Goal: Task Accomplishment & Management: Manage account settings

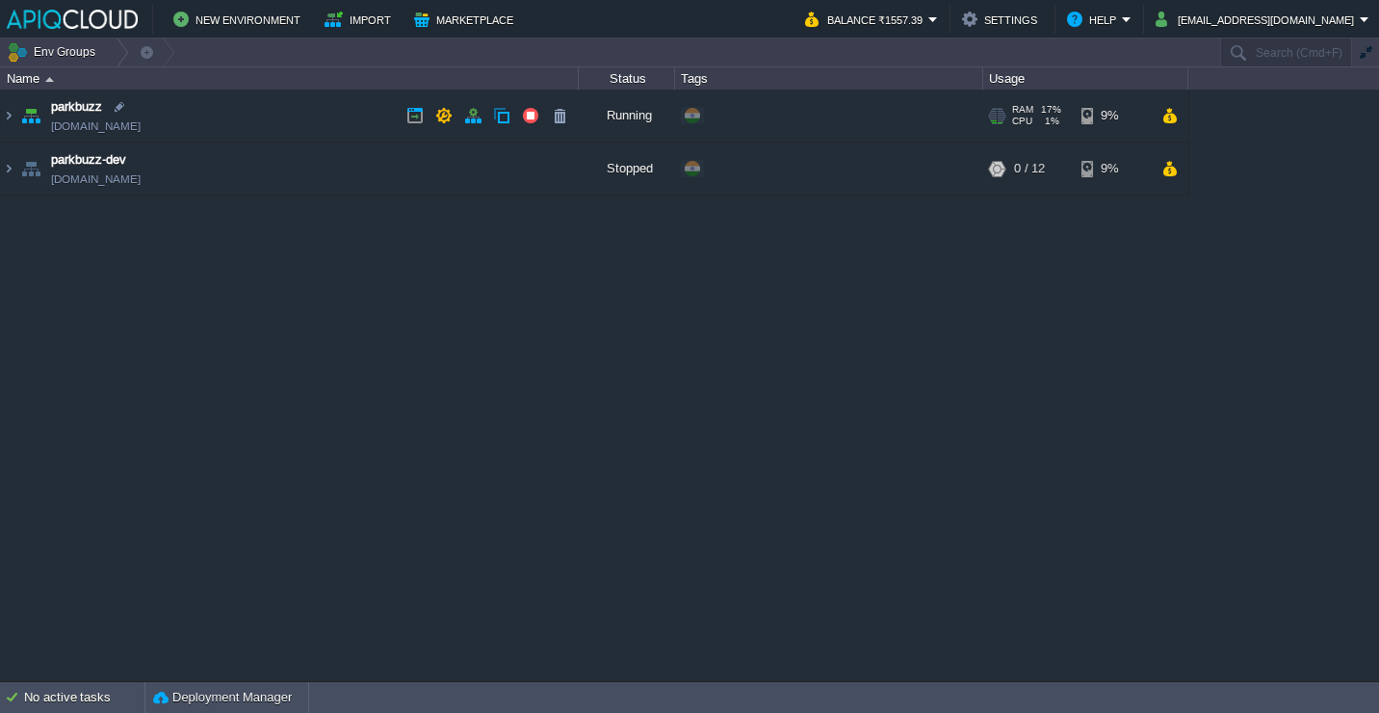
click at [287, 119] on td "parkbuzz [DOMAIN_NAME]" at bounding box center [290, 116] width 578 height 53
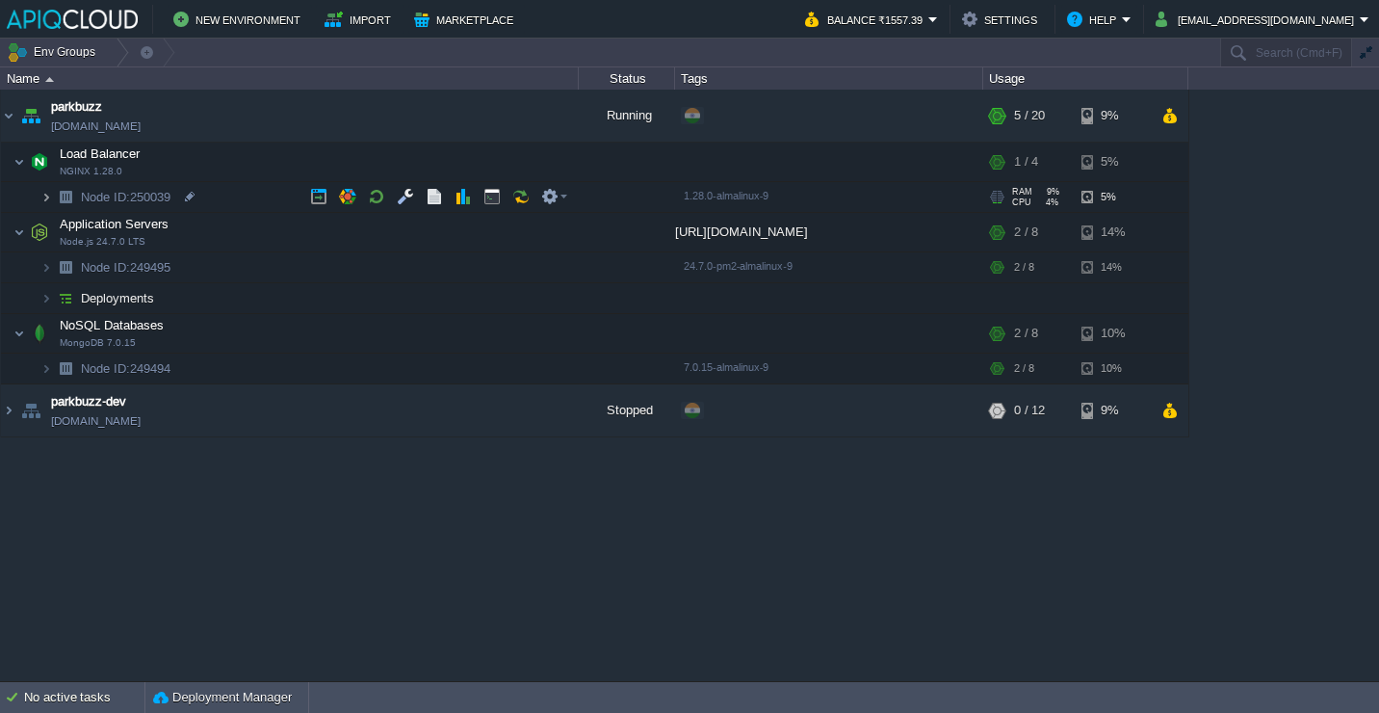
click at [44, 197] on img at bounding box center [46, 197] width 12 height 30
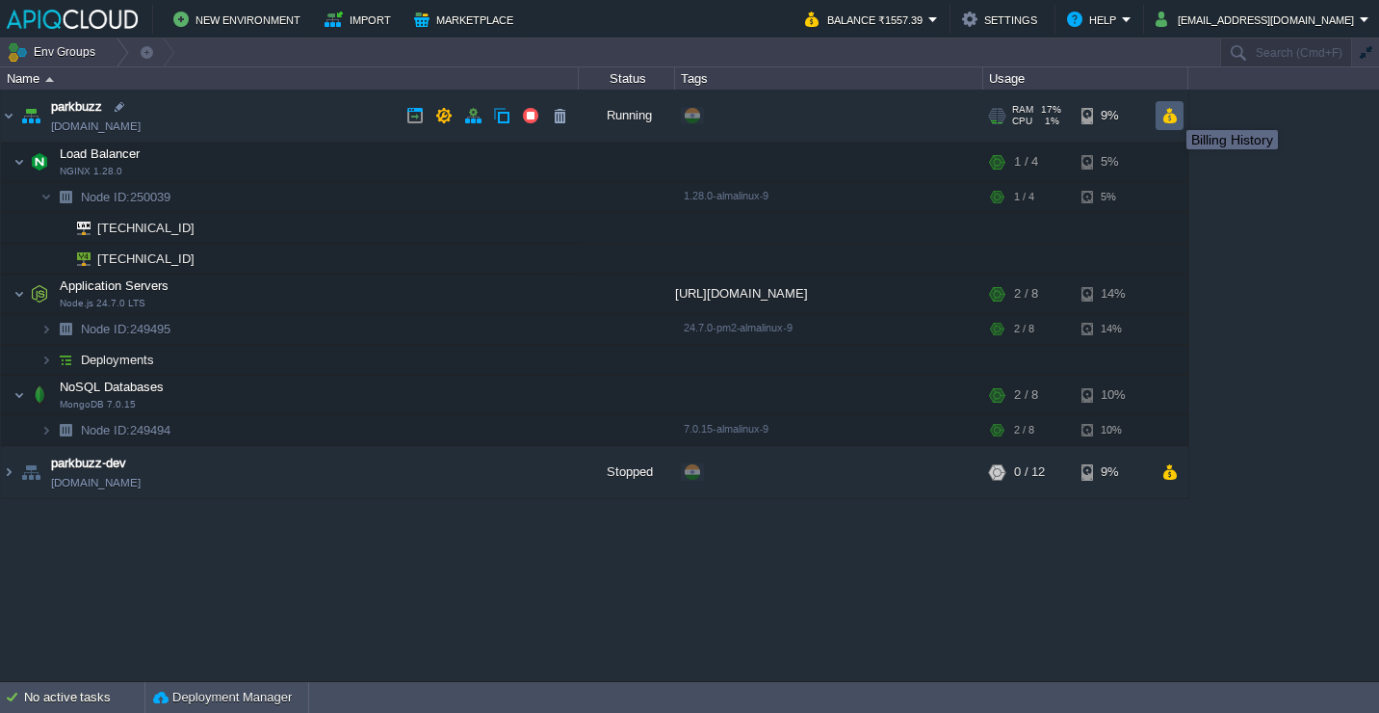
click at [1172, 113] on button "button" at bounding box center [1170, 115] width 16 height 17
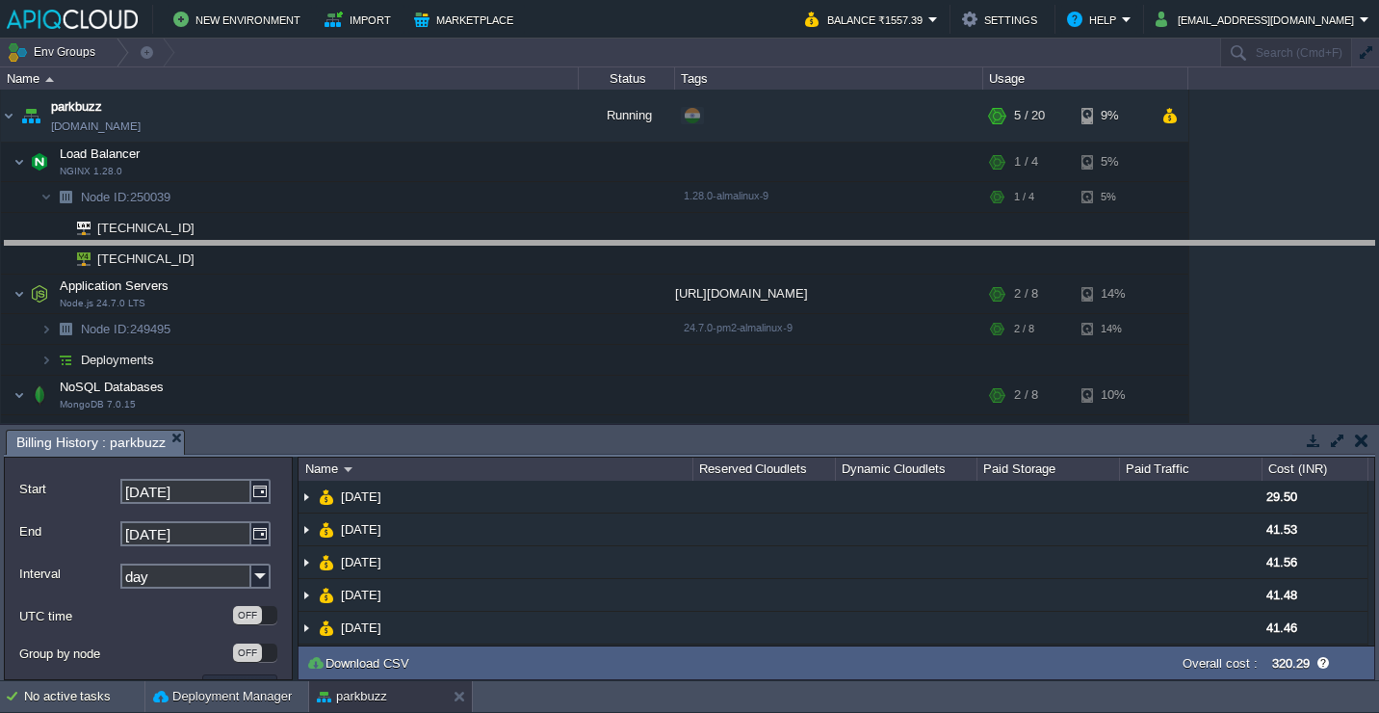
drag, startPoint x: 575, startPoint y: 439, endPoint x: 599, endPoint y: 209, distance: 231.5
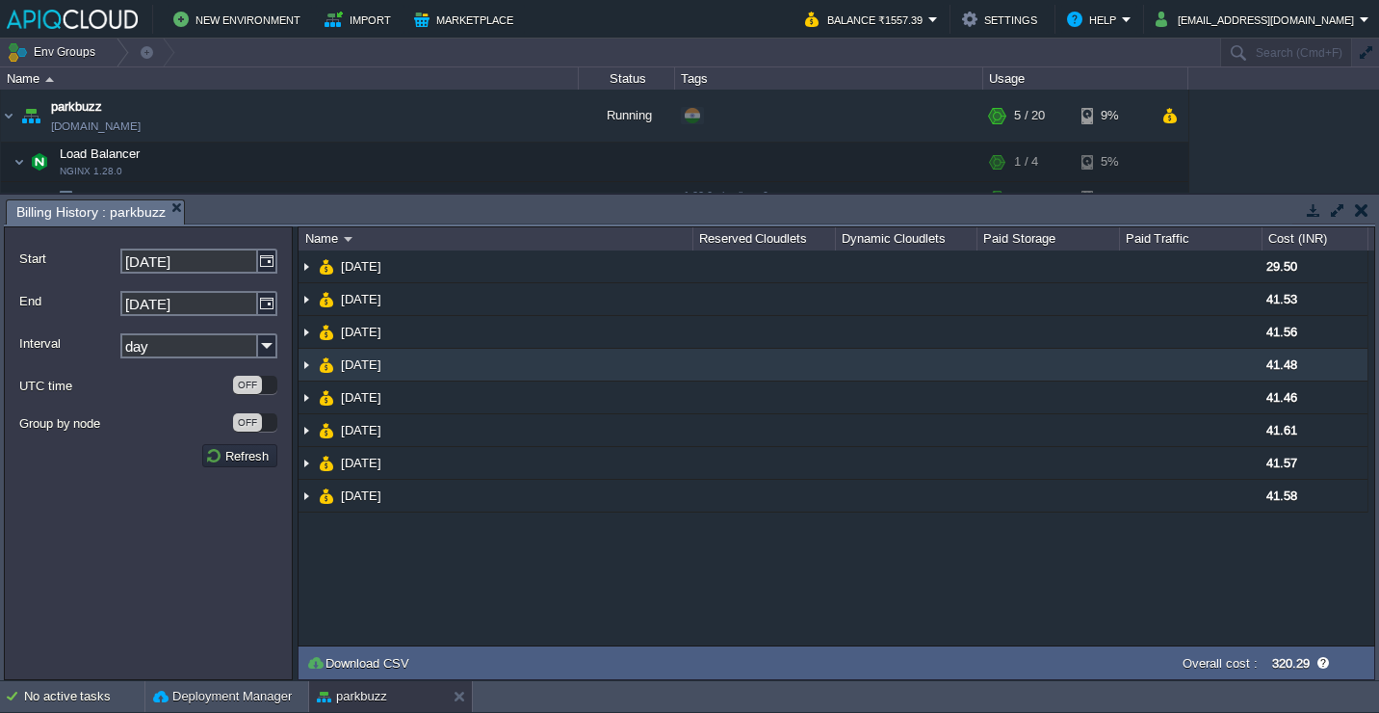
click at [521, 352] on td "[DATE]" at bounding box center [496, 365] width 394 height 33
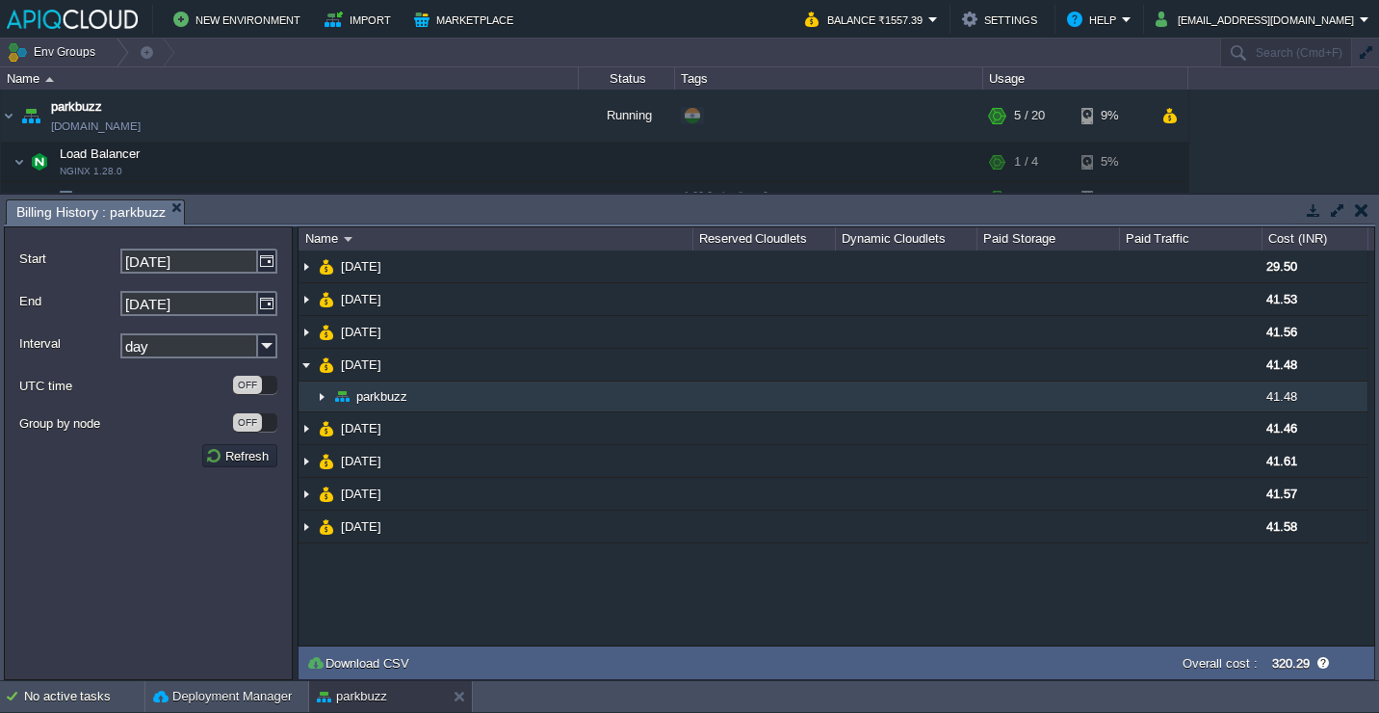
click at [492, 398] on td "parkbuzz" at bounding box center [496, 396] width 394 height 31
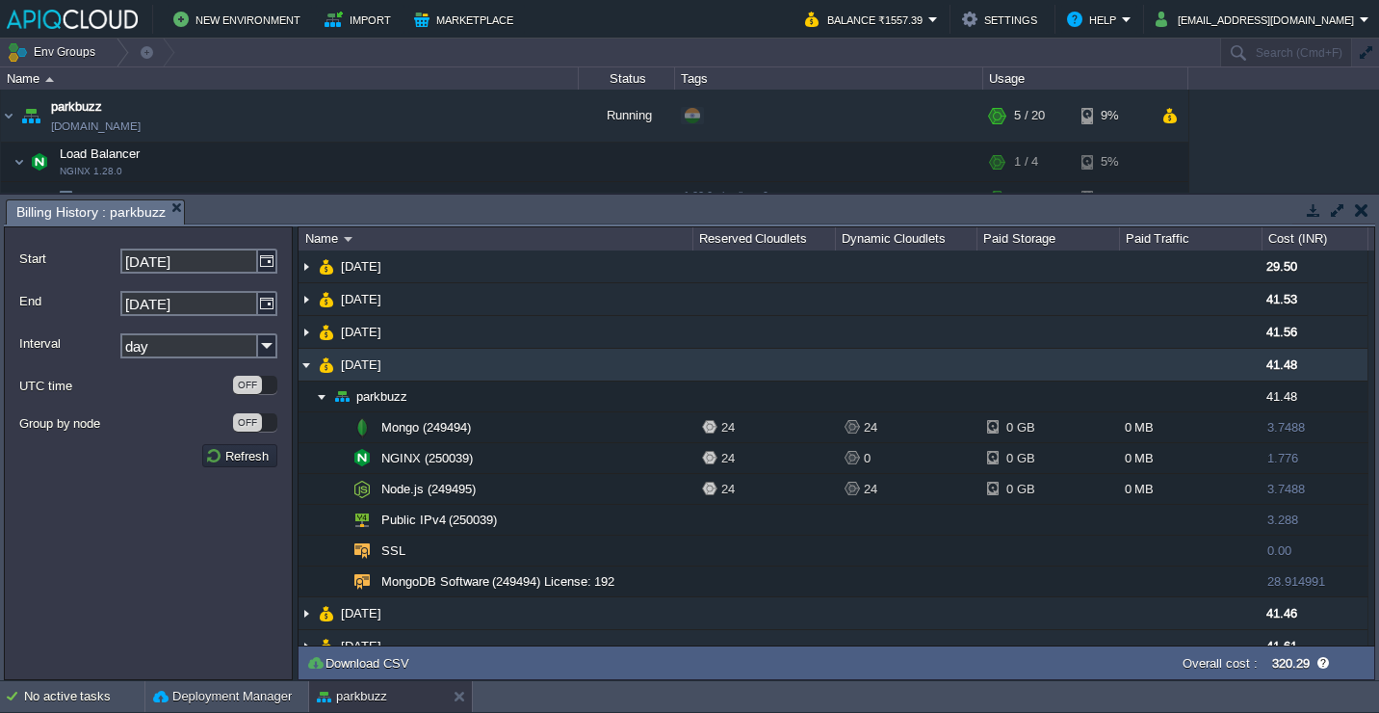
click at [533, 368] on td "[DATE]" at bounding box center [496, 365] width 394 height 33
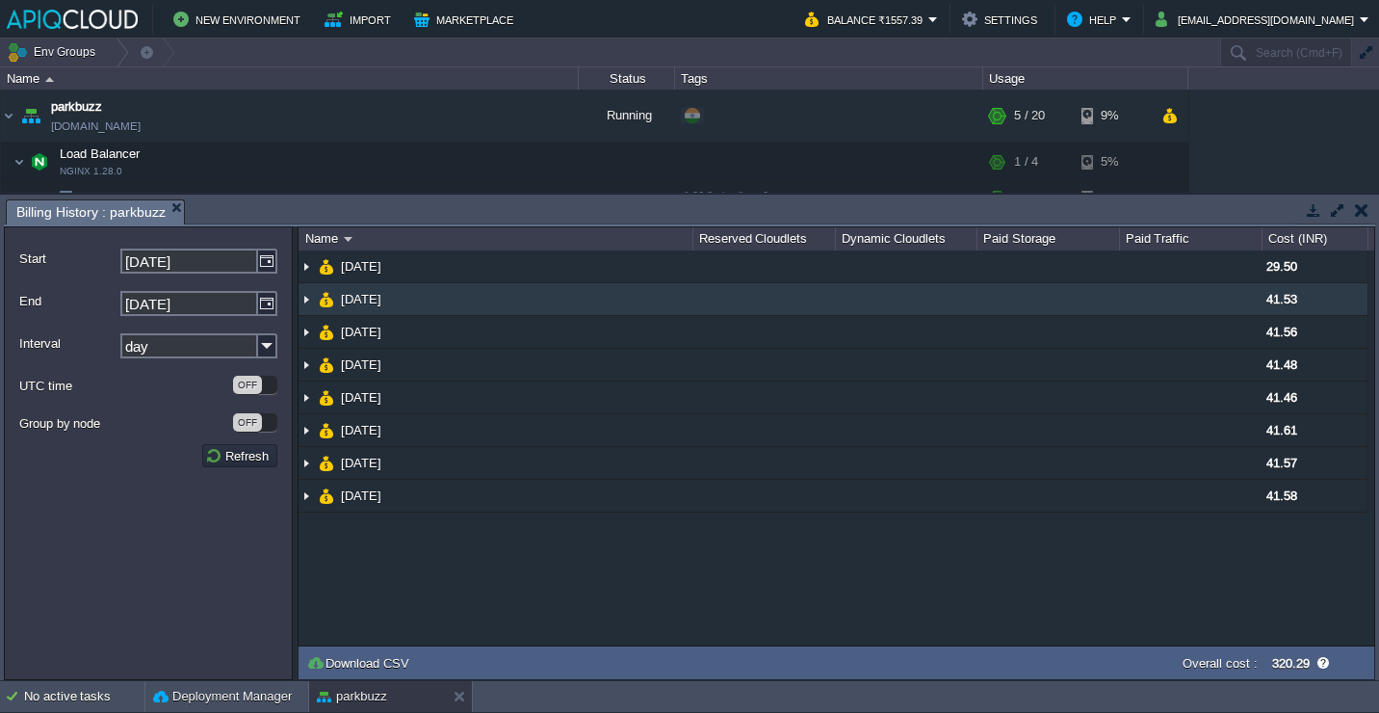
click at [534, 302] on td "[DATE]" at bounding box center [496, 299] width 394 height 33
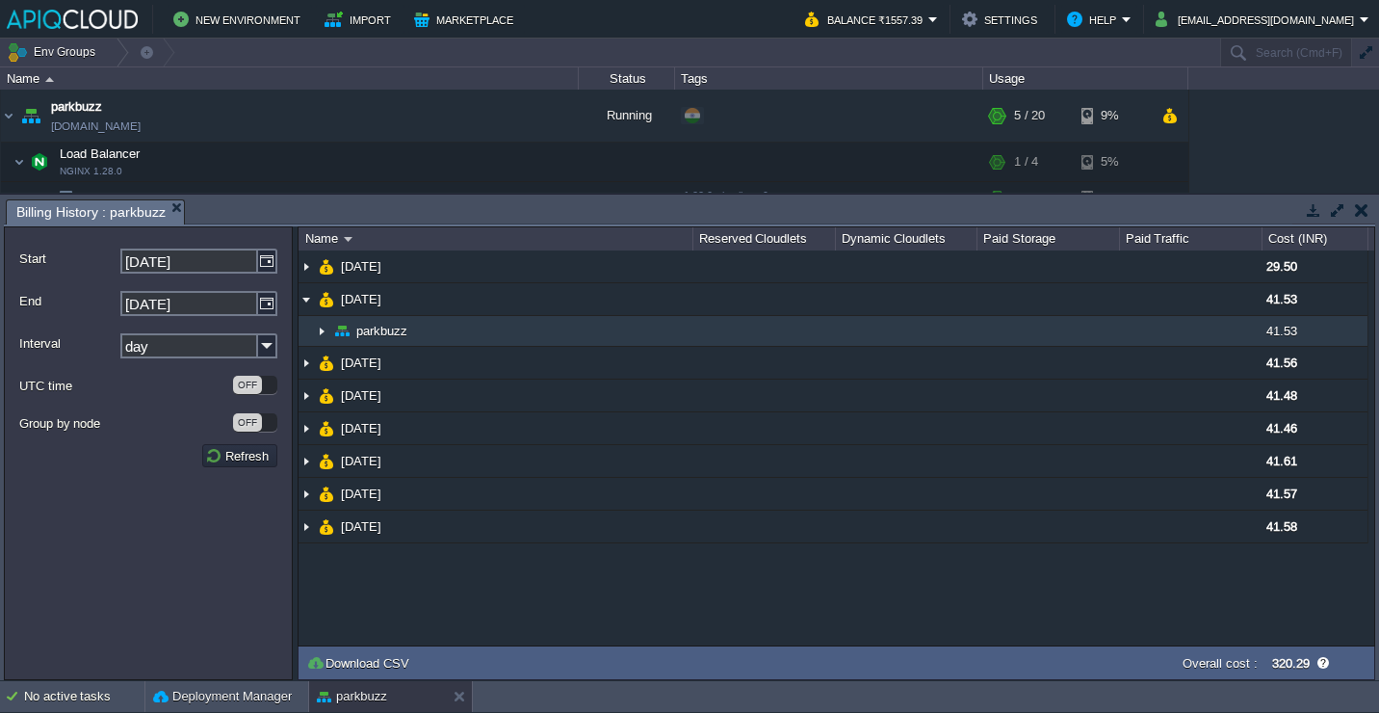
click at [531, 342] on td "parkbuzz" at bounding box center [496, 331] width 394 height 31
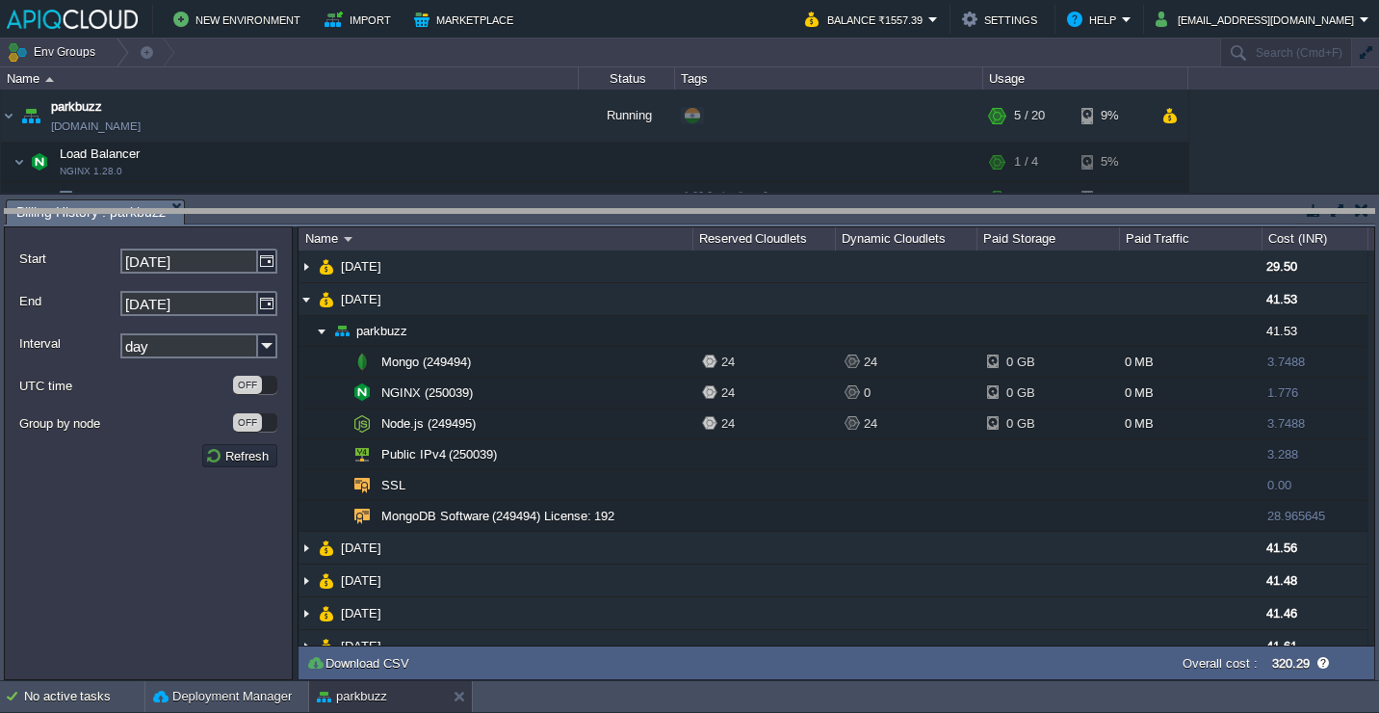
drag, startPoint x: 566, startPoint y: 213, endPoint x: 566, endPoint y: 291, distance: 78.0
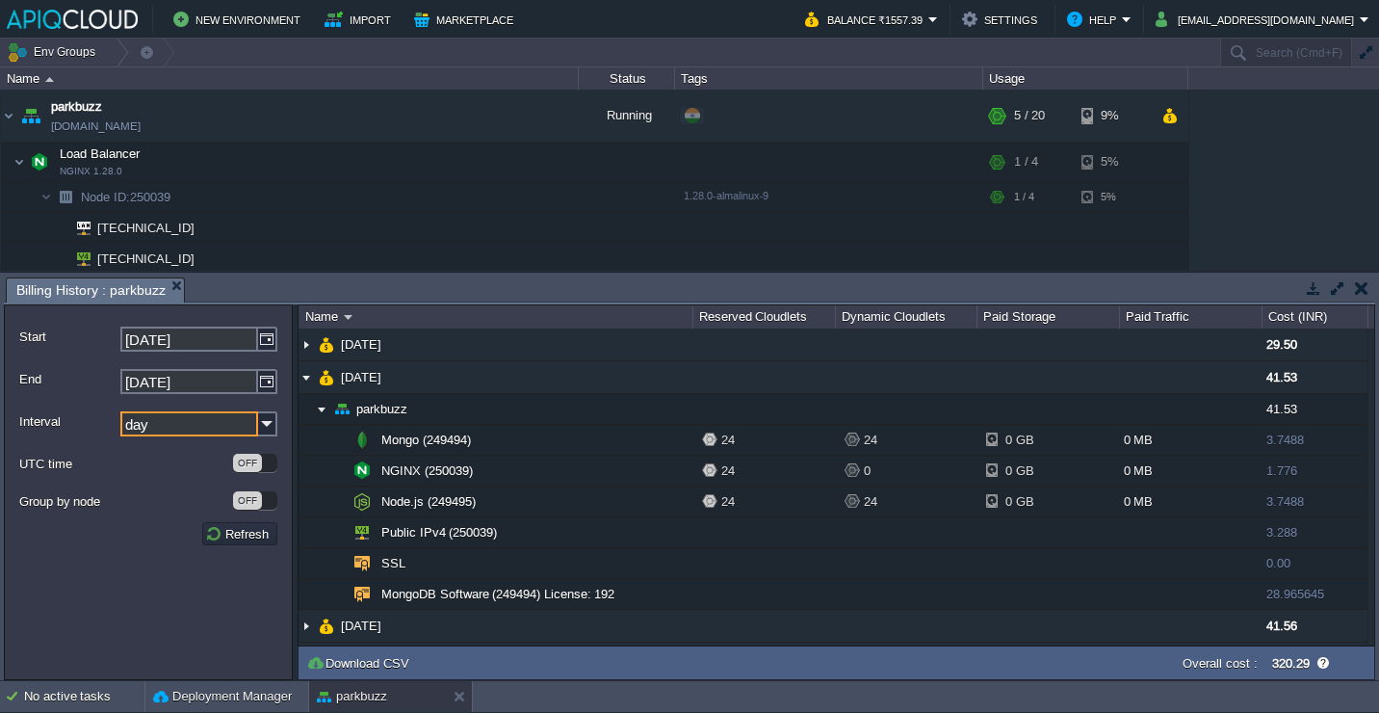
click at [253, 423] on input "day" at bounding box center [189, 423] width 138 height 25
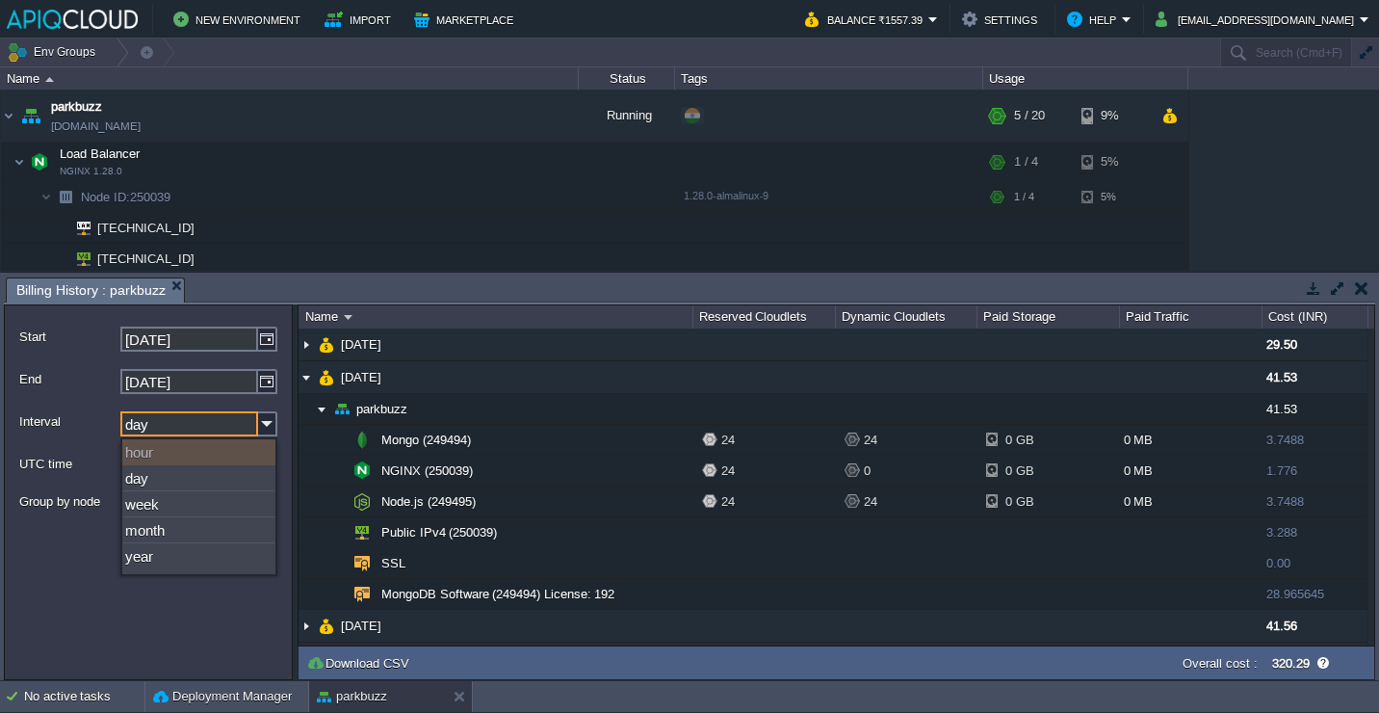
click at [162, 456] on div "hour" at bounding box center [198, 452] width 153 height 26
type input "[DATE]"
type input "hour"
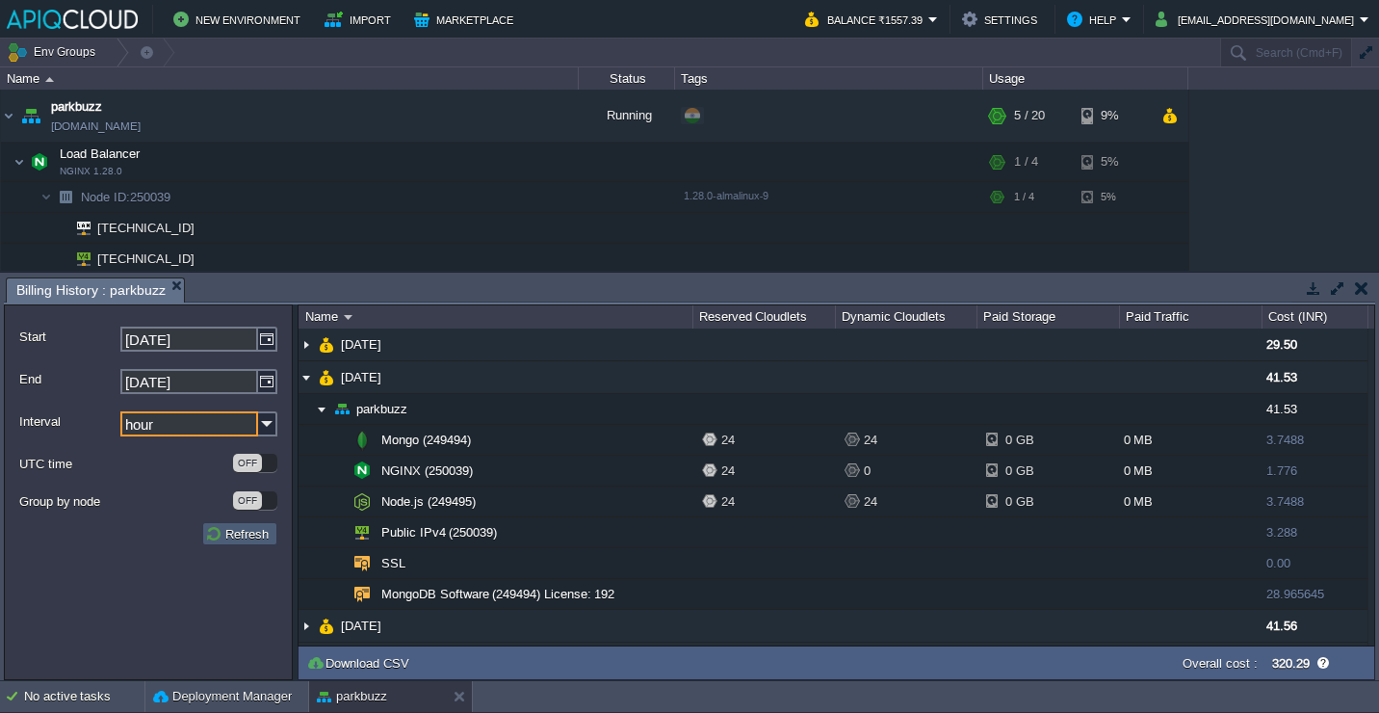
click at [239, 538] on button "Refresh" at bounding box center [239, 533] width 69 height 17
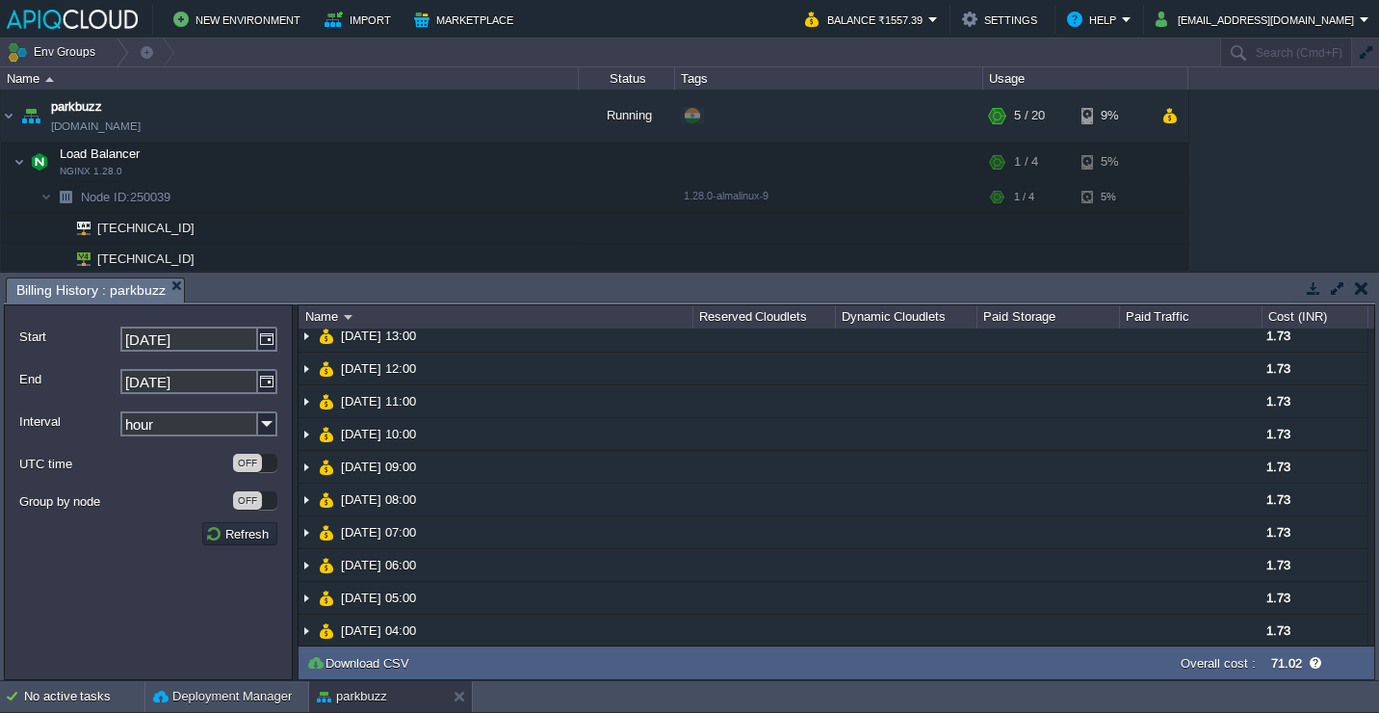
scroll to position [1033, 0]
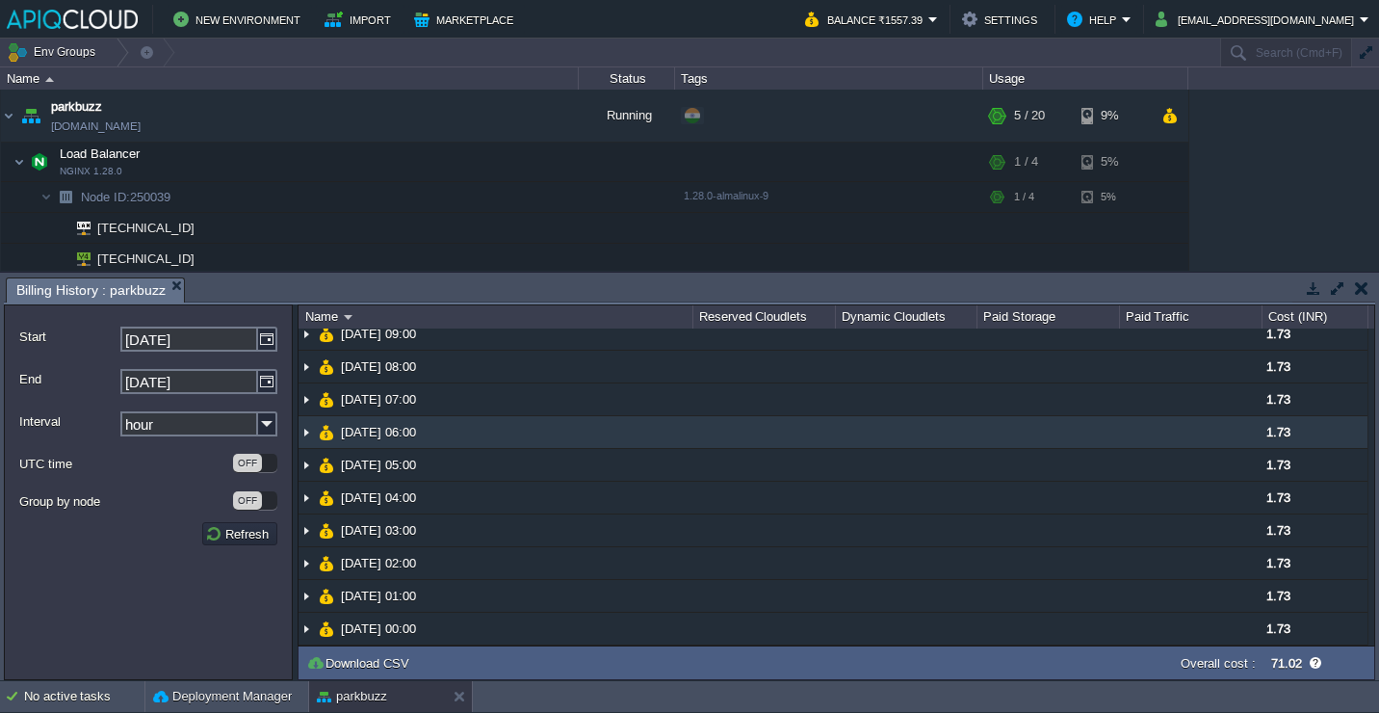
click at [500, 460] on td "[DATE] 05:00" at bounding box center [496, 465] width 394 height 33
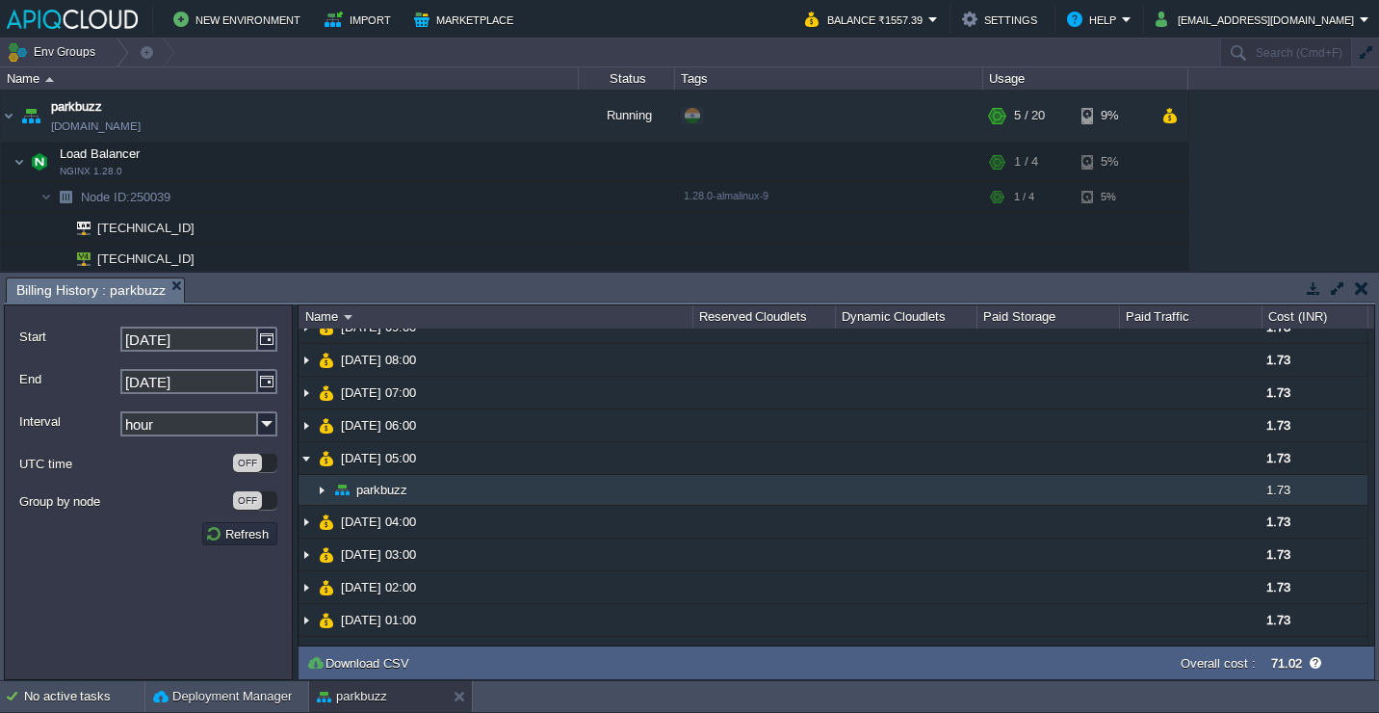
click at [499, 484] on td "parkbuzz" at bounding box center [496, 490] width 394 height 31
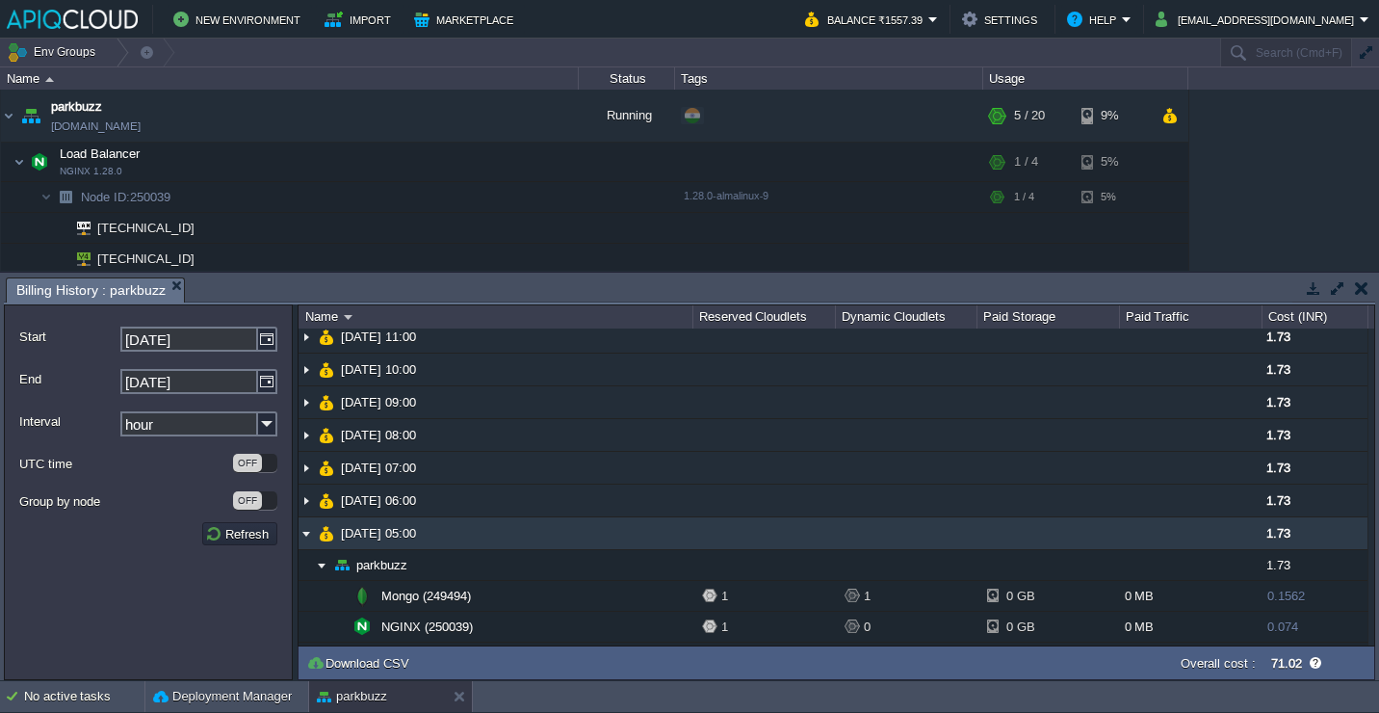
scroll to position [827, 0]
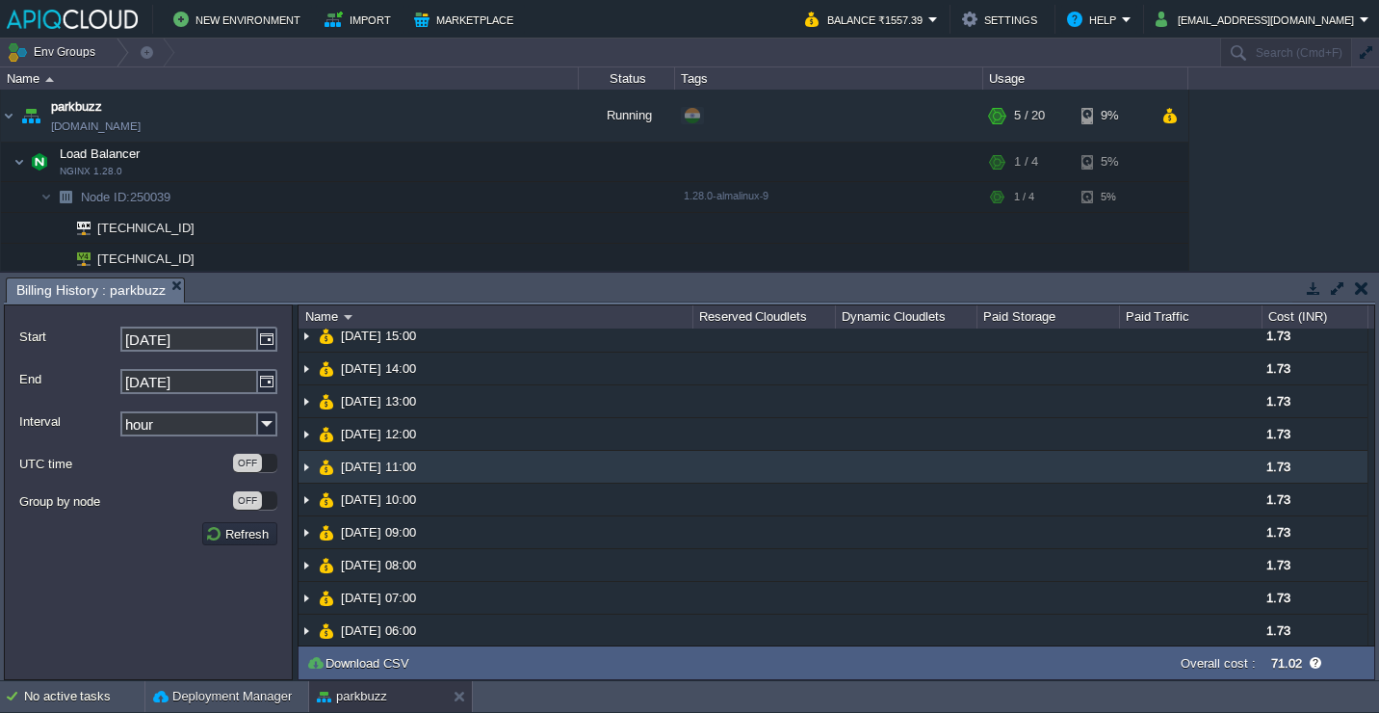
click at [496, 469] on td "[DATE] 11:00" at bounding box center [496, 467] width 394 height 33
click at [496, 484] on td "[DATE] 11:00" at bounding box center [496, 467] width 394 height 33
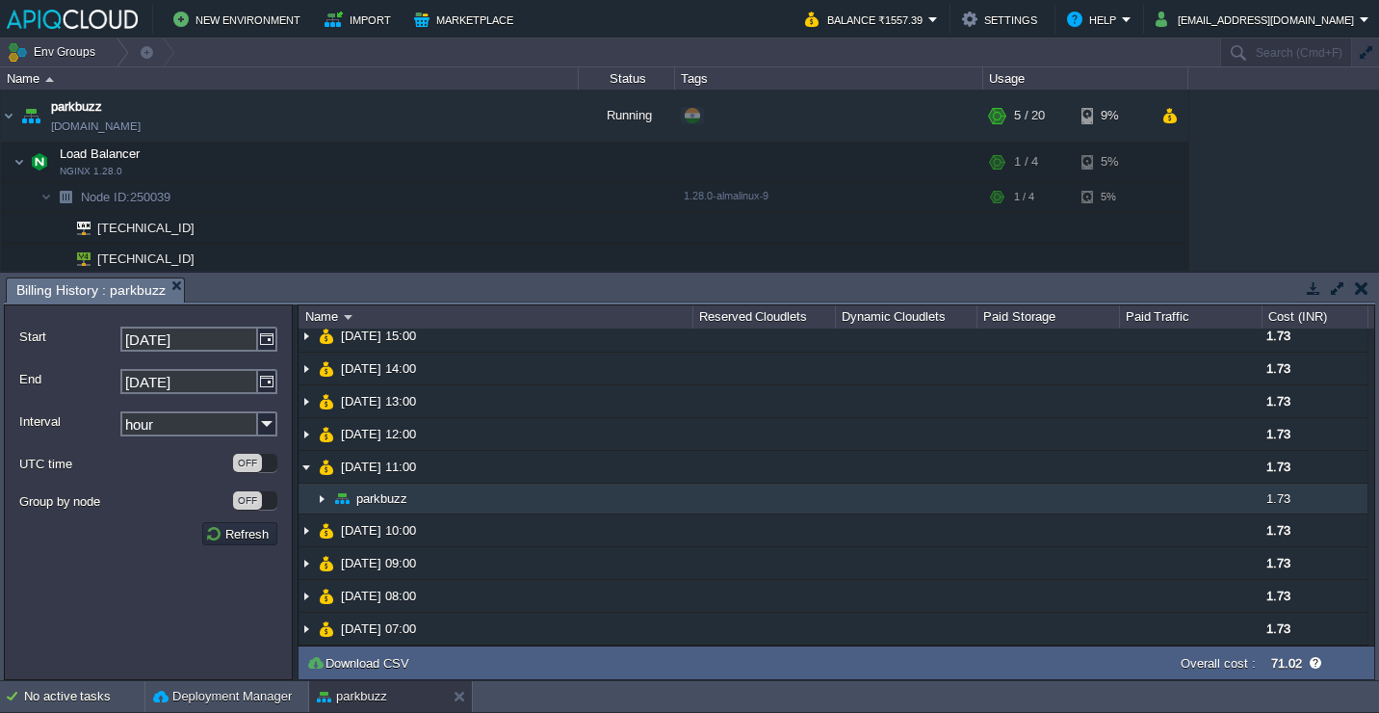
click at [496, 489] on td "parkbuzz" at bounding box center [496, 499] width 394 height 31
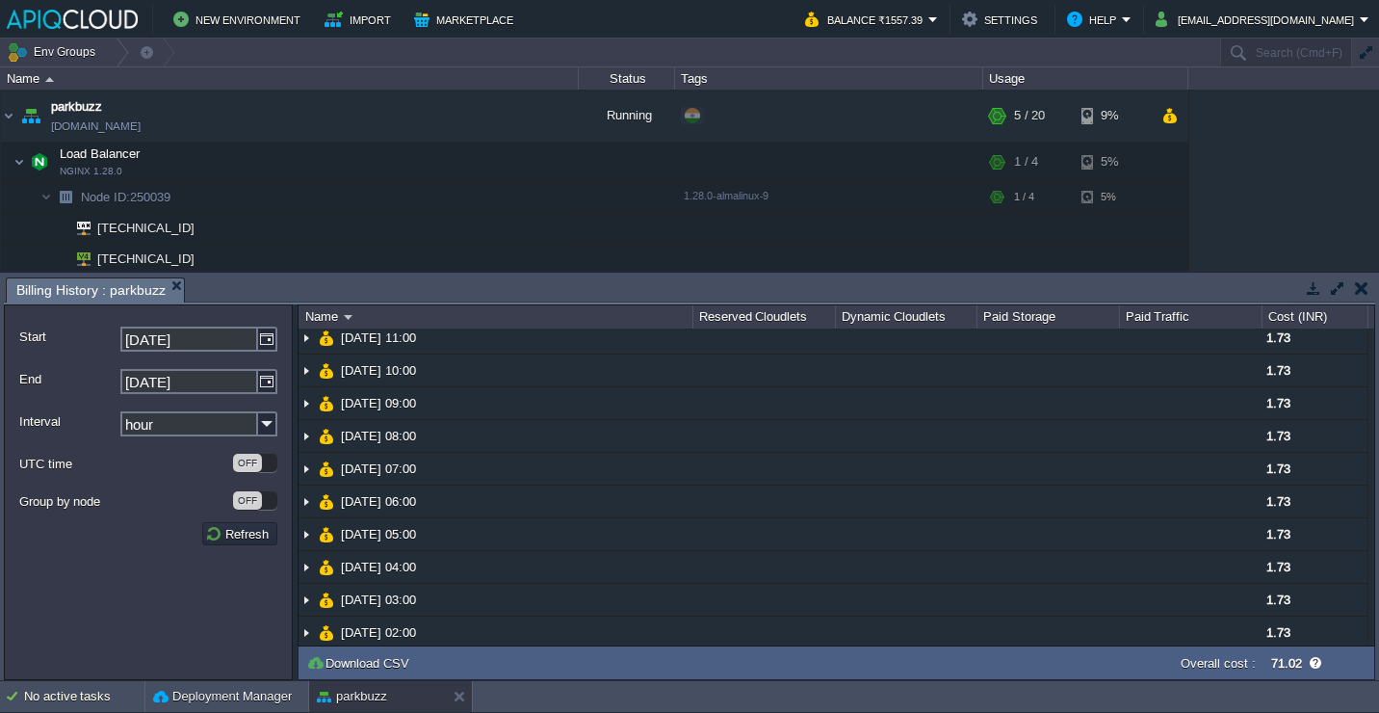
scroll to position [0, 0]
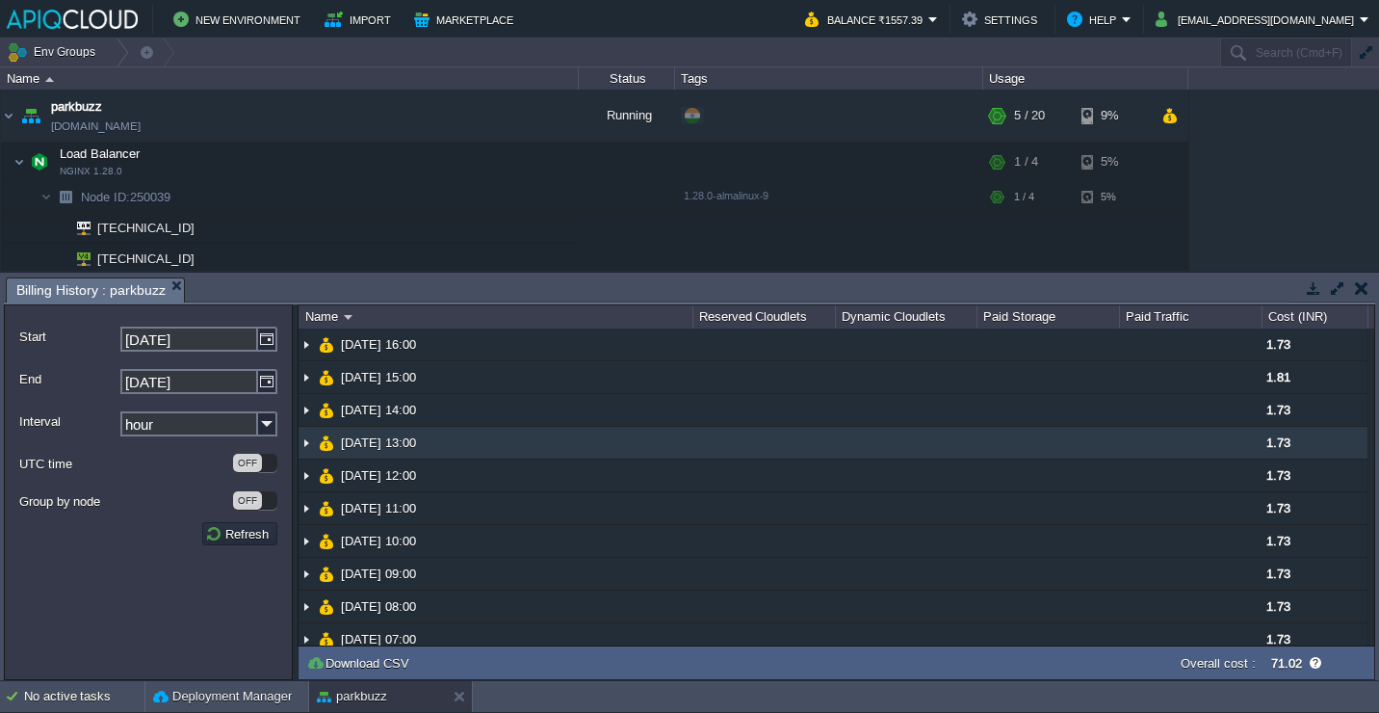
click at [518, 433] on td "[DATE] 13:00" at bounding box center [496, 443] width 394 height 33
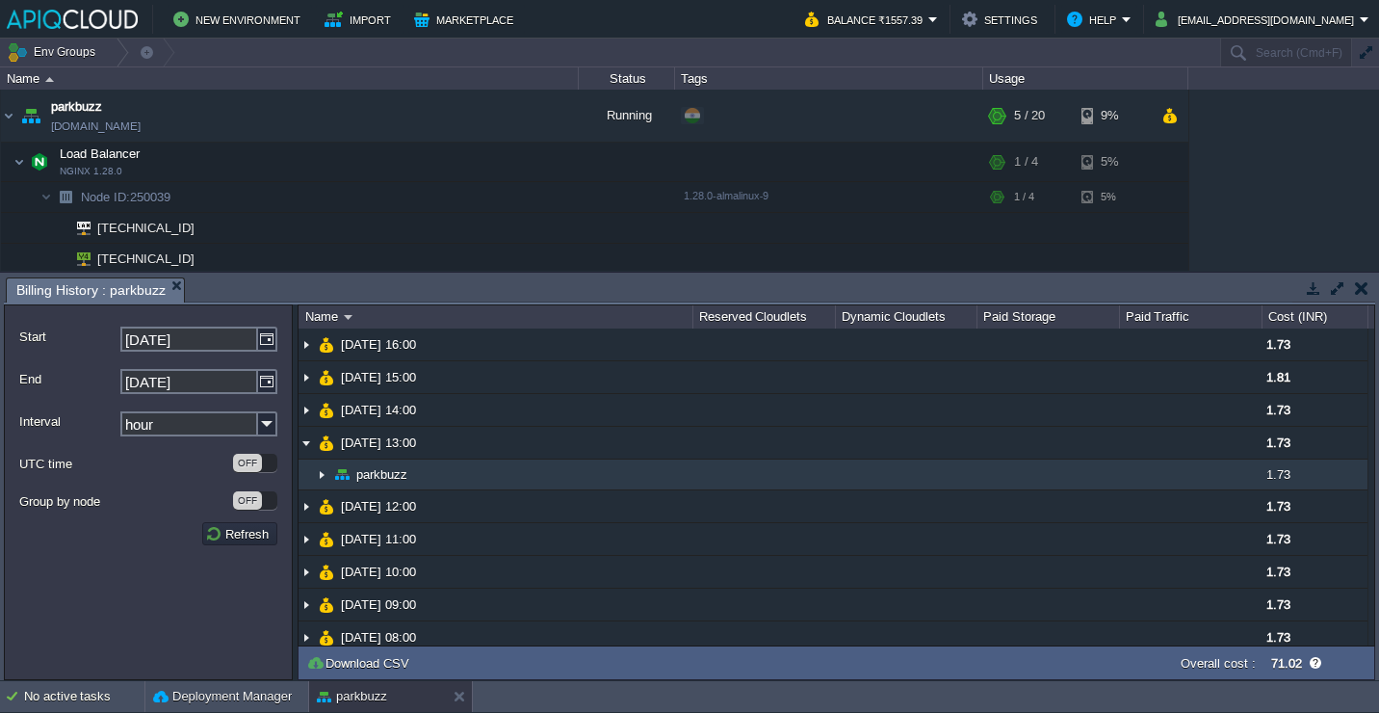
click at [517, 469] on td "parkbuzz" at bounding box center [496, 474] width 394 height 31
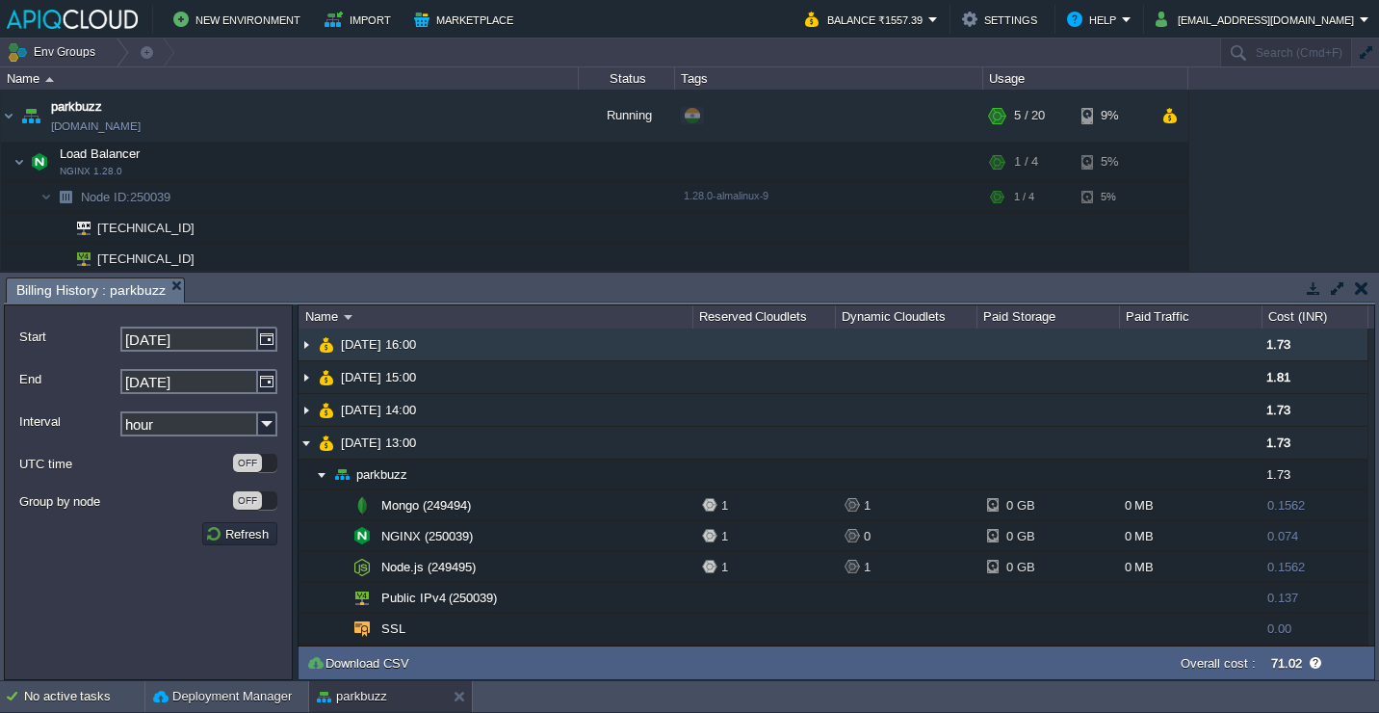
click at [528, 356] on td "[DATE] 16:00" at bounding box center [496, 344] width 394 height 33
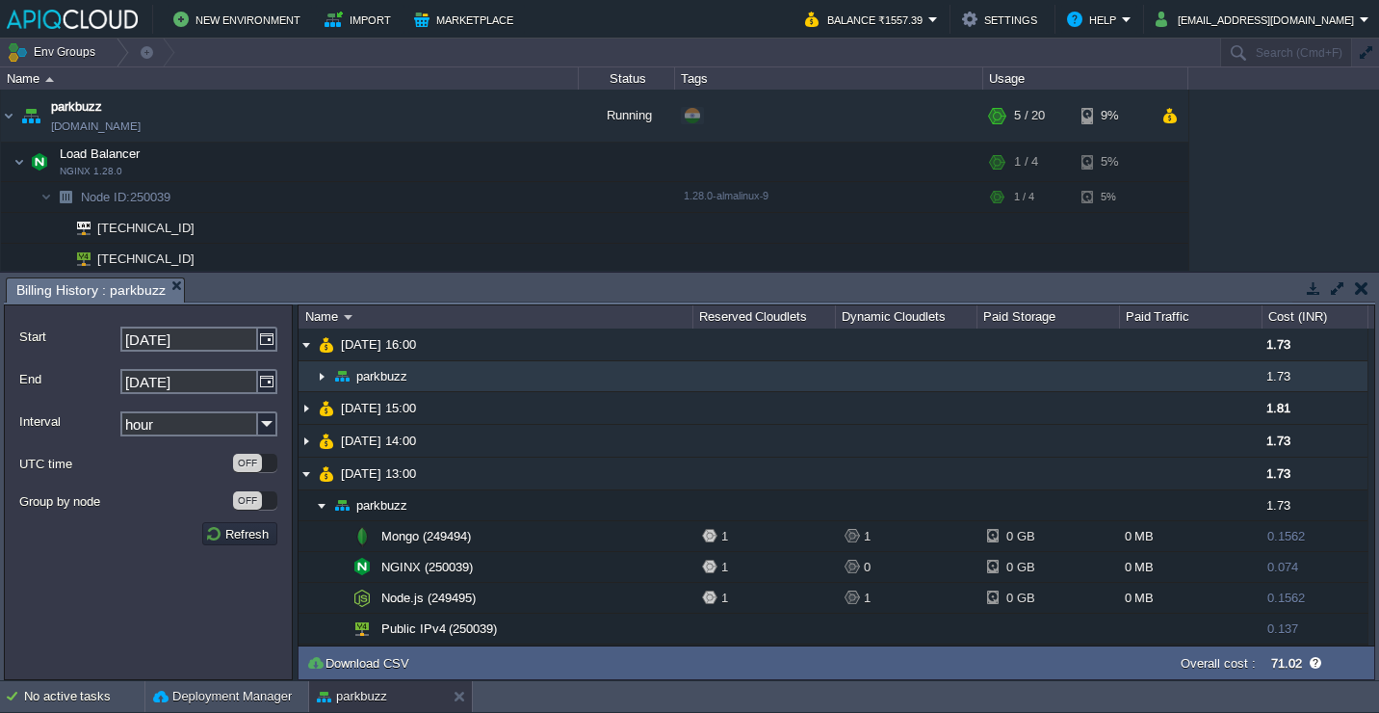
click at [521, 369] on td "parkbuzz" at bounding box center [496, 376] width 394 height 31
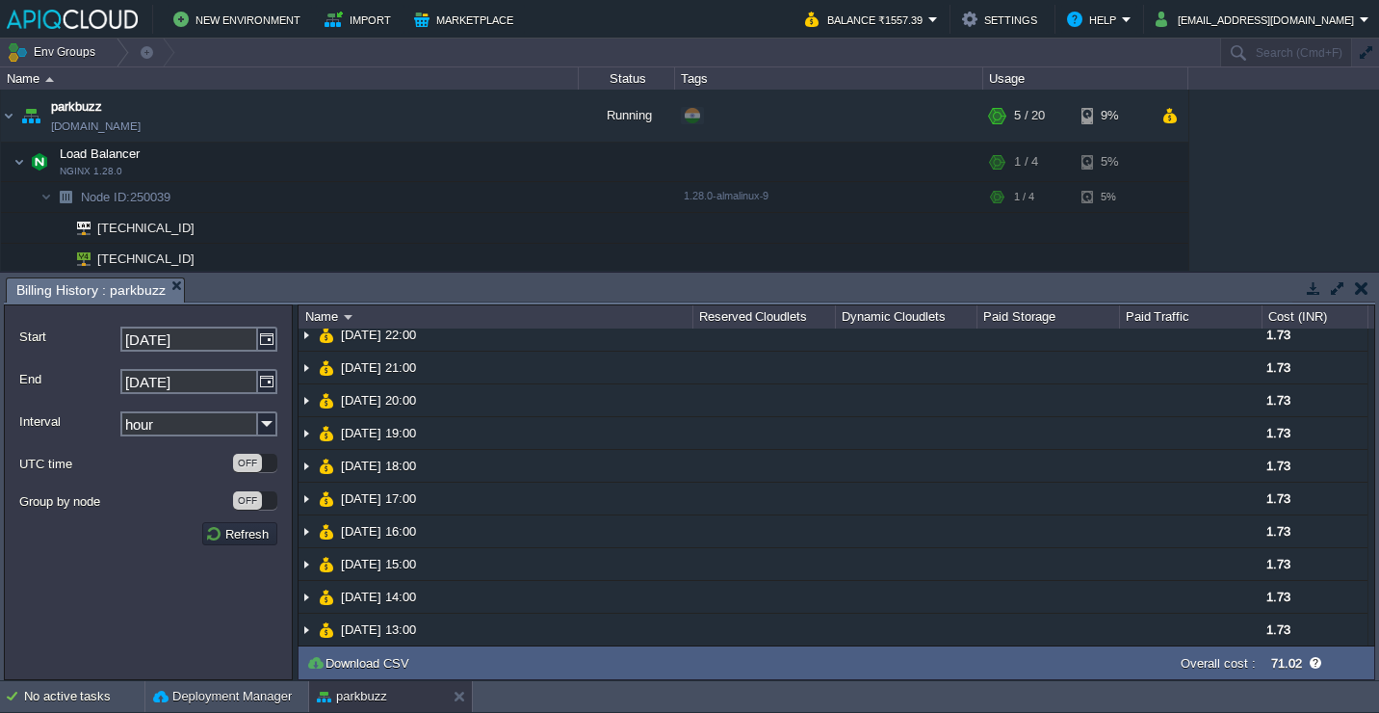
scroll to position [1144, 0]
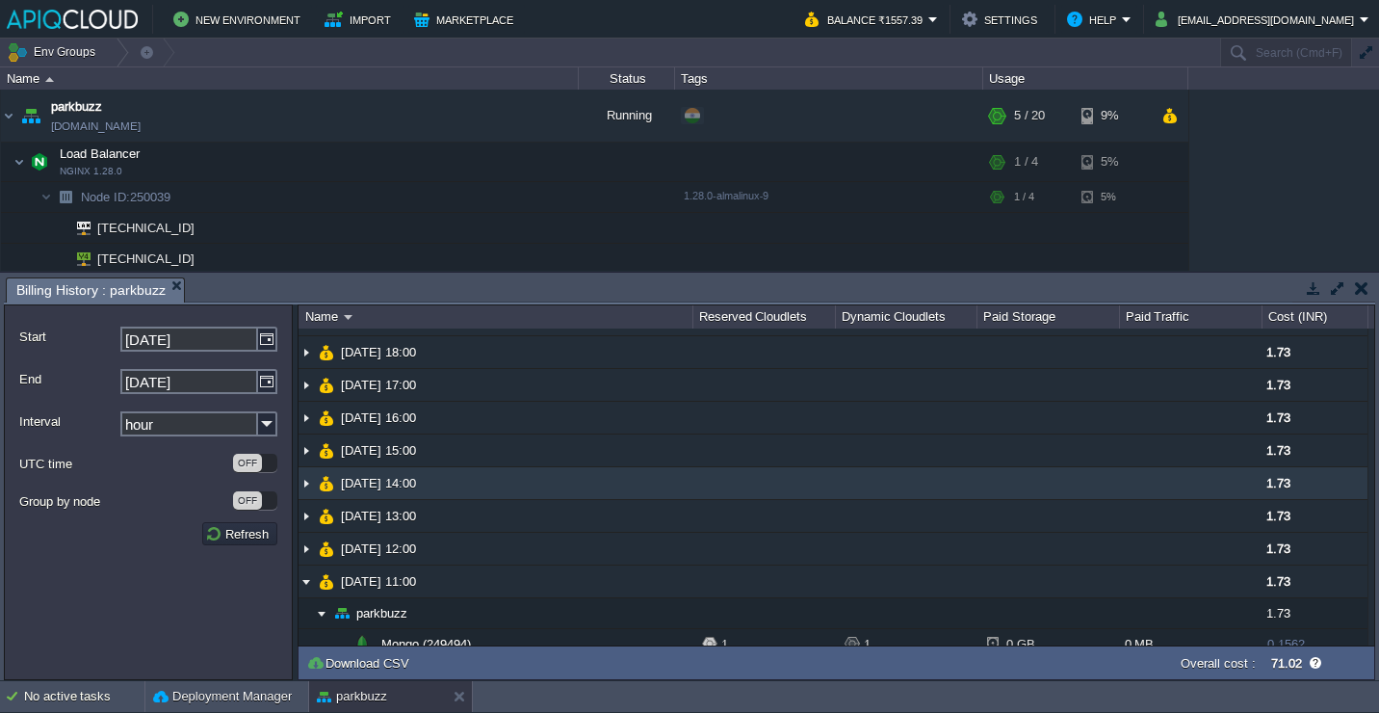
click at [542, 489] on td "[DATE] 14:00" at bounding box center [496, 483] width 394 height 33
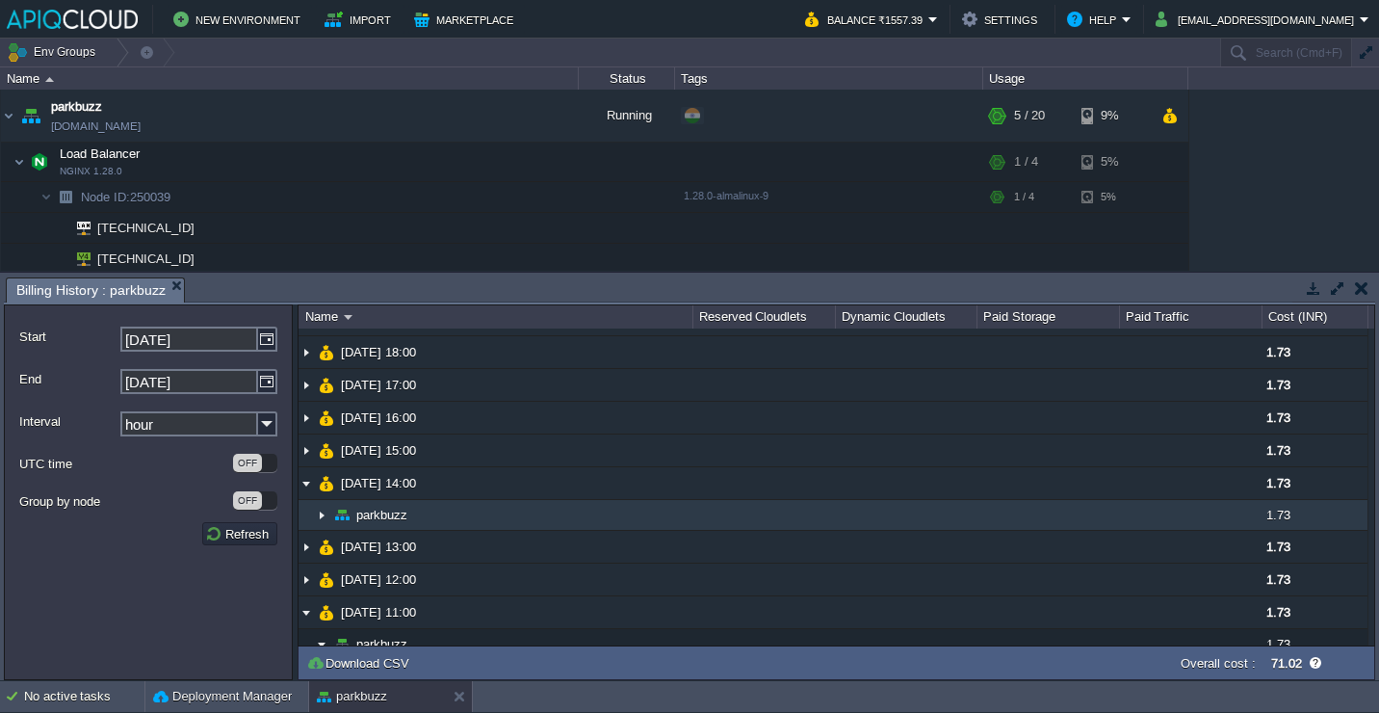
click at [542, 523] on td "parkbuzz" at bounding box center [496, 515] width 394 height 31
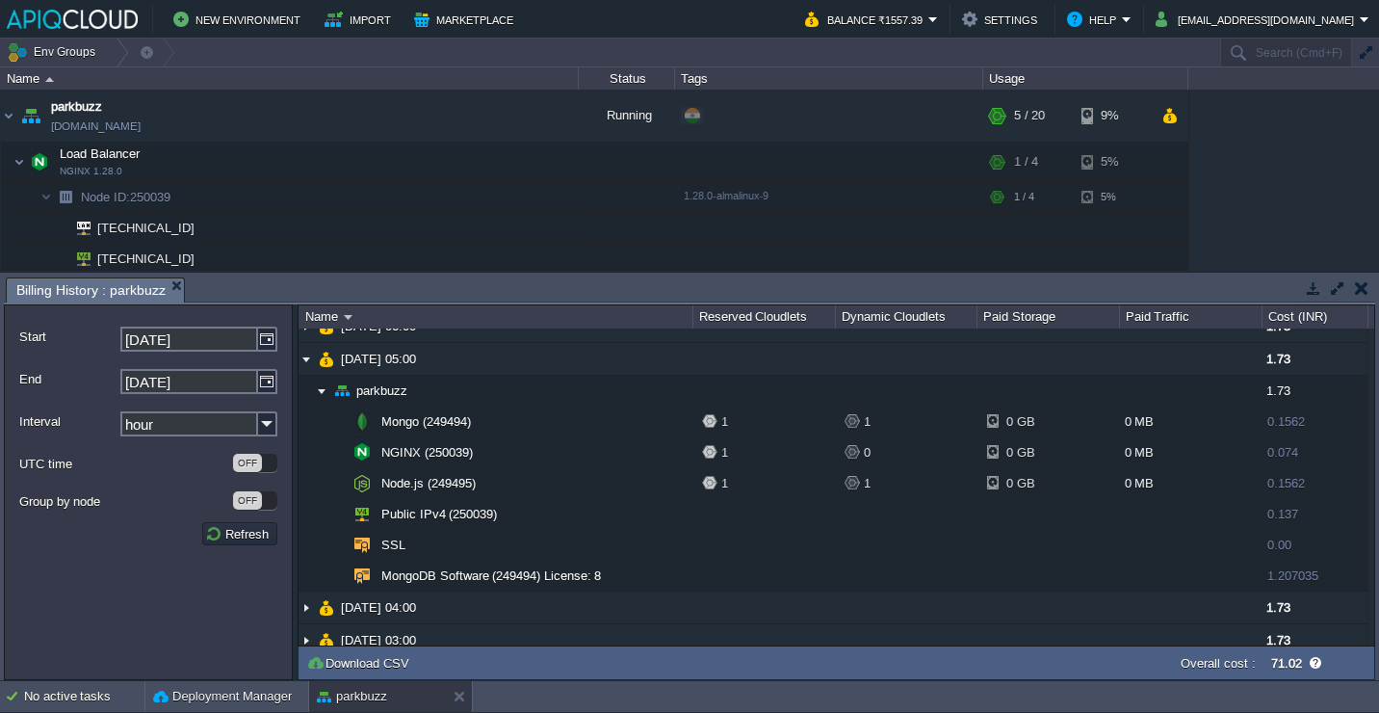
scroll to position [2112, 0]
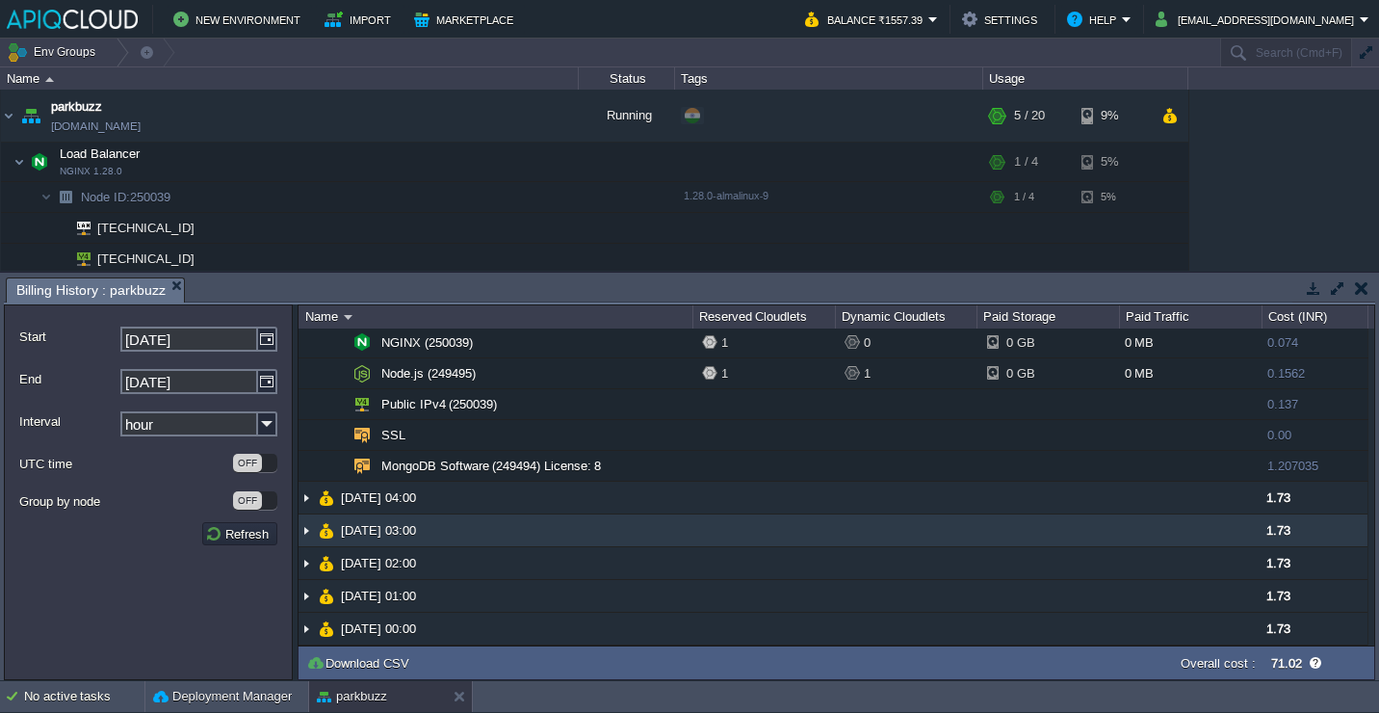
click at [536, 520] on td "[DATE] 03:00" at bounding box center [496, 530] width 394 height 33
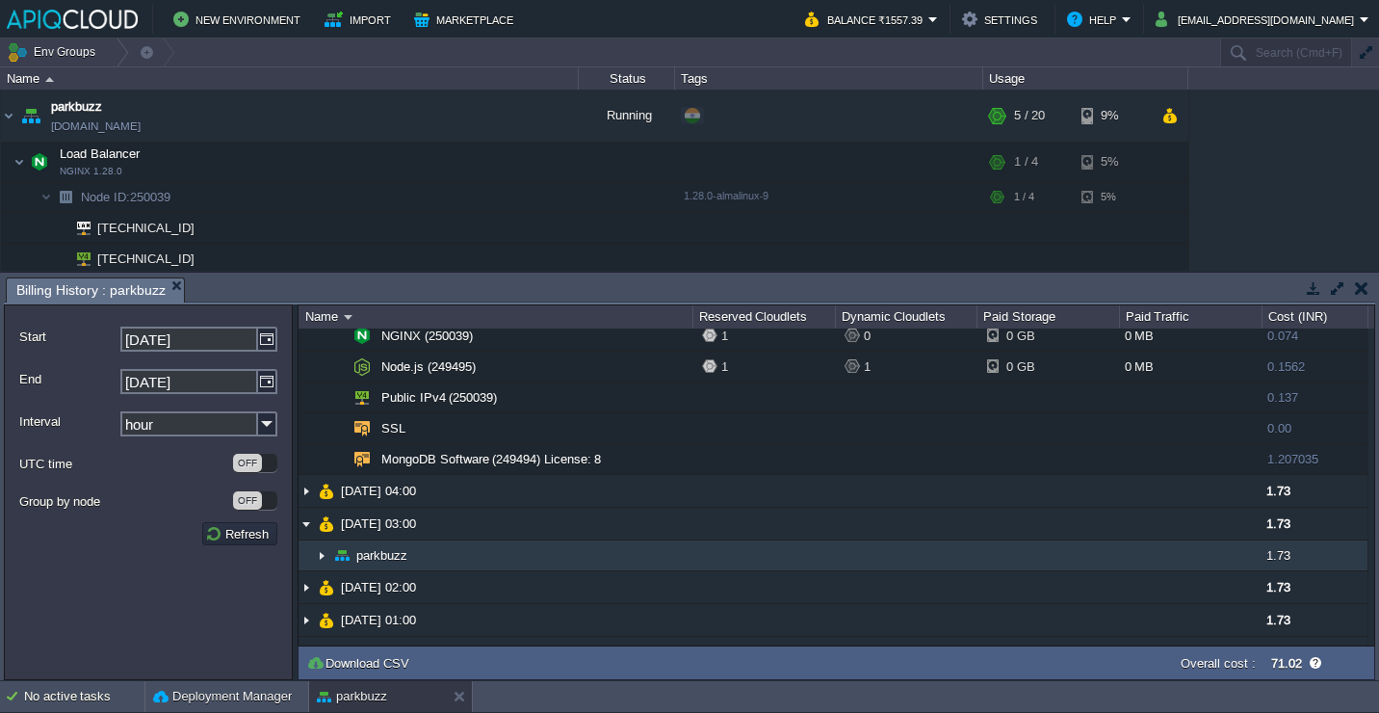
click at [534, 547] on td "parkbuzz" at bounding box center [496, 555] width 394 height 31
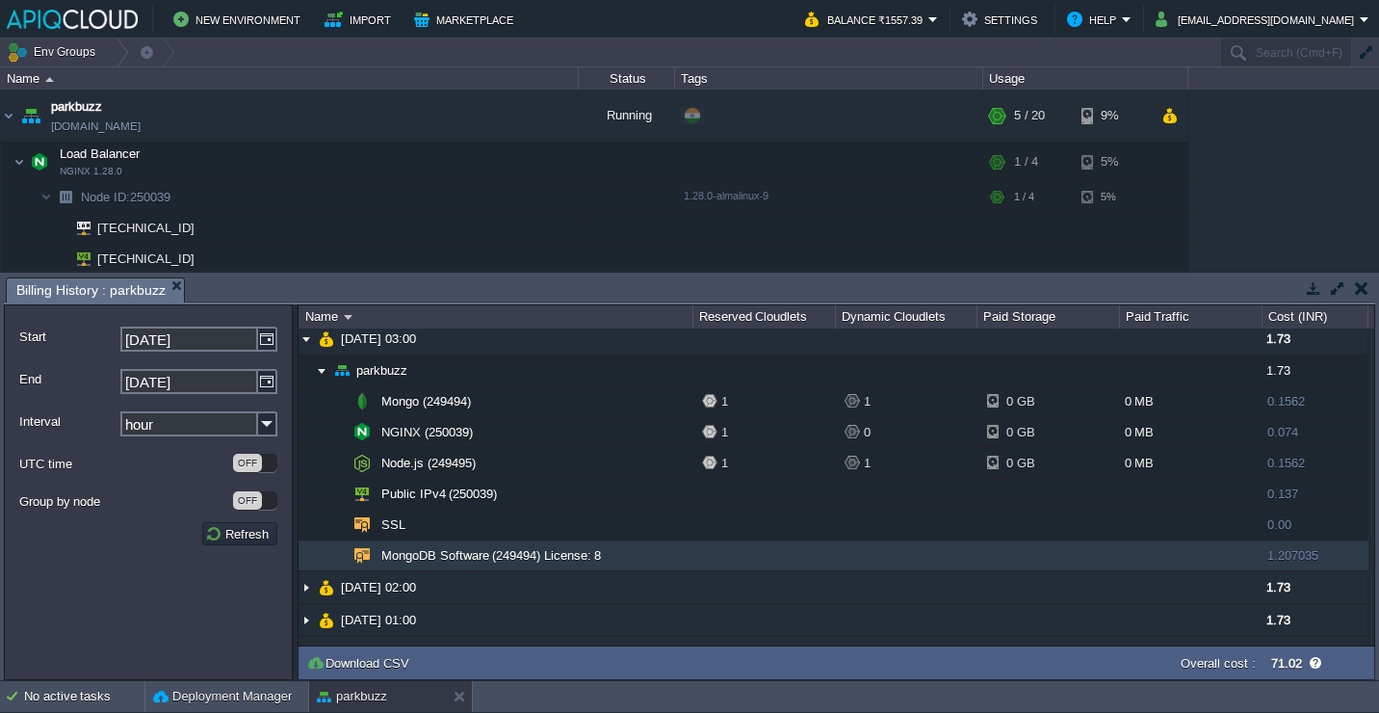
scroll to position [2294, 0]
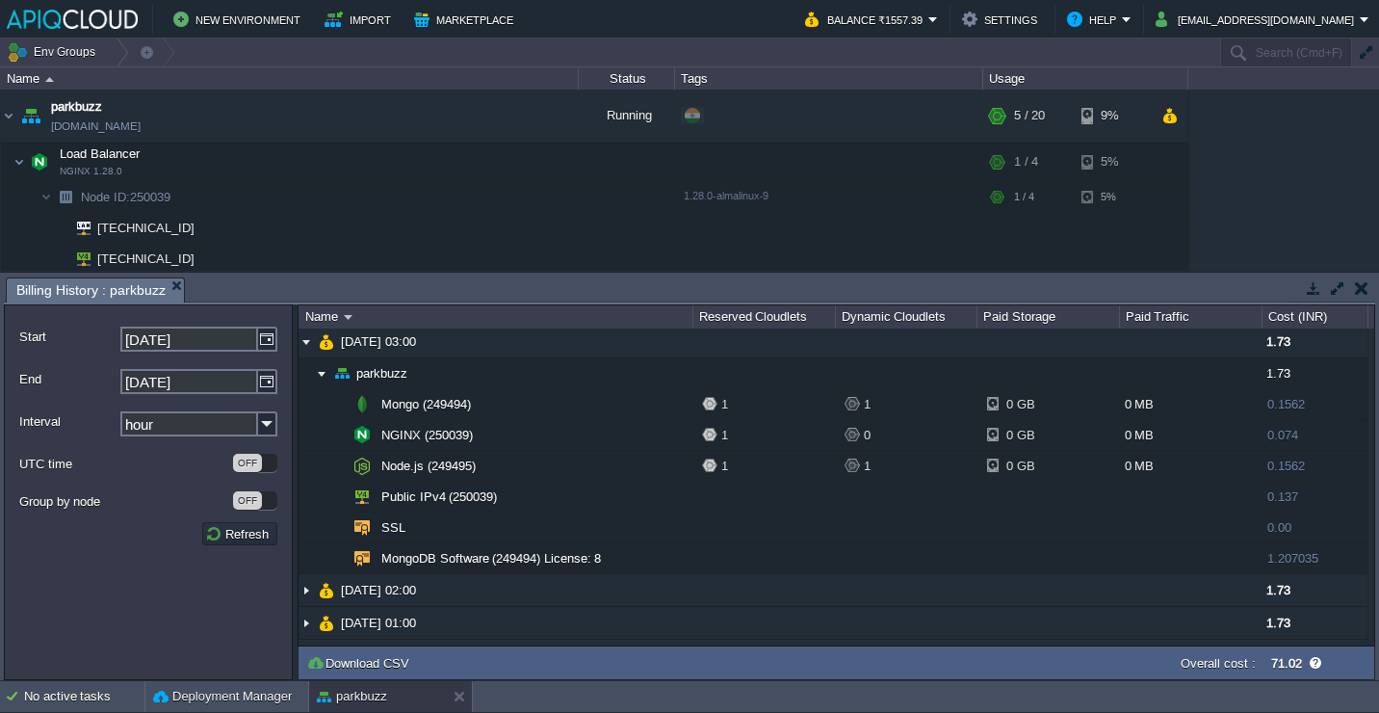
click at [1356, 287] on button "button" at bounding box center [1361, 287] width 13 height 17
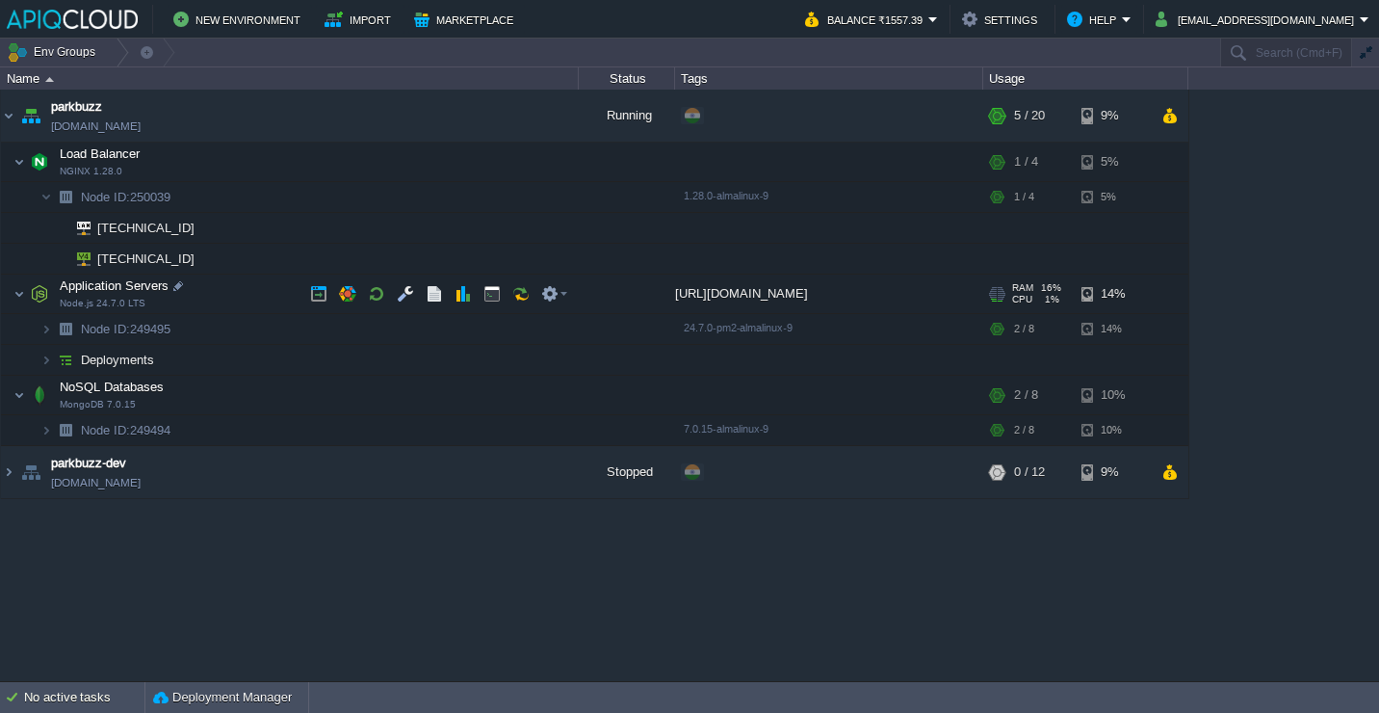
click at [241, 296] on td "Application Servers Node.js 24.7.0 LTS" at bounding box center [290, 294] width 578 height 39
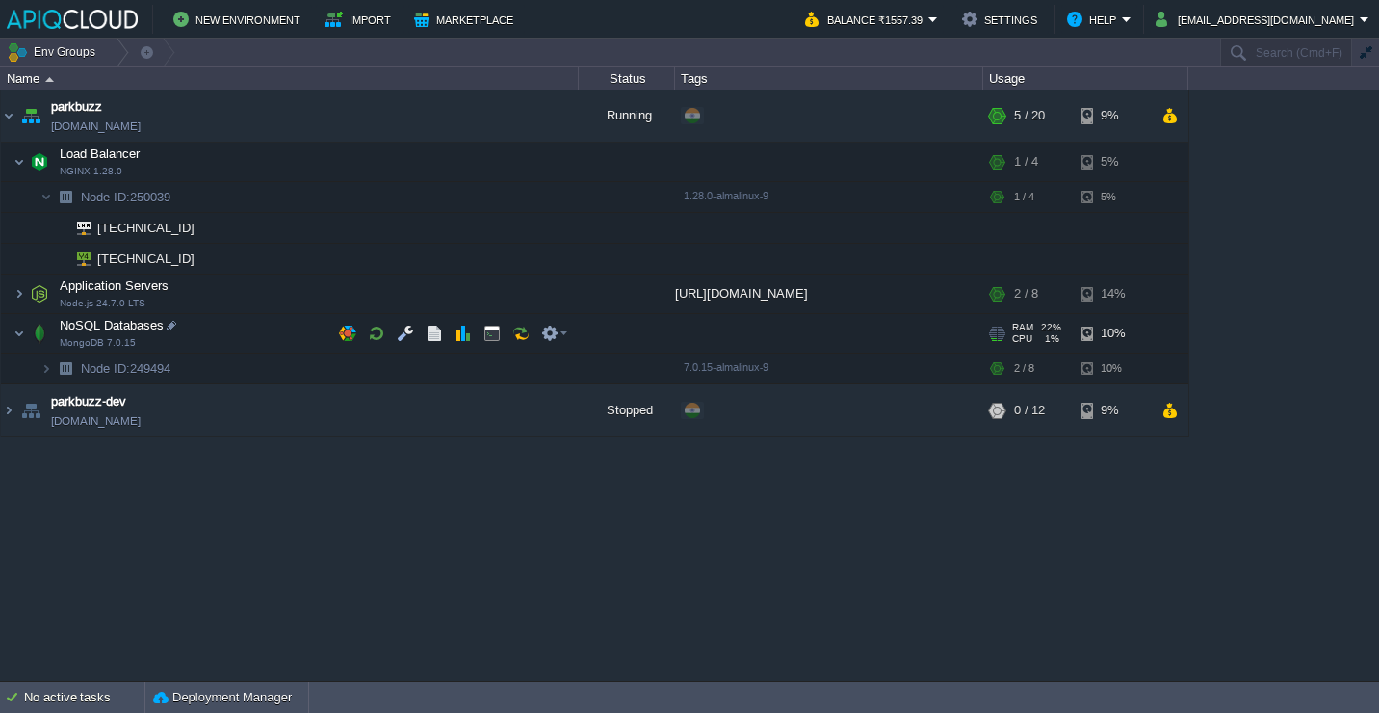
click at [248, 332] on td "NoSQL Databases MongoDB 7.0.15" at bounding box center [290, 333] width 578 height 39
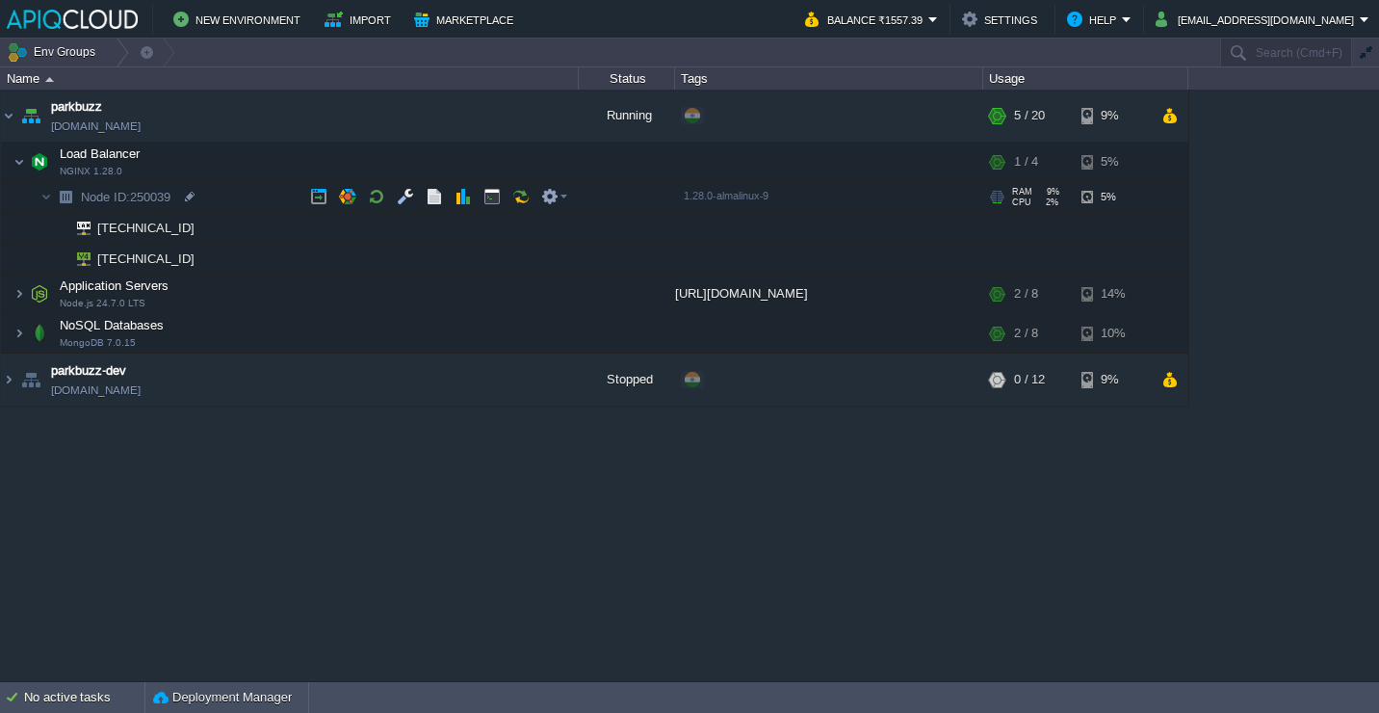
click at [256, 200] on td "Node ID: 250039" at bounding box center [290, 197] width 578 height 31
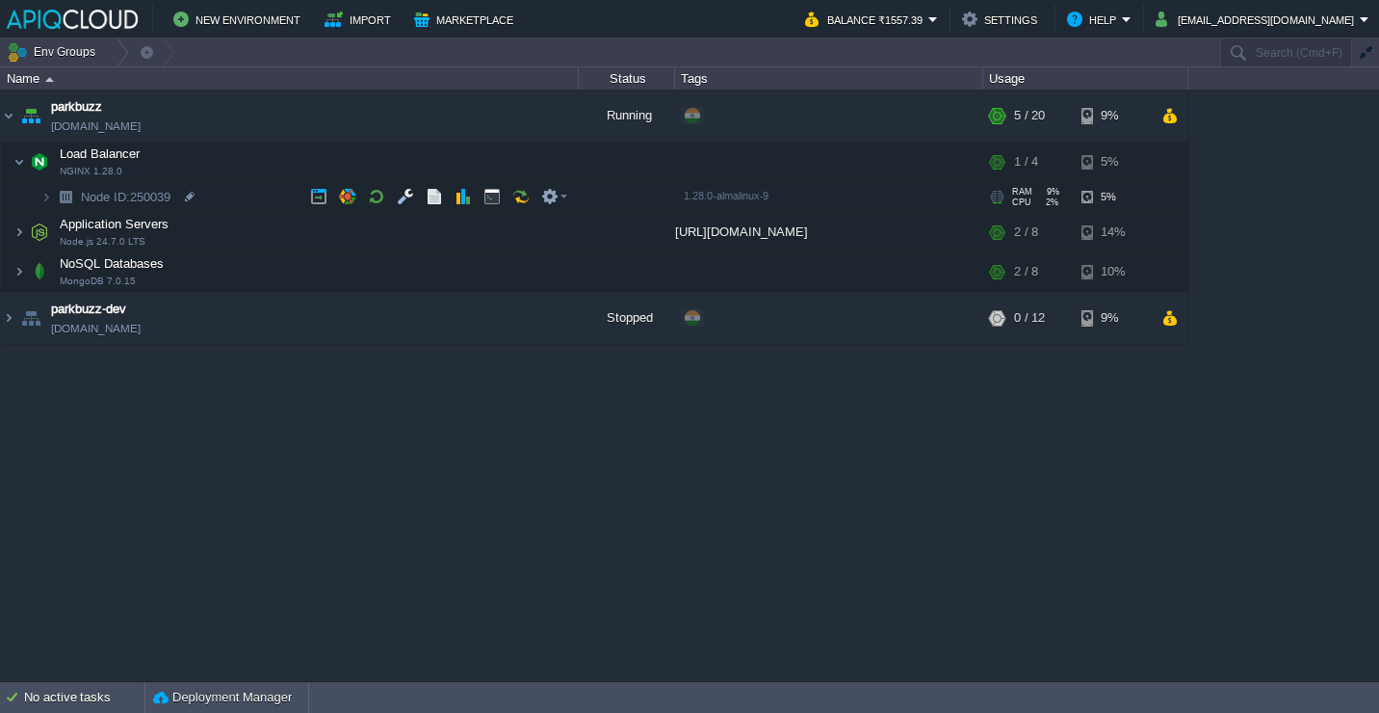
click at [256, 200] on td "Node ID: 250039" at bounding box center [290, 197] width 578 height 31
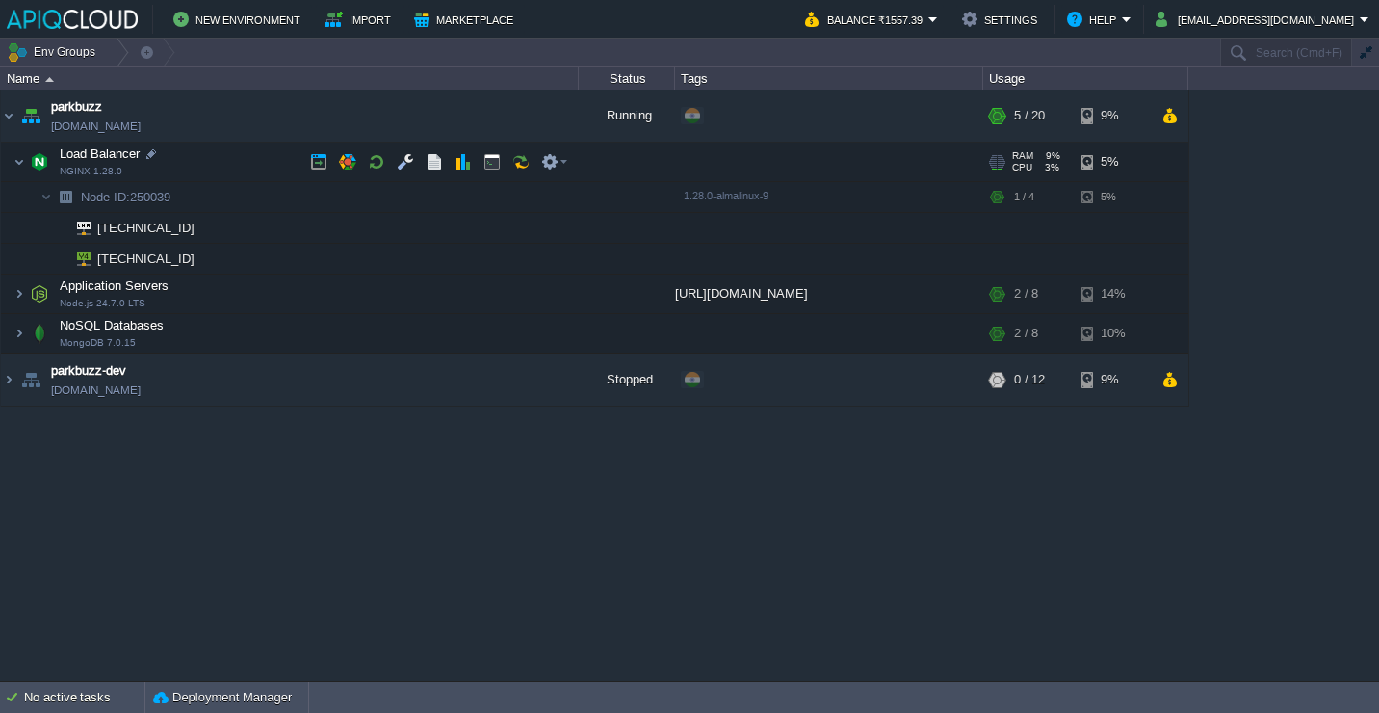
click at [249, 161] on td "Load Balancer NGINX 1.28.0" at bounding box center [290, 162] width 578 height 39
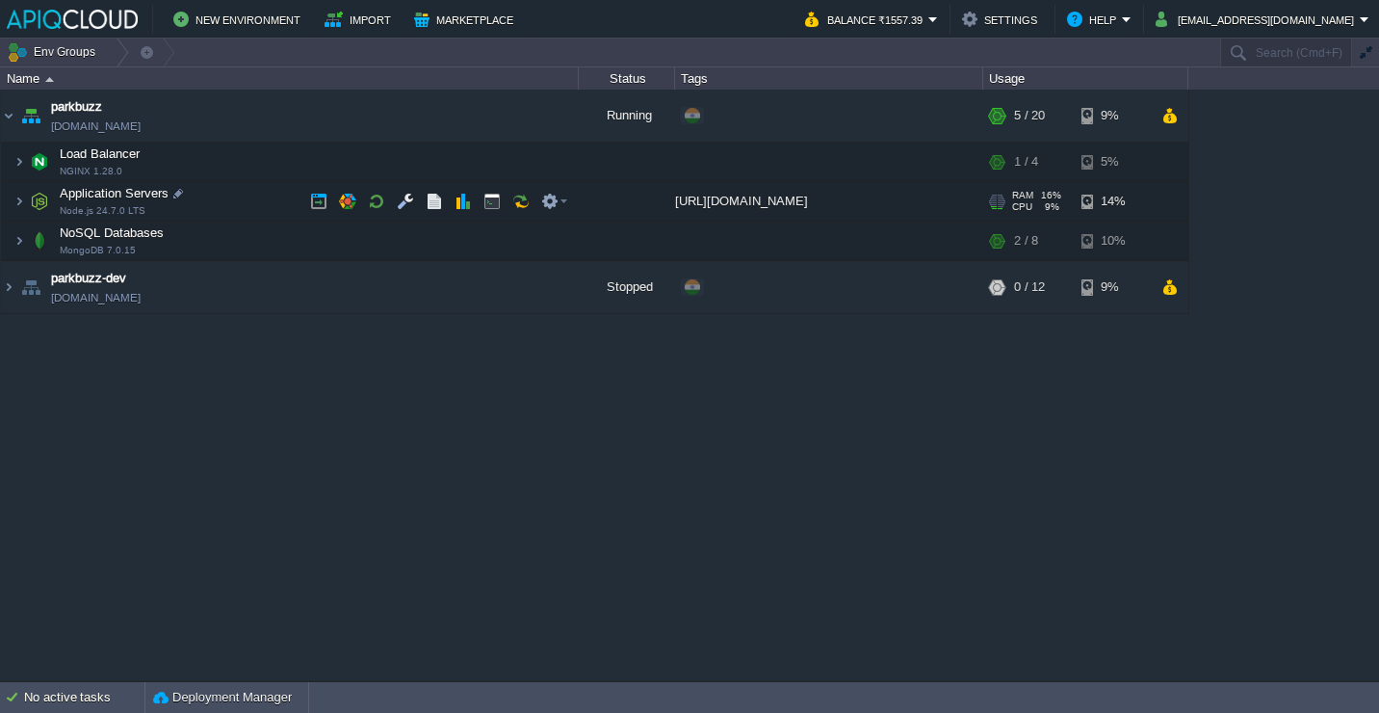
click at [237, 203] on td "Application Servers Node.js 24.7.0 LTS" at bounding box center [290, 201] width 578 height 39
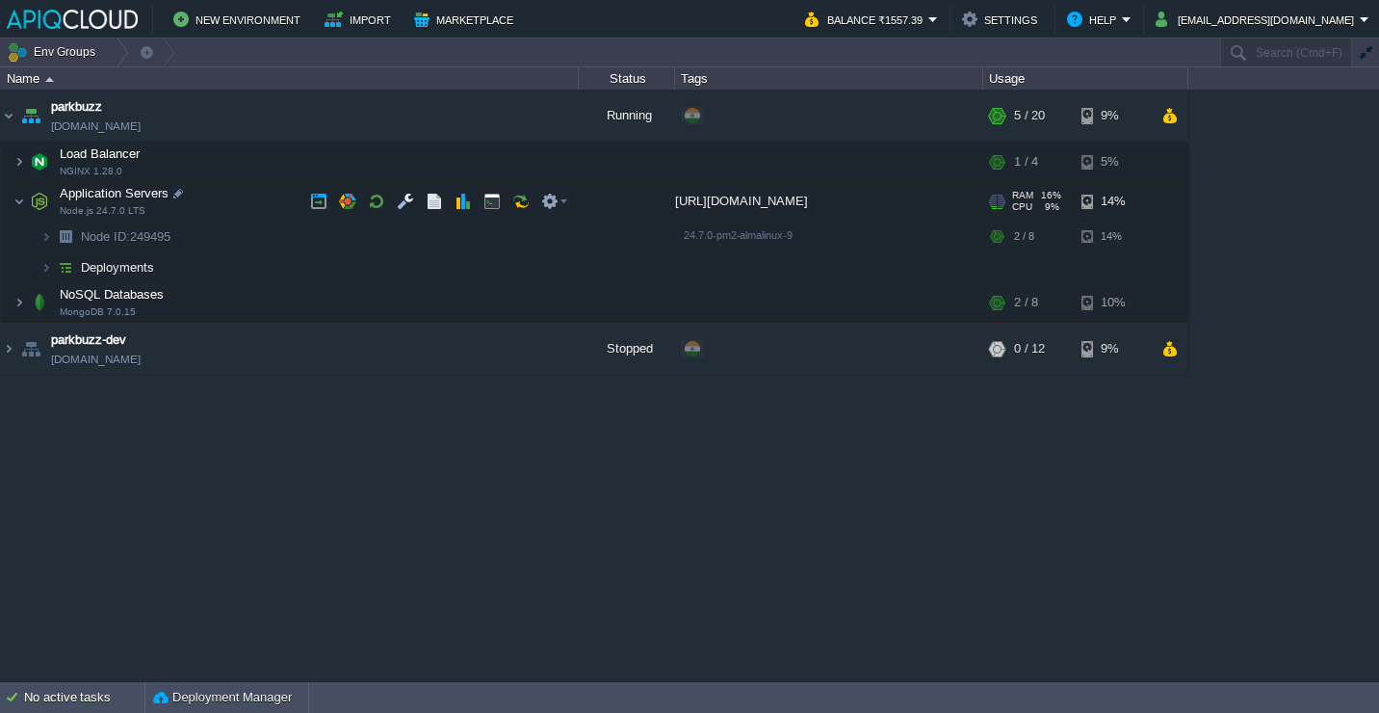
click at [237, 203] on td "Application Servers Node.js 24.7.0 LTS" at bounding box center [290, 201] width 578 height 39
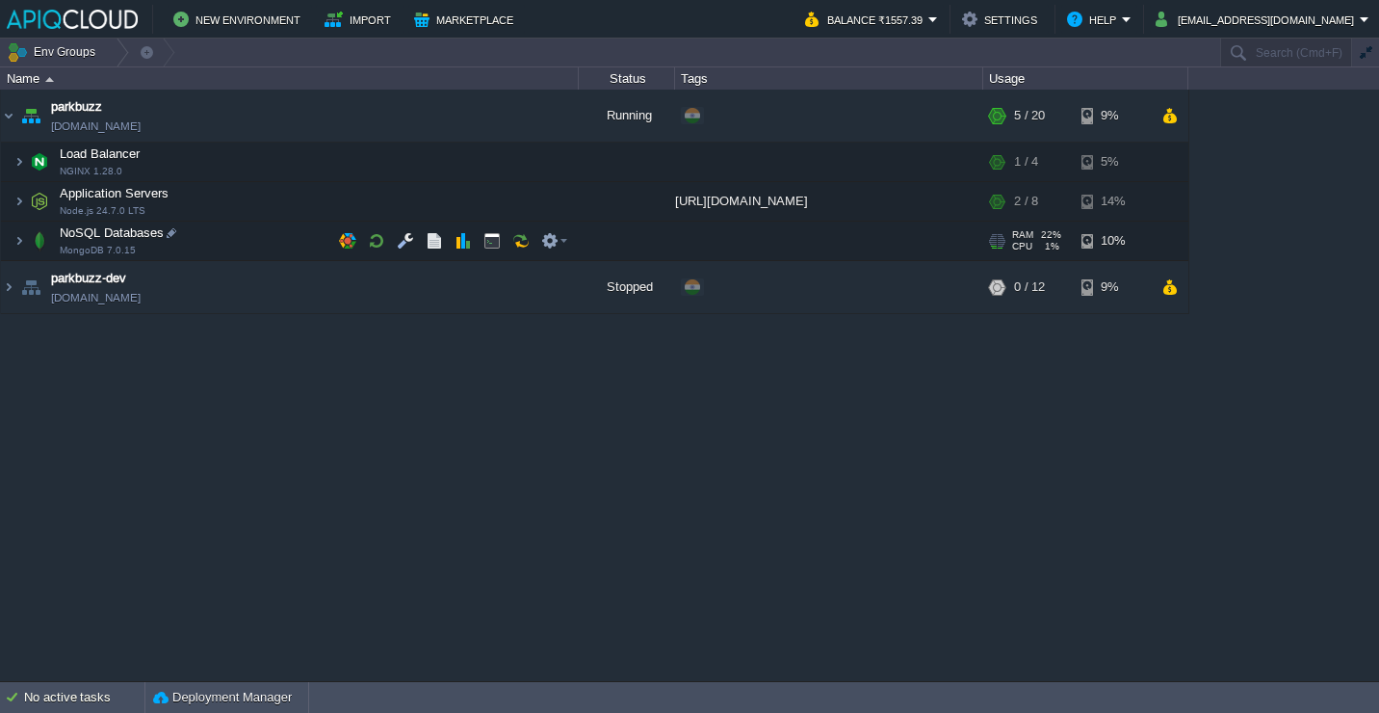
click at [233, 231] on td "NoSQL Databases MongoDB 7.0.15" at bounding box center [290, 241] width 578 height 39
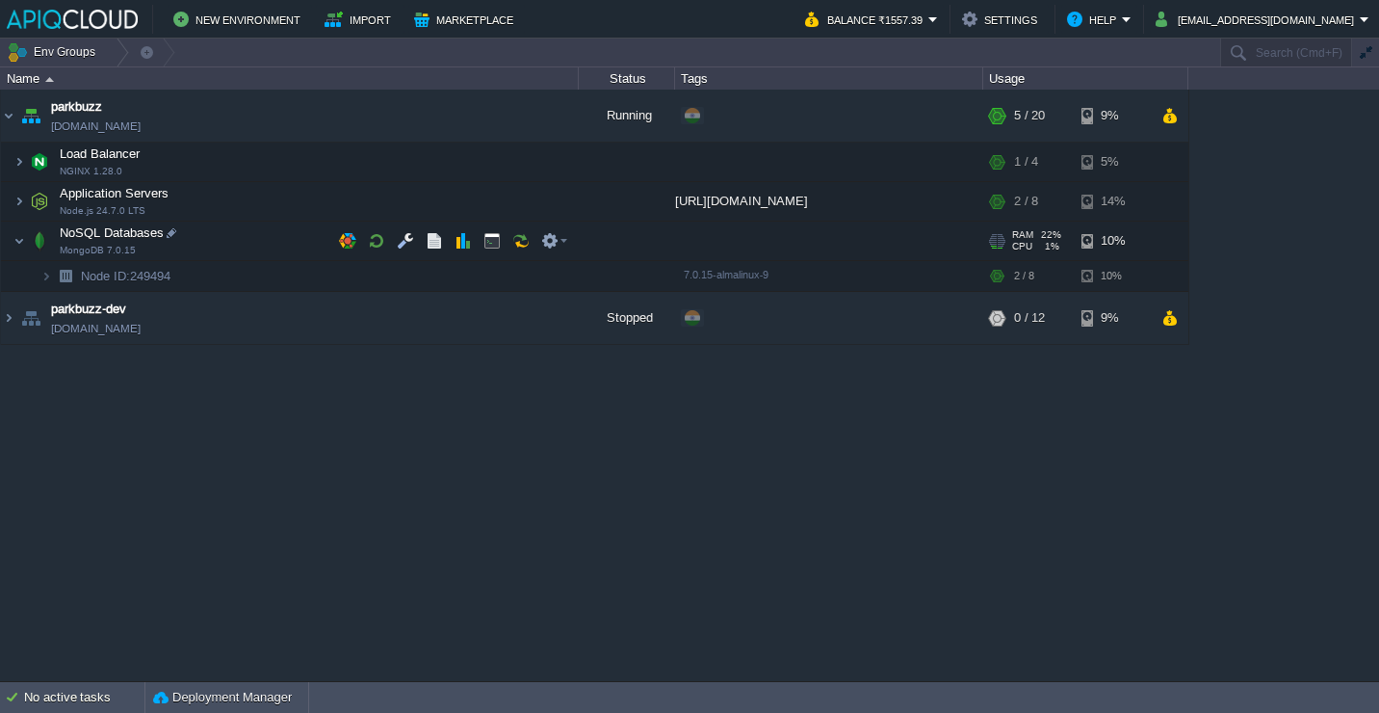
click at [233, 231] on td "NoSQL Databases MongoDB 7.0.15" at bounding box center [290, 241] width 578 height 39
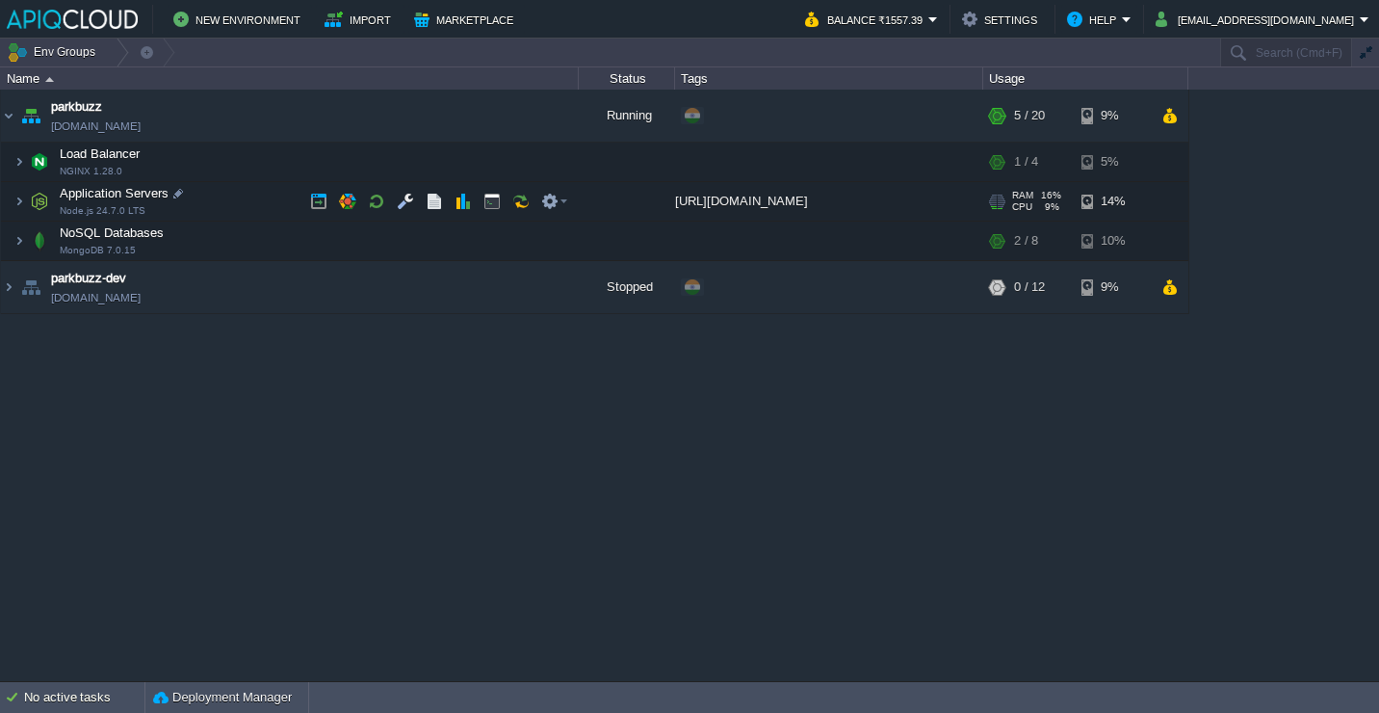
click at [229, 210] on td "Application Servers Node.js 24.7.0 LTS" at bounding box center [290, 201] width 578 height 39
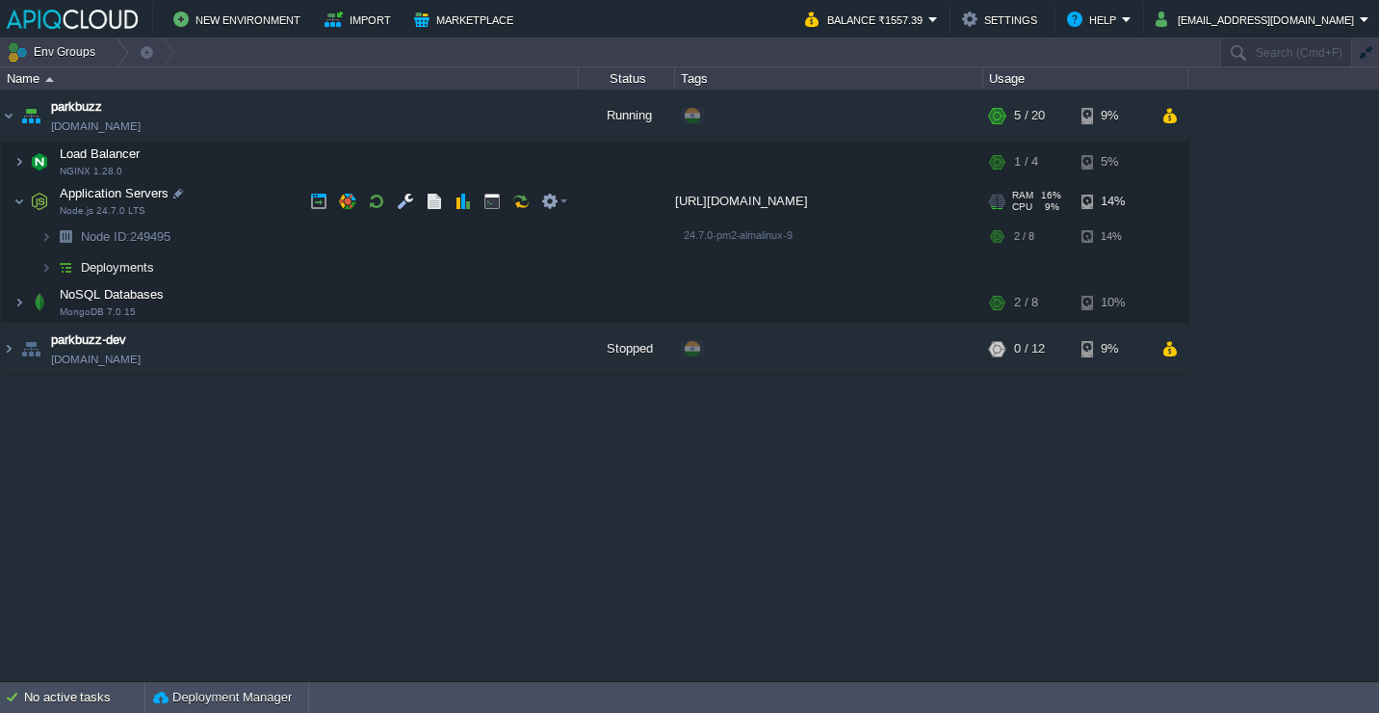
click at [229, 210] on td "Application Servers Node.js 24.7.0 LTS" at bounding box center [290, 201] width 578 height 39
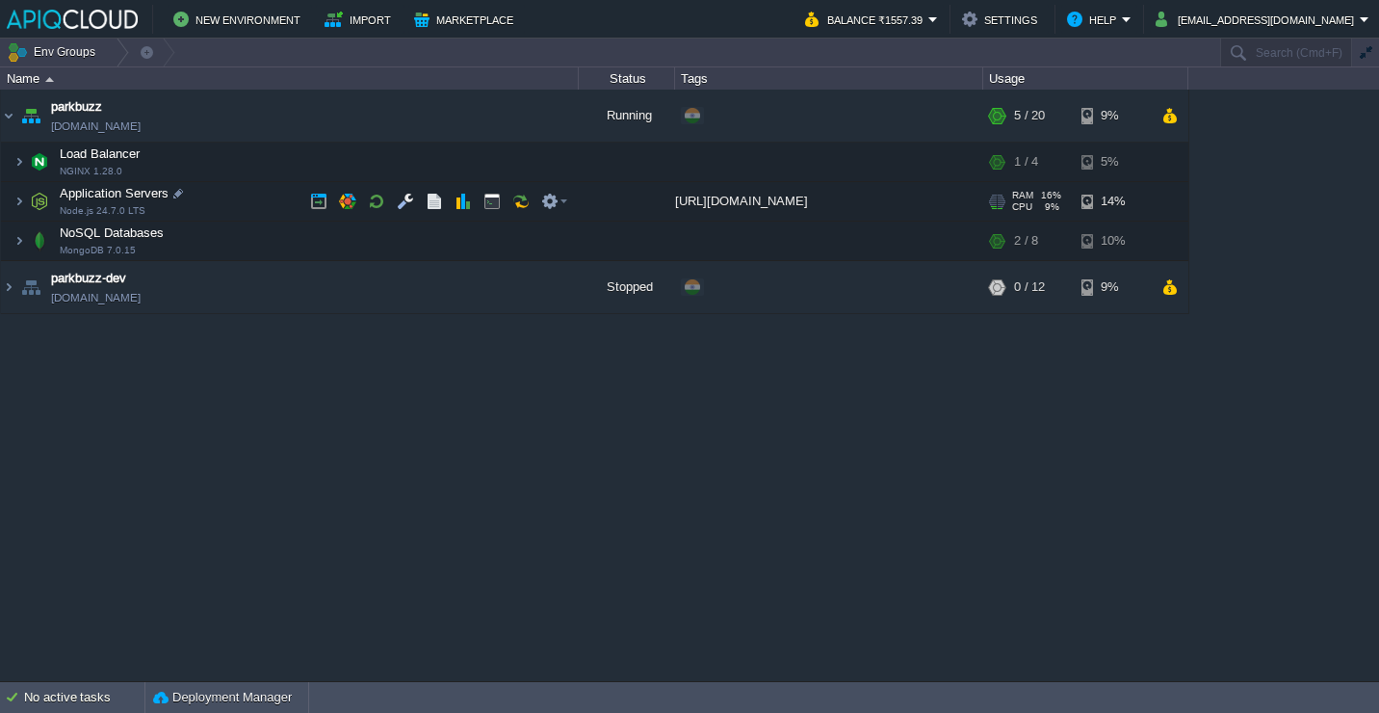
click at [229, 210] on td "Application Servers Node.js 24.7.0 LTS" at bounding box center [290, 201] width 578 height 39
click at [186, 359] on div "parkbuzz [DOMAIN_NAME] Running + Add to Env Group RAM 17% CPU 4% 5 / 20 9% Load…" at bounding box center [689, 385] width 1379 height 591
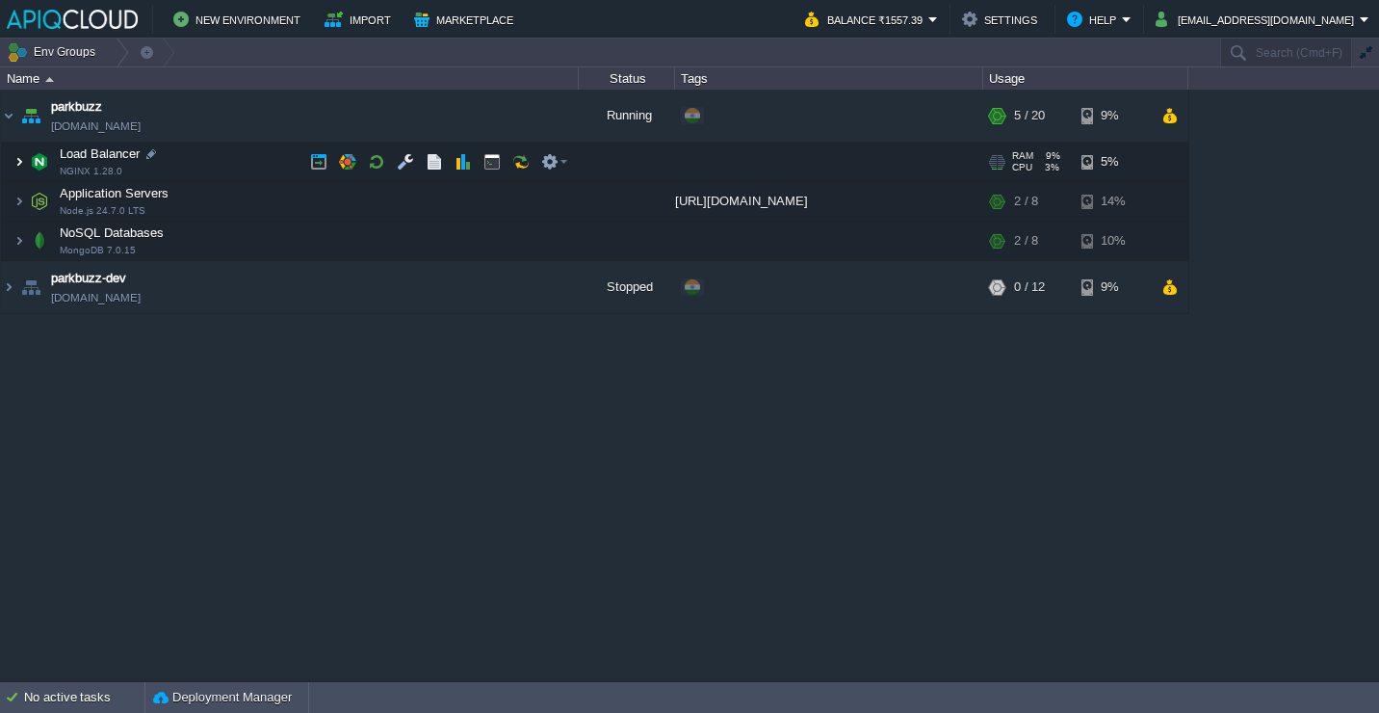
click at [19, 168] on img at bounding box center [19, 162] width 12 height 39
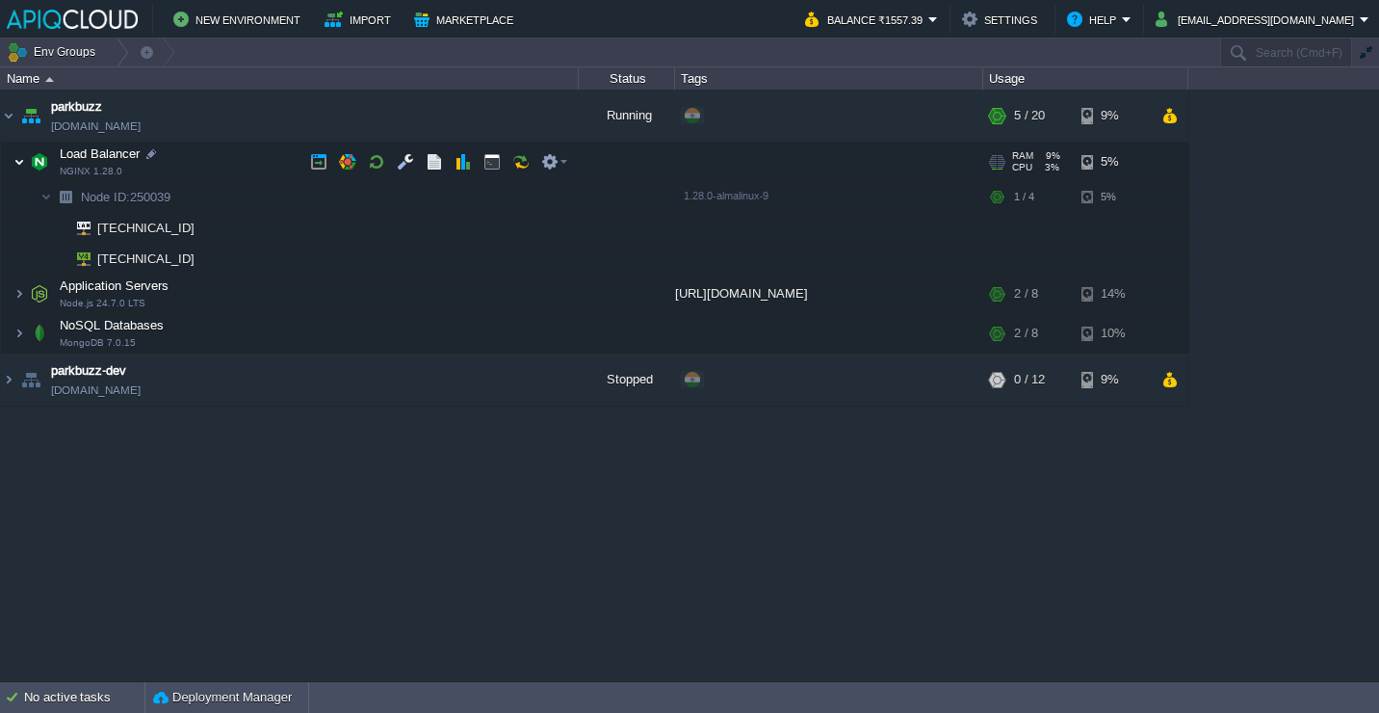
click at [19, 170] on img at bounding box center [19, 162] width 12 height 39
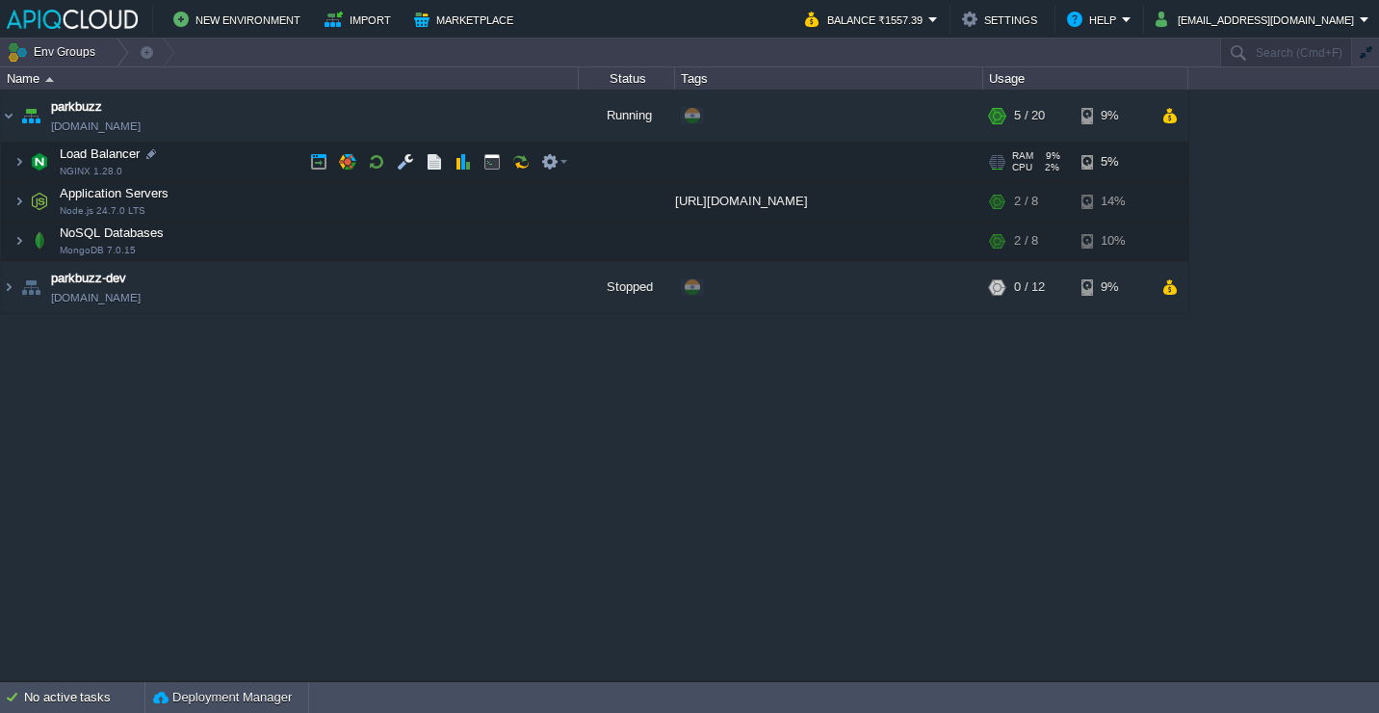
click at [229, 167] on td "Load Balancer NGINX 1.28.0" at bounding box center [290, 162] width 578 height 39
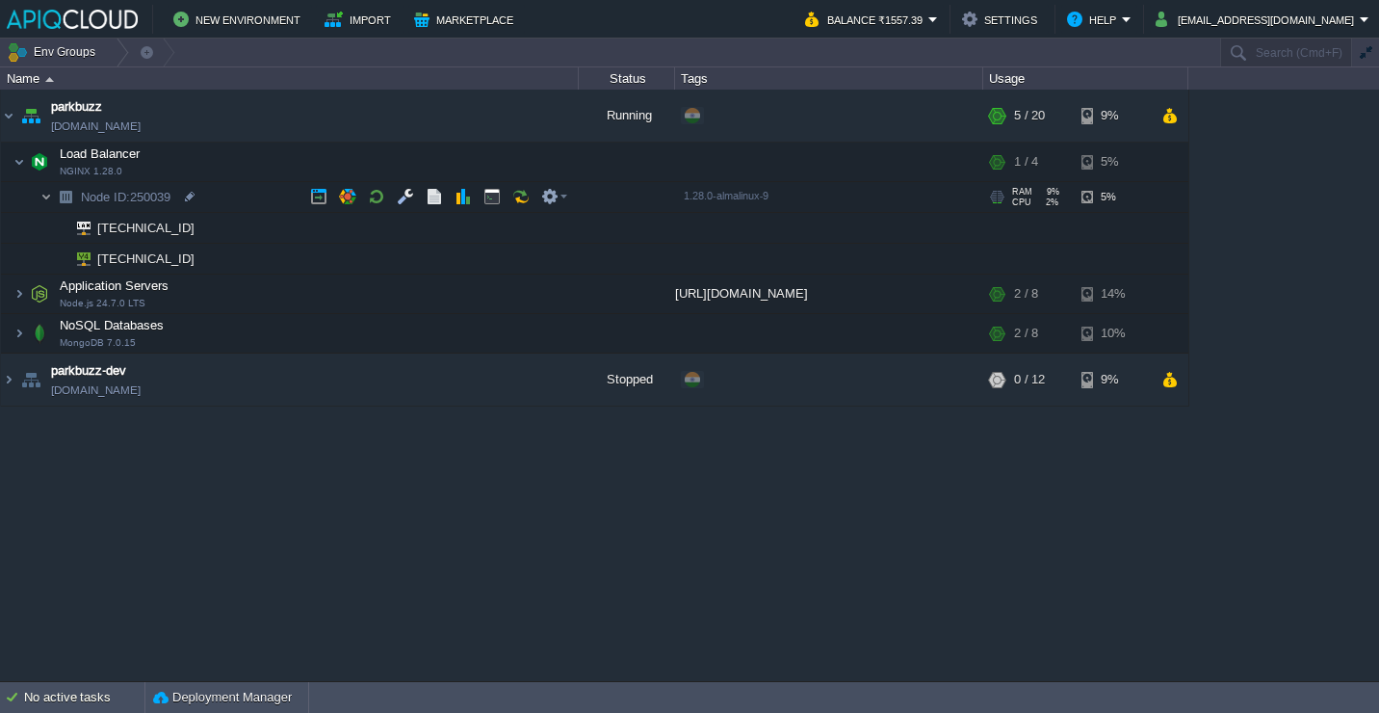
click at [43, 202] on img at bounding box center [46, 197] width 12 height 30
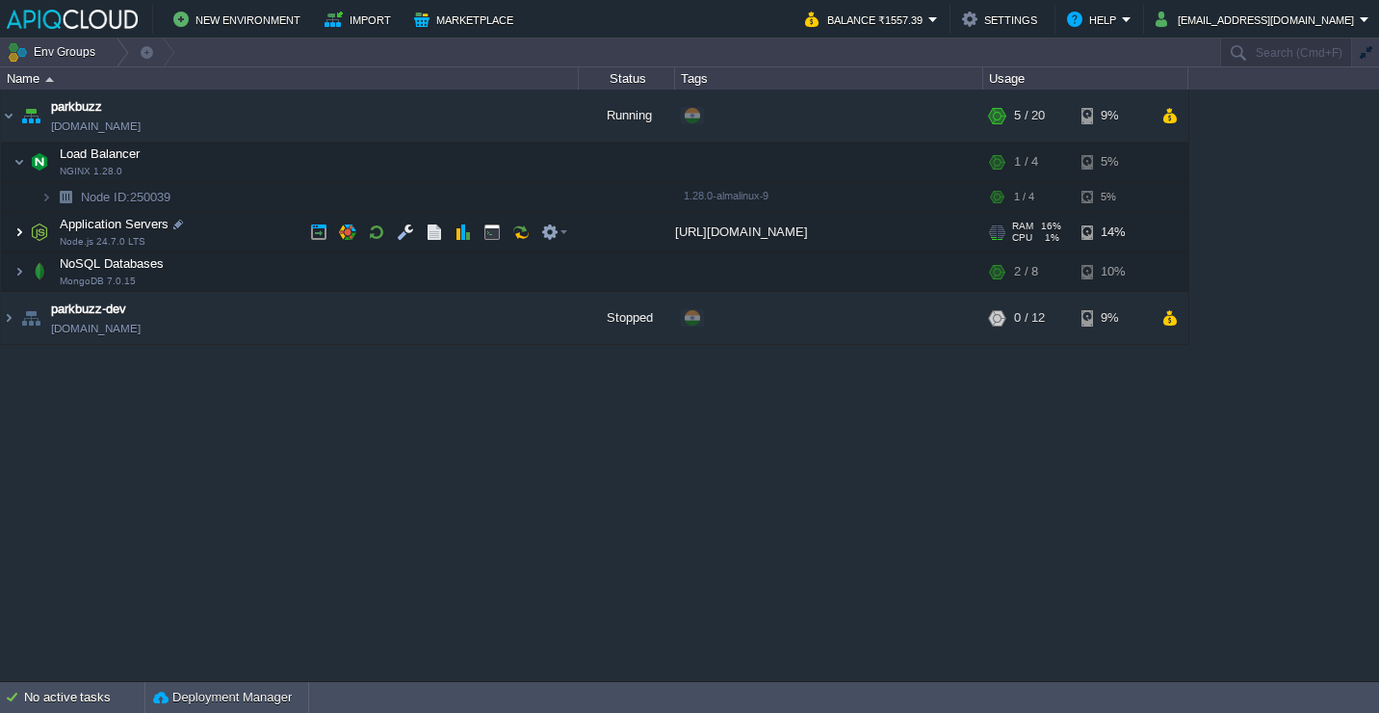
click at [21, 242] on img at bounding box center [19, 232] width 12 height 39
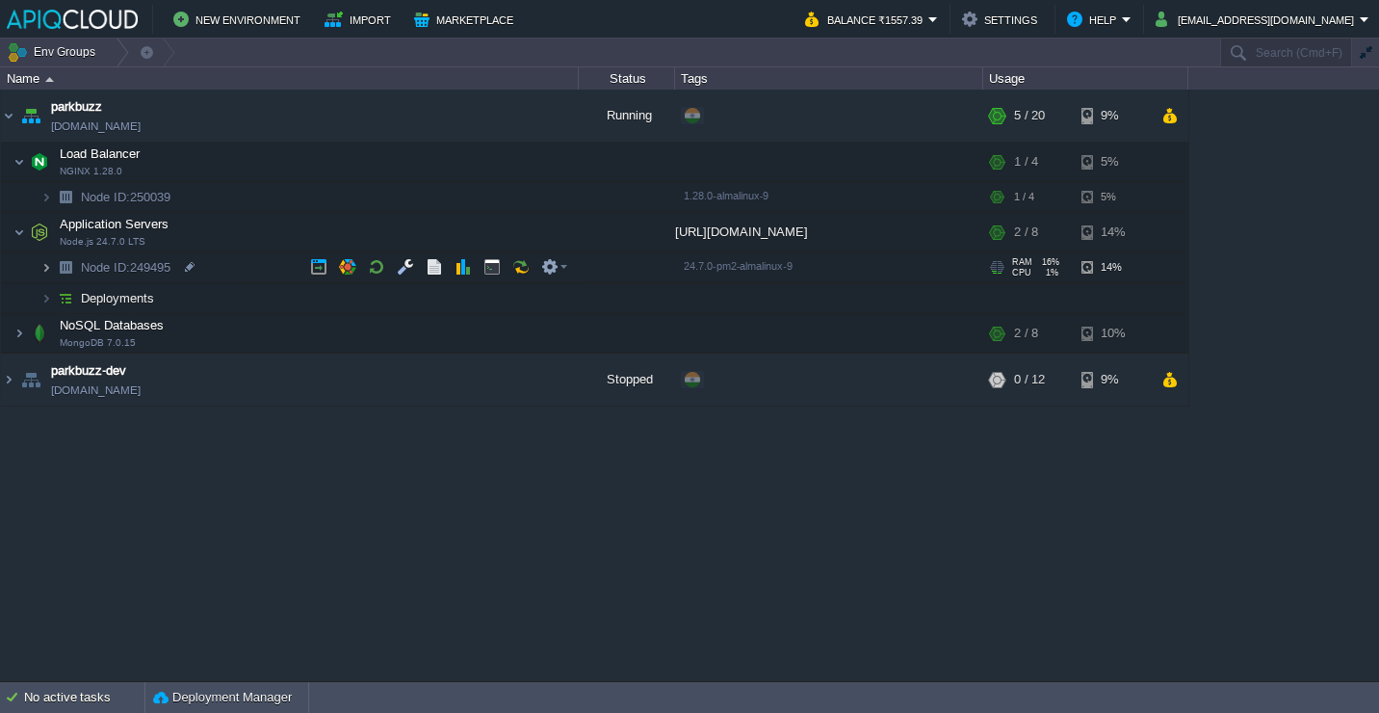
click at [42, 269] on img at bounding box center [46, 267] width 12 height 30
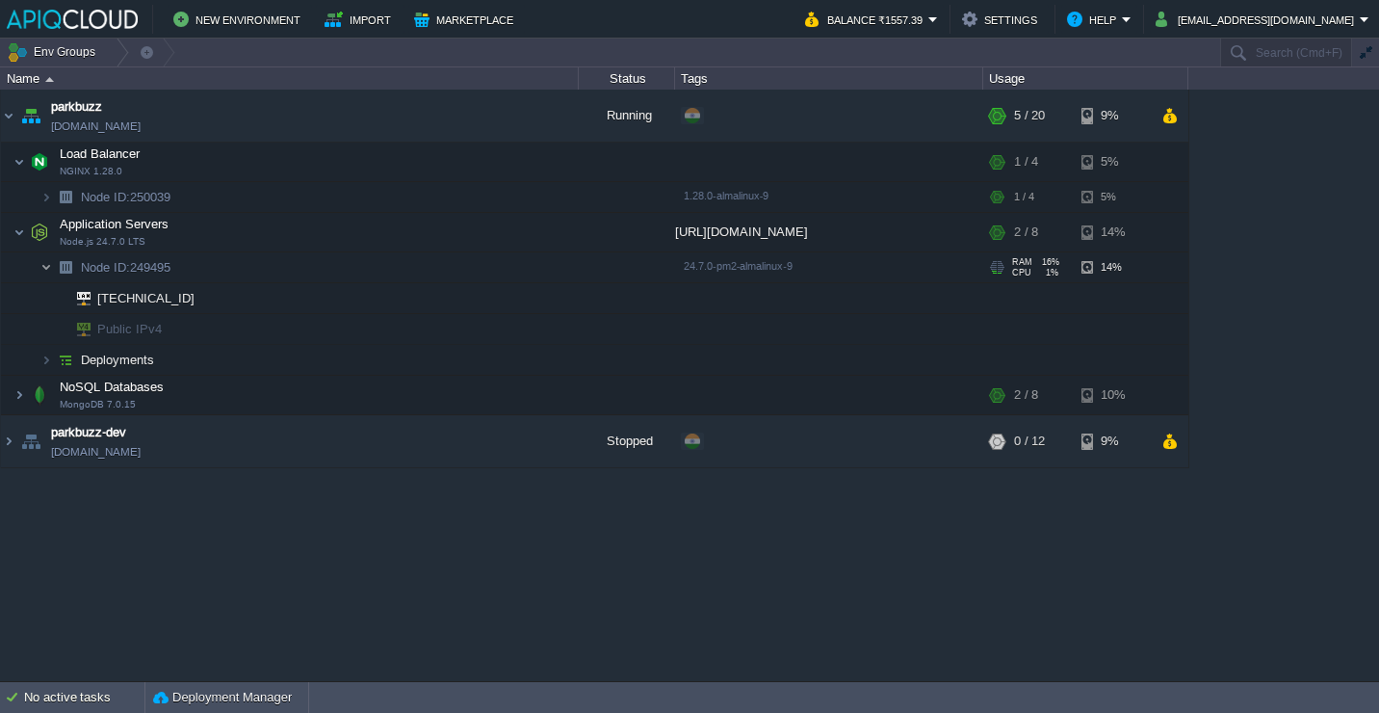
click at [42, 269] on img at bounding box center [46, 267] width 12 height 30
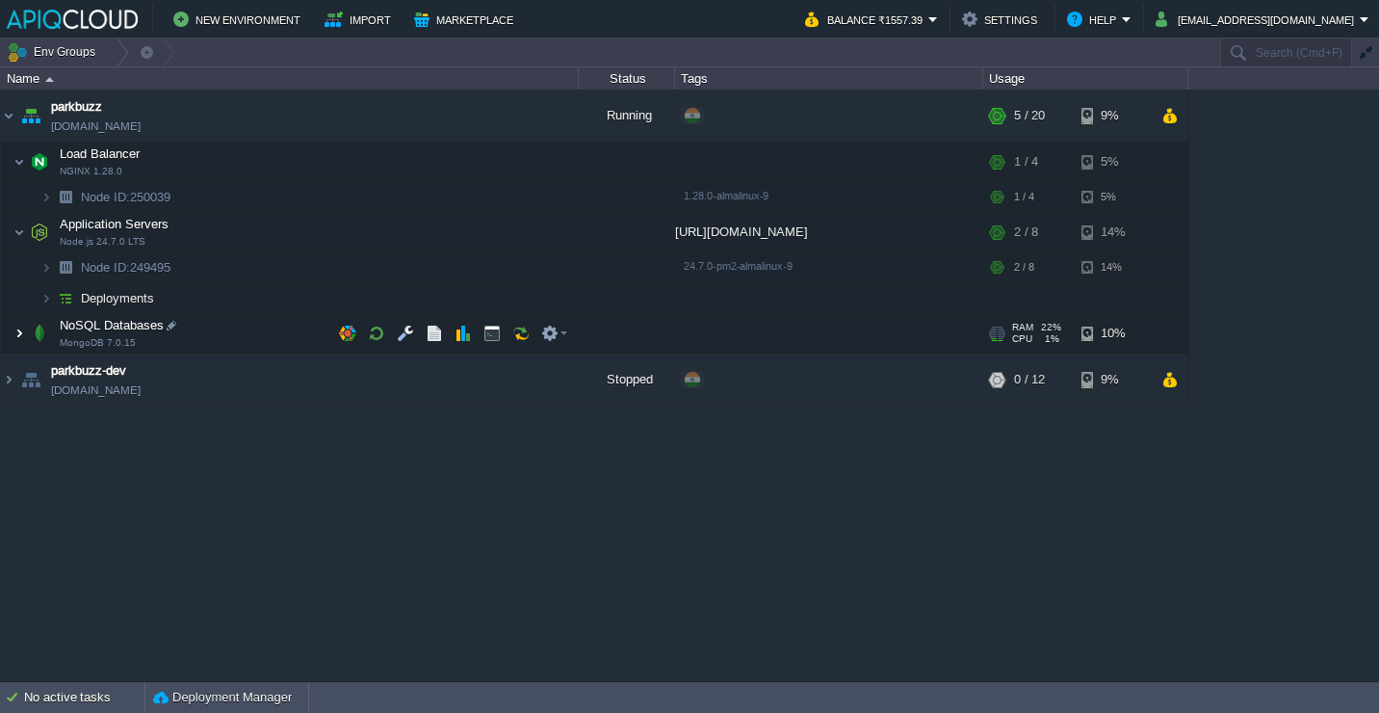
click at [21, 325] on img at bounding box center [19, 333] width 12 height 39
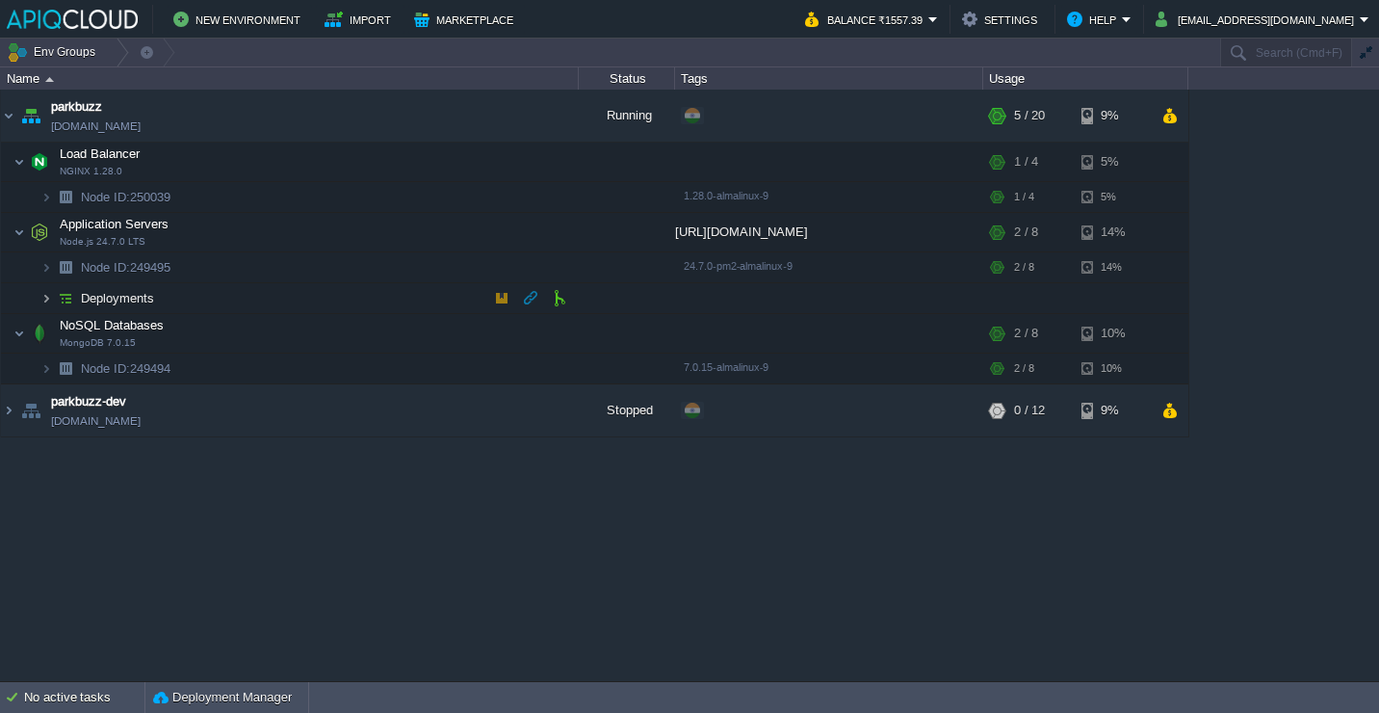
click at [40, 302] on img at bounding box center [46, 298] width 12 height 30
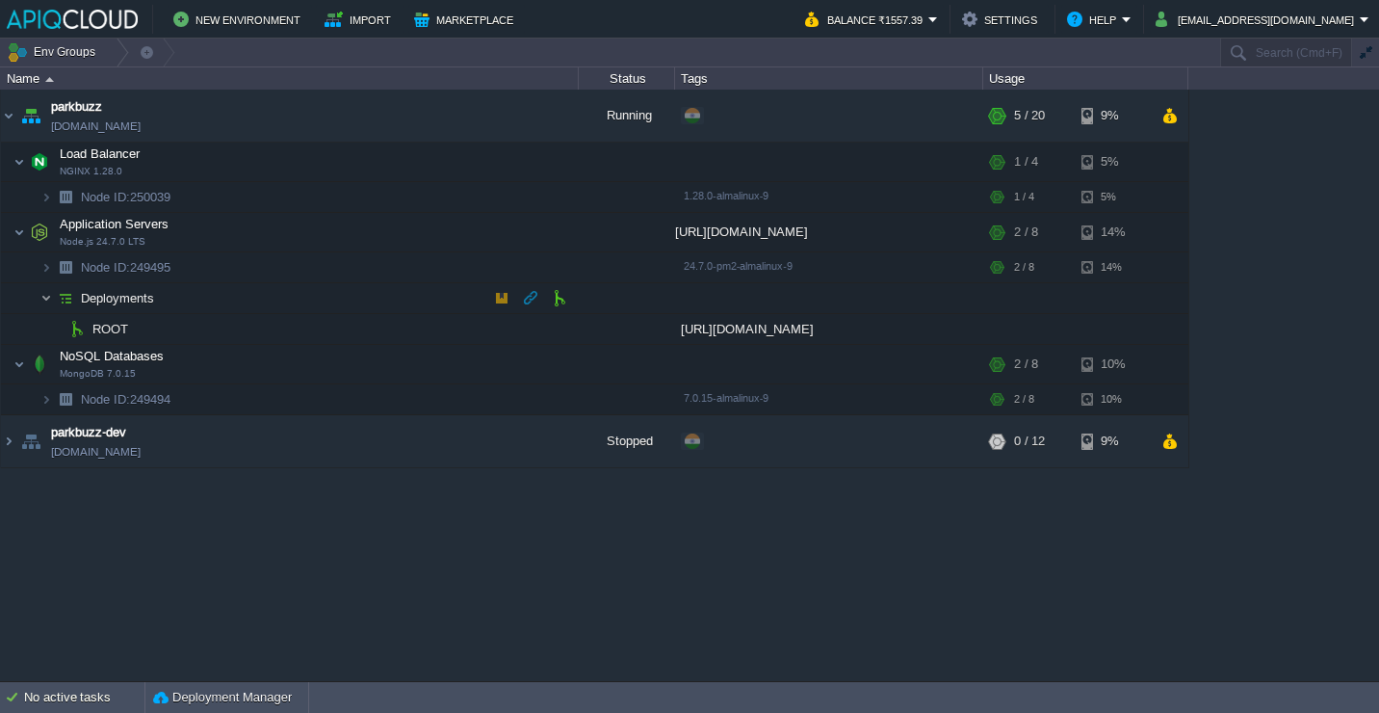
click at [40, 302] on img at bounding box center [46, 298] width 12 height 30
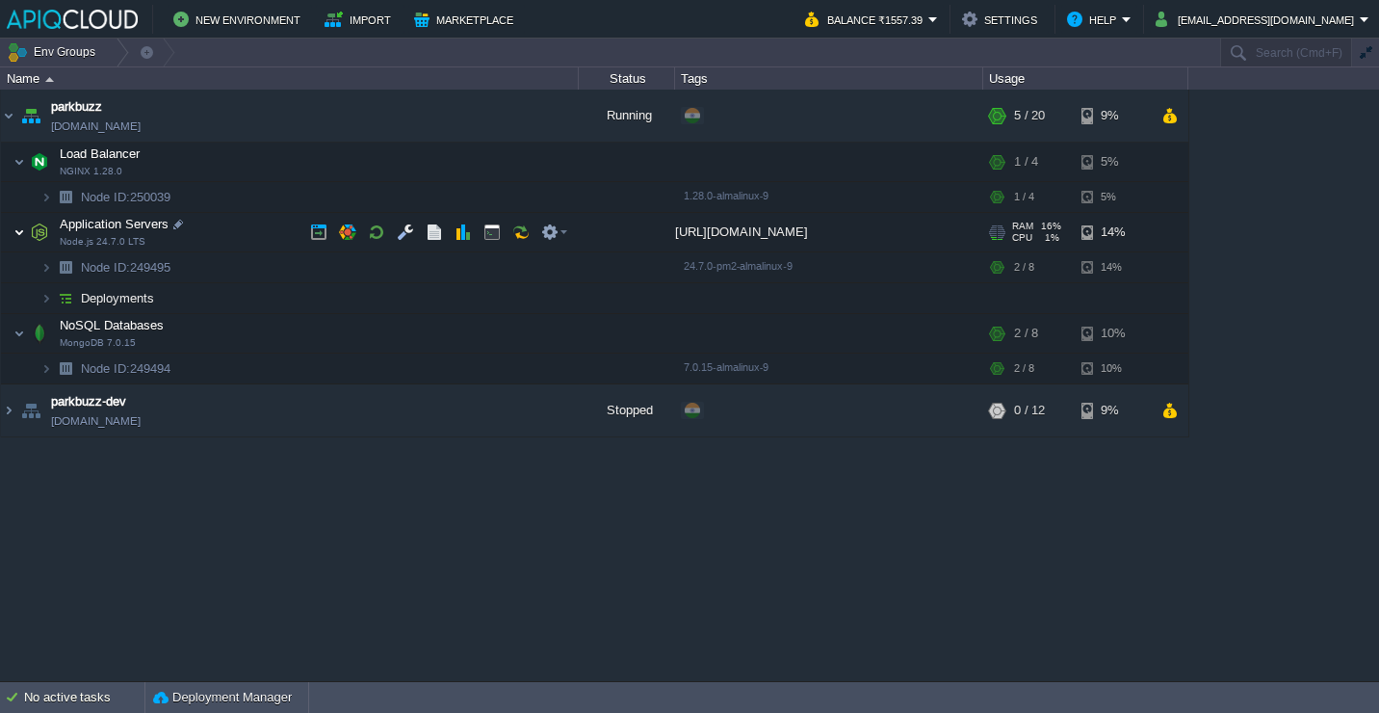
click at [19, 234] on img at bounding box center [19, 232] width 12 height 39
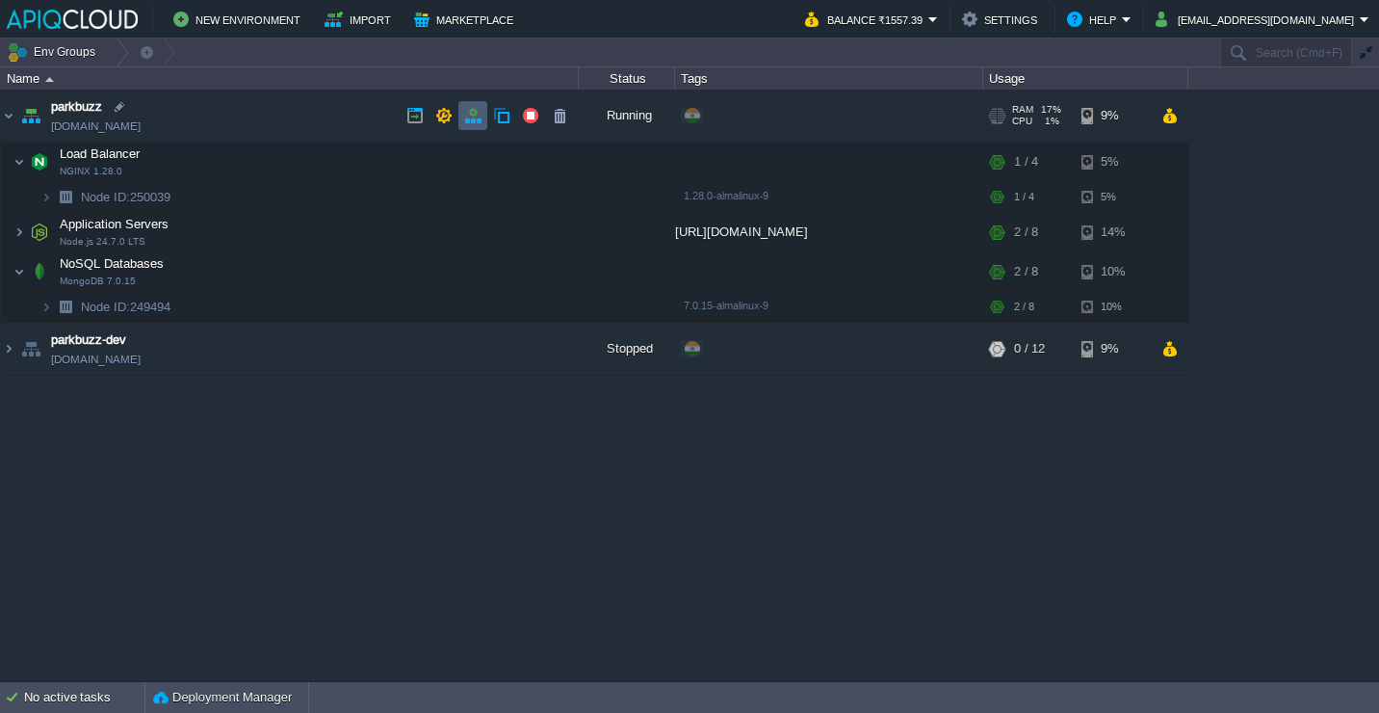
click at [482, 116] on td at bounding box center [473, 115] width 29 height 29
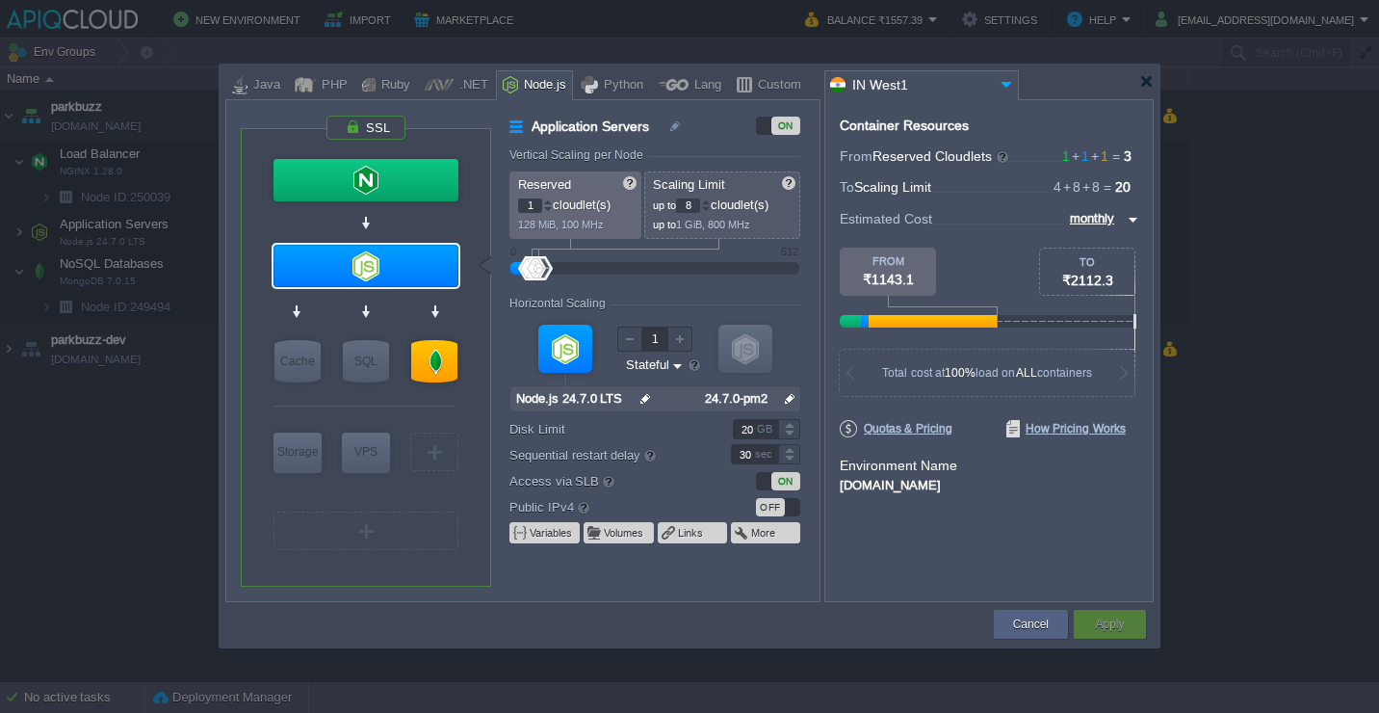
click at [469, 154] on div "VM Balancing VM Application Servers VM Cache VM SQL VM NoSQL VM Storage VM VPS …" at bounding box center [366, 357] width 250 height 457
click at [423, 164] on div at bounding box center [366, 180] width 185 height 42
type input "Load Balancer"
type input "4"
type input "NGINX 1.28.0"
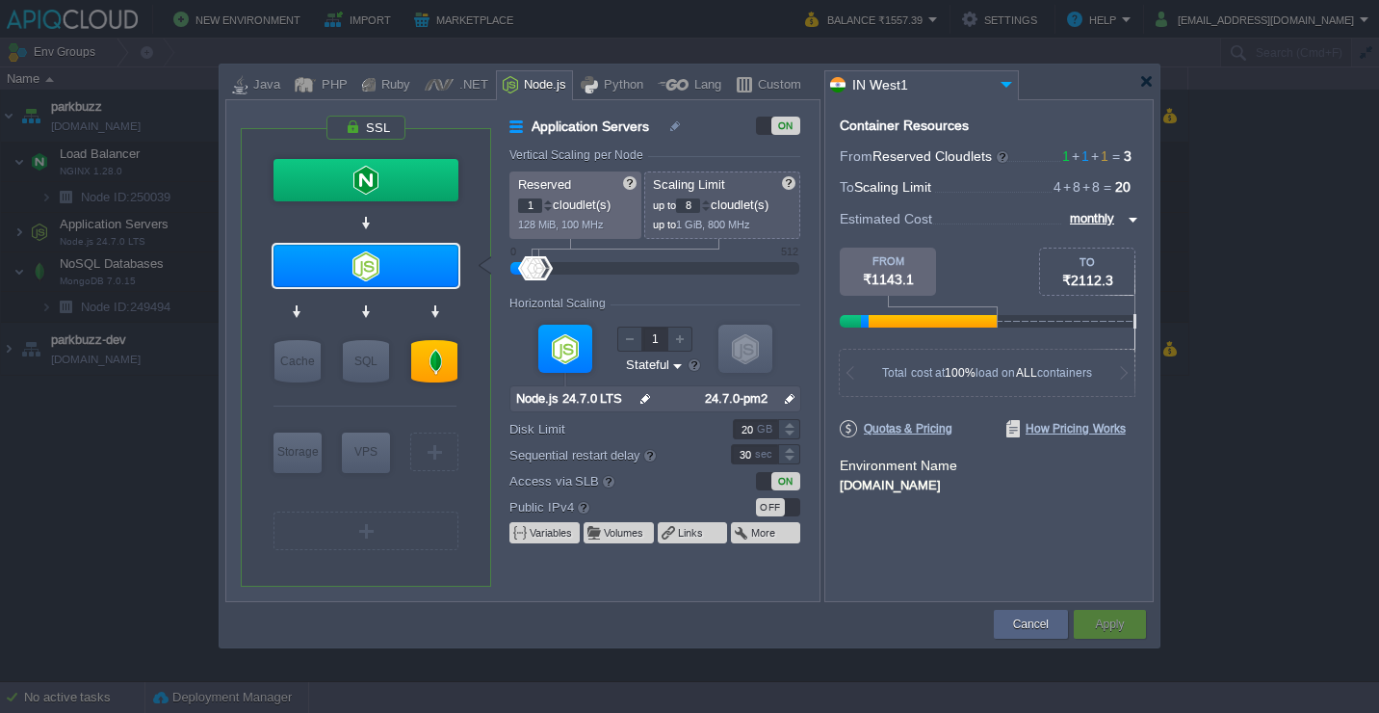
type input "null"
type input "1.28.0-almalin..."
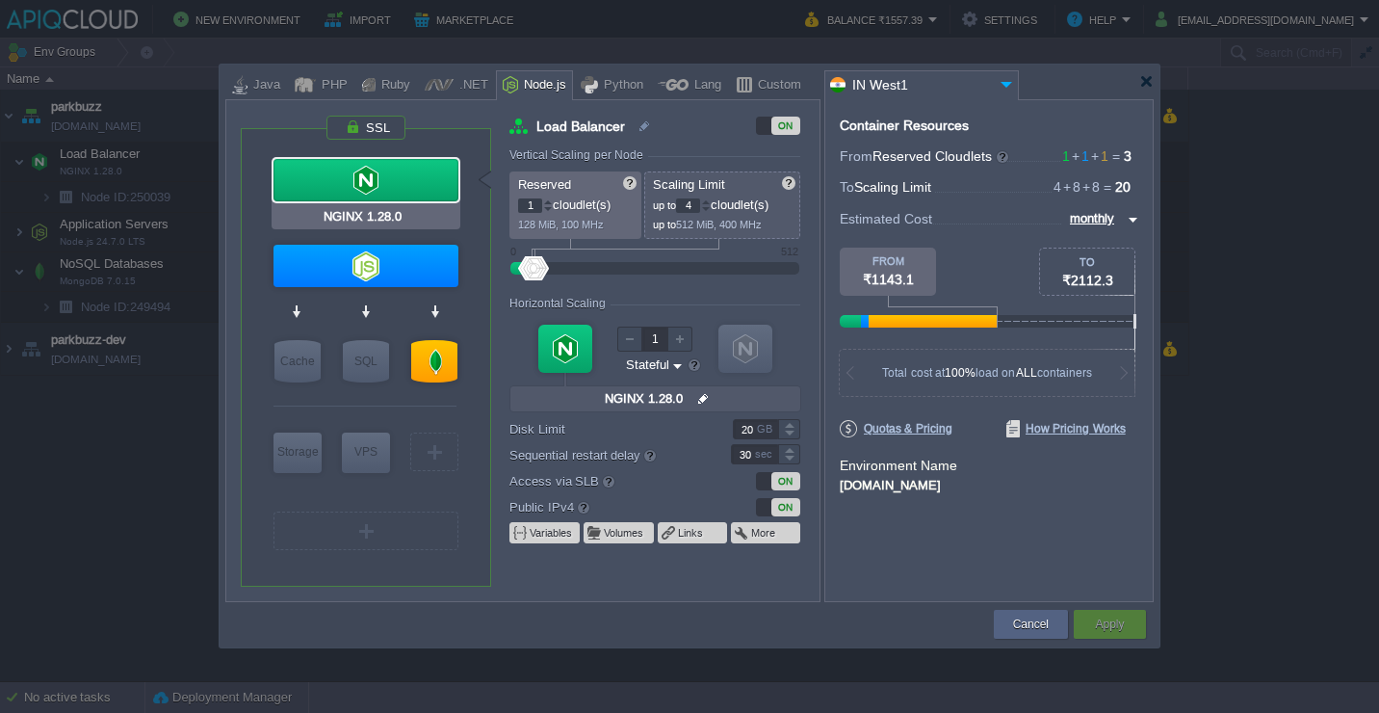
click at [395, 184] on div at bounding box center [366, 180] width 185 height 42
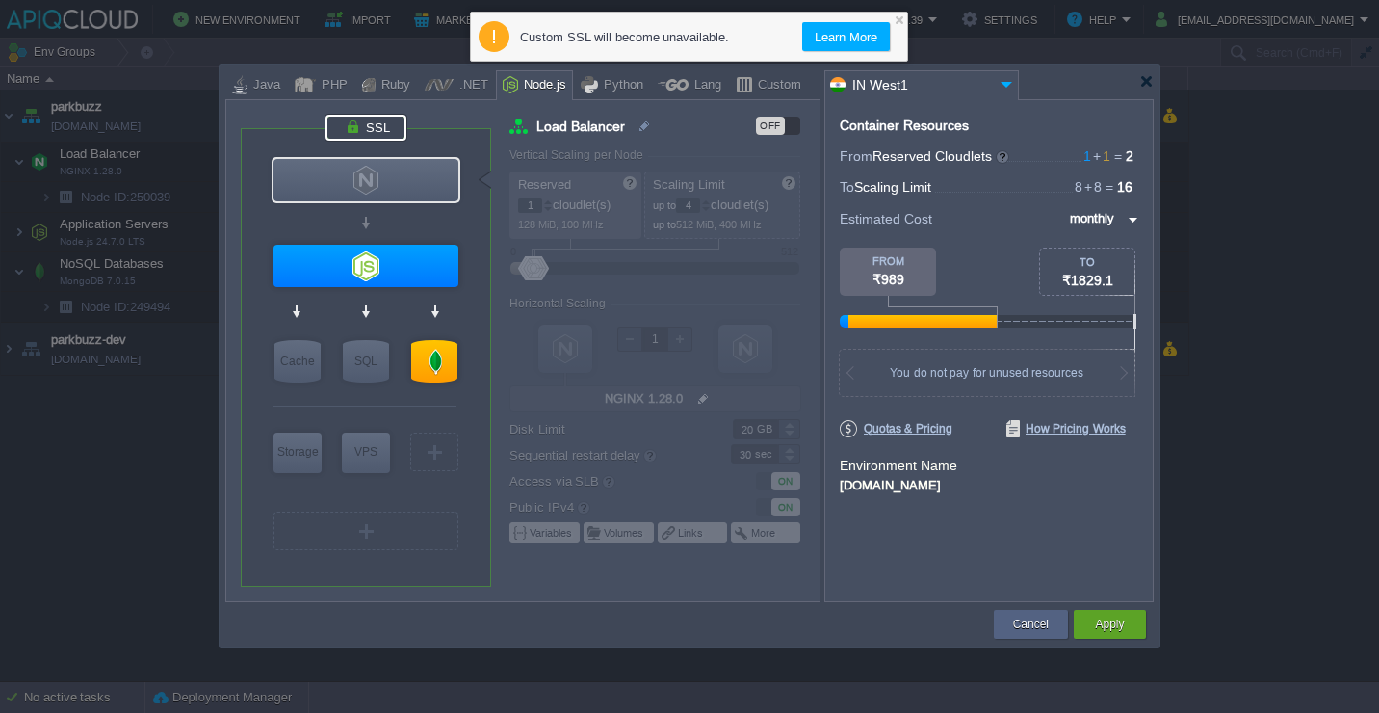
click at [381, 135] on div at bounding box center [366, 128] width 81 height 26
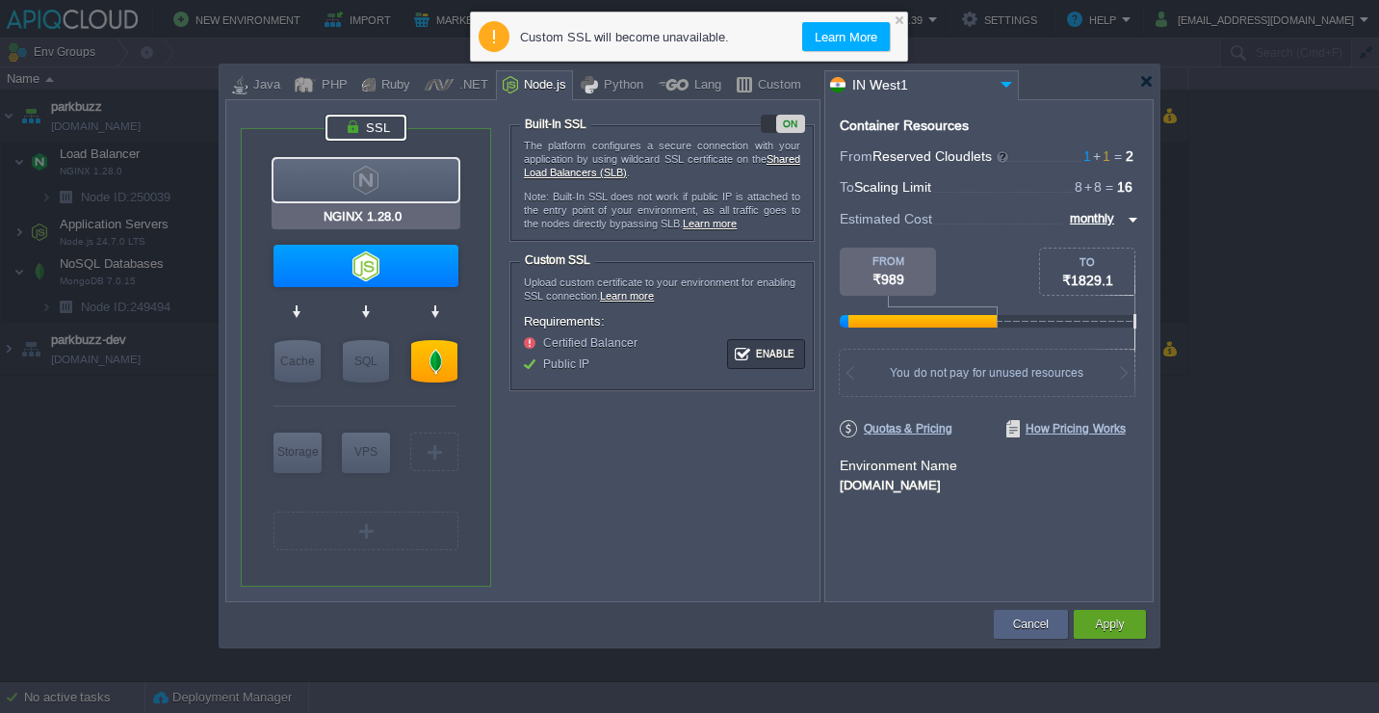
click at [418, 186] on div at bounding box center [366, 180] width 185 height 42
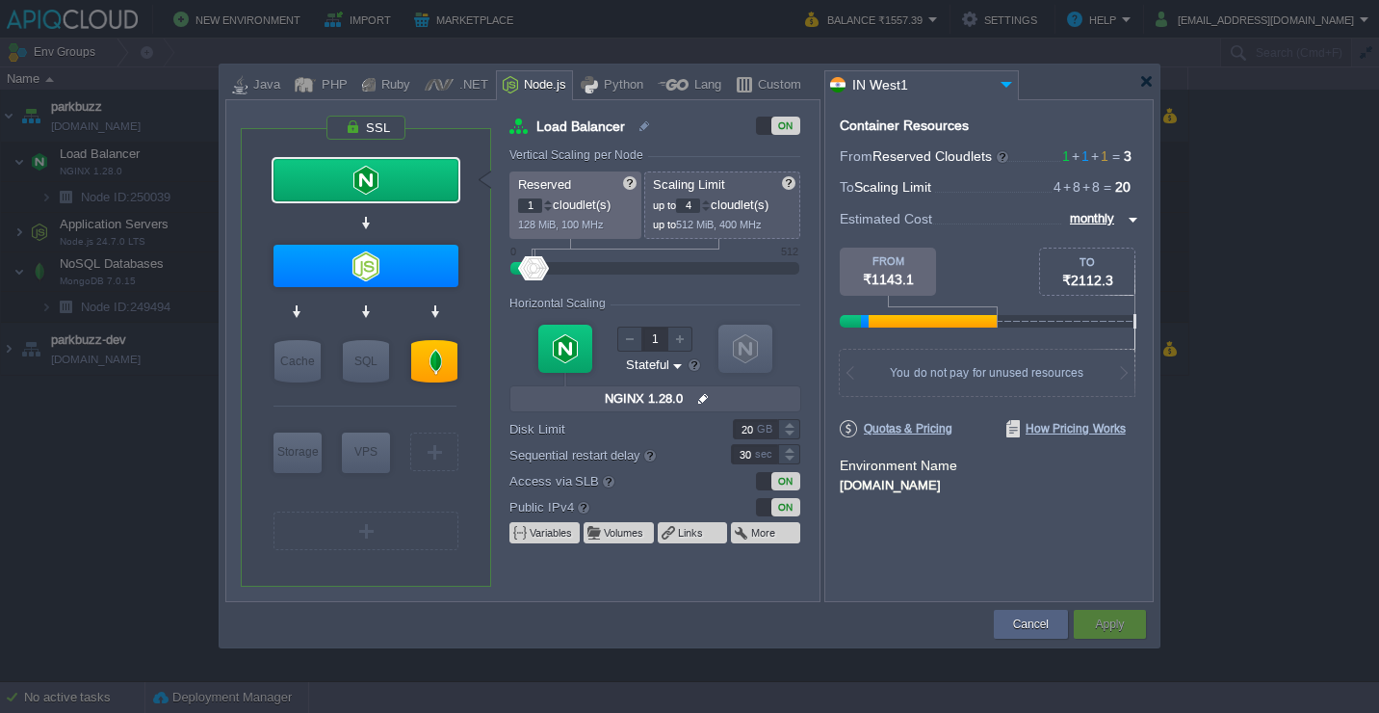
click at [774, 134] on div "ON" at bounding box center [786, 126] width 29 height 18
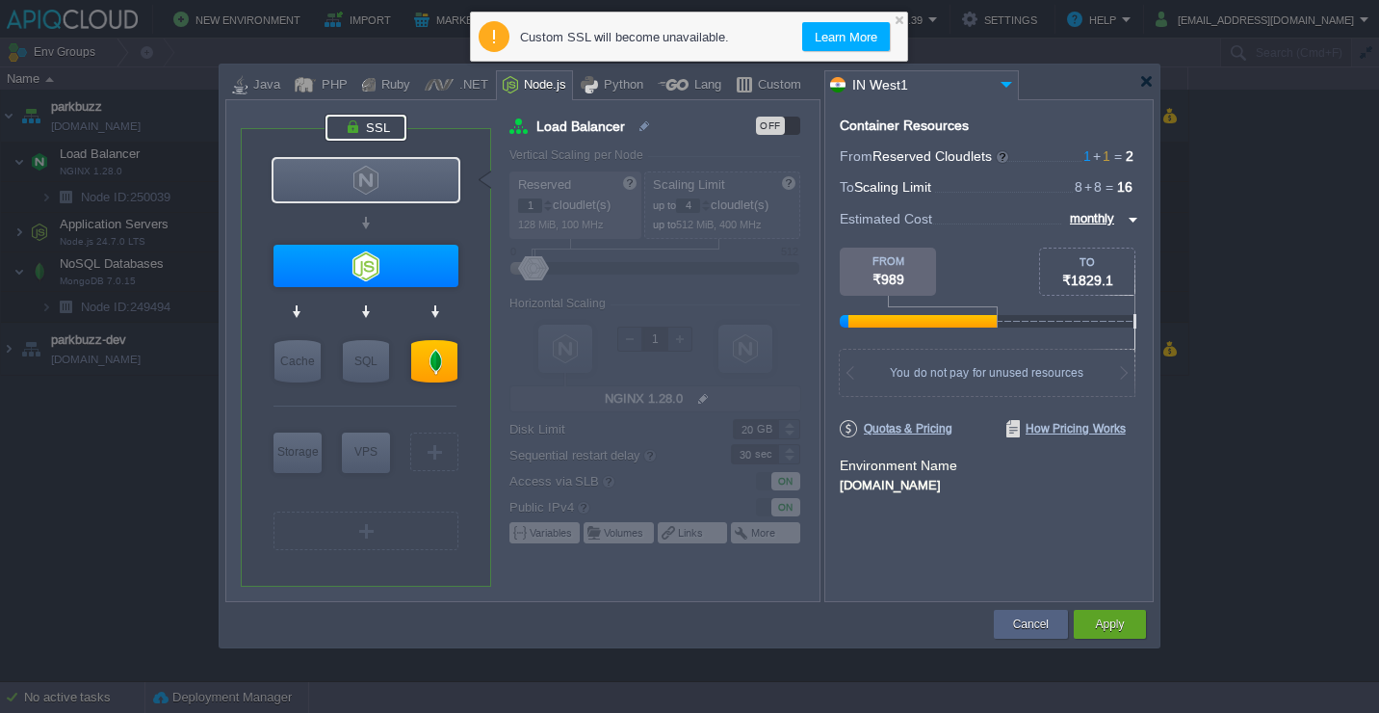
click at [376, 129] on div at bounding box center [366, 128] width 81 height 26
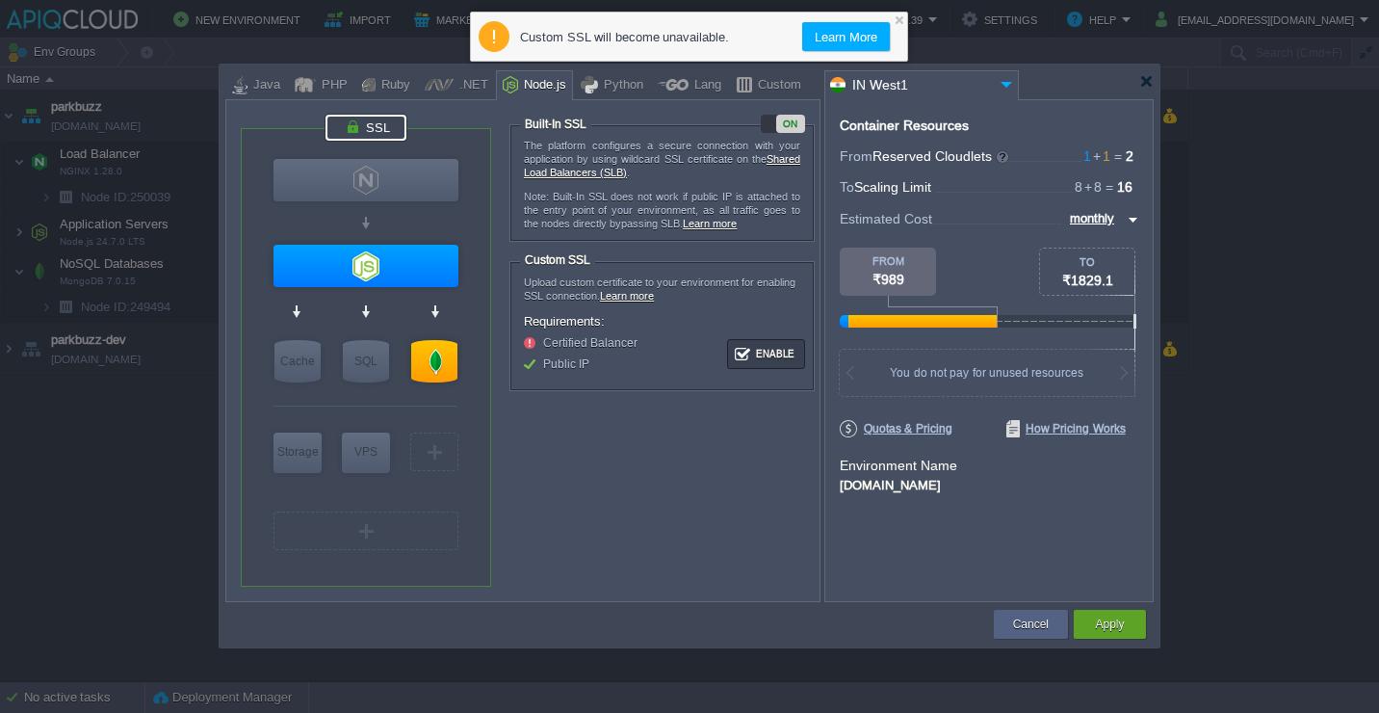
type input "Node.js 24.7.0 LTS"
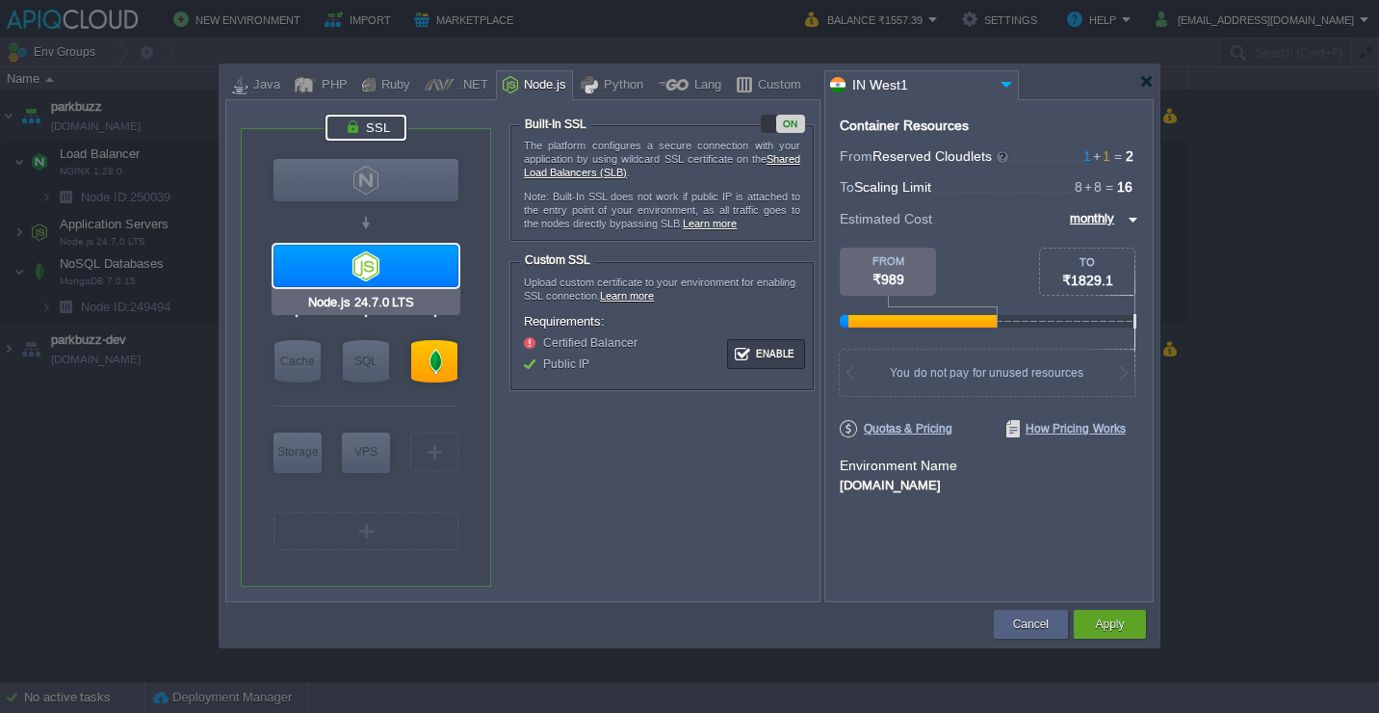
click at [378, 261] on div at bounding box center [366, 266] width 185 height 42
type input "Application Servers"
type input "8"
type input "Node.js 24.7.0 LTS"
type input "null"
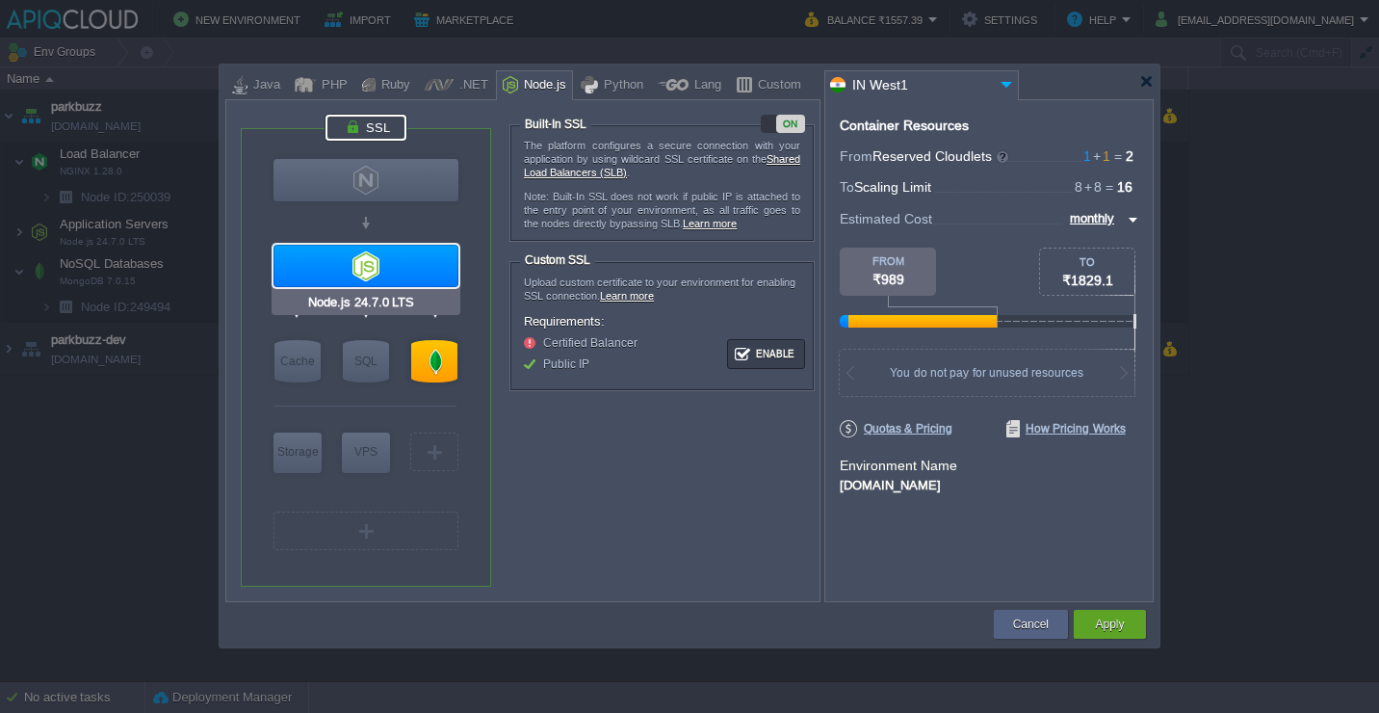
type input "24.7.0-pm2"
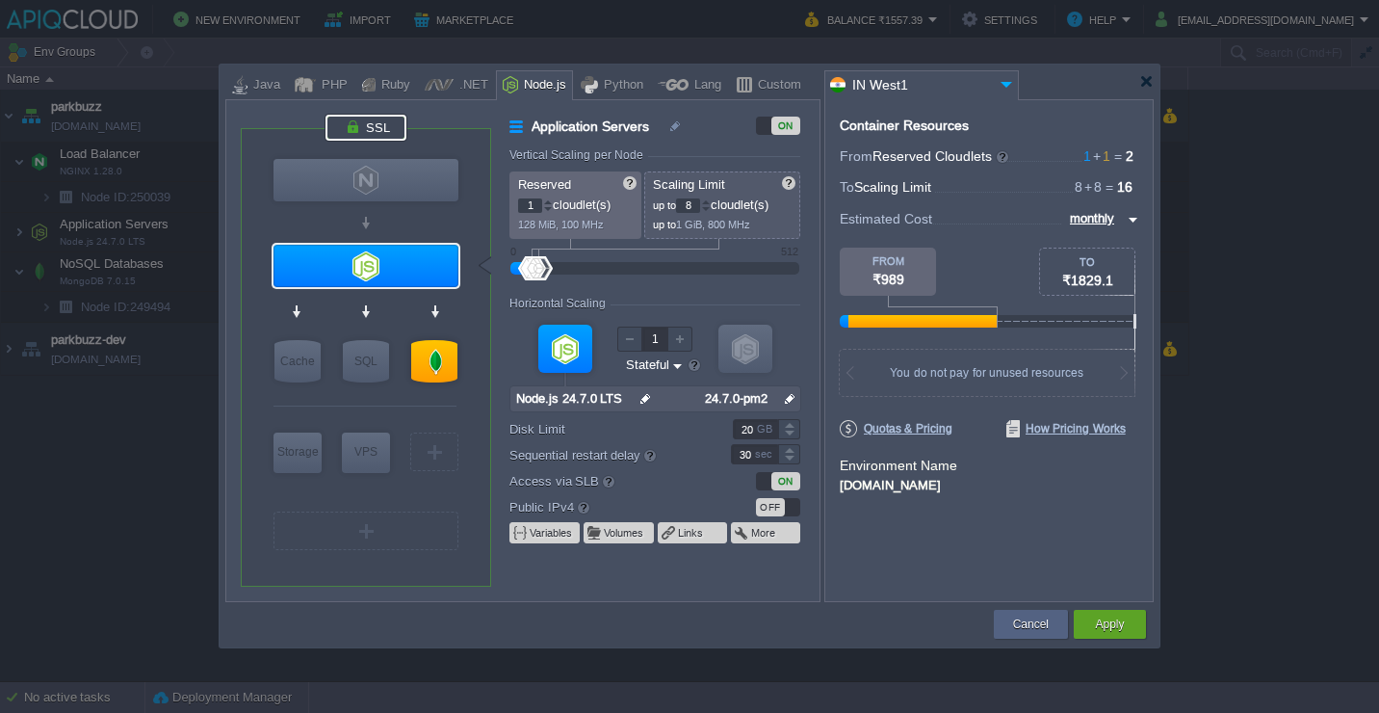
click at [395, 127] on div at bounding box center [366, 128] width 81 height 26
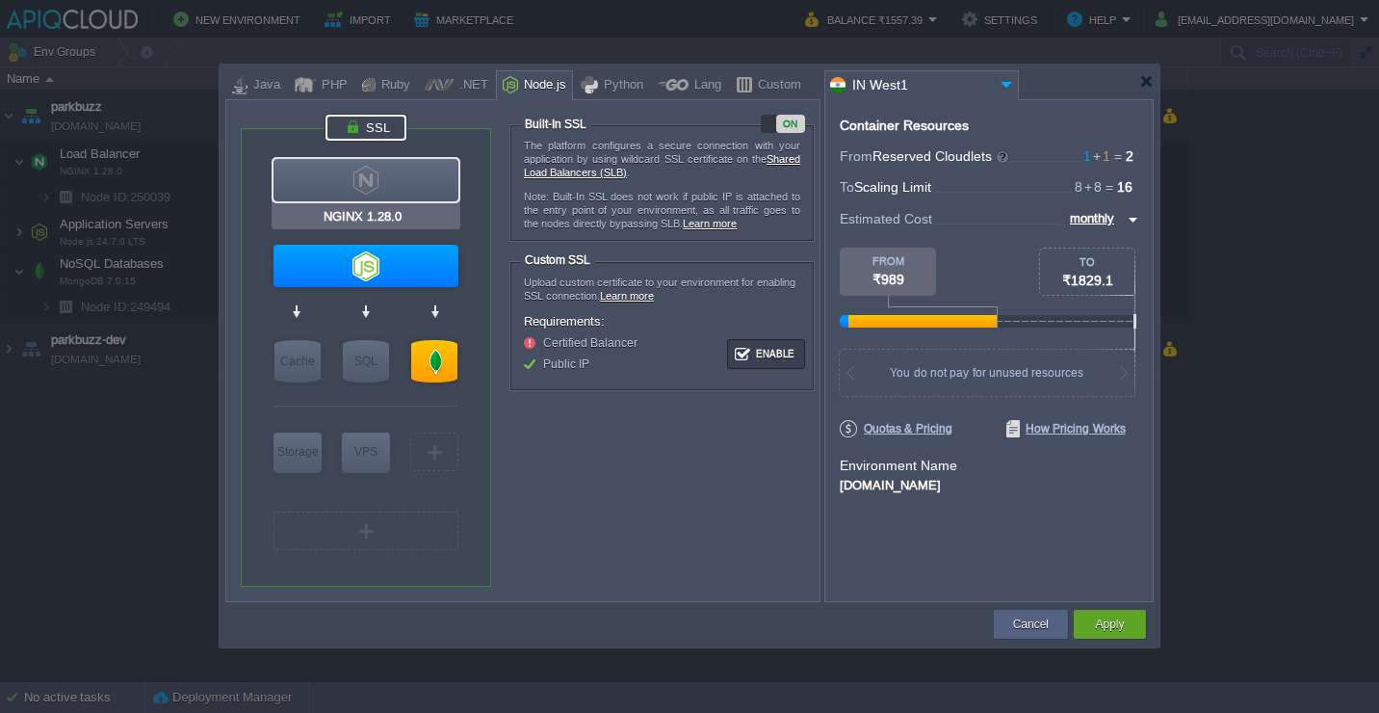
type input "Node.js 24.7.0 LTS"
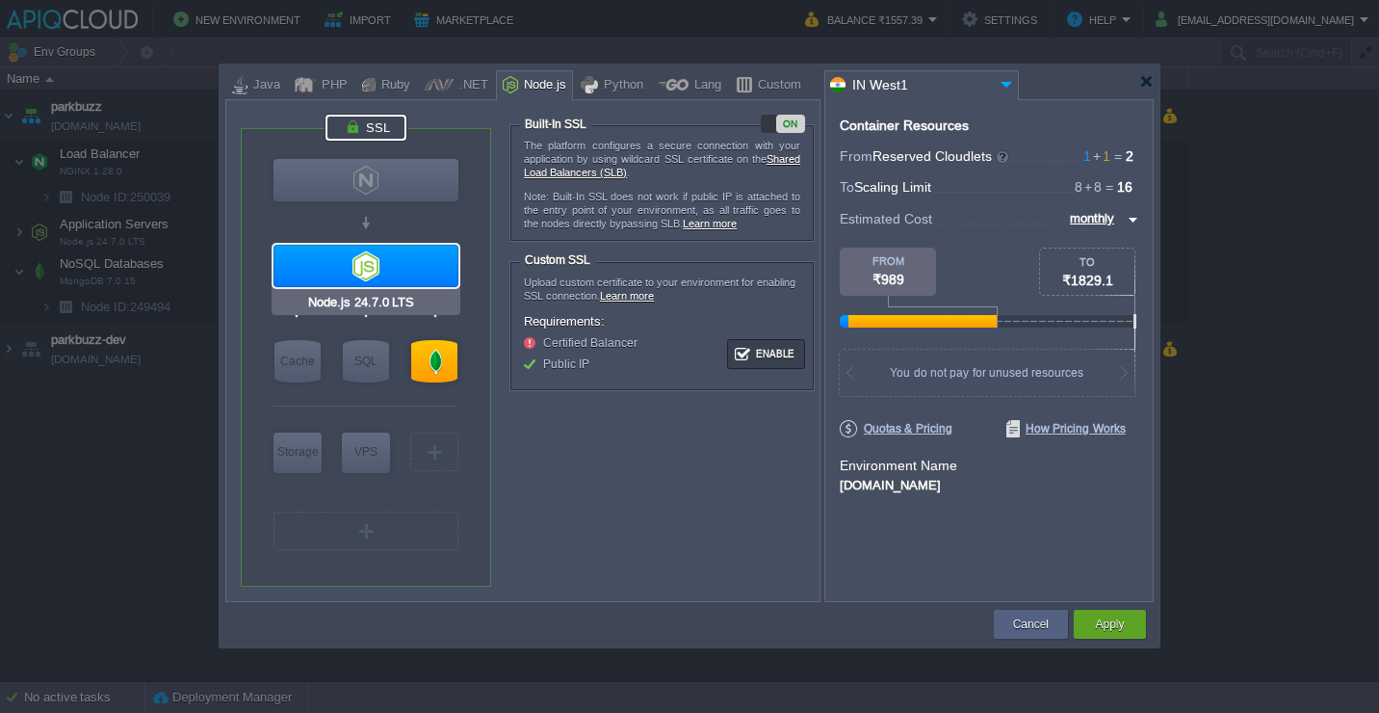
click at [412, 249] on div at bounding box center [366, 266] width 185 height 42
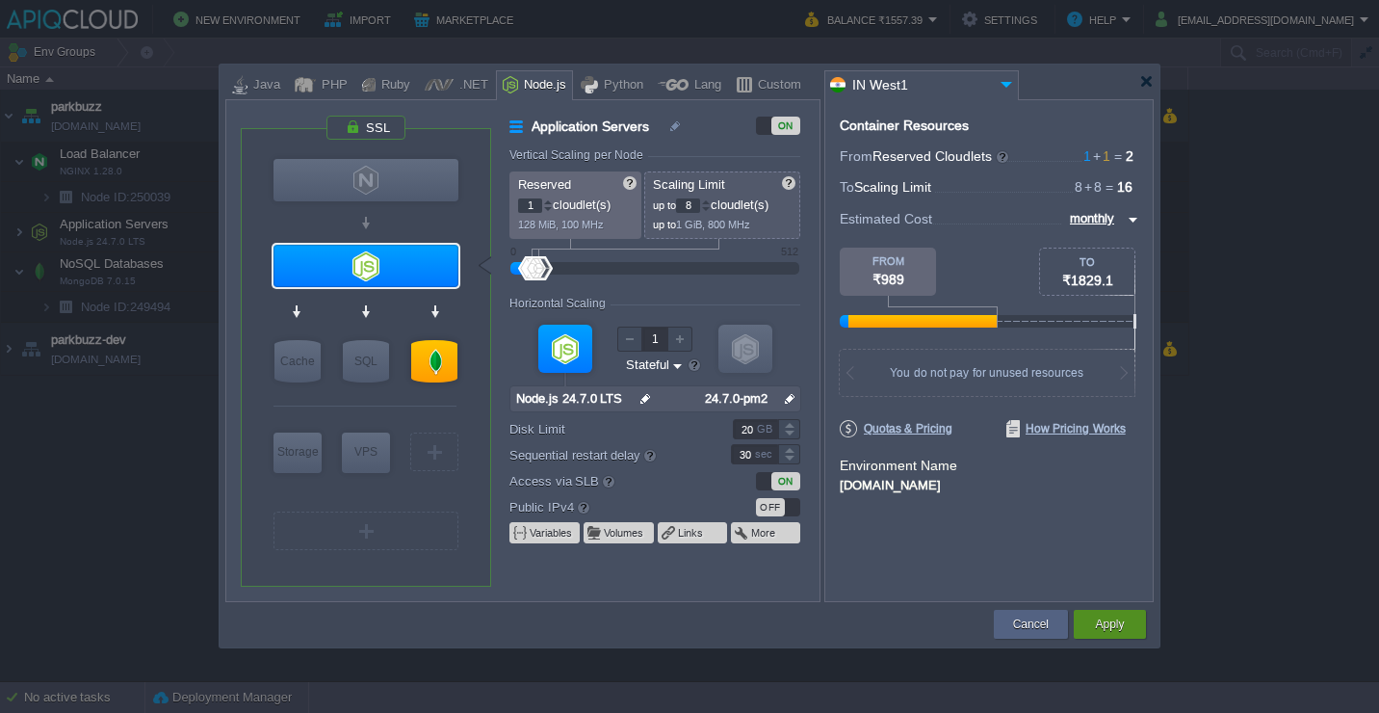
click at [1124, 622] on button "Apply" at bounding box center [1109, 624] width 29 height 19
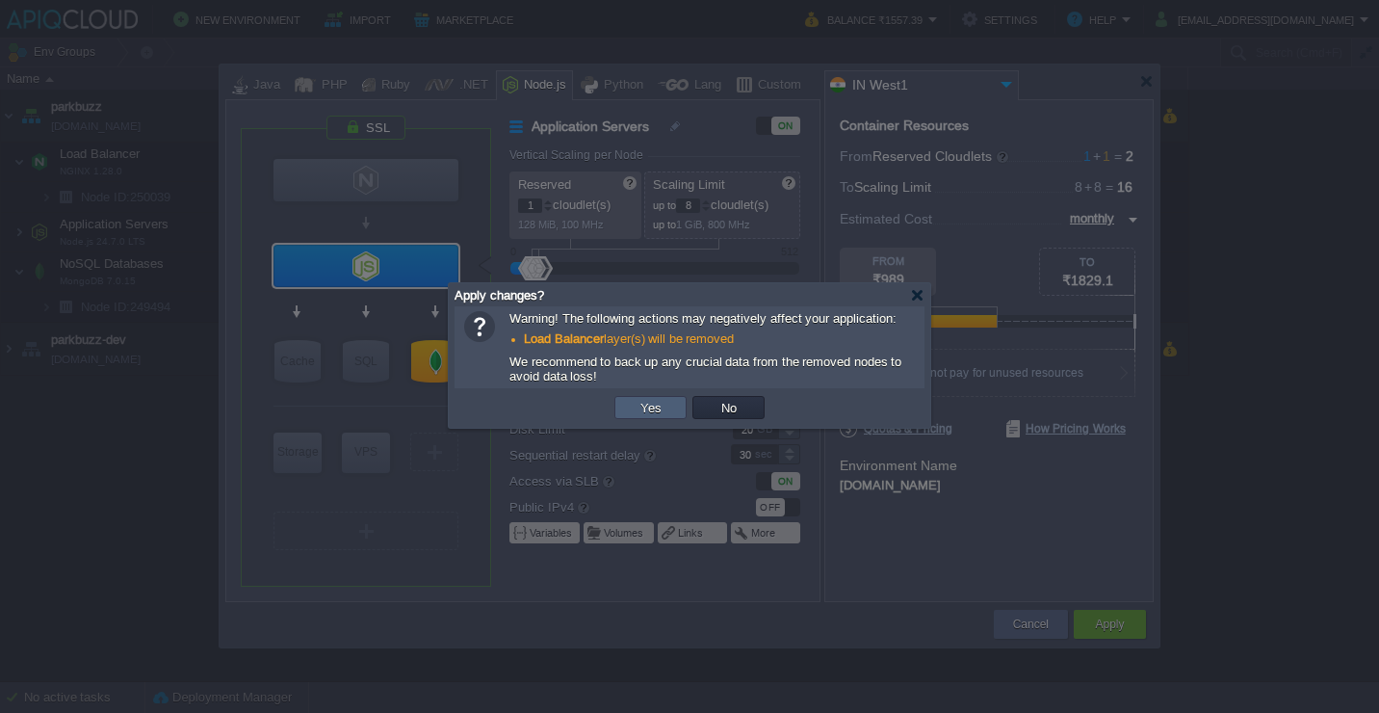
click at [653, 406] on button "Yes" at bounding box center [651, 407] width 33 height 17
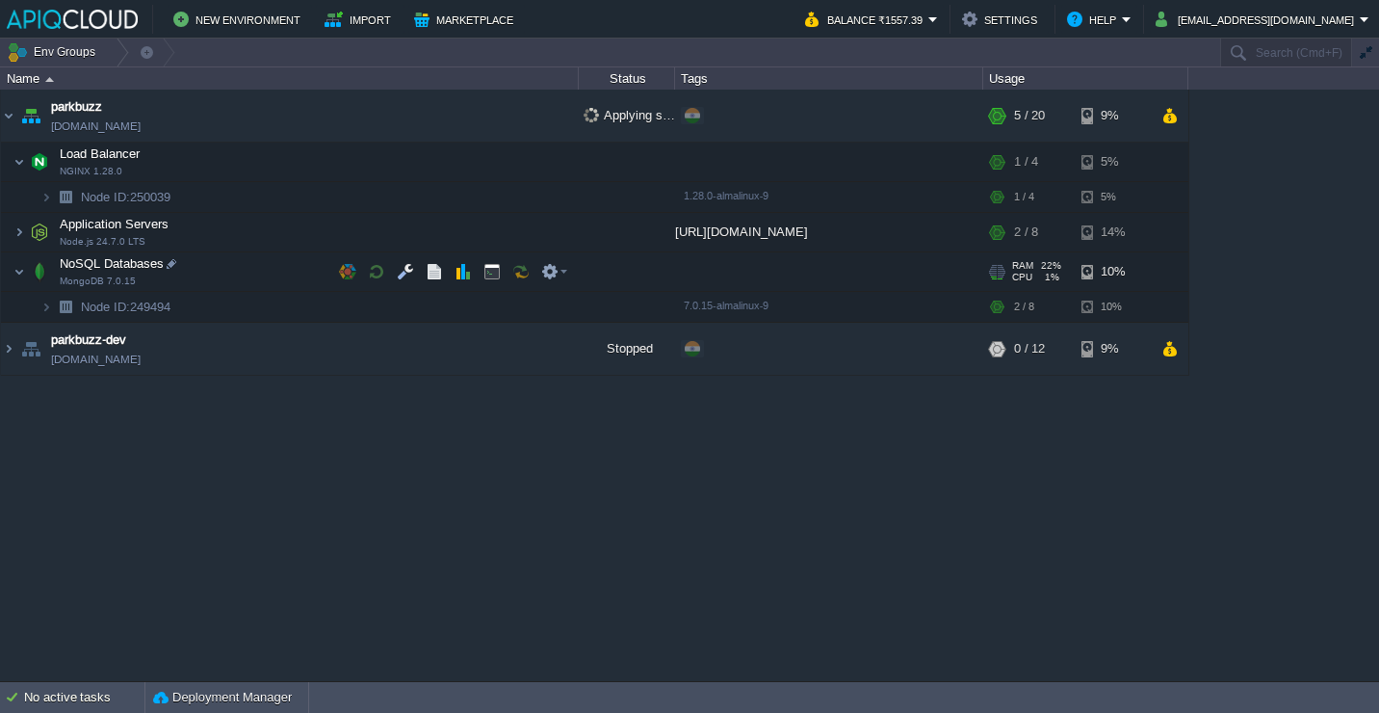
click at [238, 266] on td "NoSQL Databases MongoDB 7.0.15" at bounding box center [290, 271] width 578 height 39
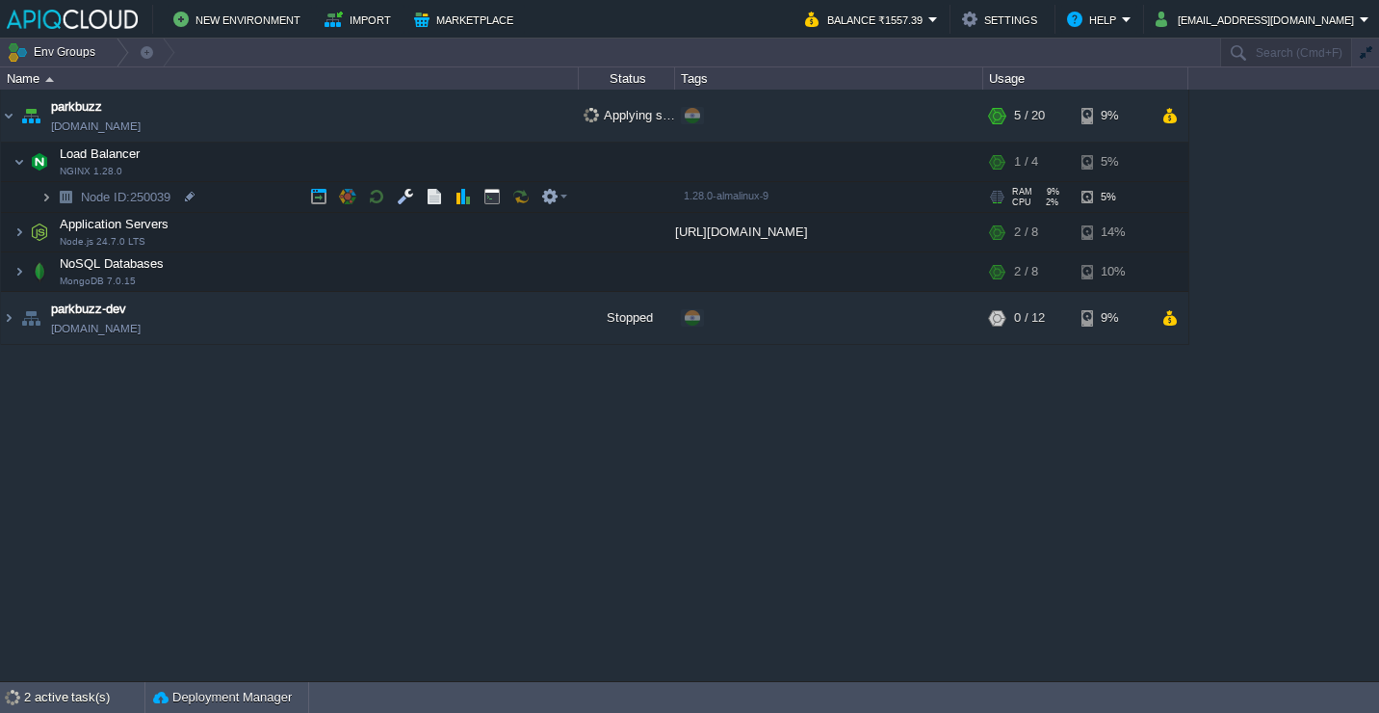
click at [40, 197] on img at bounding box center [46, 197] width 12 height 30
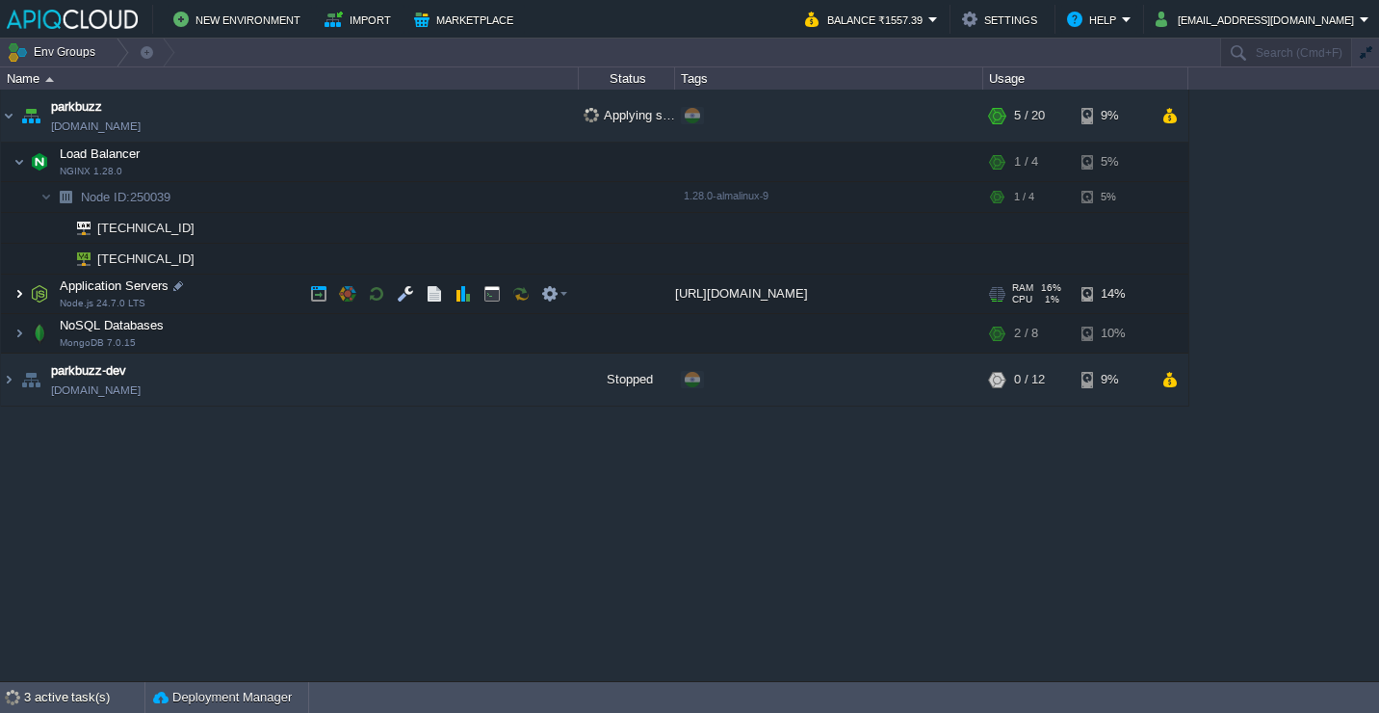
click at [18, 292] on img at bounding box center [19, 294] width 12 height 39
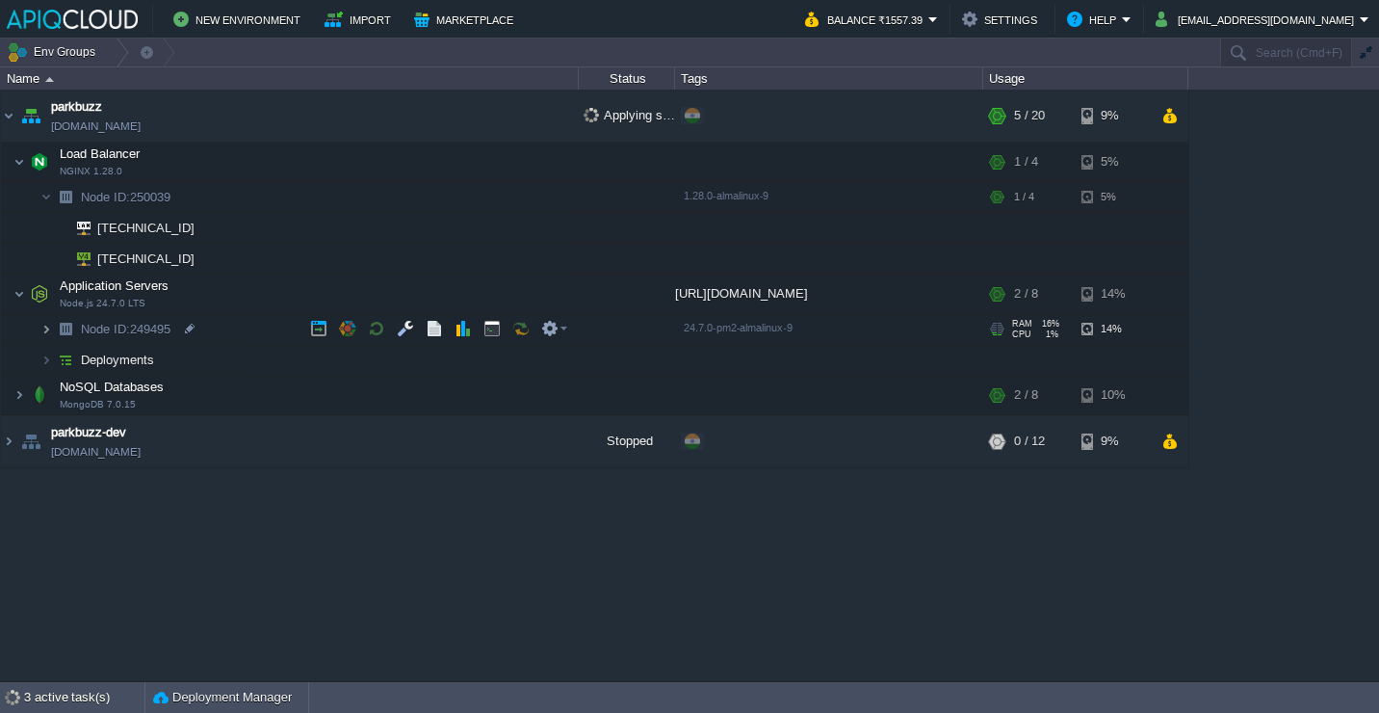
click at [44, 326] on img at bounding box center [46, 329] width 12 height 30
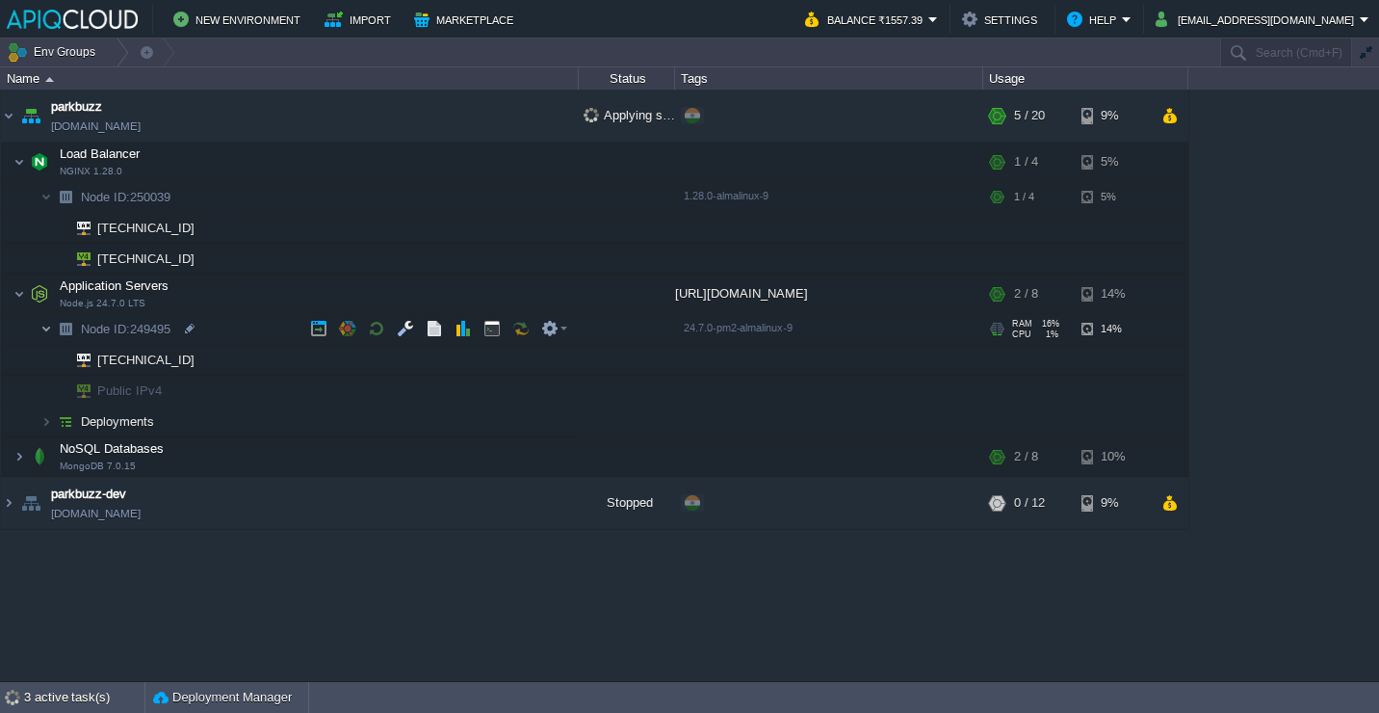
click at [44, 326] on img at bounding box center [46, 329] width 12 height 30
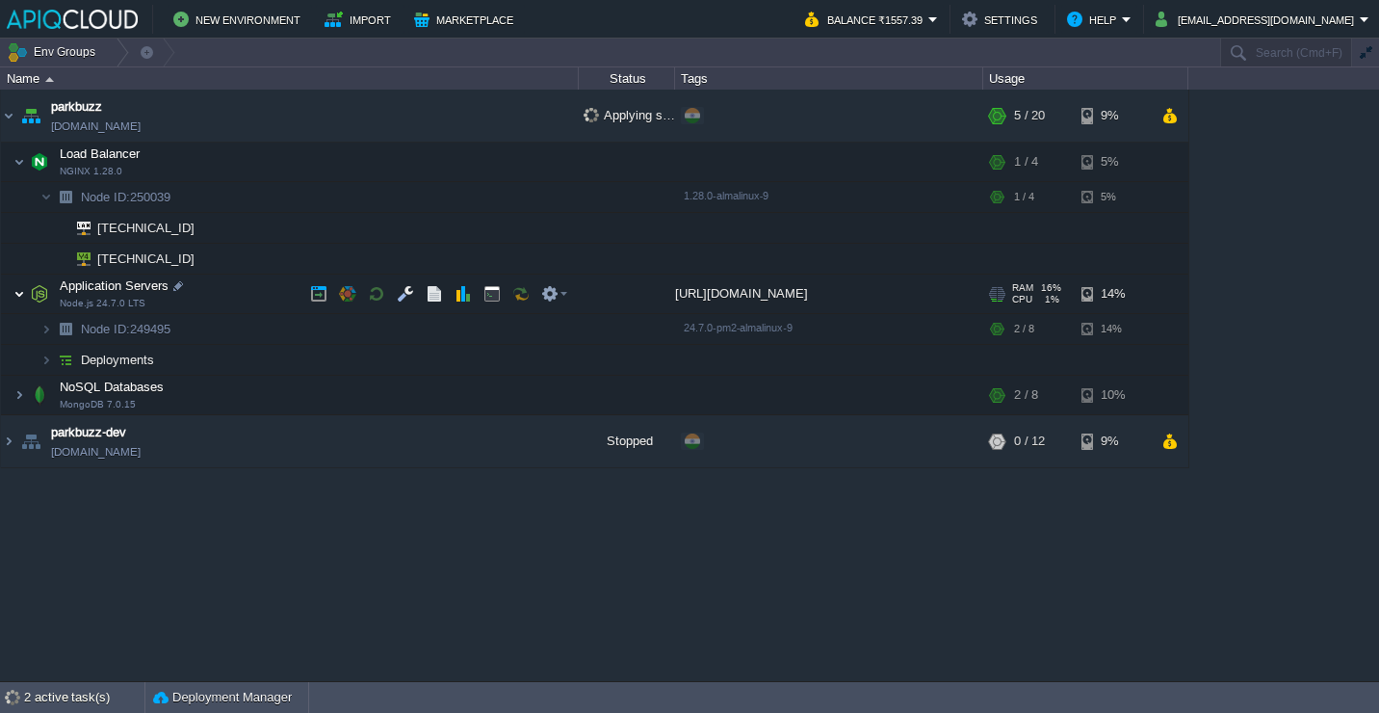
click at [18, 296] on img at bounding box center [19, 294] width 12 height 39
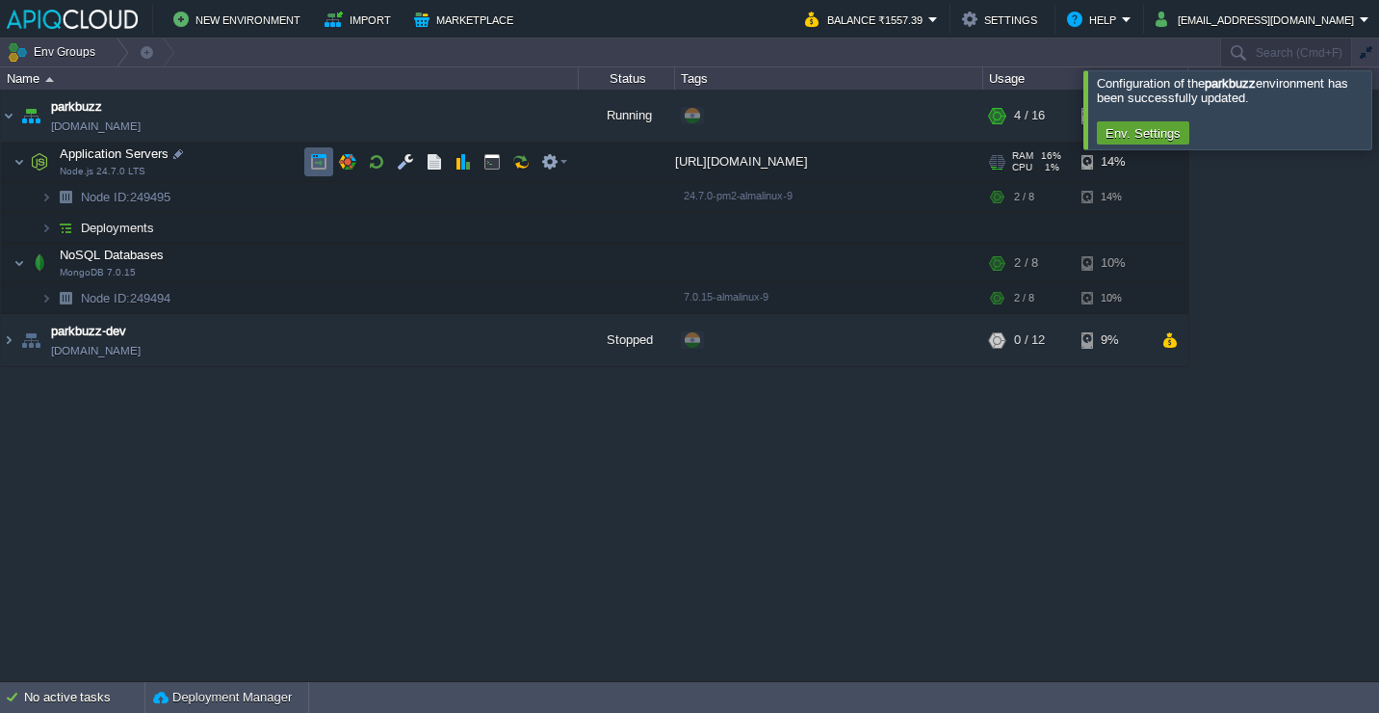
click at [311, 158] on button "button" at bounding box center [318, 161] width 17 height 17
click at [1378, 112] on div at bounding box center [1403, 109] width 0 height 78
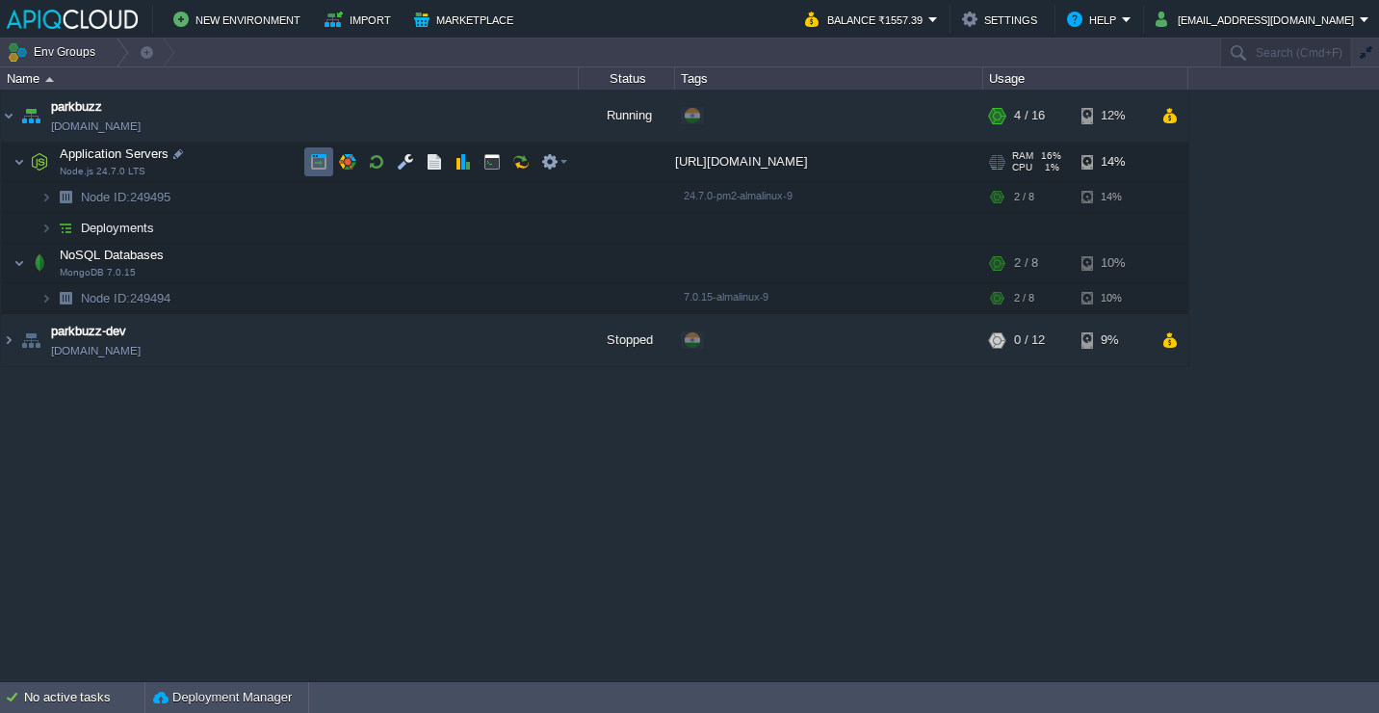
click at [320, 167] on button "button" at bounding box center [318, 161] width 17 height 17
click at [365, 166] on td at bounding box center [376, 161] width 29 height 29
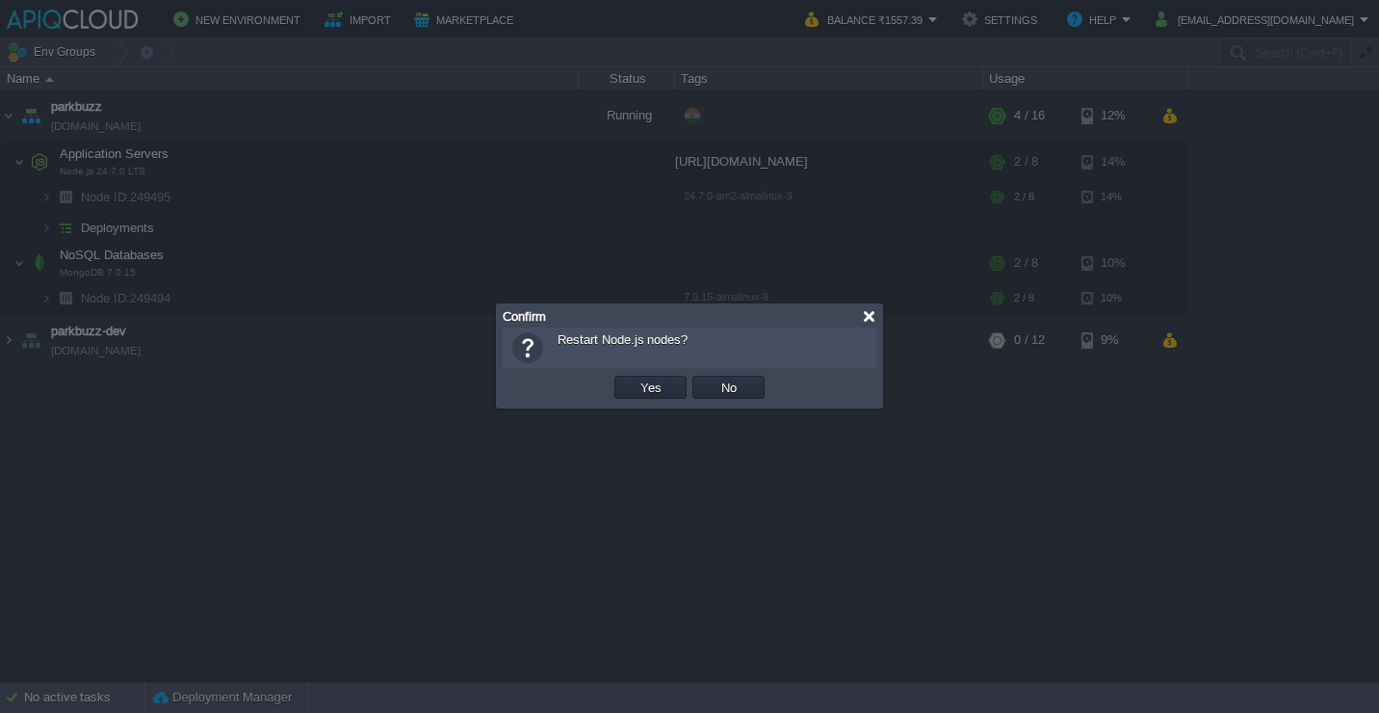
click at [871, 320] on div at bounding box center [869, 316] width 14 height 14
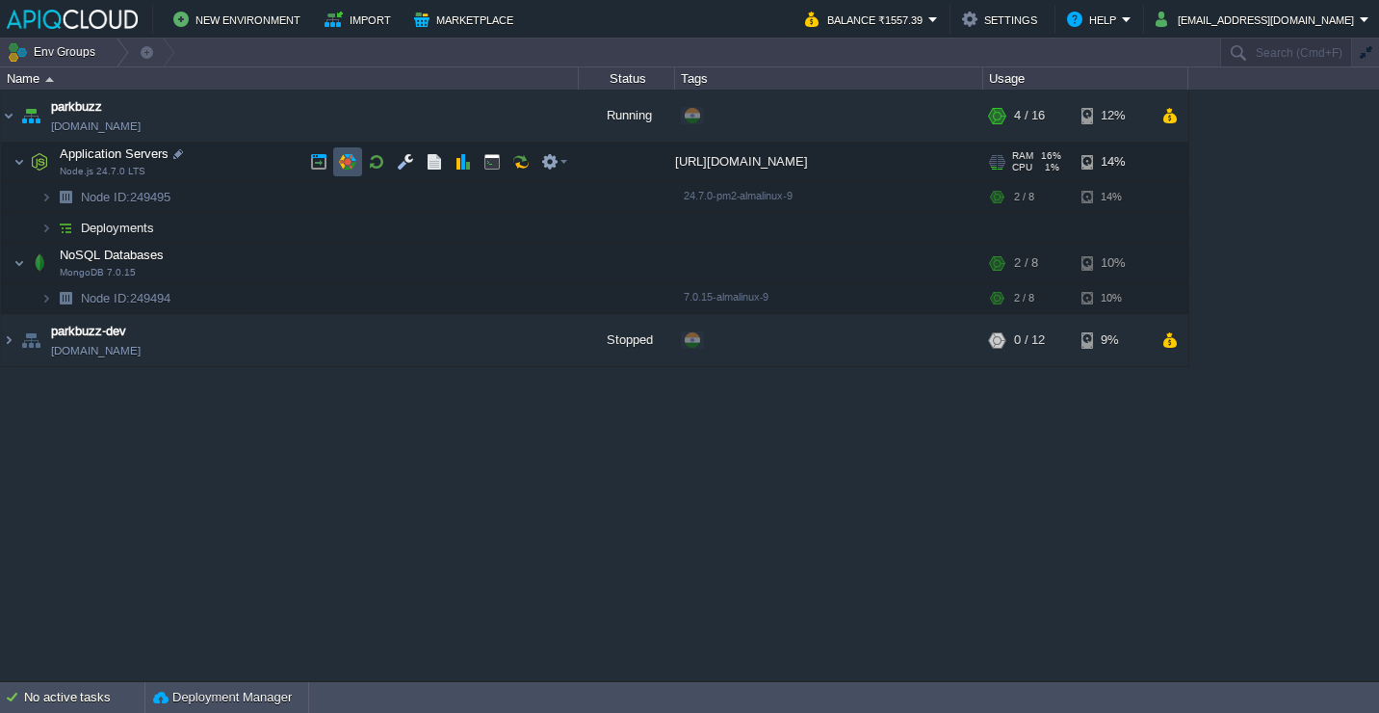
click at [352, 157] on button "button" at bounding box center [347, 161] width 17 height 17
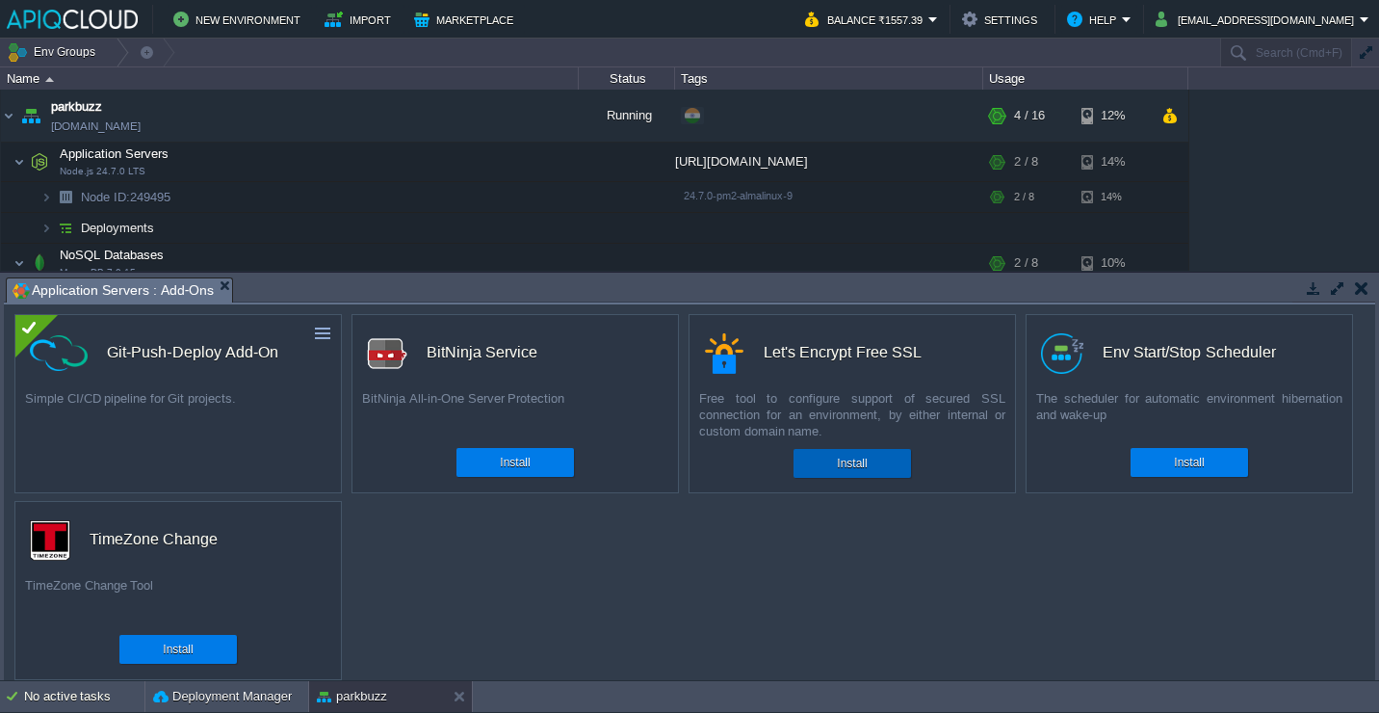
click at [839, 460] on button "Install" at bounding box center [852, 463] width 30 height 19
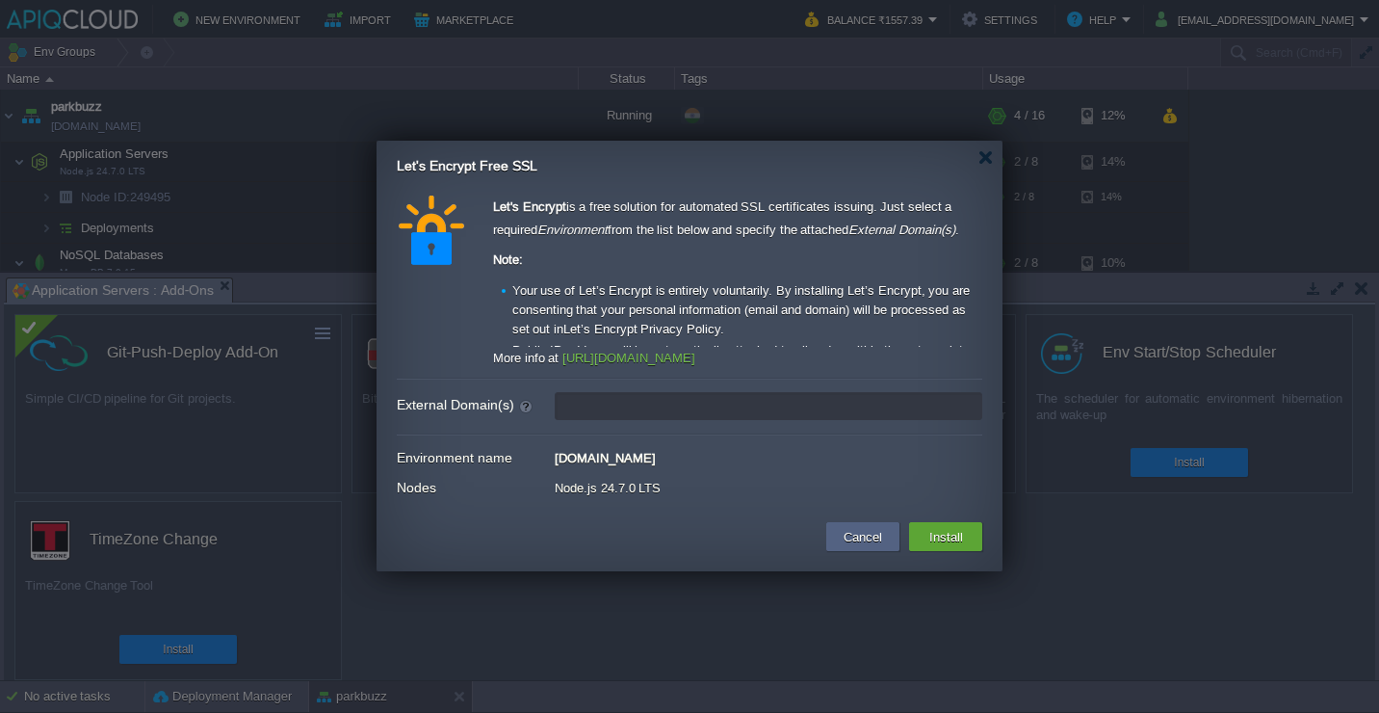
click at [616, 415] on input "External Domain(s)" at bounding box center [769, 406] width 428 height 28
click at [616, 415] on input "[DOMAIN_NAME]" at bounding box center [769, 406] width 428 height 28
type input "[DOMAIN_NAME]"
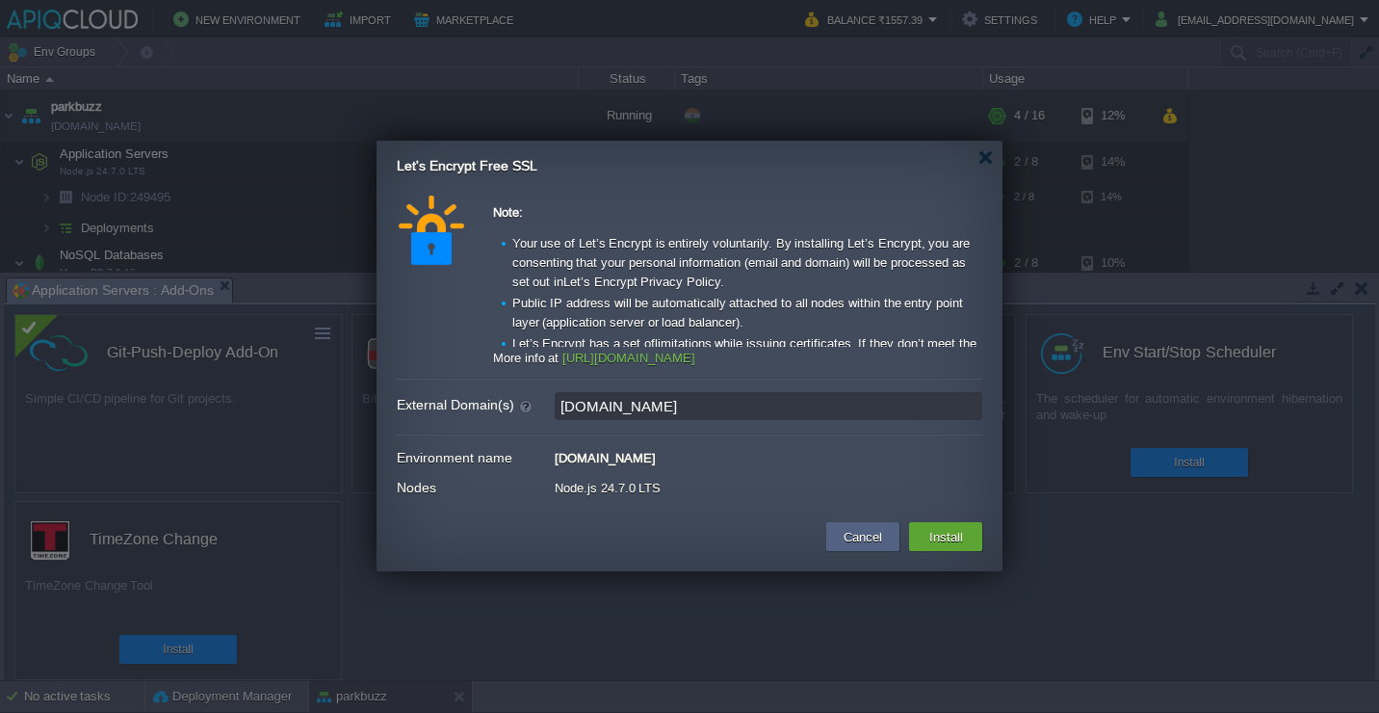
scroll to position [0, 0]
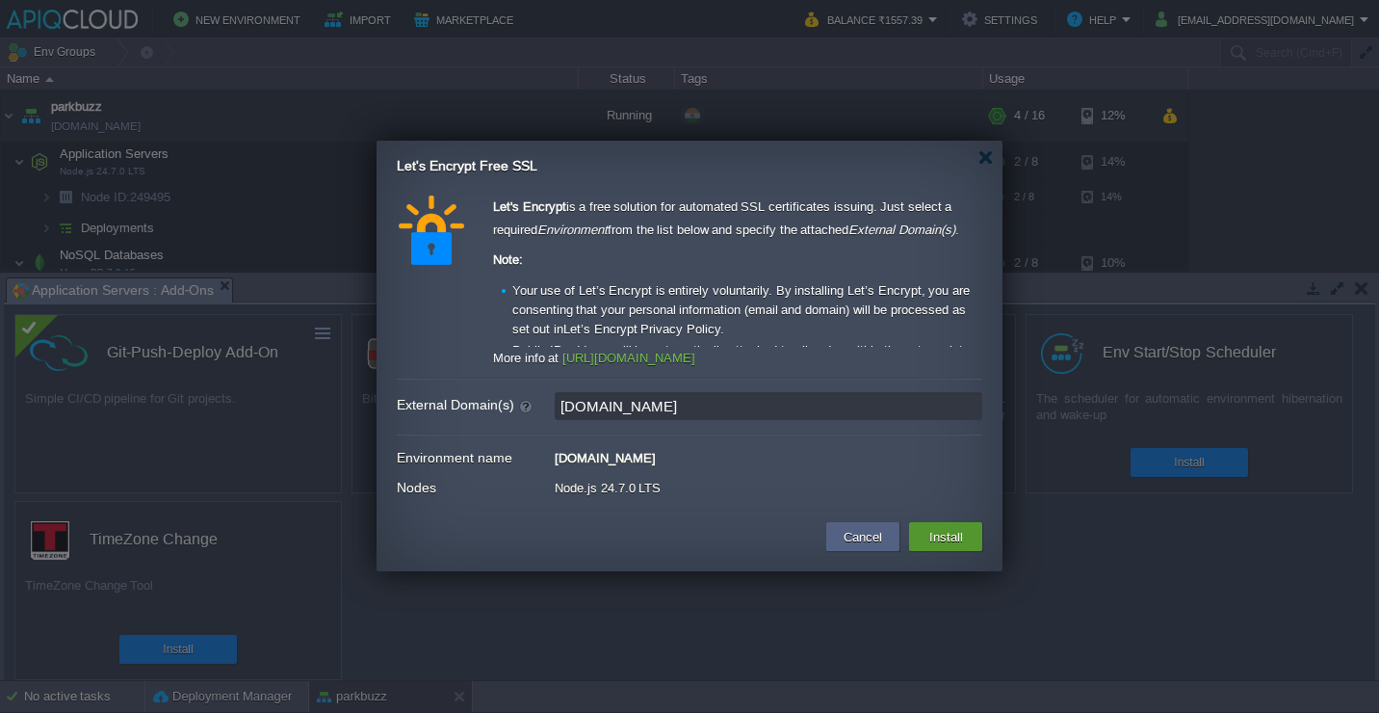
click at [937, 548] on td "Install" at bounding box center [945, 536] width 73 height 29
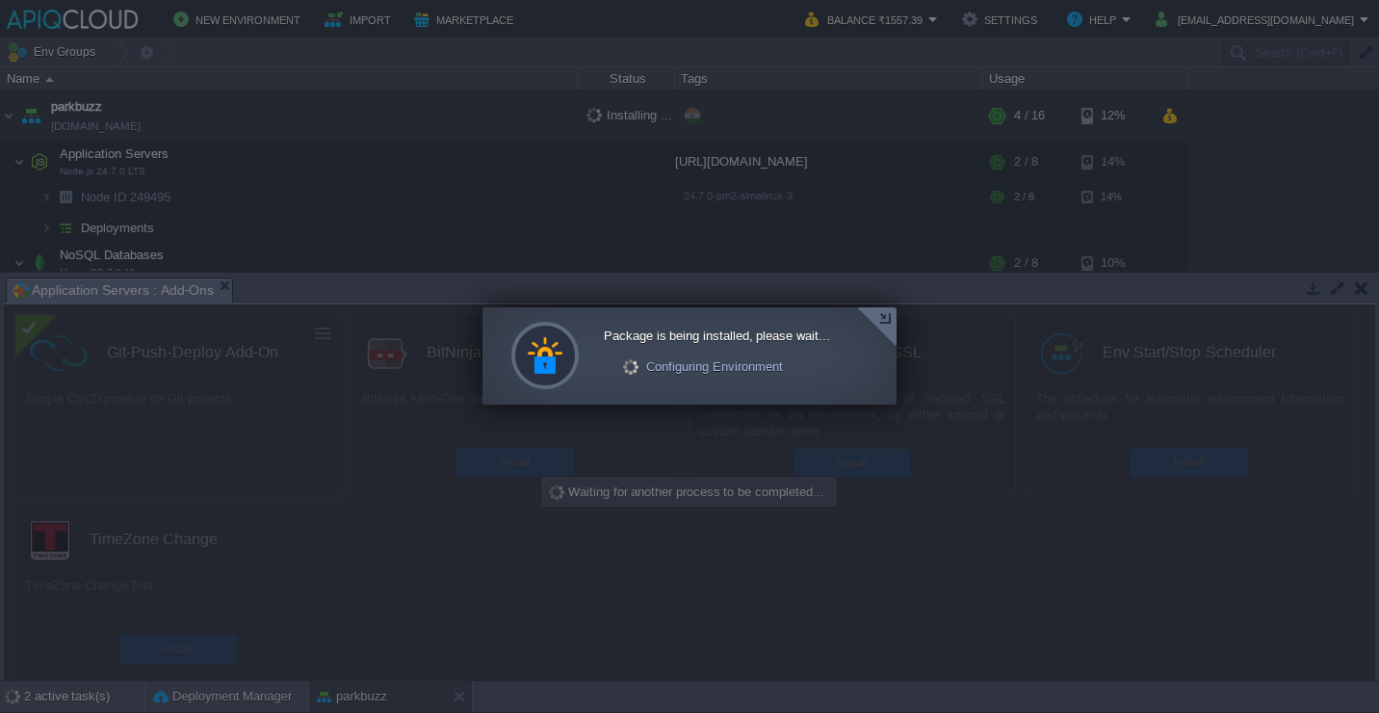
click at [889, 319] on div at bounding box center [876, 326] width 39 height 39
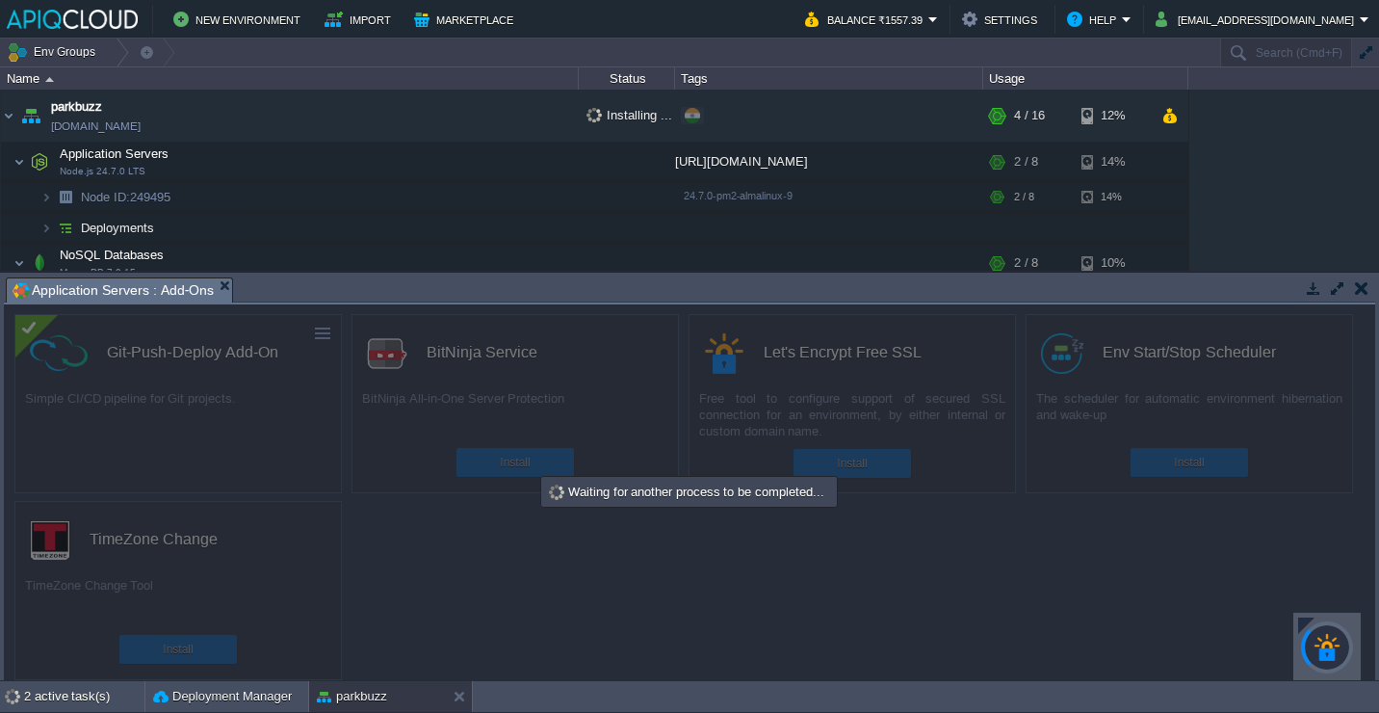
click at [1315, 156] on div "parkbuzz [DOMAIN_NAME] Installing ... + Add to Env Group RAM 19% CPU 1% 4 / 16 …" at bounding box center [689, 180] width 1379 height 181
click at [1160, 127] on td at bounding box center [1170, 115] width 28 height 29
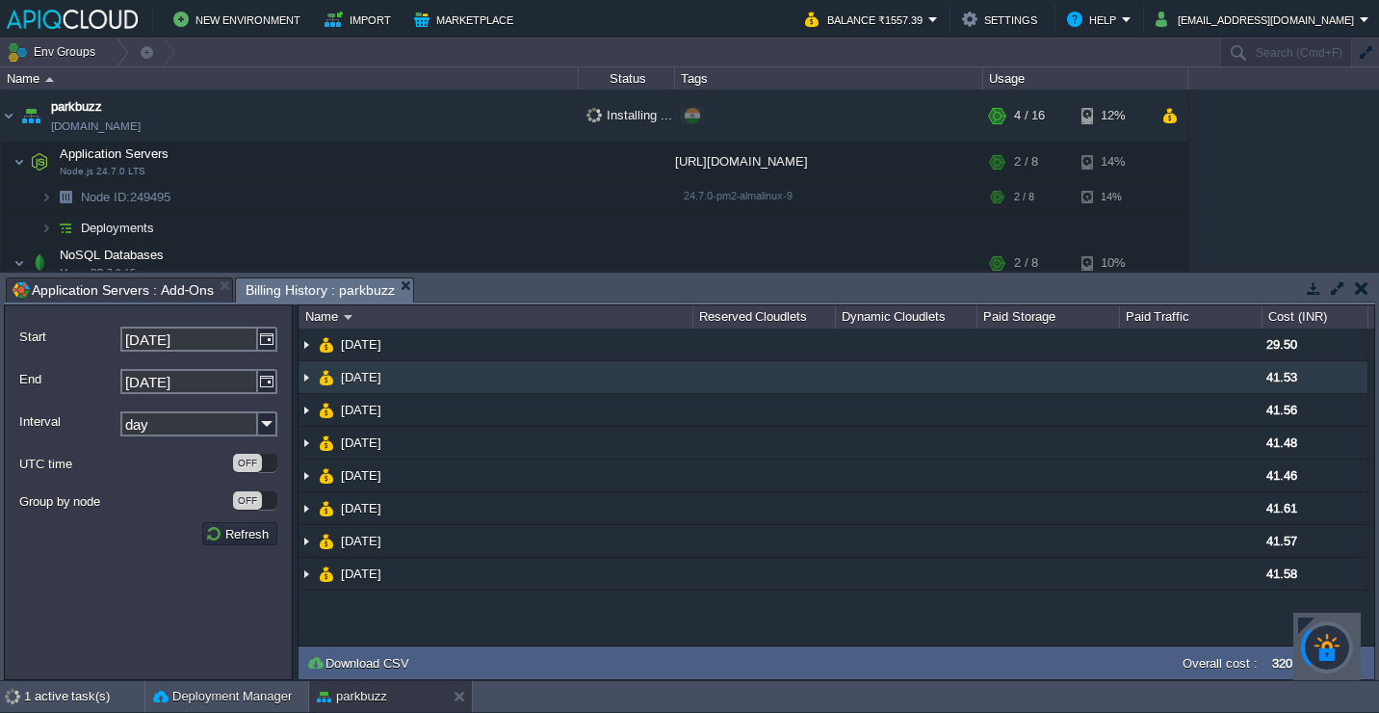
click at [570, 392] on td "[DATE]" at bounding box center [496, 377] width 394 height 33
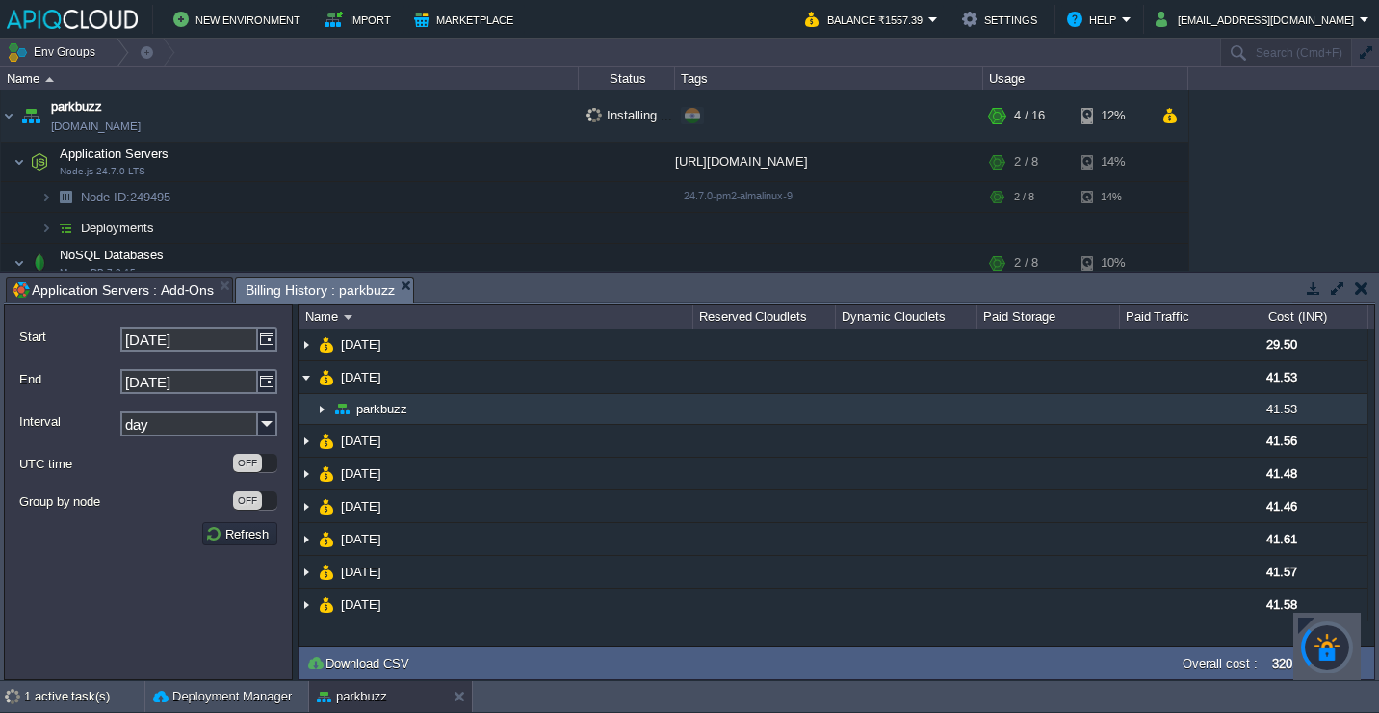
click at [501, 411] on td "parkbuzz" at bounding box center [496, 409] width 394 height 31
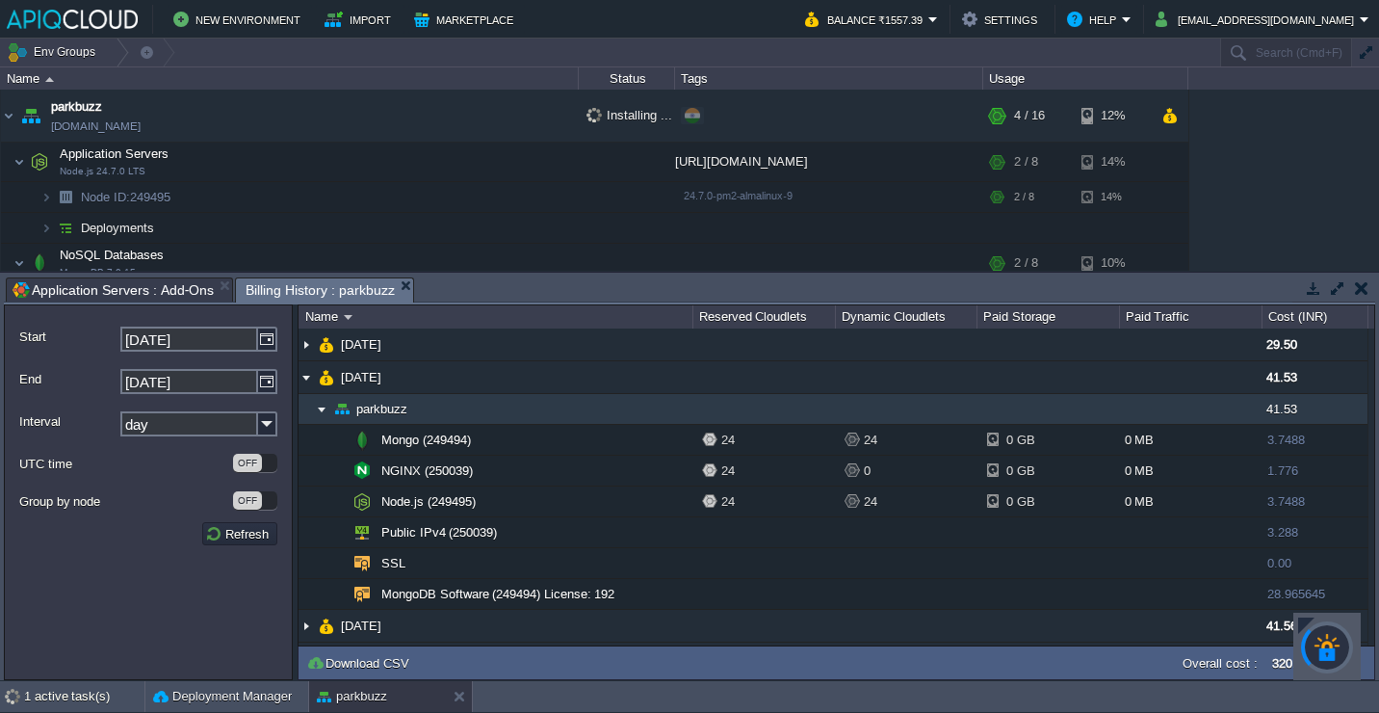
click at [494, 423] on td "parkbuzz" at bounding box center [496, 409] width 394 height 31
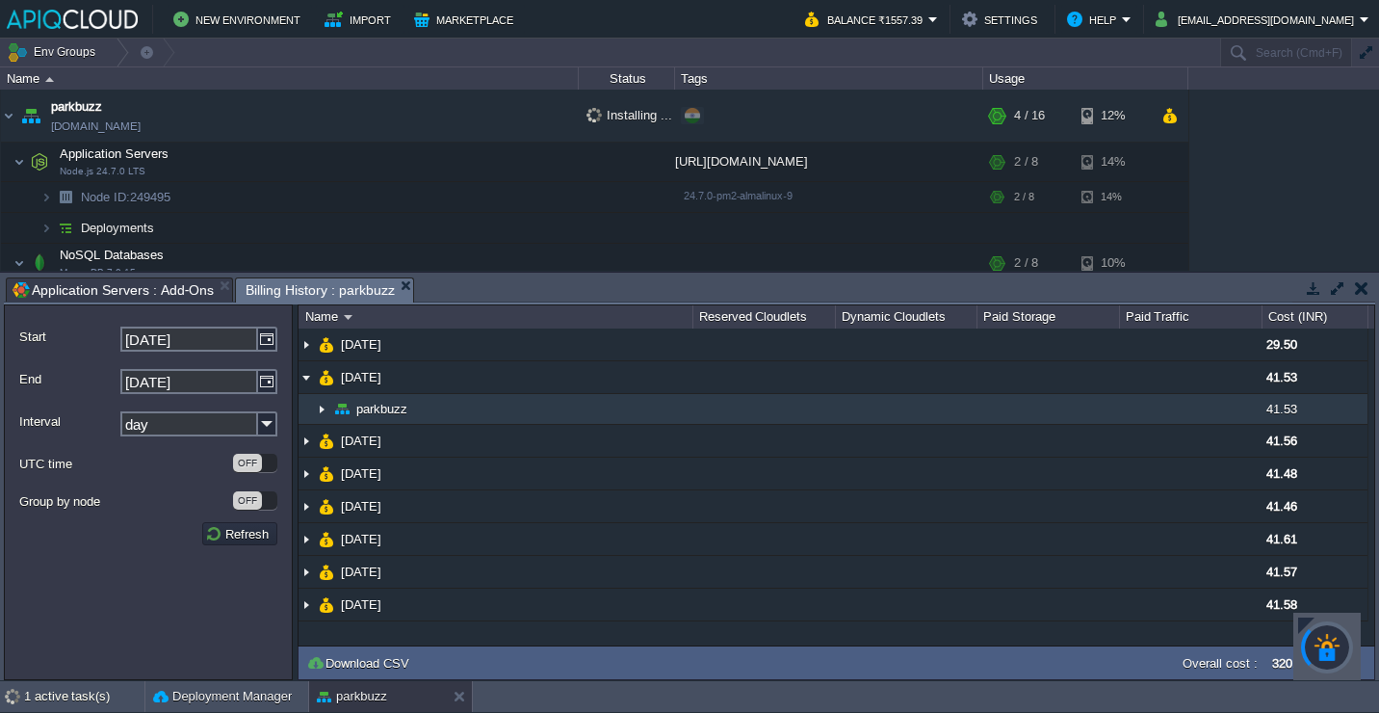
click at [494, 423] on td "parkbuzz" at bounding box center [496, 409] width 394 height 31
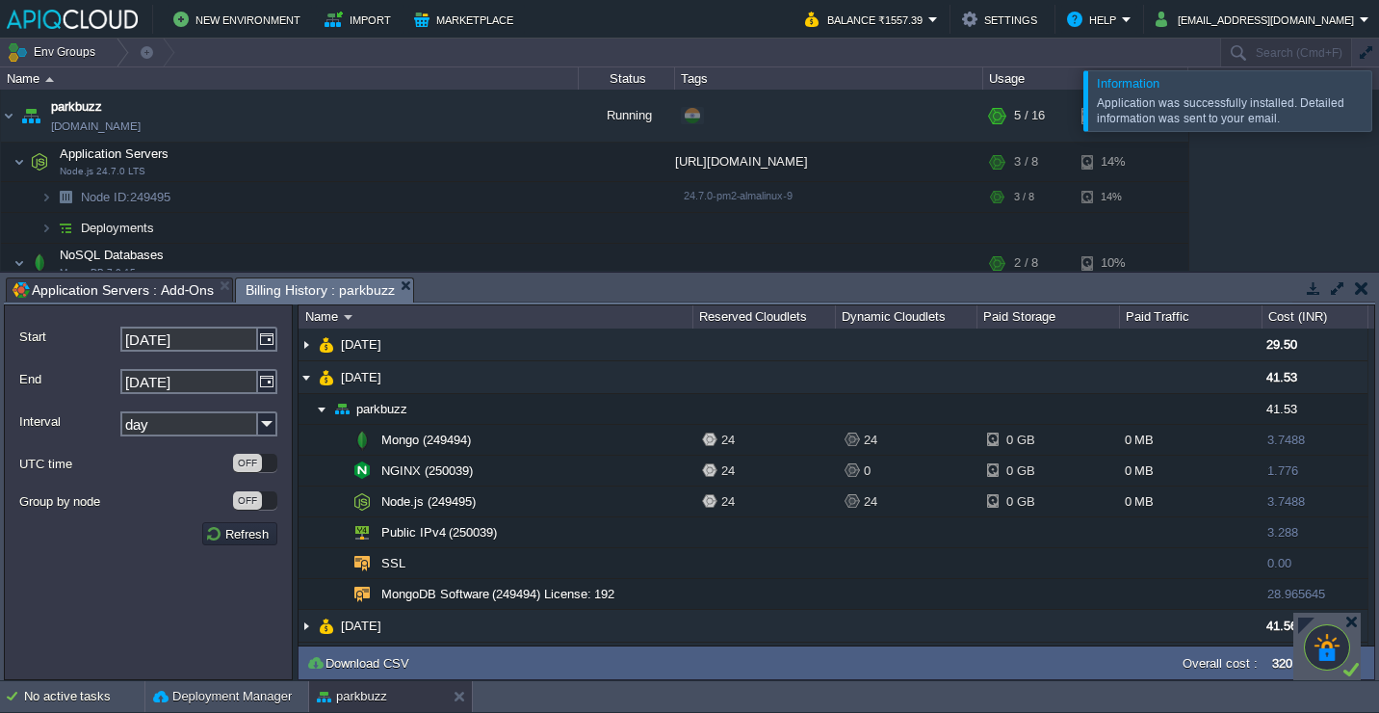
click at [1367, 294] on button "button" at bounding box center [1361, 287] width 13 height 17
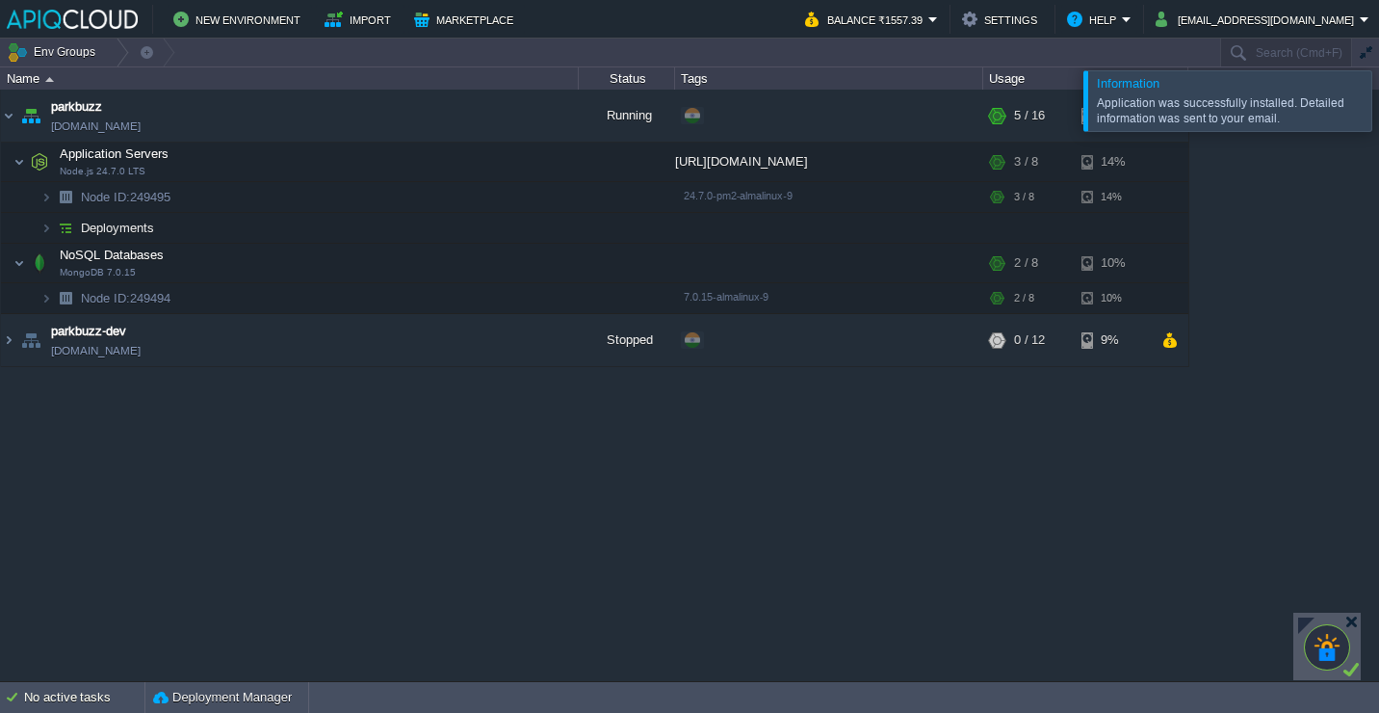
click at [1378, 106] on div at bounding box center [1403, 100] width 0 height 60
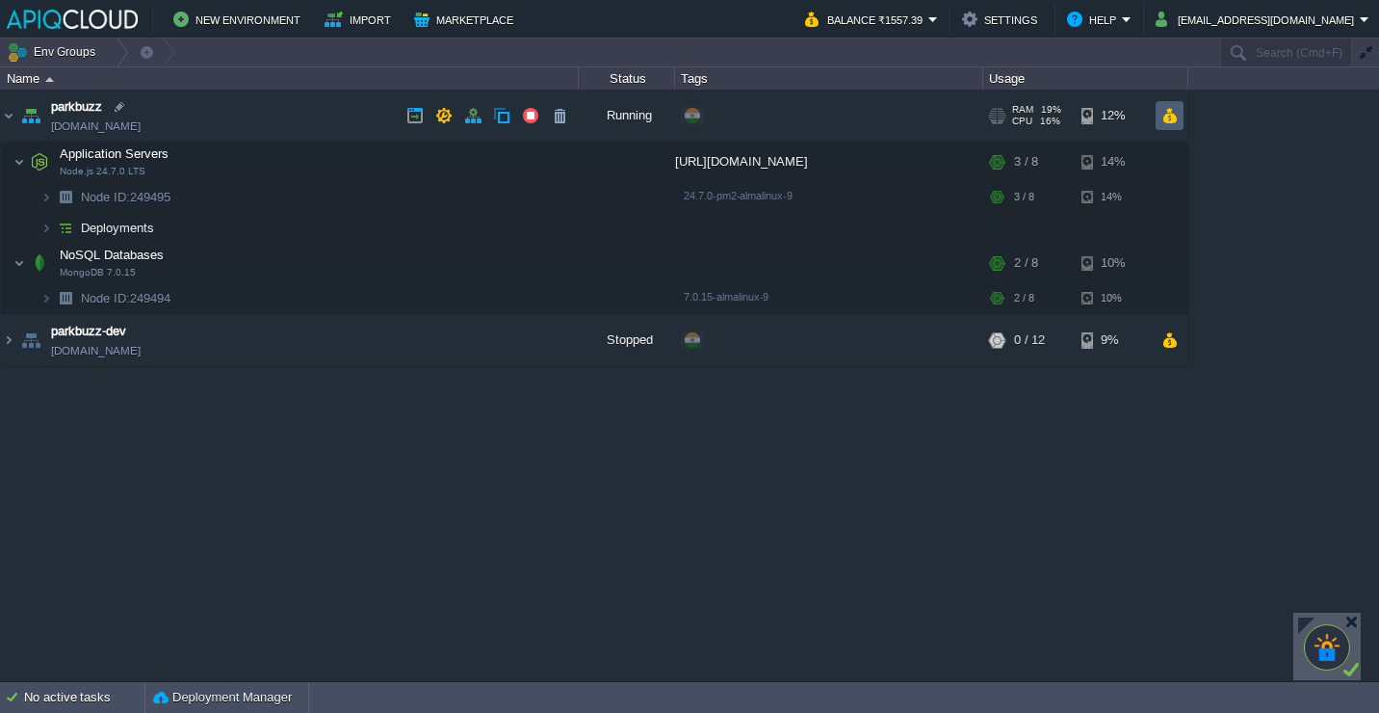
click at [1168, 115] on button "button" at bounding box center [1170, 115] width 16 height 17
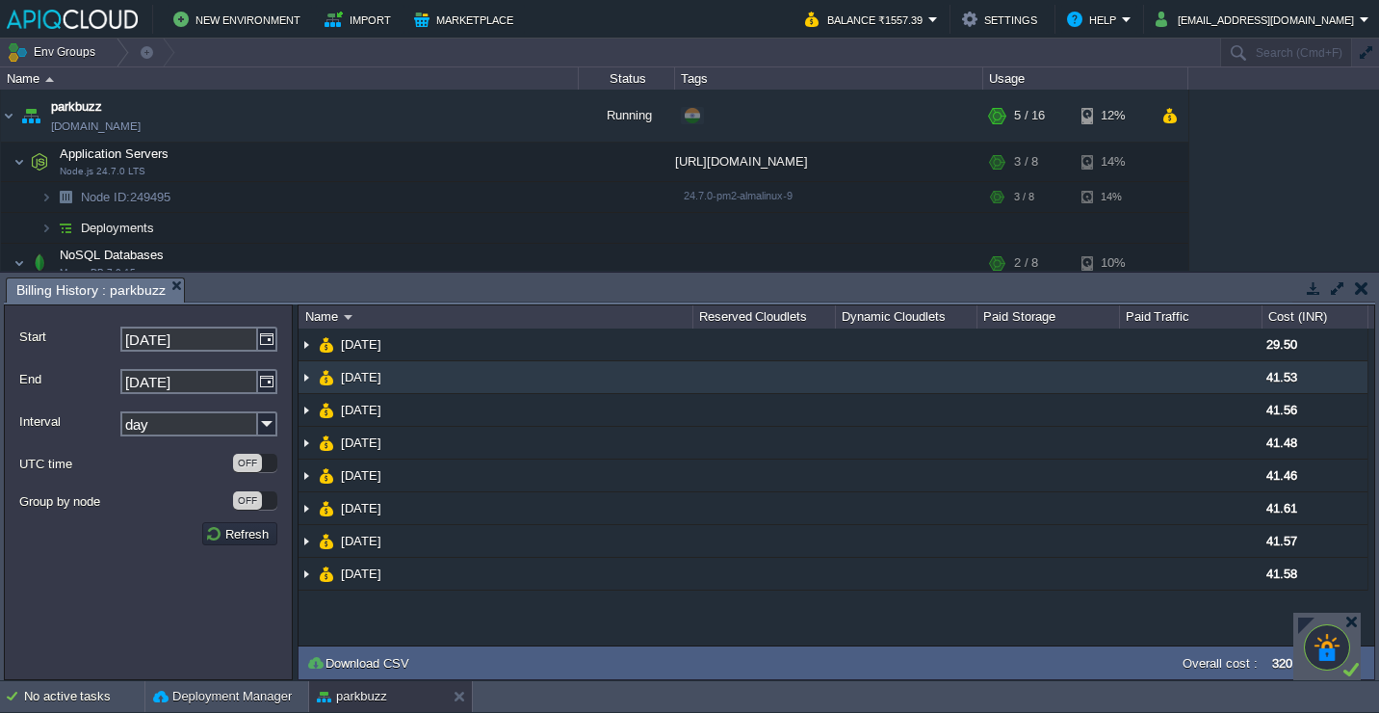
click at [600, 374] on td "[DATE]" at bounding box center [496, 377] width 394 height 33
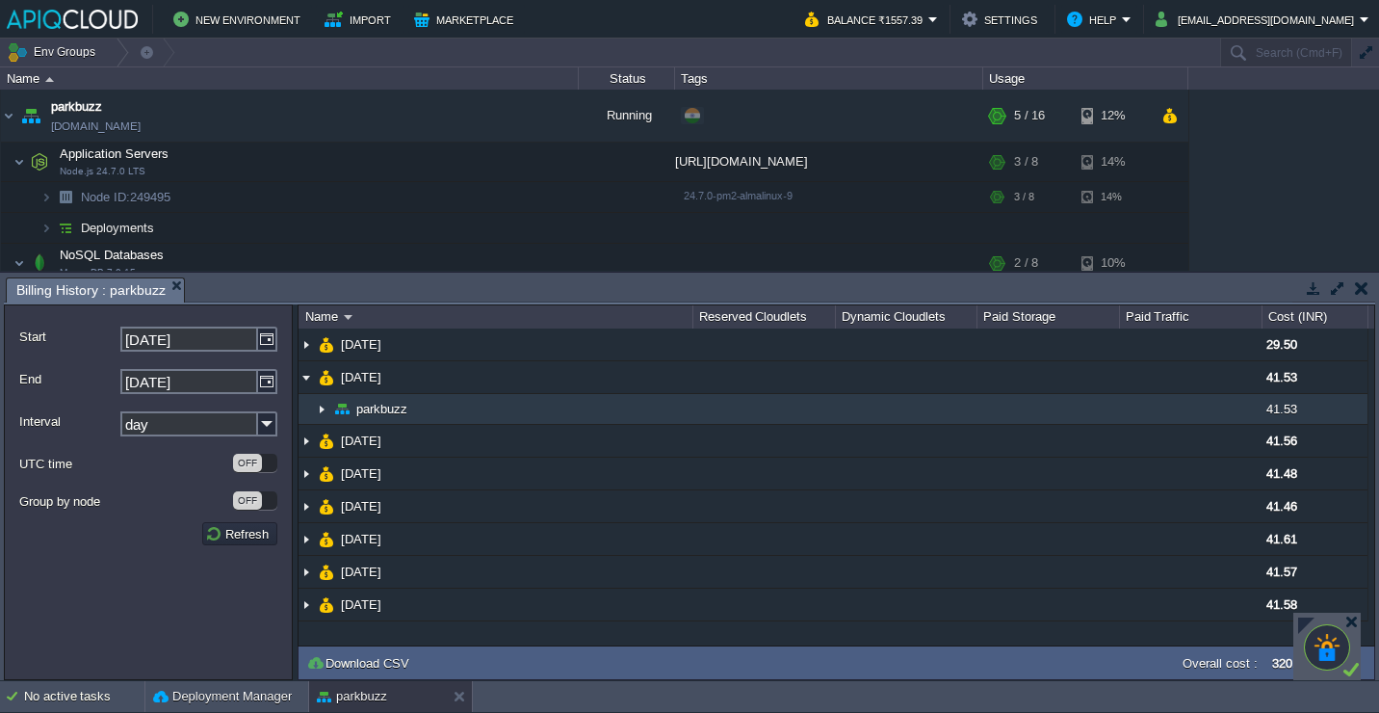
click at [591, 402] on td "parkbuzz" at bounding box center [496, 409] width 394 height 31
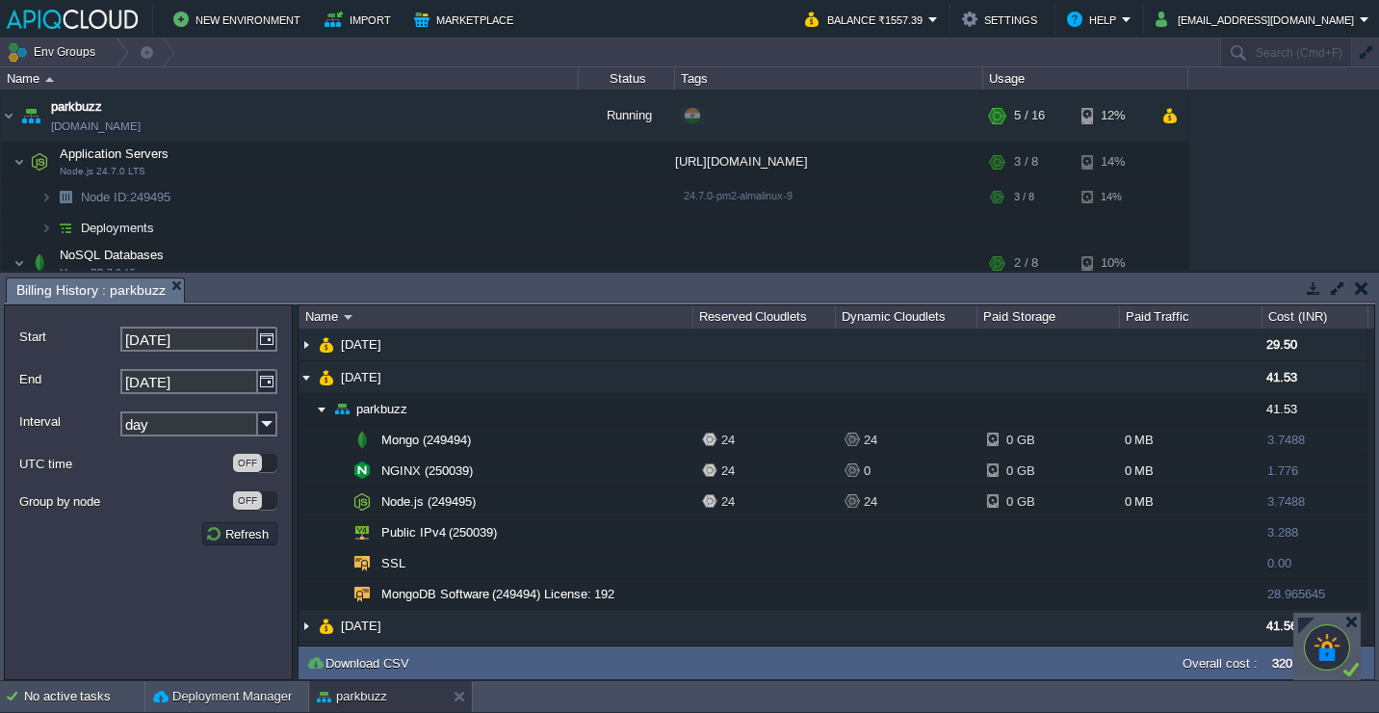
click at [1362, 291] on button "button" at bounding box center [1361, 287] width 13 height 17
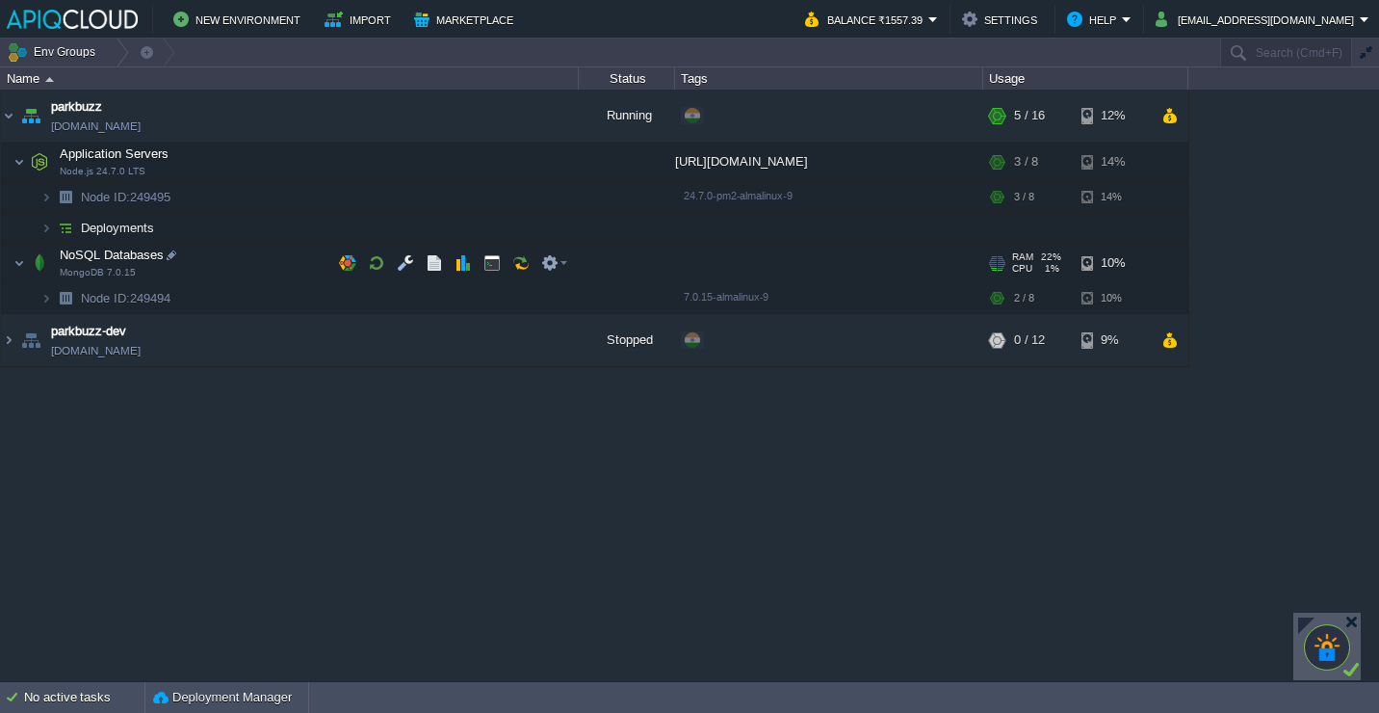
click at [242, 274] on td "NoSQL Databases MongoDB 7.0.15" at bounding box center [290, 263] width 578 height 39
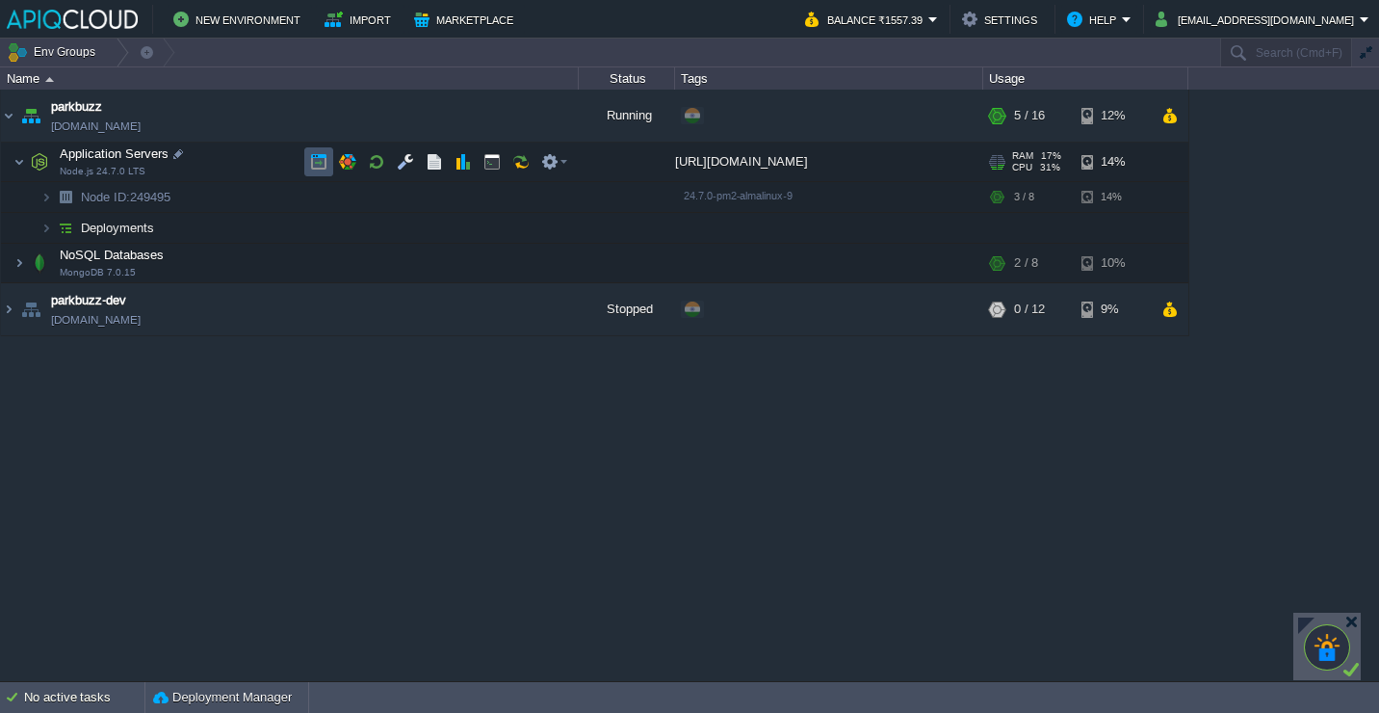
click at [310, 161] on button "button" at bounding box center [318, 161] width 17 height 17
click at [1355, 617] on div at bounding box center [1352, 622] width 14 height 14
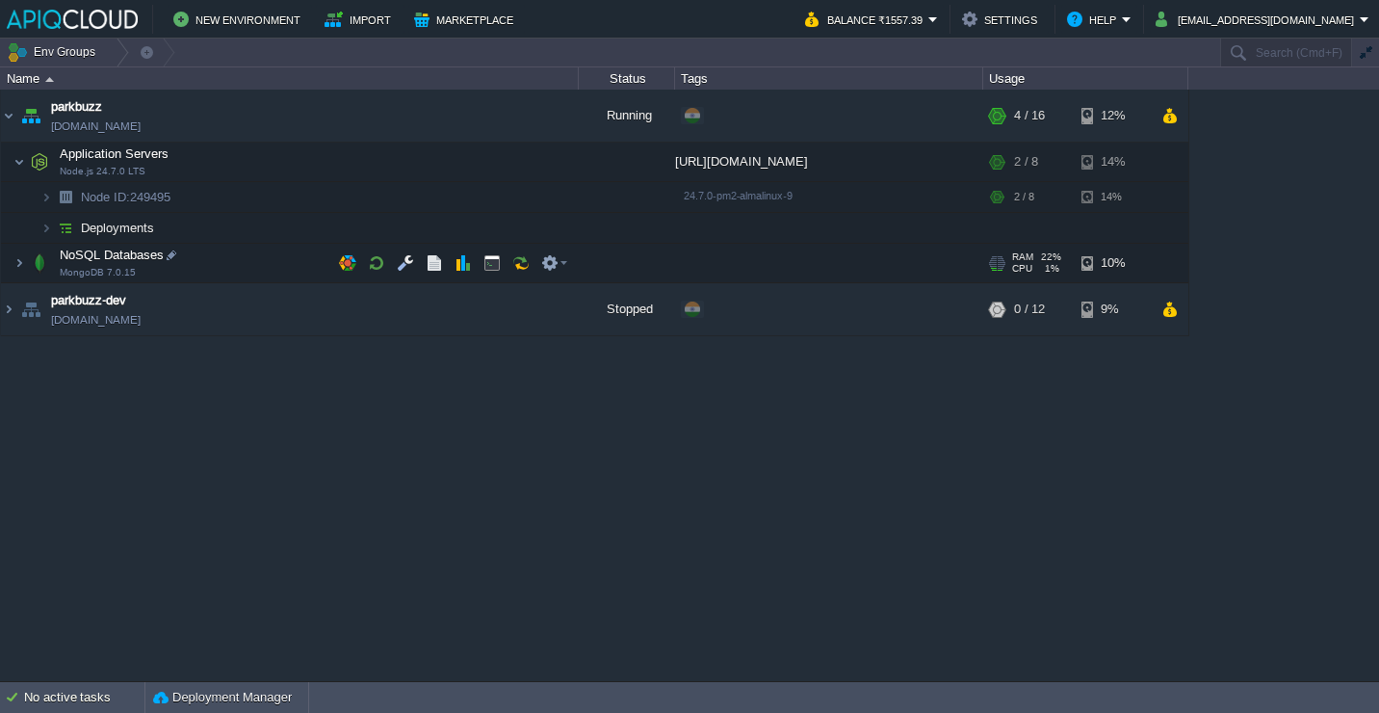
click at [258, 275] on td "NoSQL Databases MongoDB 7.0.15" at bounding box center [290, 263] width 578 height 39
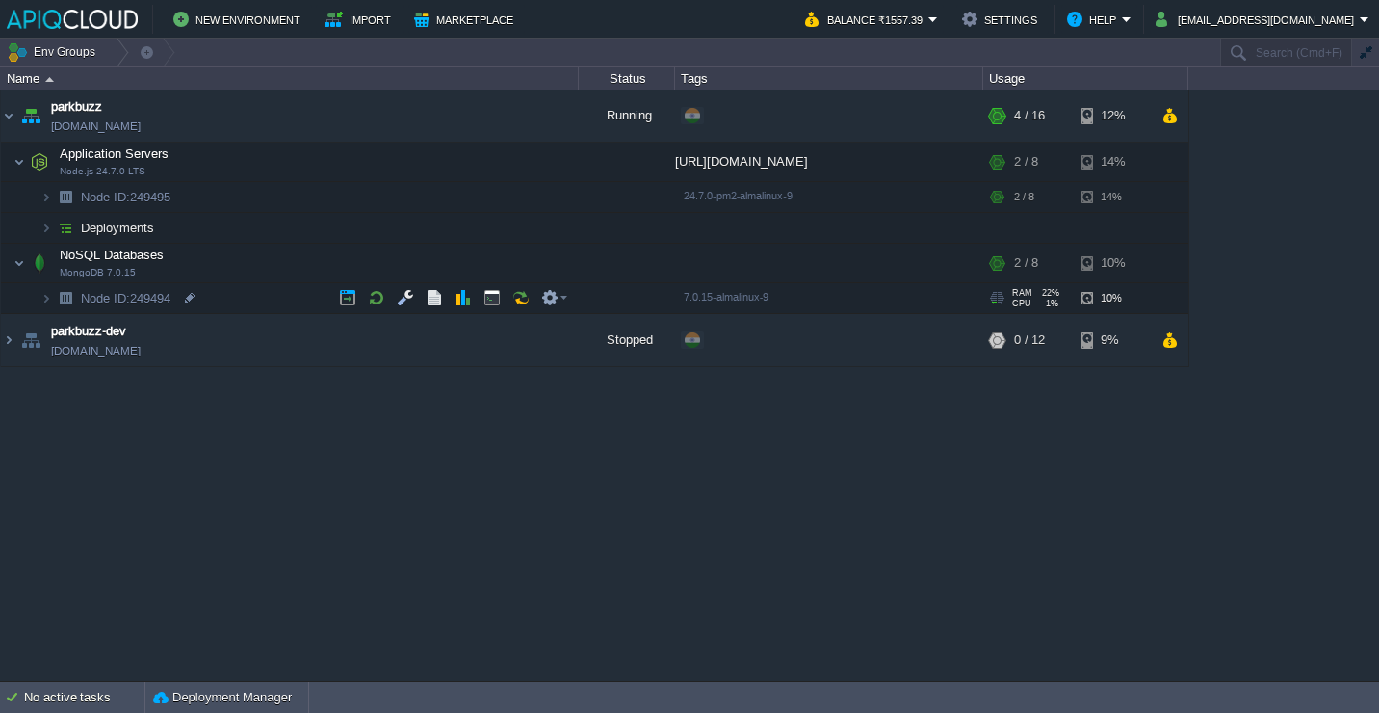
click at [236, 289] on td "Node ID: 249494" at bounding box center [290, 298] width 578 height 31
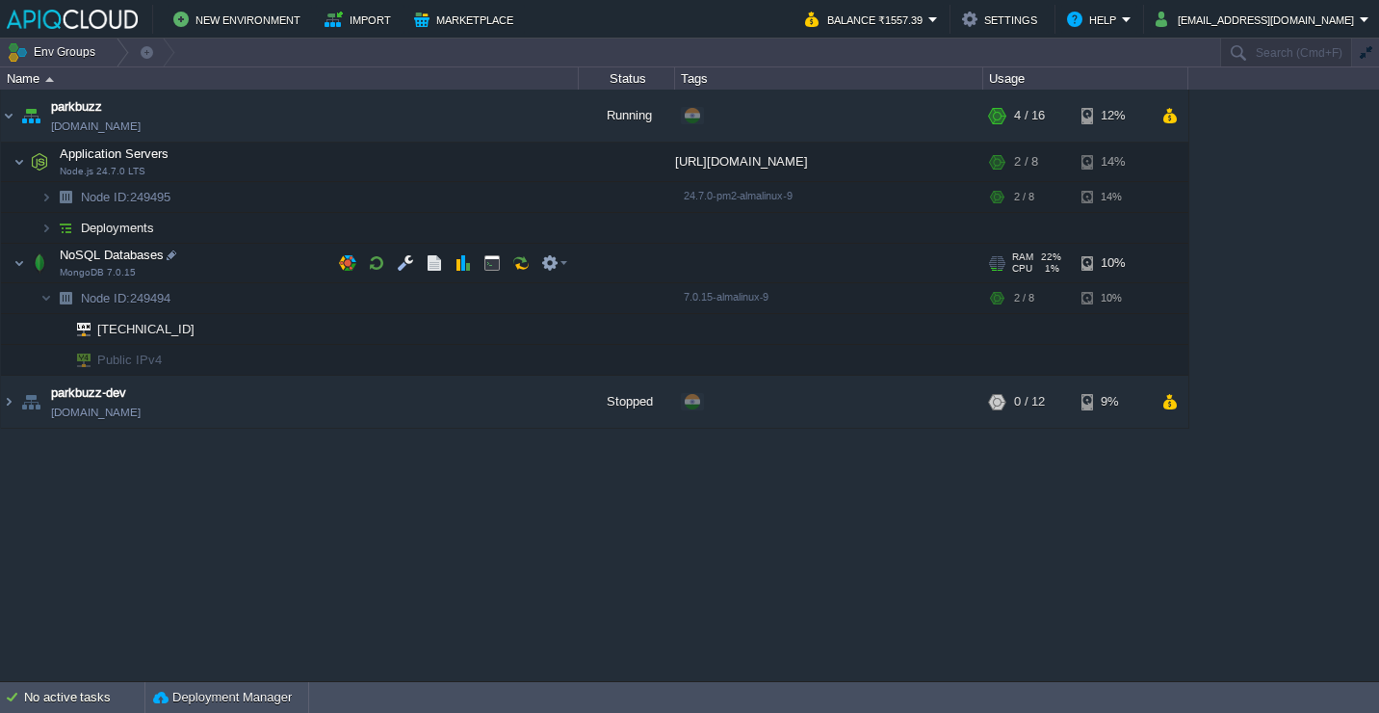
click at [249, 277] on td "NoSQL Databases MongoDB 7.0.15" at bounding box center [290, 263] width 578 height 39
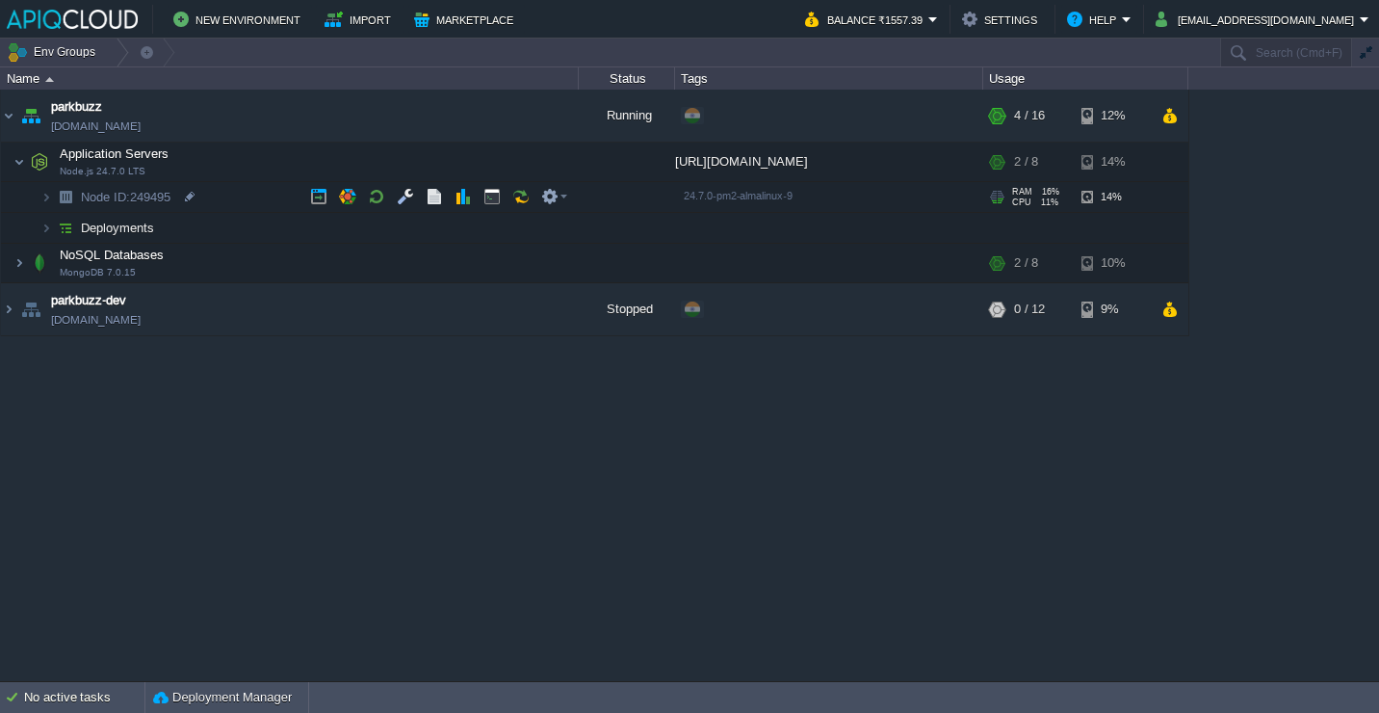
click at [242, 202] on td "Node ID: 249495" at bounding box center [290, 197] width 578 height 31
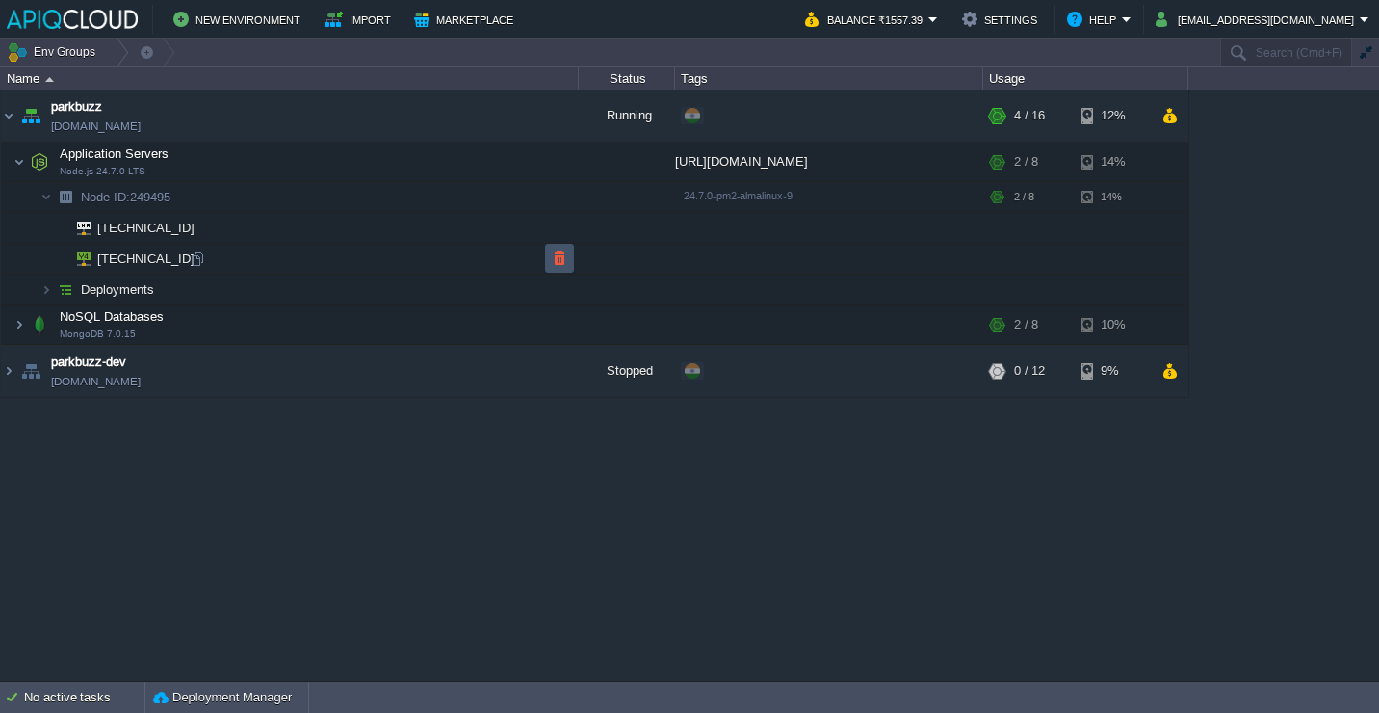
click at [556, 251] on button "button" at bounding box center [559, 257] width 17 height 17
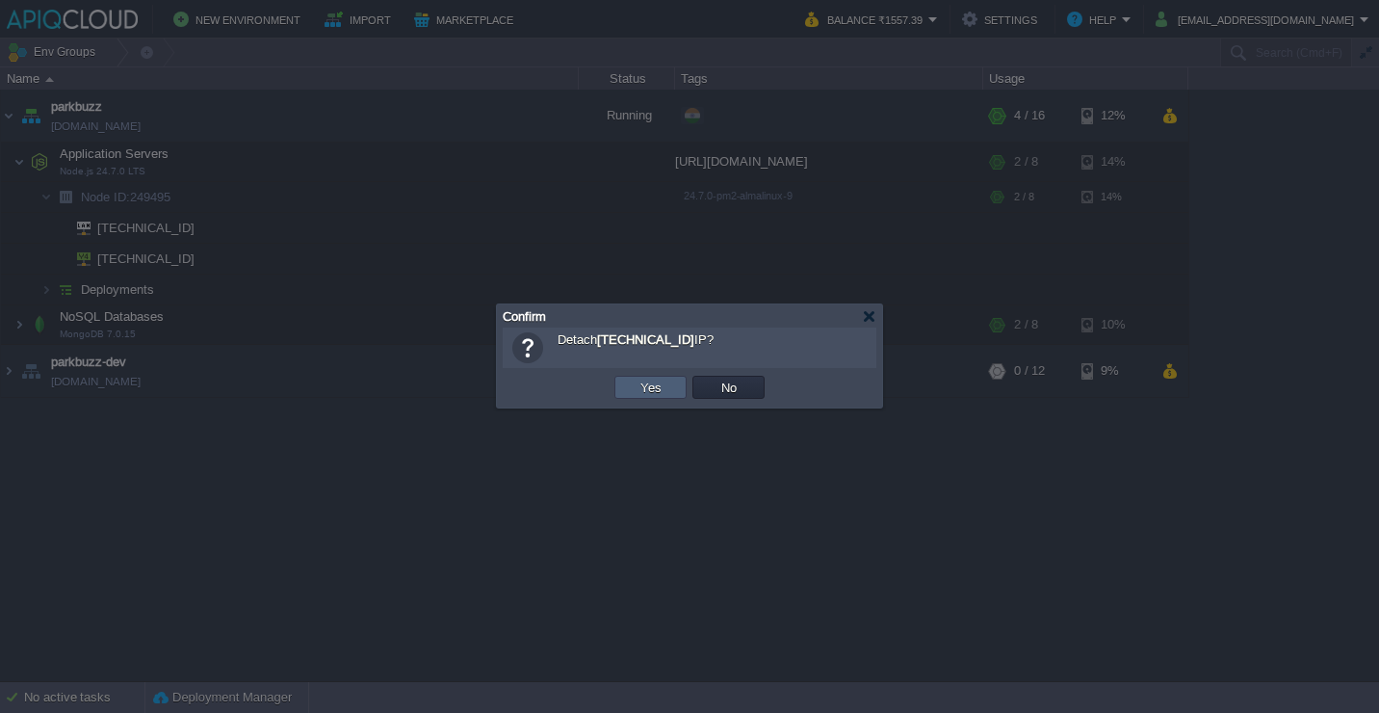
click at [641, 381] on button "Yes" at bounding box center [651, 387] width 33 height 17
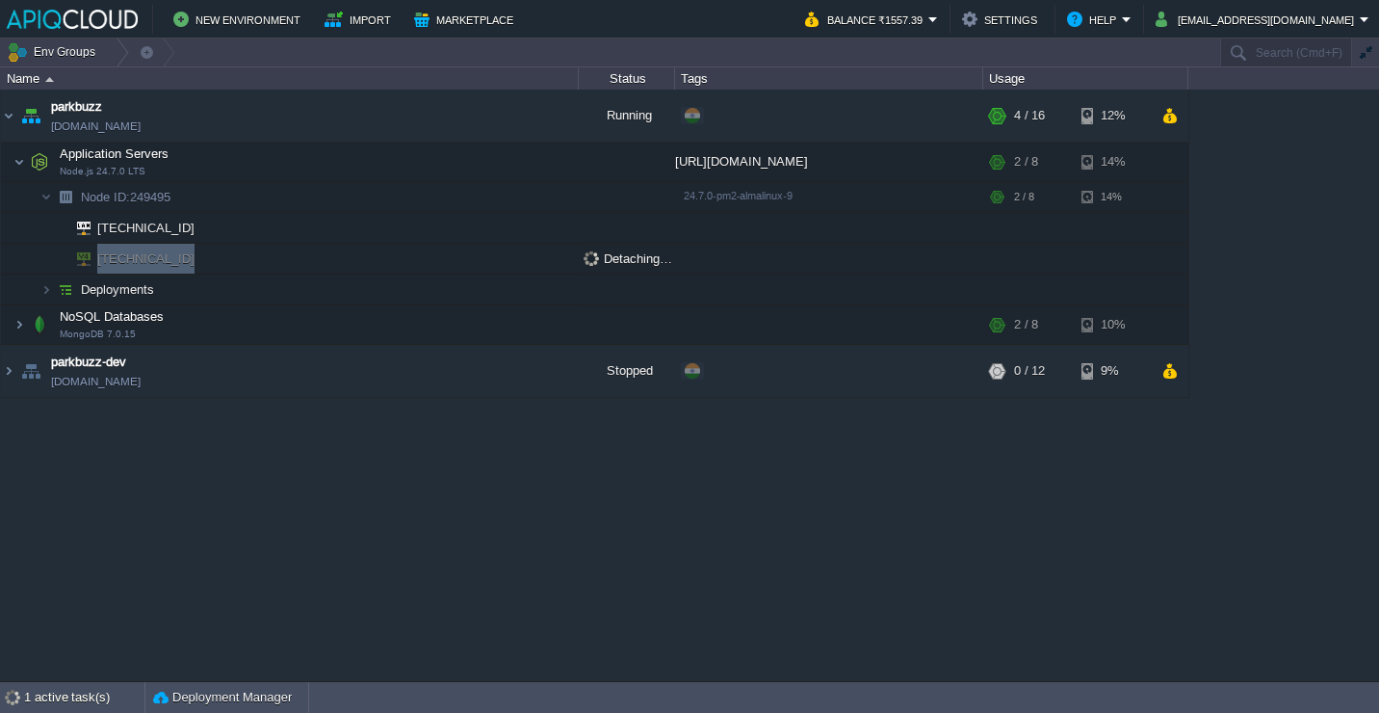
drag, startPoint x: 195, startPoint y: 263, endPoint x: 96, endPoint y: 263, distance: 98.3
click at [96, 263] on td "[TECHNICAL_ID]" at bounding box center [290, 259] width 578 height 31
copy span "[TECHNICAL_ID]"
click at [248, 440] on div "parkbuzz [DOMAIN_NAME] Running + Add to Env Group RAM 19% CPU 1% 4 / 16 12% App…" at bounding box center [689, 385] width 1379 height 591
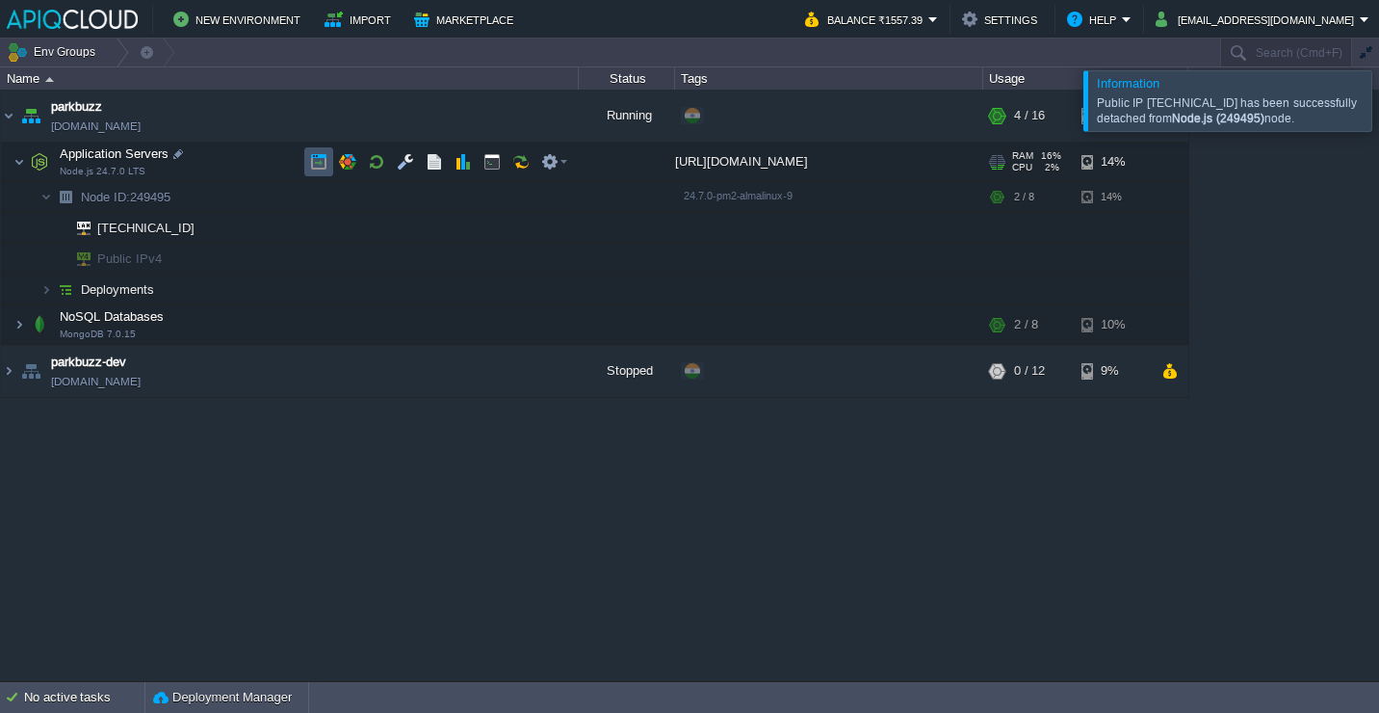
click at [323, 154] on button "button" at bounding box center [318, 161] width 17 height 17
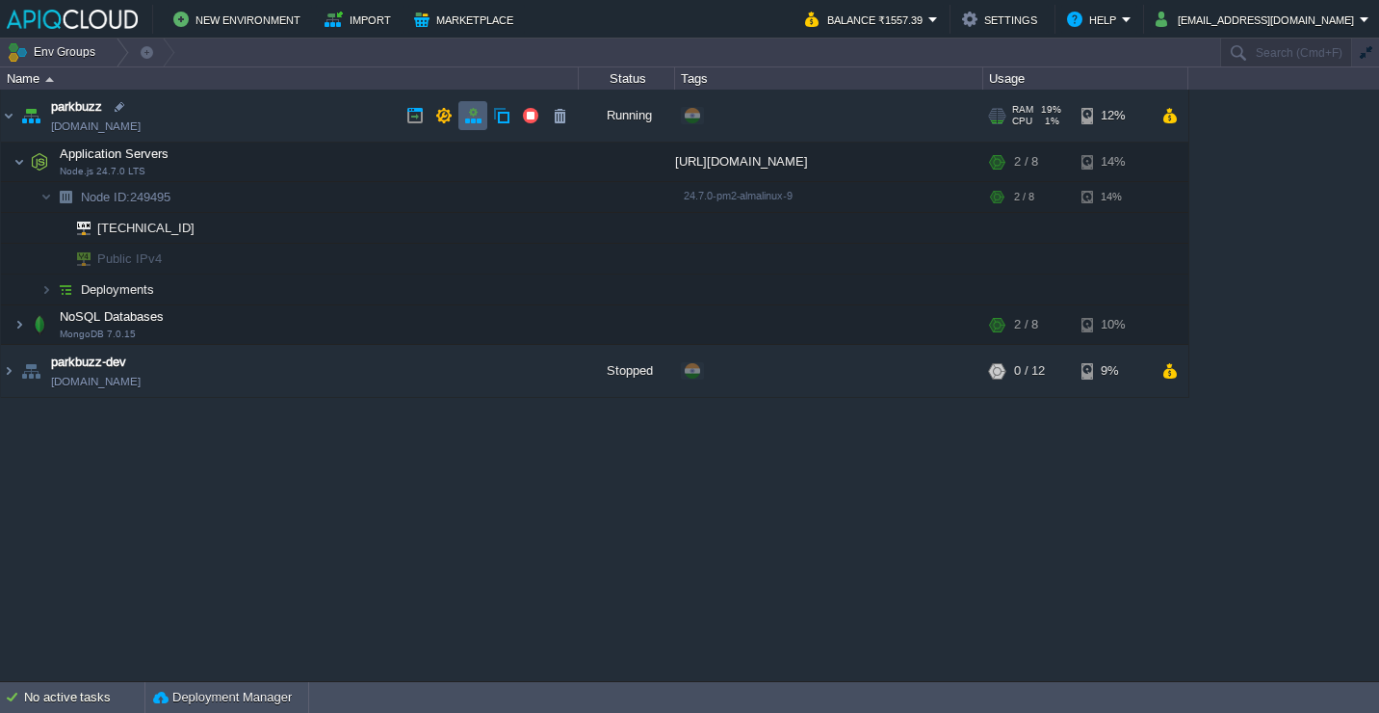
click at [463, 107] on td at bounding box center [473, 115] width 29 height 29
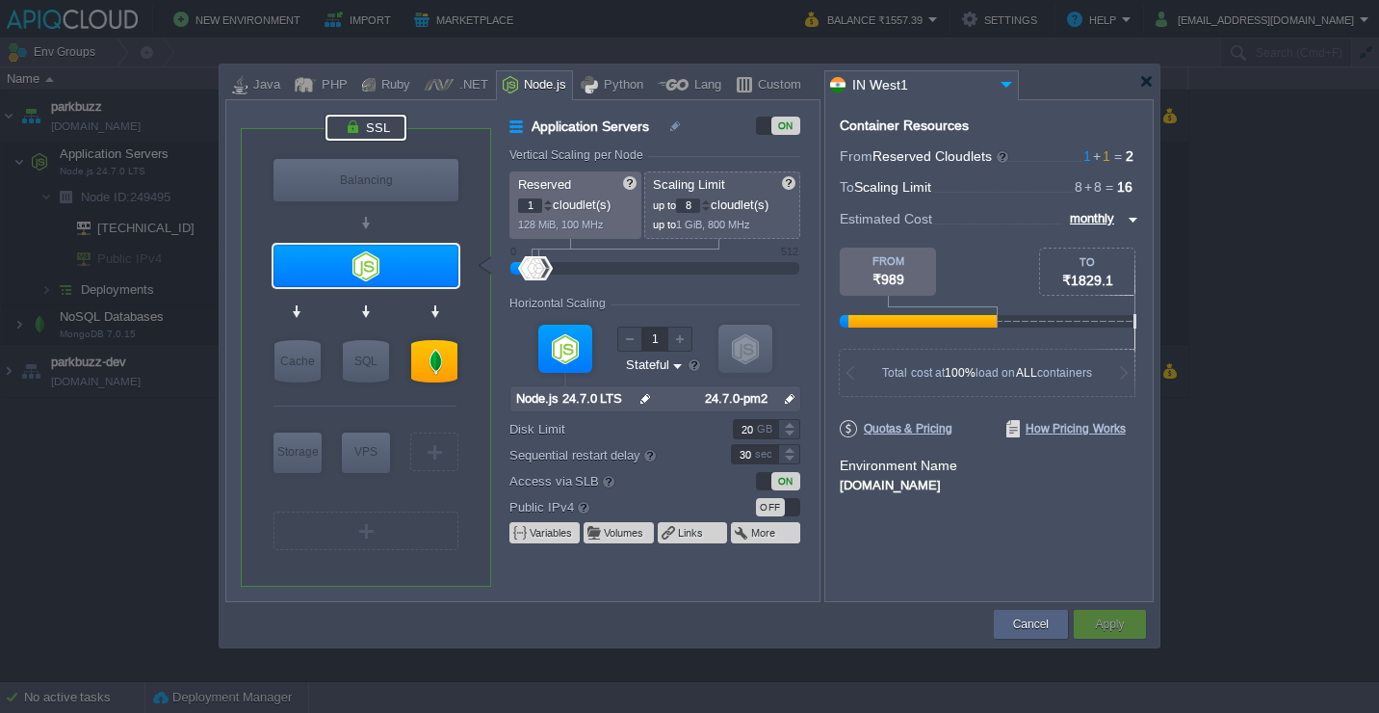
click at [373, 127] on div at bounding box center [366, 128] width 81 height 26
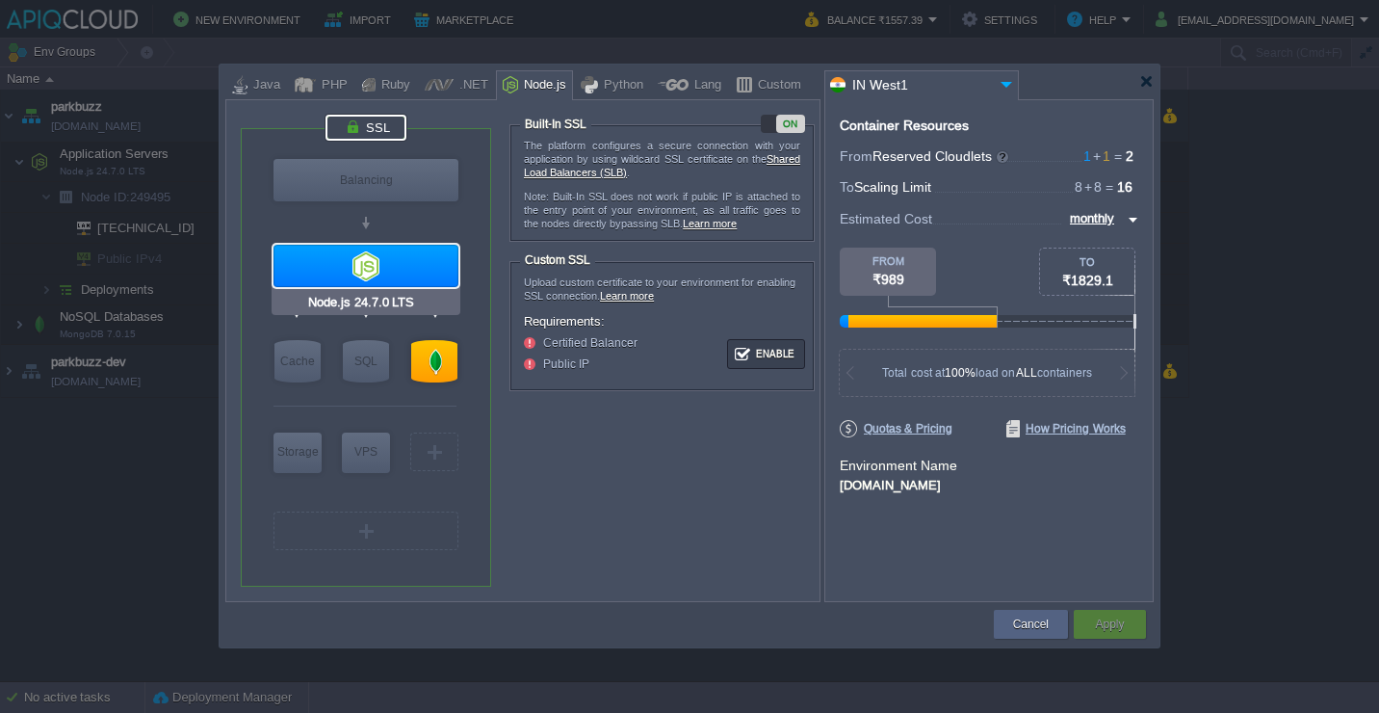
click at [379, 260] on div at bounding box center [366, 266] width 185 height 42
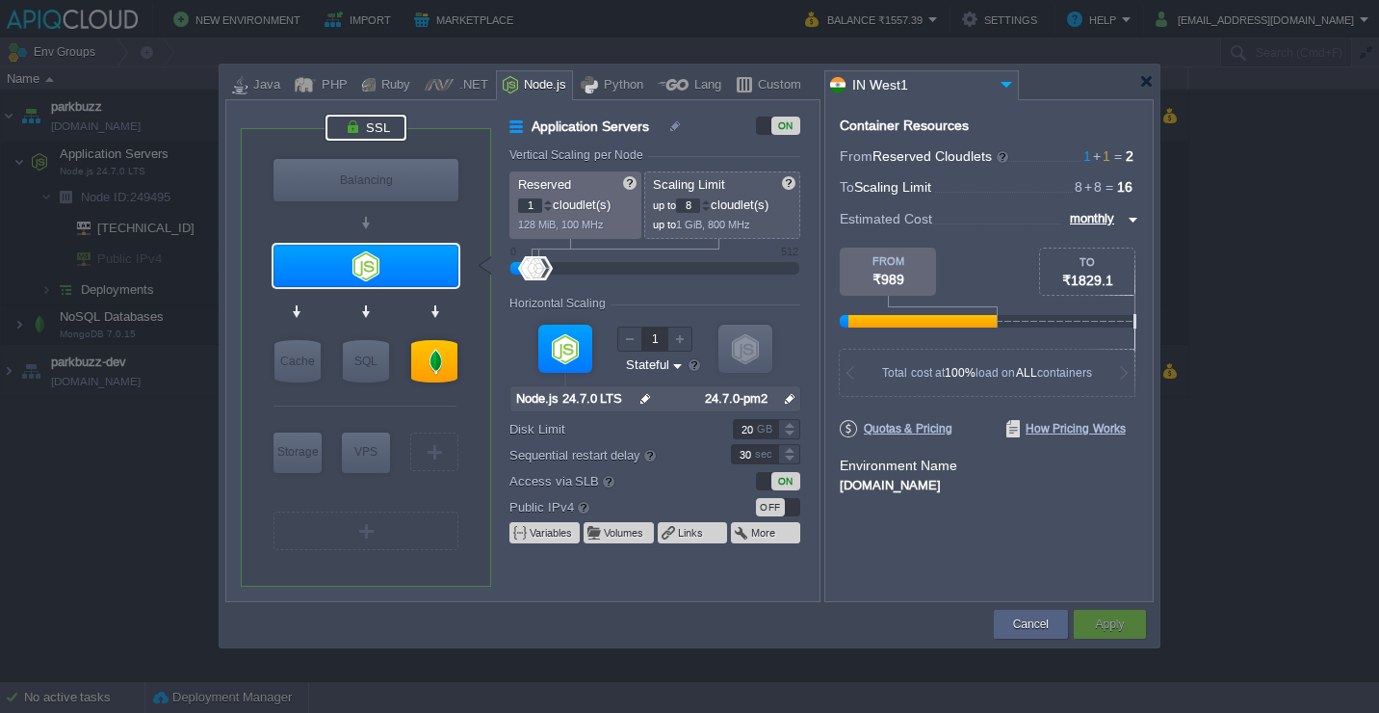
click at [384, 126] on div at bounding box center [366, 128] width 81 height 26
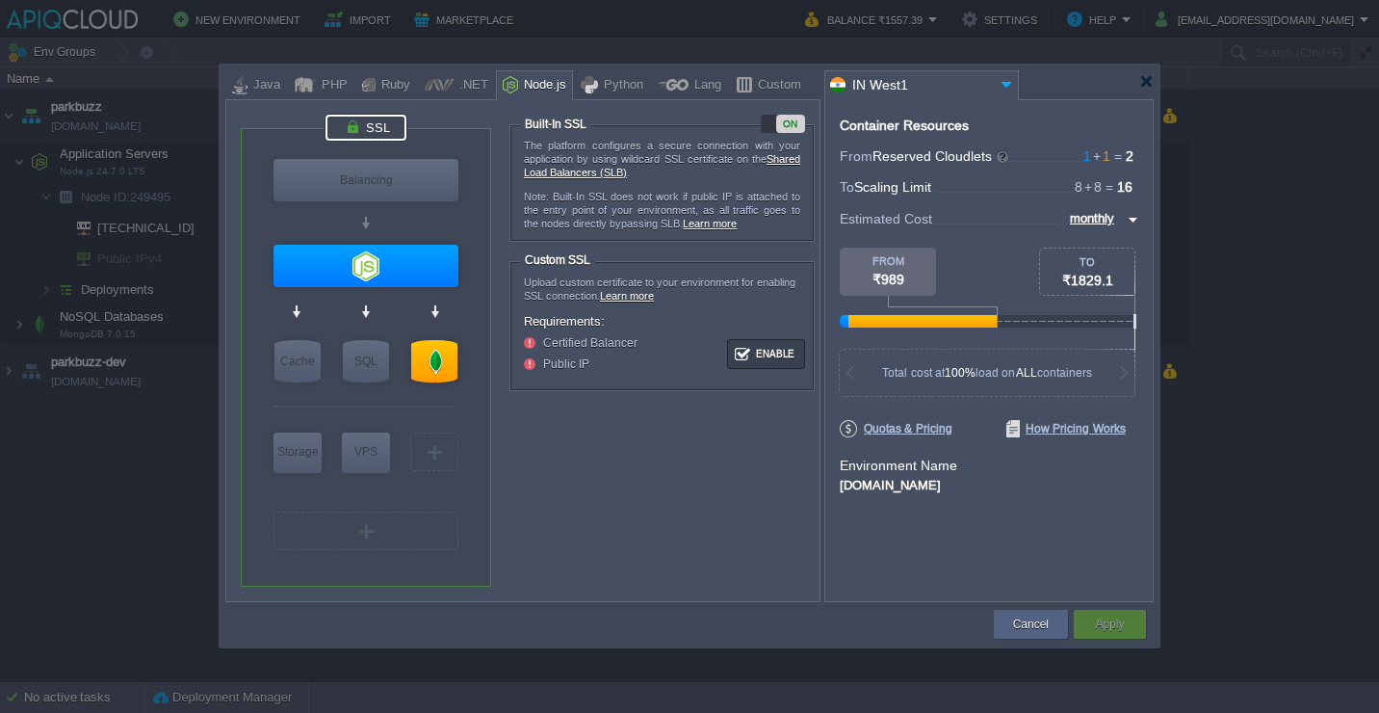
type input "Node.js 24.7.0 LTS"
click at [413, 270] on div at bounding box center [366, 266] width 185 height 42
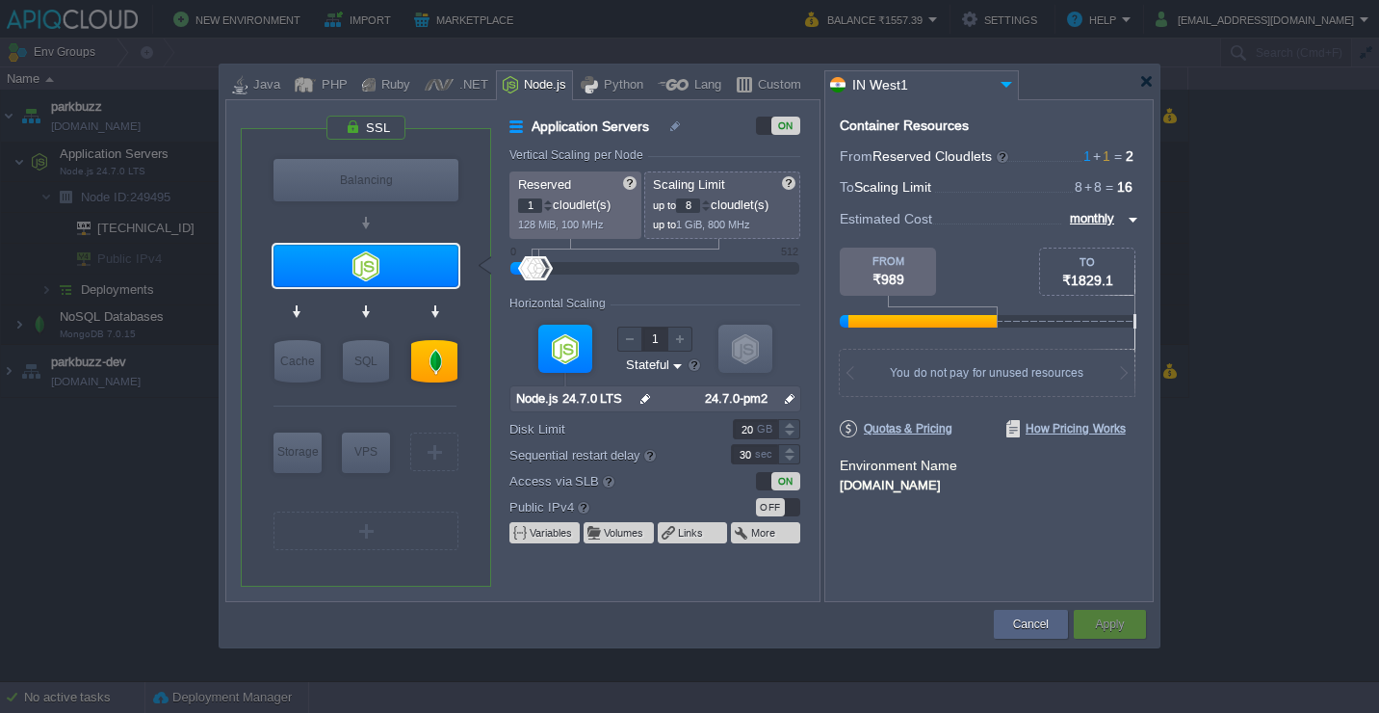
click at [698, 205] on input "8" at bounding box center [688, 205] width 24 height 14
type input "32"
click at [813, 306] on form "Vertical Scaling per Node Reserved 1 cloudlet(s) 128 MiB, 100 MHz Scaling Limit…" at bounding box center [664, 374] width 309 height 453
type input "2"
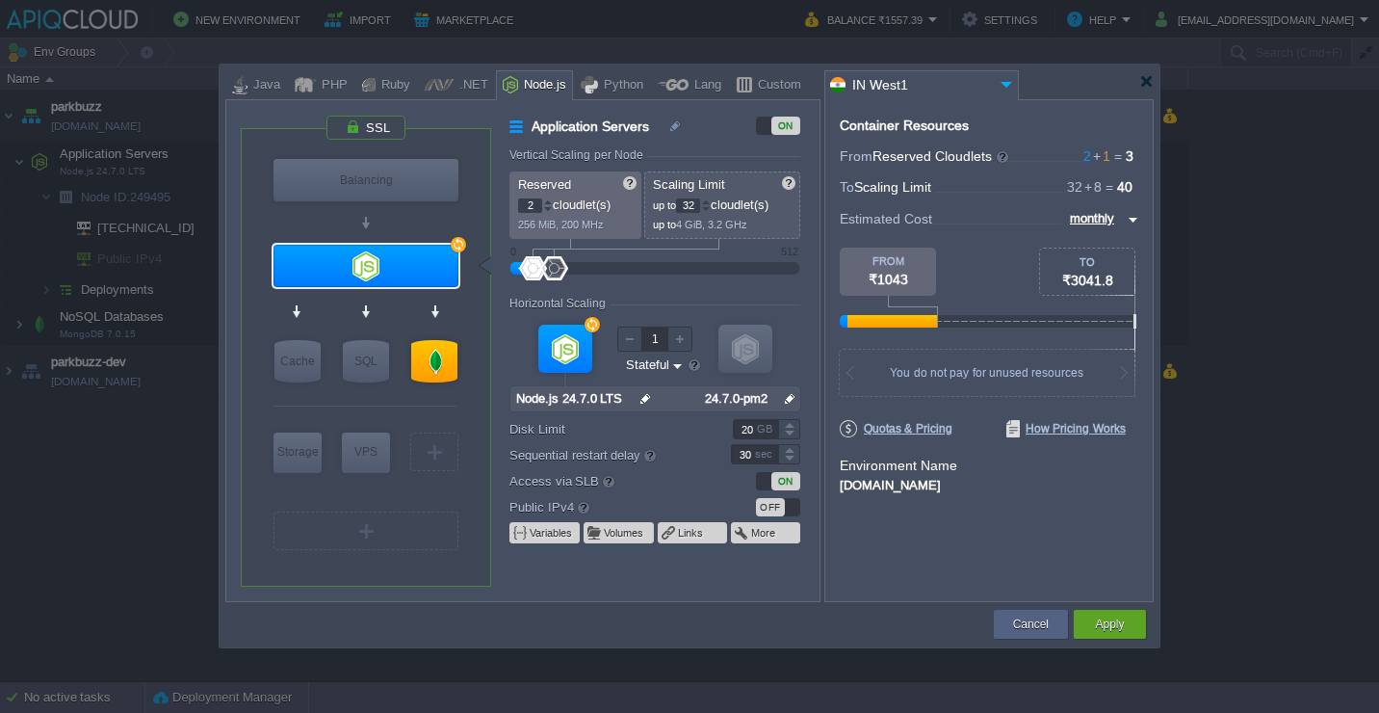
click at [549, 200] on div at bounding box center [548, 201] width 10 height 7
drag, startPoint x: 745, startPoint y: 430, endPoint x: 714, endPoint y: 430, distance: 30.8
click at [714, 430] on div "20 GB" at bounding box center [753, 429] width 93 height 20
type input "40"
click at [1008, 555] on div "Container Resources From Reserved Cloudlets 2 + 1 ... = 3 not added To Scaling …" at bounding box center [989, 350] width 329 height 503
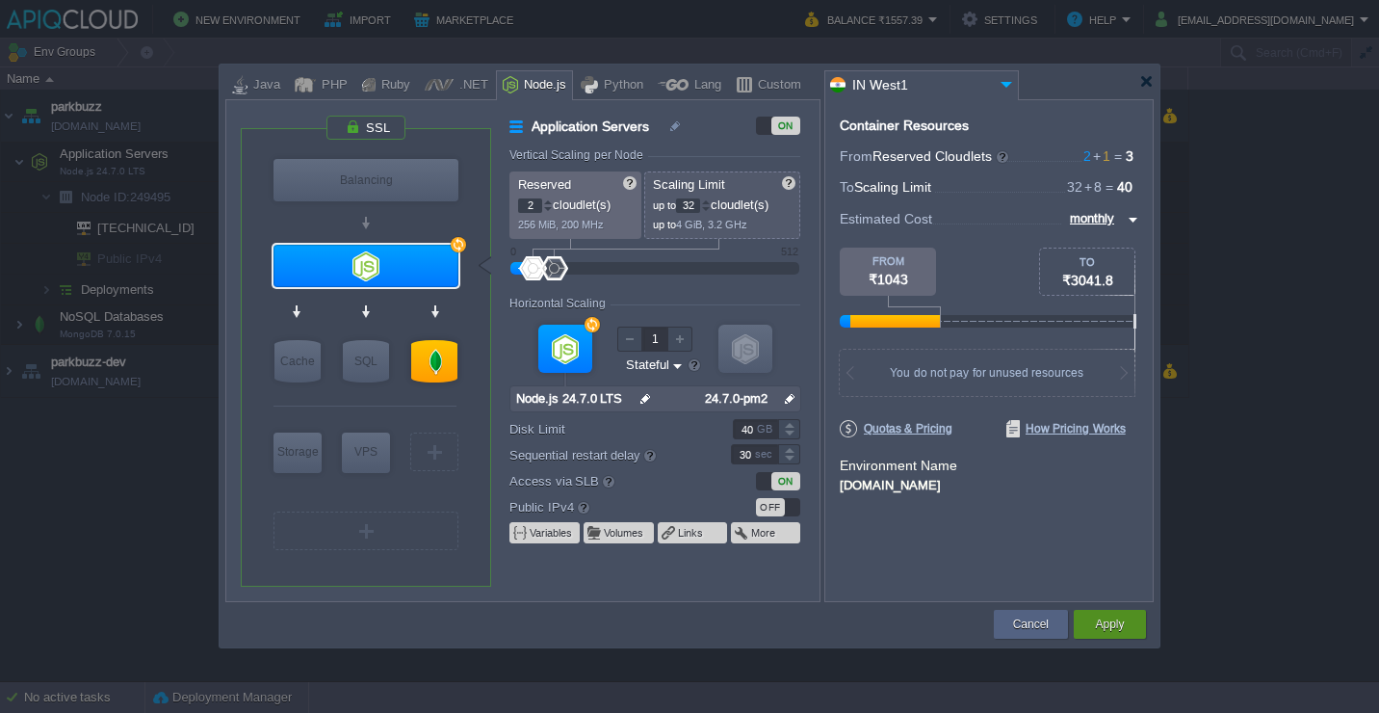
click at [1102, 617] on button "Apply" at bounding box center [1109, 624] width 29 height 19
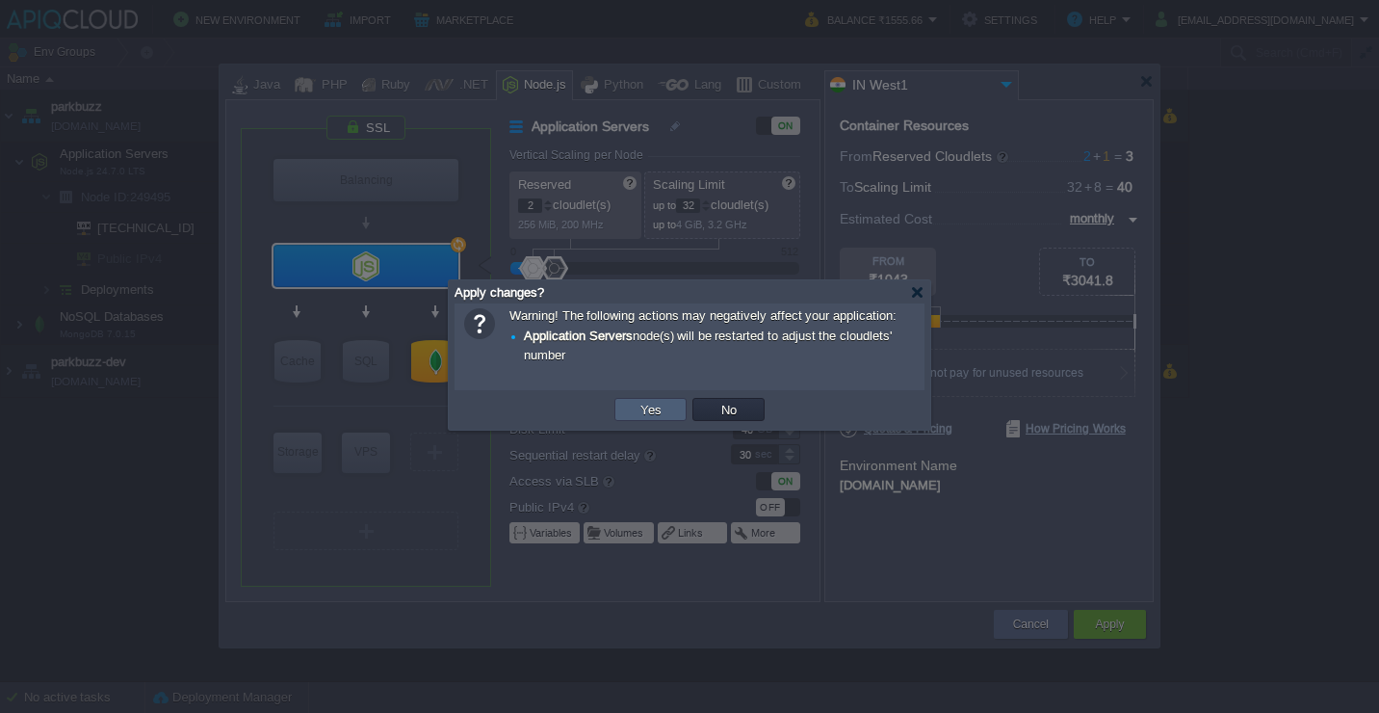
click at [647, 402] on button "Yes" at bounding box center [651, 409] width 33 height 17
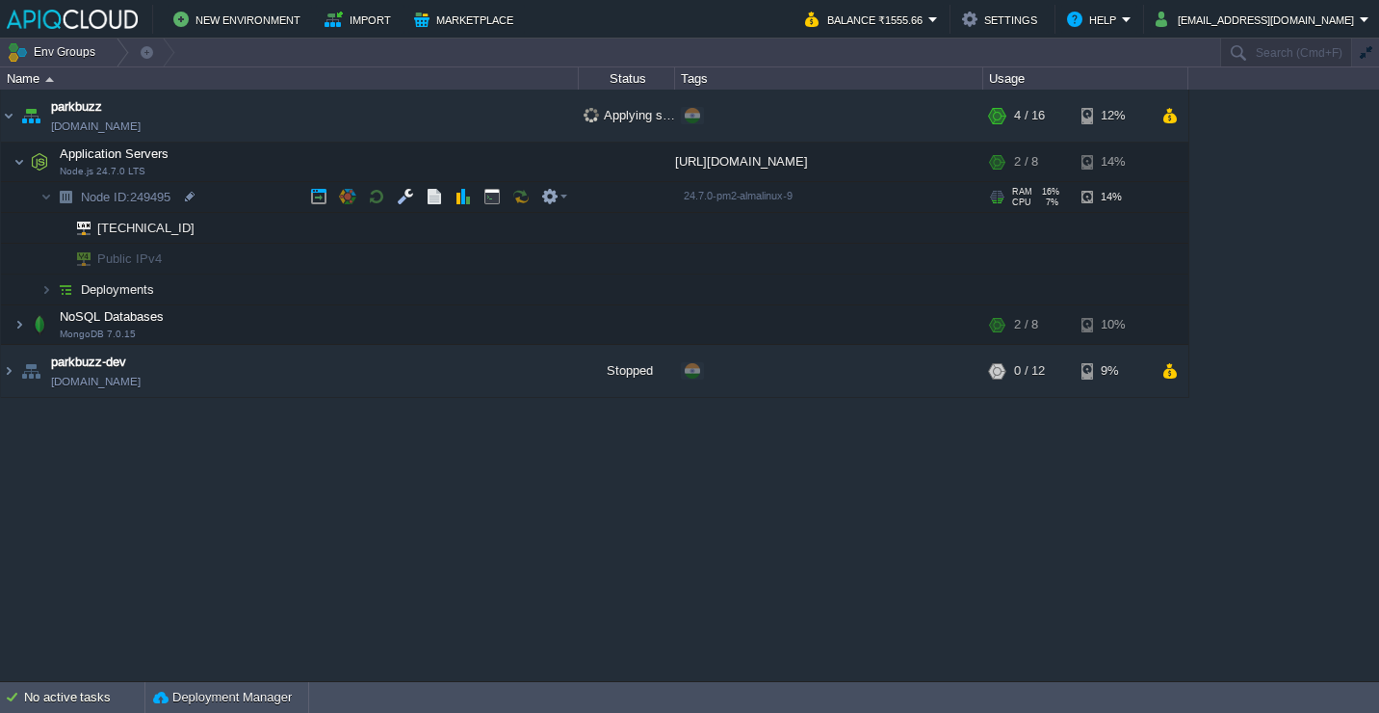
click at [253, 203] on td "Node ID: 249495" at bounding box center [290, 197] width 578 height 31
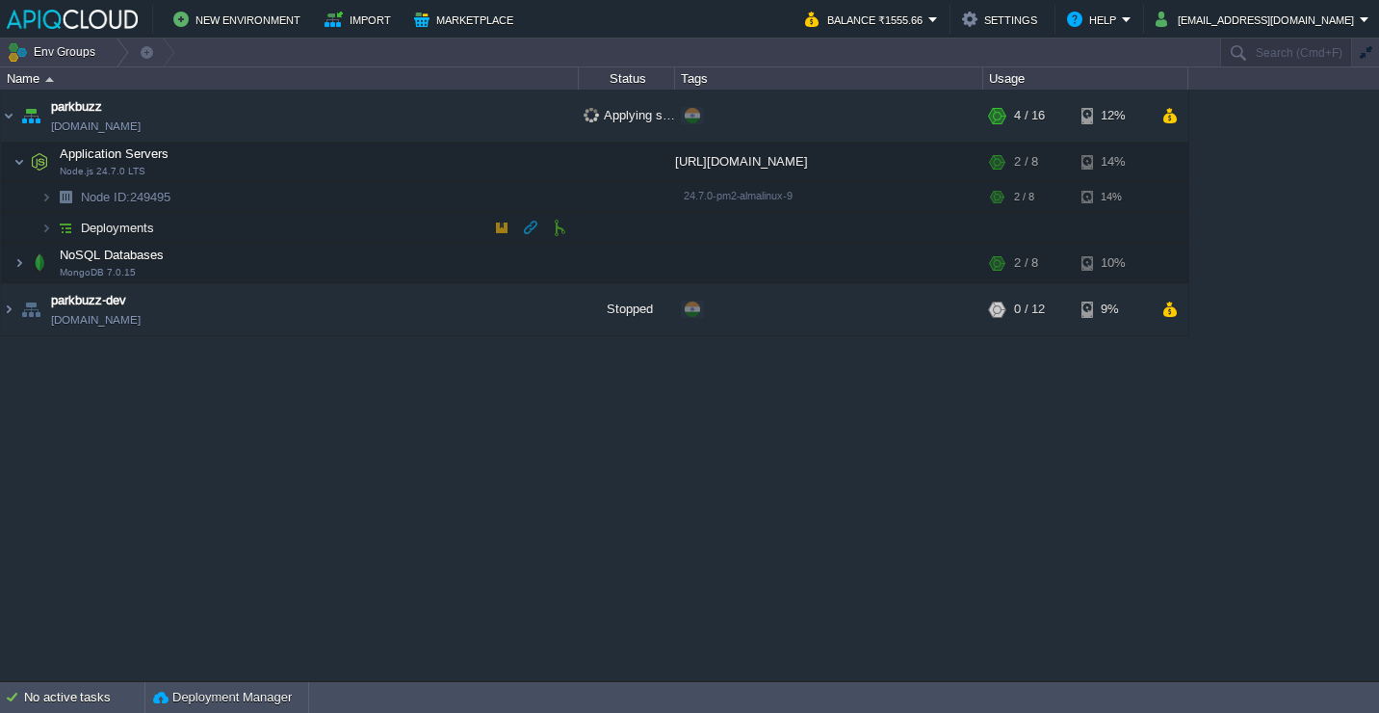
click at [246, 233] on td "Deployments" at bounding box center [290, 228] width 578 height 31
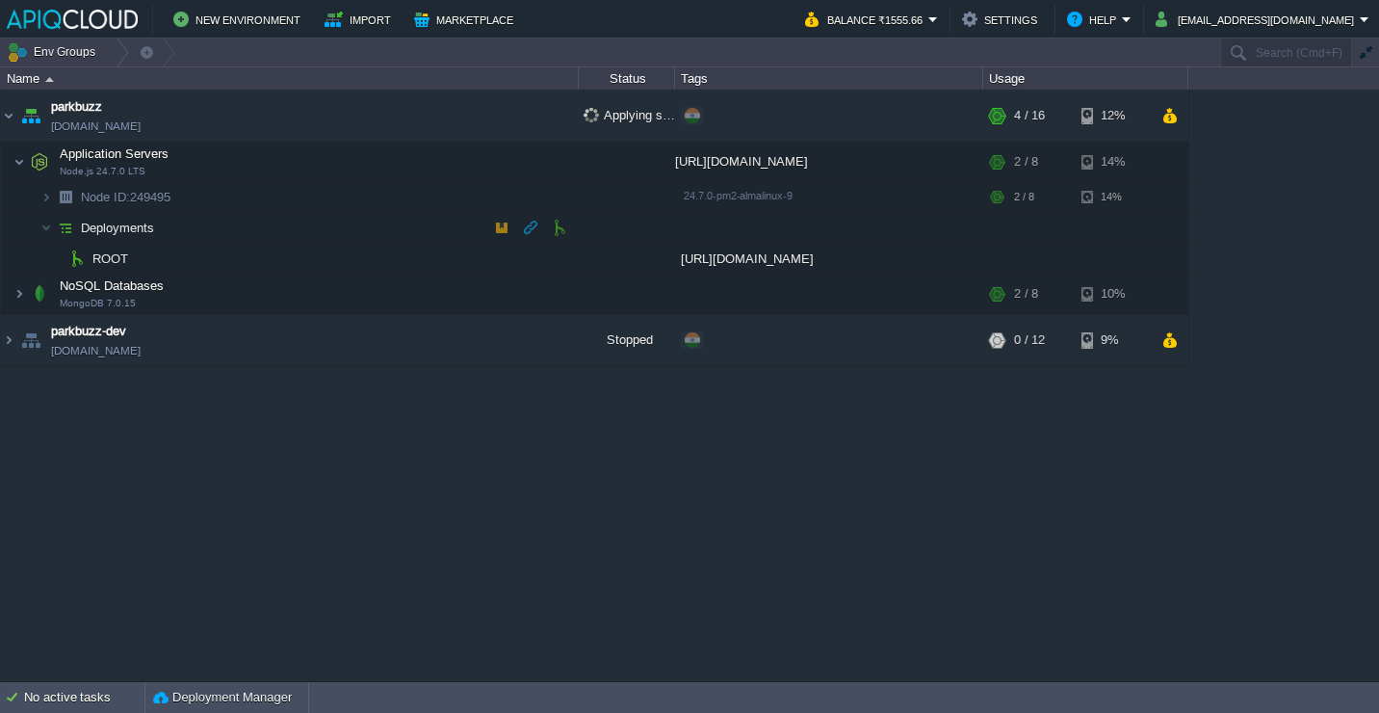
click at [247, 233] on td "Deployments" at bounding box center [290, 228] width 578 height 31
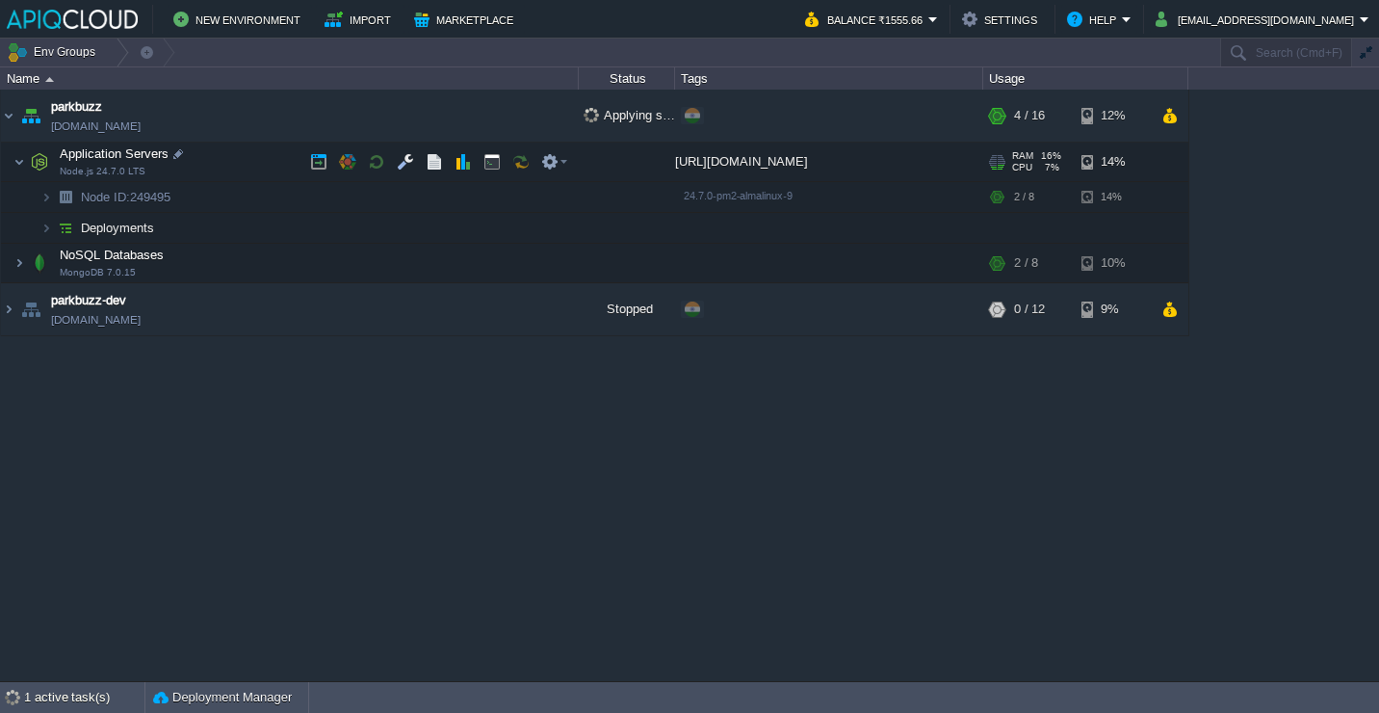
click at [237, 167] on td "Application Servers Node.js 24.7.0 LTS" at bounding box center [290, 162] width 578 height 39
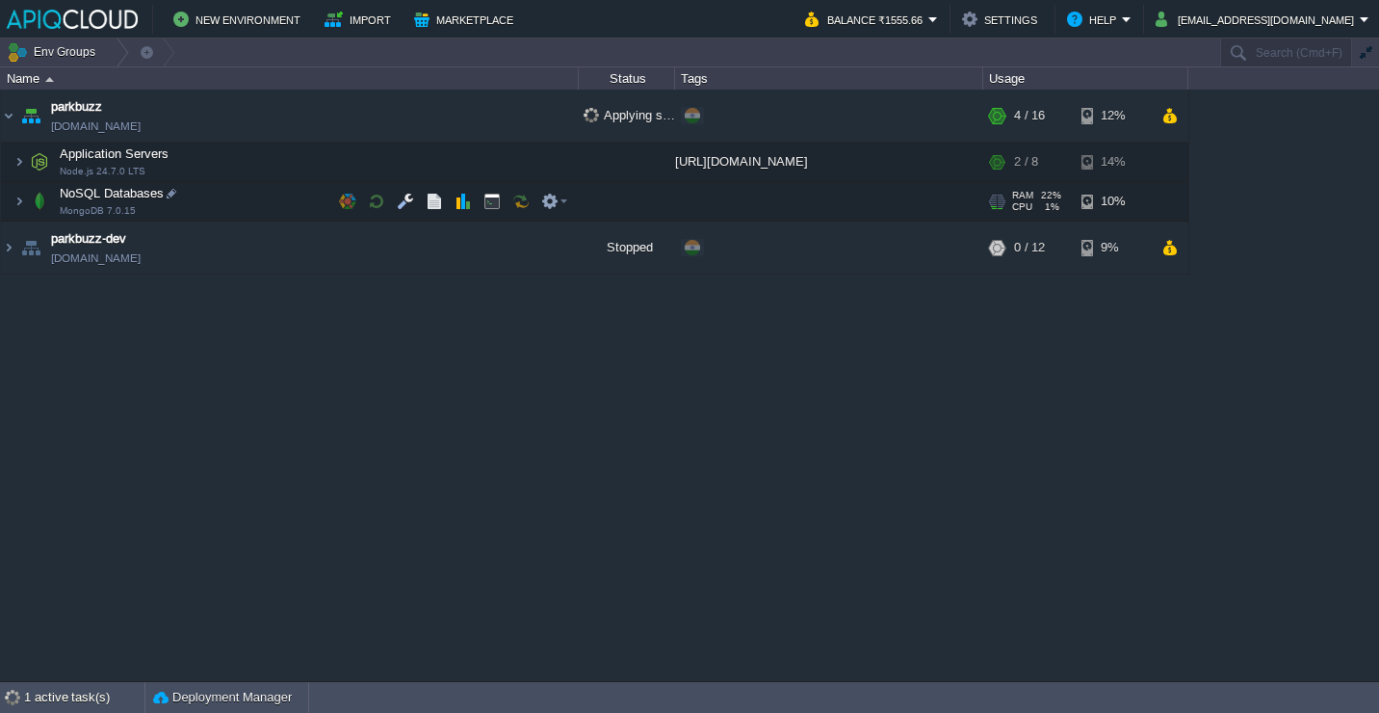
click at [221, 210] on td "NoSQL Databases MongoDB 7.0.15" at bounding box center [290, 201] width 578 height 39
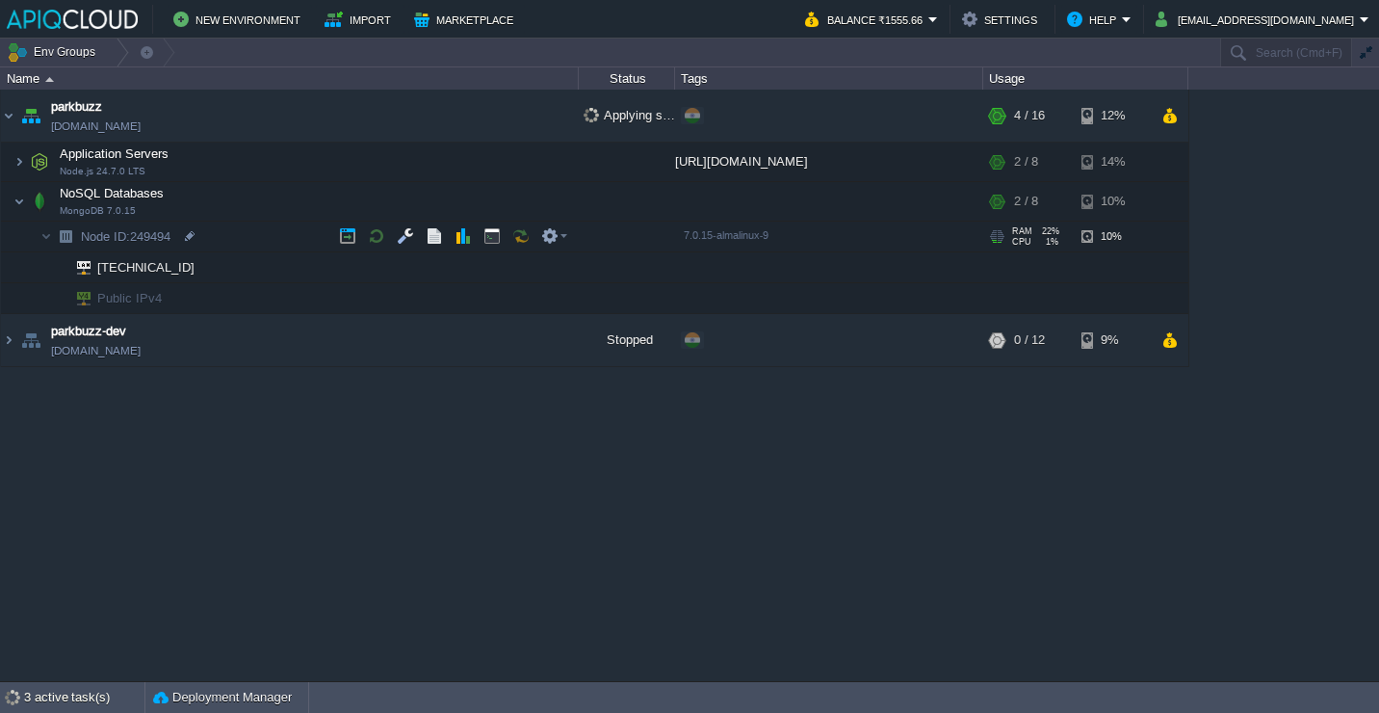
click at [229, 237] on td "Node ID: 249494" at bounding box center [290, 237] width 578 height 31
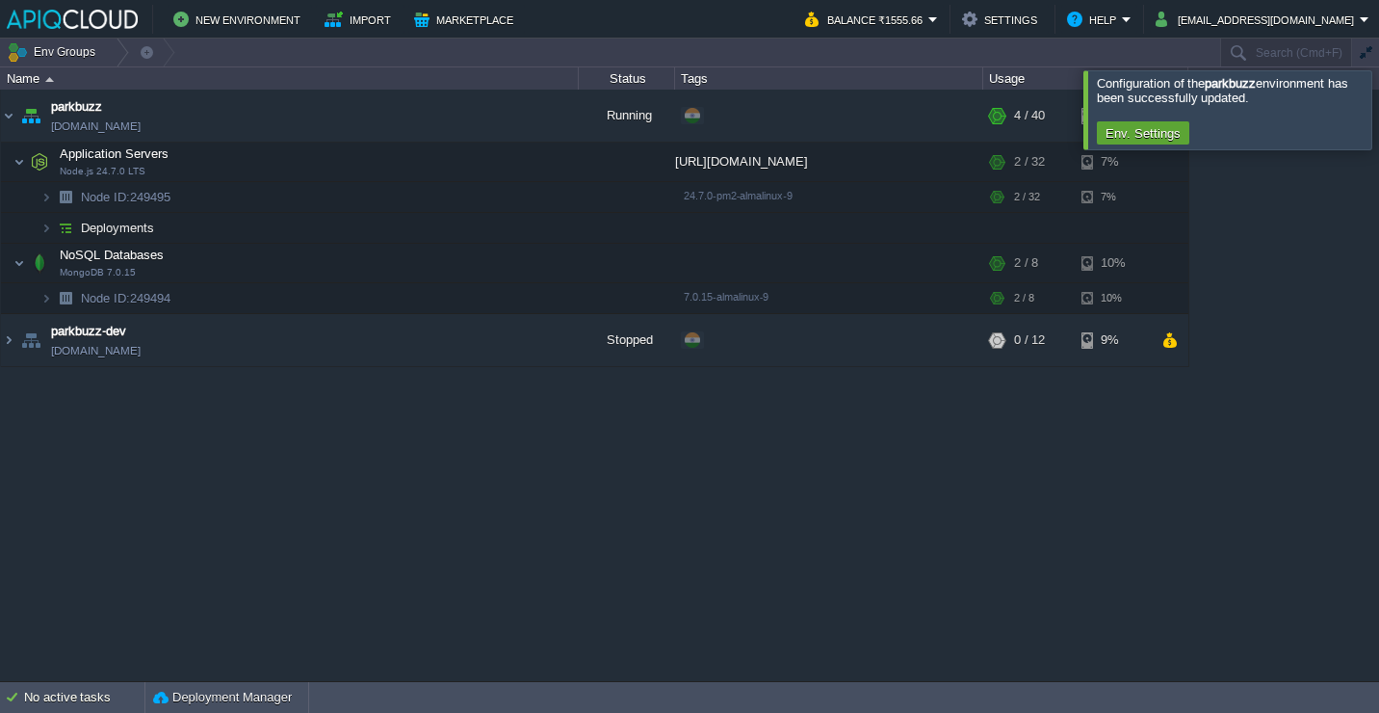
click at [1378, 117] on div at bounding box center [1403, 109] width 0 height 78
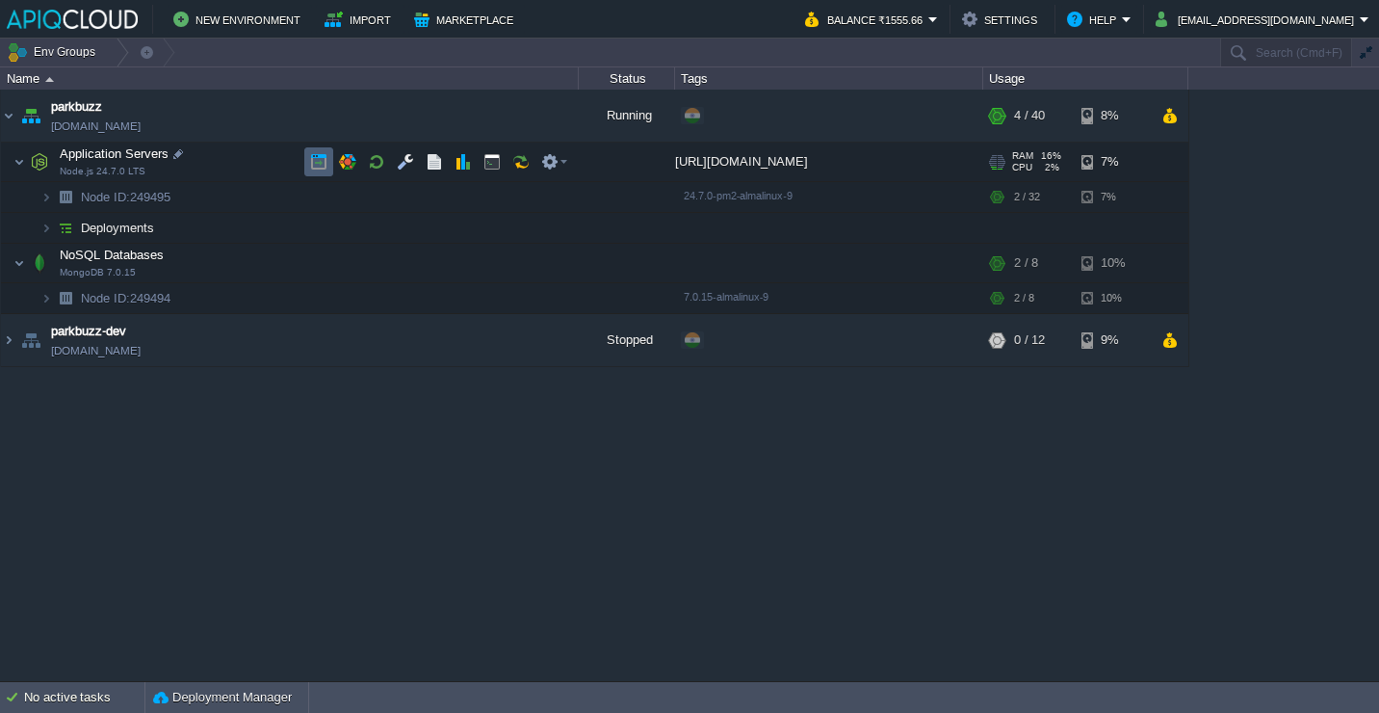
click at [313, 157] on button "button" at bounding box center [318, 161] width 17 height 17
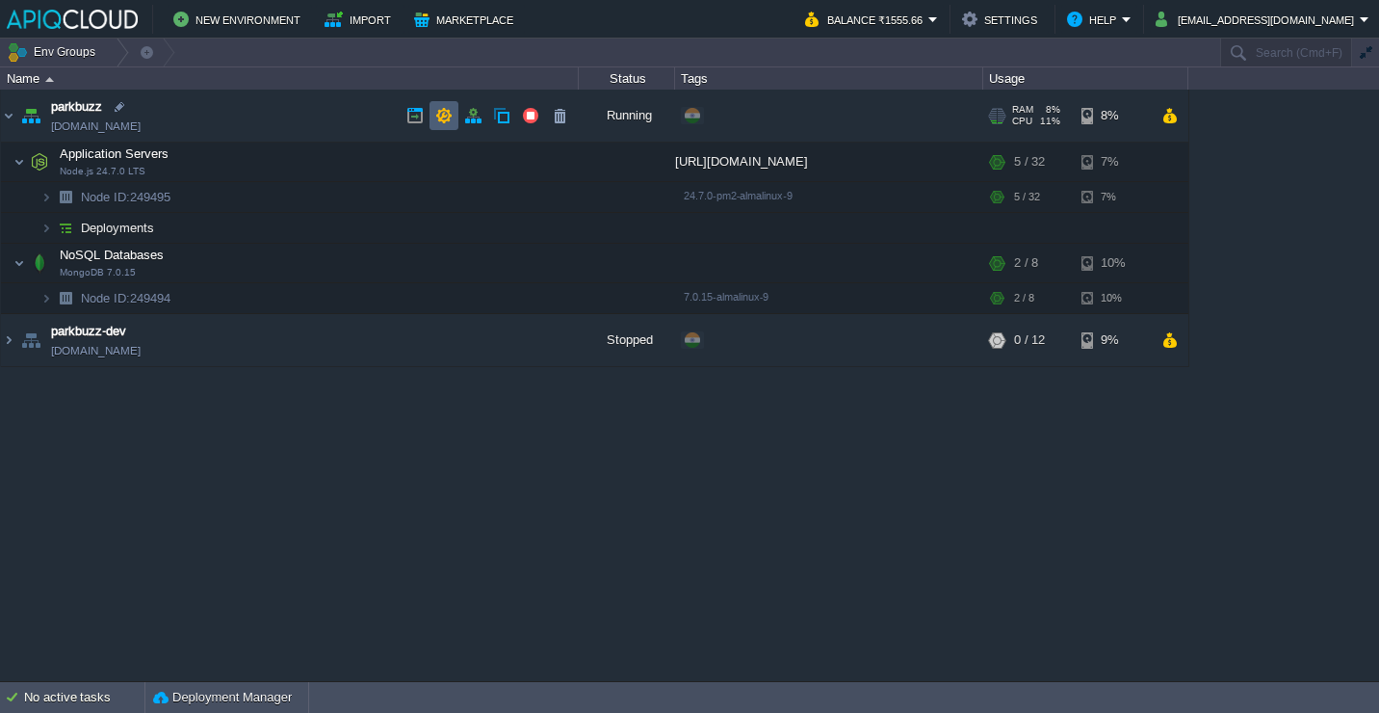
click at [446, 118] on button "button" at bounding box center [443, 115] width 17 height 17
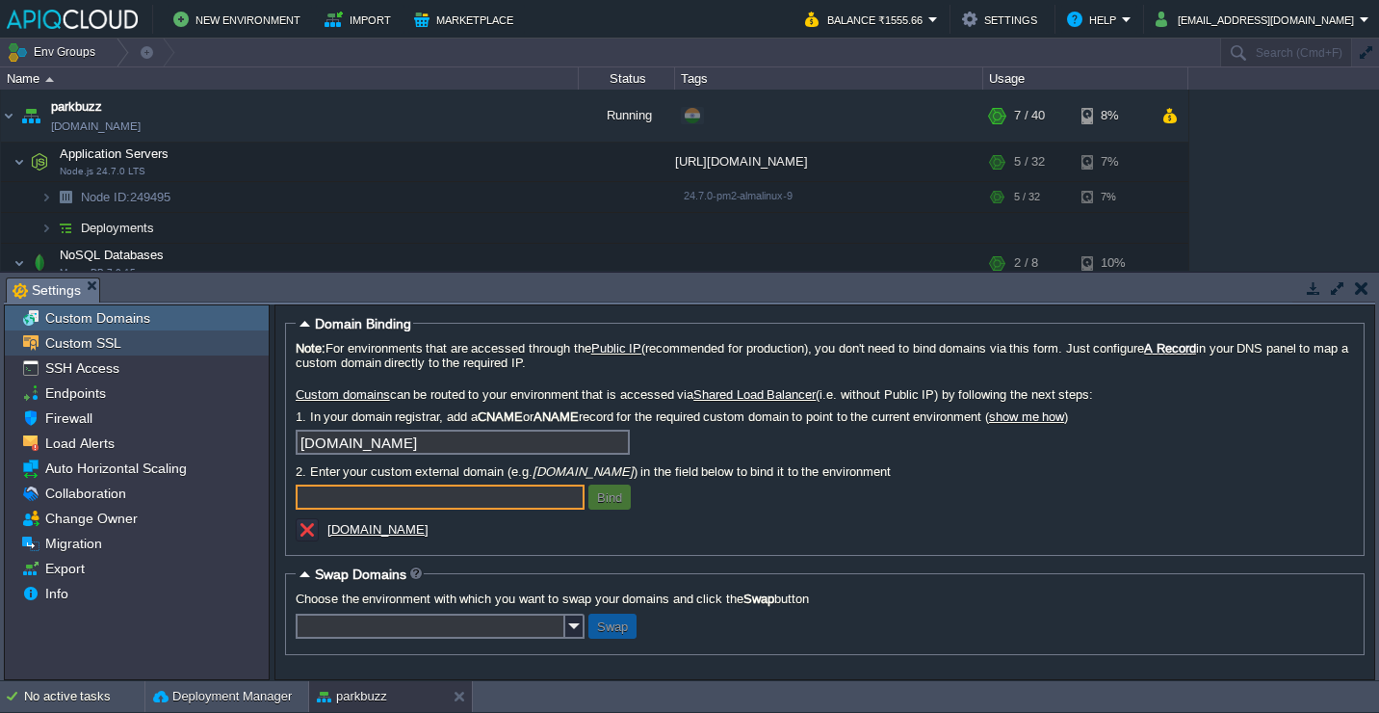
click at [152, 345] on div "Custom SSL" at bounding box center [137, 342] width 264 height 25
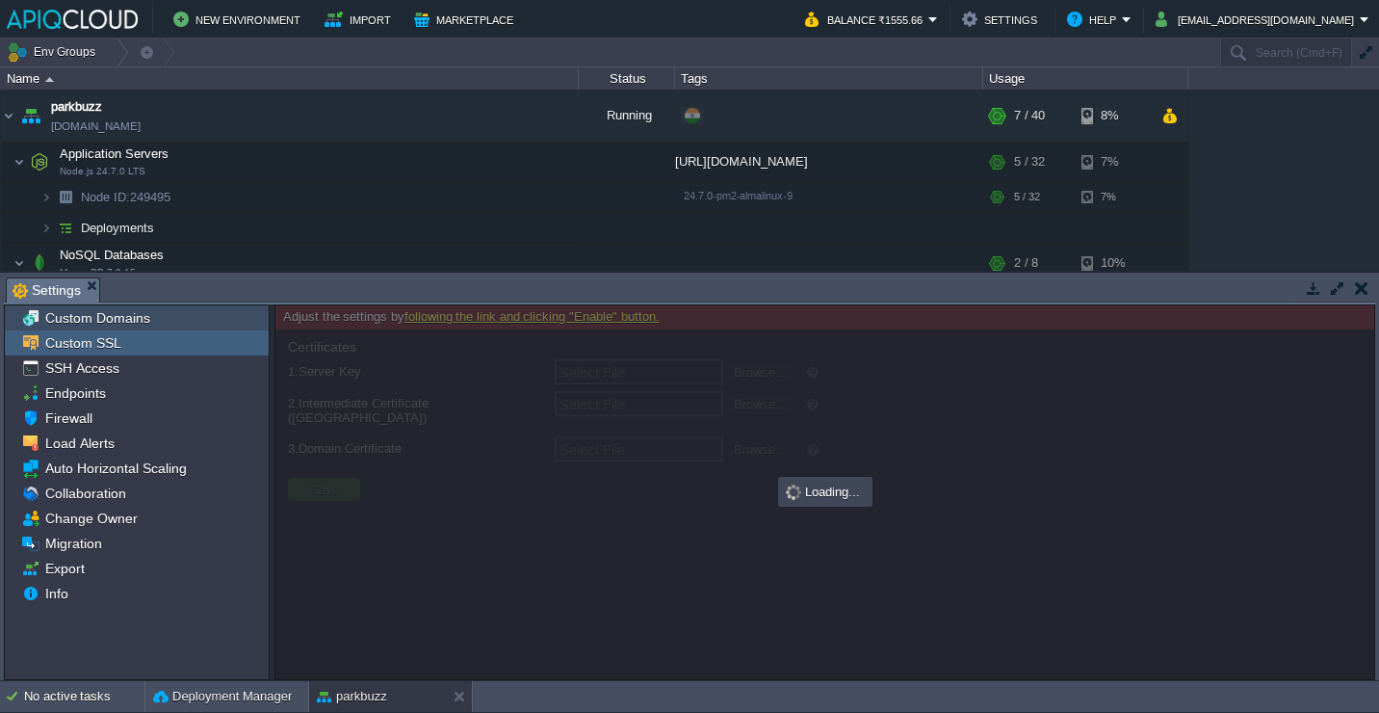
click at [146, 327] on span "Custom Domains" at bounding box center [97, 317] width 112 height 17
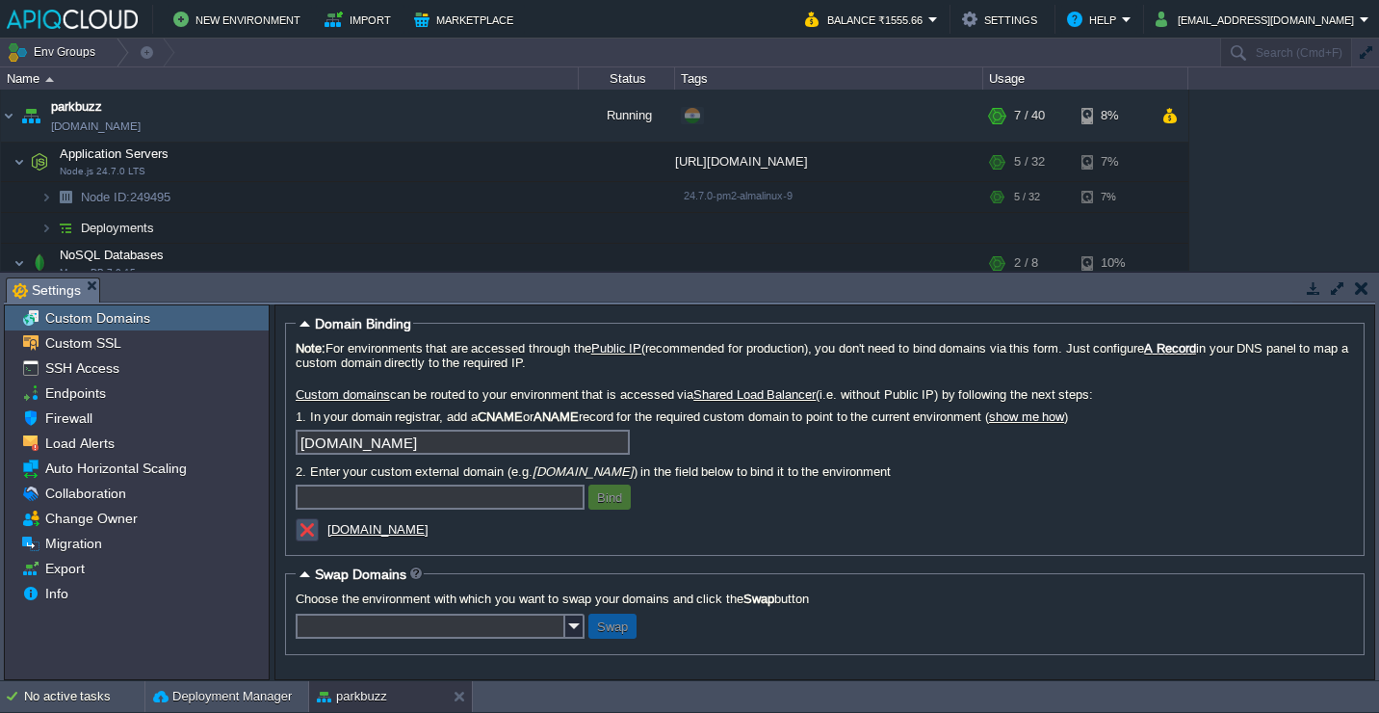
click at [306, 527] on button "button" at bounding box center [307, 529] width 17 height 17
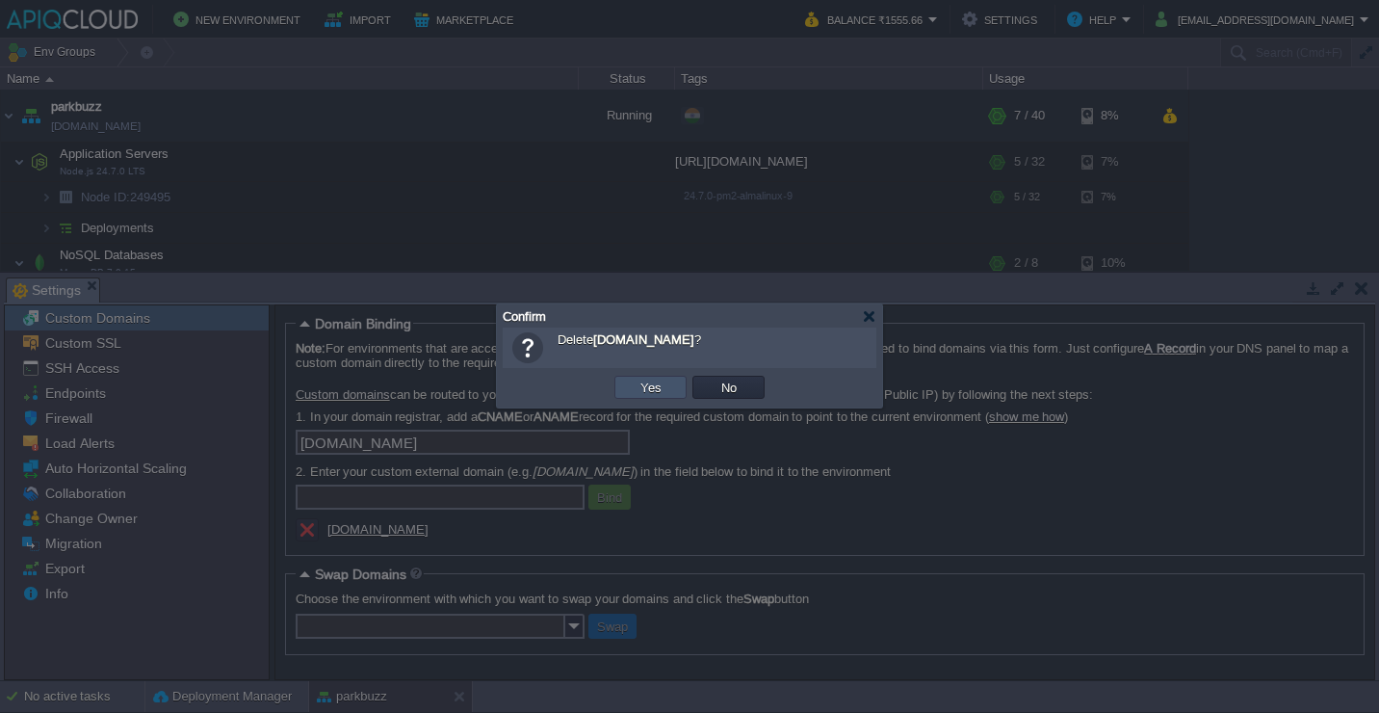
click at [657, 388] on button "Yes" at bounding box center [651, 387] width 33 height 17
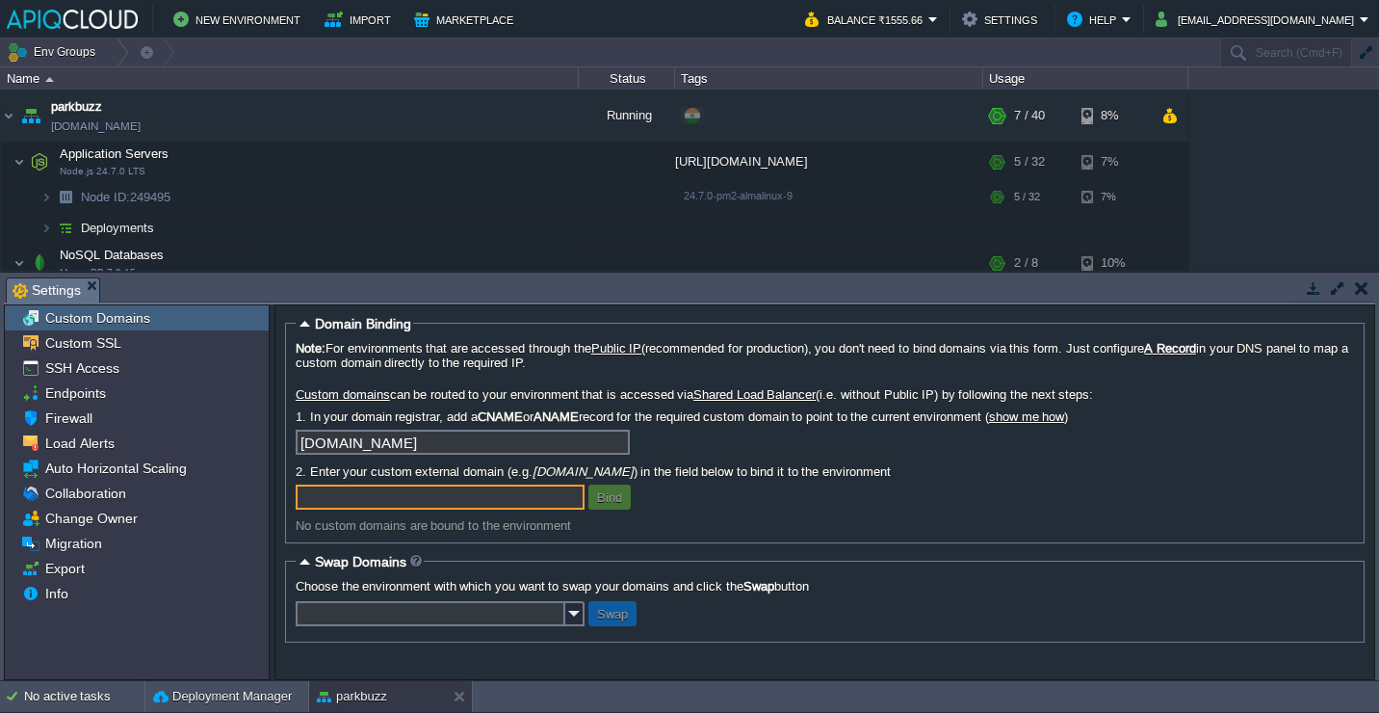
click at [457, 510] on input "text" at bounding box center [440, 497] width 289 height 25
paste input "[TECHNICAL_ID]"
paste input "[URL][DOMAIN_NAME]"
type input "[DOMAIN_NAME]"
click at [697, 510] on div "Bind [DOMAIN_NAME]" at bounding box center [825, 497] width 1059 height 25
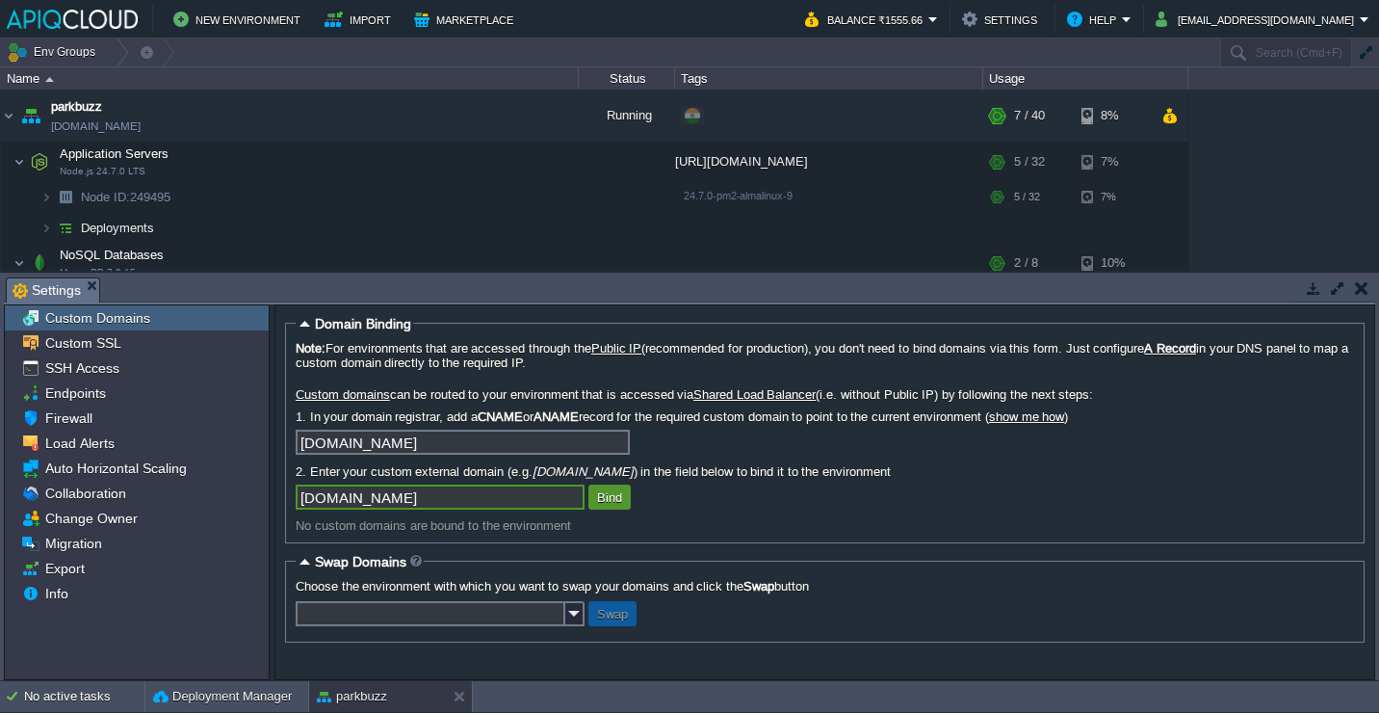
click at [611, 501] on button "Bind" at bounding box center [609, 496] width 37 height 17
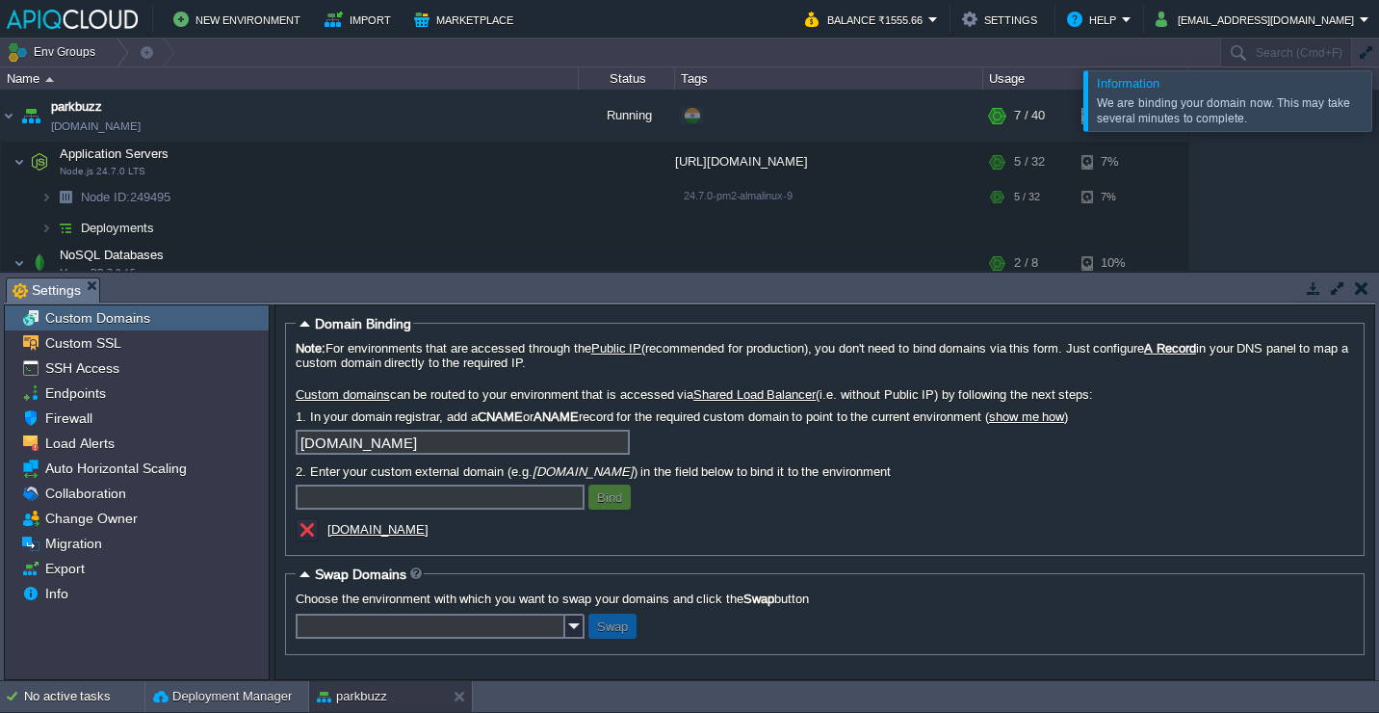
click at [1378, 97] on div at bounding box center [1403, 100] width 0 height 60
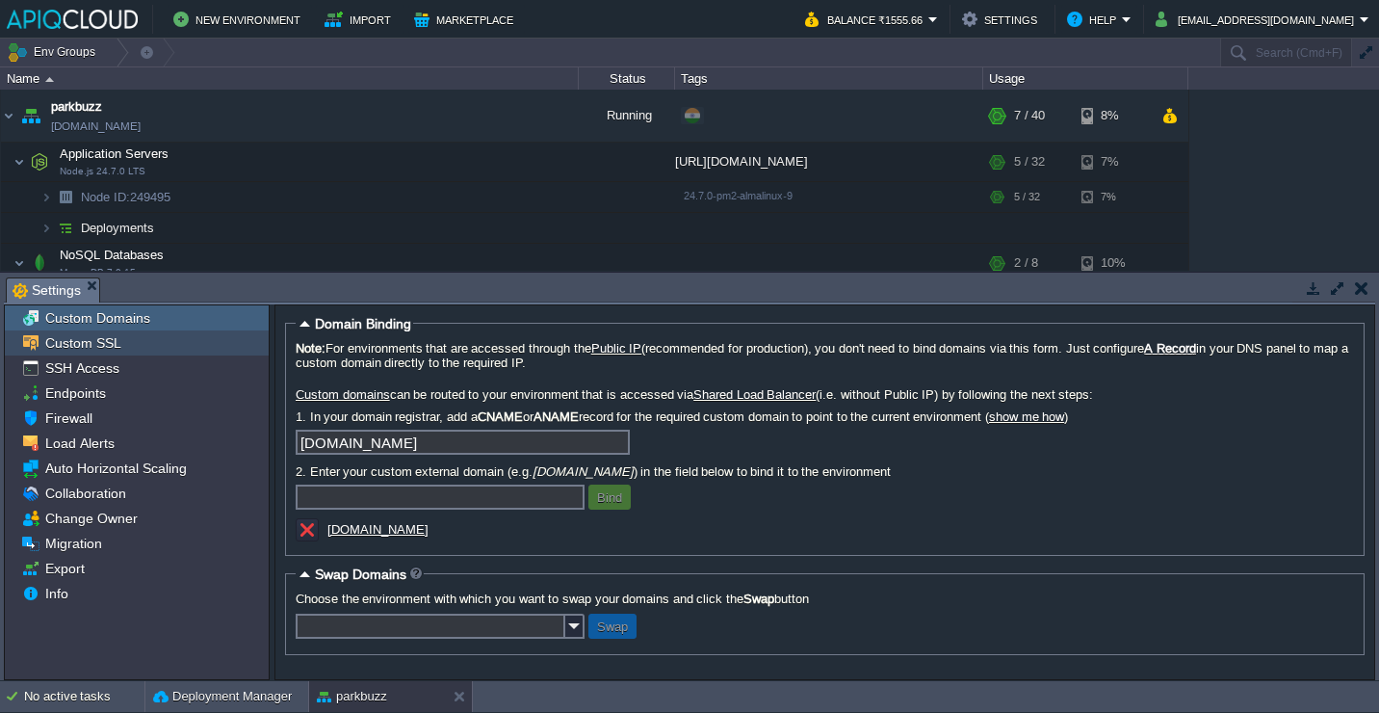
click at [145, 353] on div "Custom SSL" at bounding box center [137, 342] width 264 height 25
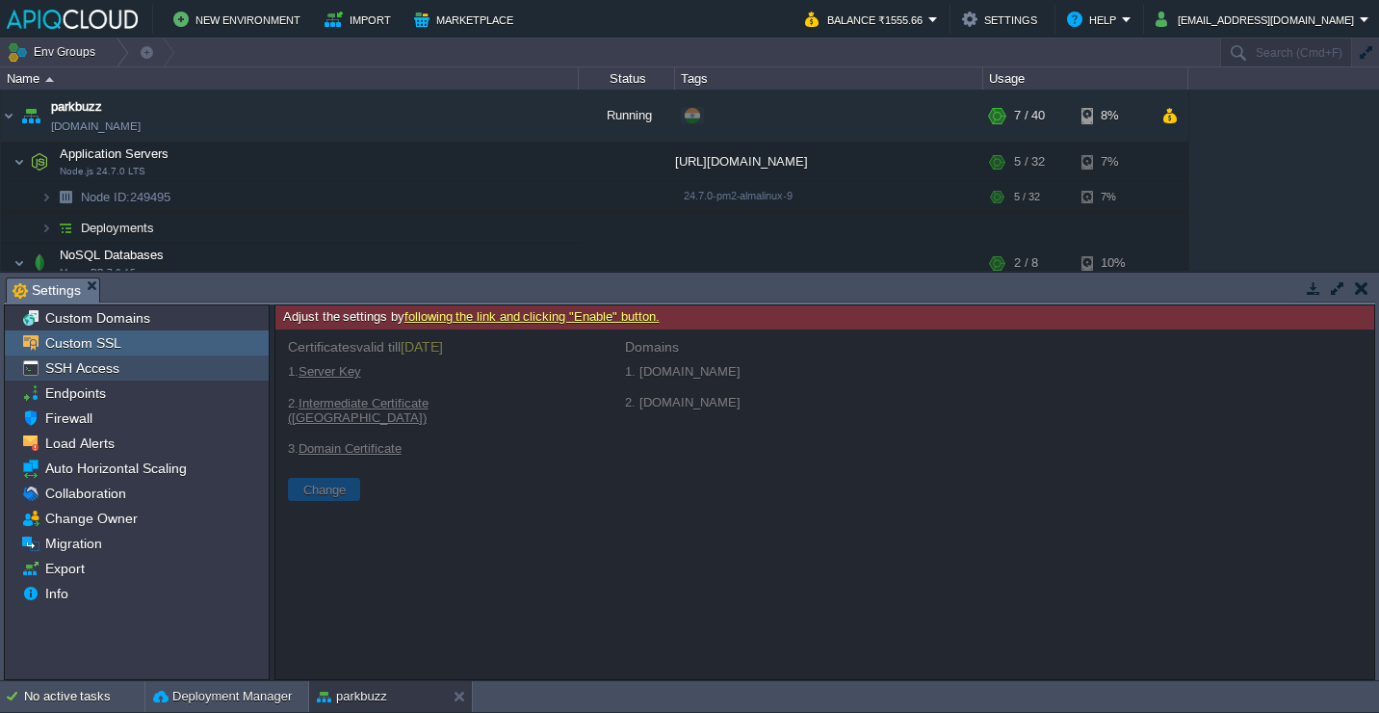
click at [145, 379] on div "SSH Access" at bounding box center [137, 367] width 264 height 25
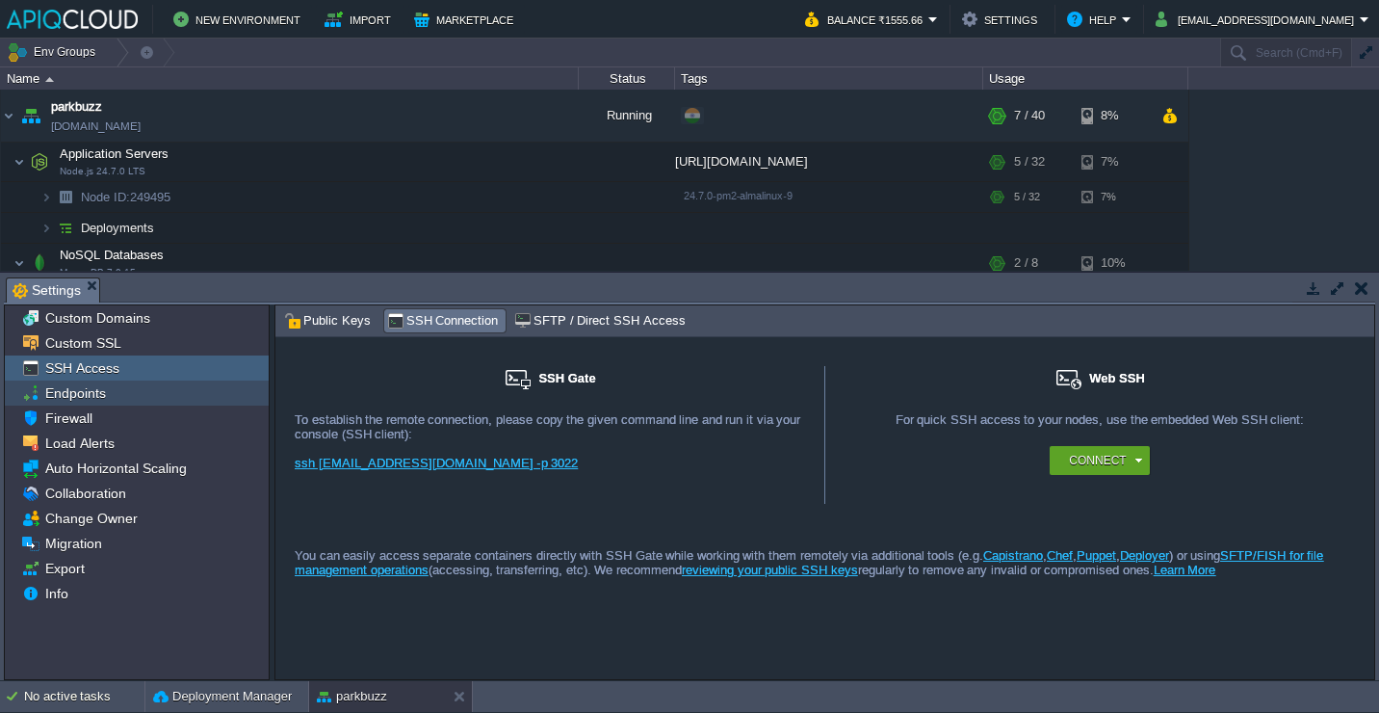
click at [139, 385] on div "Endpoints" at bounding box center [137, 393] width 264 height 25
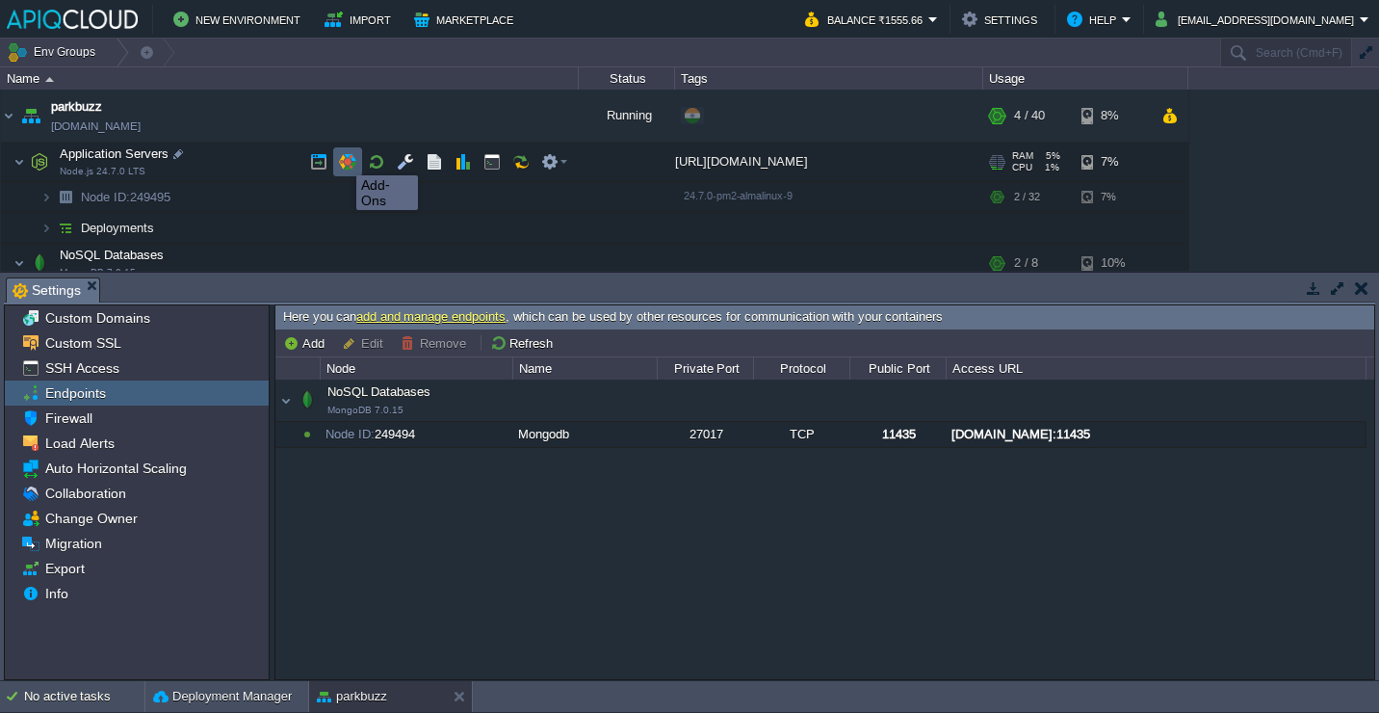
click at [342, 158] on button "button" at bounding box center [347, 161] width 17 height 17
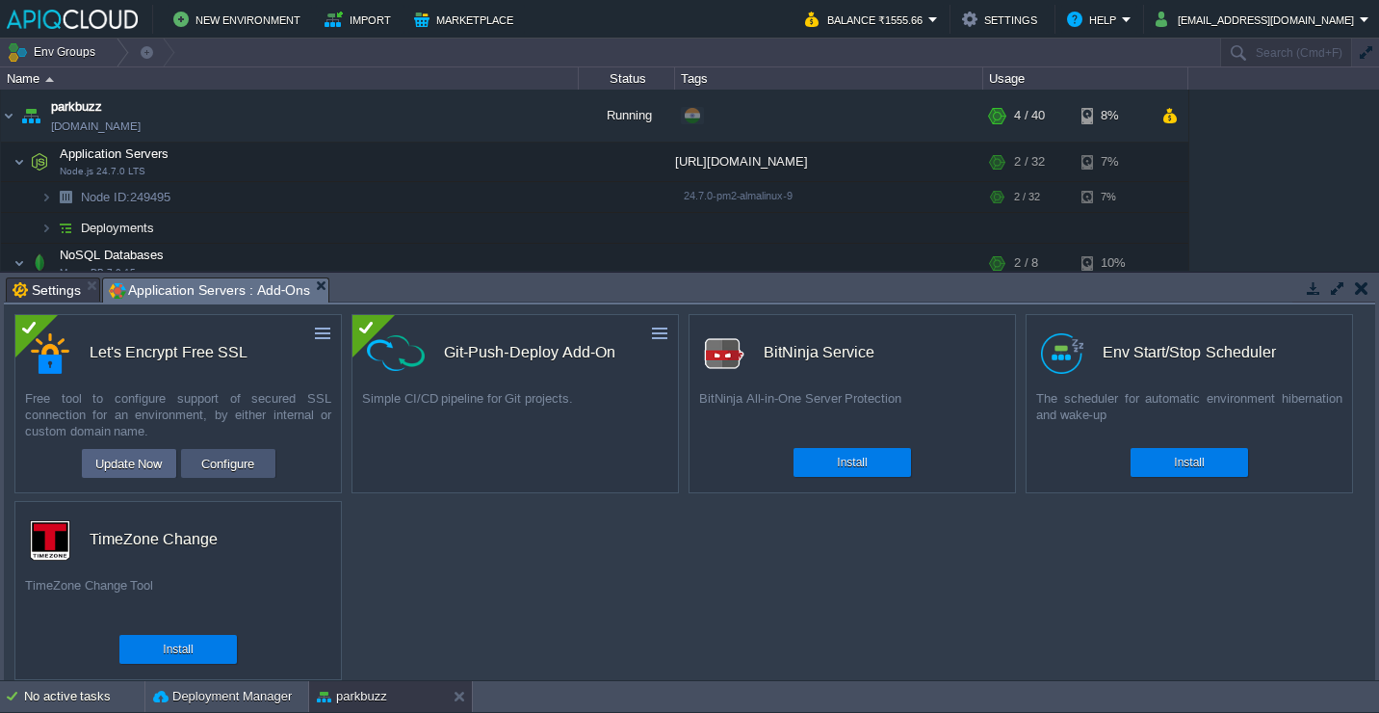
click at [222, 463] on button "Configure" at bounding box center [228, 463] width 65 height 23
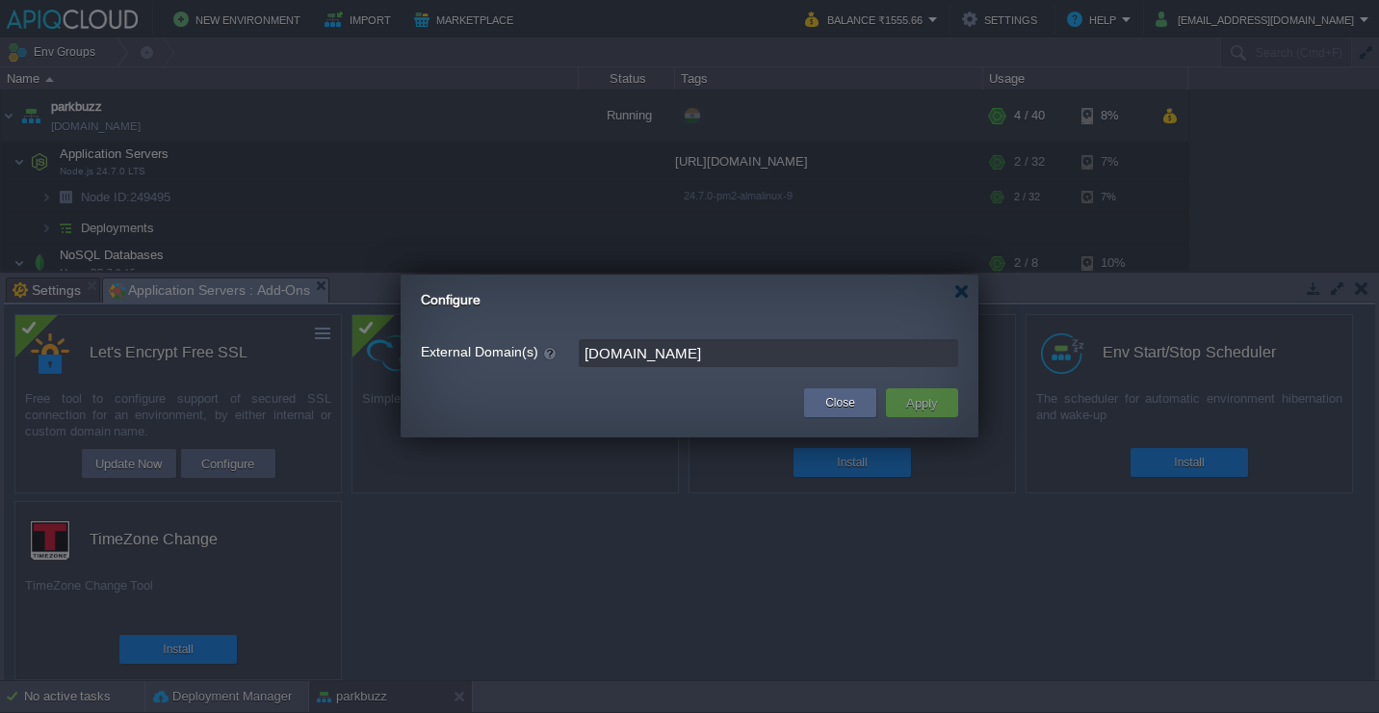
click at [715, 354] on input "[DOMAIN_NAME]" at bounding box center [769, 353] width 380 height 28
paste input "[URL][DOMAIN_NAME]"
drag, startPoint x: 625, startPoint y: 349, endPoint x: 527, endPoint y: 350, distance: 98.3
click at [525, 351] on div "External Domain(s) [URL][DOMAIN_NAME]" at bounding box center [690, 353] width 538 height 28
type input "[DOMAIN_NAME]"
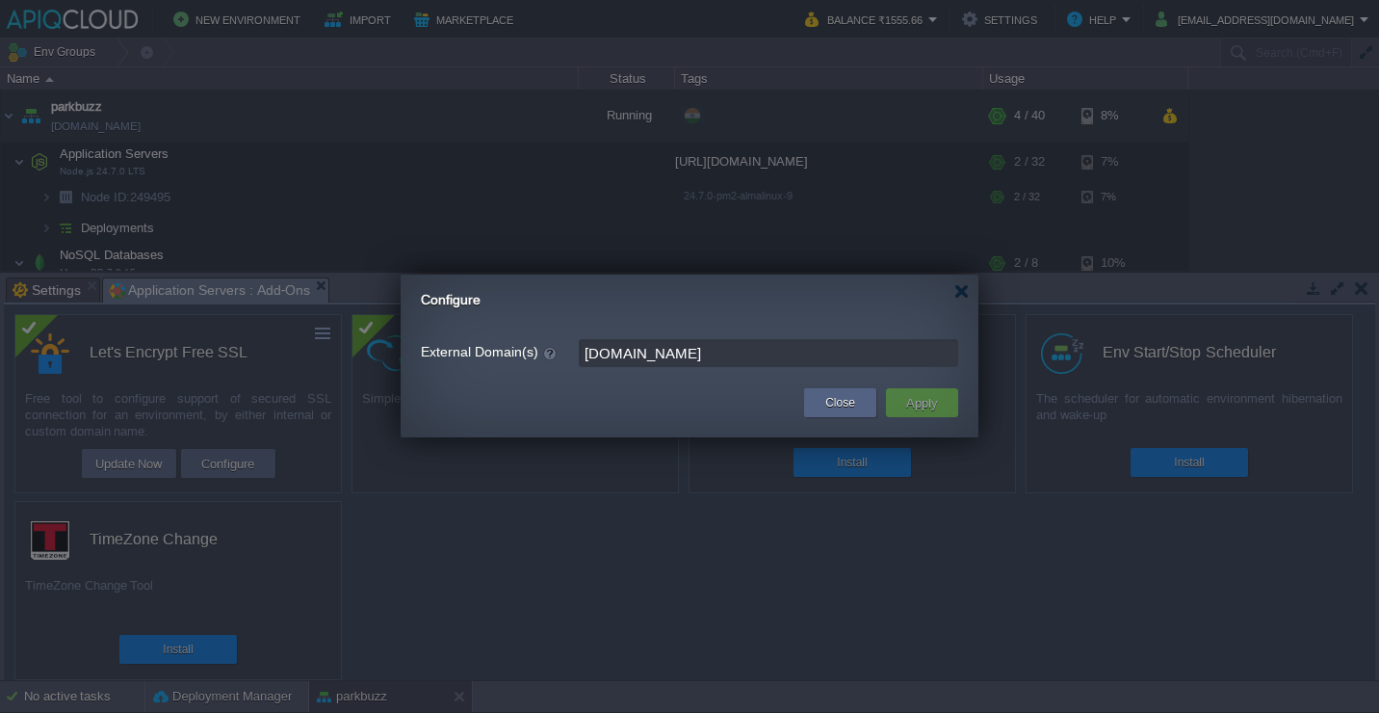
click at [686, 389] on td at bounding box center [604, 402] width 389 height 35
click at [921, 400] on button "Apply" at bounding box center [922, 402] width 43 height 23
click at [960, 292] on div at bounding box center [962, 291] width 14 height 14
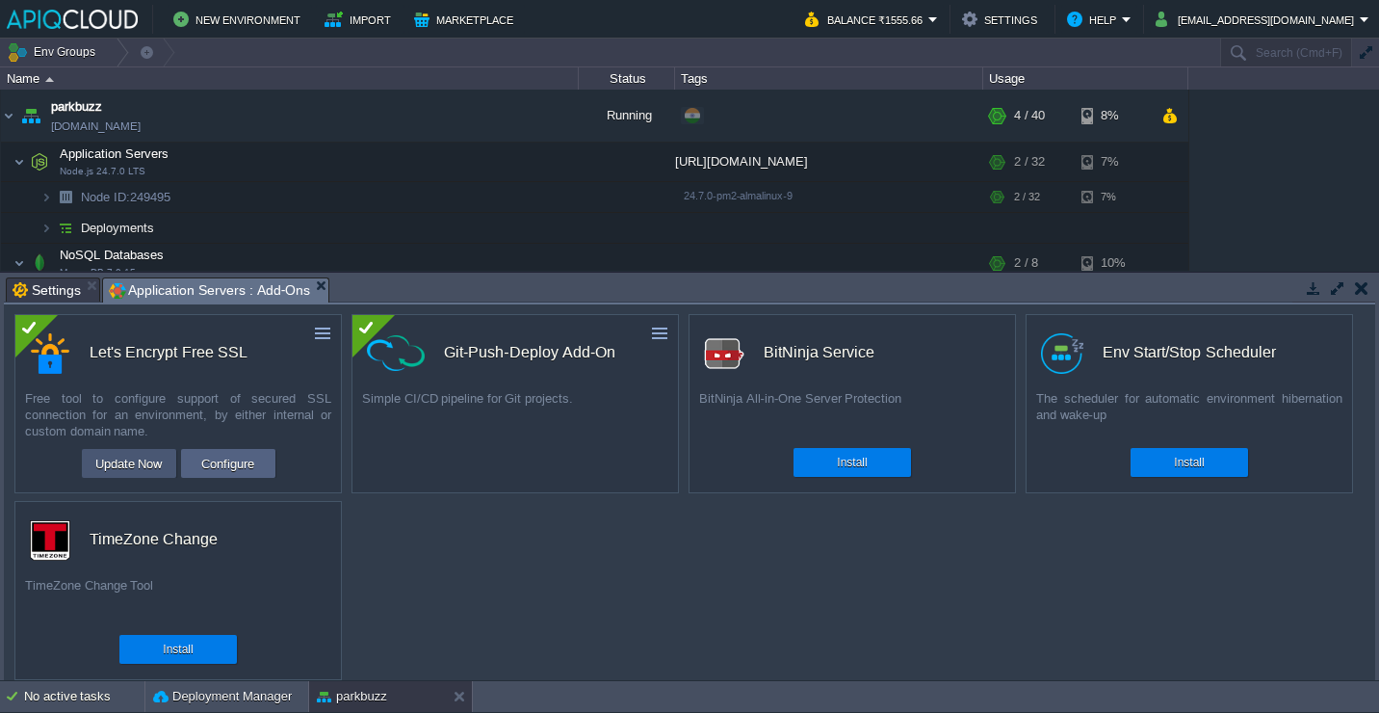
click at [122, 470] on button "Update Now" at bounding box center [129, 463] width 79 height 23
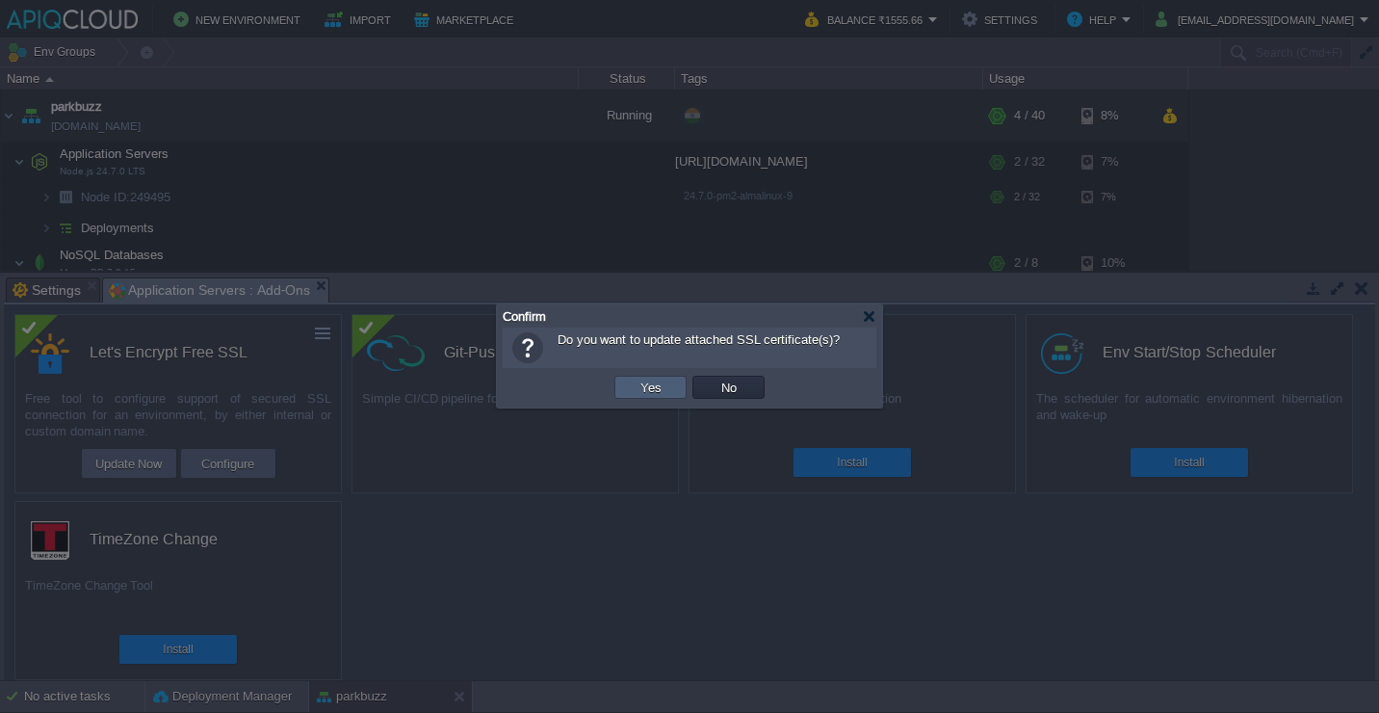
click at [632, 384] on td "Yes" at bounding box center [651, 387] width 72 height 23
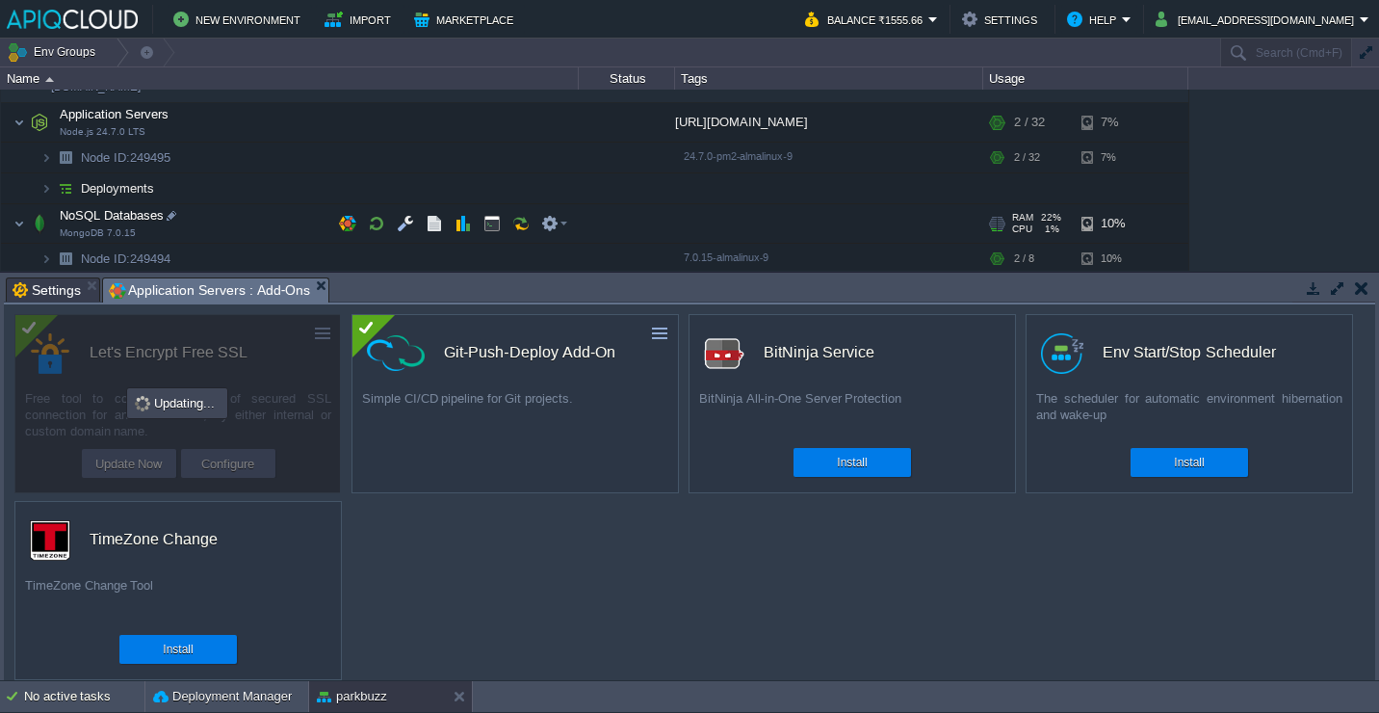
scroll to position [64, 0]
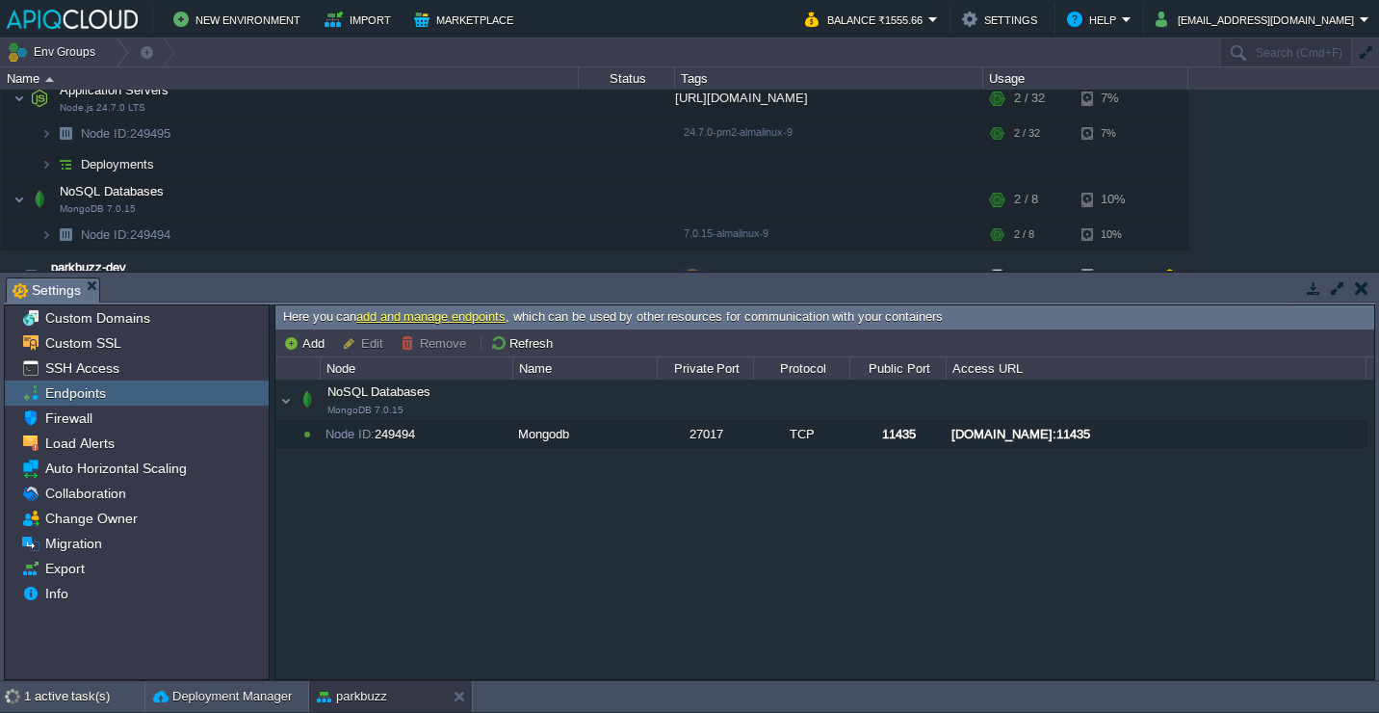
click at [1361, 289] on button "button" at bounding box center [1361, 287] width 13 height 17
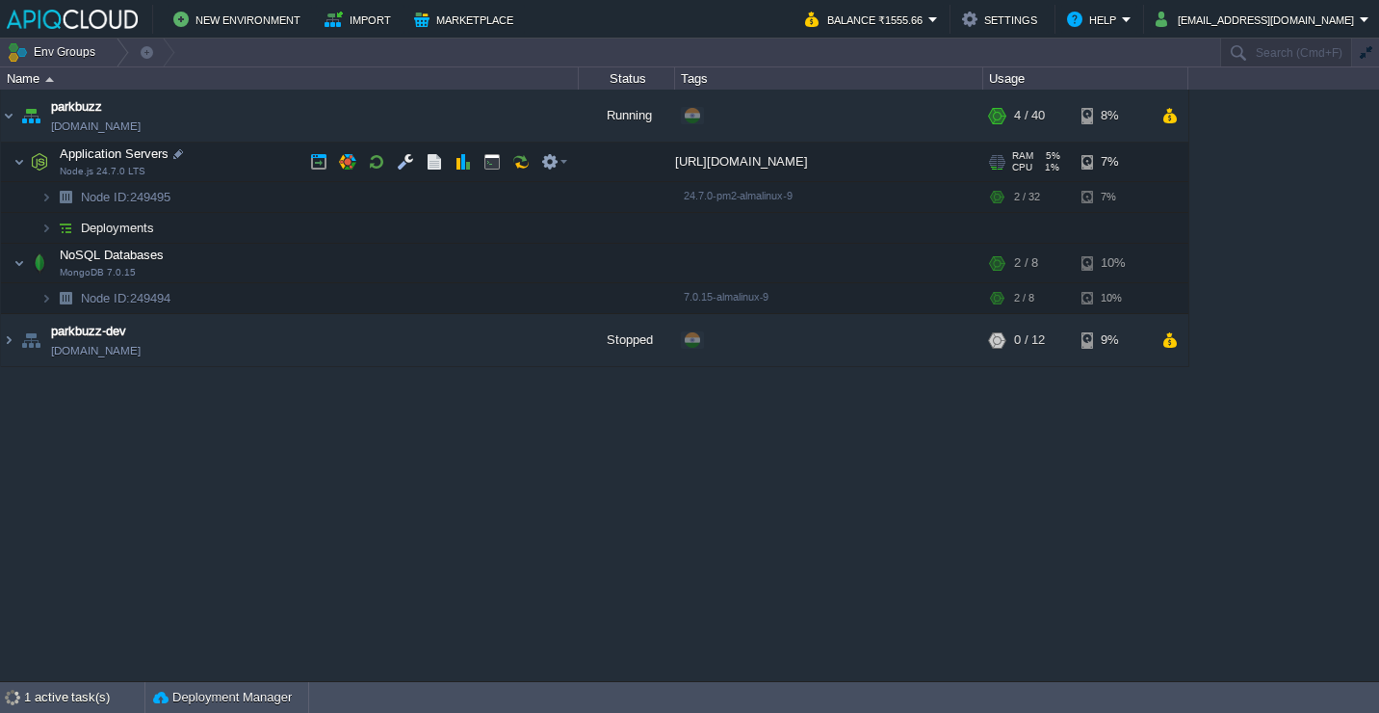
click at [219, 165] on td "Application Servers Node.js 24.7.0 LTS" at bounding box center [290, 162] width 578 height 39
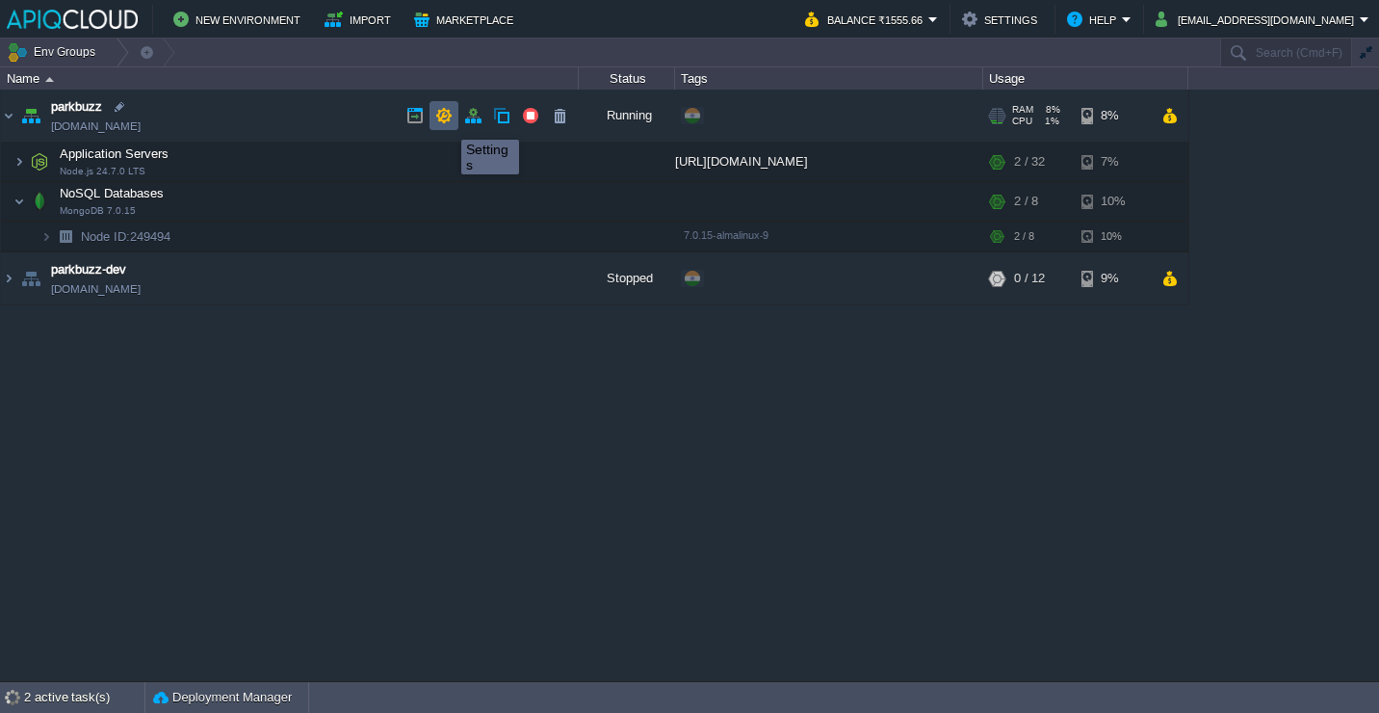
click at [445, 122] on button "button" at bounding box center [443, 115] width 17 height 17
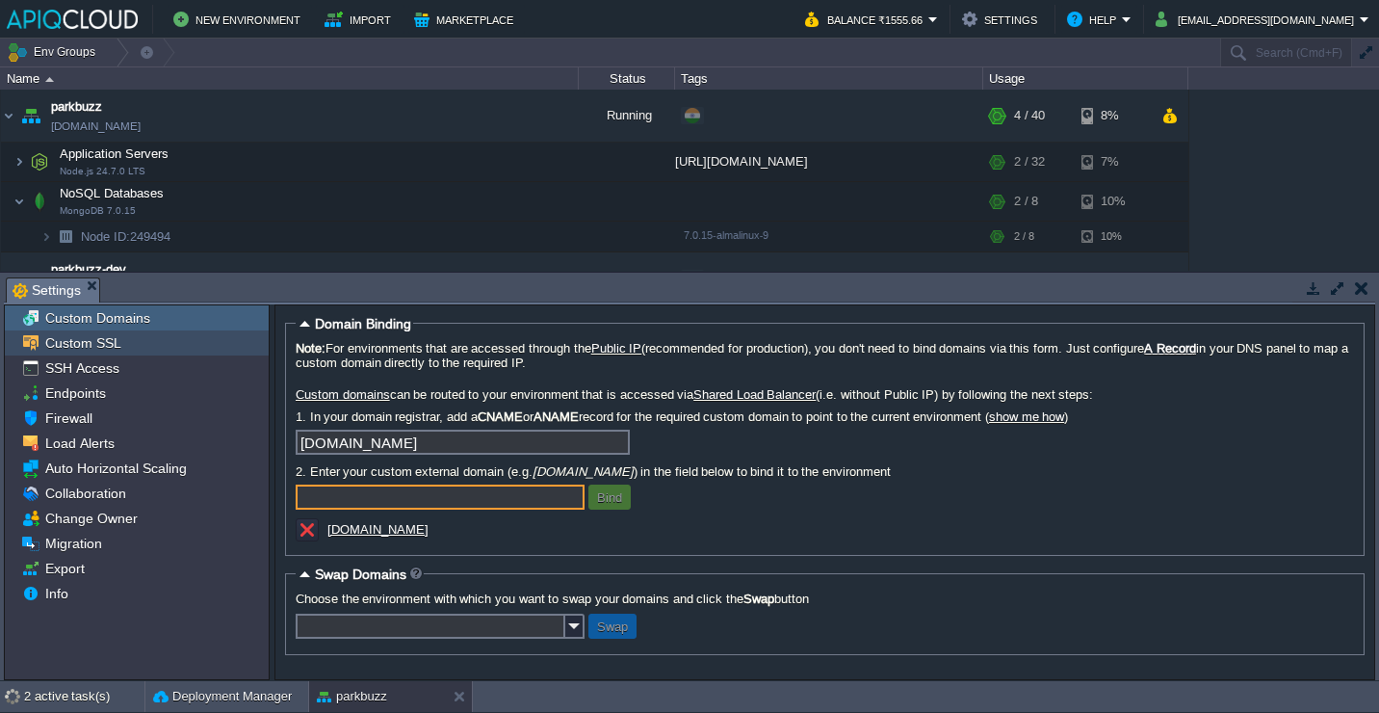
click at [179, 350] on div "Custom SSL" at bounding box center [137, 342] width 264 height 25
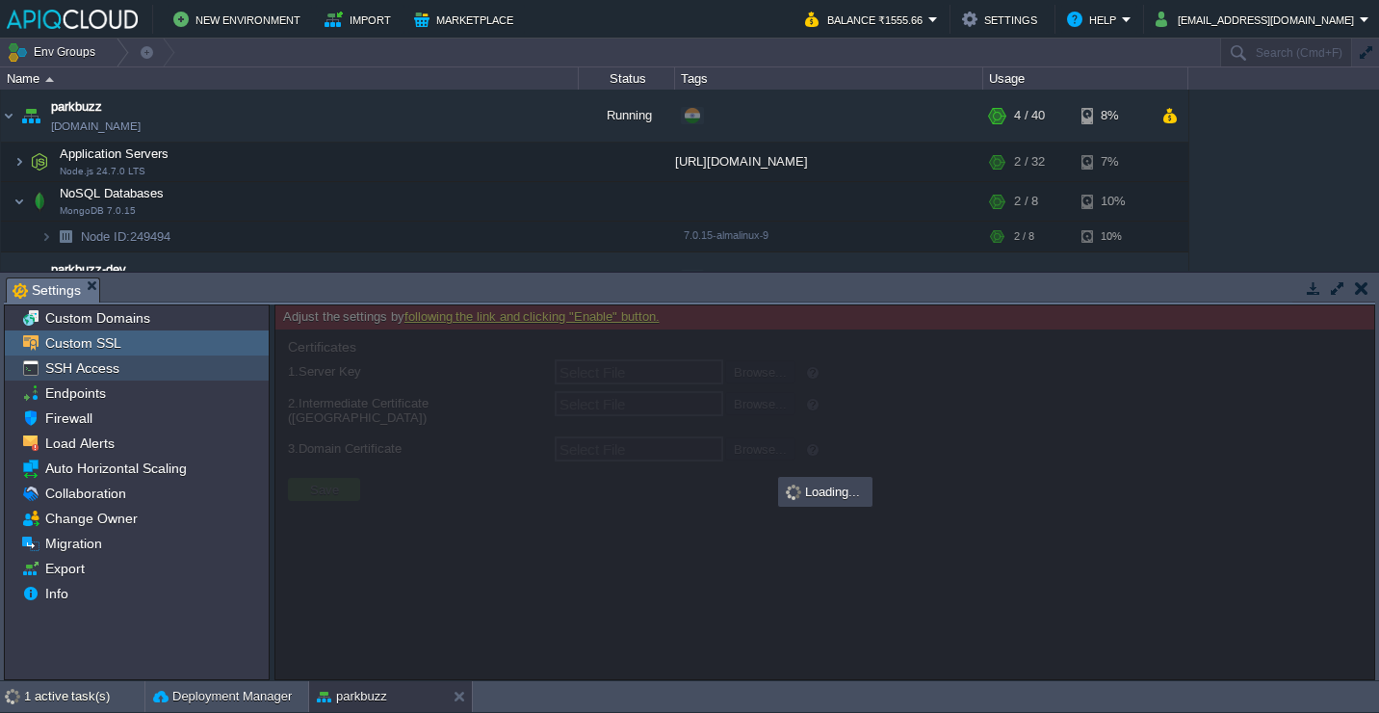
click at [175, 376] on div "SSH Access" at bounding box center [137, 367] width 264 height 25
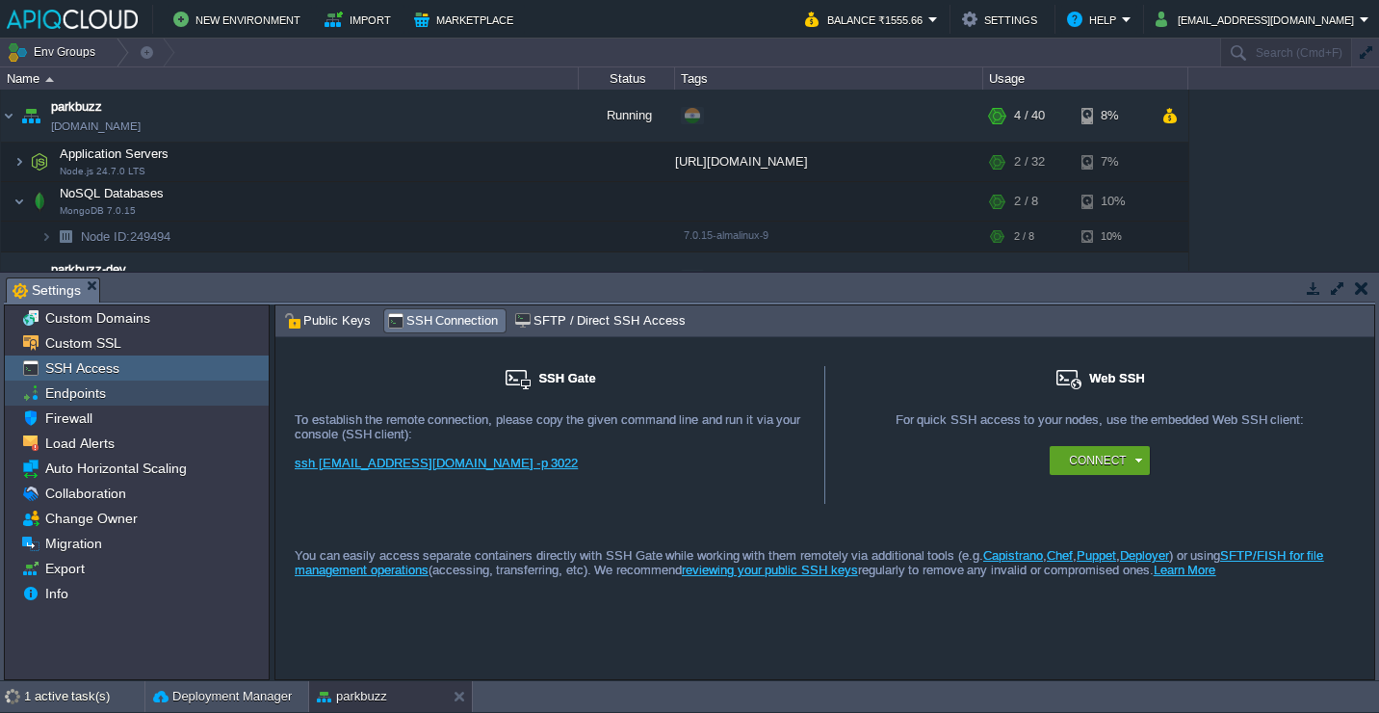
click at [172, 394] on div "Endpoints" at bounding box center [137, 393] width 264 height 25
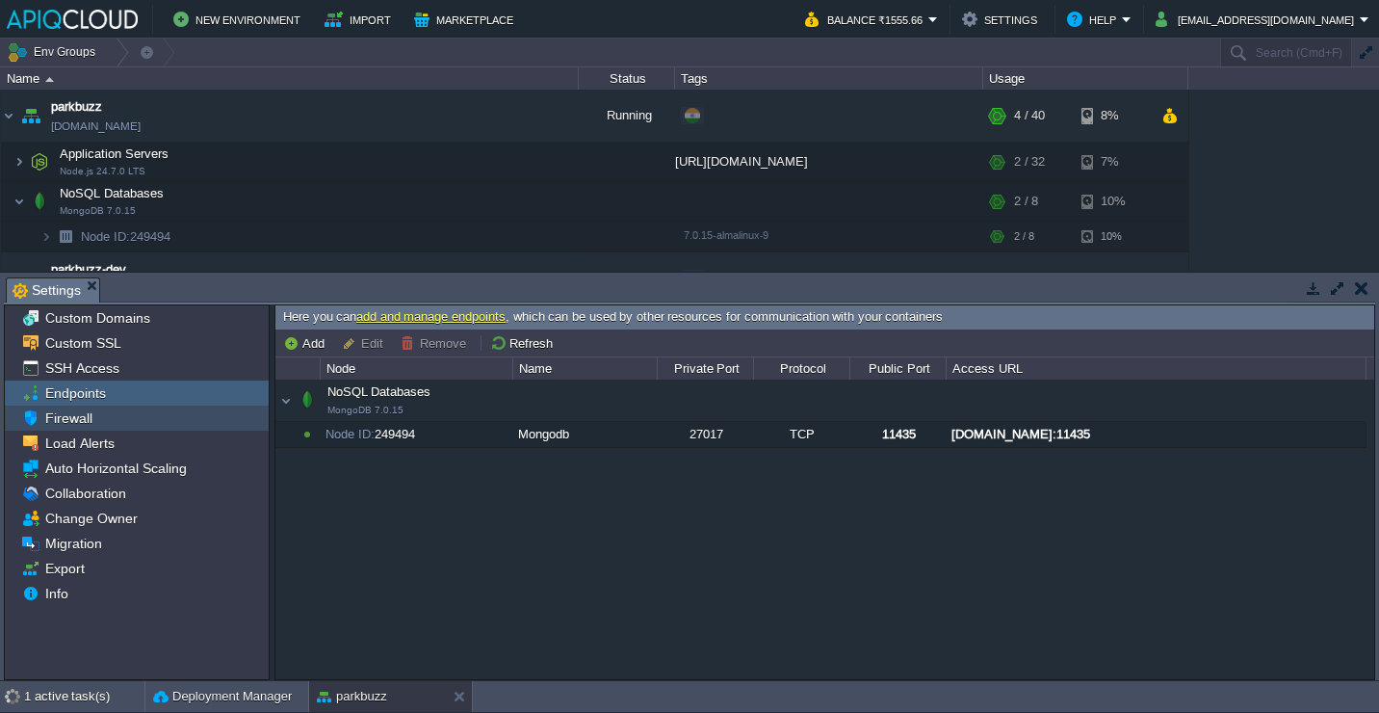
click at [169, 417] on div "Firewall" at bounding box center [137, 418] width 264 height 25
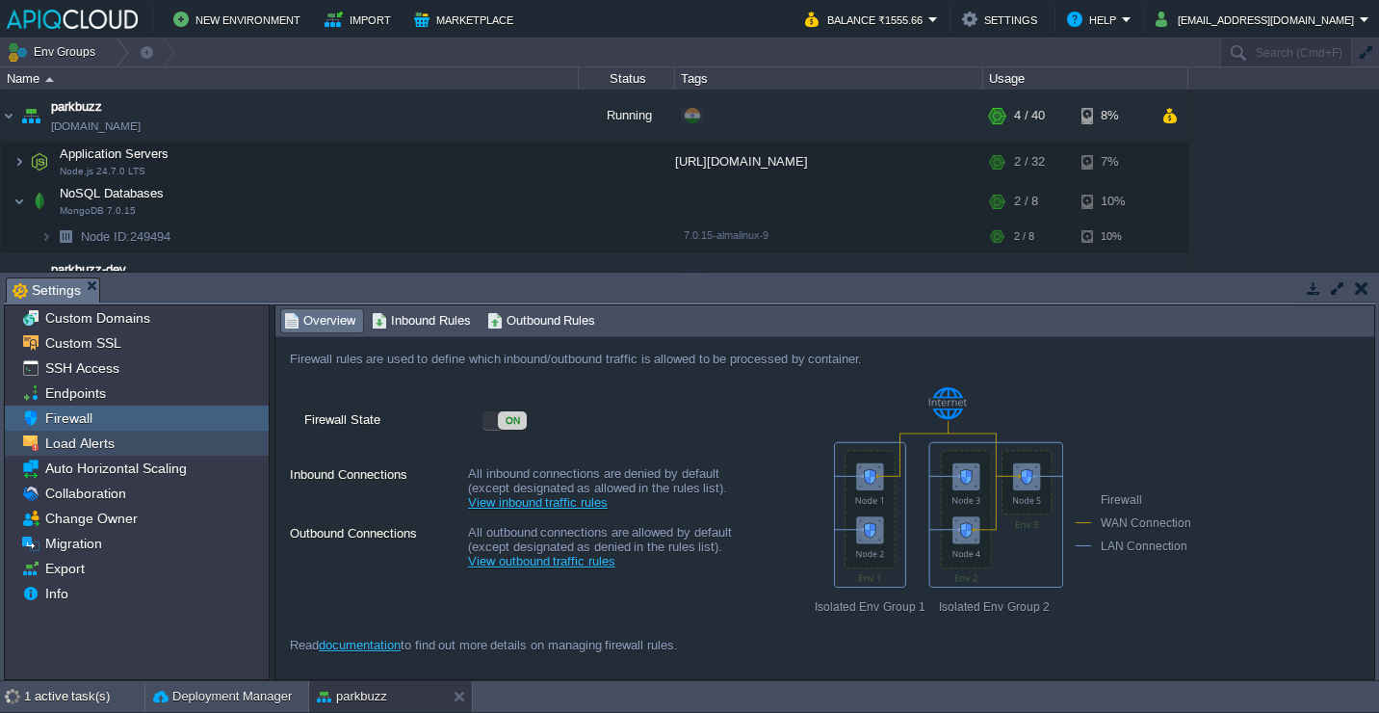
click at [223, 437] on div "Load Alerts" at bounding box center [137, 443] width 264 height 25
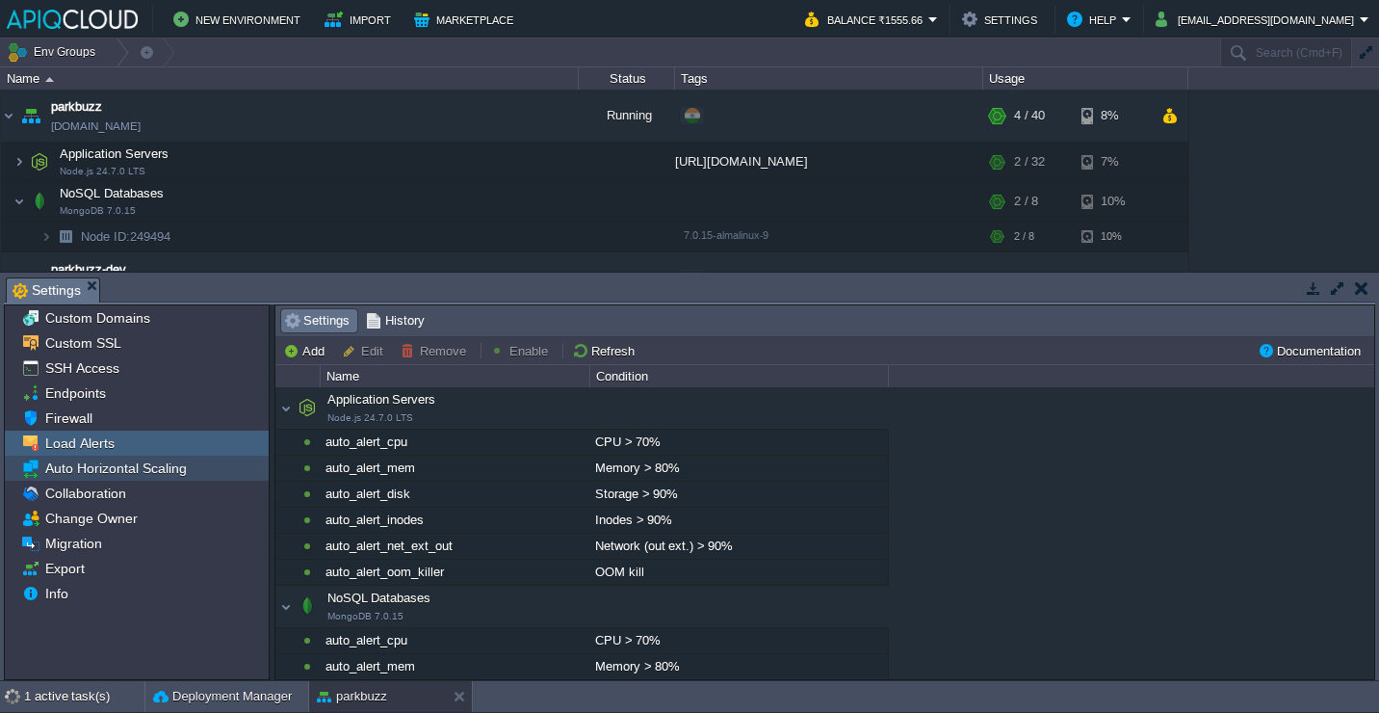
click at [224, 460] on div "Auto Horizontal Scaling" at bounding box center [137, 468] width 264 height 25
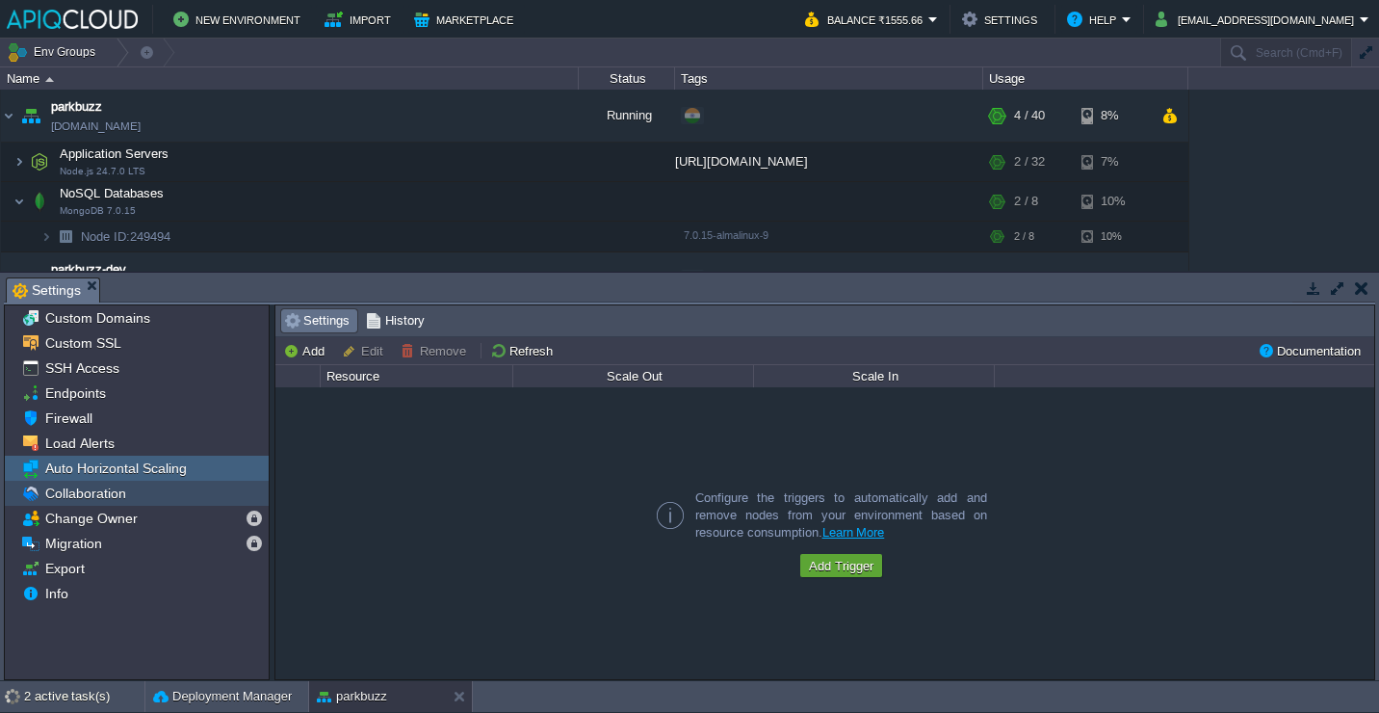
click at [226, 486] on div "Collaboration" at bounding box center [137, 493] width 264 height 25
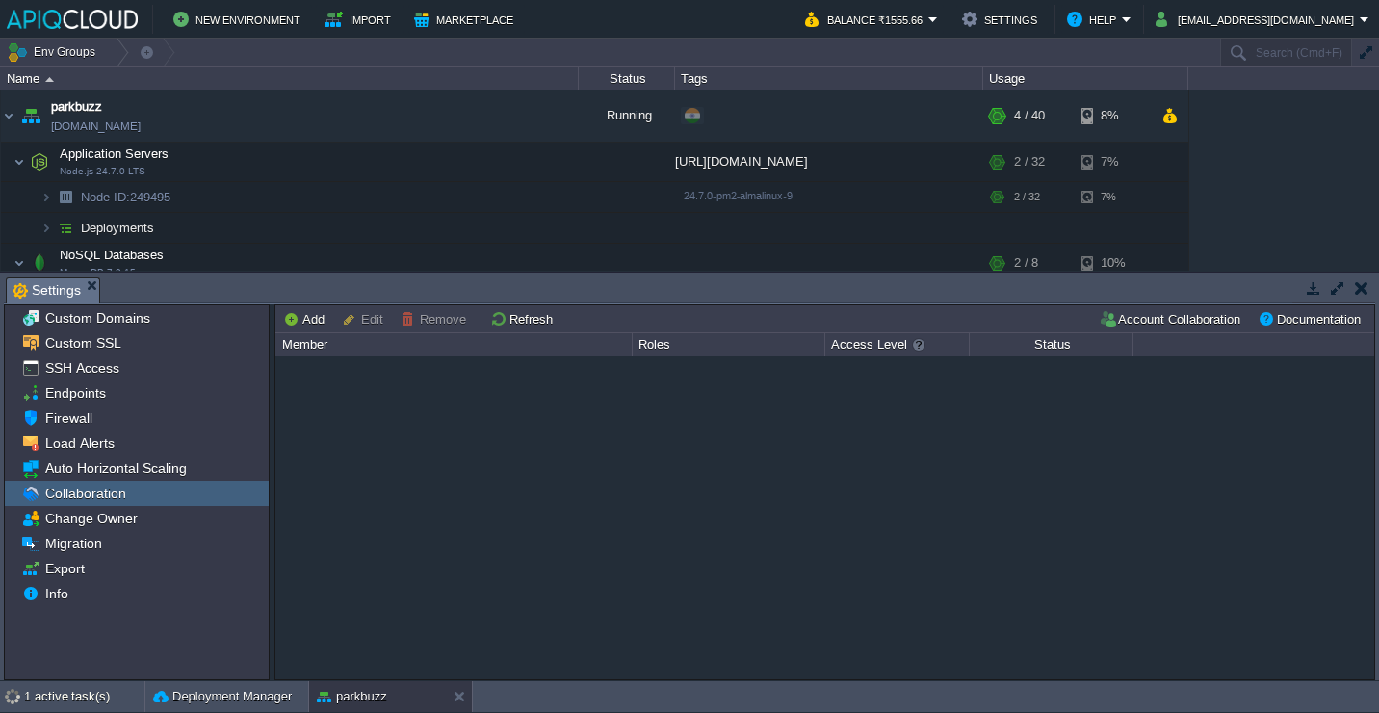
click at [210, 622] on div "Custom Domains Custom SSL SSH Access Endpoints Firewall Load Alerts Auto Horizo…" at bounding box center [137, 492] width 264 height 374
click at [193, 641] on div "Custom Domains Custom SSL SSH Access Endpoints Firewall Load Alerts Auto Horizo…" at bounding box center [137, 492] width 264 height 374
click at [178, 512] on div "Change Owner" at bounding box center [137, 518] width 264 height 25
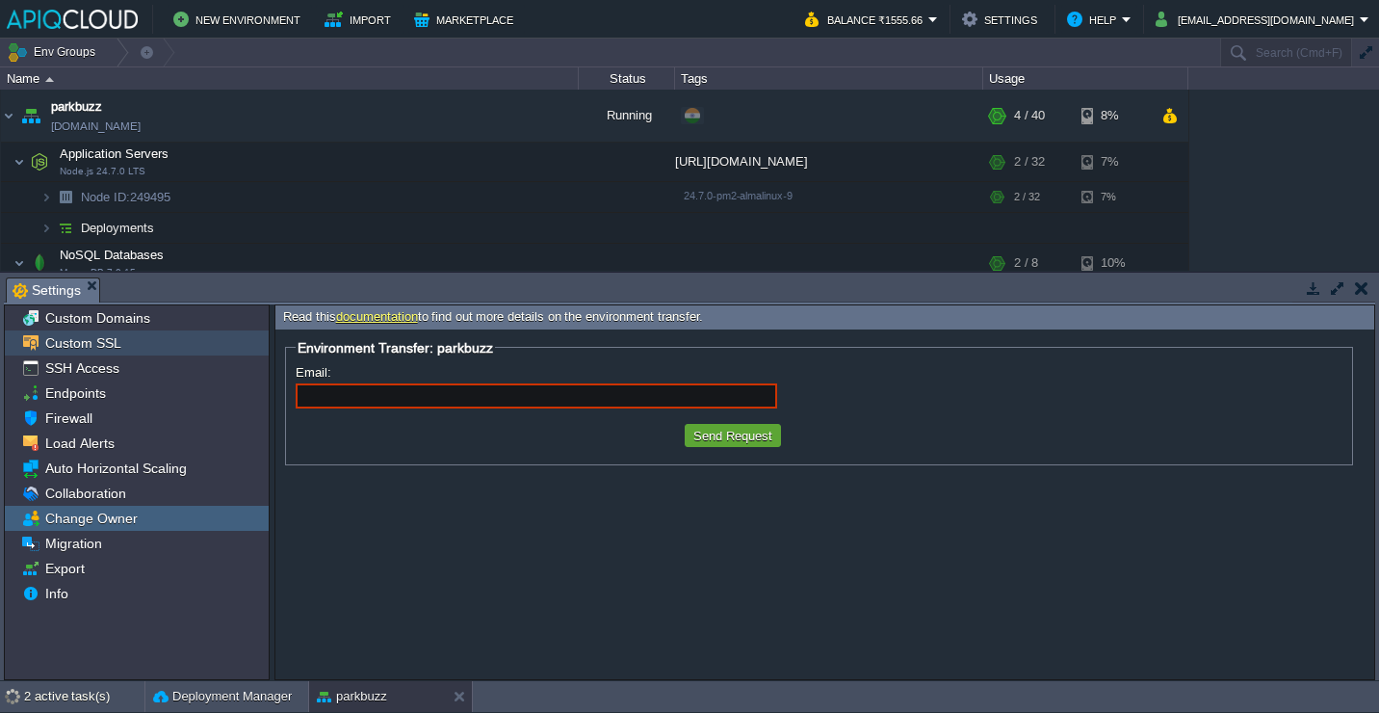
click at [187, 352] on div "Custom SSL" at bounding box center [137, 342] width 264 height 25
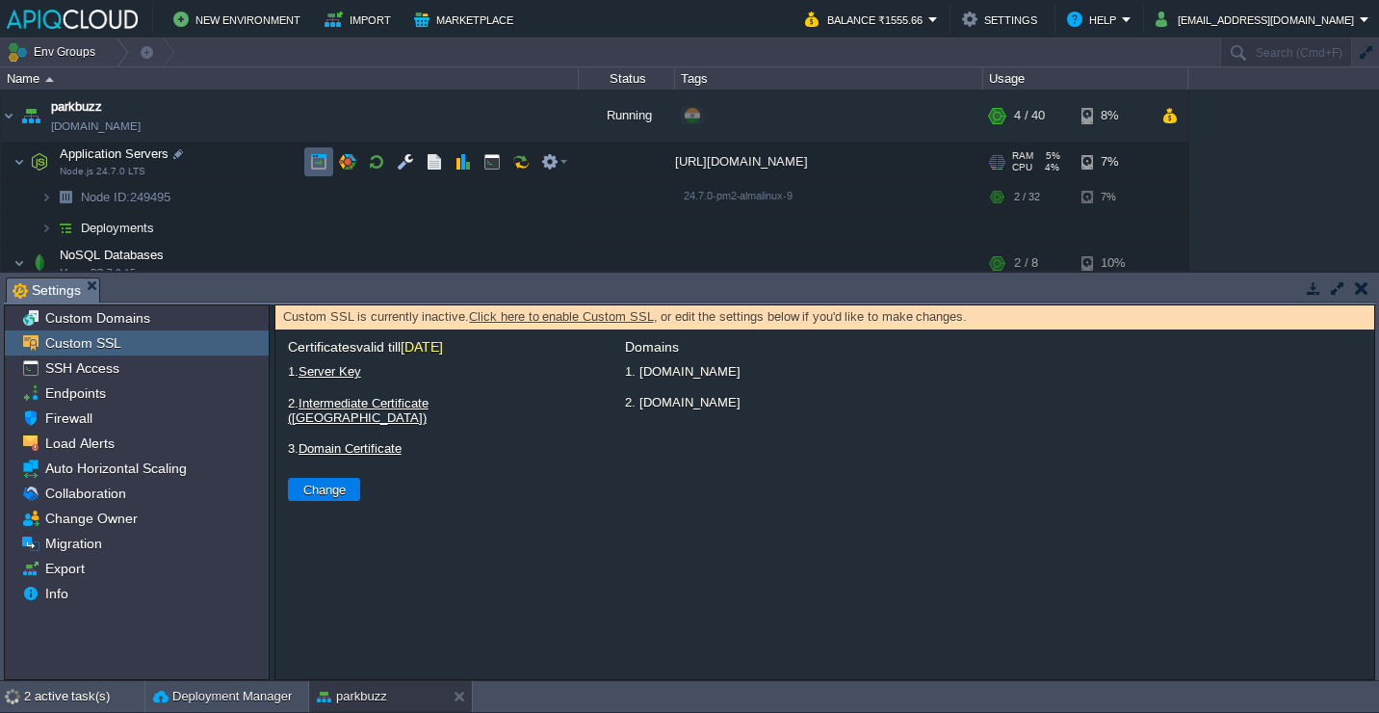
click at [320, 170] on button "button" at bounding box center [318, 161] width 17 height 17
drag, startPoint x: 643, startPoint y: 409, endPoint x: 759, endPoint y: 411, distance: 115.6
click at [759, 411] on li "2. [DOMAIN_NAME]" at bounding box center [993, 402] width 743 height 24
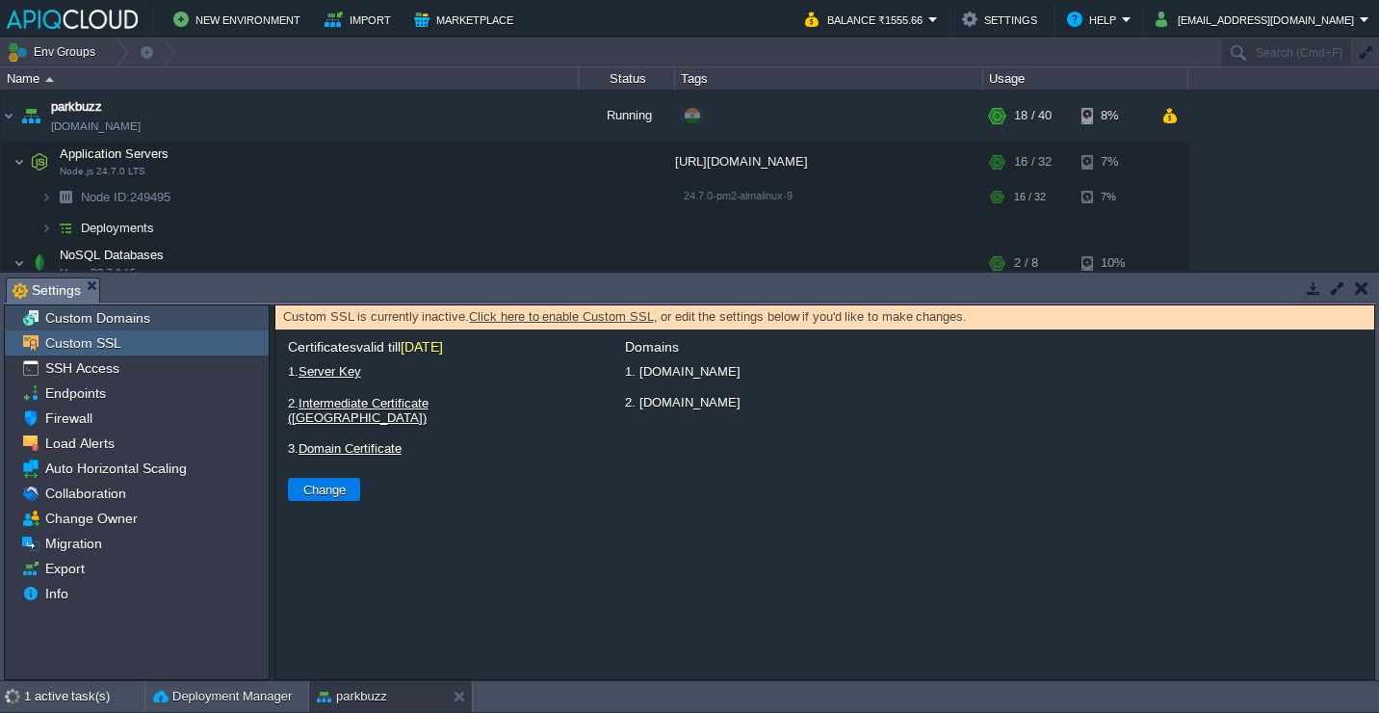
click at [129, 320] on span "Custom Domains" at bounding box center [97, 317] width 112 height 17
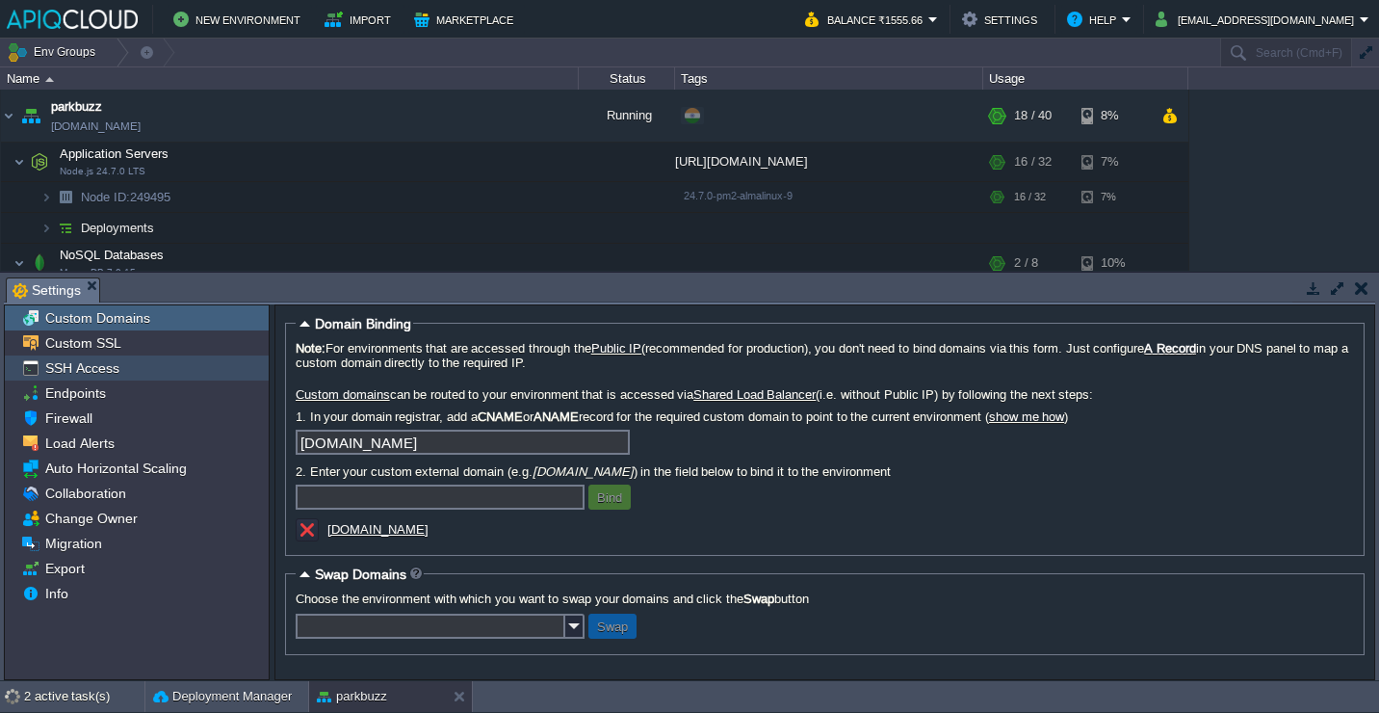
click at [129, 376] on div "SSH Access" at bounding box center [137, 367] width 264 height 25
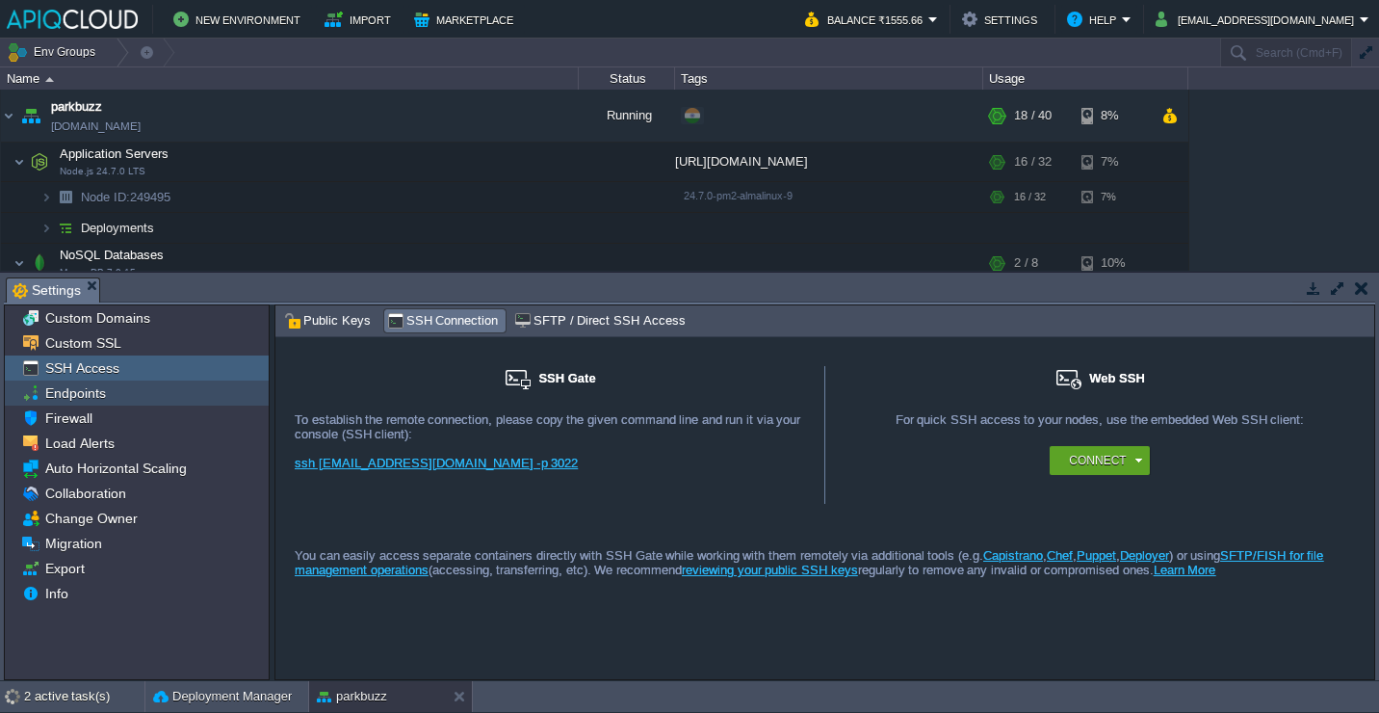
click at [129, 400] on div "Endpoints" at bounding box center [137, 393] width 264 height 25
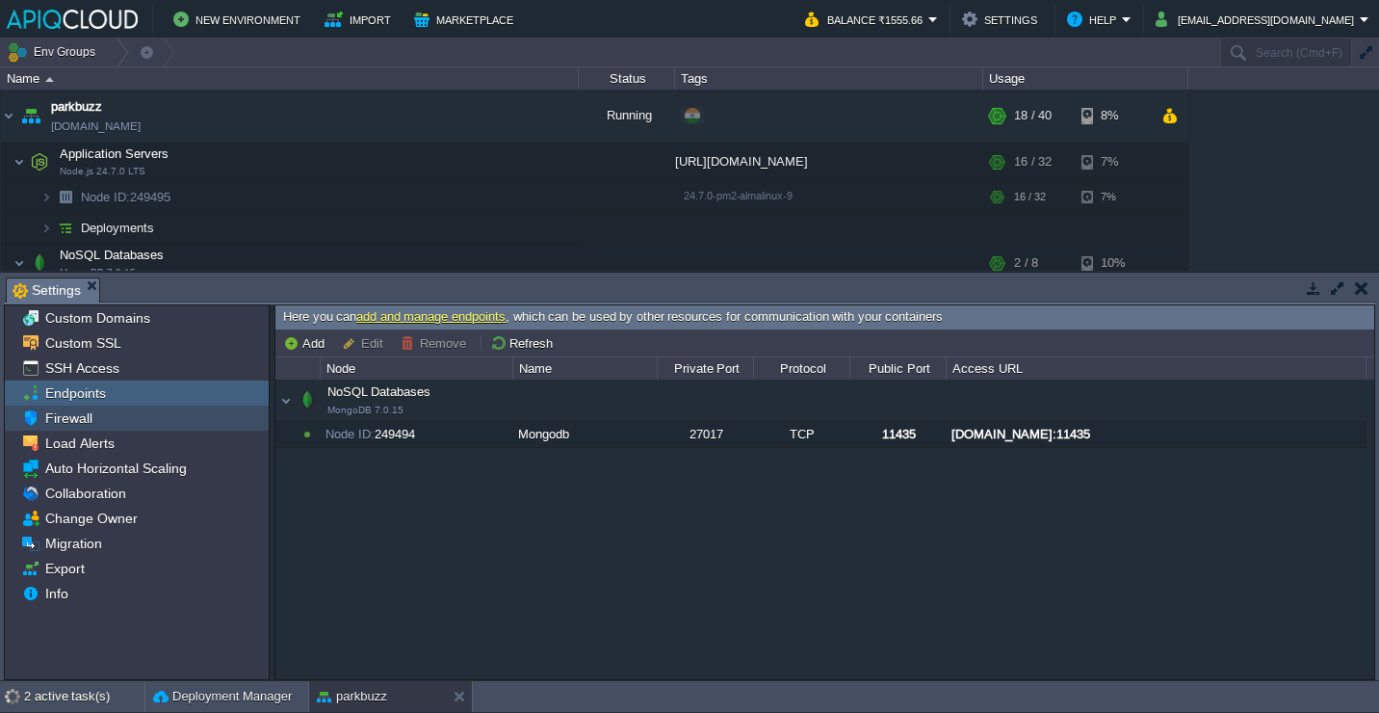
click at [129, 420] on div "Firewall" at bounding box center [137, 418] width 264 height 25
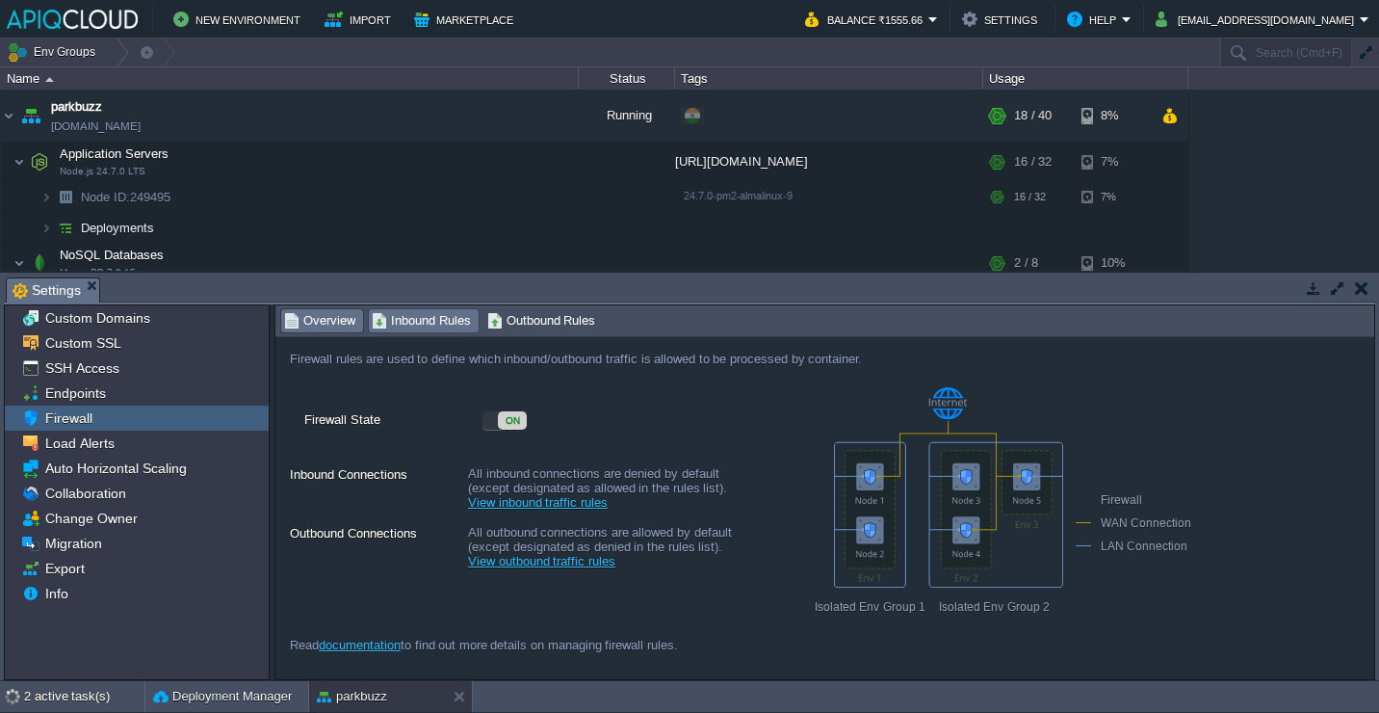
click at [448, 319] on span "Inbound Rules" at bounding box center [421, 320] width 99 height 21
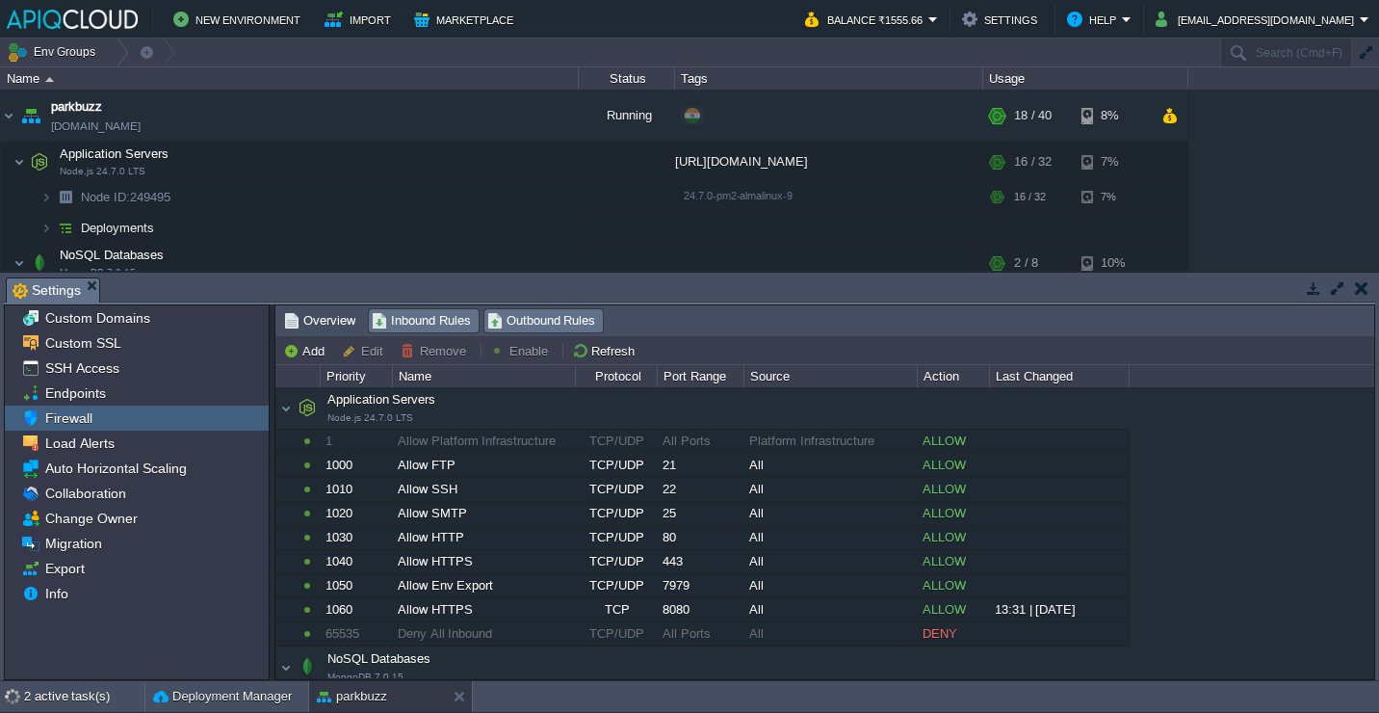
click at [502, 316] on span "Outbound Rules" at bounding box center [541, 320] width 109 height 21
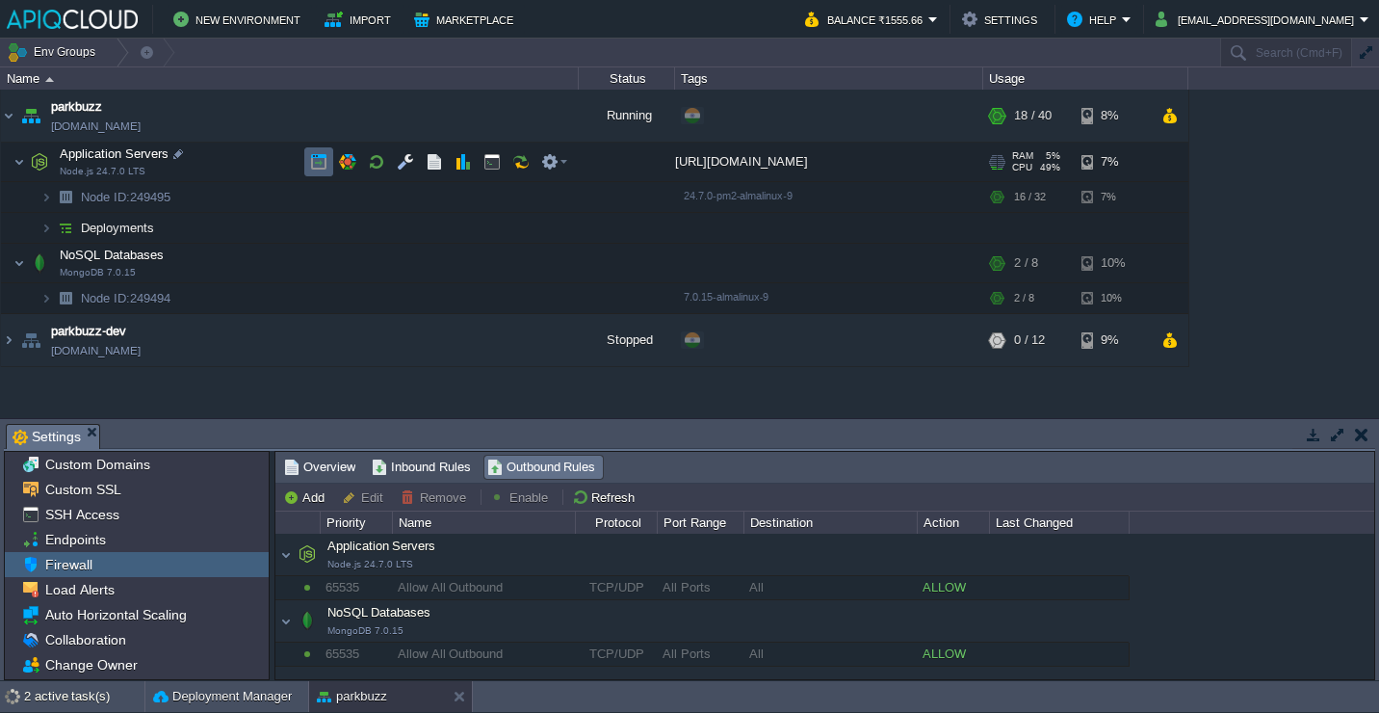
click at [316, 167] on button "button" at bounding box center [318, 161] width 17 height 17
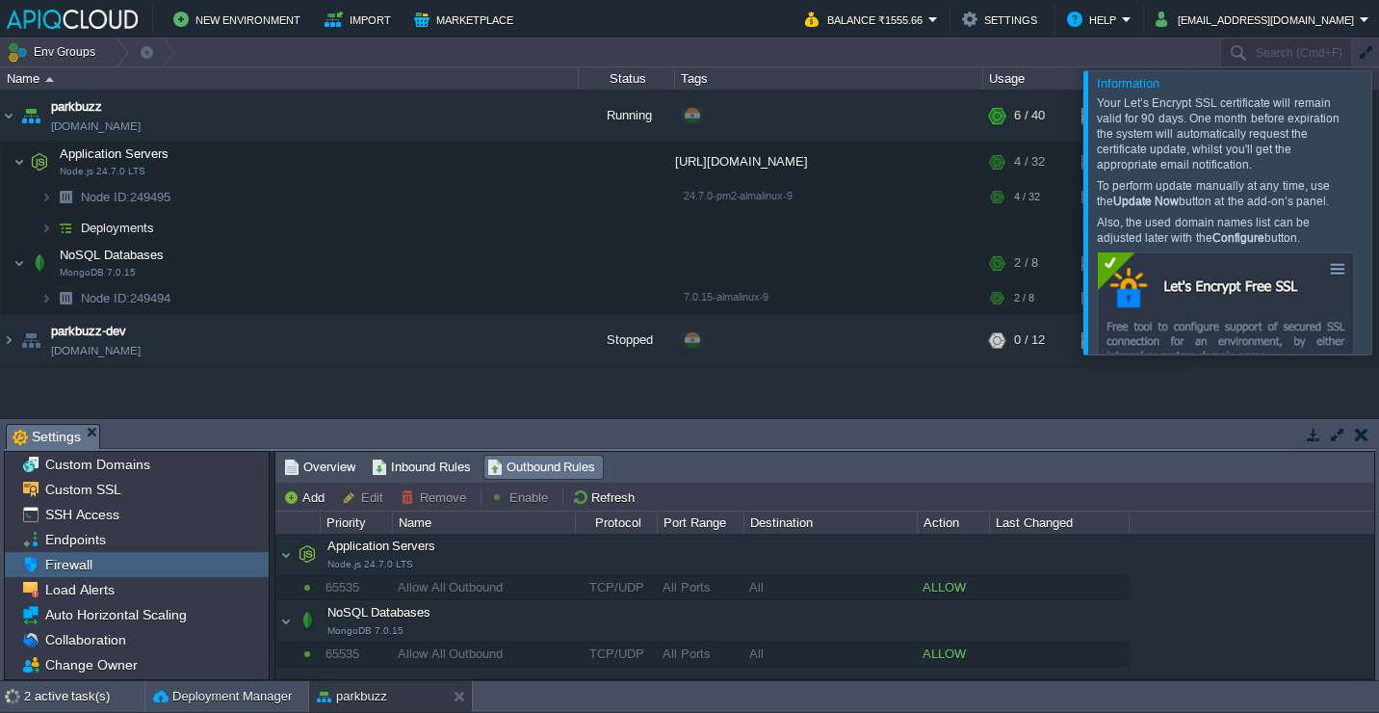
click at [1378, 153] on div at bounding box center [1403, 211] width 0 height 283
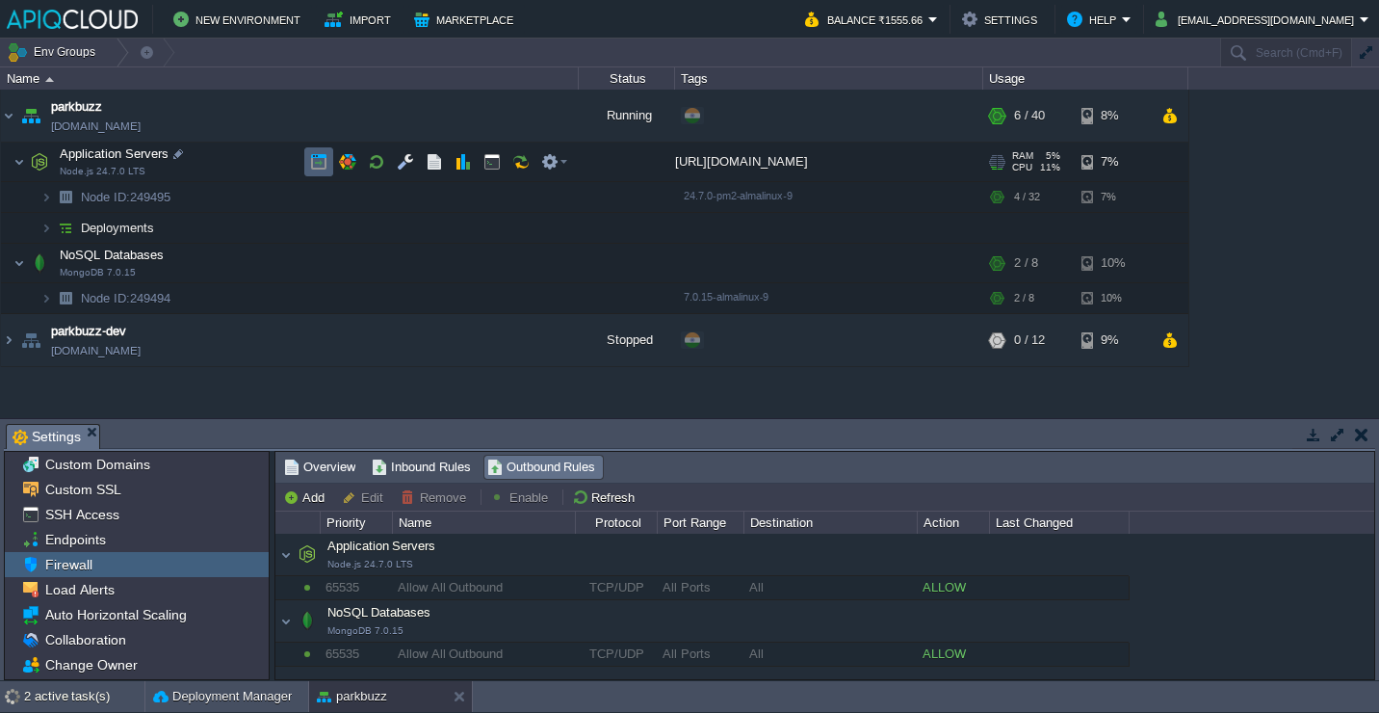
click at [309, 156] on td at bounding box center [318, 161] width 29 height 29
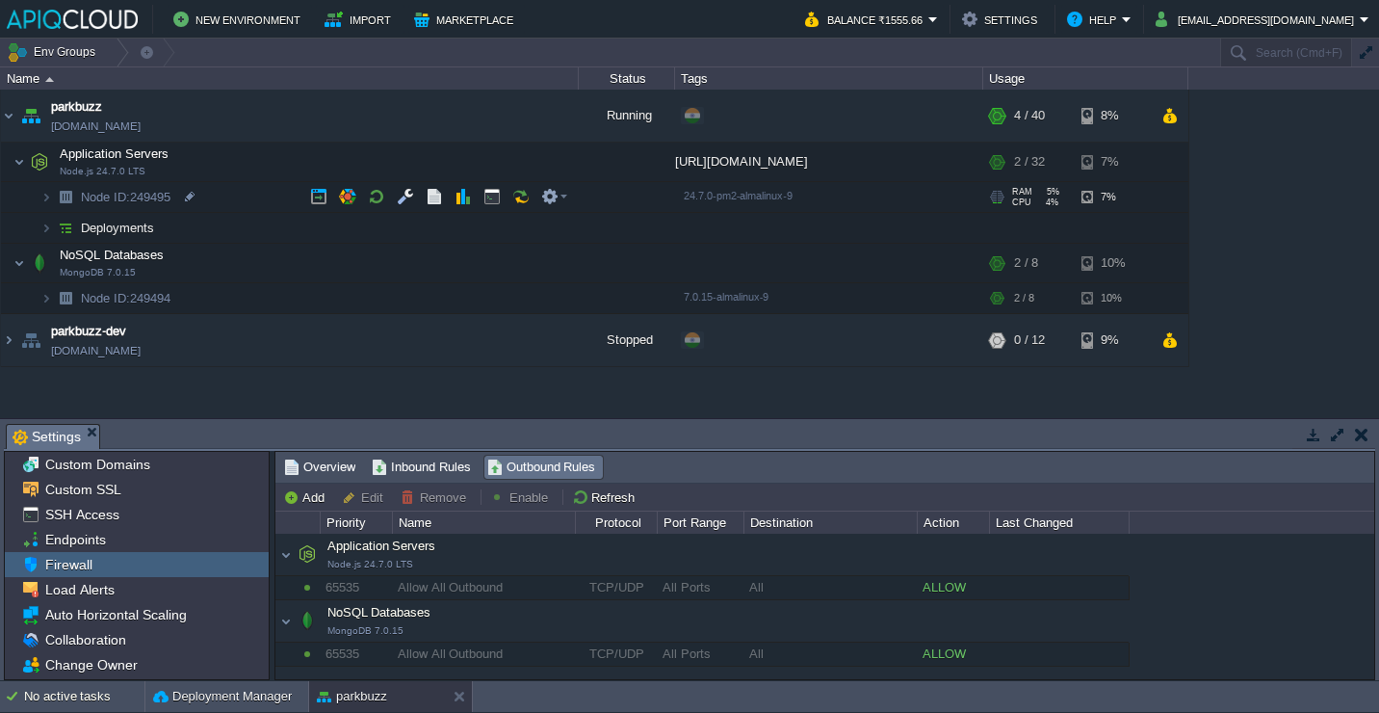
click at [226, 199] on td "Node ID: 249495" at bounding box center [290, 197] width 578 height 31
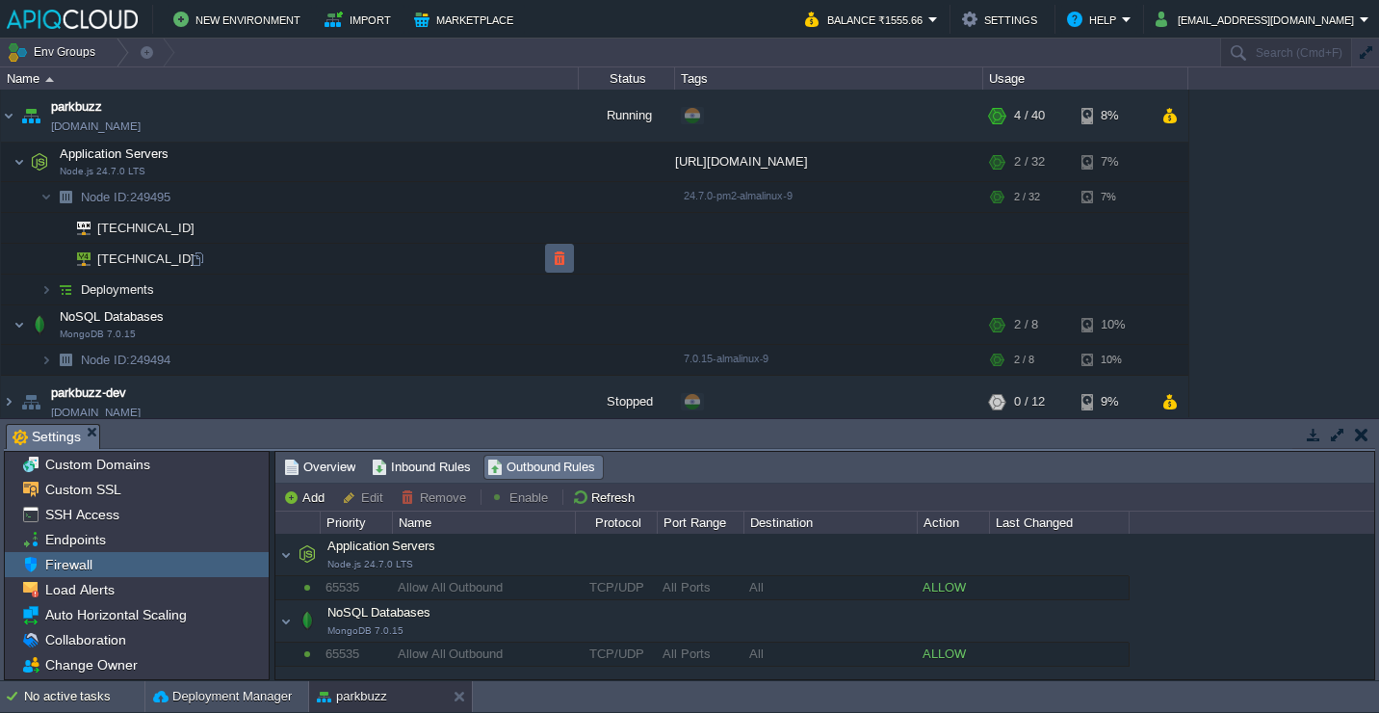
click at [552, 264] on button "button" at bounding box center [559, 257] width 17 height 17
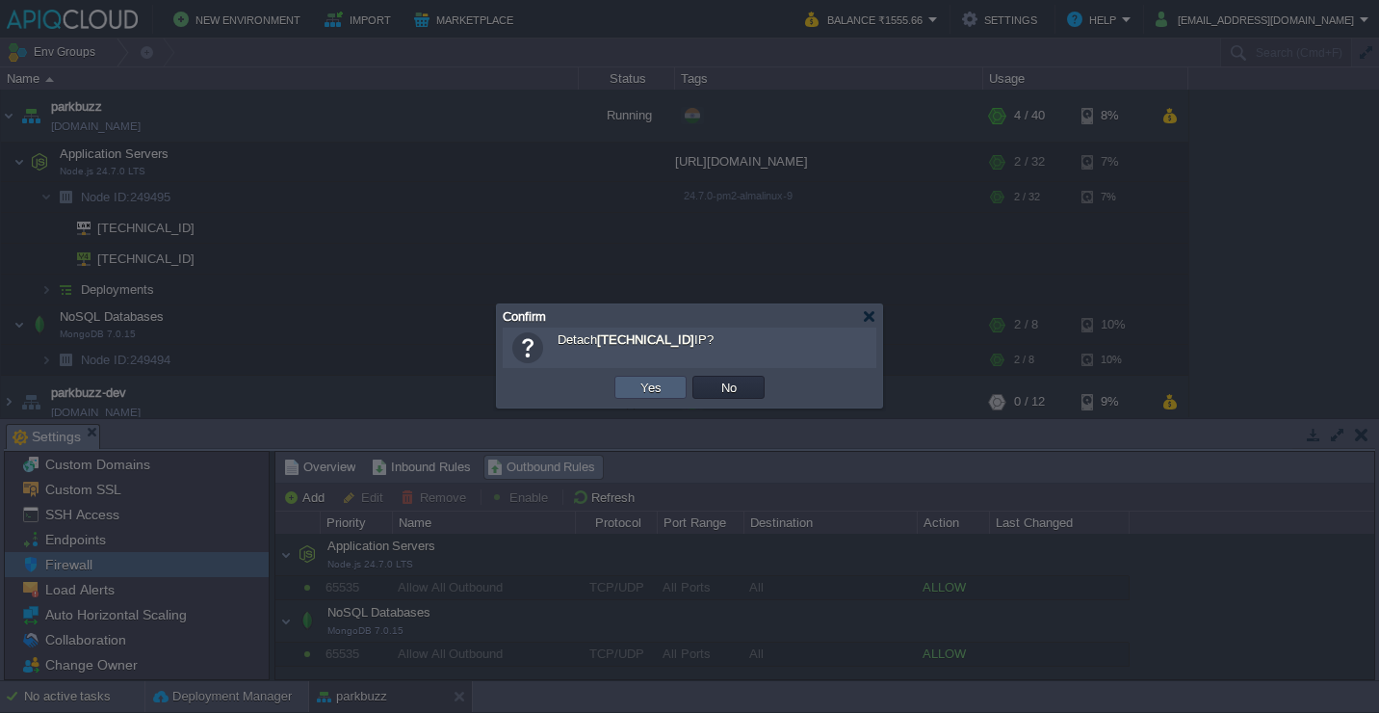
click at [641, 390] on button "Yes" at bounding box center [651, 387] width 33 height 17
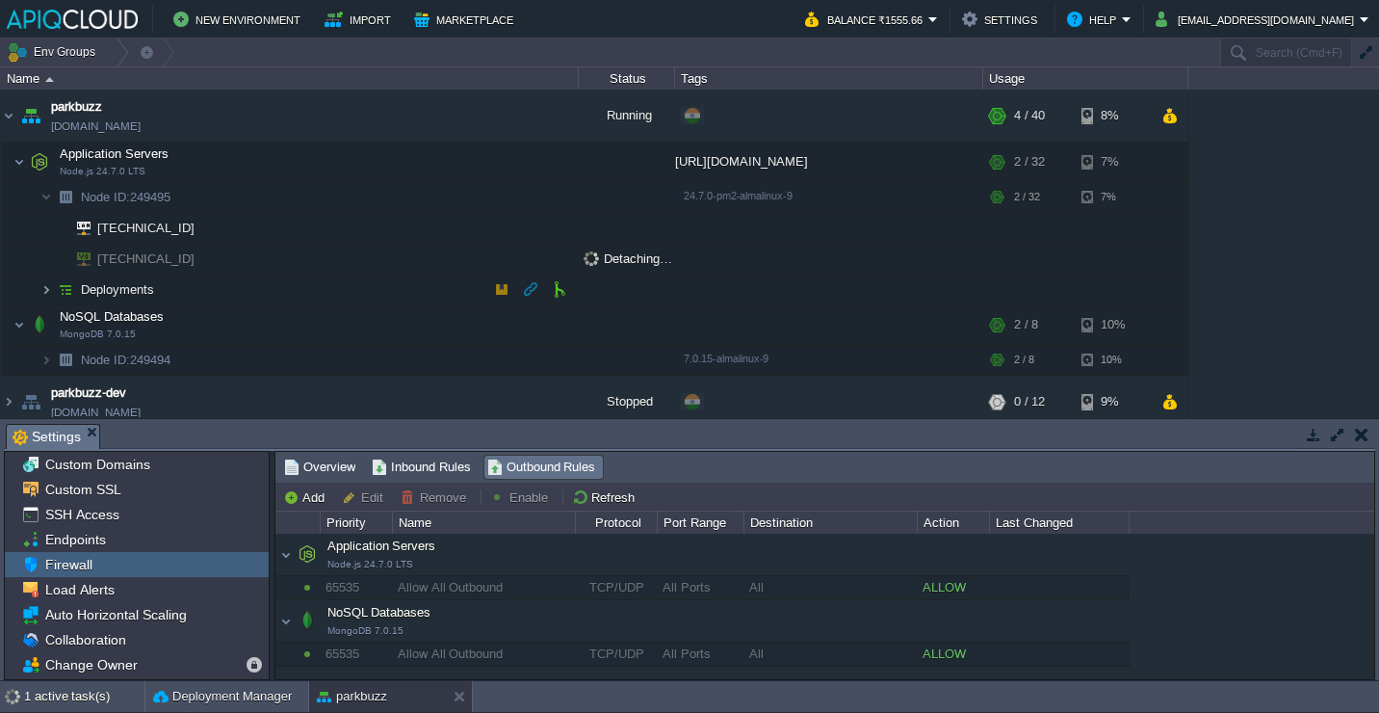
click at [49, 291] on img at bounding box center [46, 290] width 12 height 30
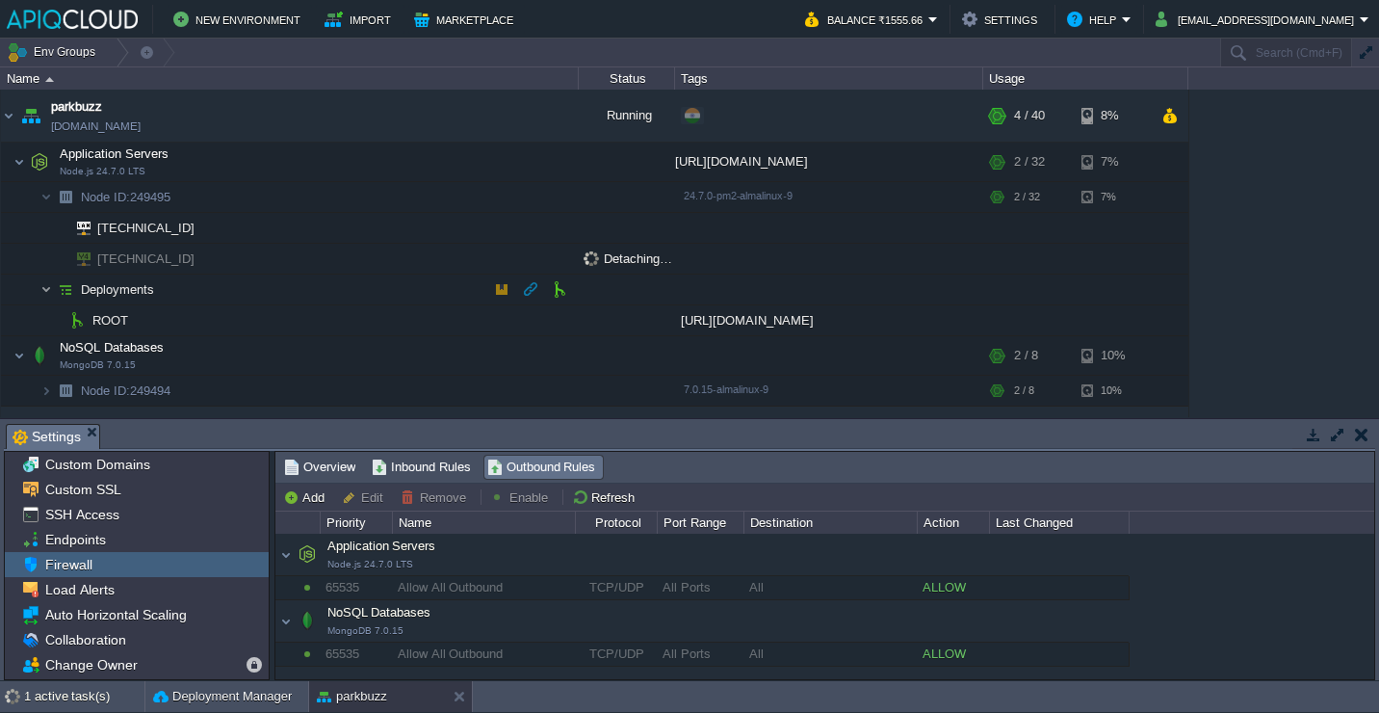
click at [49, 291] on img at bounding box center [46, 290] width 12 height 30
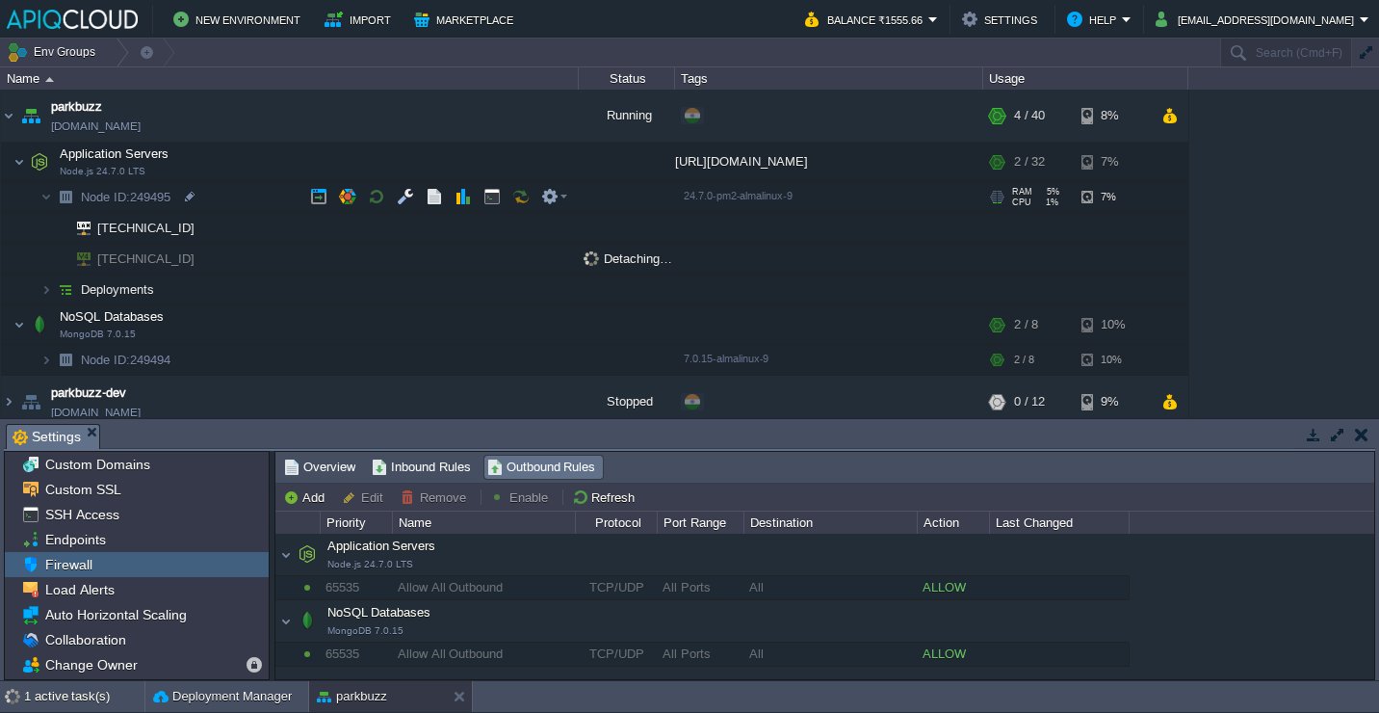
click at [52, 205] on img at bounding box center [65, 197] width 27 height 30
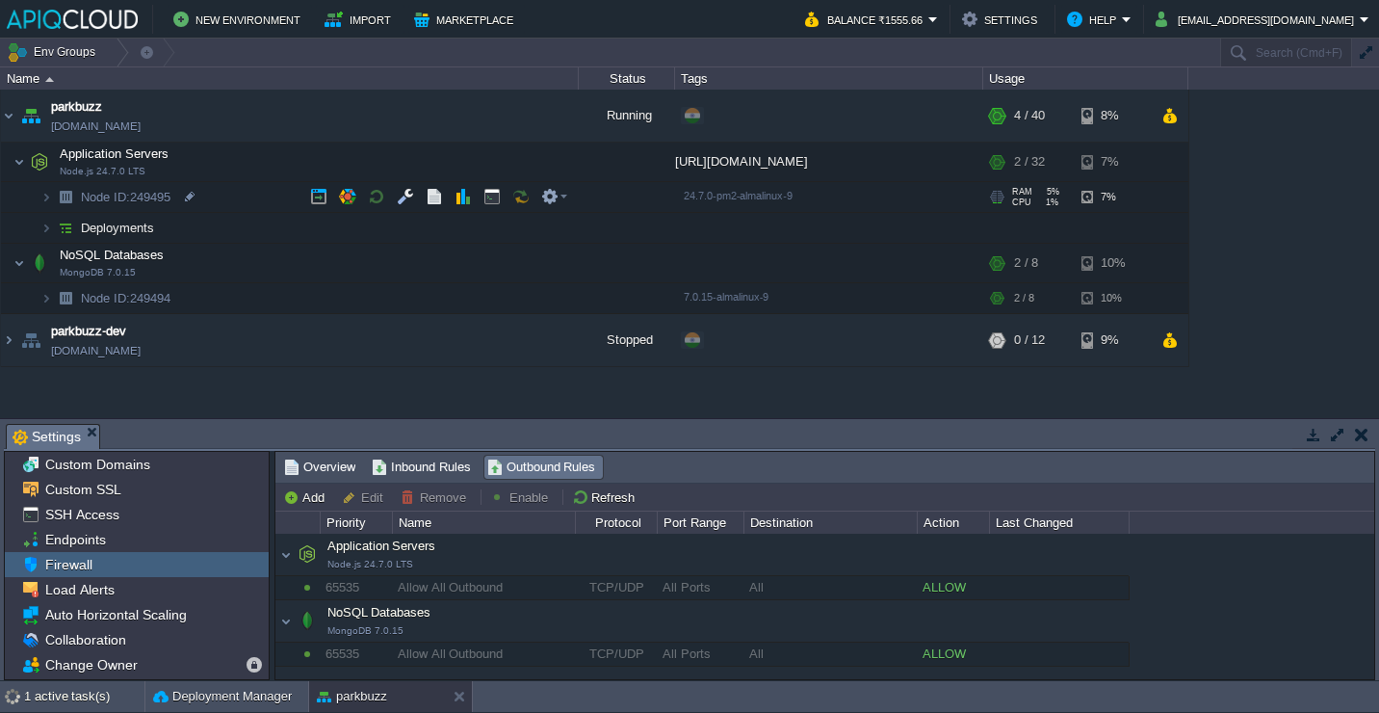
click at [52, 205] on img at bounding box center [65, 197] width 27 height 30
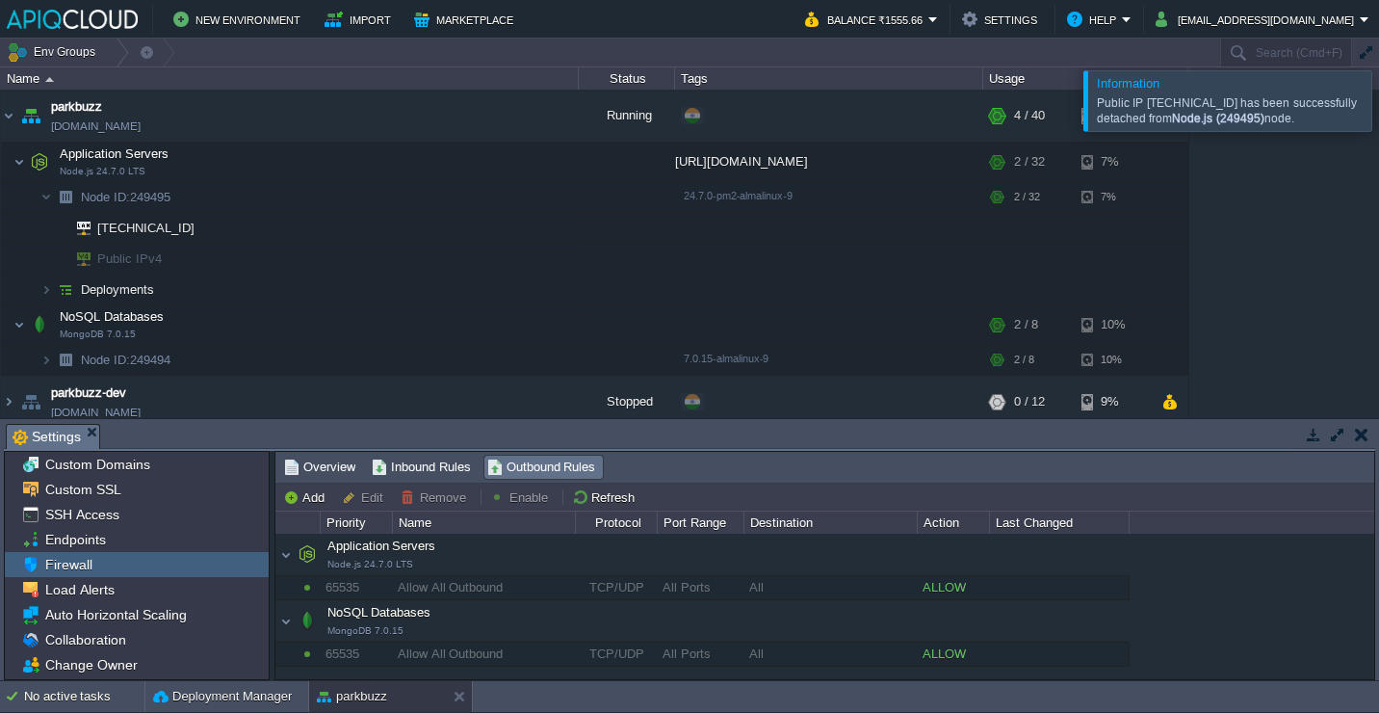
click at [1378, 101] on div at bounding box center [1403, 100] width 0 height 60
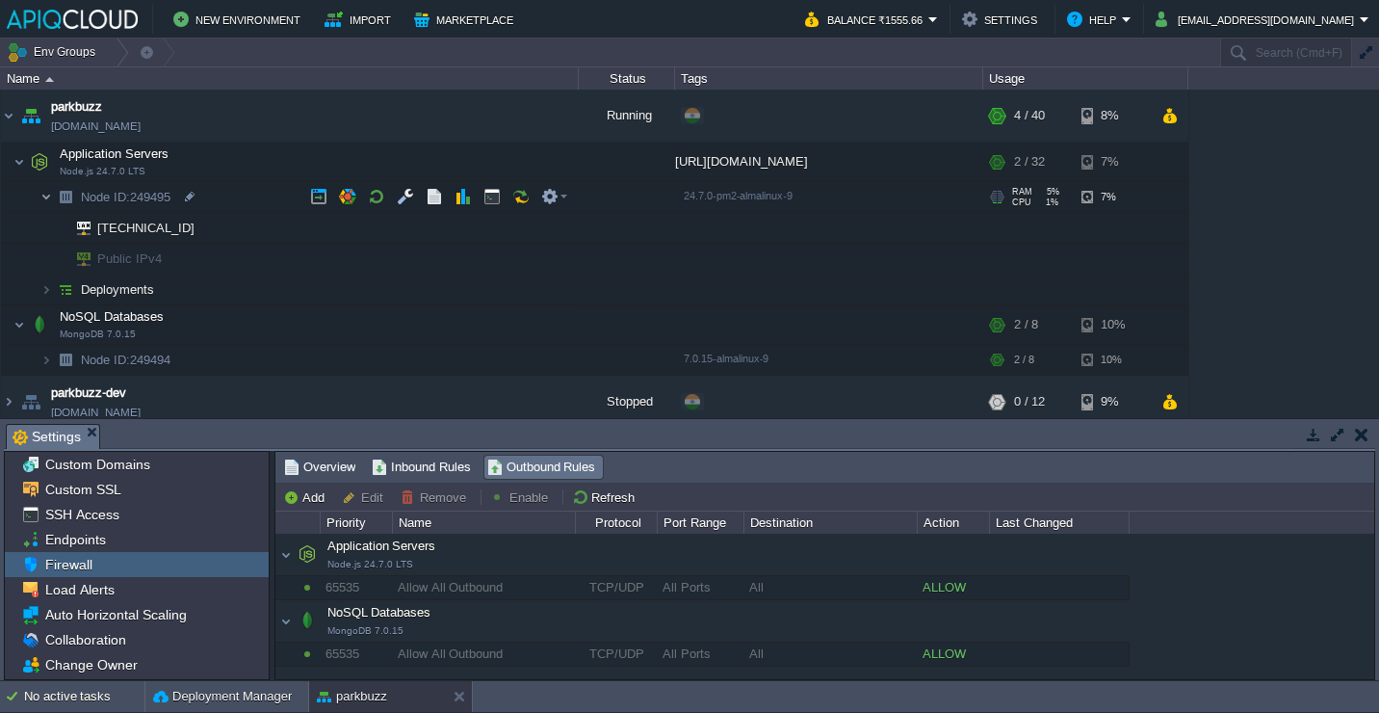
click at [43, 199] on img at bounding box center [46, 197] width 12 height 30
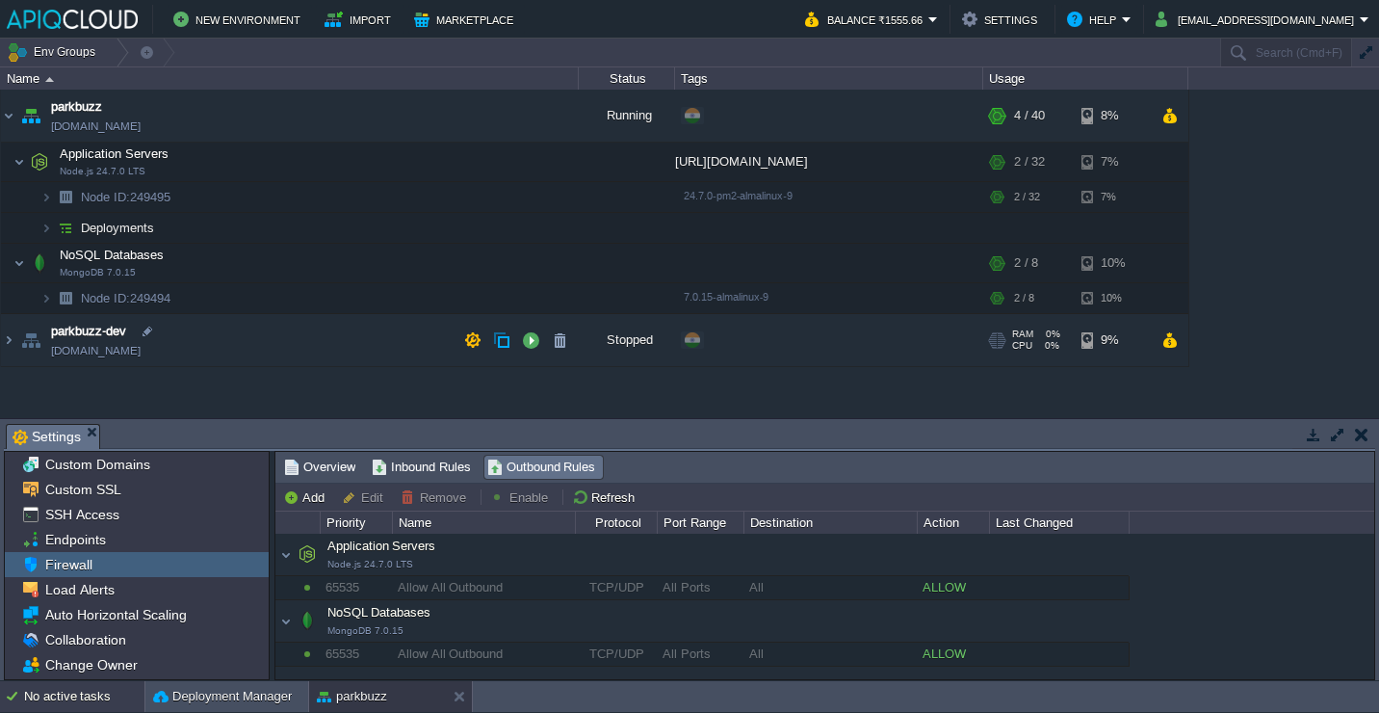
click at [71, 701] on div "No active tasks" at bounding box center [84, 696] width 120 height 31
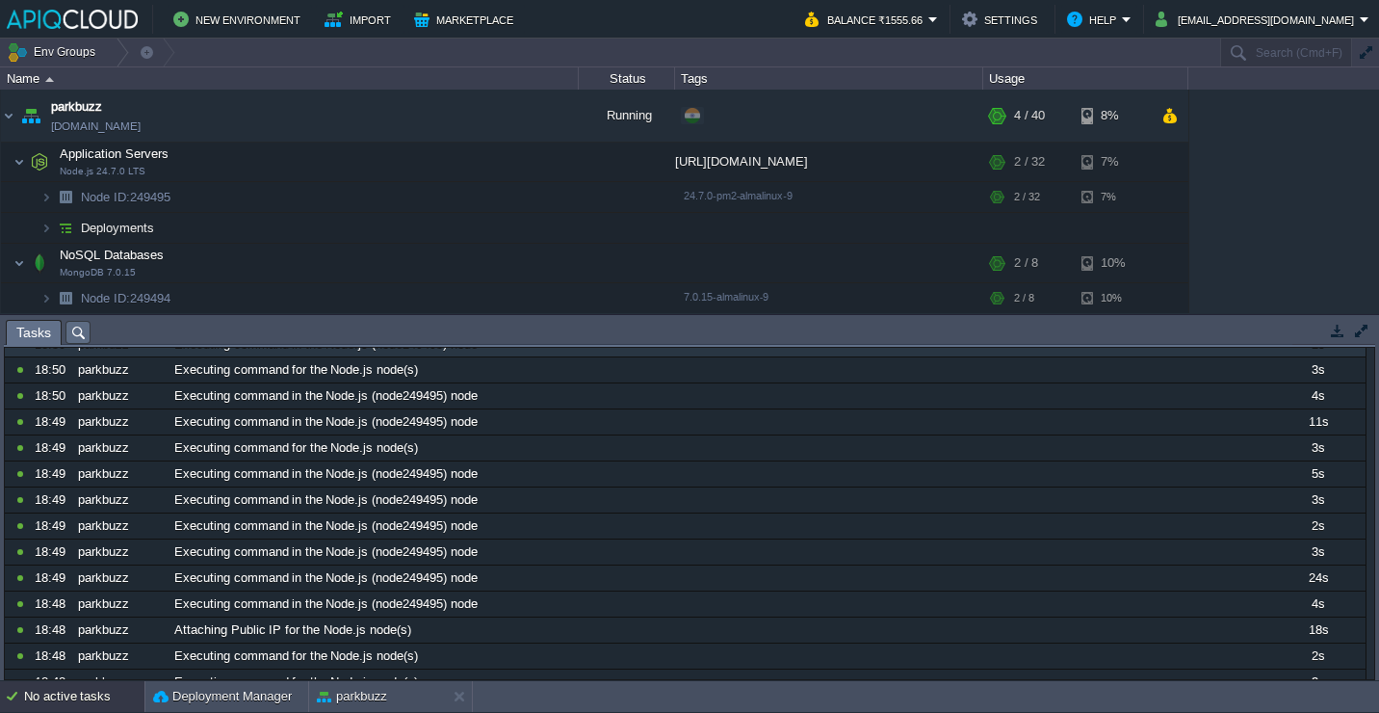
scroll to position [109, 0]
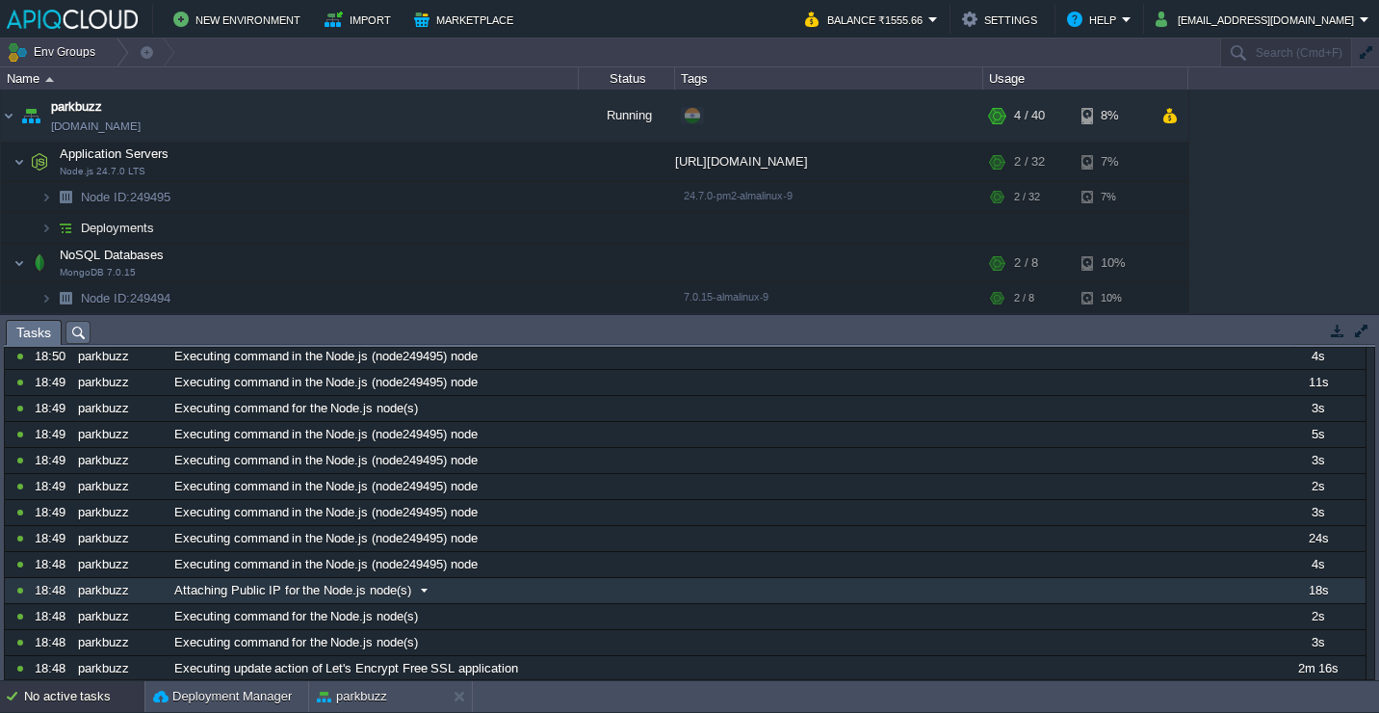
click at [496, 590] on div "Attaching Public IP for the Node.js node(s)" at bounding box center [719, 590] width 1099 height 25
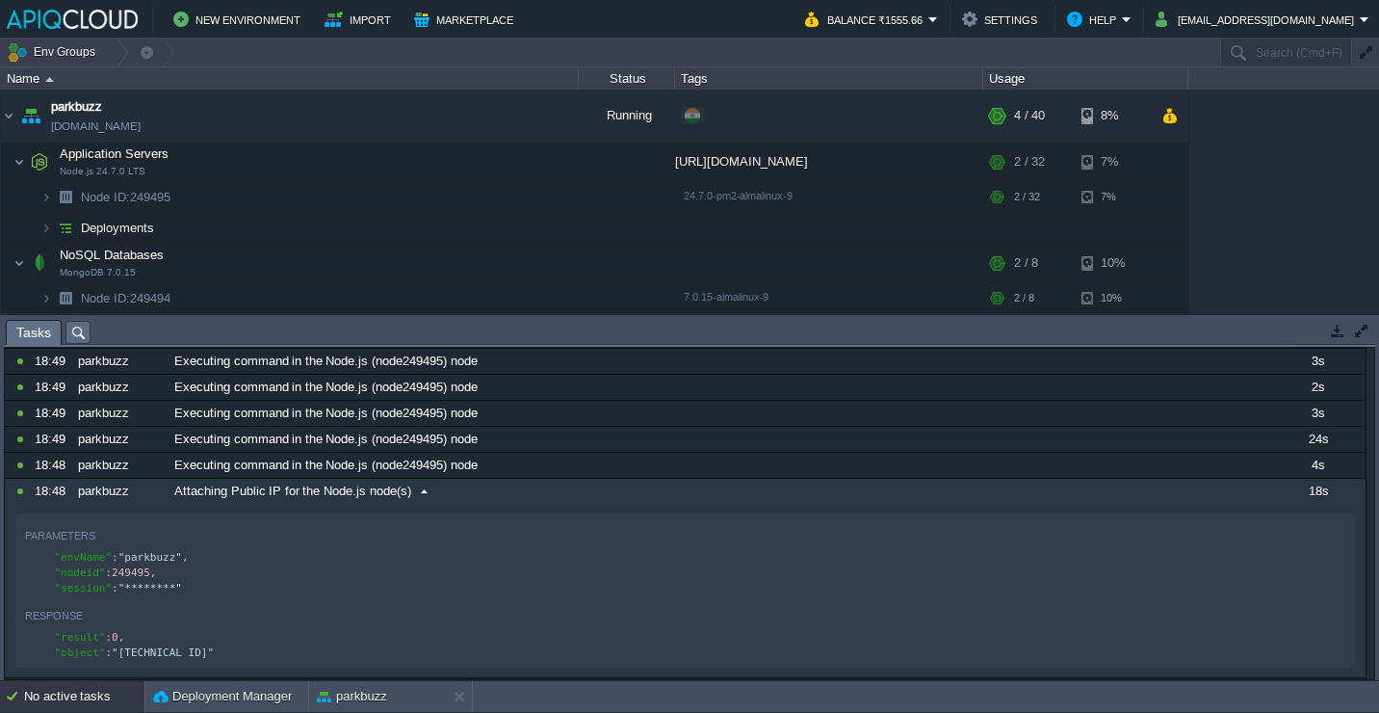
scroll to position [229, 0]
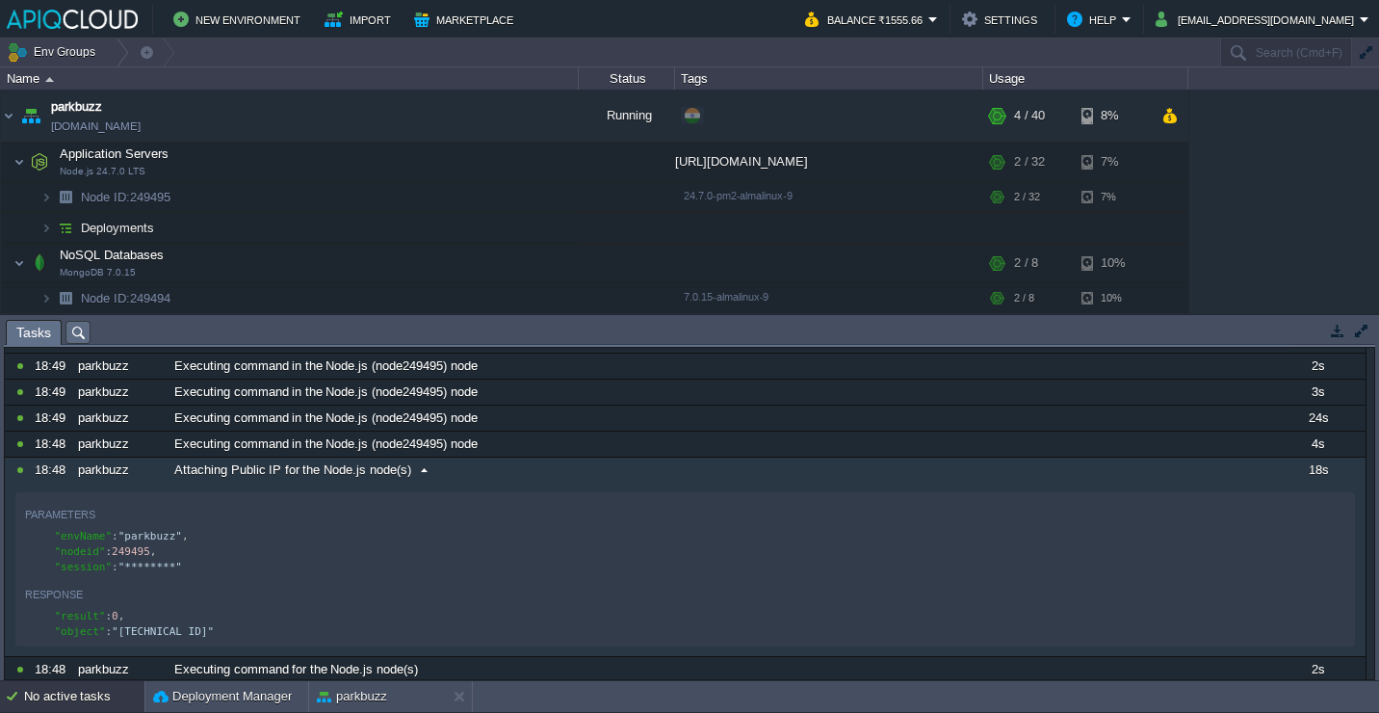
click at [422, 468] on span at bounding box center [424, 469] width 26 height 17
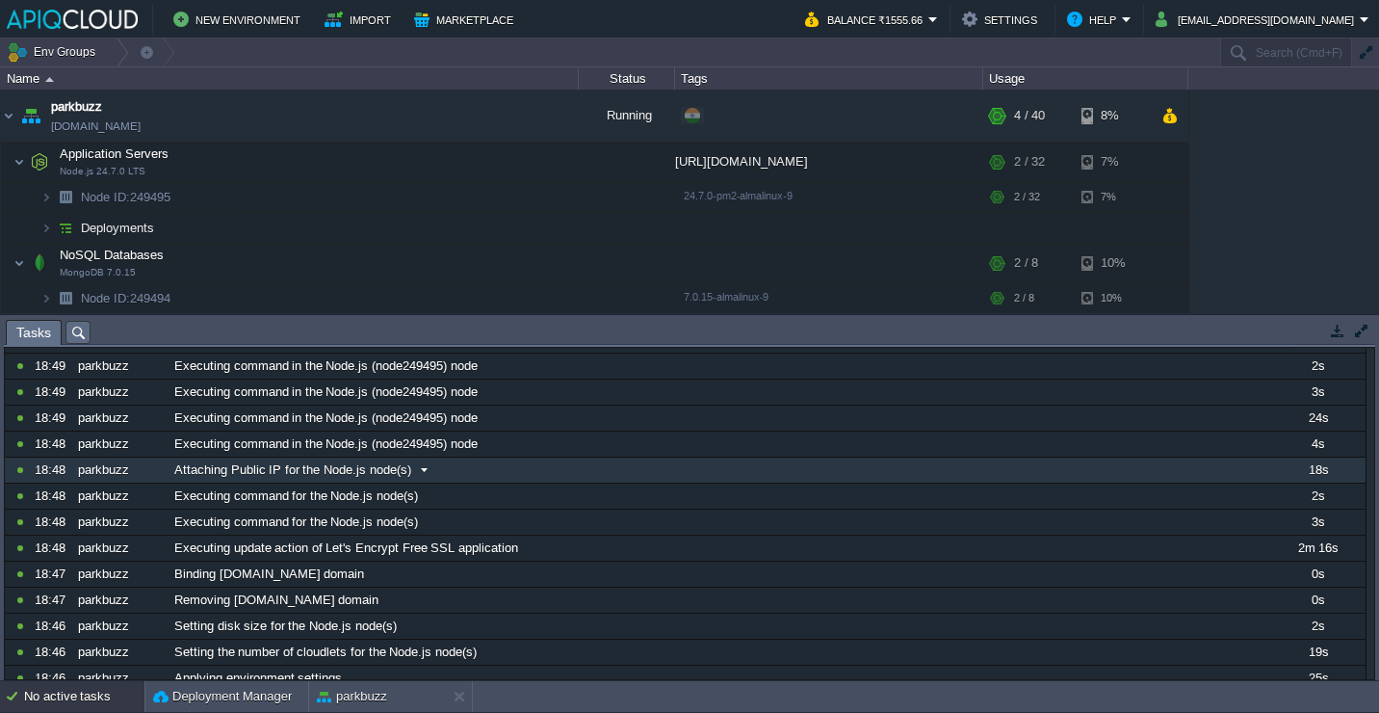
scroll to position [0, 0]
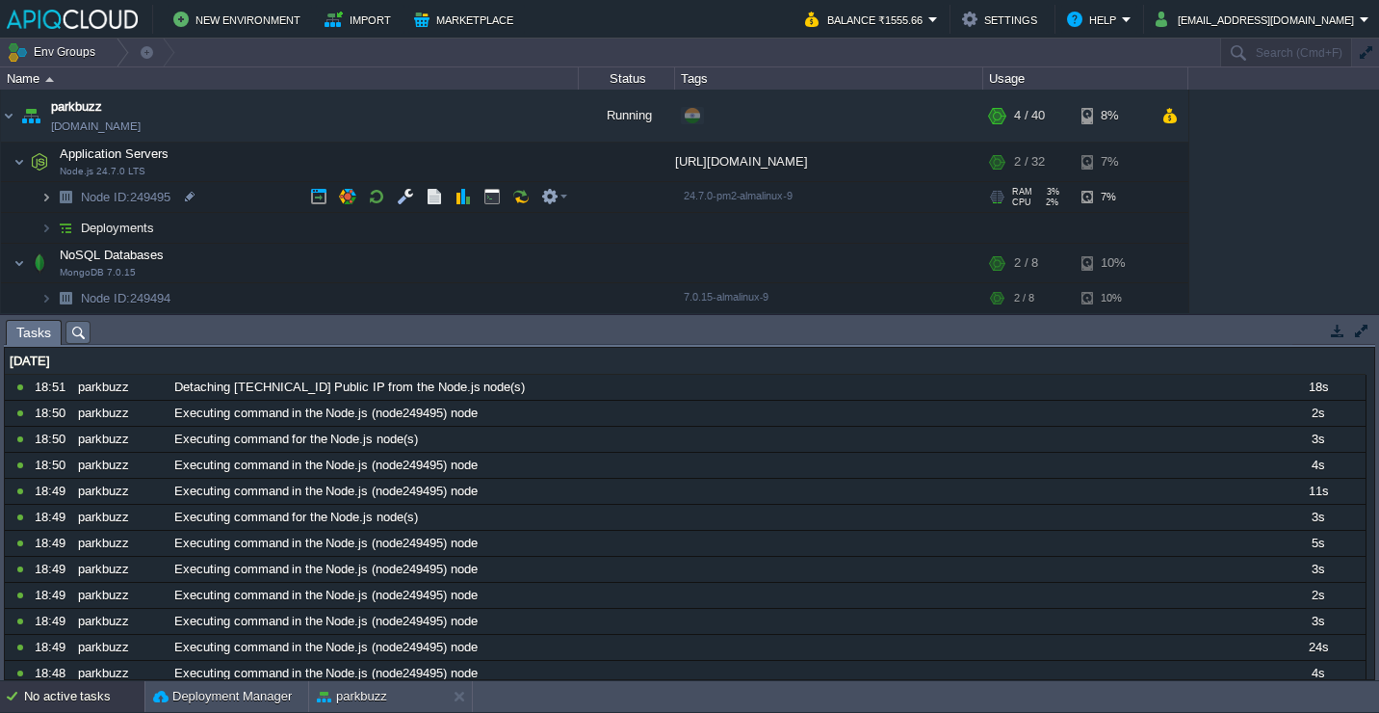
click at [47, 195] on img at bounding box center [46, 197] width 12 height 30
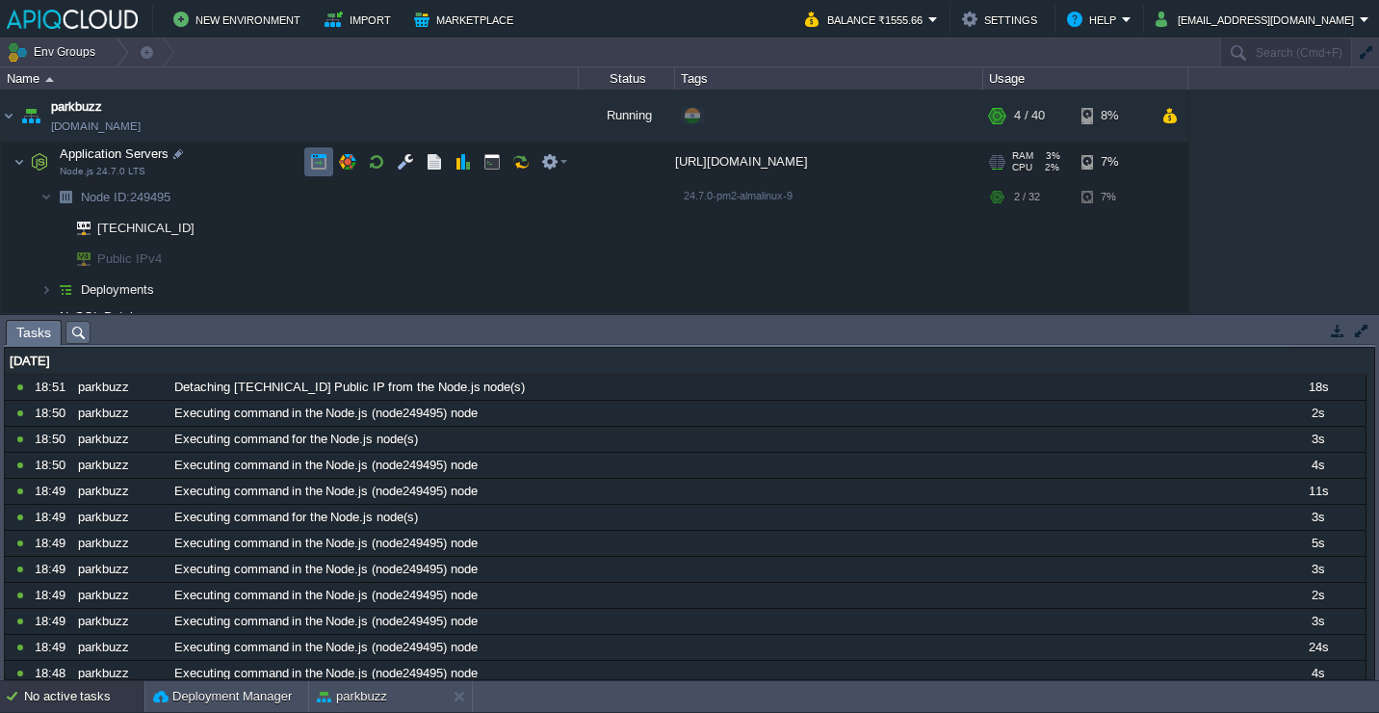
click at [314, 159] on button "button" at bounding box center [318, 161] width 17 height 17
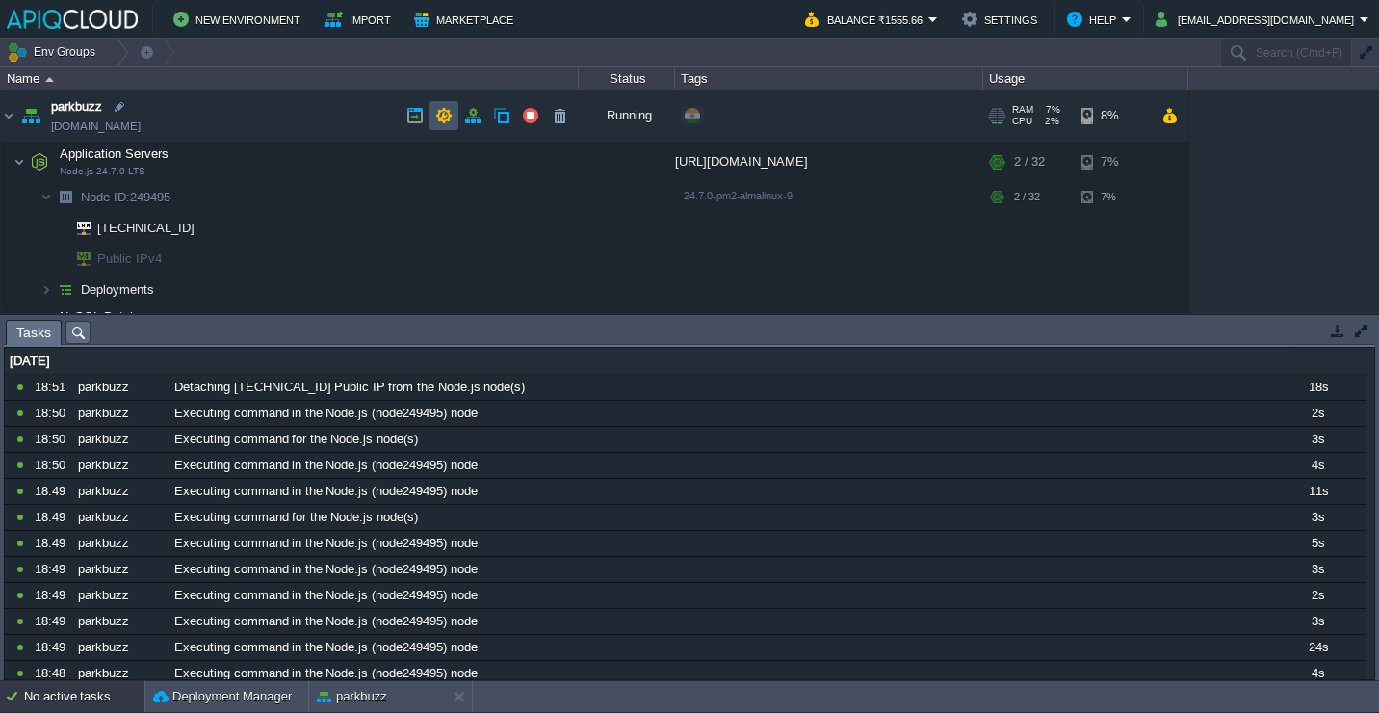
click at [450, 117] on button "button" at bounding box center [443, 115] width 17 height 17
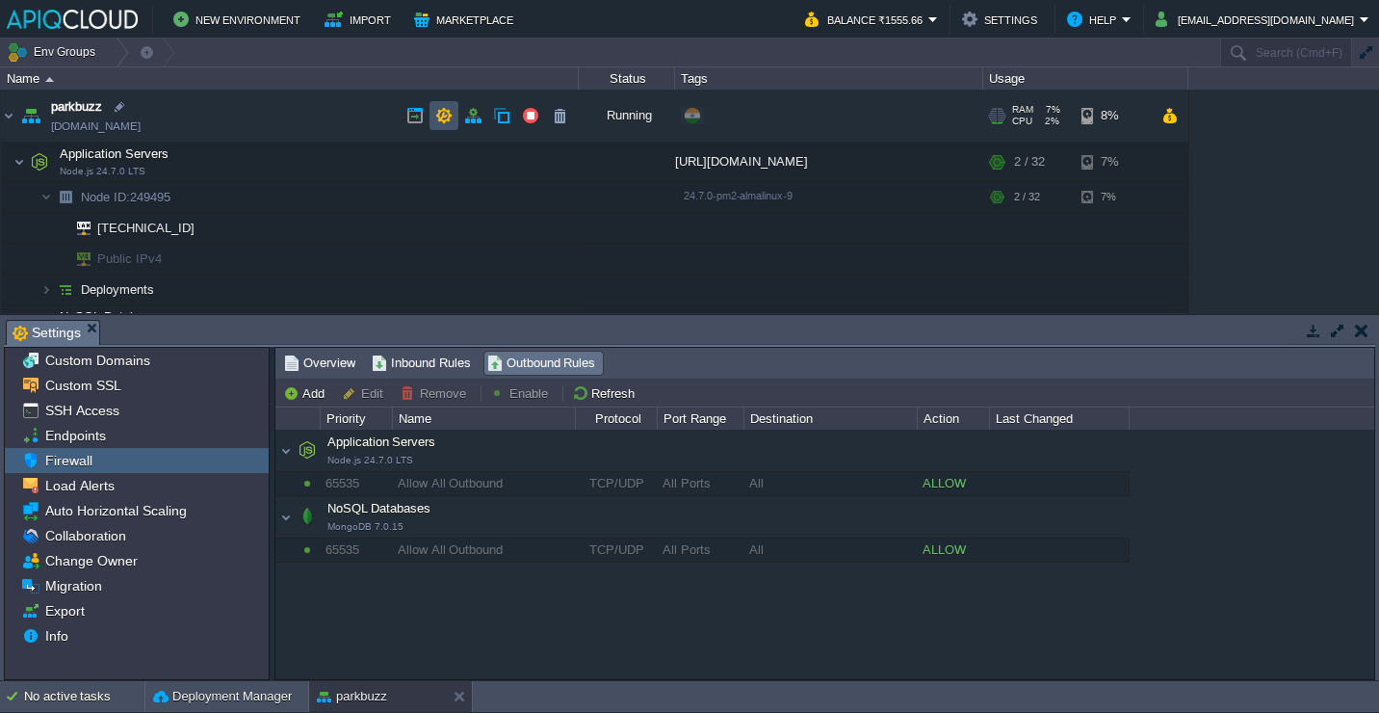
click at [447, 113] on button "button" at bounding box center [443, 115] width 17 height 17
click at [462, 118] on td at bounding box center [473, 115] width 29 height 29
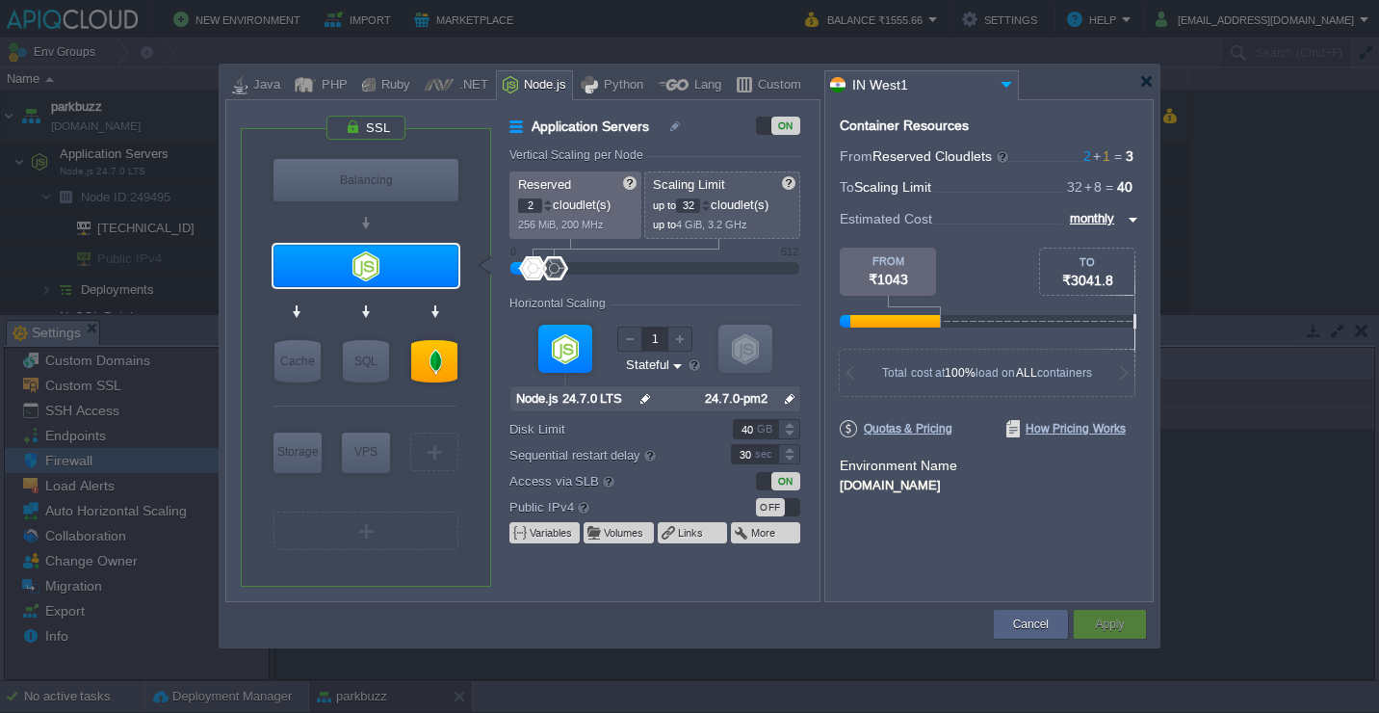
click at [1145, 89] on div at bounding box center [689, 82] width 929 height 35
click at [1145, 74] on div at bounding box center [1147, 81] width 14 height 14
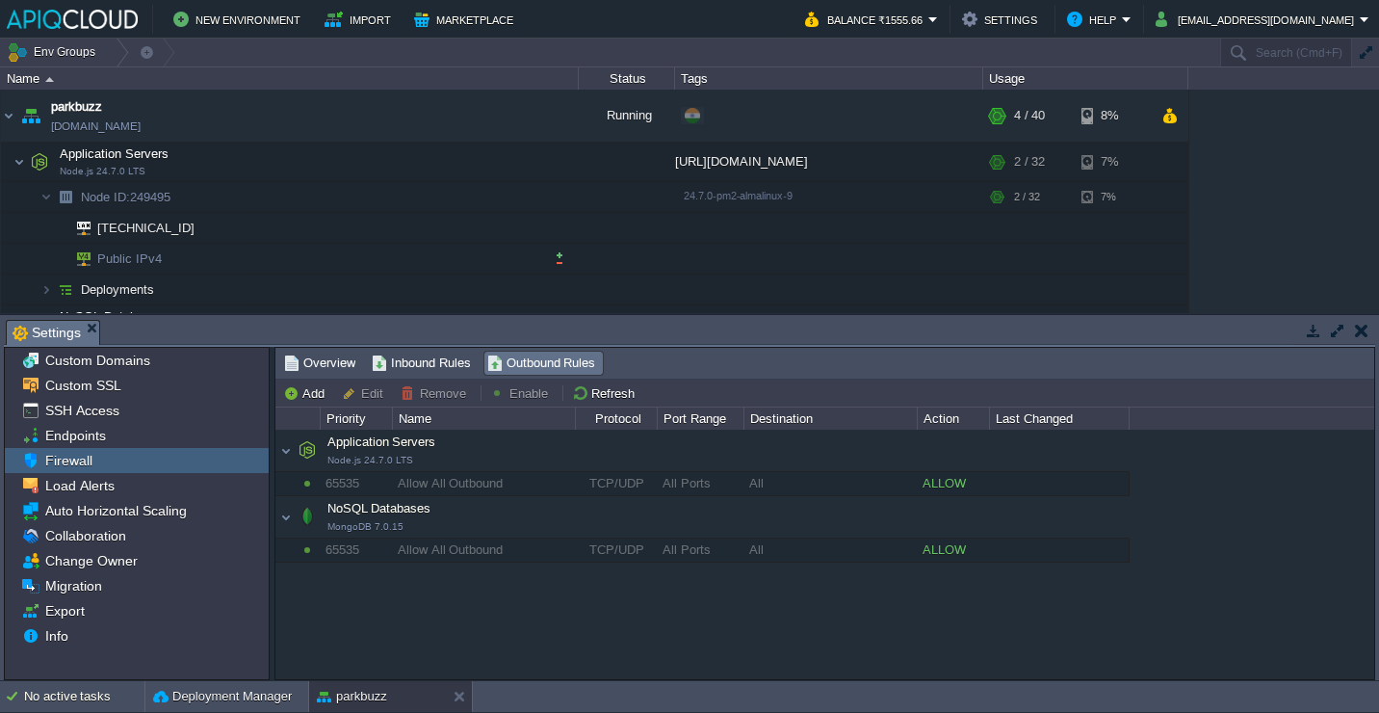
scroll to position [13, 0]
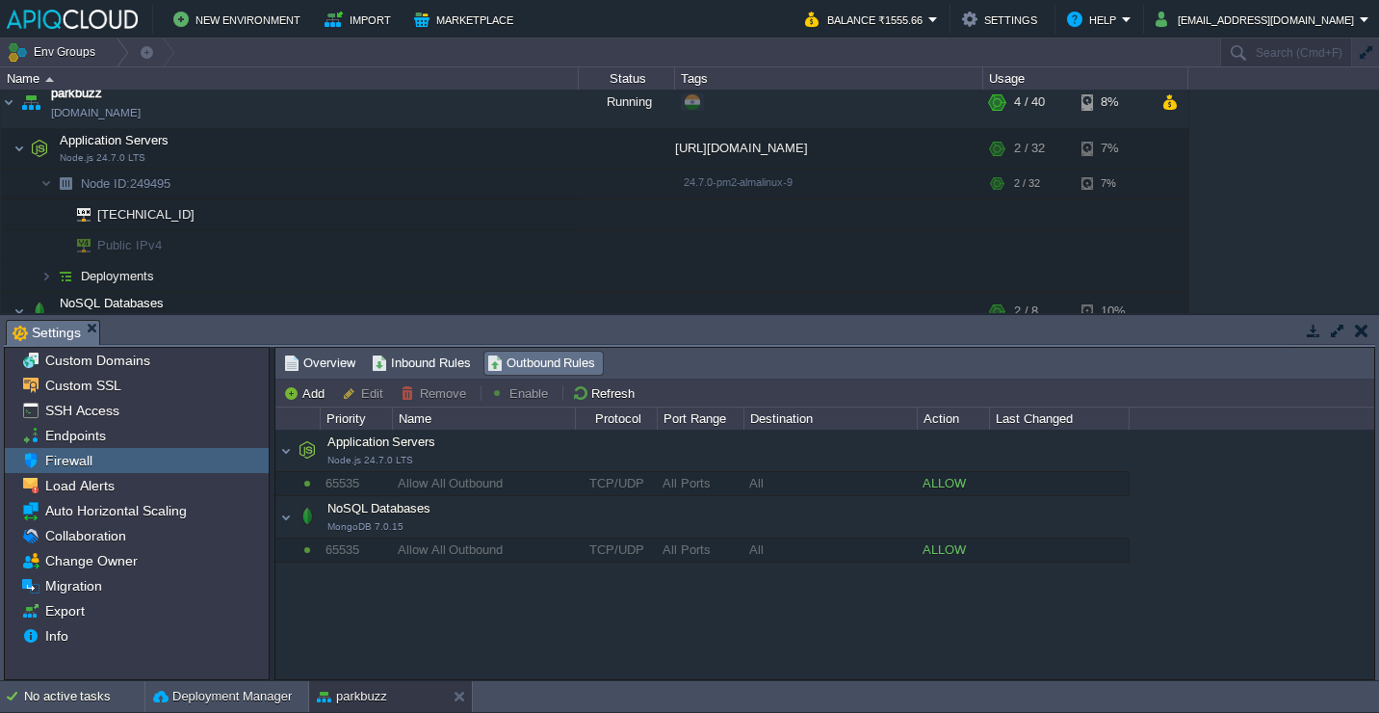
click at [1355, 324] on button "button" at bounding box center [1361, 330] width 13 height 17
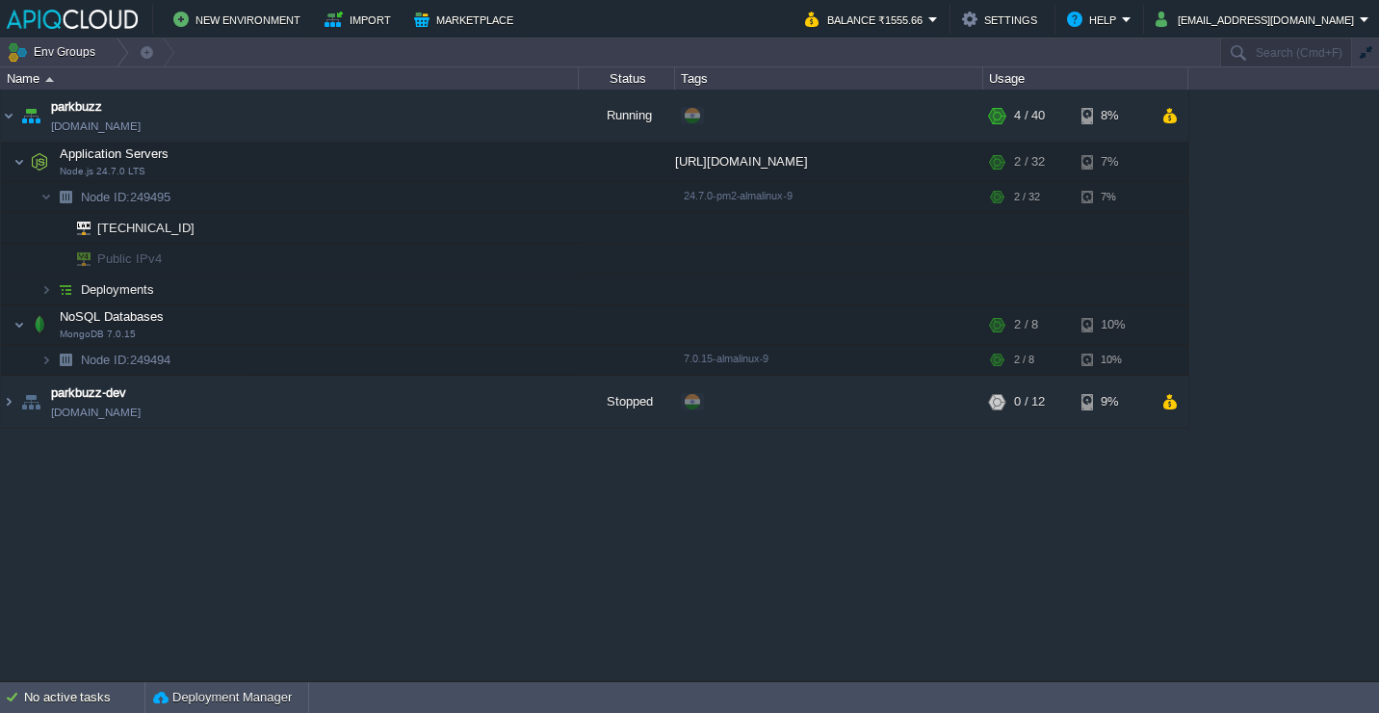
scroll to position [0, 0]
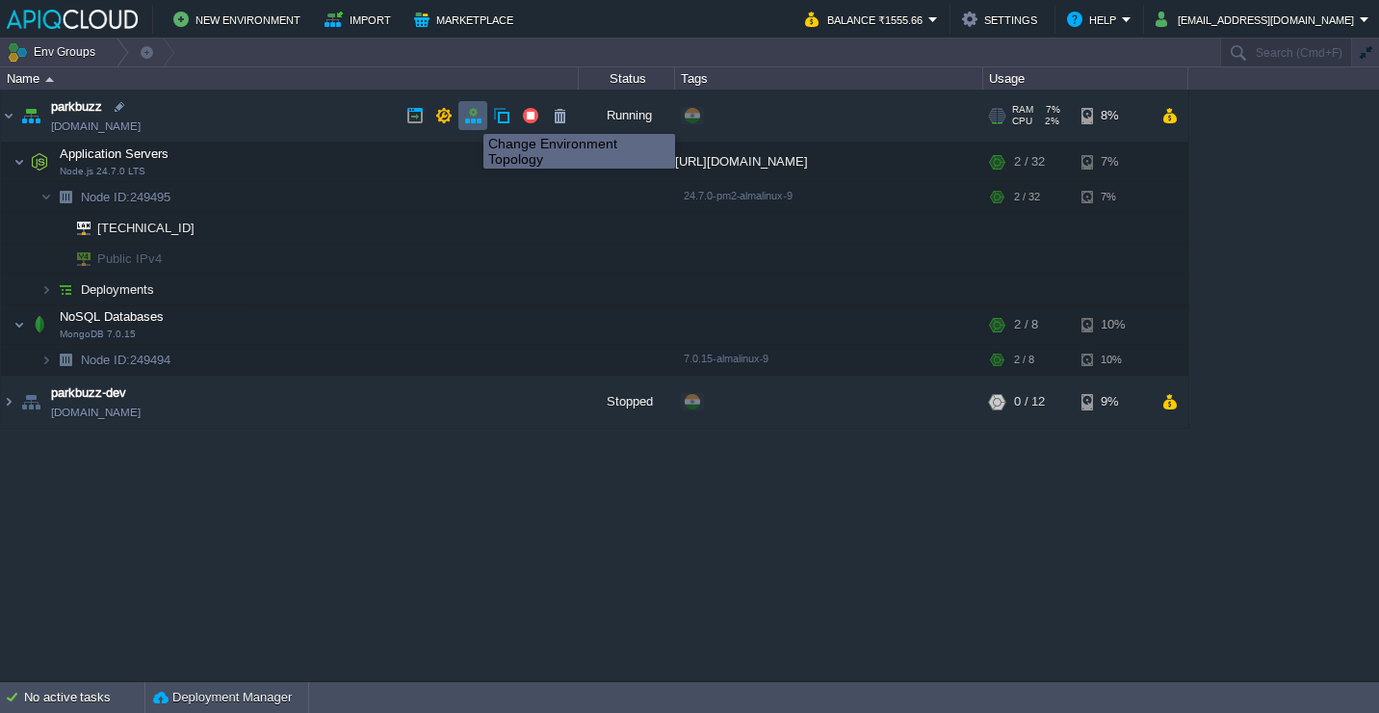
click at [465, 117] on button "button" at bounding box center [472, 115] width 17 height 17
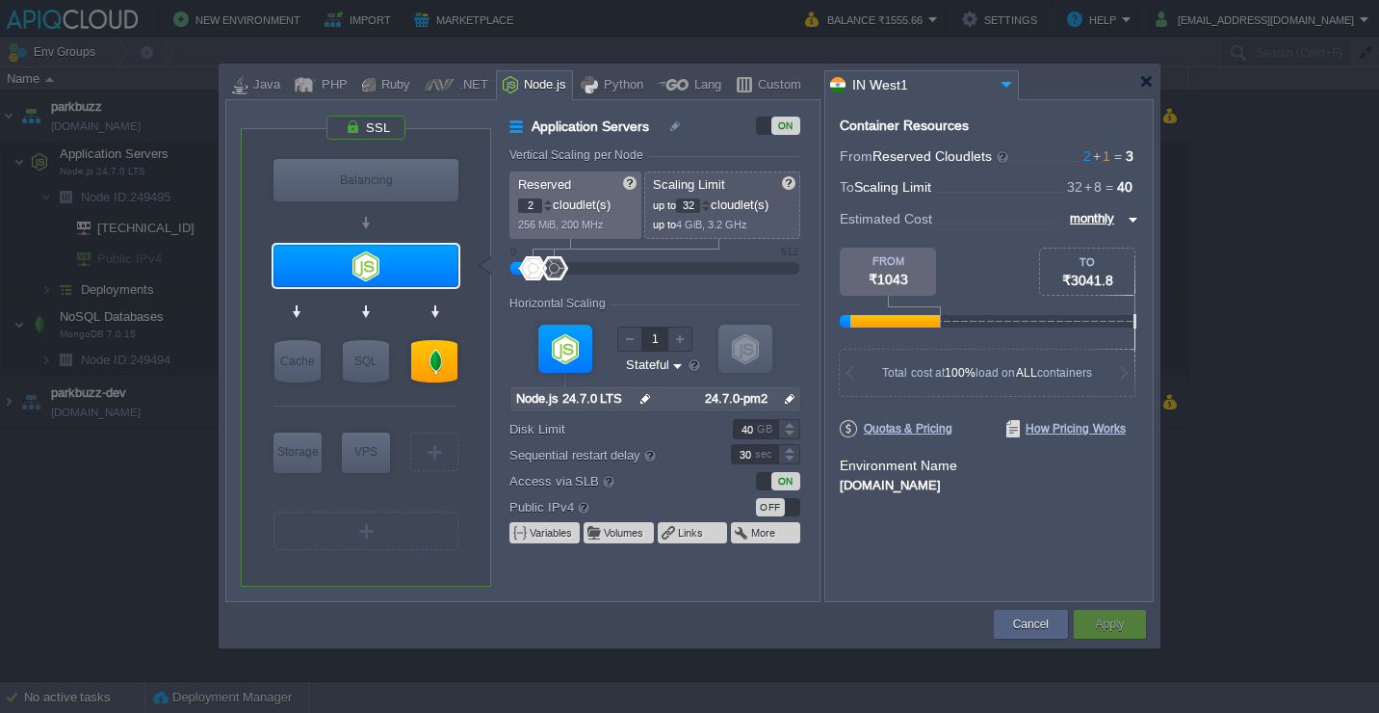
click at [318, 85] on div "PHP" at bounding box center [332, 85] width 32 height 29
click at [305, 84] on div at bounding box center [305, 84] width 21 height 29
click at [1151, 83] on div at bounding box center [1147, 81] width 14 height 14
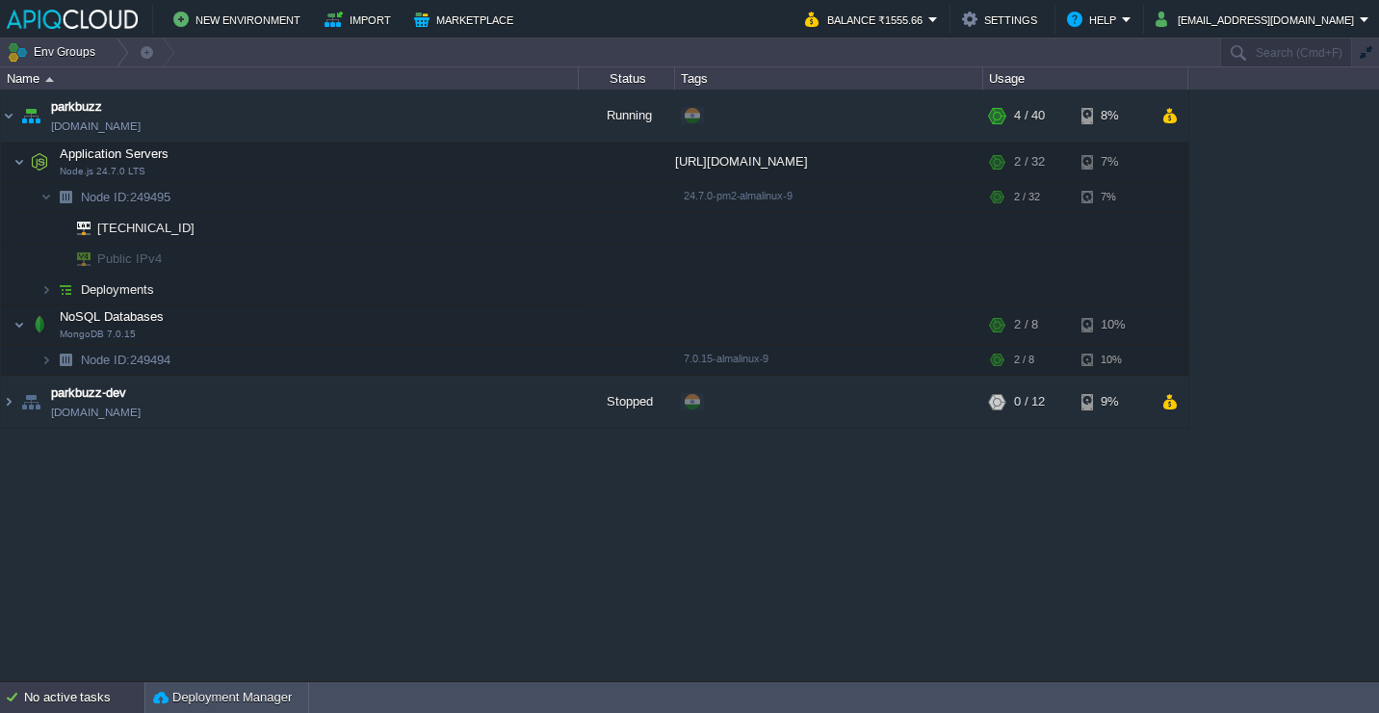
click at [56, 694] on div "No active tasks" at bounding box center [84, 697] width 120 height 31
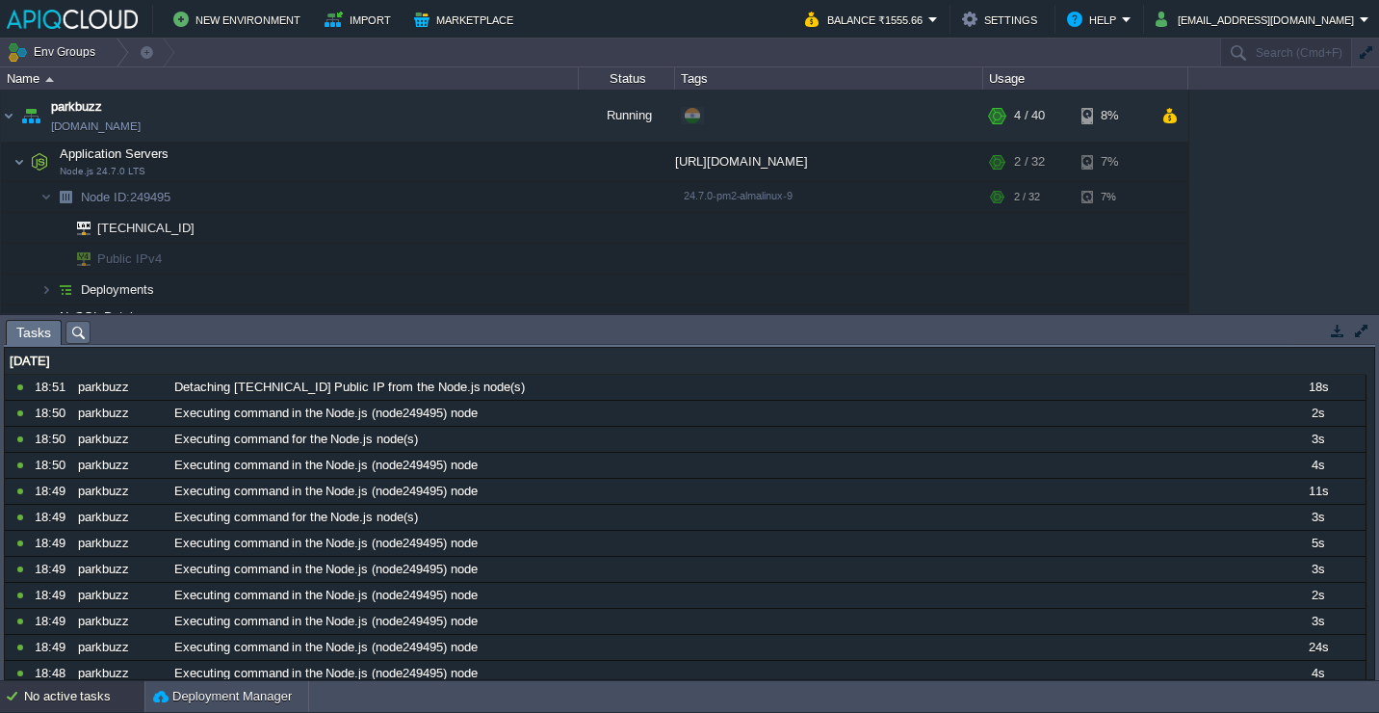
click at [1343, 331] on button "button" at bounding box center [1337, 330] width 17 height 17
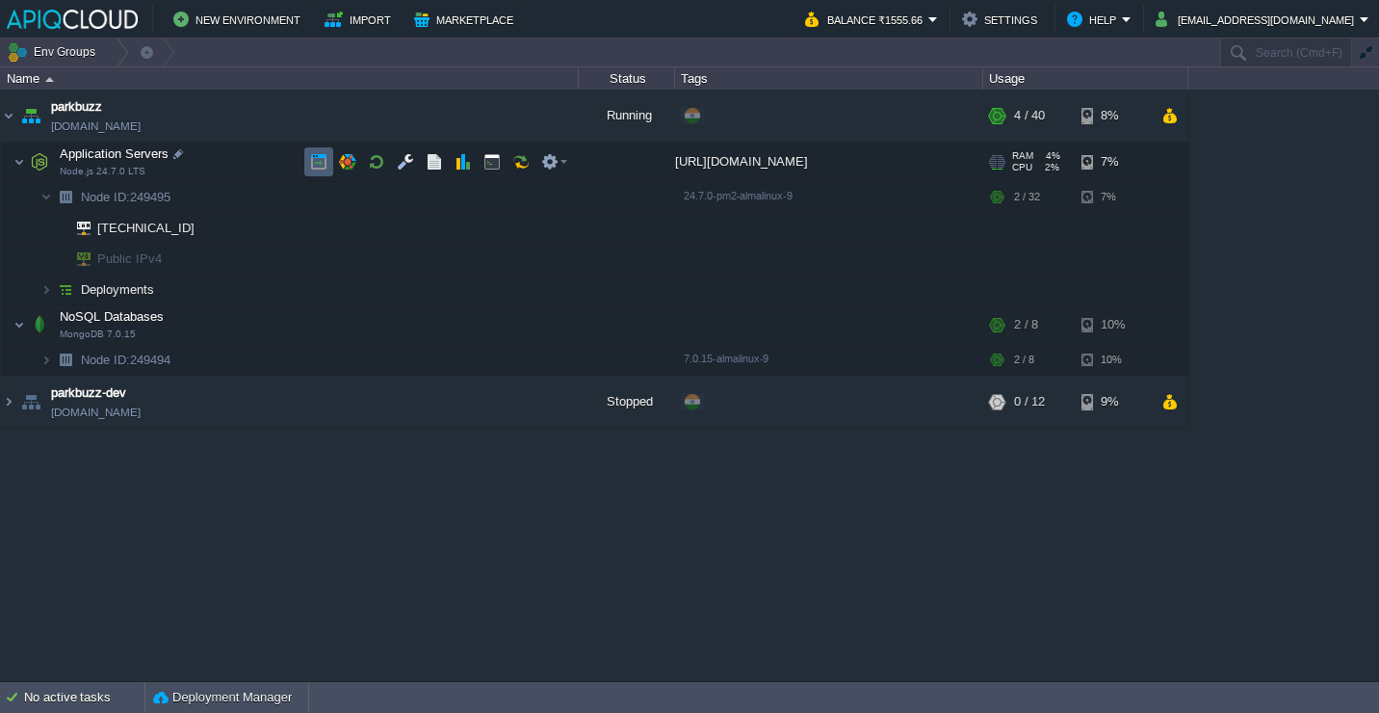
click at [329, 159] on td at bounding box center [318, 161] width 29 height 29
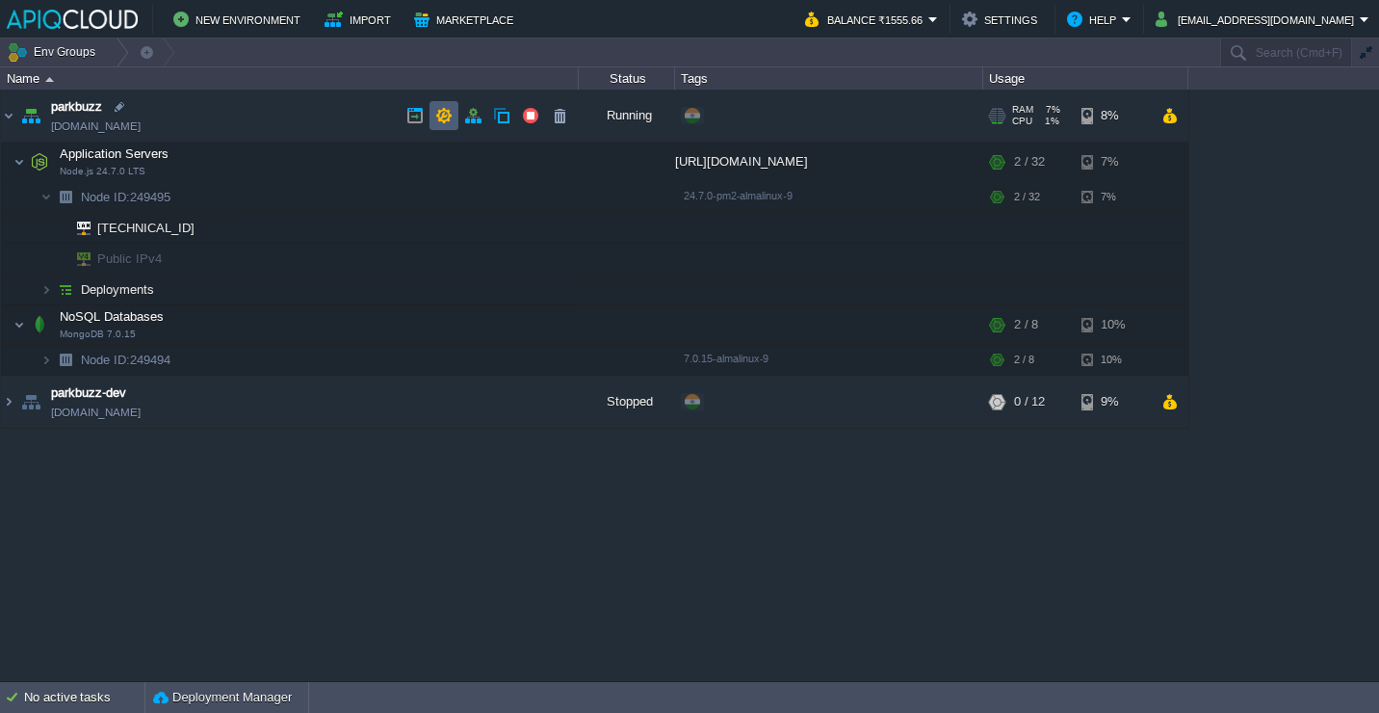
click at [443, 114] on button "button" at bounding box center [443, 115] width 17 height 17
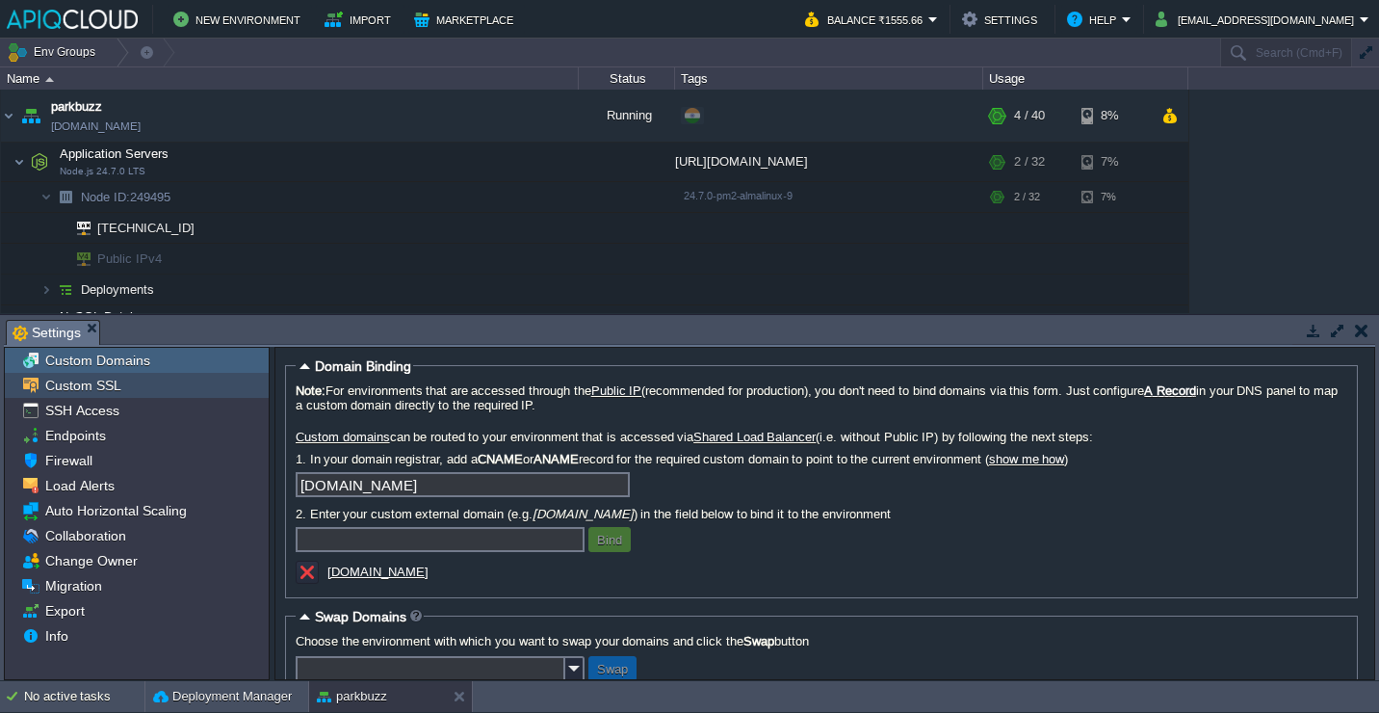
click at [161, 392] on div "Custom SSL" at bounding box center [137, 385] width 264 height 25
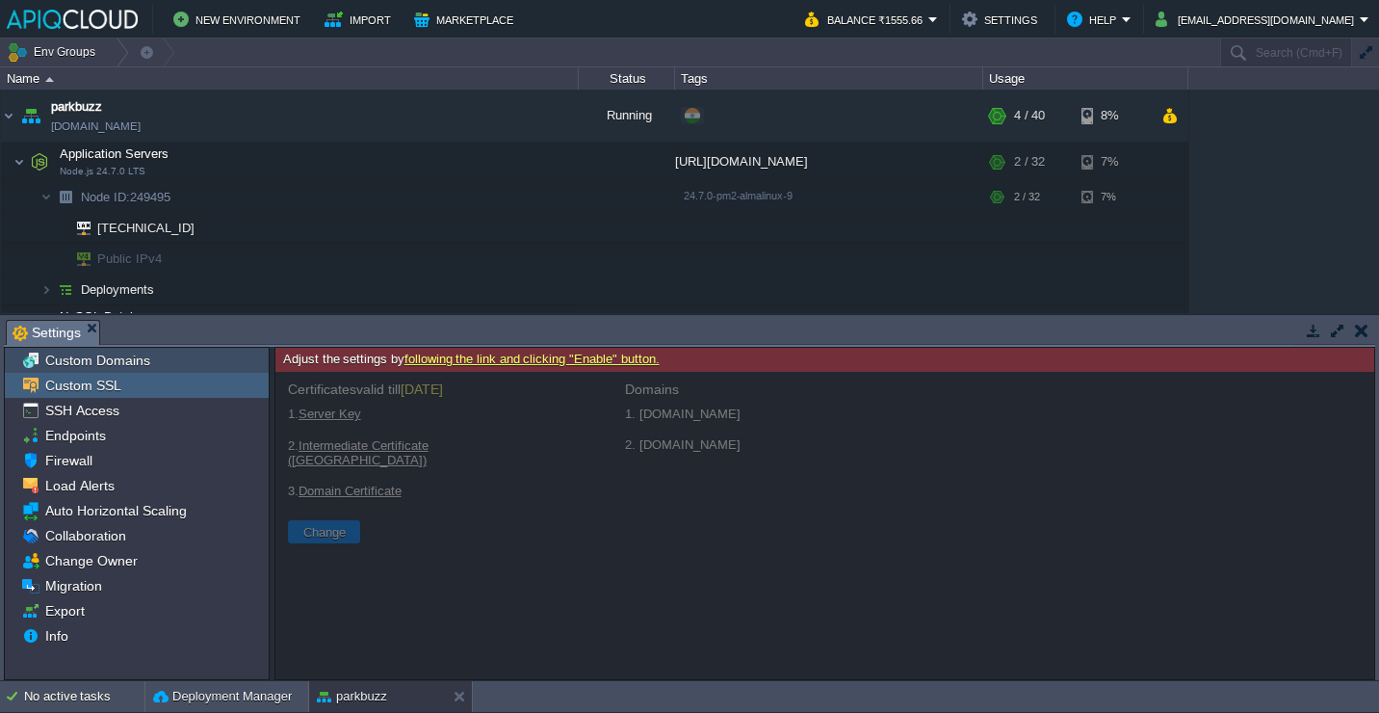
click at [168, 371] on div "Custom Domains" at bounding box center [137, 360] width 264 height 25
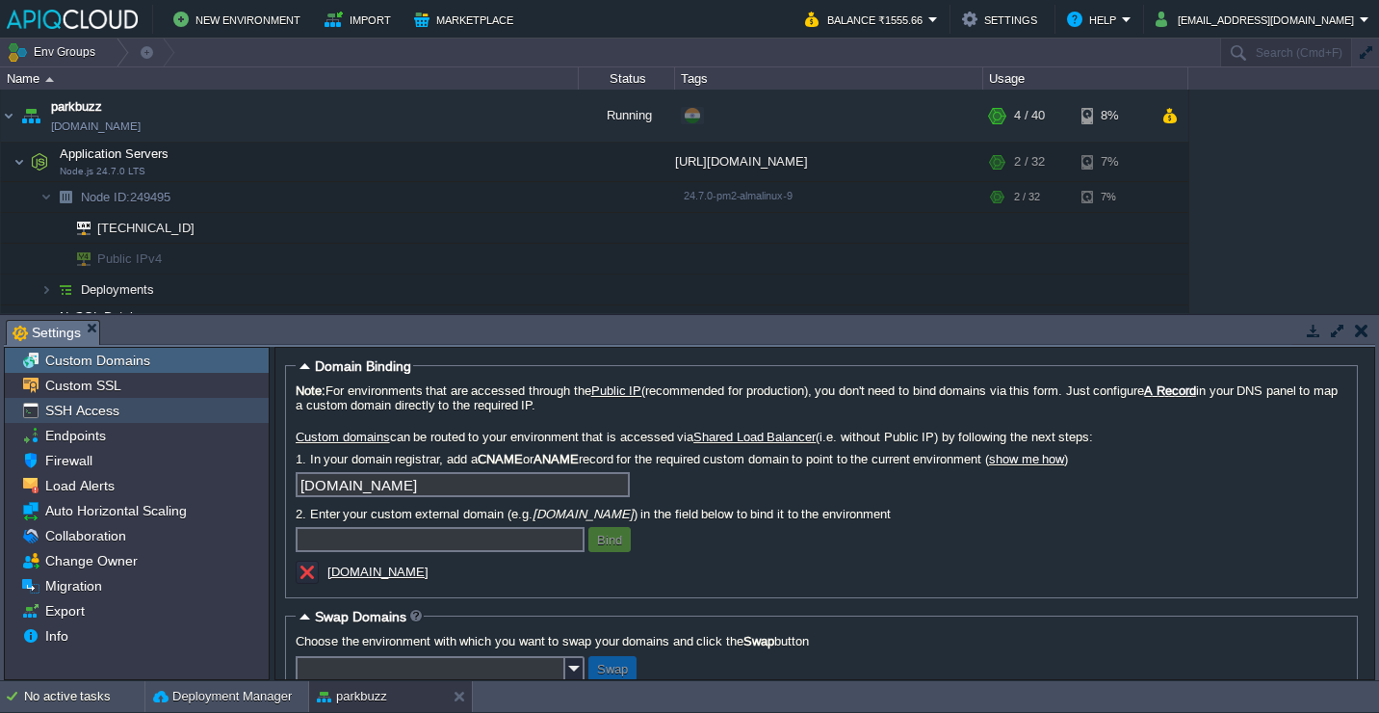
click at [161, 401] on div "SSH Access" at bounding box center [137, 410] width 264 height 25
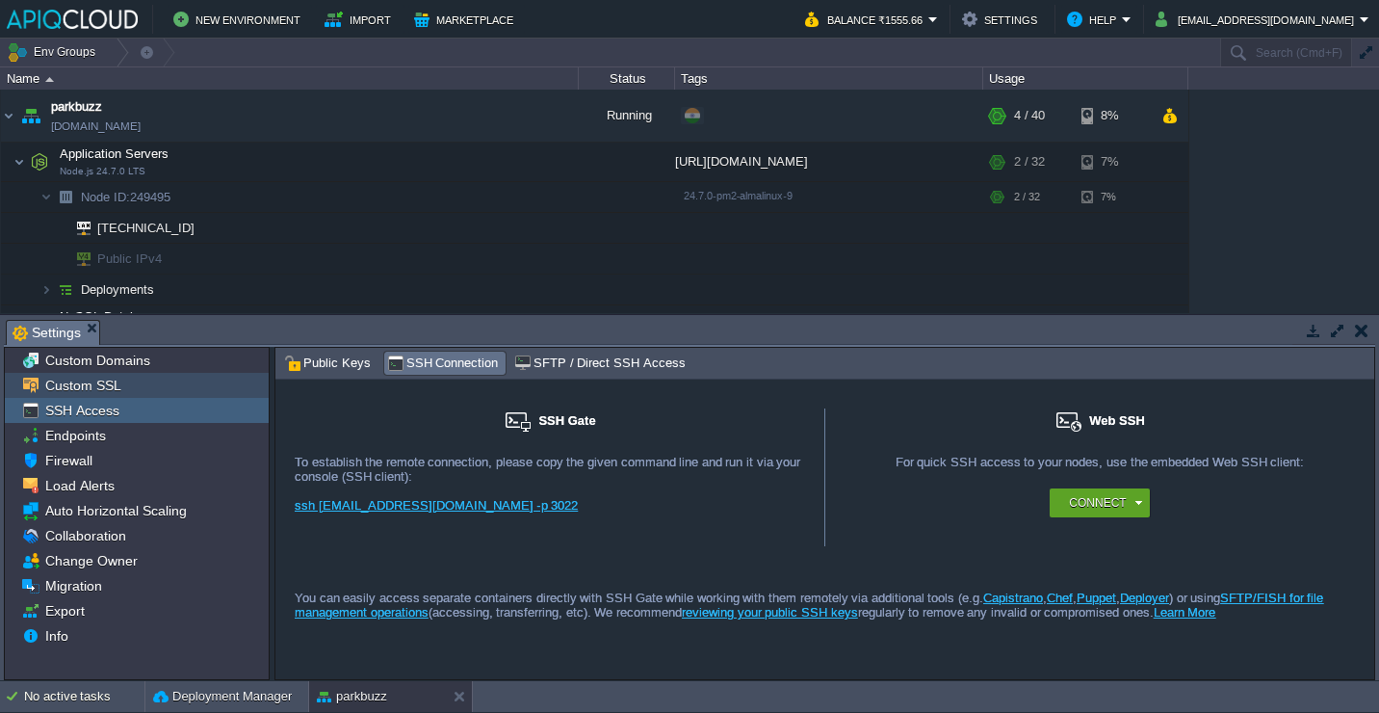
click at [162, 387] on div "Custom SSL" at bounding box center [137, 385] width 264 height 25
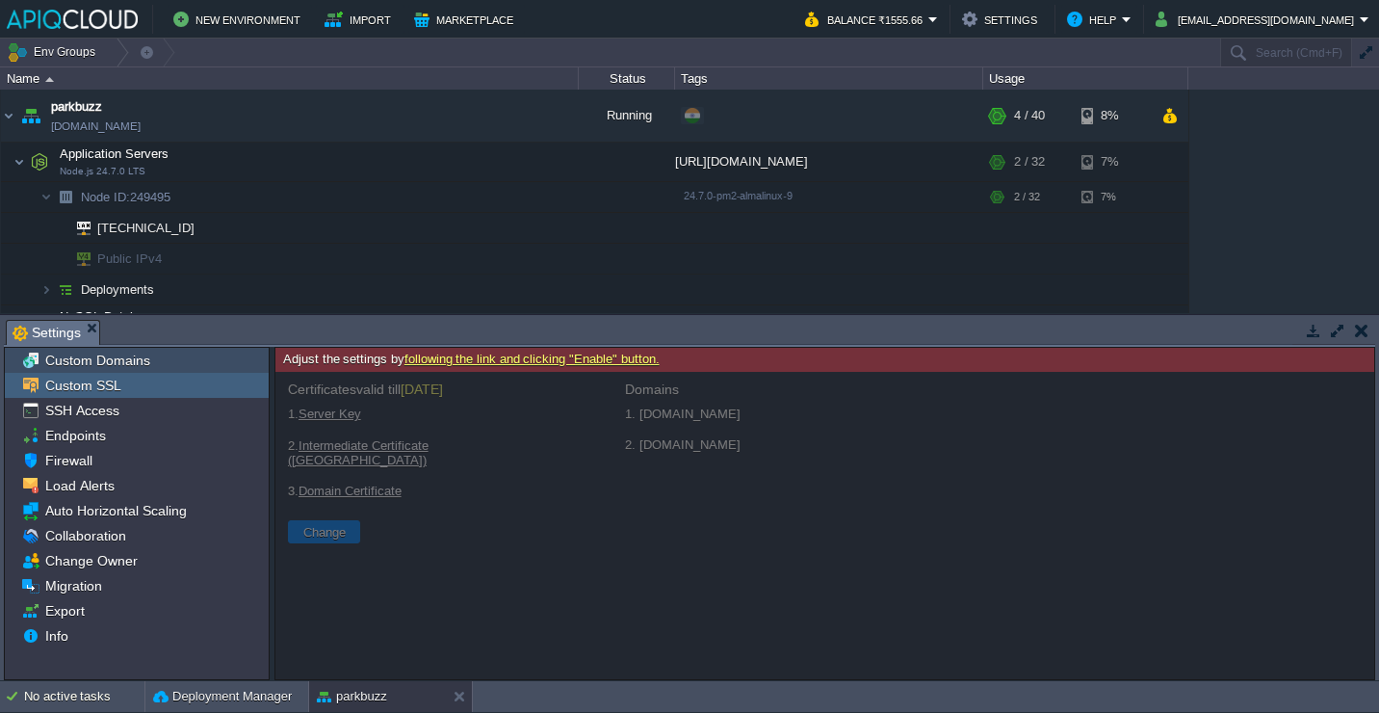
click at [179, 369] on div "Custom Domains" at bounding box center [137, 360] width 264 height 25
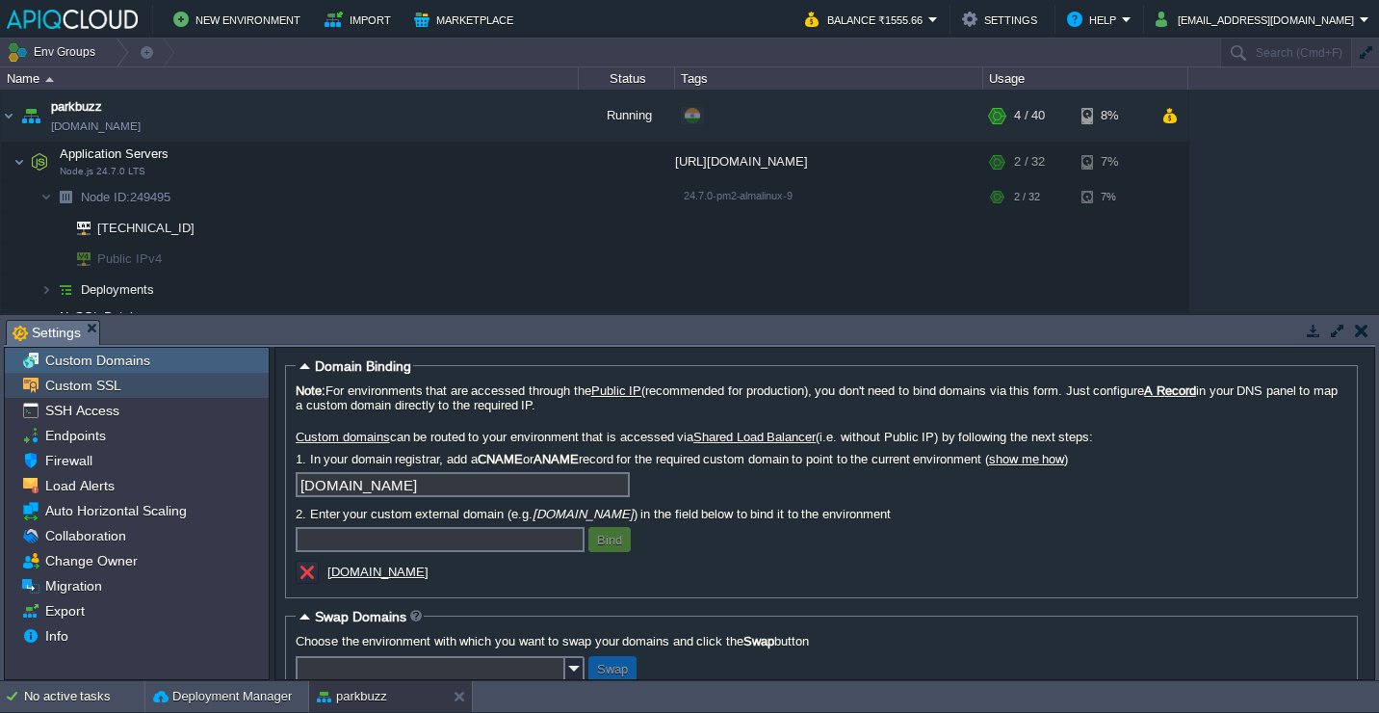
click at [171, 394] on div "Custom SSL" at bounding box center [137, 385] width 264 height 25
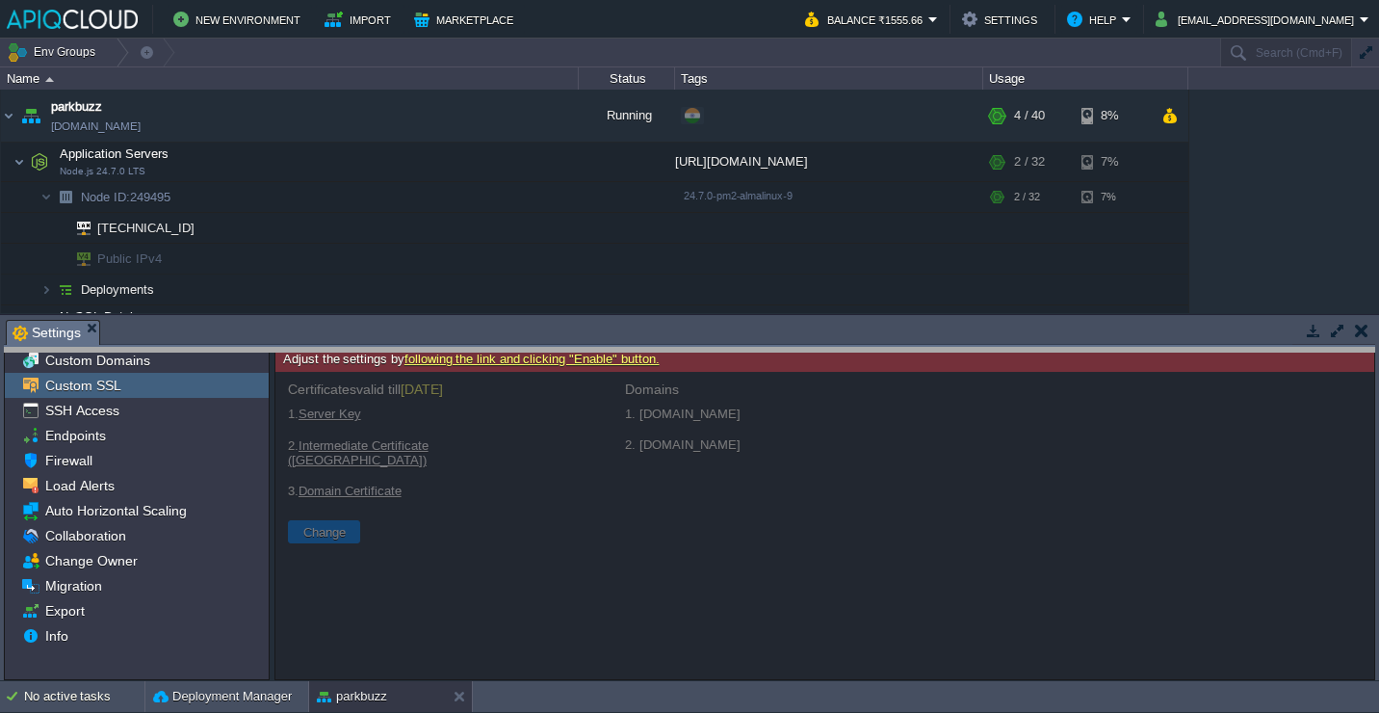
drag, startPoint x: 260, startPoint y: 321, endPoint x: 258, endPoint y: 399, distance: 78.1
click at [258, 399] on body "New Environment Import Marketplace Bonus ₹0.00 Upgrade Account Balance ₹1555.66…" at bounding box center [689, 356] width 1379 height 713
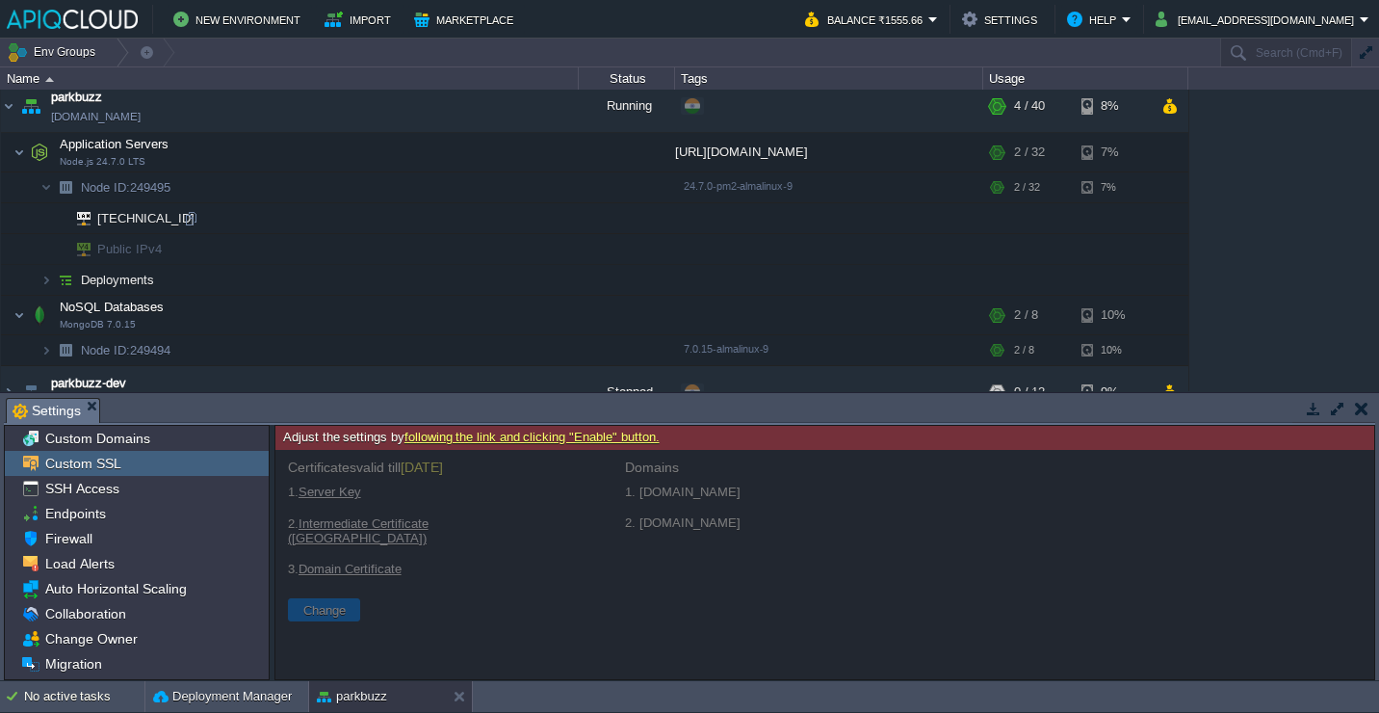
scroll to position [6, 0]
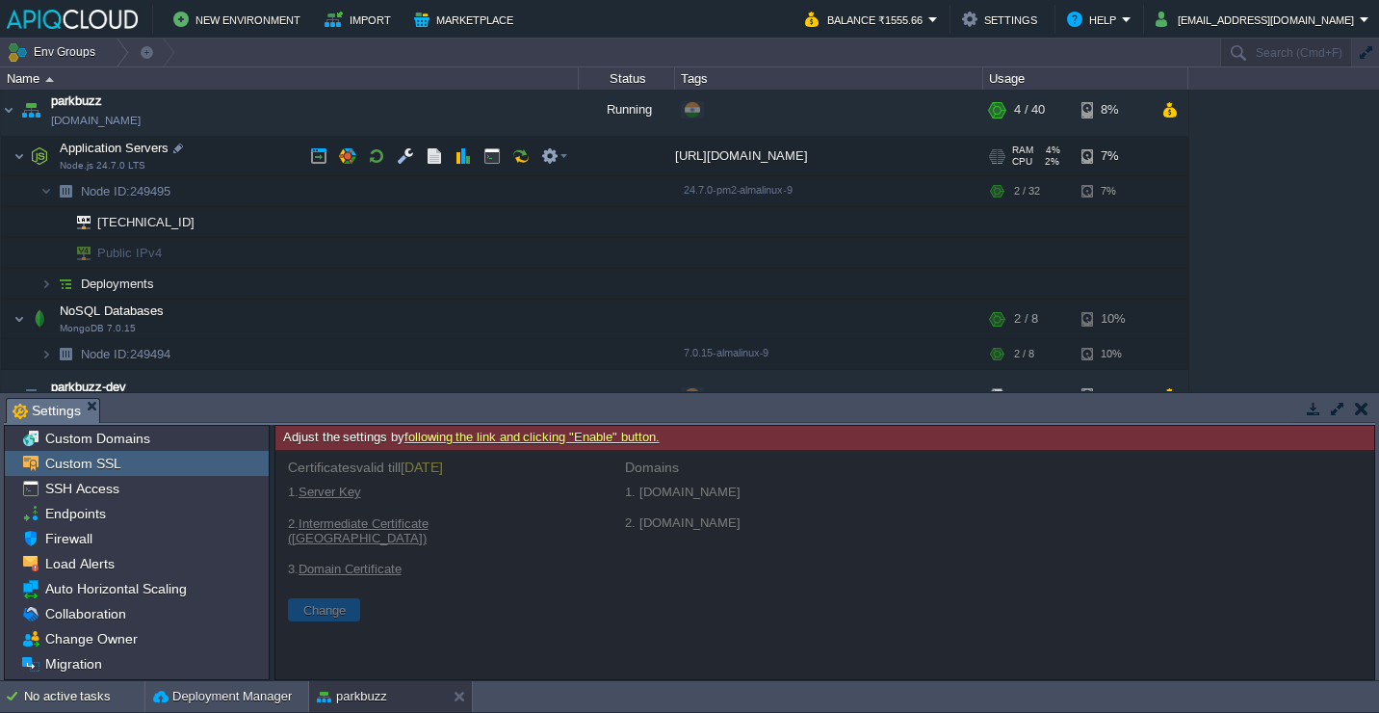
click at [248, 163] on td "Application Servers Node.js 24.7.0 LTS" at bounding box center [290, 156] width 578 height 39
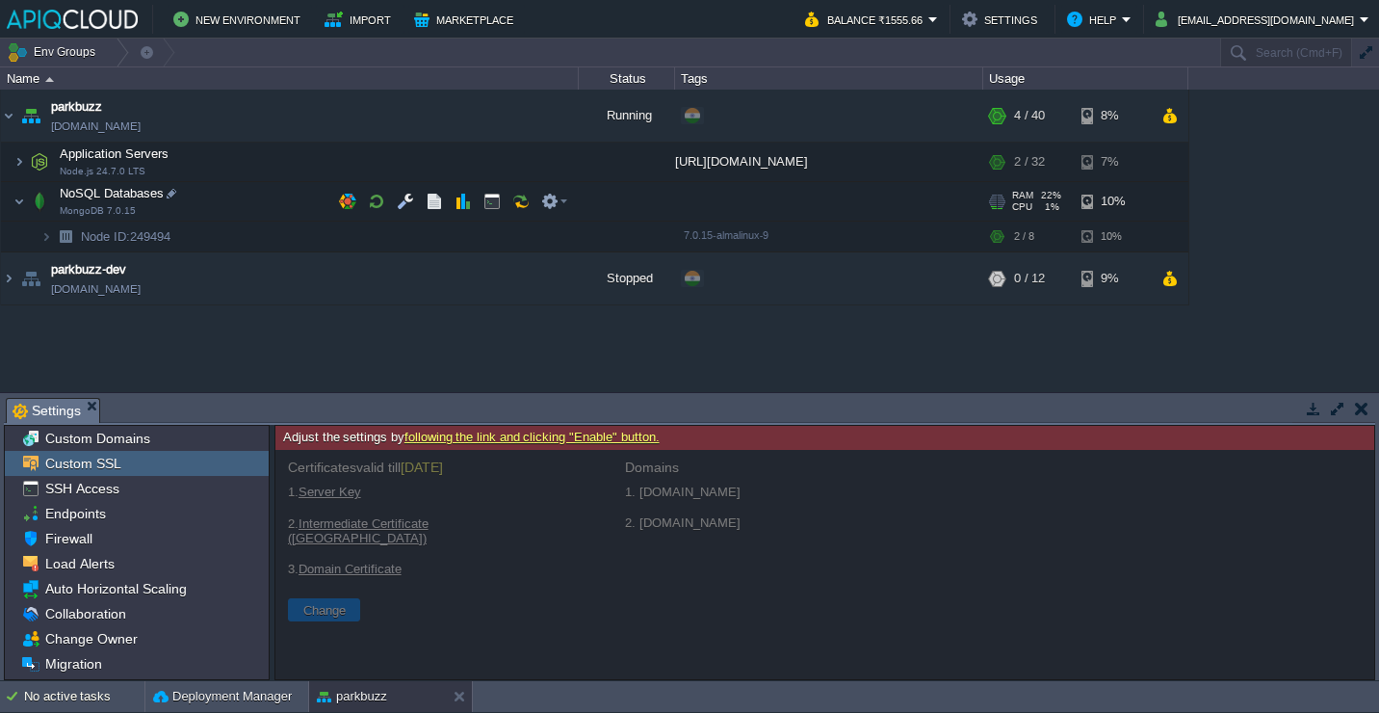
click at [246, 197] on td "NoSQL Databases MongoDB 7.0.15" at bounding box center [290, 201] width 578 height 39
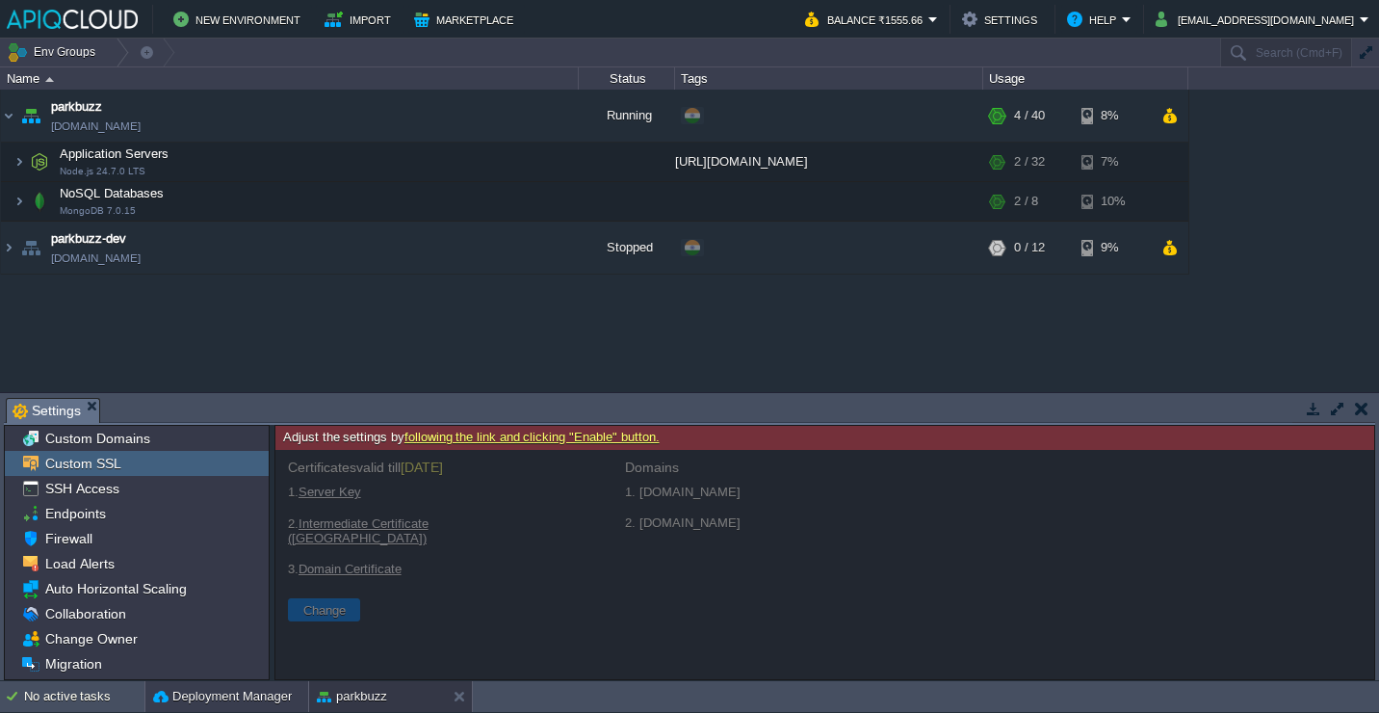
click at [250, 700] on button "Deployment Manager" at bounding box center [222, 696] width 139 height 19
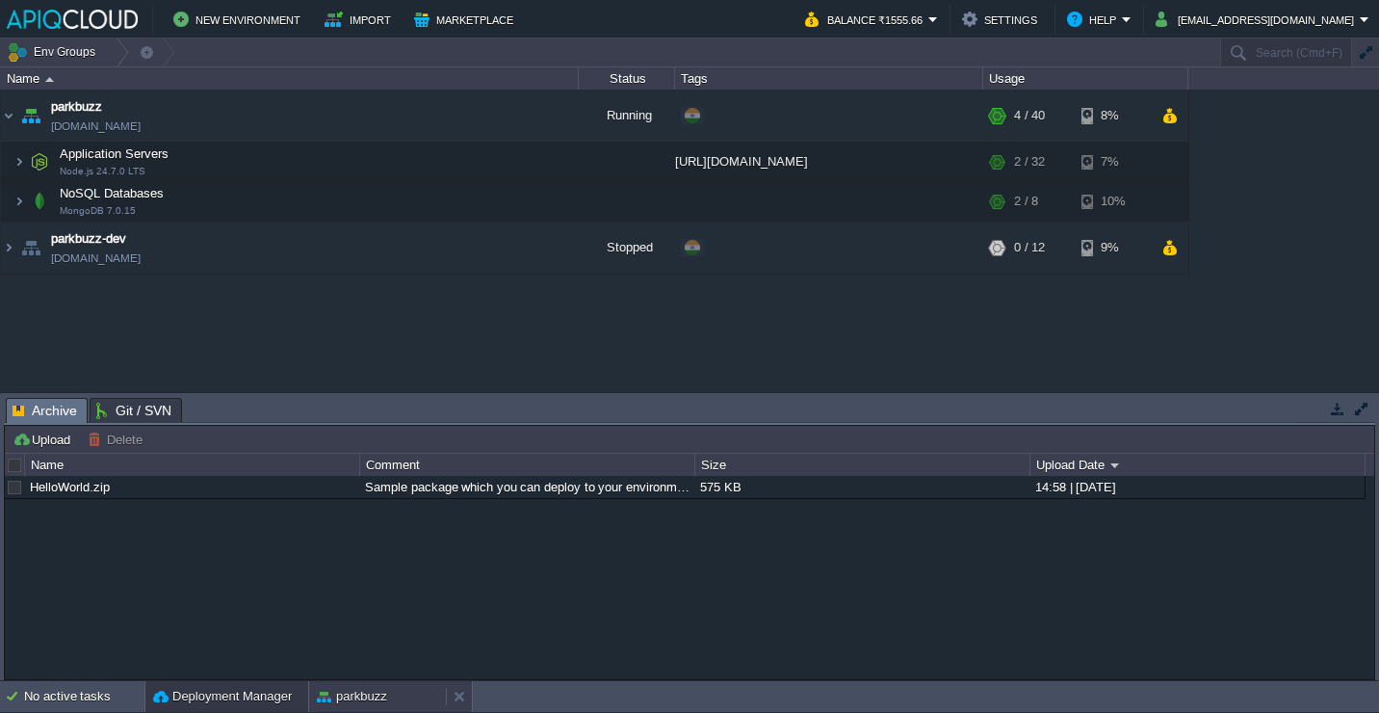
click at [389, 696] on div "parkbuzz" at bounding box center [377, 696] width 137 height 31
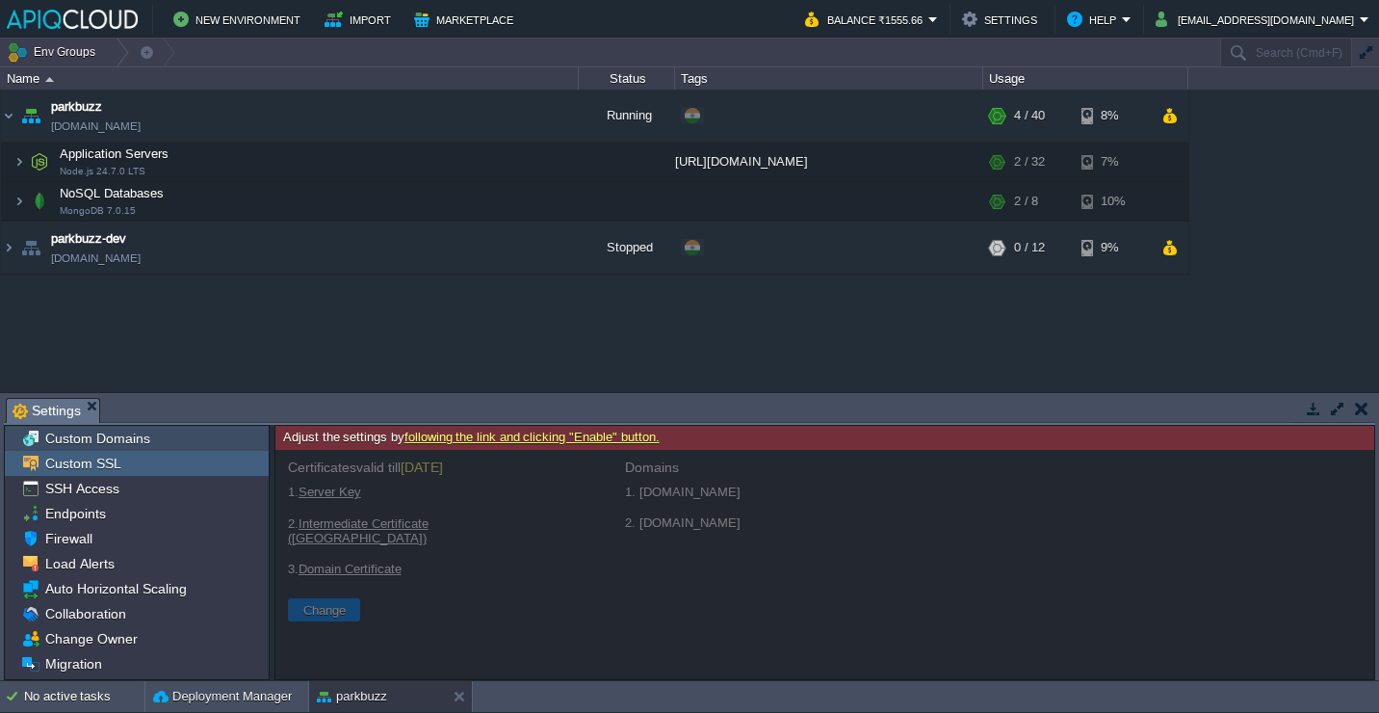
click at [199, 440] on div "Custom Domains" at bounding box center [137, 438] width 264 height 25
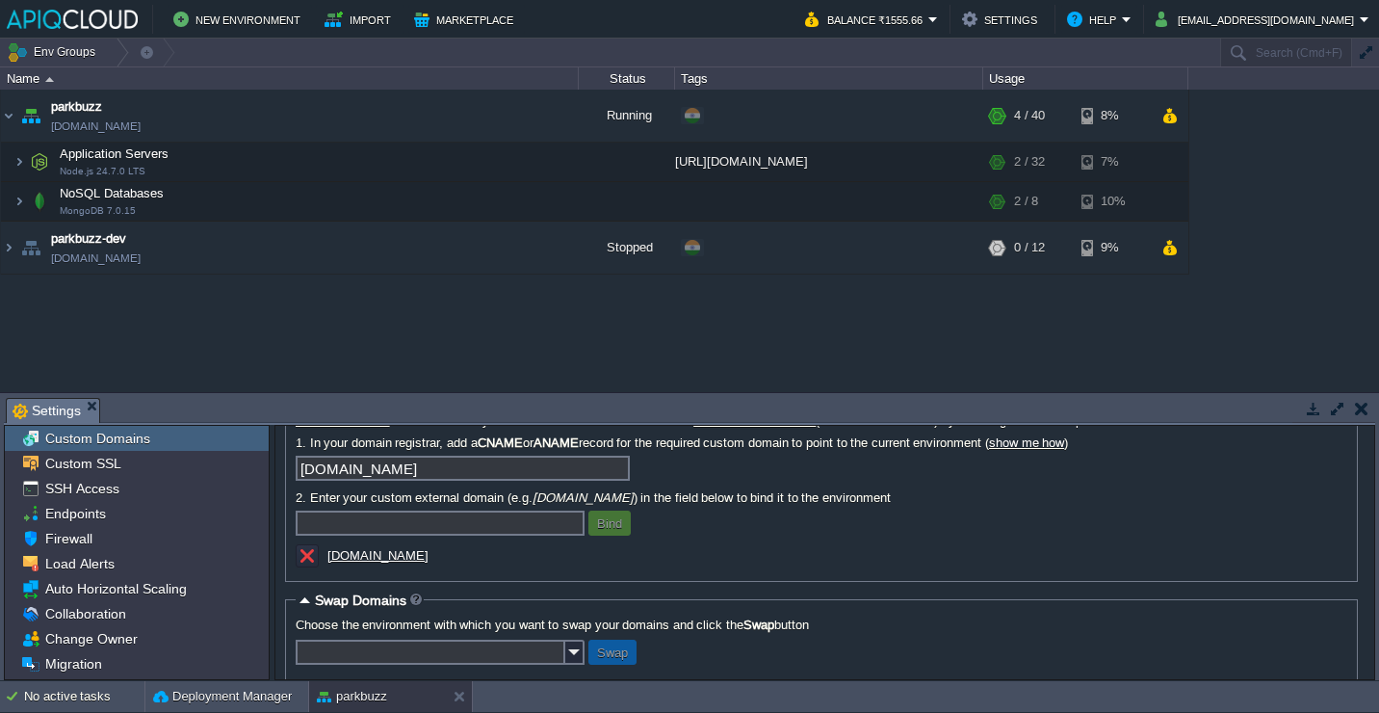
scroll to position [120, 0]
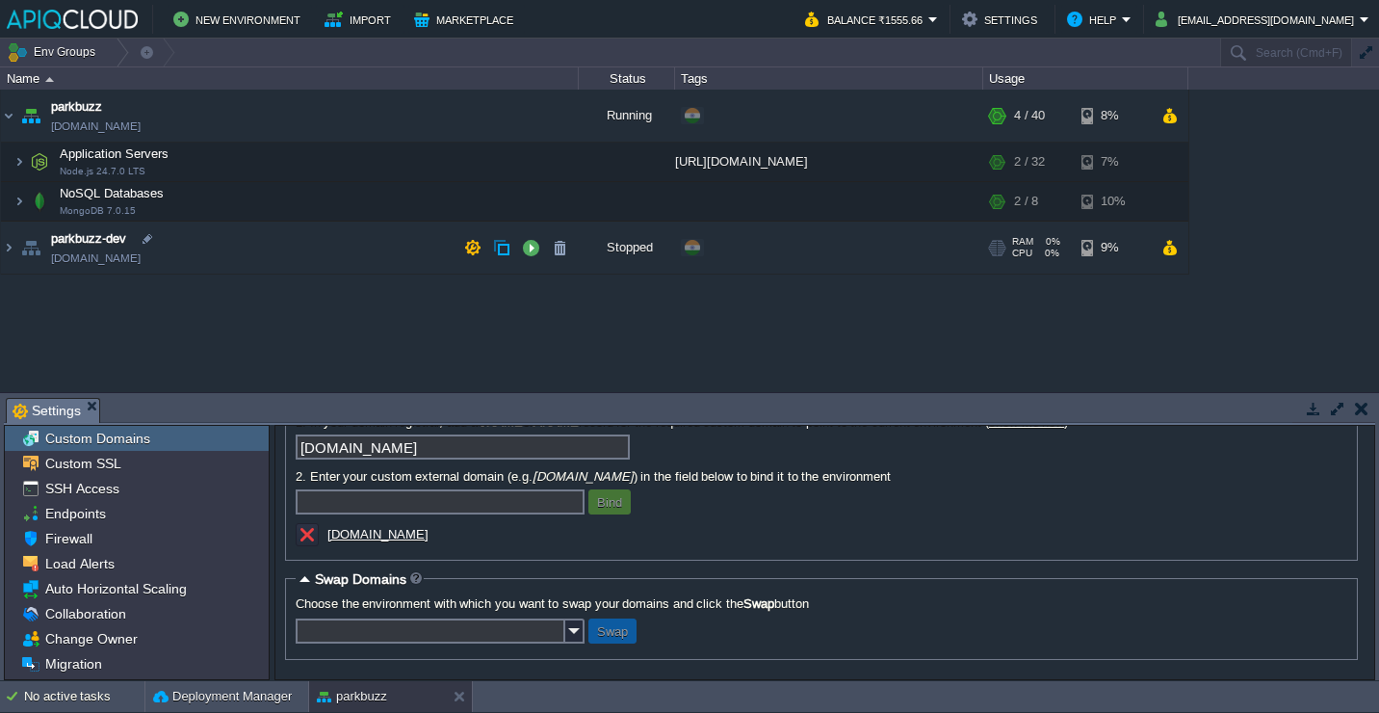
click at [267, 232] on td "parkbuzz-dev [DOMAIN_NAME]" at bounding box center [290, 248] width 578 height 53
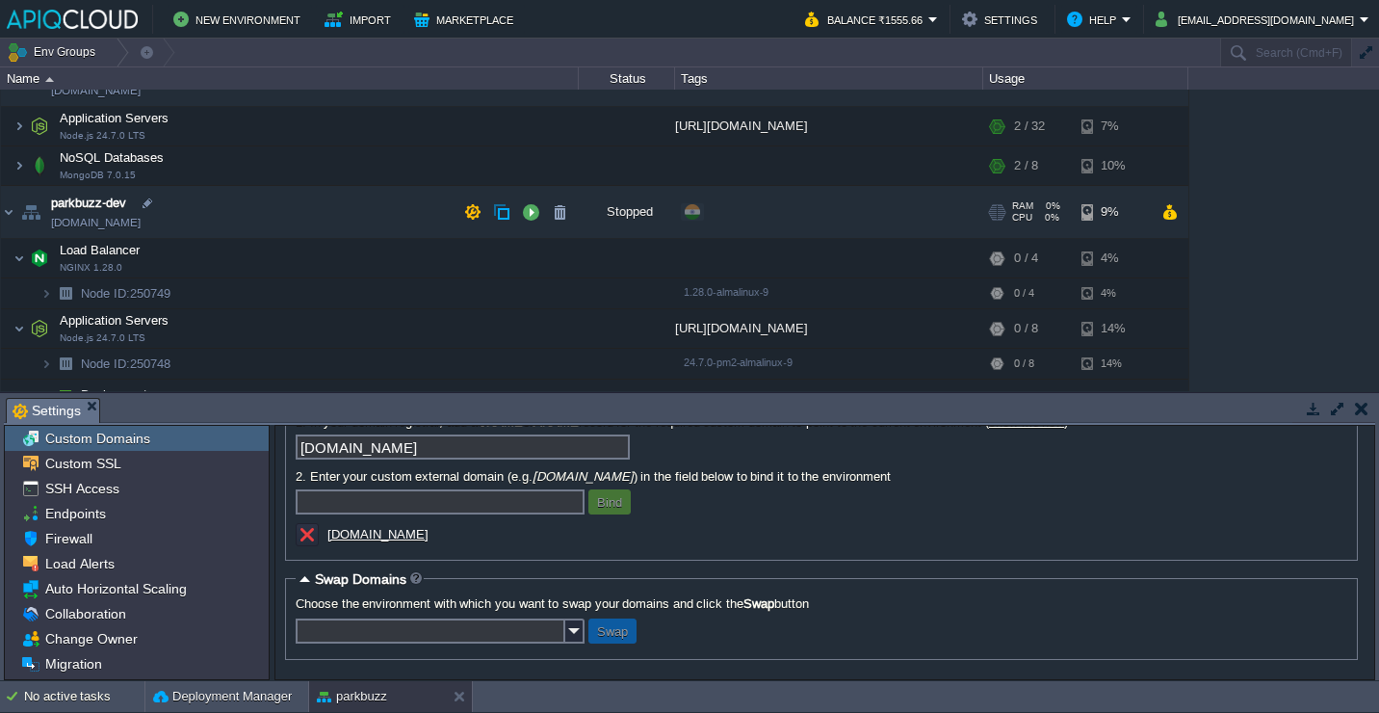
scroll to position [55, 0]
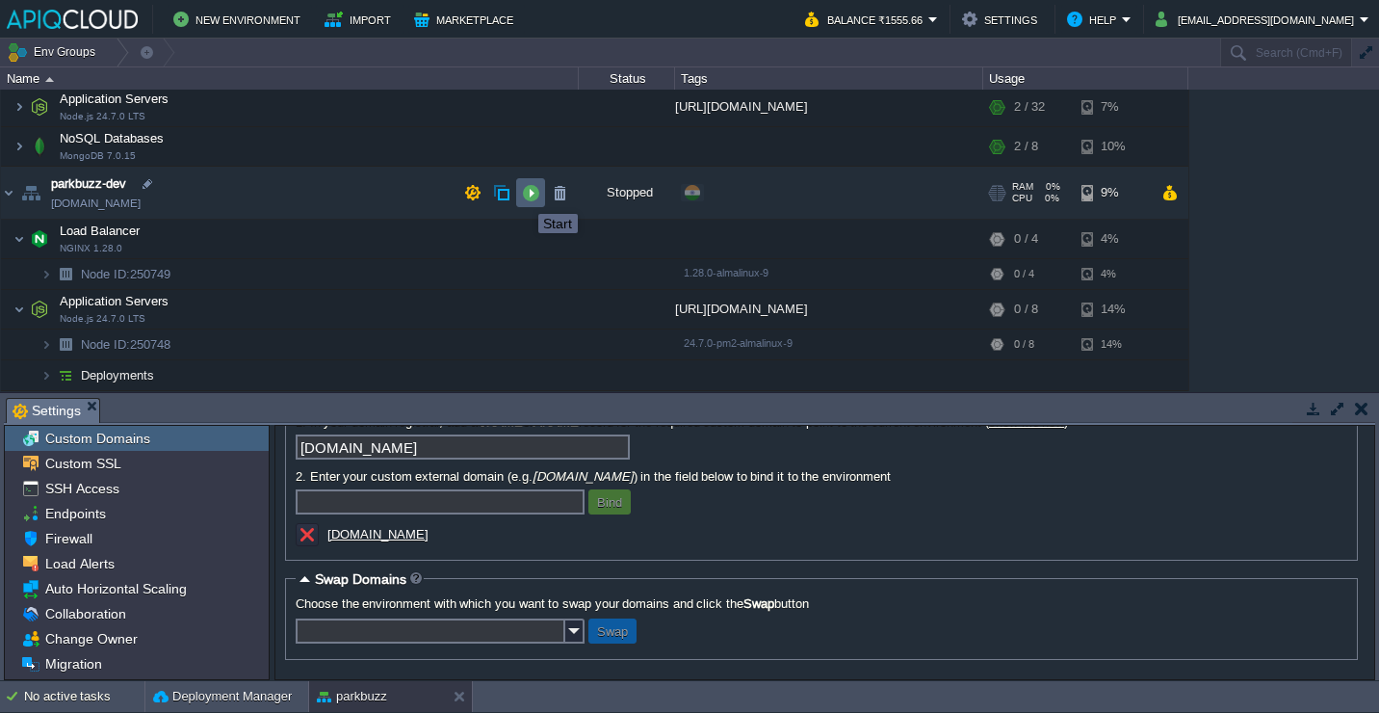
click at [524, 197] on button "button" at bounding box center [530, 192] width 17 height 17
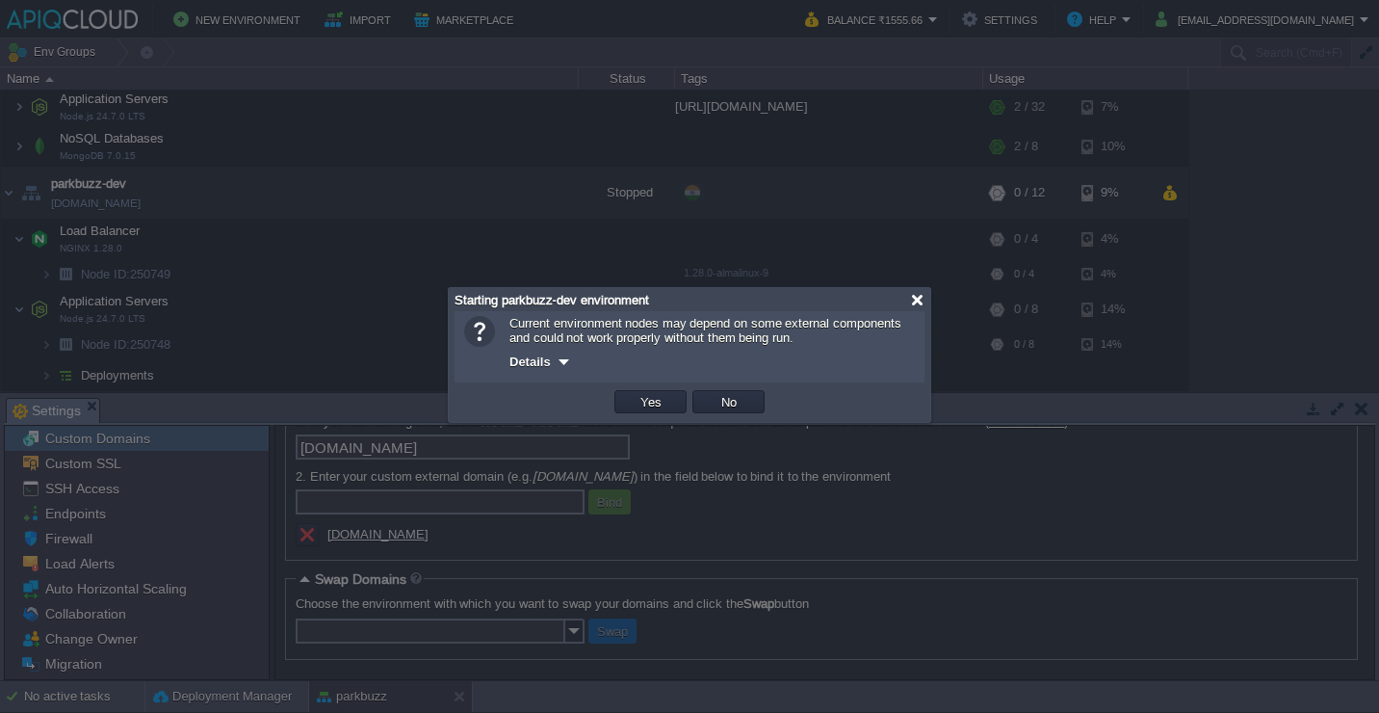
click at [914, 297] on div at bounding box center [917, 300] width 14 height 14
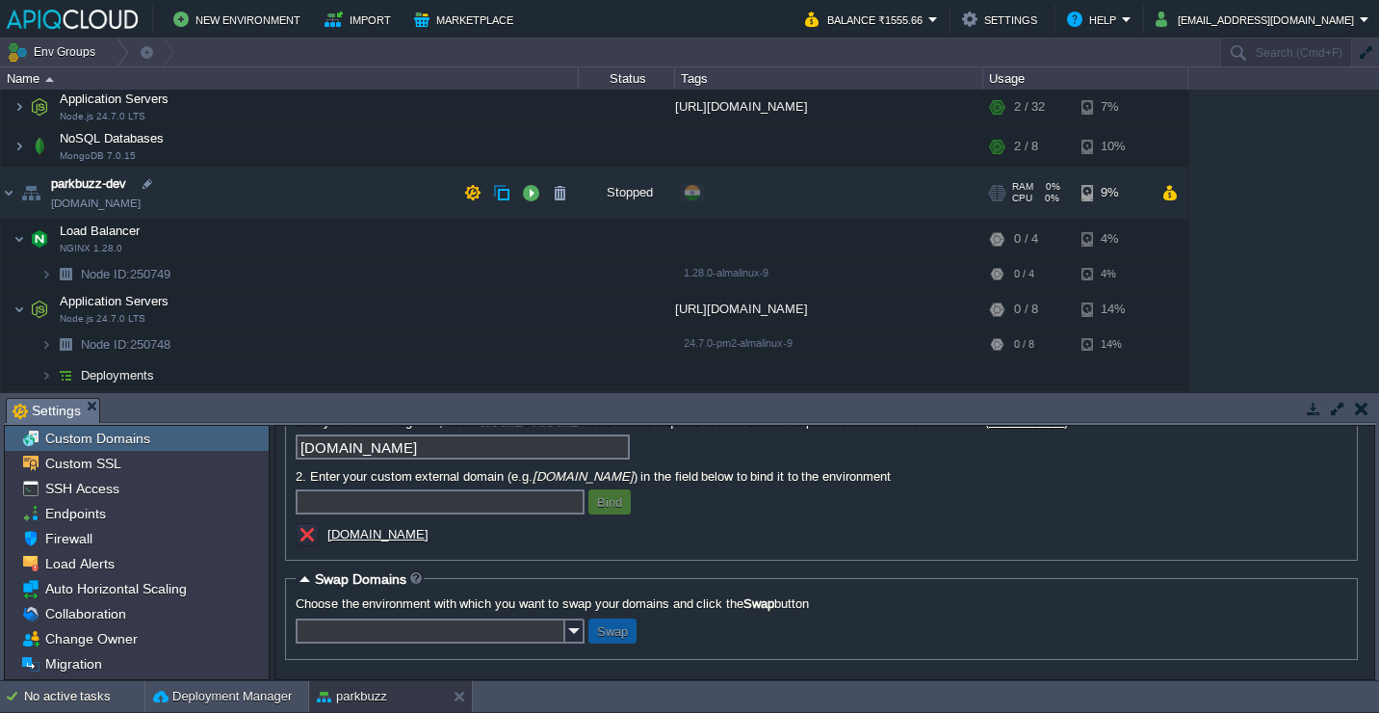
click at [239, 202] on td "parkbuzz-dev [DOMAIN_NAME]" at bounding box center [290, 193] width 578 height 53
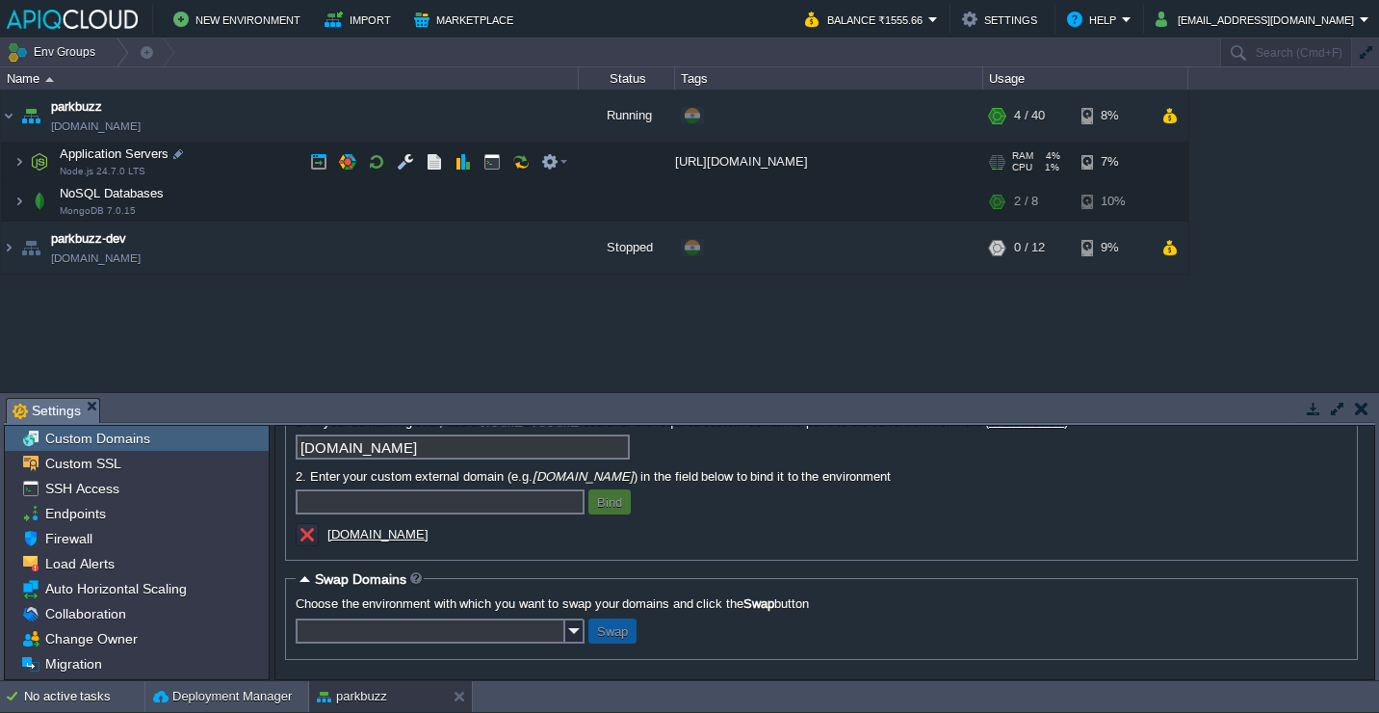
click at [290, 165] on td "Application Servers Node.js 24.7.0 LTS" at bounding box center [290, 162] width 578 height 39
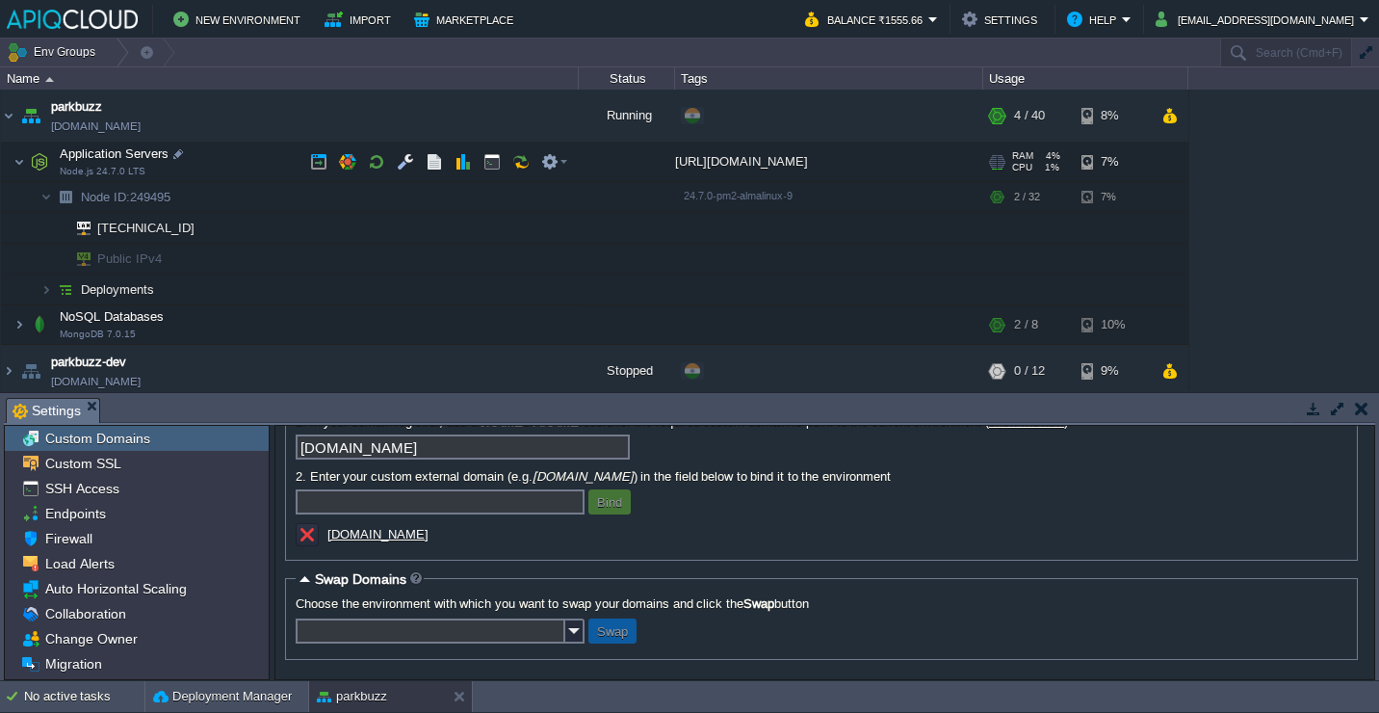
click at [269, 160] on td "Application Servers Node.js 24.7.0 LTS" at bounding box center [290, 162] width 578 height 39
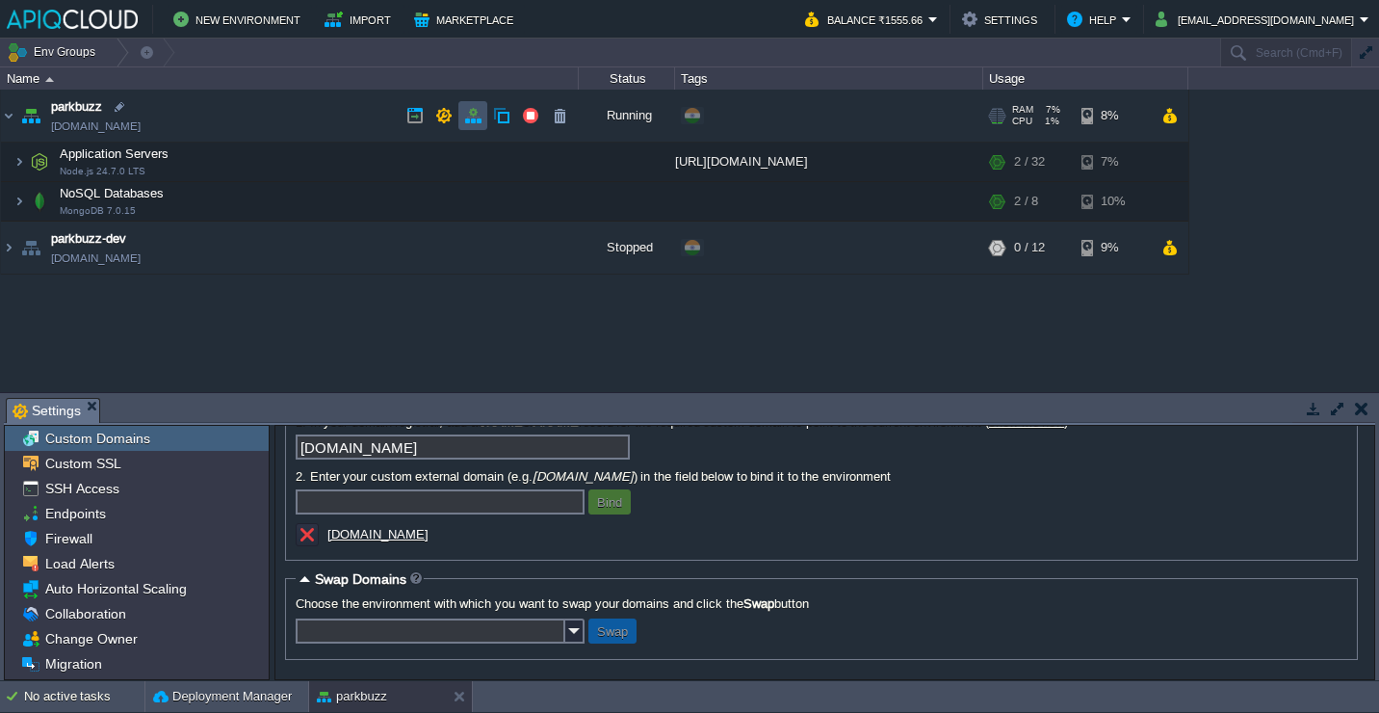
click at [467, 114] on button "button" at bounding box center [472, 115] width 17 height 17
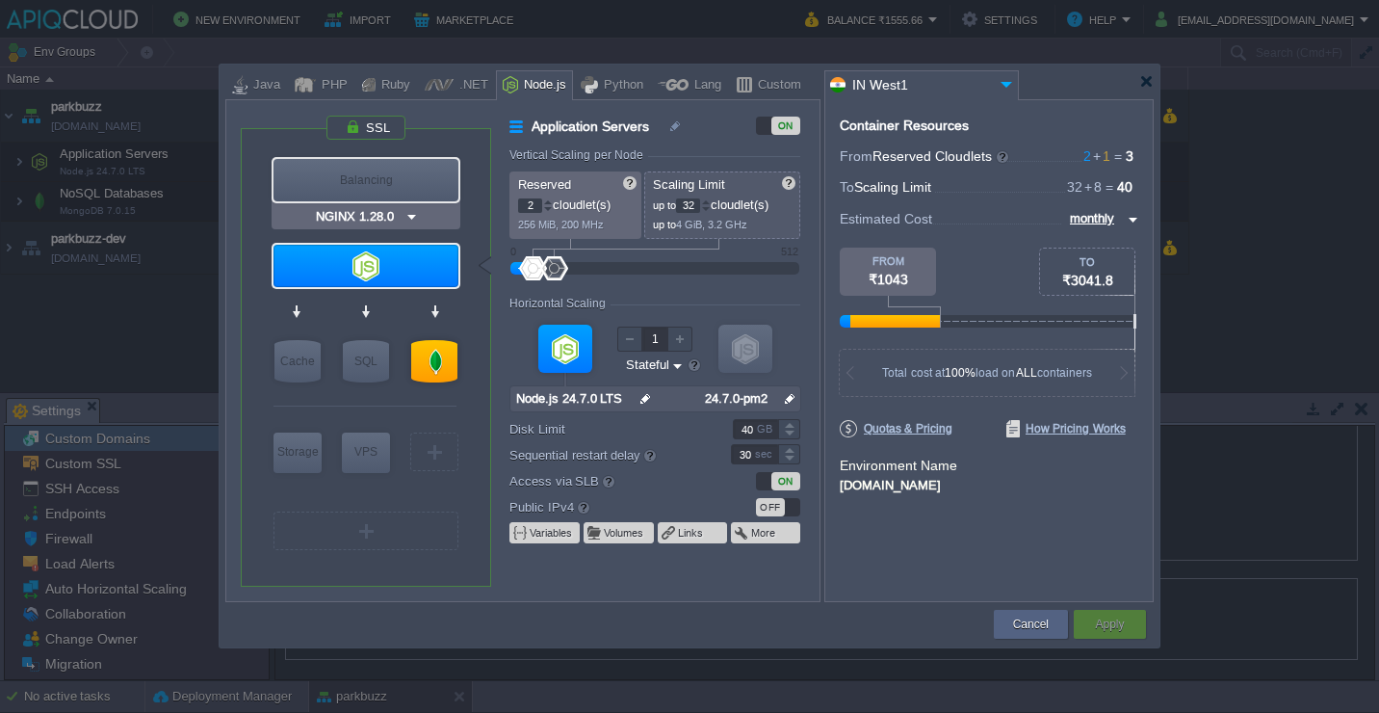
click at [316, 173] on div "Balancing" at bounding box center [366, 180] width 185 height 42
type input "Load Balancer"
type input "1"
type input "4"
type input "NGINX 1.28.0"
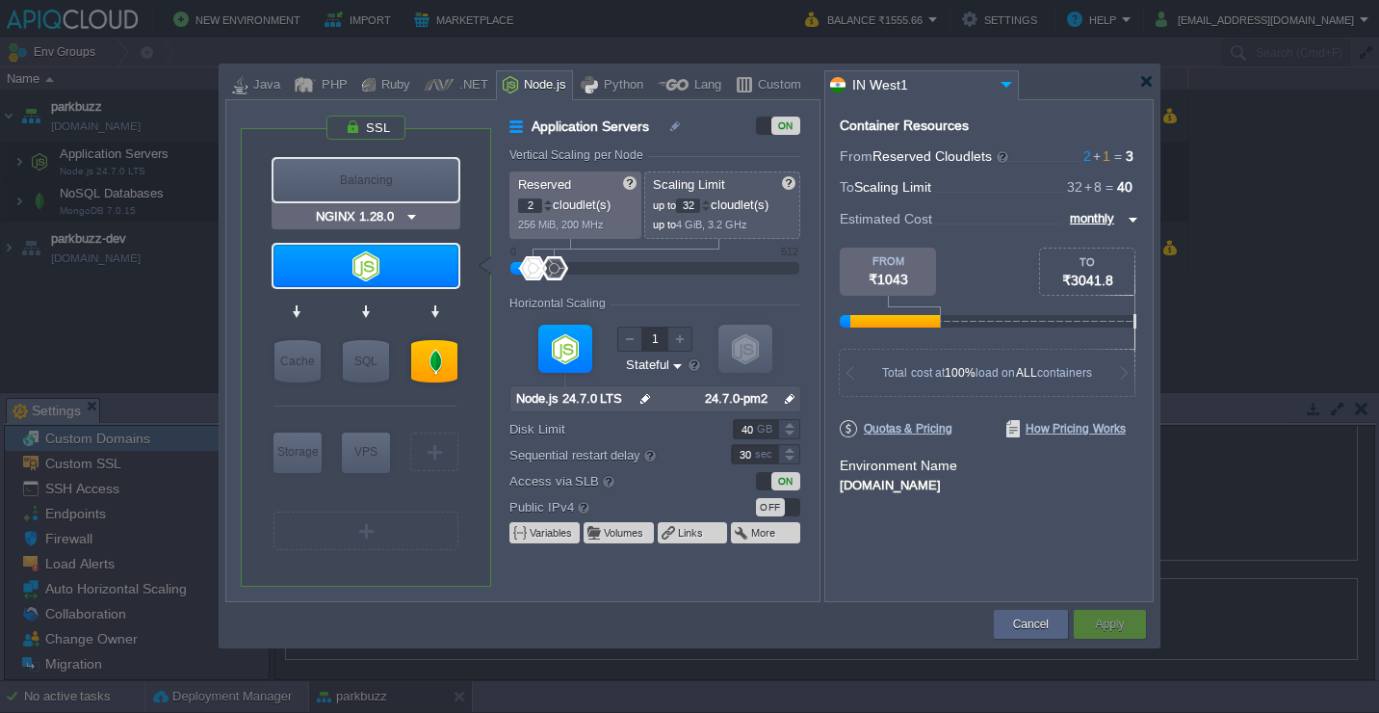
type input "1.28.0-almalin..."
type input "20"
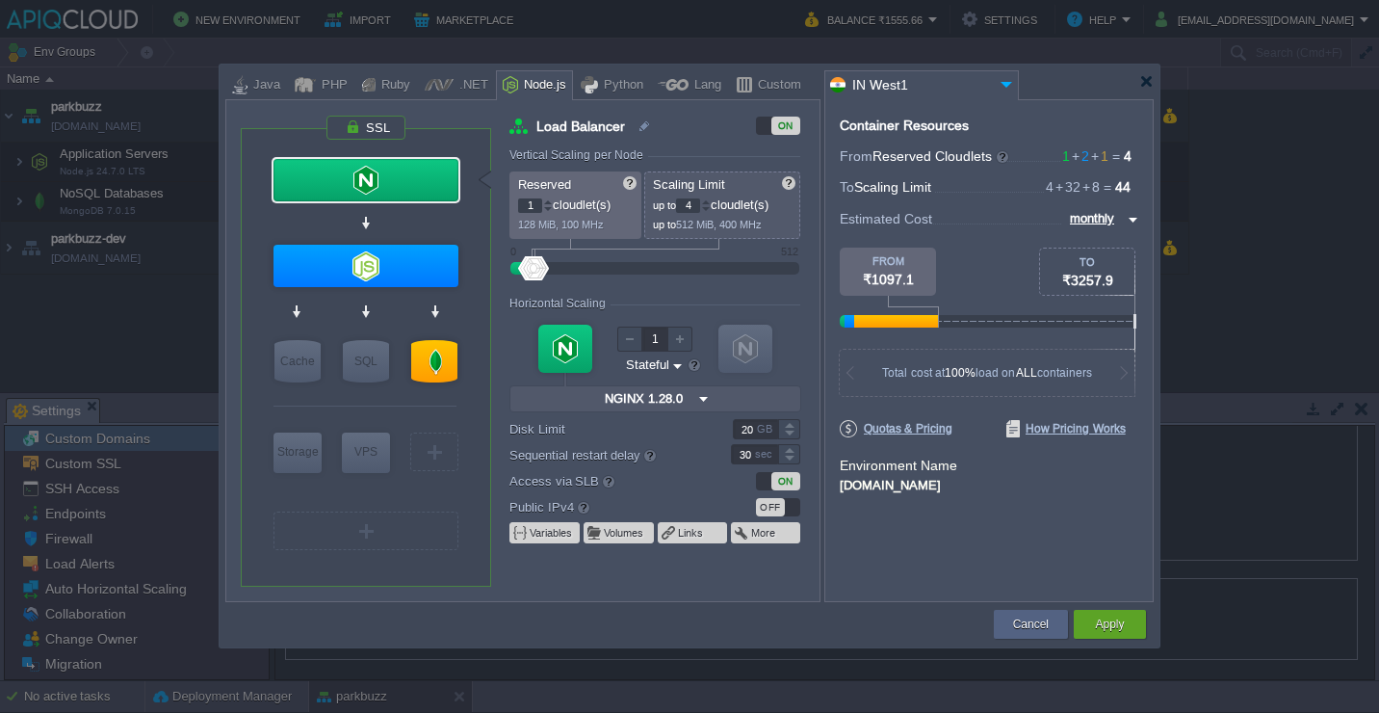
click at [780, 507] on div "OFF" at bounding box center [770, 507] width 29 height 18
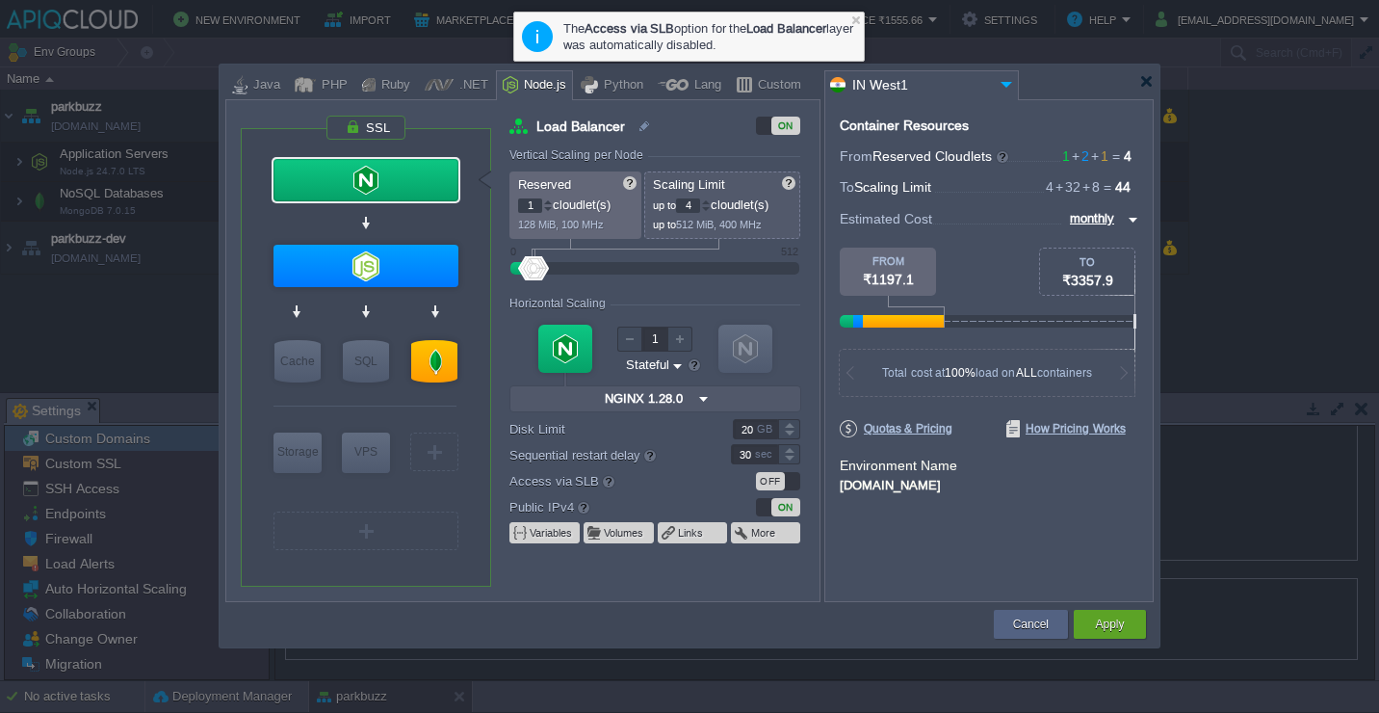
click at [799, 484] on div "OFF" at bounding box center [778, 481] width 44 height 18
click at [789, 477] on div "ON" at bounding box center [786, 481] width 29 height 18
type input "Node.js 24.7.0 LTS"
click at [417, 273] on div at bounding box center [366, 266] width 185 height 42
type input "Application Servers"
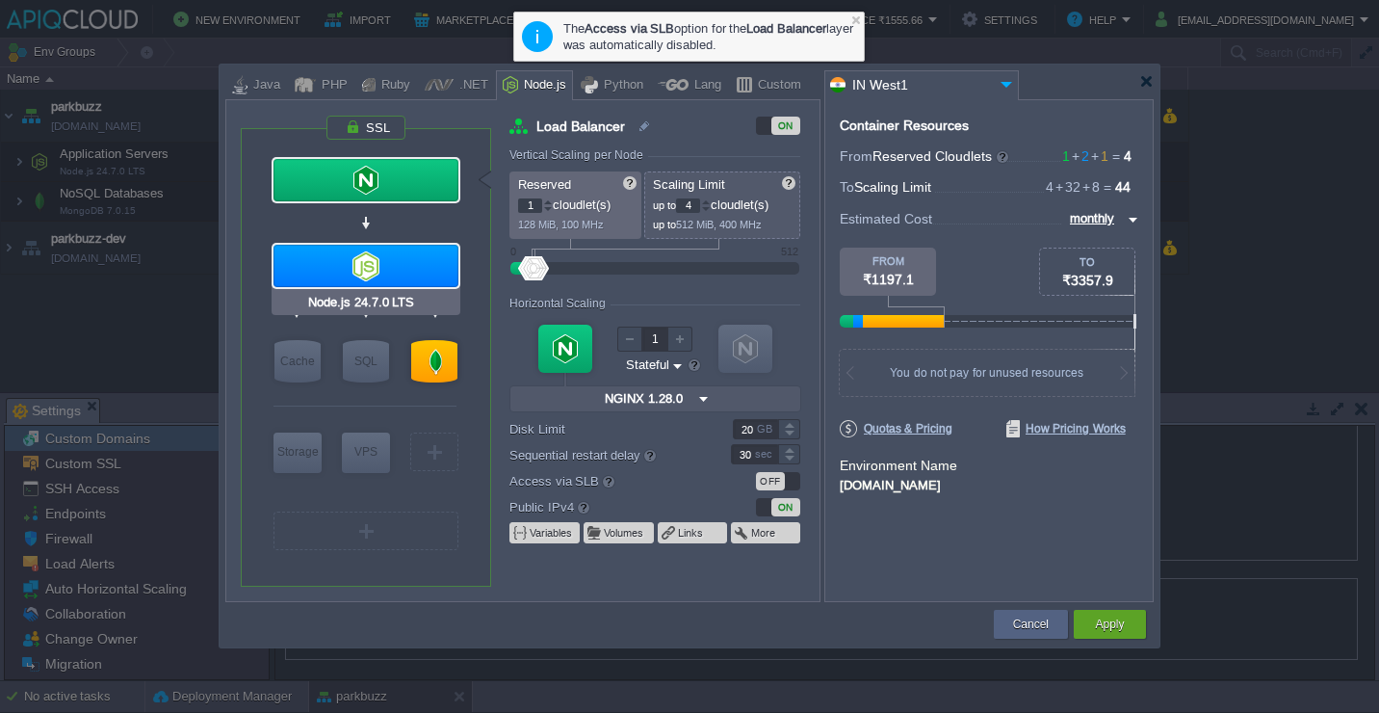
type input "2"
type input "32"
type input "Node.js 24.7.0 LTS"
type input "null"
type input "24.7.0-pm2"
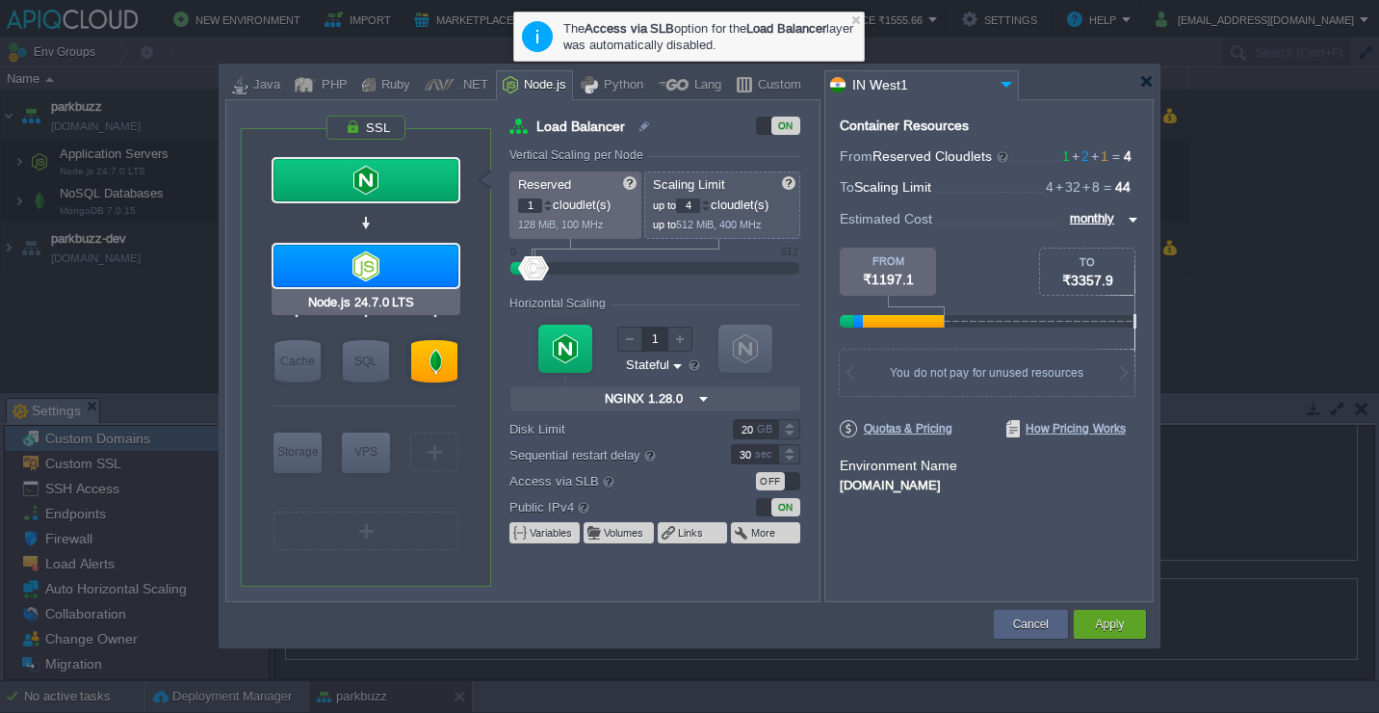
type input "40"
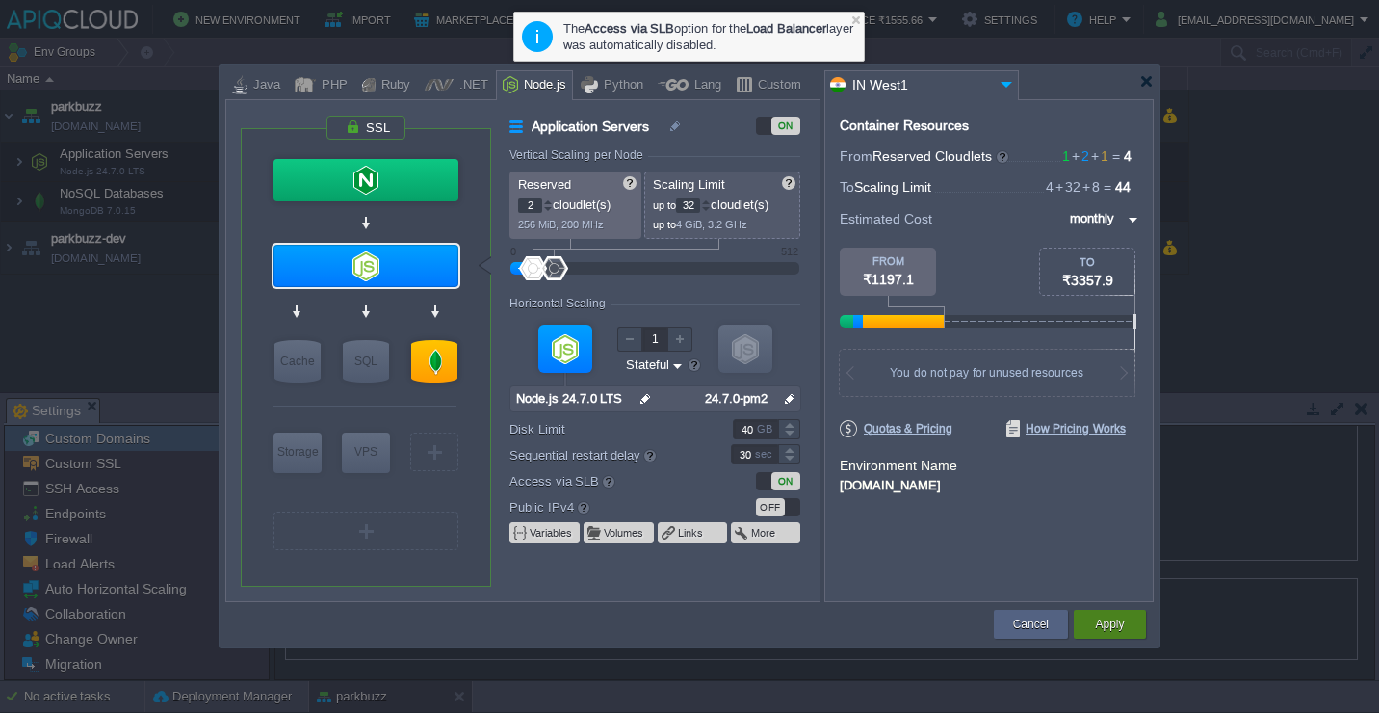
click at [1131, 623] on div "Apply" at bounding box center [1110, 624] width 43 height 29
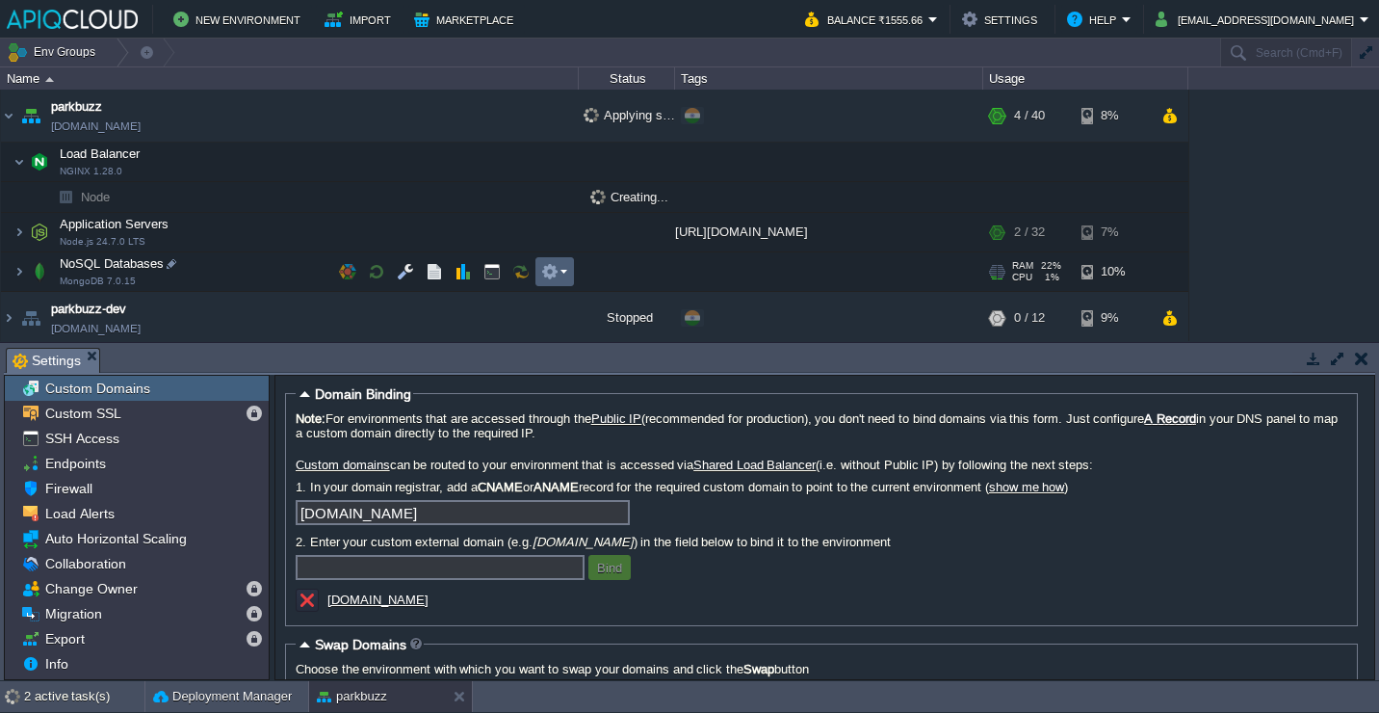
scroll to position [4, 0]
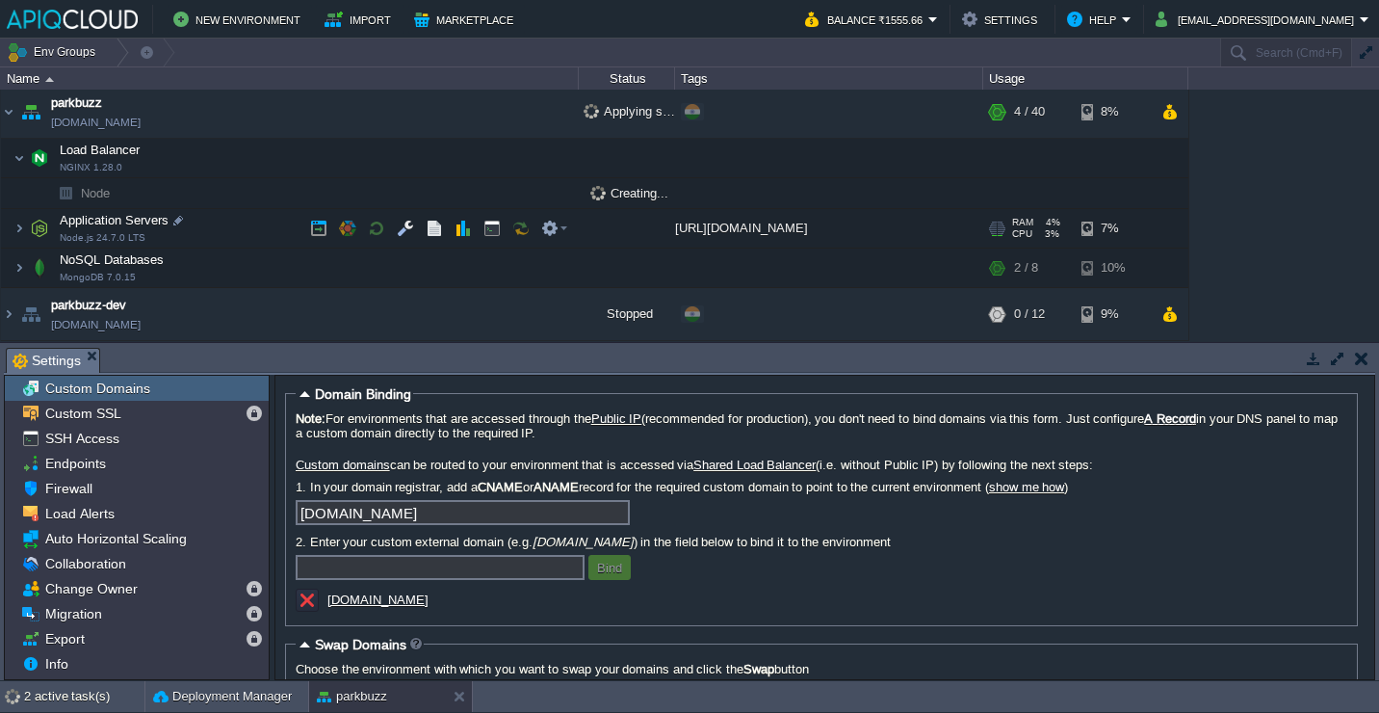
click at [232, 229] on td "Application Servers Node.js 24.7.0 LTS" at bounding box center [290, 228] width 578 height 39
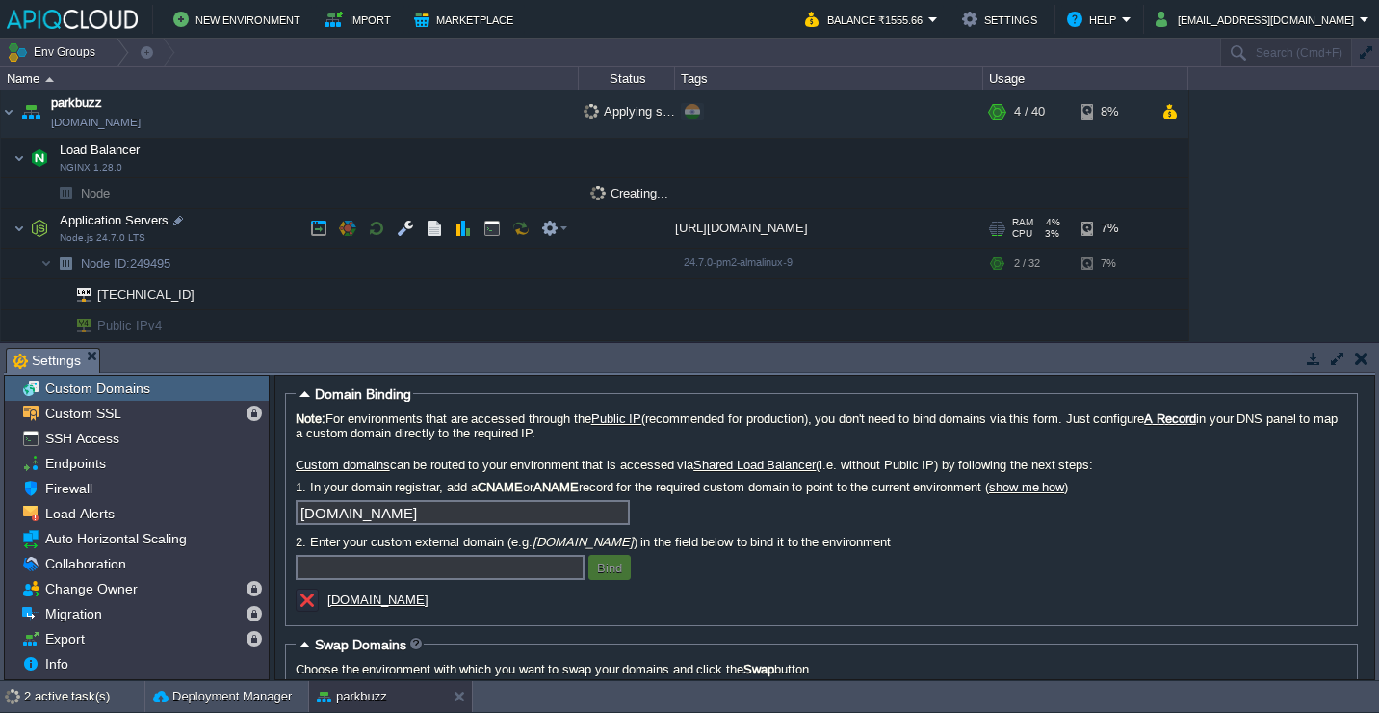
click at [240, 226] on td "Application Servers Node.js 24.7.0 LTS" at bounding box center [290, 228] width 578 height 39
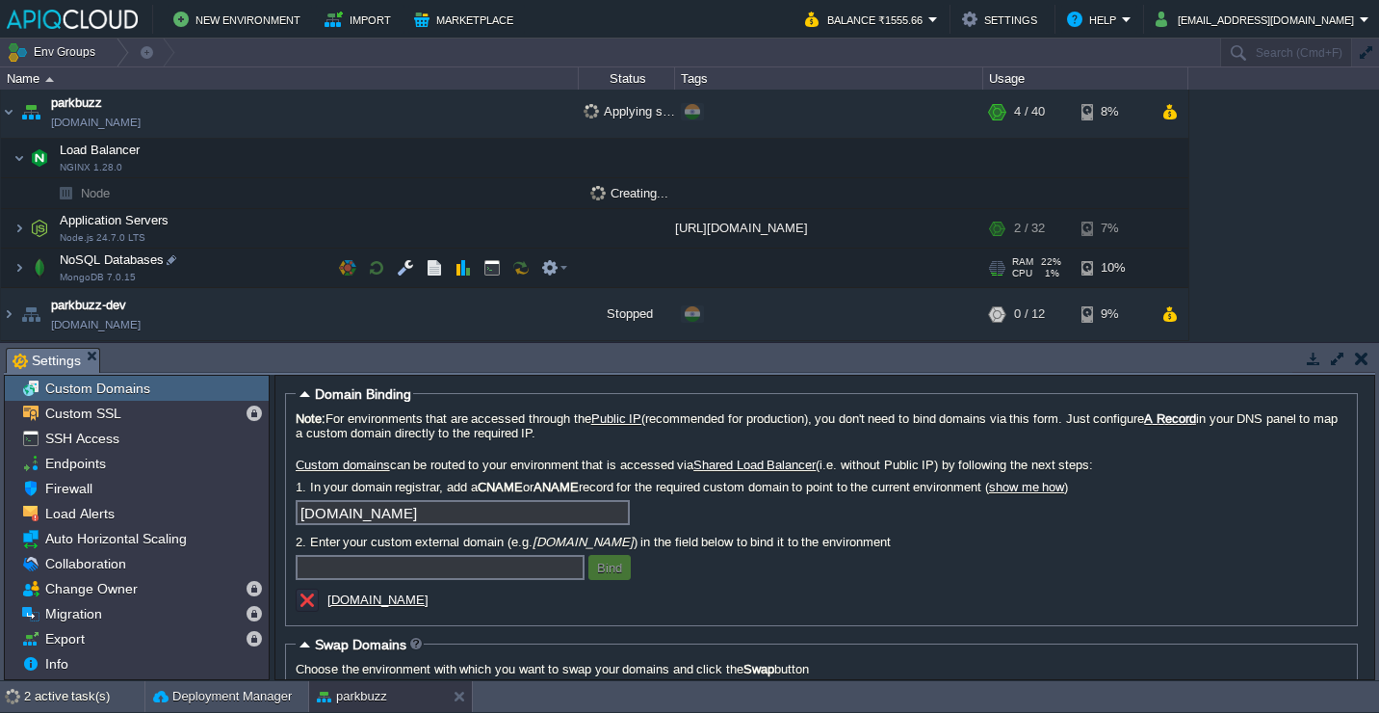
click at [242, 264] on td "NoSQL Databases MongoDB 7.0.15" at bounding box center [290, 268] width 578 height 39
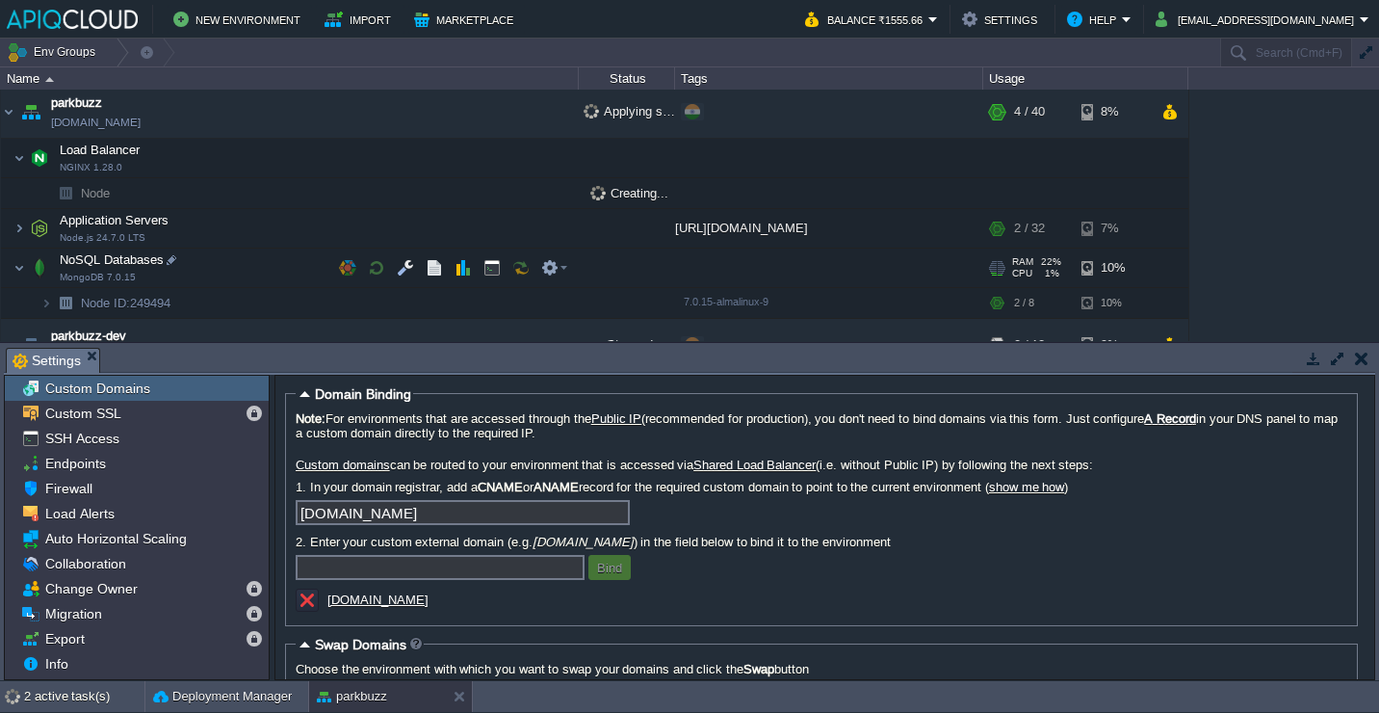
click at [242, 264] on td "NoSQL Databases MongoDB 7.0.15" at bounding box center [290, 268] width 578 height 39
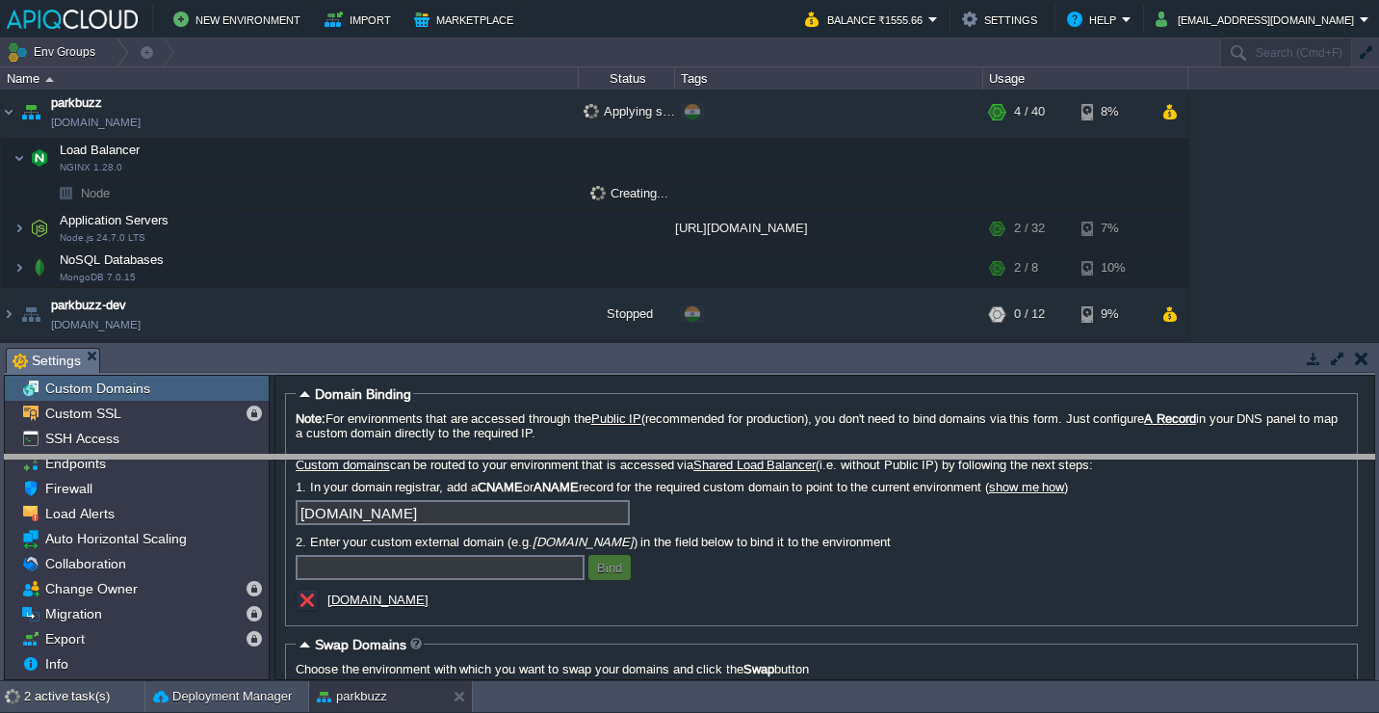
drag, startPoint x: 516, startPoint y: 359, endPoint x: 516, endPoint y: 467, distance: 107.9
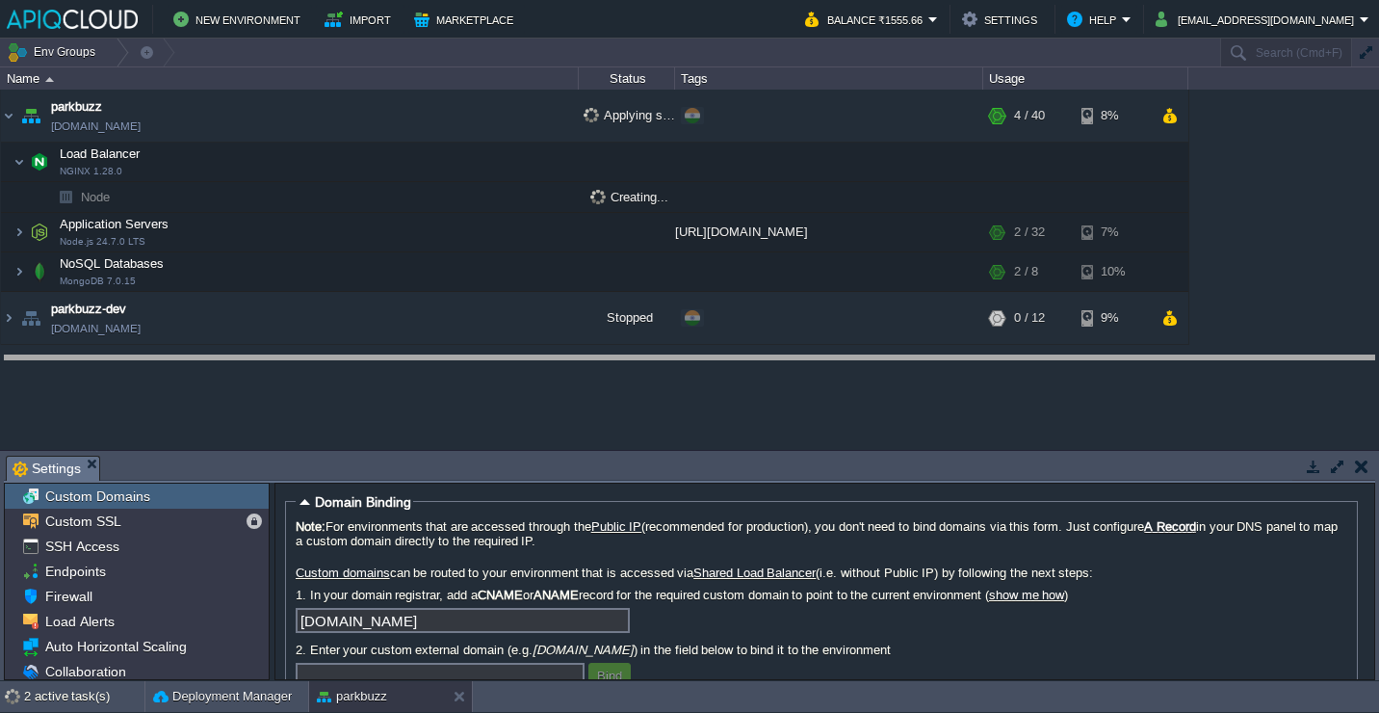
drag, startPoint x: 324, startPoint y: 472, endPoint x: 326, endPoint y: 372, distance: 100.2
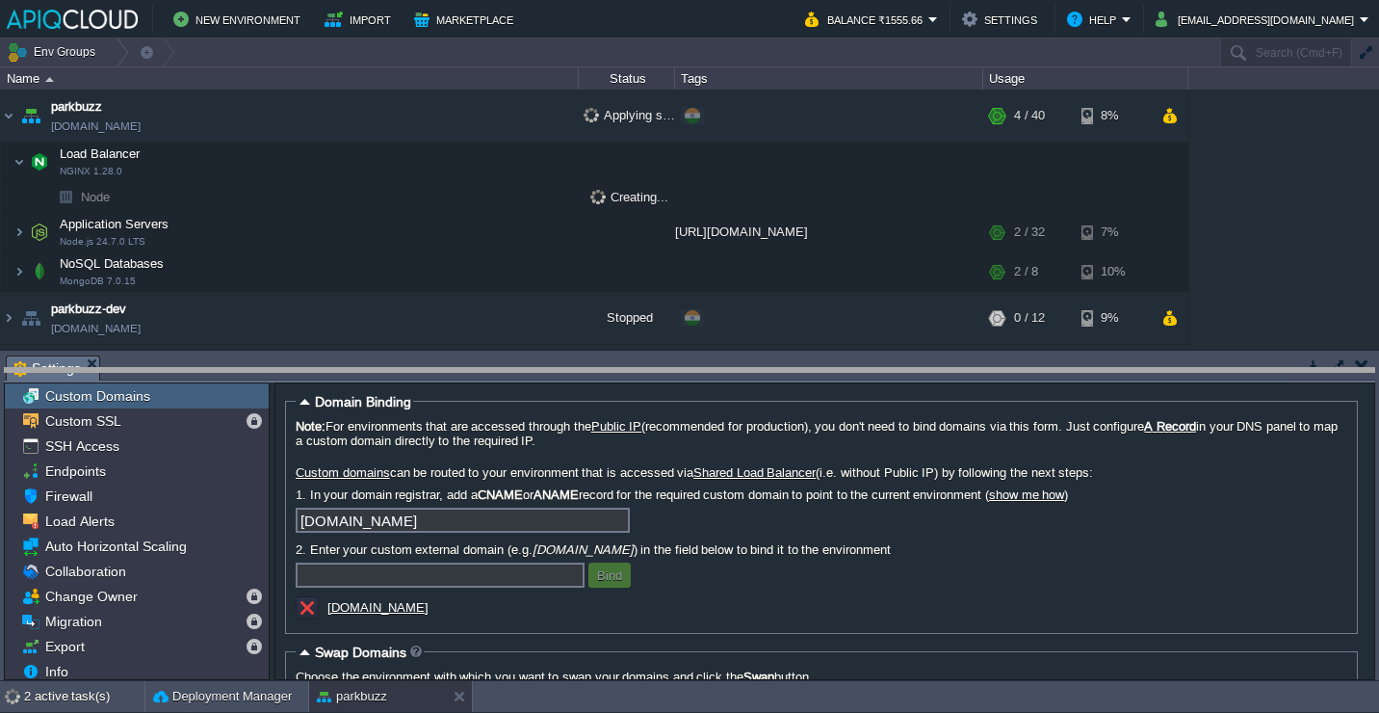
drag, startPoint x: 325, startPoint y: 373, endPoint x: 325, endPoint y: 387, distance: 14.4
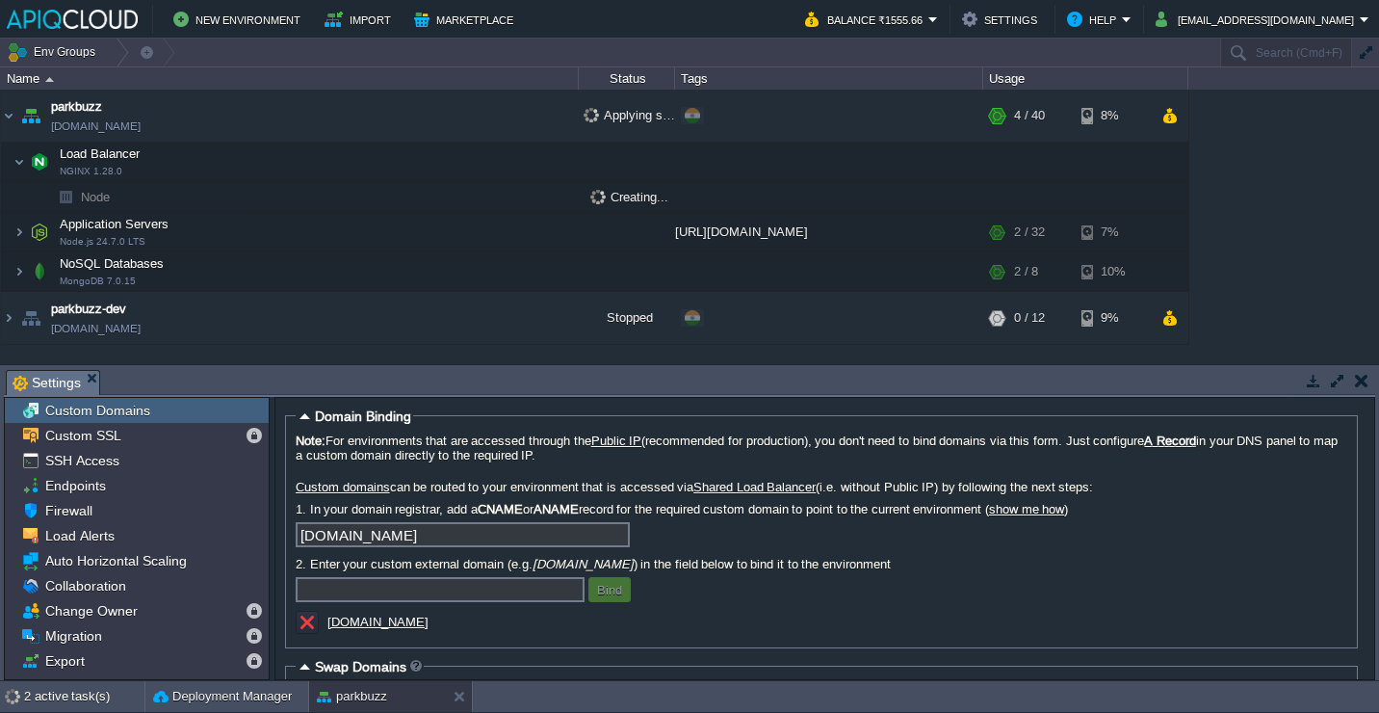
click at [234, 155] on td "Load Balancer NGINX 1.28.0" at bounding box center [290, 162] width 578 height 39
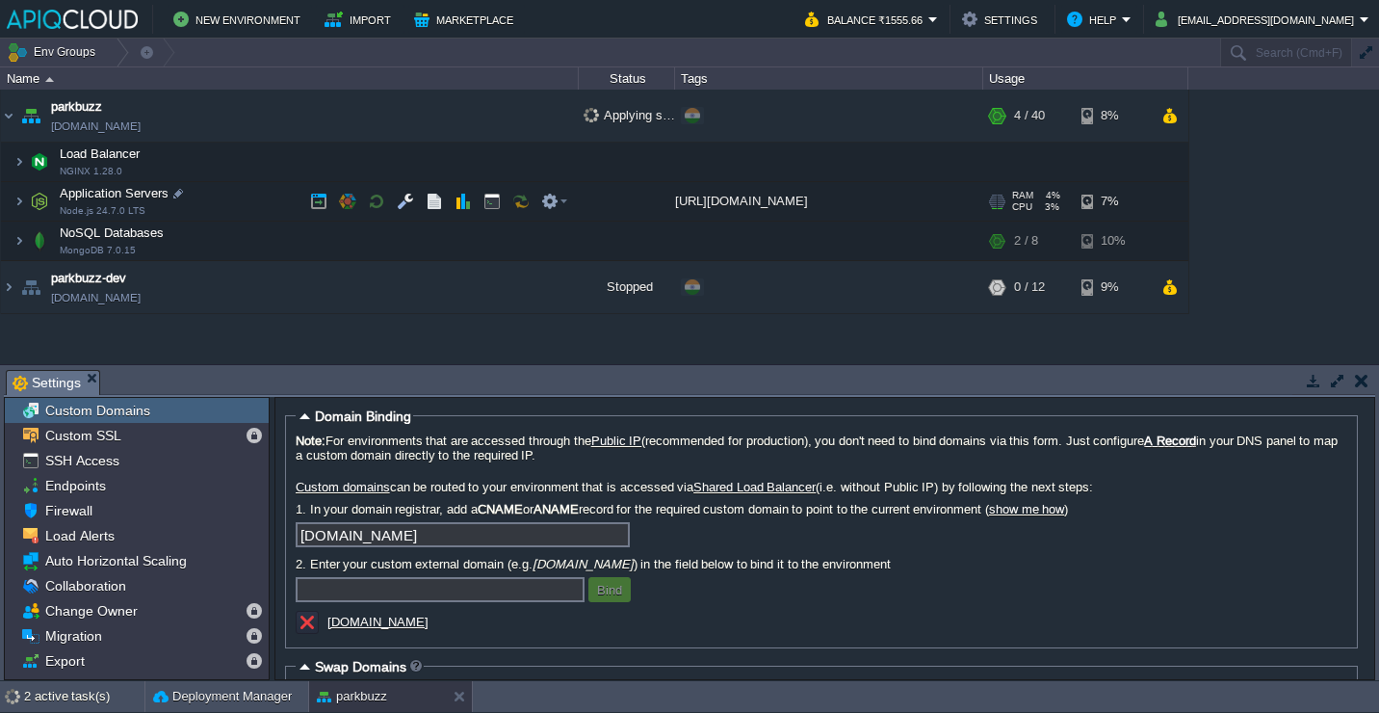
click at [248, 193] on td "Application Servers Node.js 24.7.0 LTS" at bounding box center [290, 201] width 578 height 39
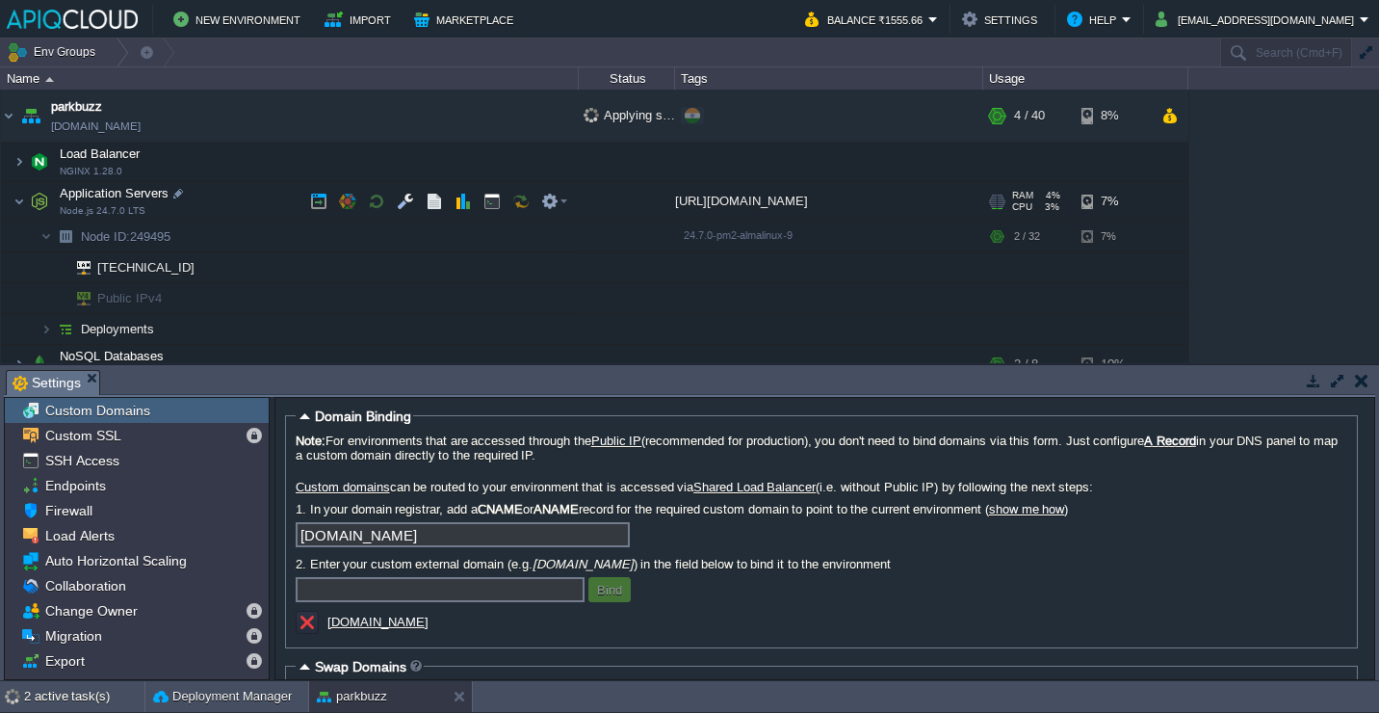
click at [248, 193] on td "Application Servers Node.js 24.7.0 LTS" at bounding box center [290, 201] width 578 height 39
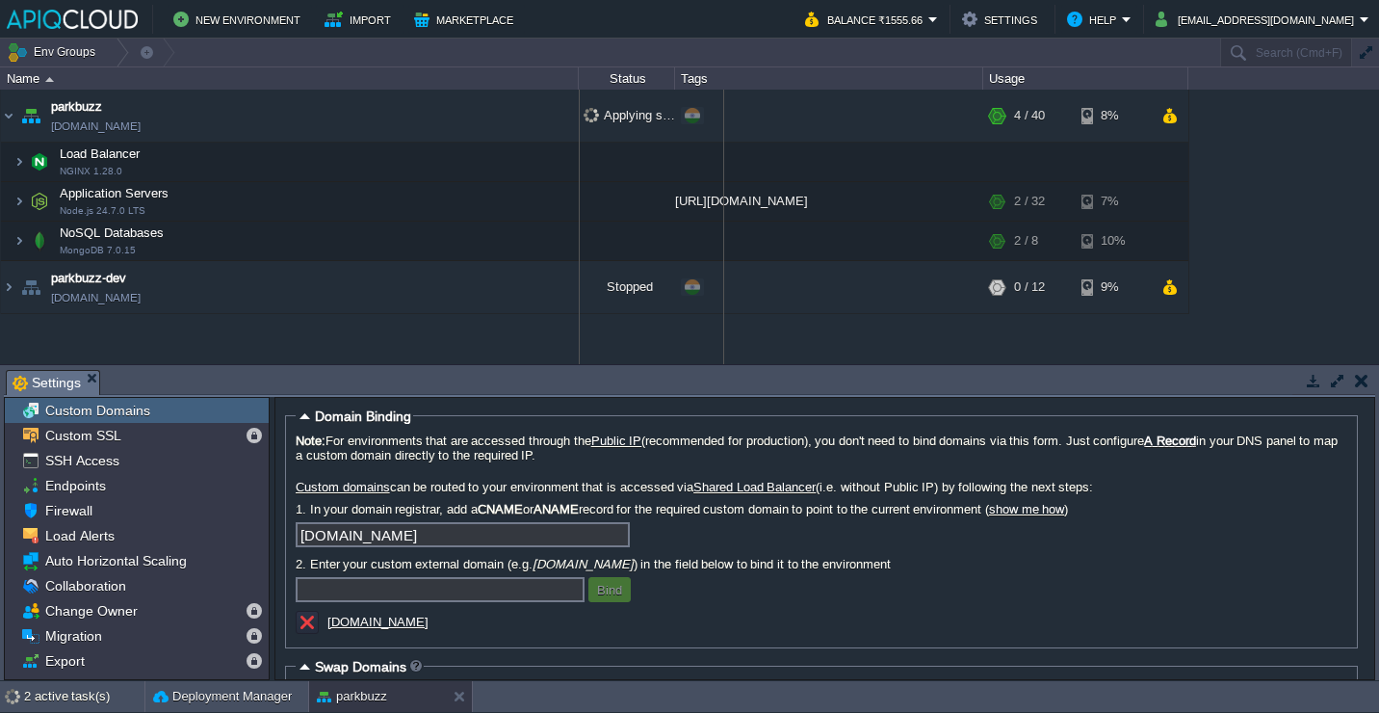
drag, startPoint x: 675, startPoint y: 79, endPoint x: 736, endPoint y: 79, distance: 60.7
click at [736, 79] on div "Tags" at bounding box center [829, 78] width 306 height 22
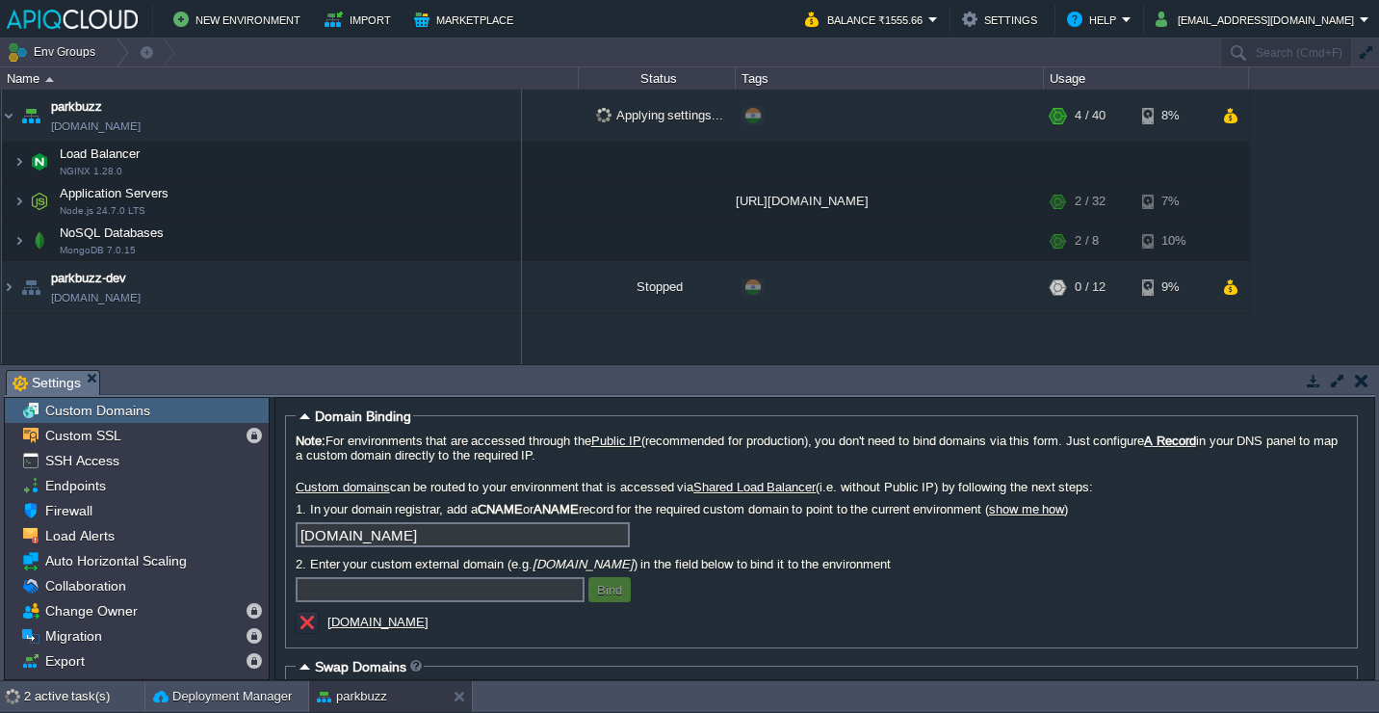
drag, startPoint x: 581, startPoint y: 79, endPoint x: 486, endPoint y: 88, distance: 94.8
click at [486, 88] on tr "Name Status Tags Usage" at bounding box center [625, 78] width 1248 height 22
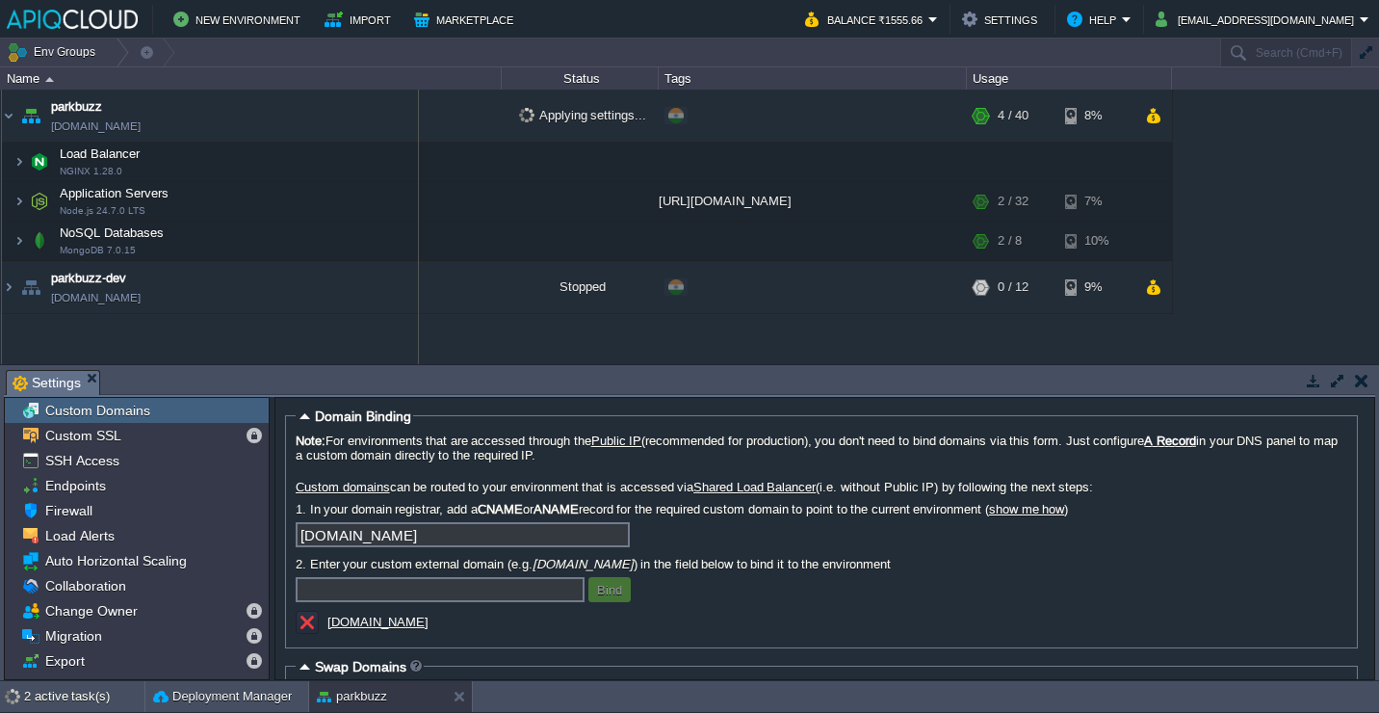
drag, startPoint x: 502, startPoint y: 80, endPoint x: 402, endPoint y: 83, distance: 100.2
click at [402, 83] on tr "Name Status Tags Usage" at bounding box center [586, 78] width 1171 height 22
click at [247, 157] on td "Load Balancer NGINX 1.28.0" at bounding box center [251, 162] width 501 height 39
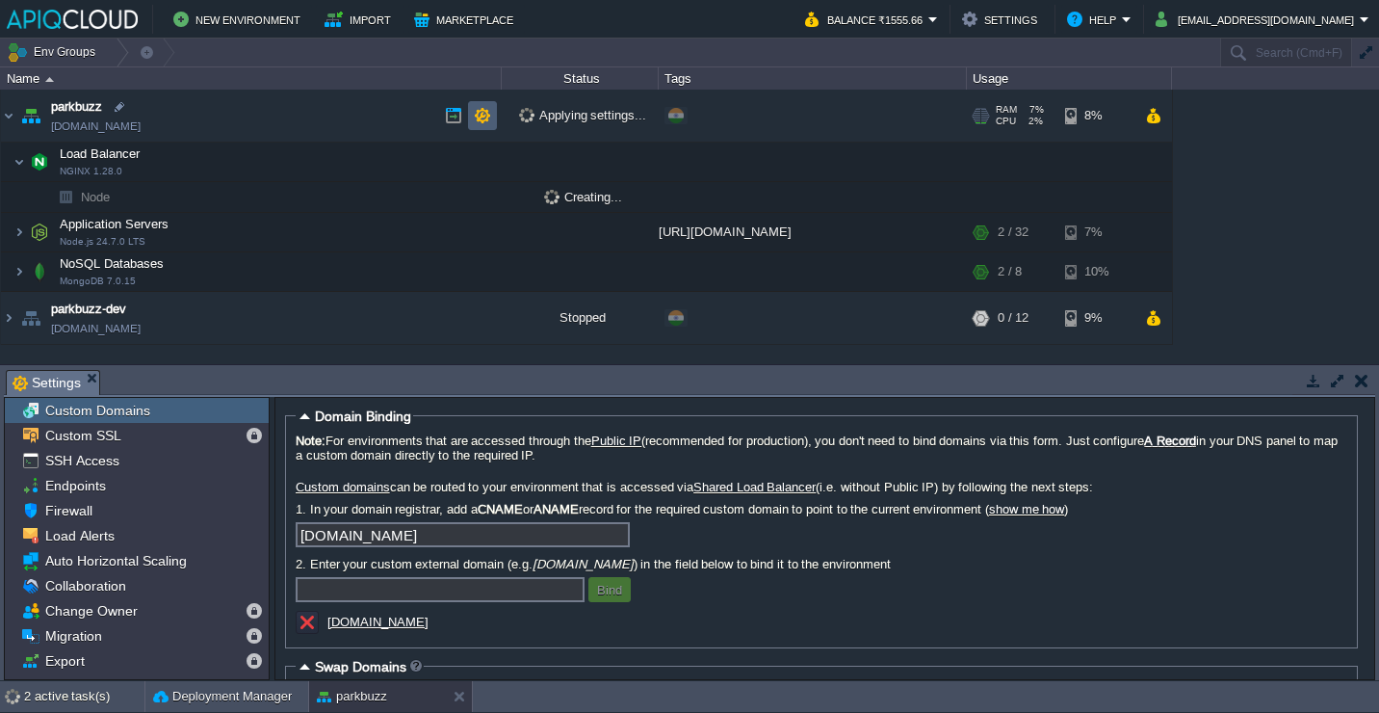
click at [480, 118] on button "button" at bounding box center [482, 115] width 17 height 17
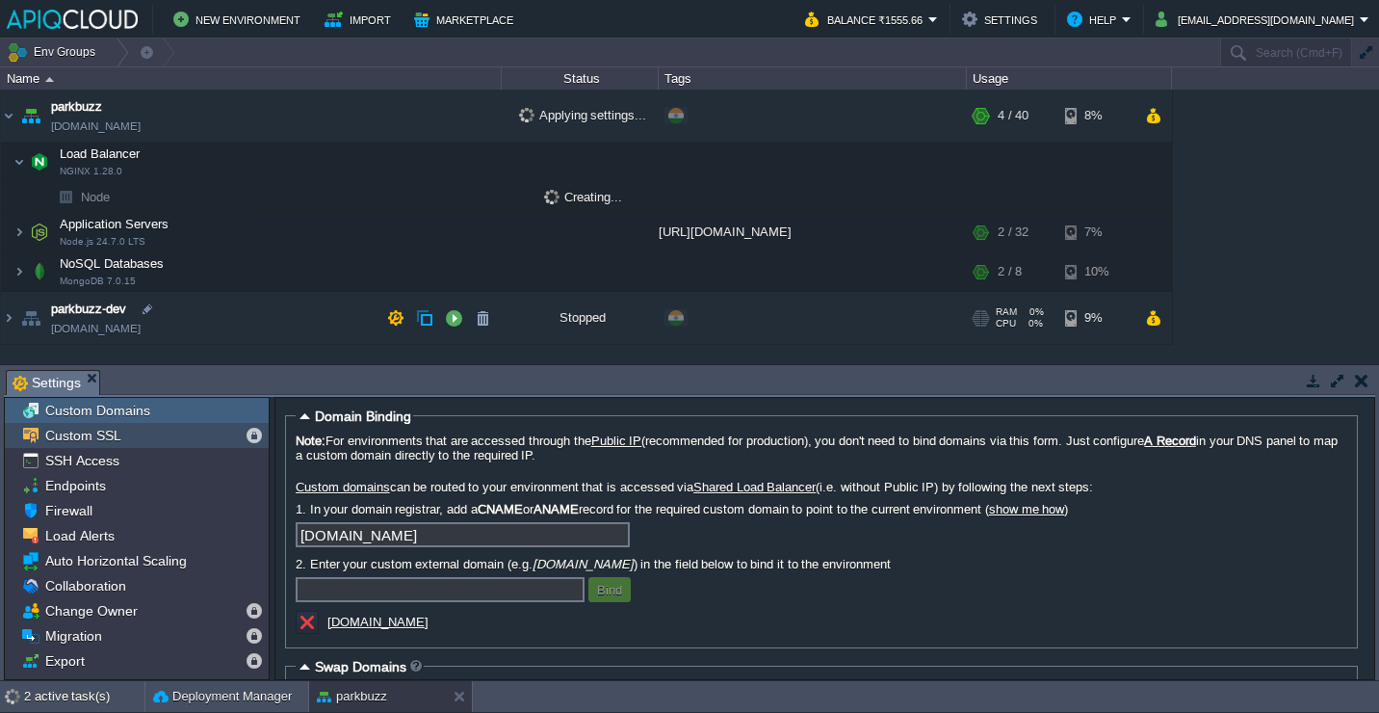
click at [160, 430] on div "Custom SSL" at bounding box center [137, 435] width 264 height 25
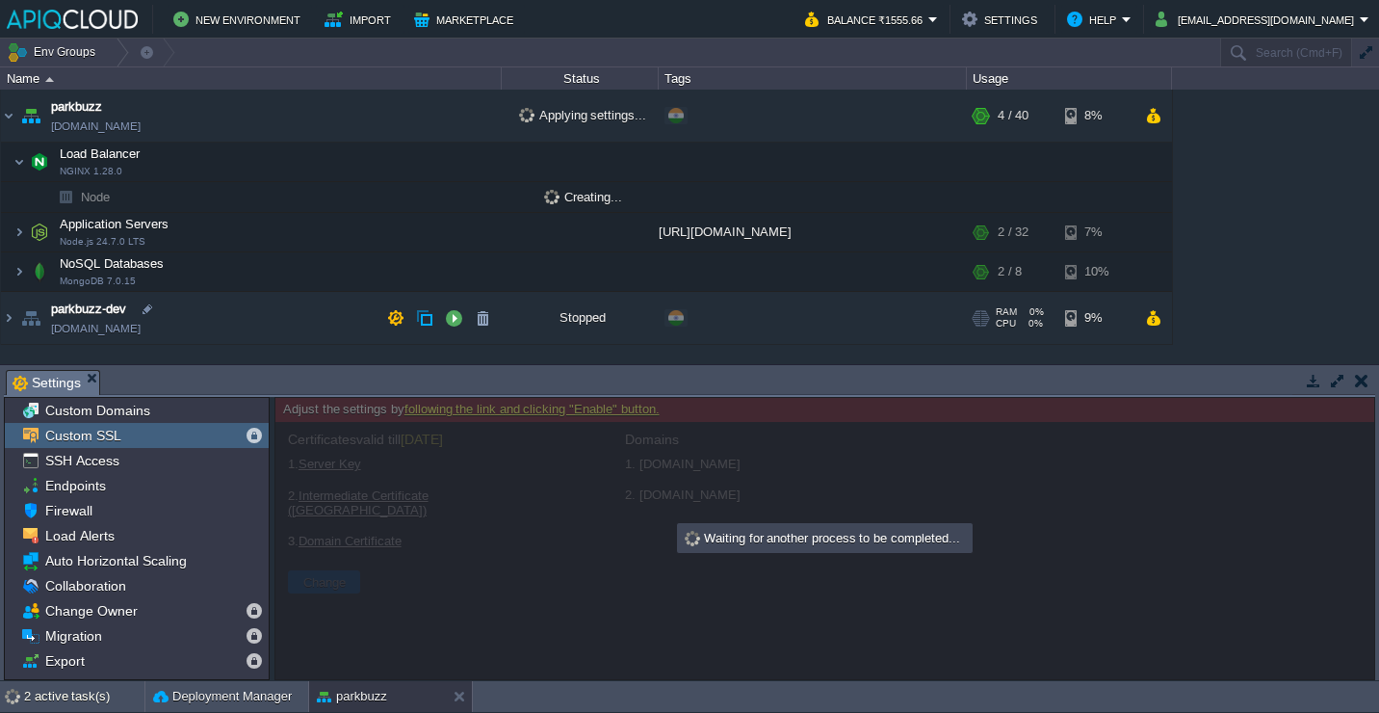
click at [1363, 381] on button "button" at bounding box center [1361, 380] width 13 height 17
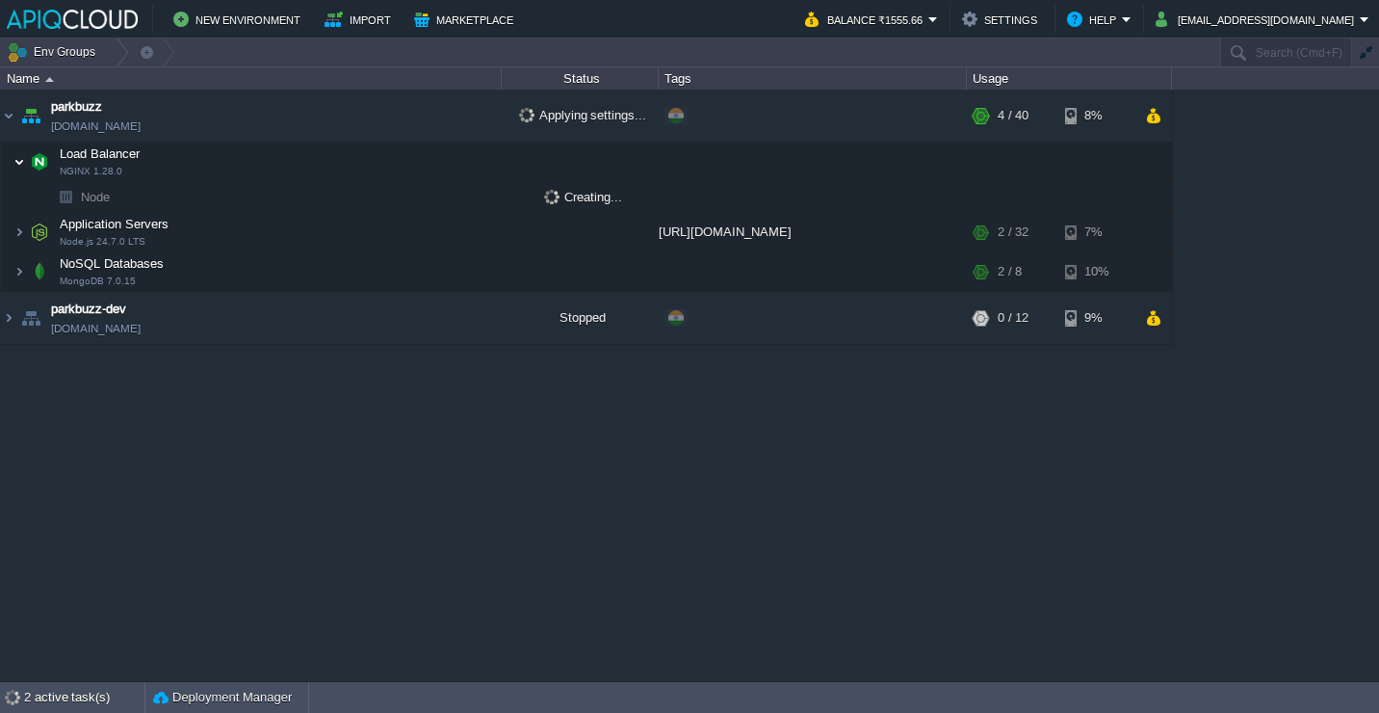
click at [22, 168] on img at bounding box center [19, 162] width 12 height 39
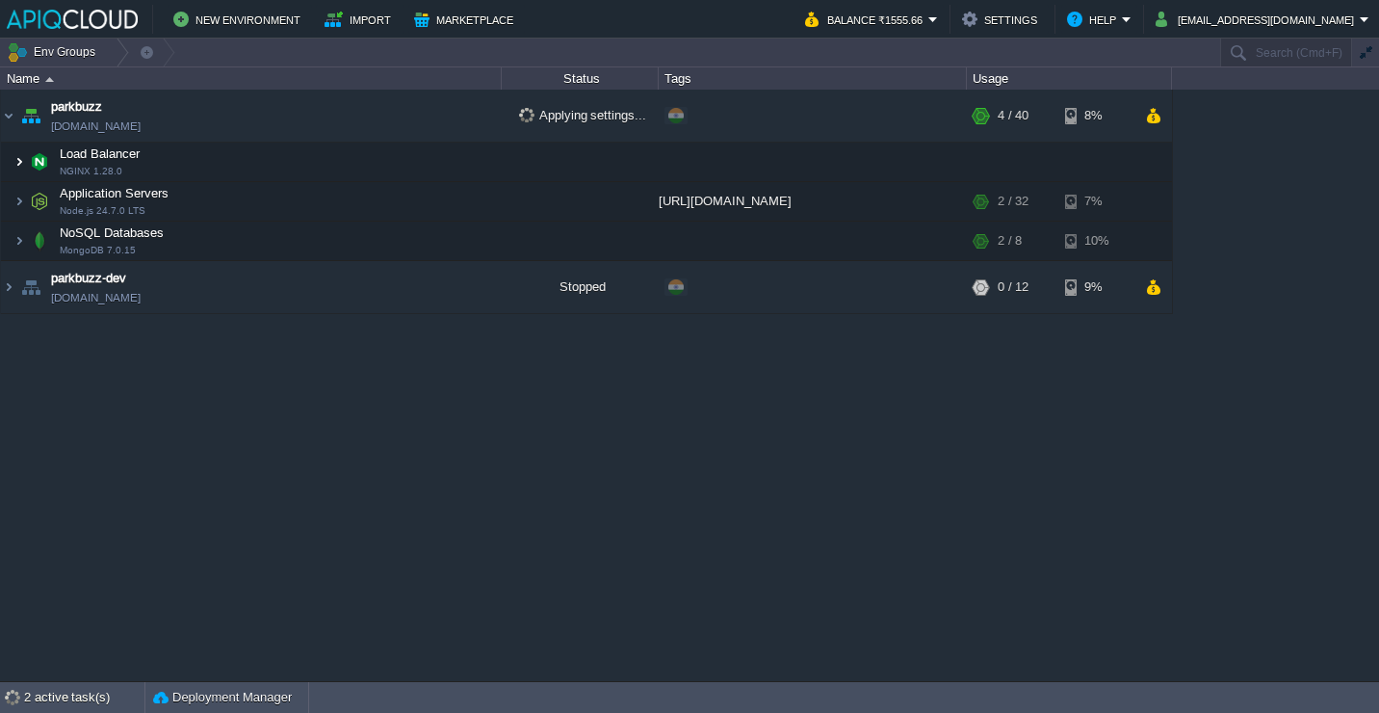
click at [22, 167] on img at bounding box center [19, 162] width 12 height 39
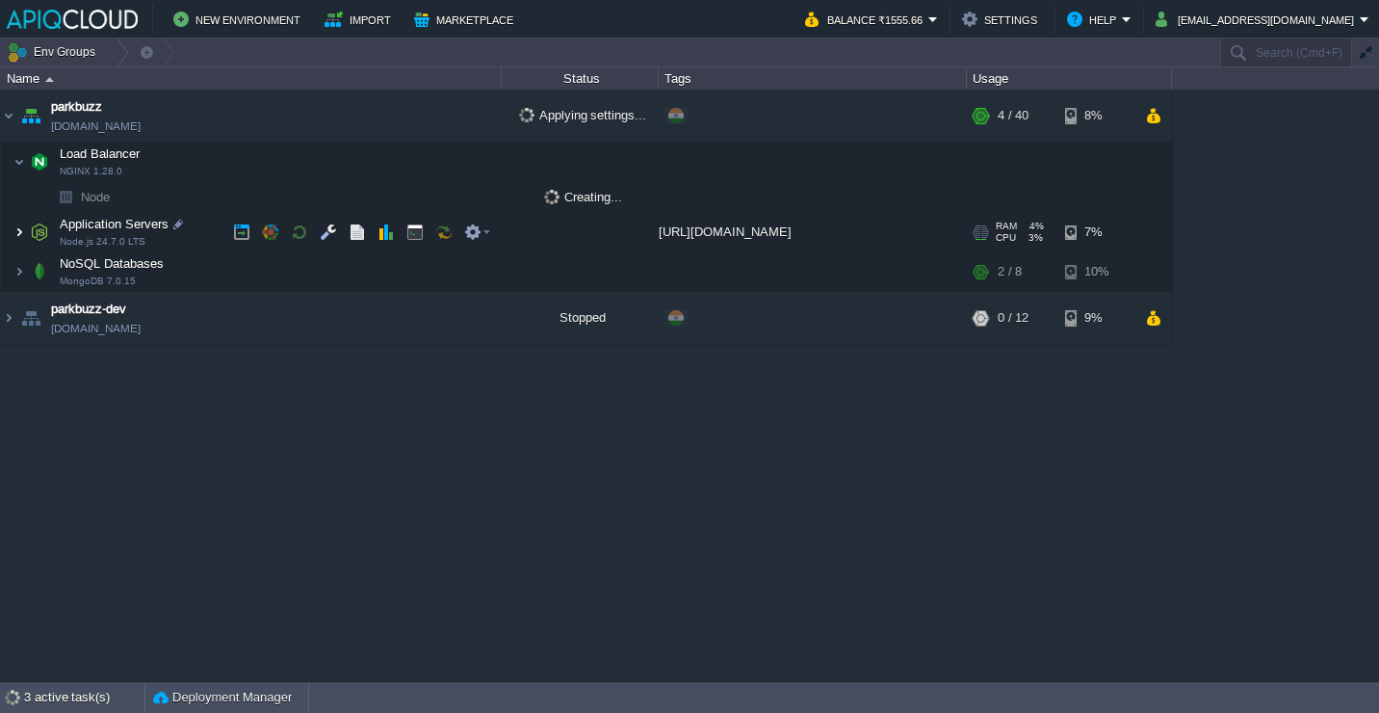
click at [16, 244] on img at bounding box center [19, 232] width 12 height 39
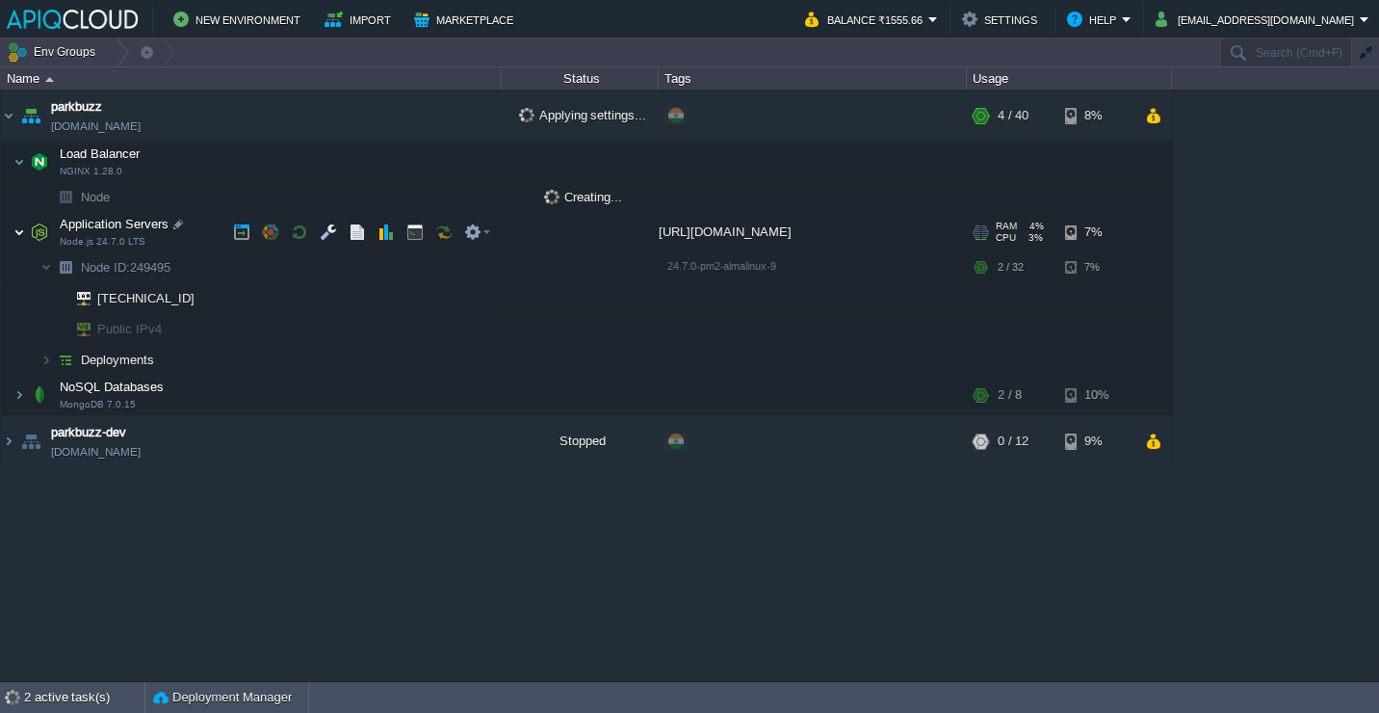
click at [16, 244] on img at bounding box center [19, 232] width 12 height 39
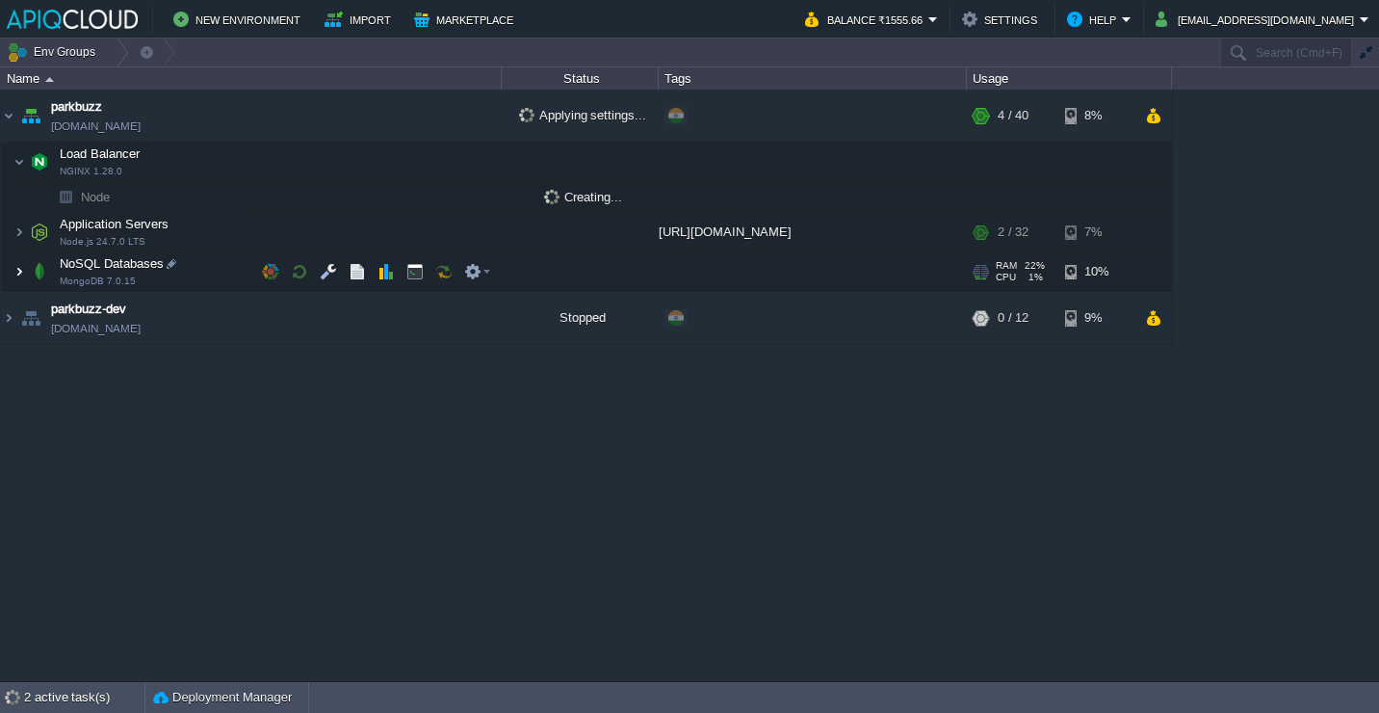
click at [17, 272] on img at bounding box center [19, 271] width 12 height 39
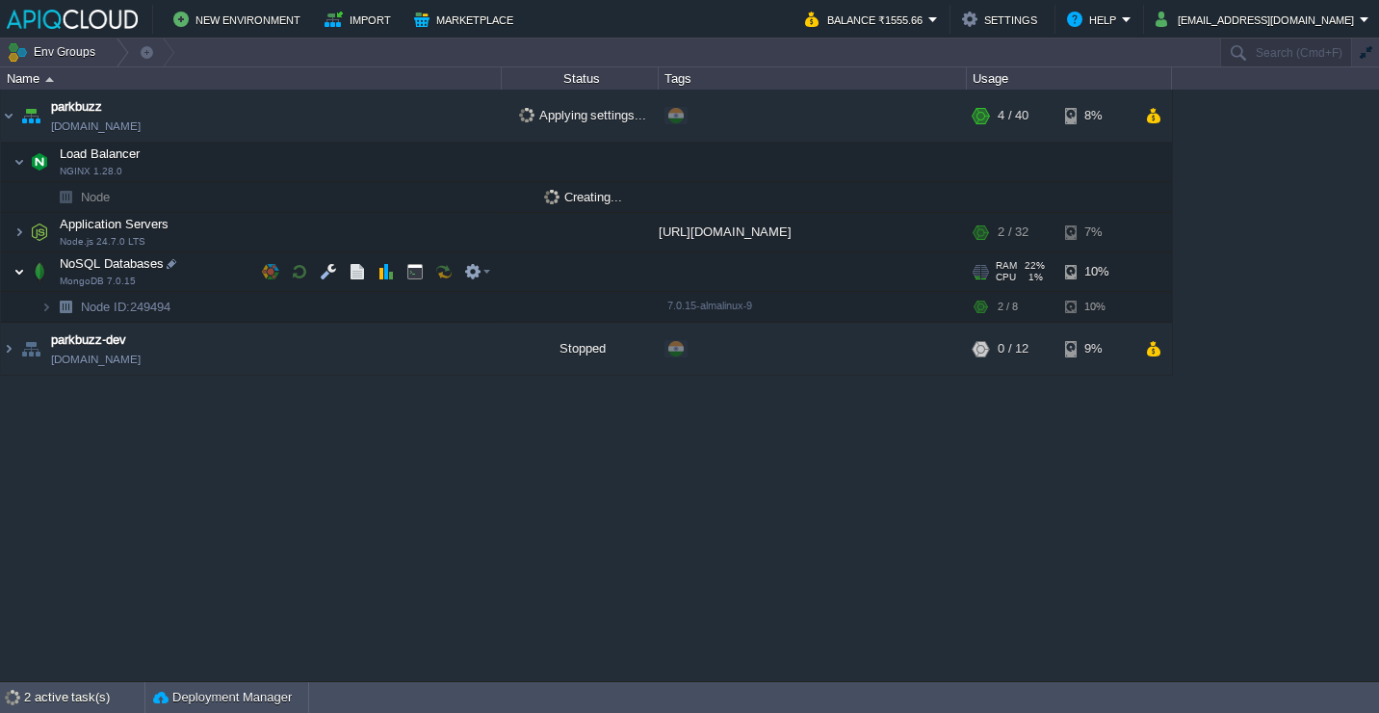
click at [17, 272] on img at bounding box center [19, 271] width 12 height 39
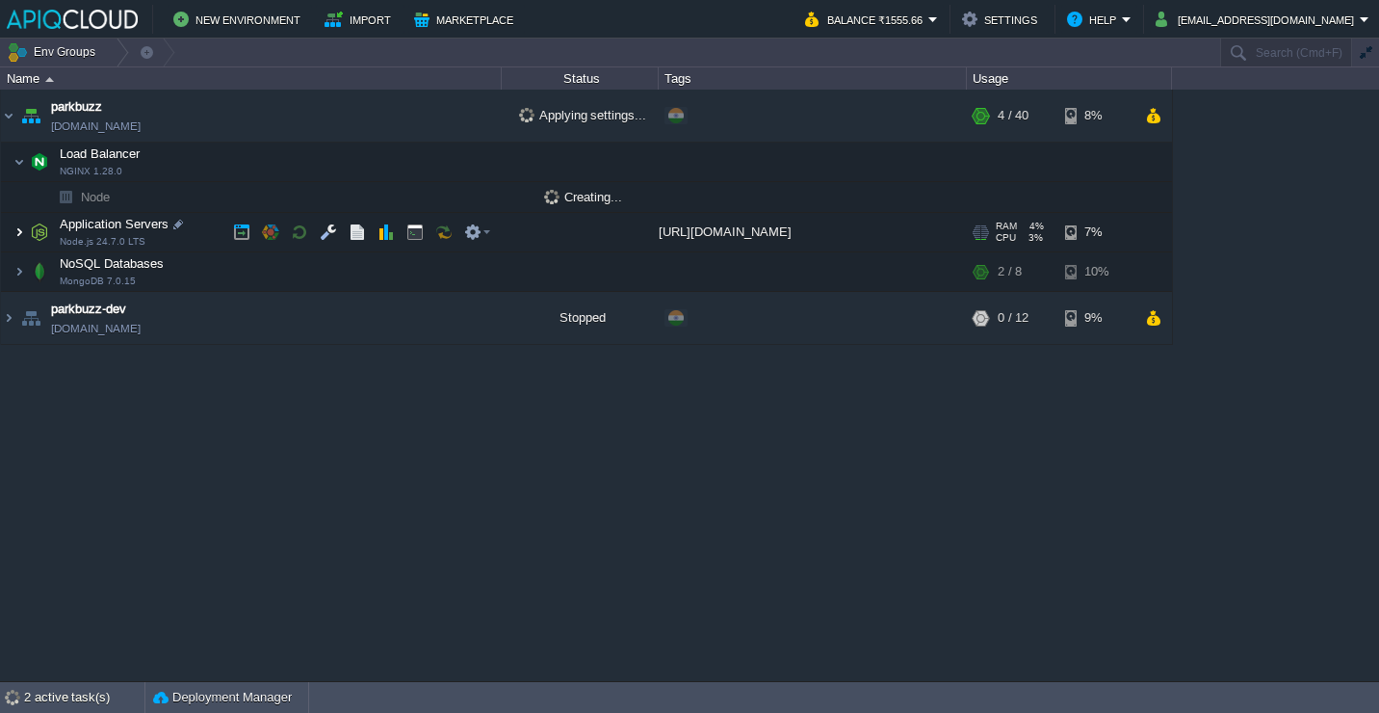
click at [23, 237] on img at bounding box center [19, 232] width 12 height 39
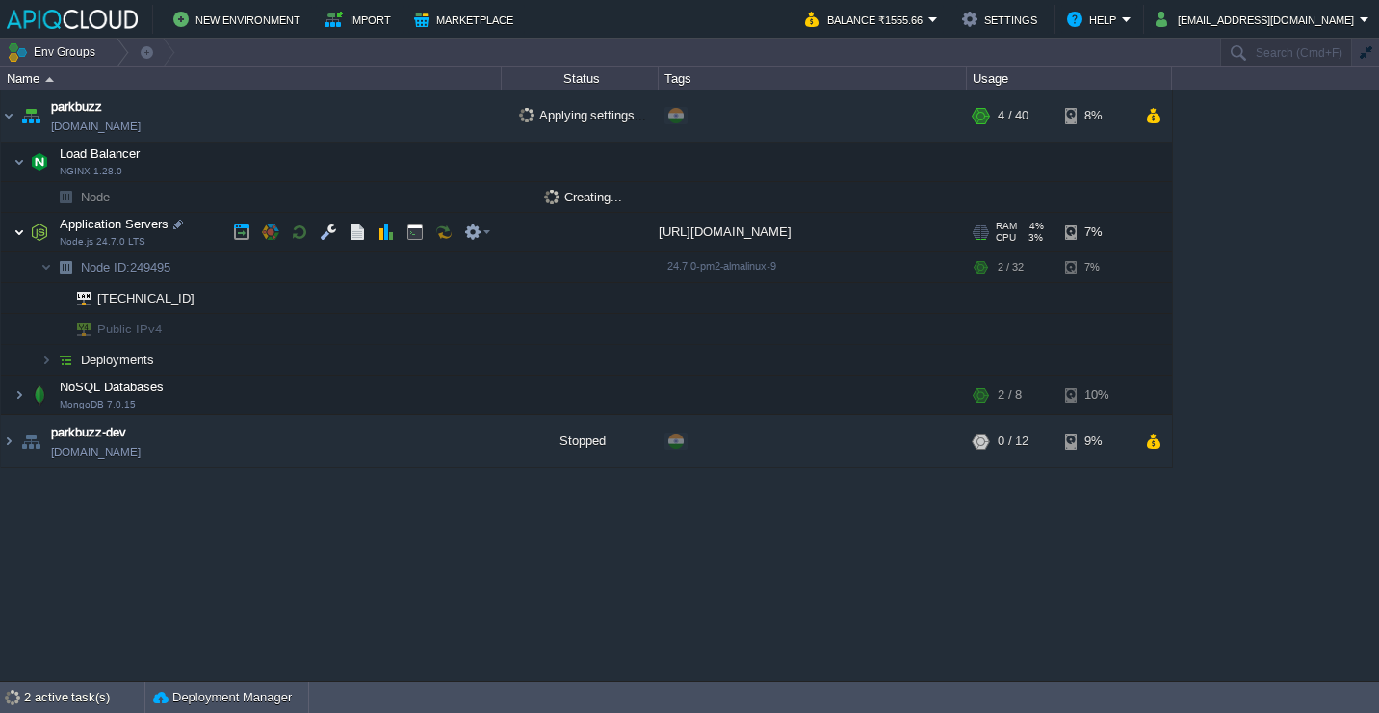
click at [23, 237] on img at bounding box center [19, 232] width 12 height 39
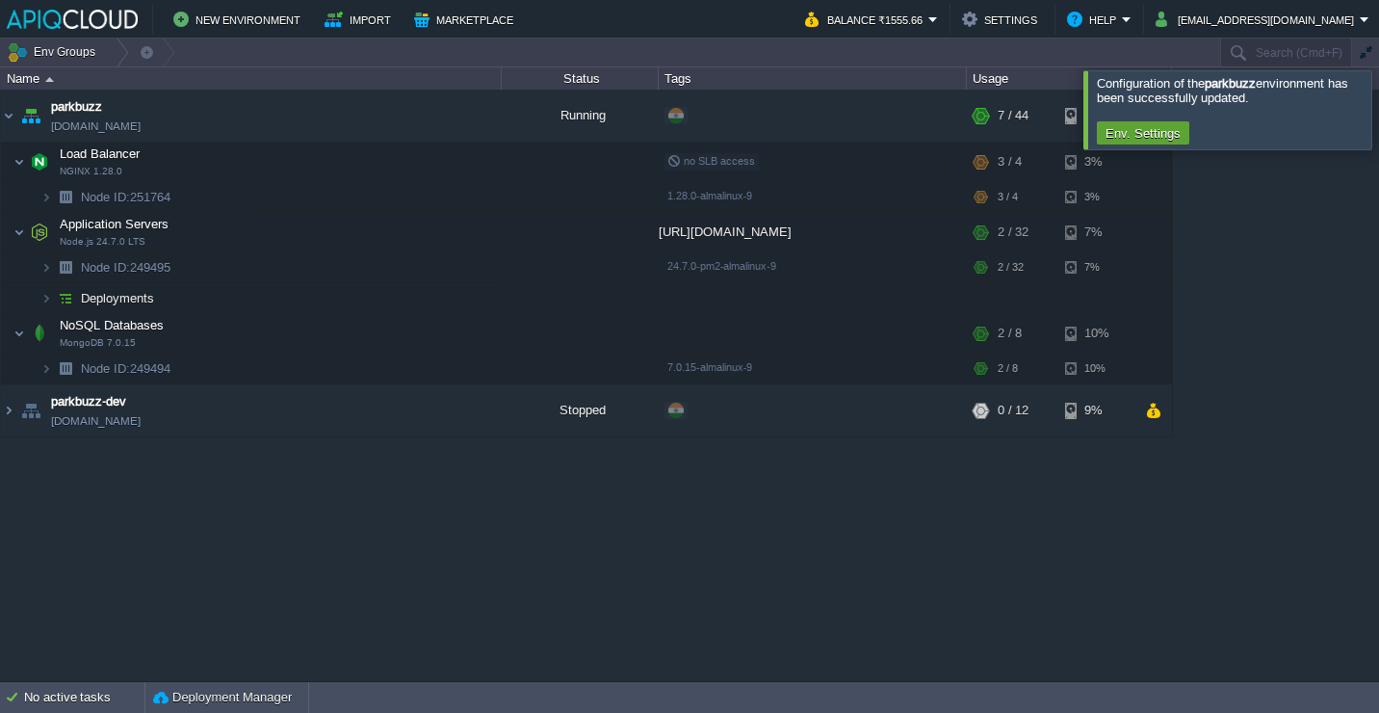
click at [1378, 110] on div at bounding box center [1403, 109] width 0 height 78
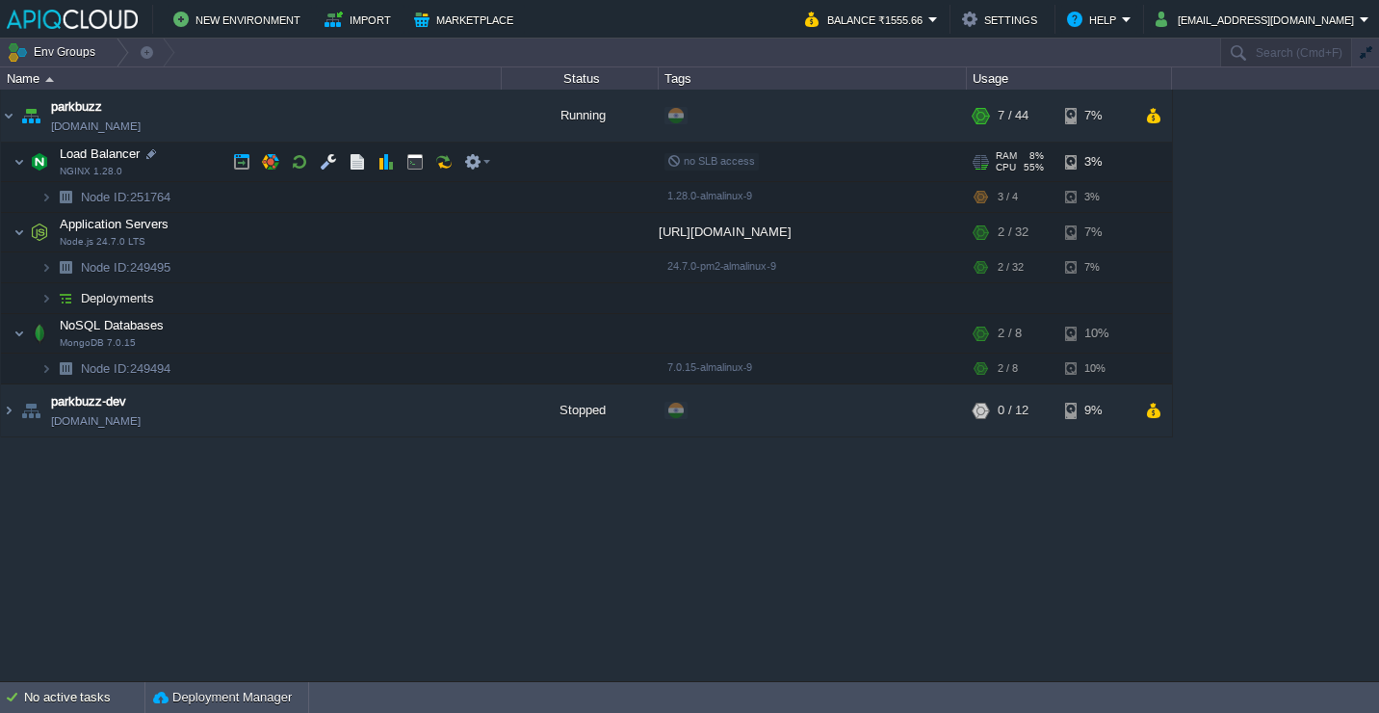
click at [220, 159] on td "Load Balancer NGINX 1.28.0" at bounding box center [251, 162] width 501 height 39
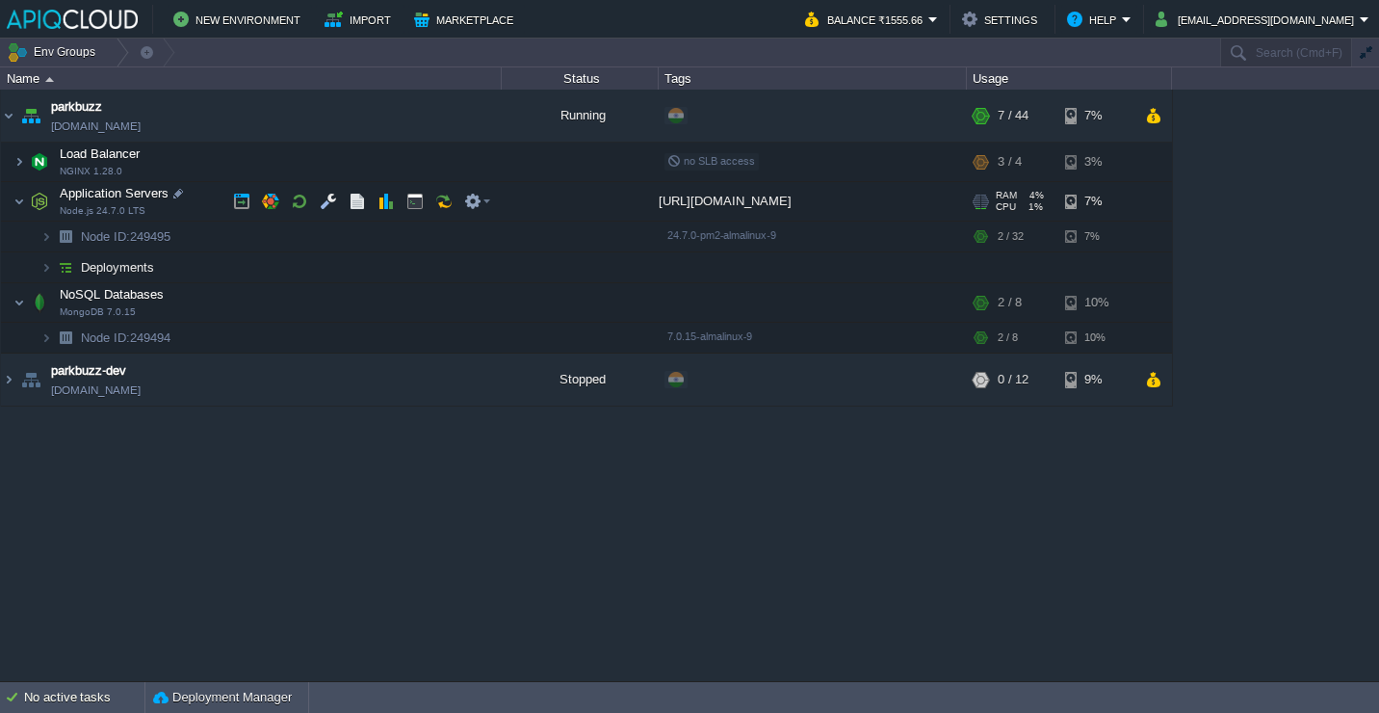
click at [210, 189] on td "Application Servers Node.js 24.7.0 LTS" at bounding box center [251, 201] width 501 height 39
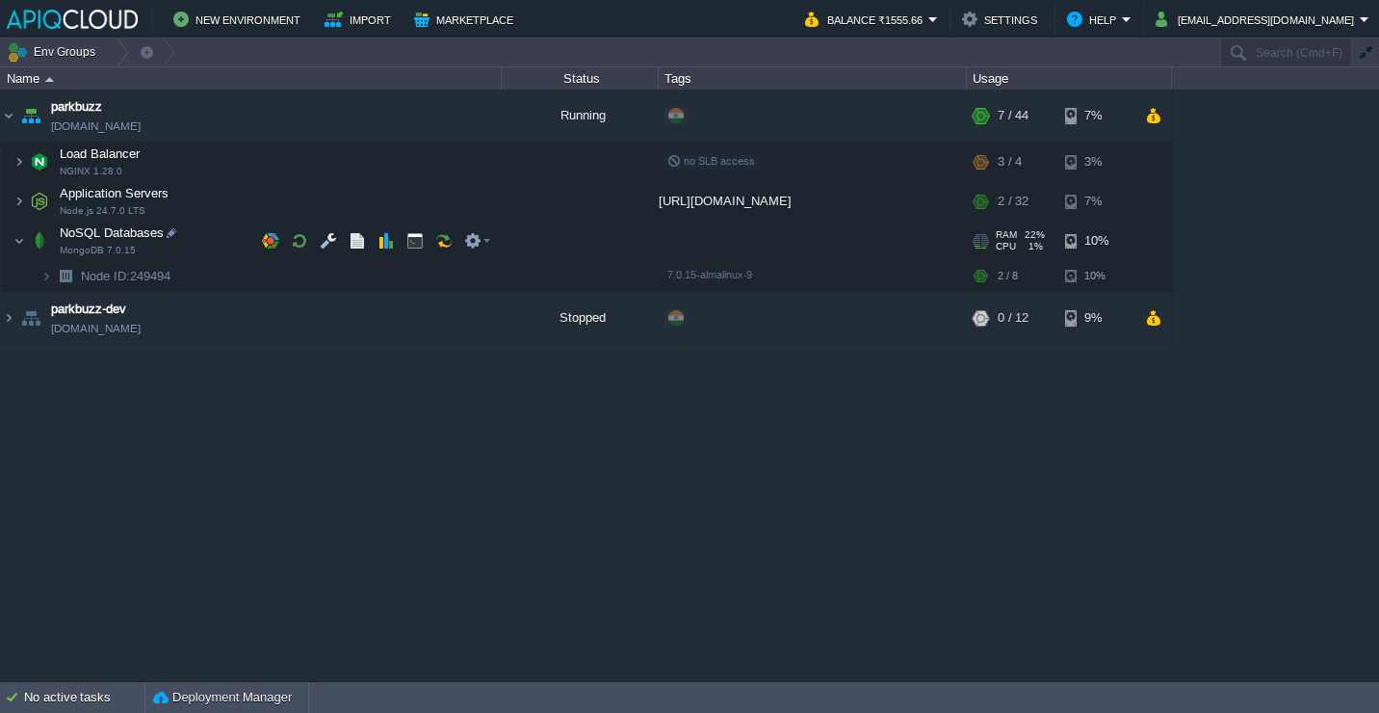
click at [208, 240] on td "NoSQL Databases MongoDB 7.0.15" at bounding box center [251, 241] width 501 height 39
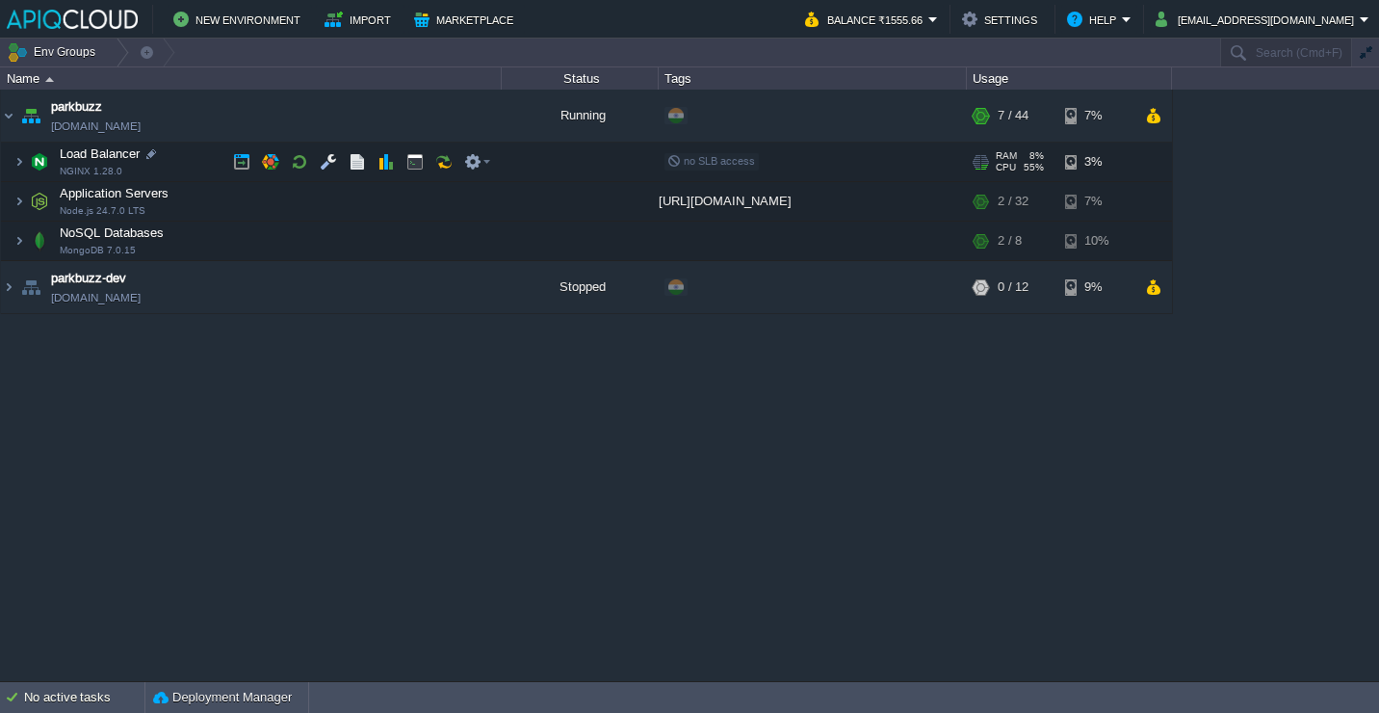
click at [206, 160] on td "Load Balancer NGINX 1.28.0" at bounding box center [251, 162] width 501 height 39
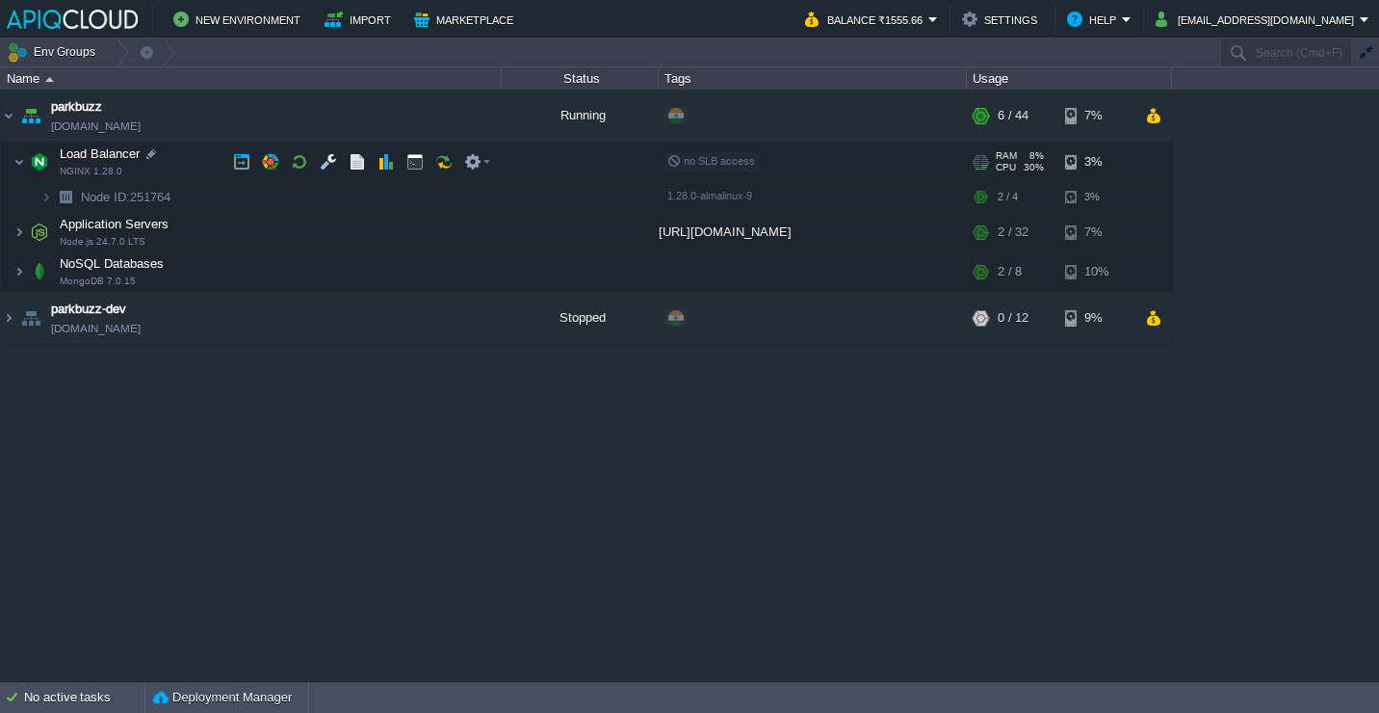
click at [206, 160] on td "Load Balancer NGINX 1.28.0" at bounding box center [251, 162] width 501 height 39
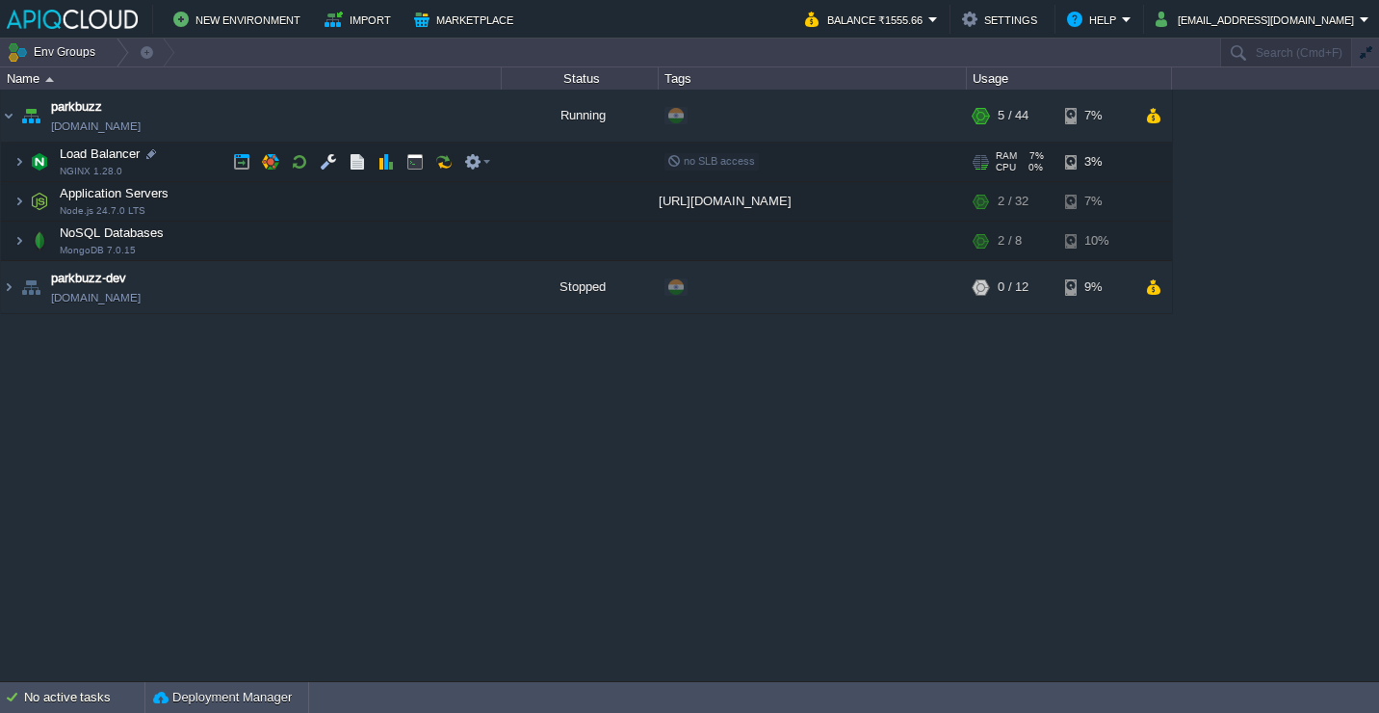
click at [190, 153] on td "Load Balancer NGINX 1.28.0" at bounding box center [251, 162] width 501 height 39
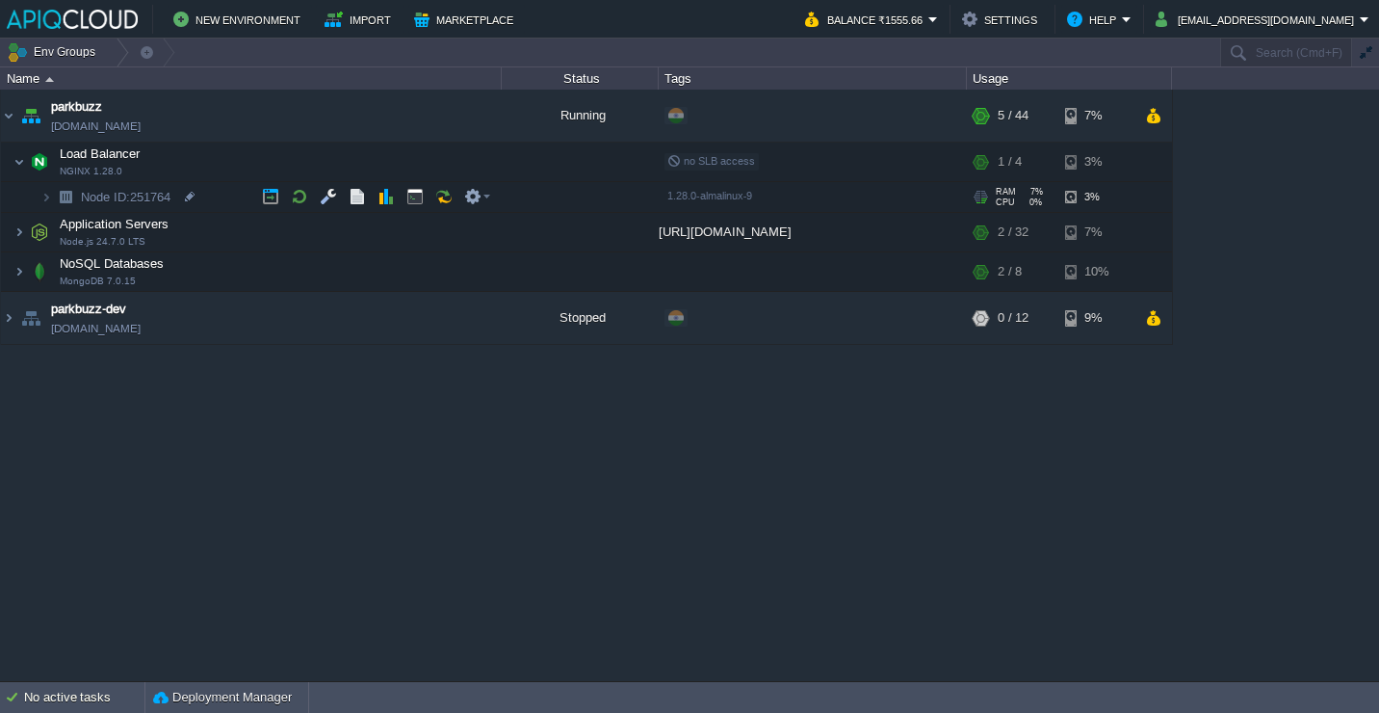
click at [212, 195] on td "Node ID: 251764" at bounding box center [251, 197] width 501 height 31
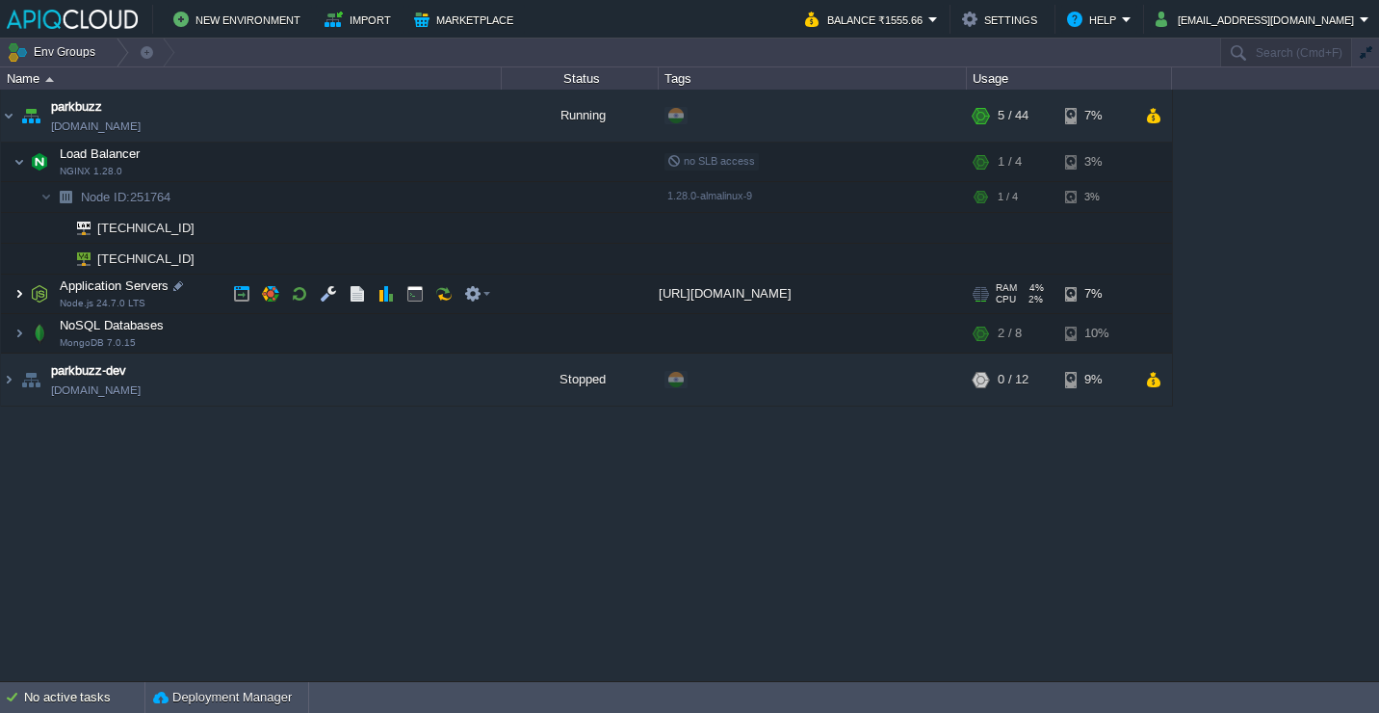
click at [16, 295] on img at bounding box center [19, 294] width 12 height 39
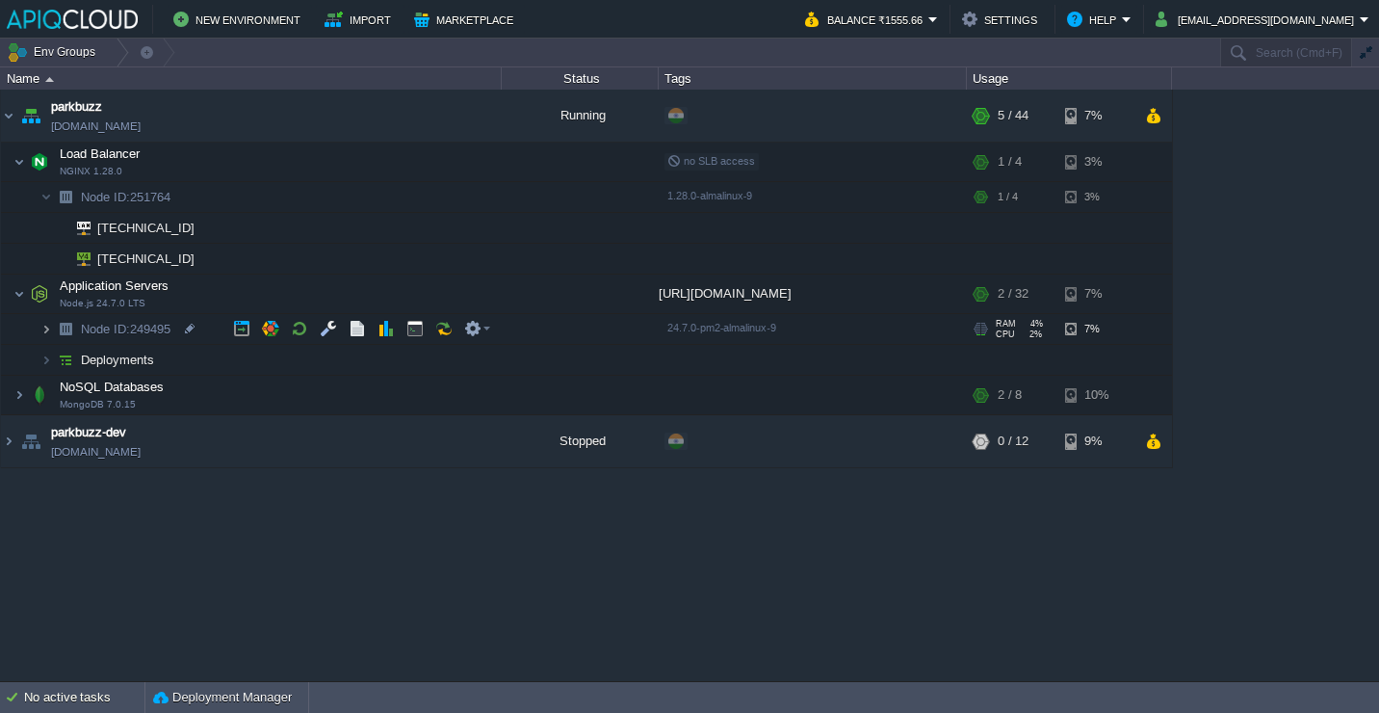
click at [44, 336] on img at bounding box center [46, 329] width 12 height 30
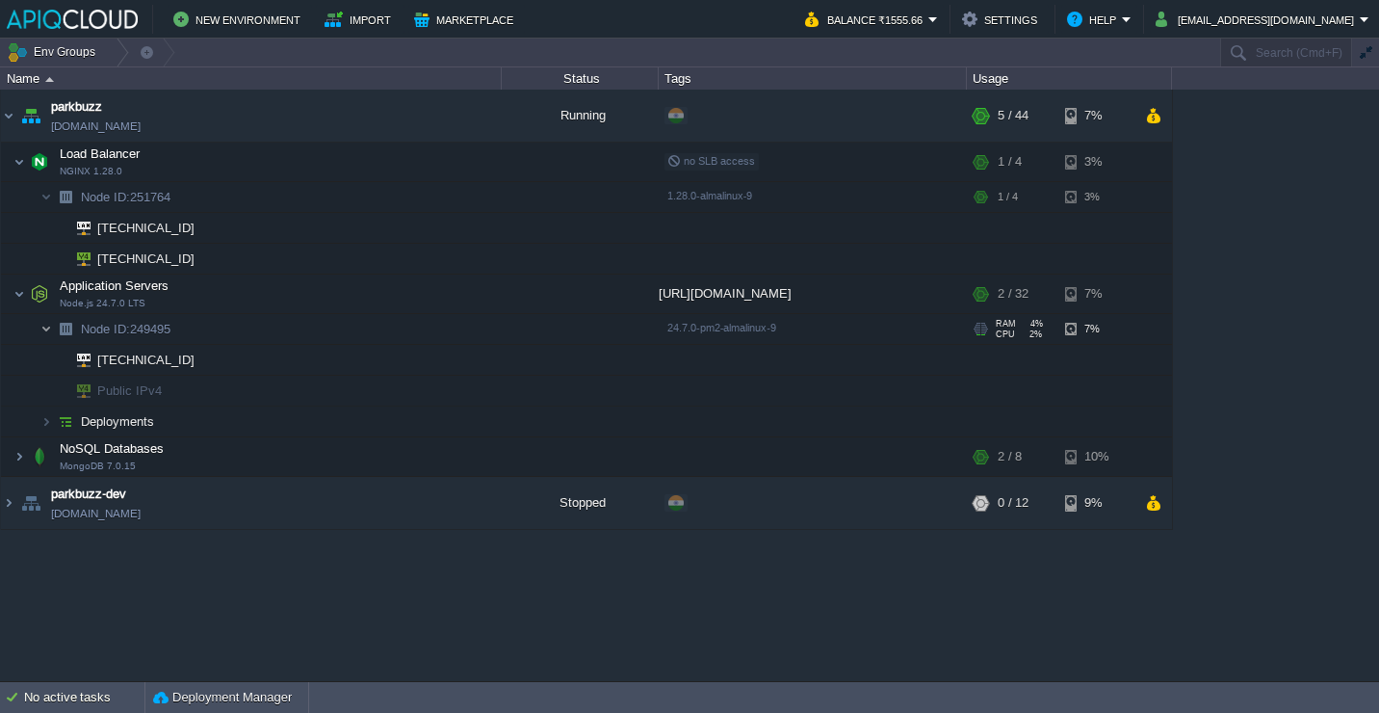
click at [44, 336] on img at bounding box center [46, 329] width 12 height 30
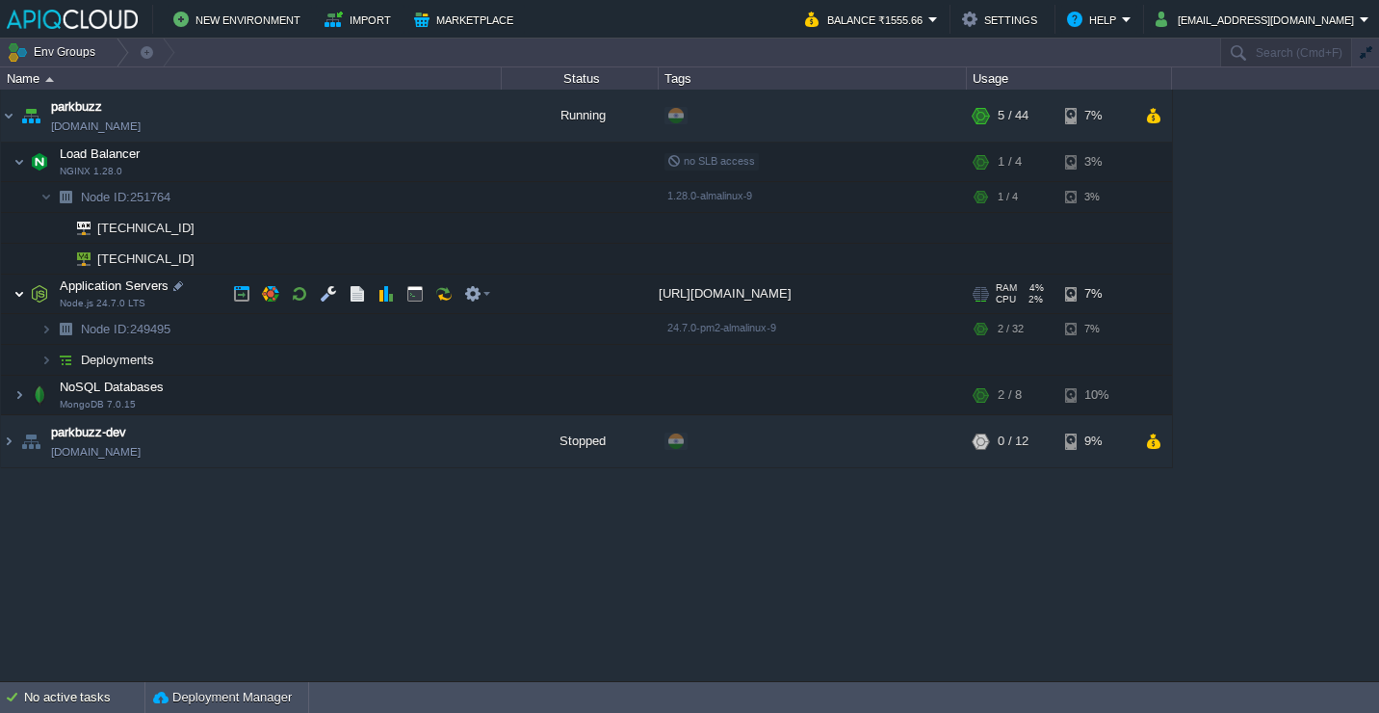
click at [13, 302] on img at bounding box center [19, 294] width 12 height 39
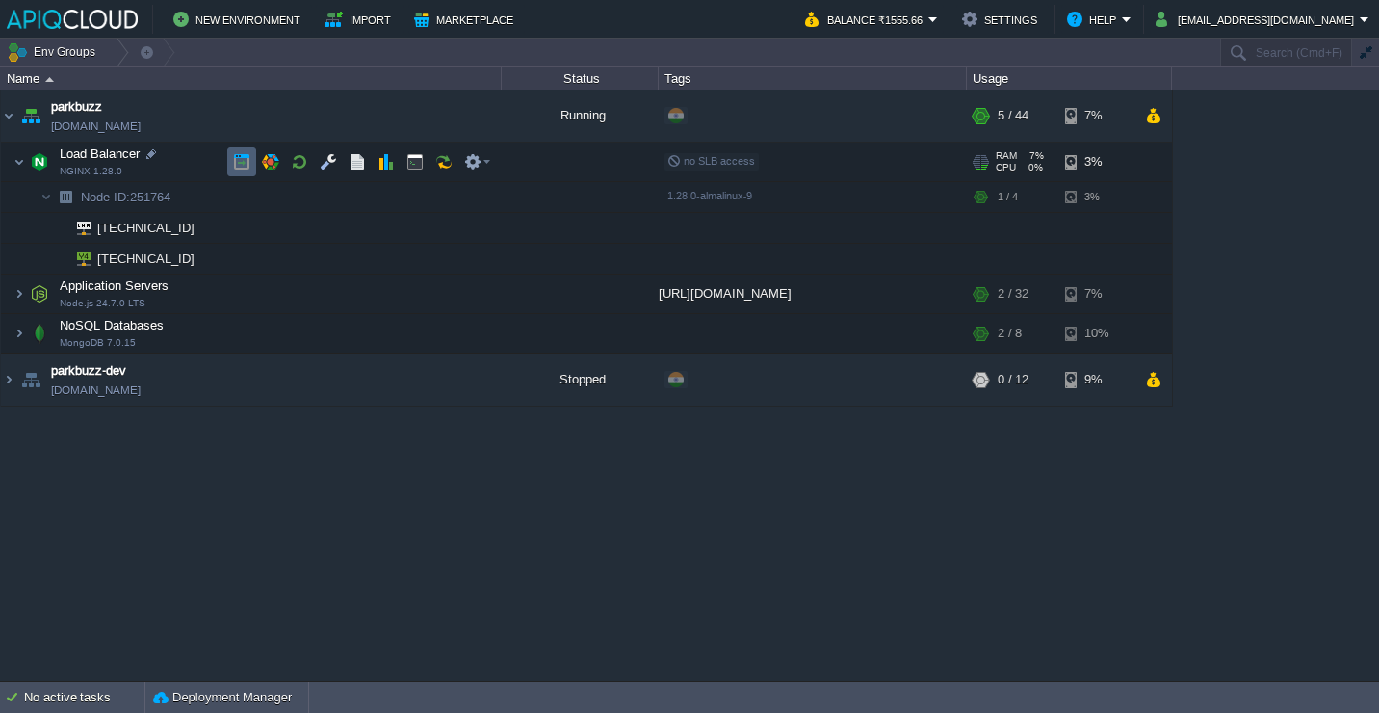
click at [237, 166] on button "button" at bounding box center [241, 161] width 17 height 17
click at [185, 167] on td "Load Balancer NGINX 1.28.0" at bounding box center [251, 162] width 501 height 39
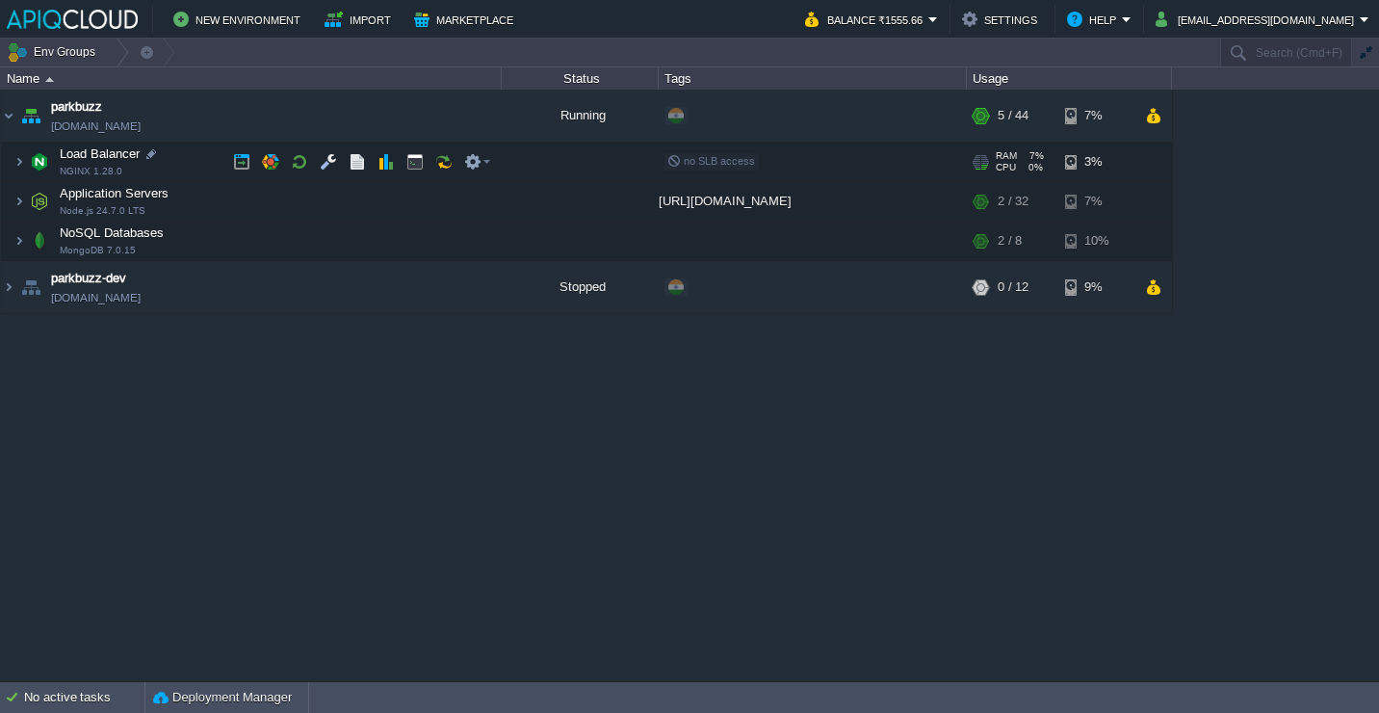
click at [185, 167] on td "Load Balancer NGINX 1.28.0" at bounding box center [251, 162] width 501 height 39
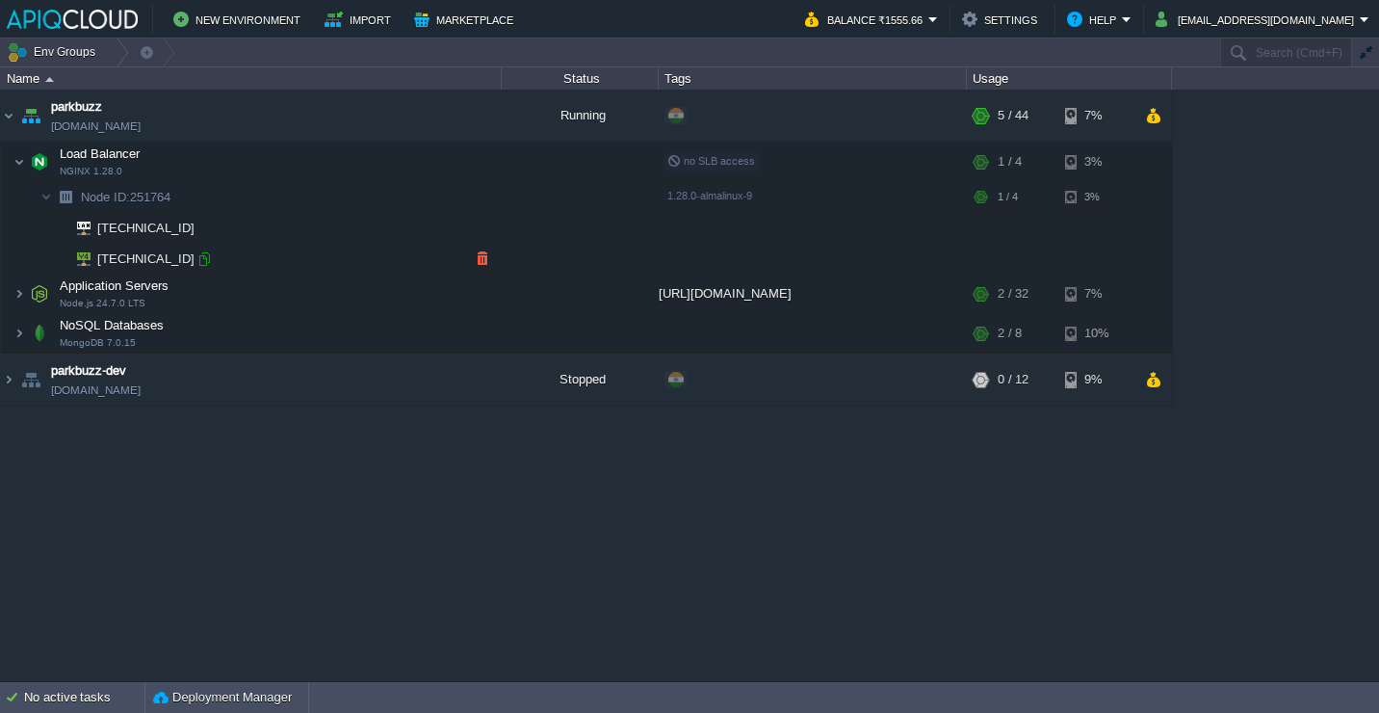
click at [207, 254] on div at bounding box center [204, 258] width 17 height 17
click at [237, 157] on button "button" at bounding box center [241, 161] width 17 height 17
click at [243, 296] on button "button" at bounding box center [241, 293] width 17 height 17
click at [383, 117] on td at bounding box center [395, 115] width 29 height 29
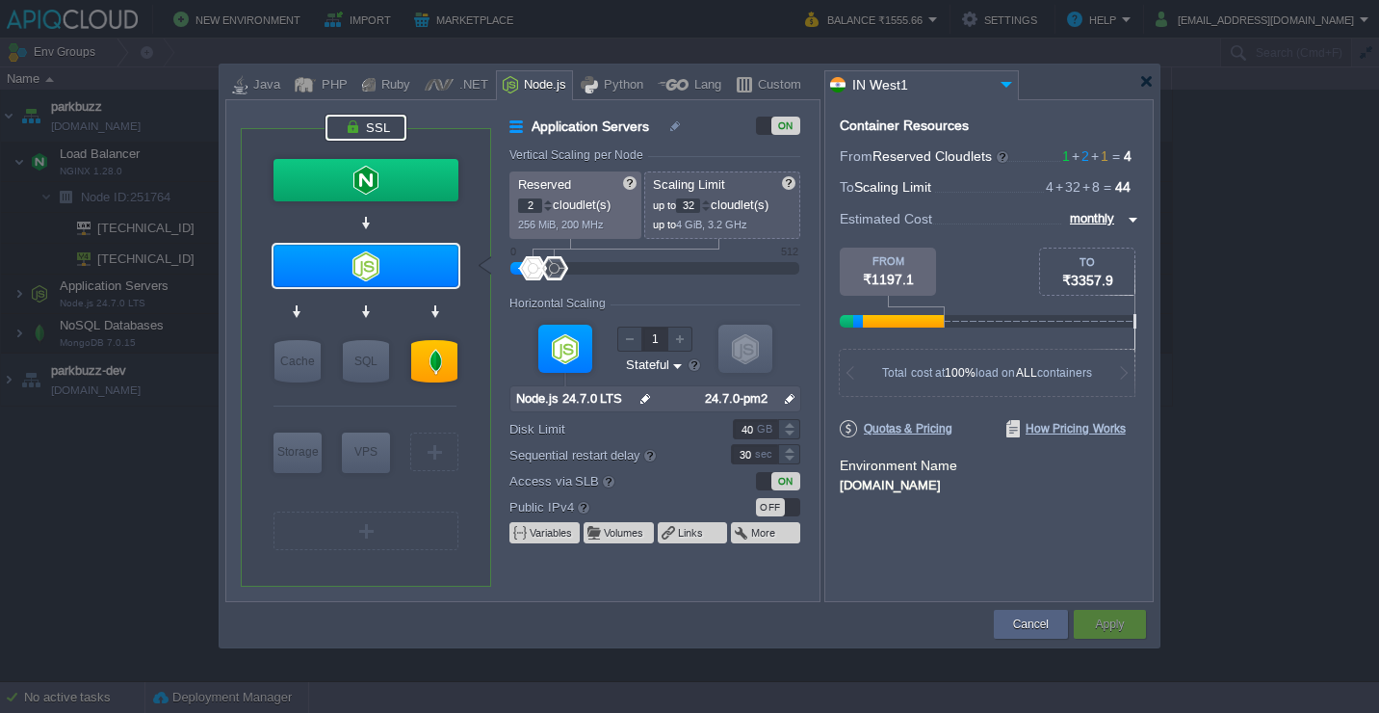
click at [381, 135] on div at bounding box center [366, 128] width 81 height 26
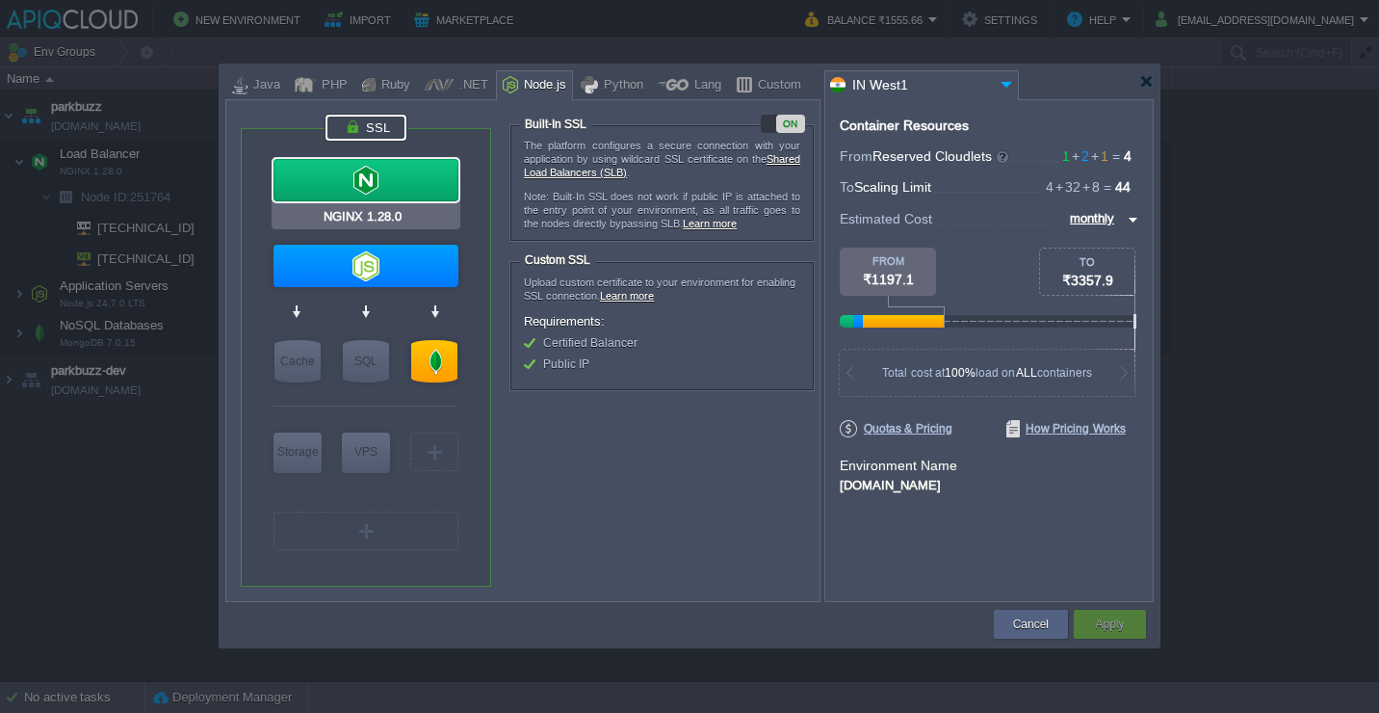
click at [390, 189] on div at bounding box center [366, 180] width 185 height 42
type input "Load Balancer"
type input "1"
type input "4"
type input "NGINX 1.28.0"
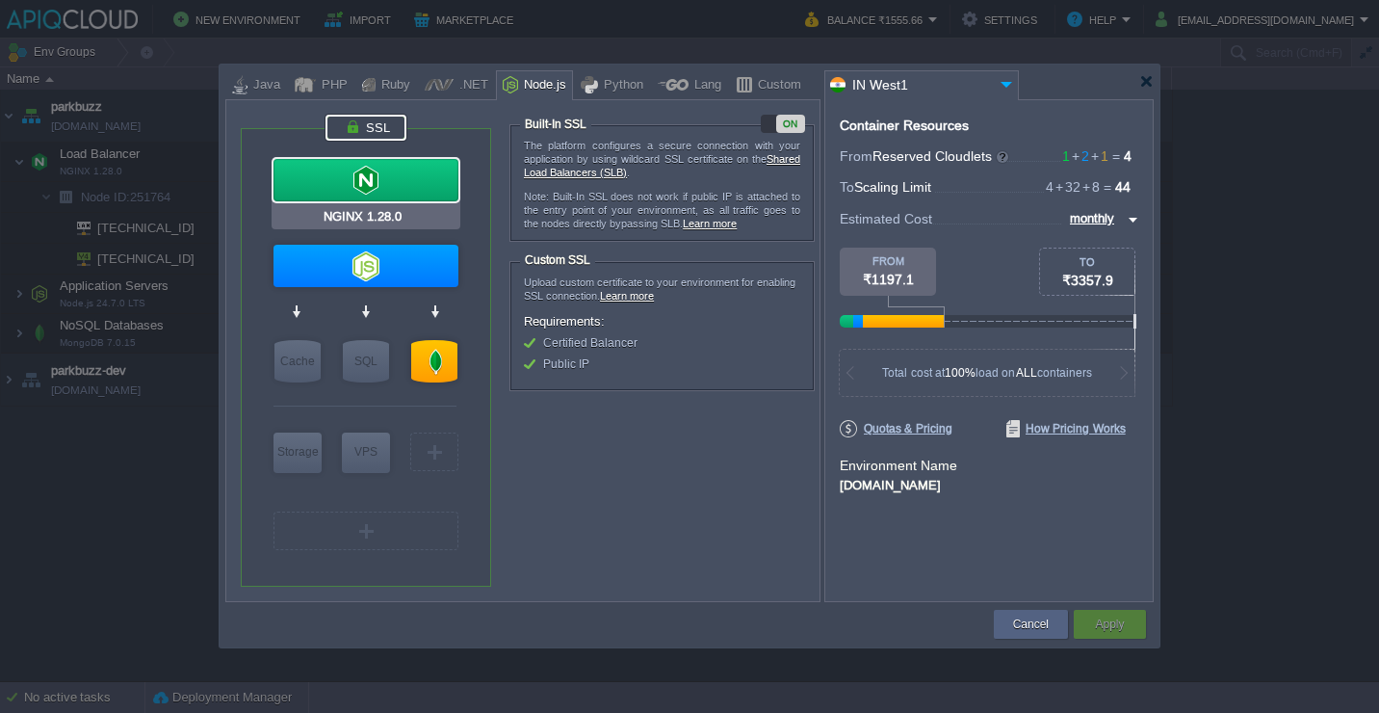
type input "null"
type input "1.28.0-almalin..."
type input "20"
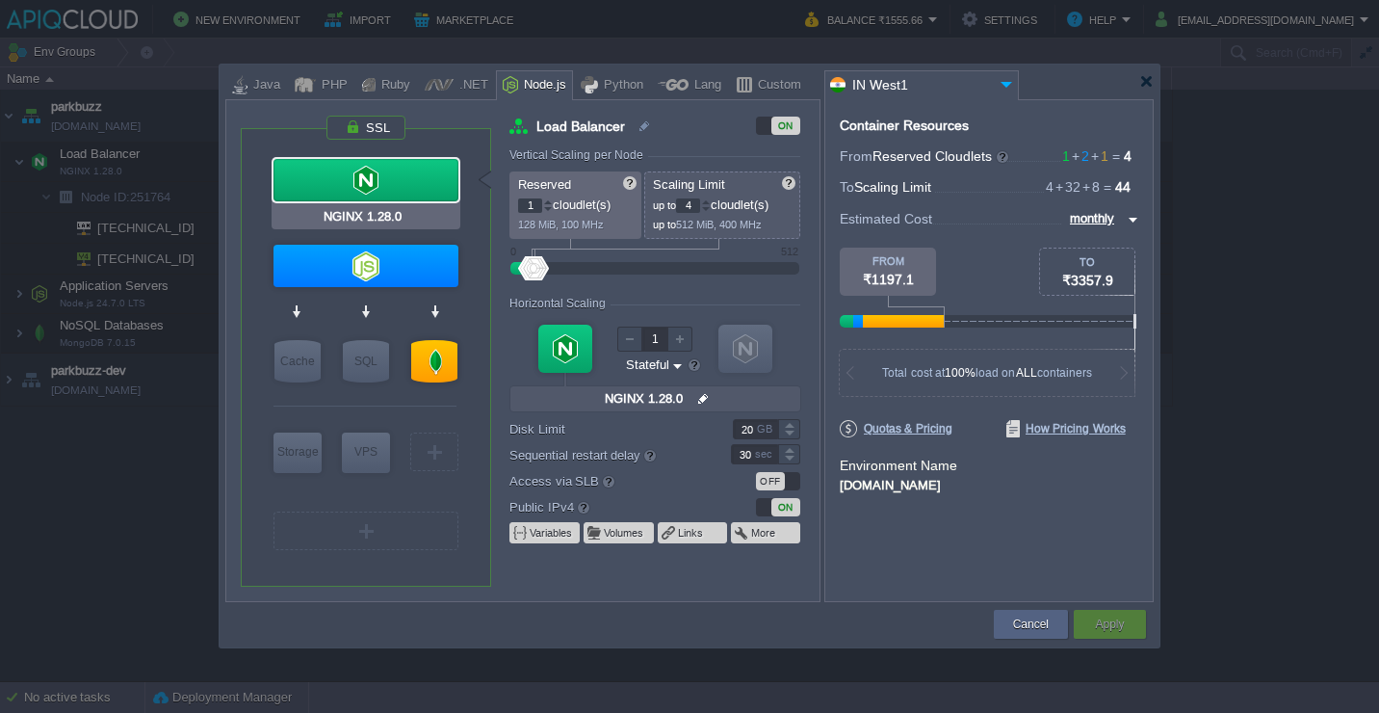
type input "Node.js 24.7.0 LTS"
click at [771, 482] on div "OFF" at bounding box center [770, 481] width 29 height 18
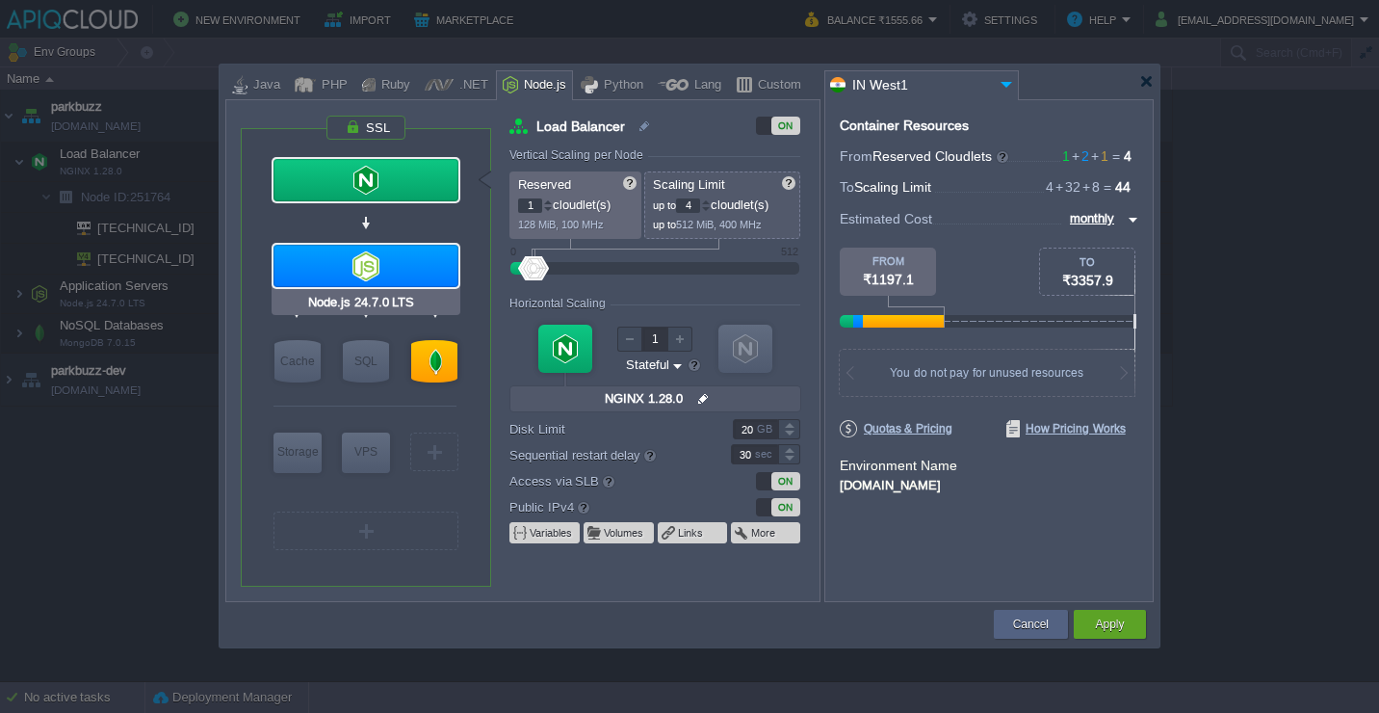
click at [414, 275] on div at bounding box center [366, 266] width 185 height 42
type input "Application Servers"
type input "2"
type input "32"
type input "Node.js 24.7.0 LTS"
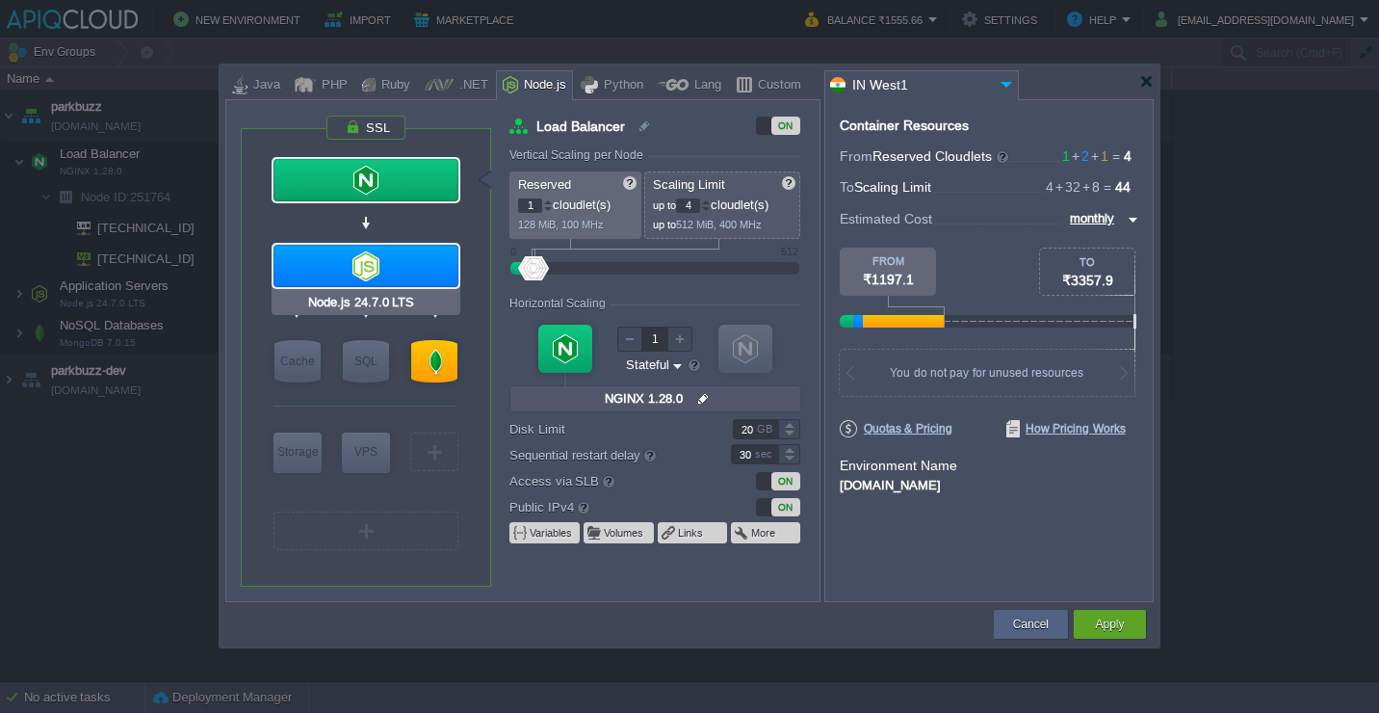
type input "null"
type input "24.7.0-pm2"
type input "40"
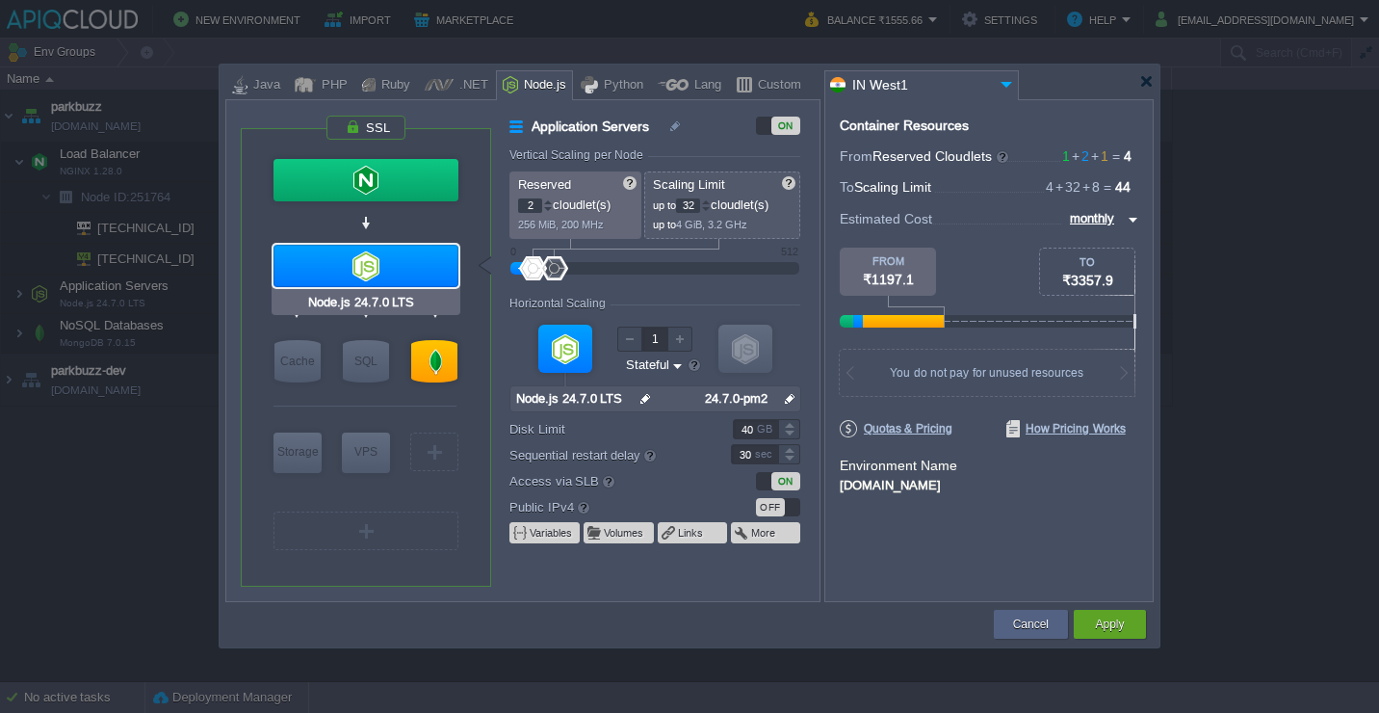
type input "NGINX 1.28.0"
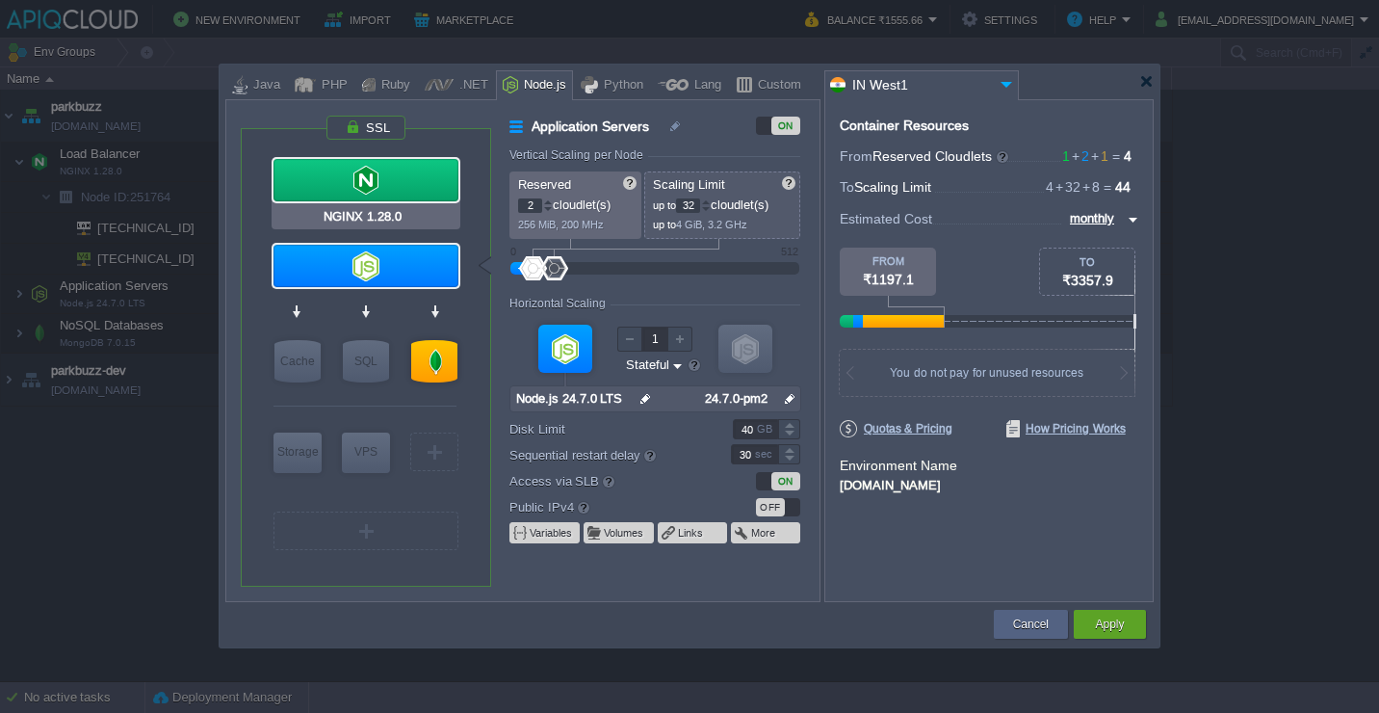
click at [391, 173] on div at bounding box center [366, 180] width 185 height 42
type input "Load Balancer"
type input "1"
type input "4"
type input "NGINX 1.28.0"
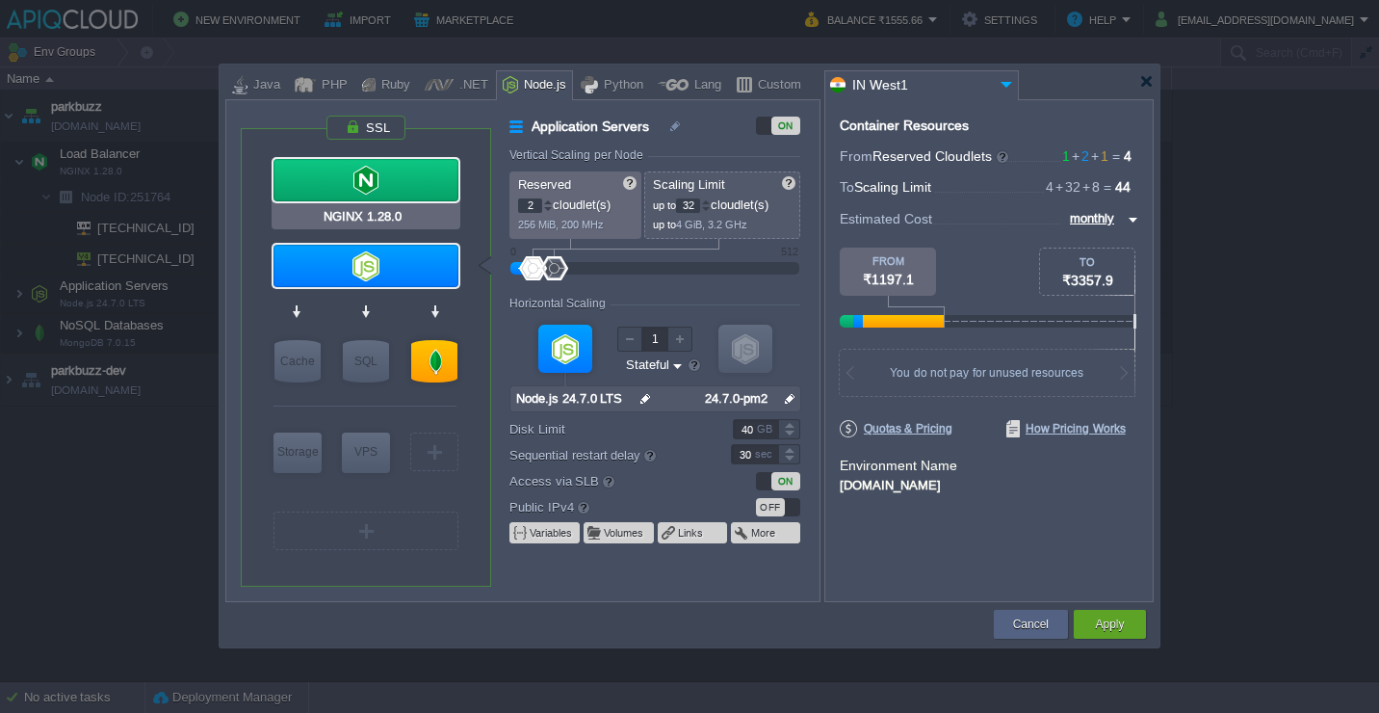
type input "null"
type input "1.28.0-almalin..."
type input "20"
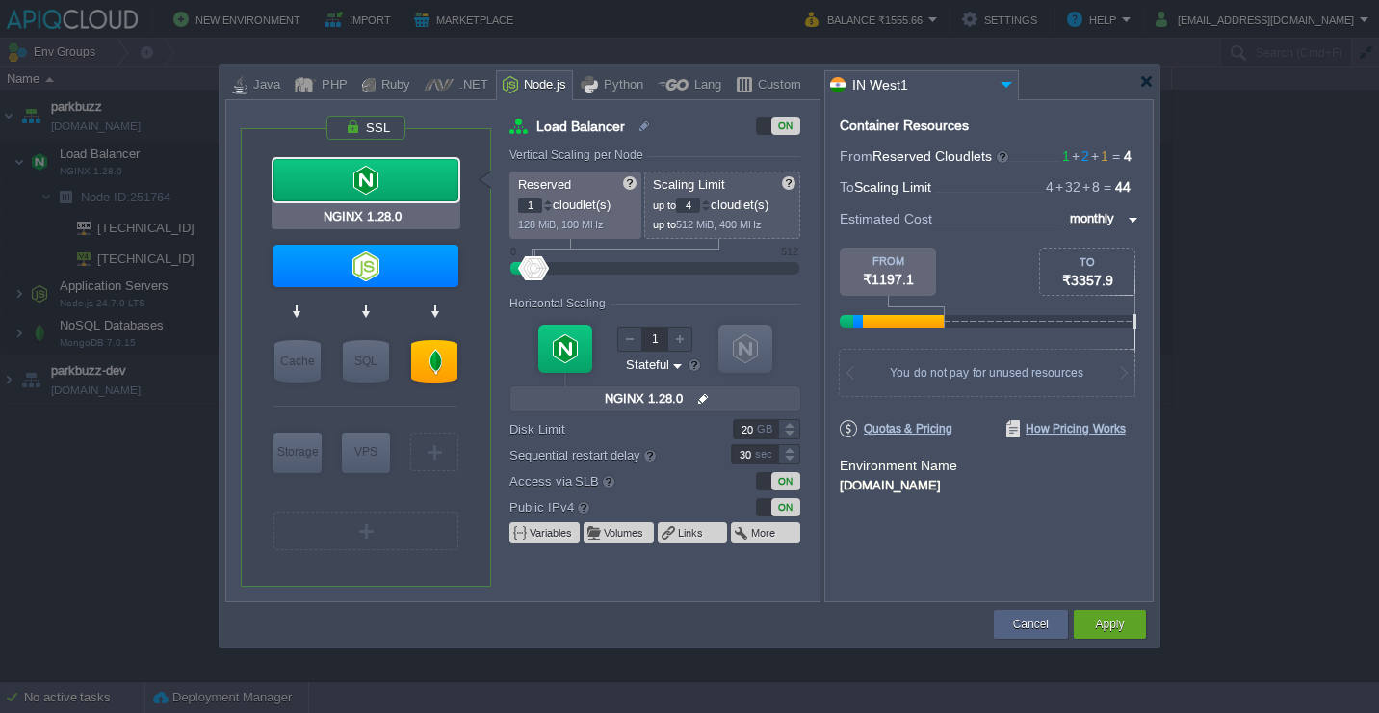
type input "Node.js 24.7.0 LTS"
click at [782, 482] on div "ON" at bounding box center [786, 481] width 29 height 18
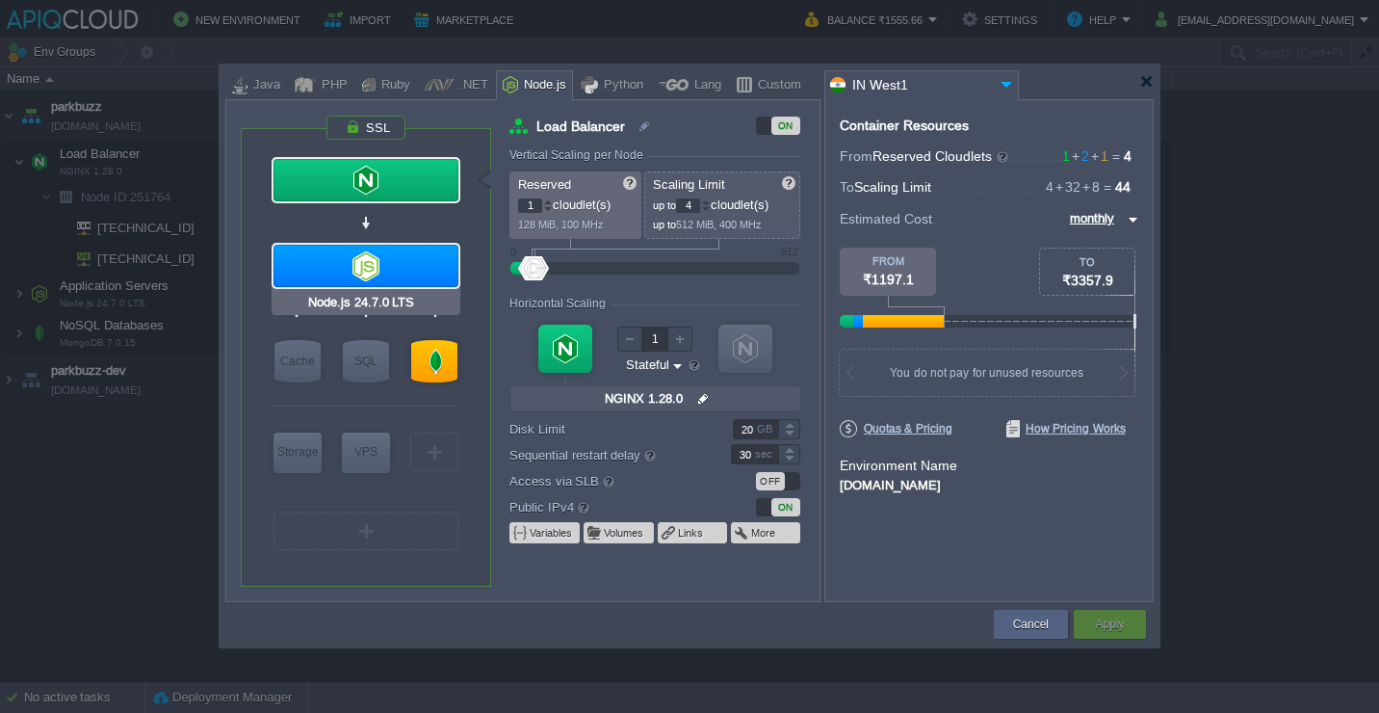
click at [407, 261] on div at bounding box center [366, 266] width 185 height 42
type input "Application Servers"
type input "2"
type input "32"
type input "Node.js 24.7.0 LTS"
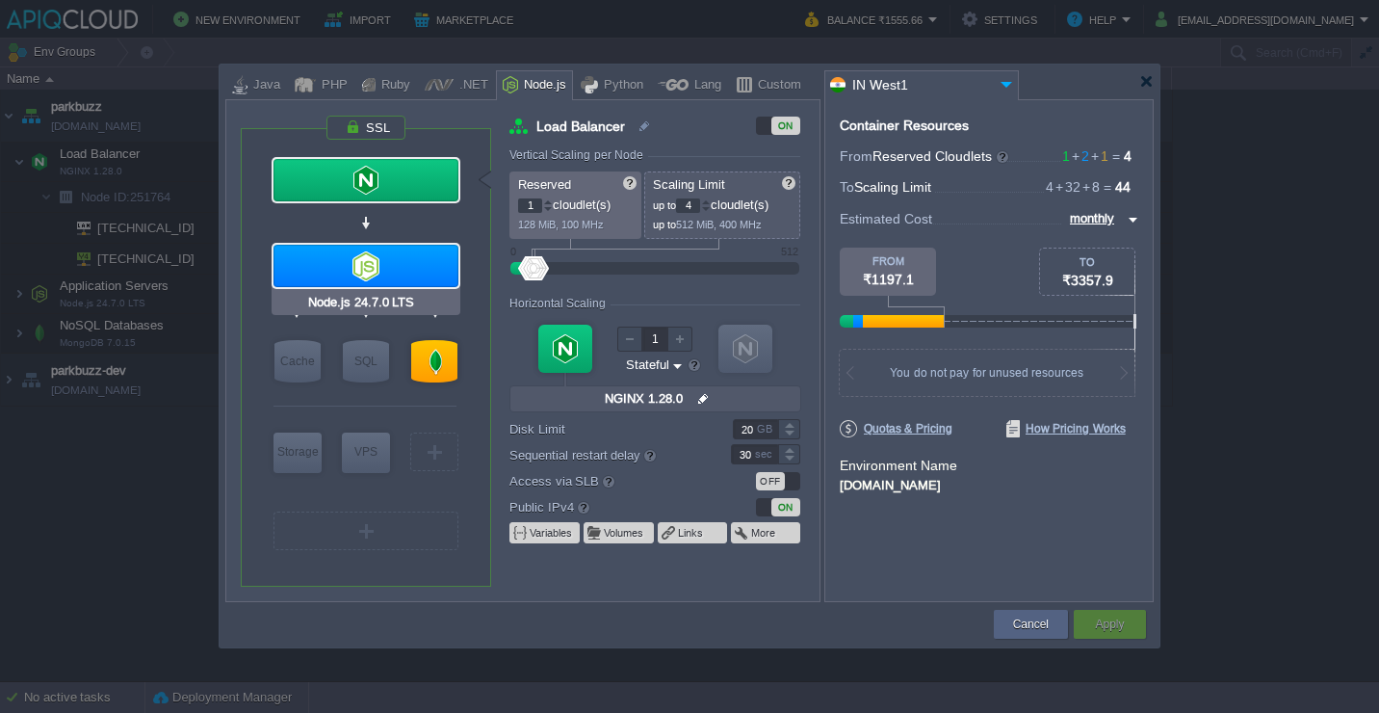
type input "null"
type input "24.7.0-pm2"
type input "40"
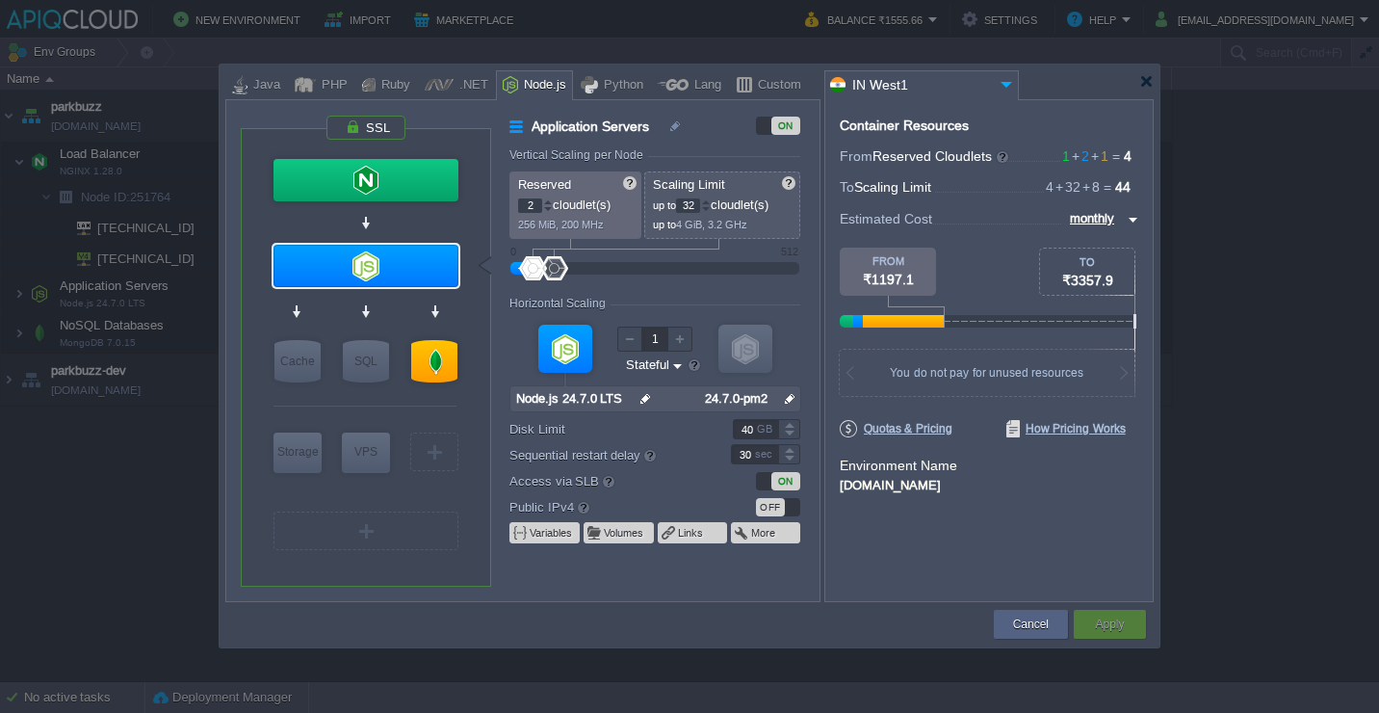
click at [774, 483] on div "ON" at bounding box center [786, 481] width 29 height 18
click at [413, 202] on div "VM Balancing" at bounding box center [366, 179] width 191 height 51
type input "NGINX 1.28.0"
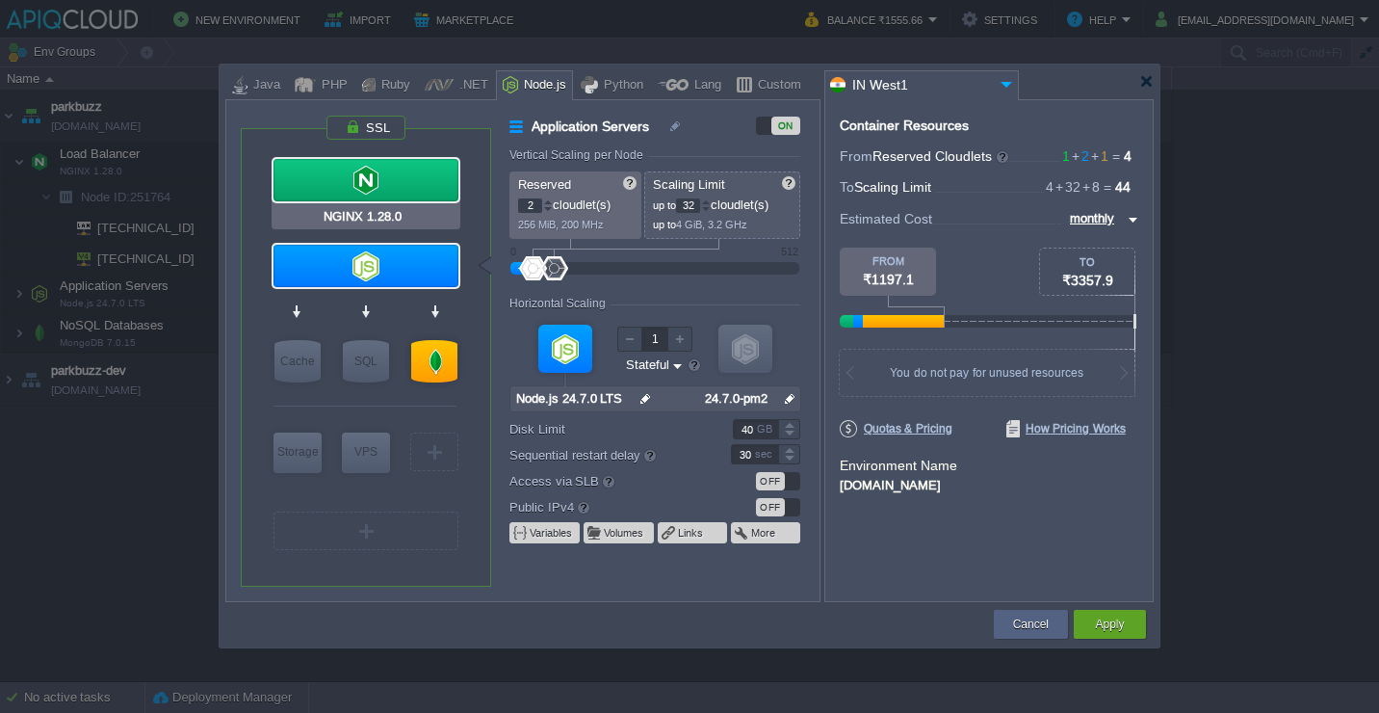
click at [413, 198] on div at bounding box center [366, 180] width 185 height 42
type input "Load Balancer"
type input "1"
type input "4"
type input "NGINX 1.28.0"
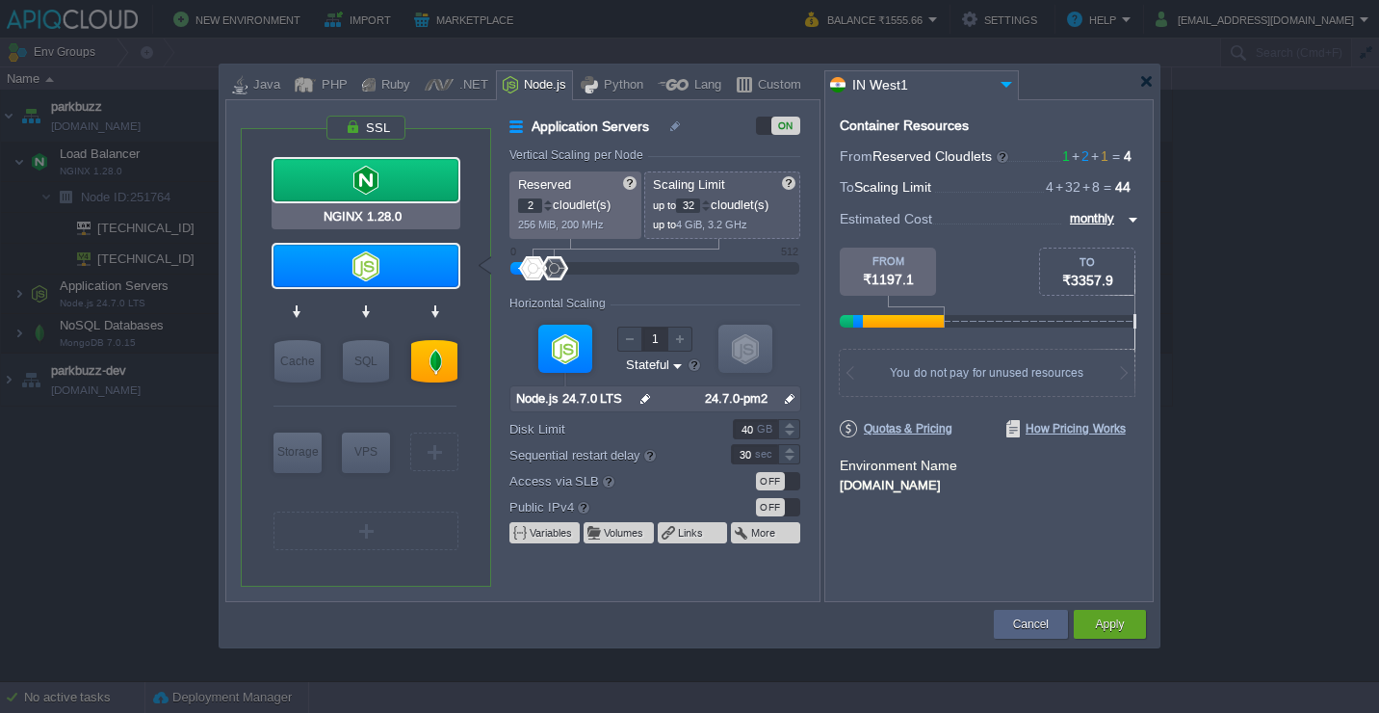
type input "null"
type input "1.28.0-almalin..."
type input "20"
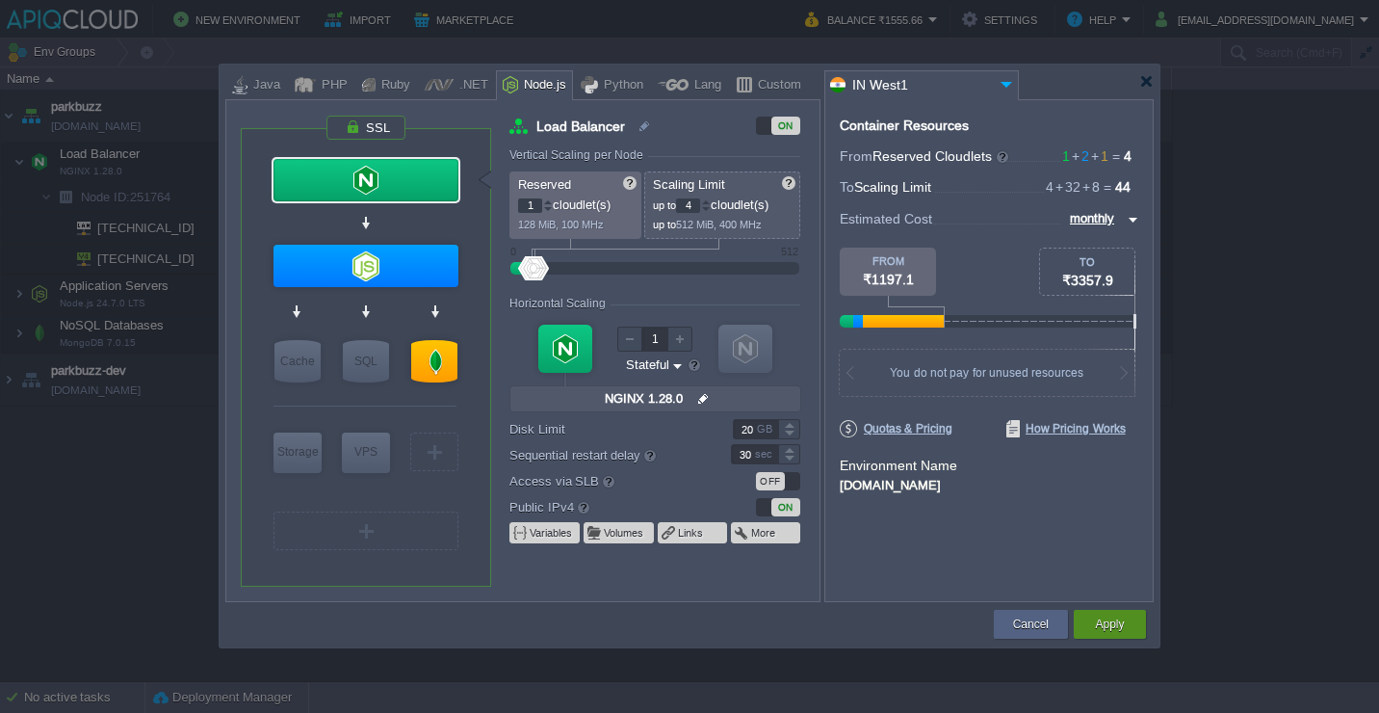
click at [1107, 611] on div "Apply" at bounding box center [1110, 624] width 43 height 29
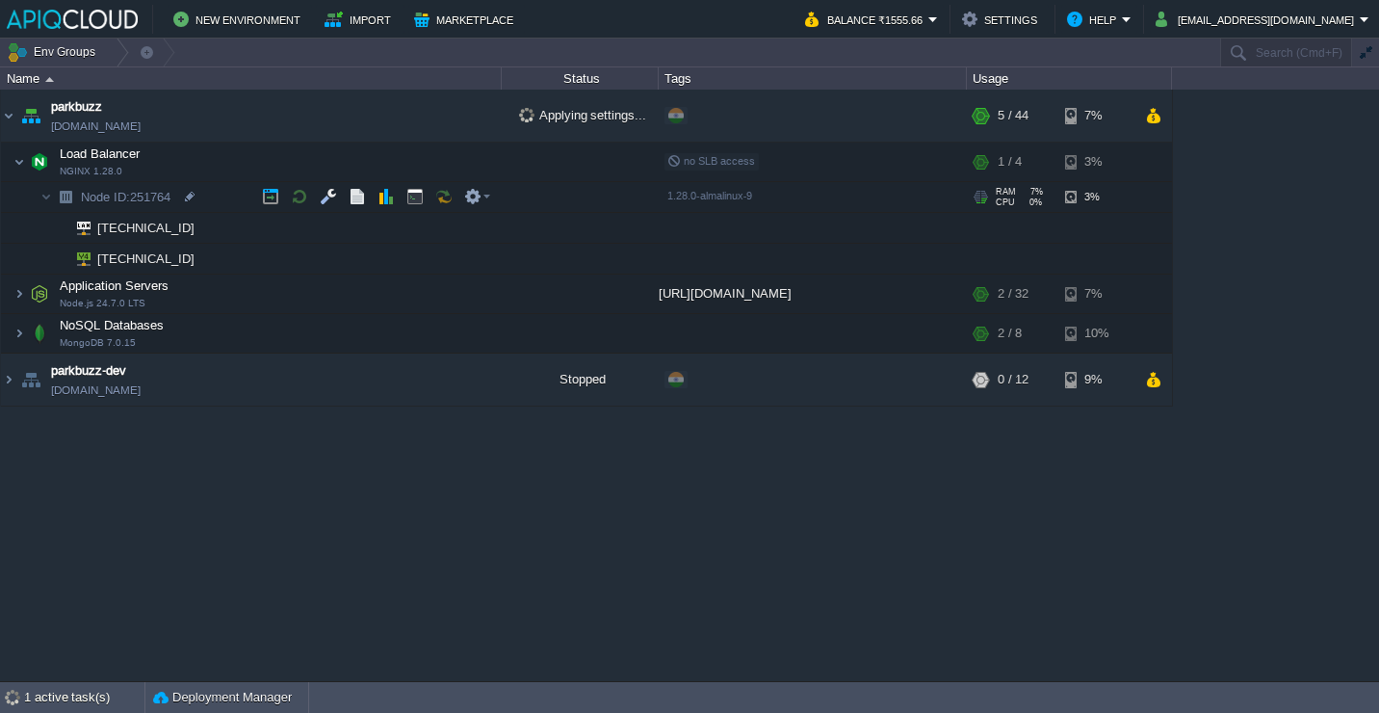
click at [223, 186] on td "Node ID: 251764" at bounding box center [251, 197] width 501 height 31
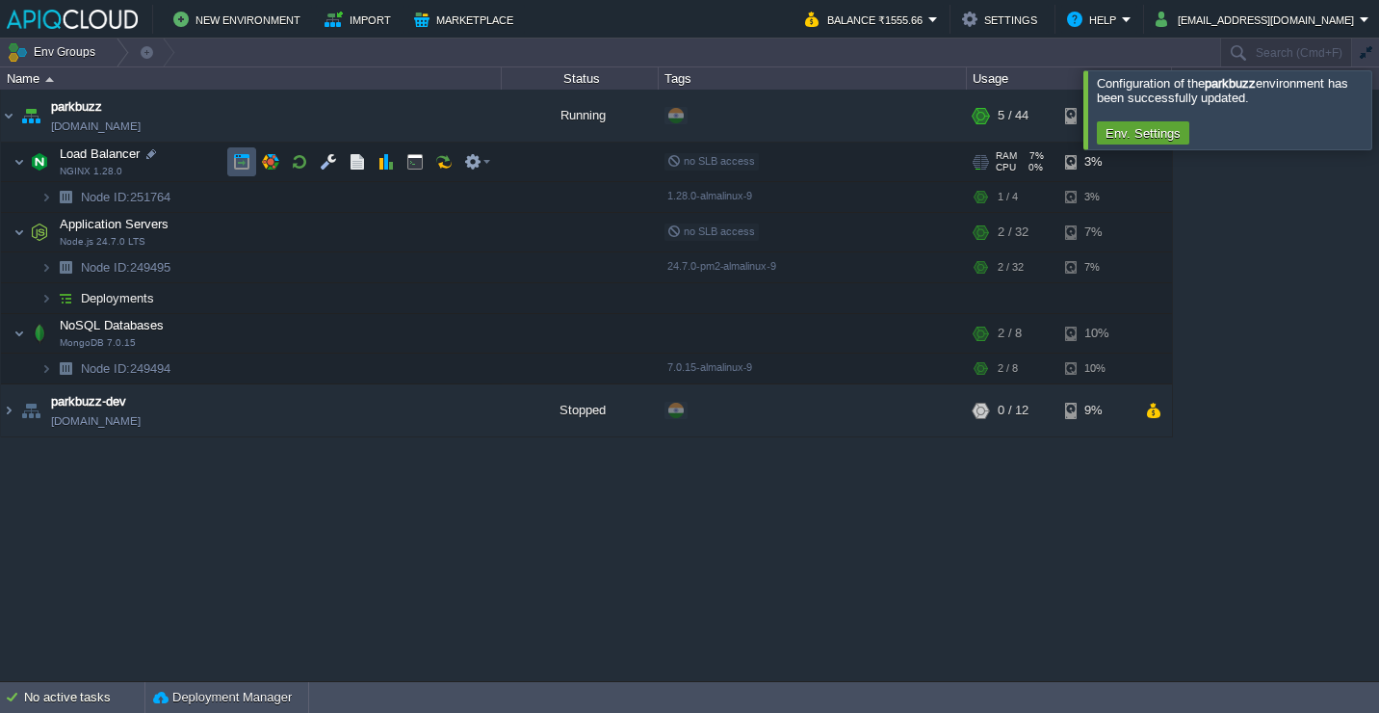
click at [243, 162] on button "button" at bounding box center [241, 161] width 17 height 17
click at [1378, 104] on div at bounding box center [1403, 109] width 0 height 78
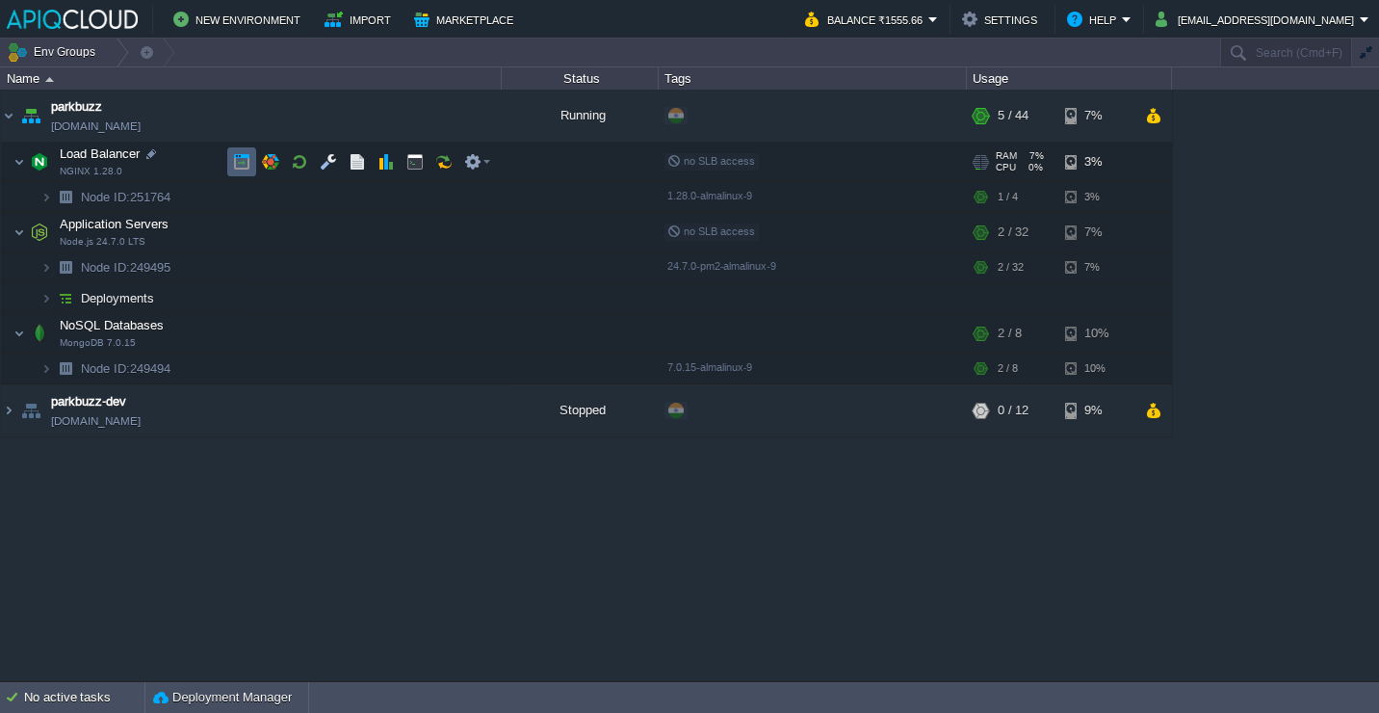
click at [243, 157] on button "button" at bounding box center [241, 161] width 17 height 17
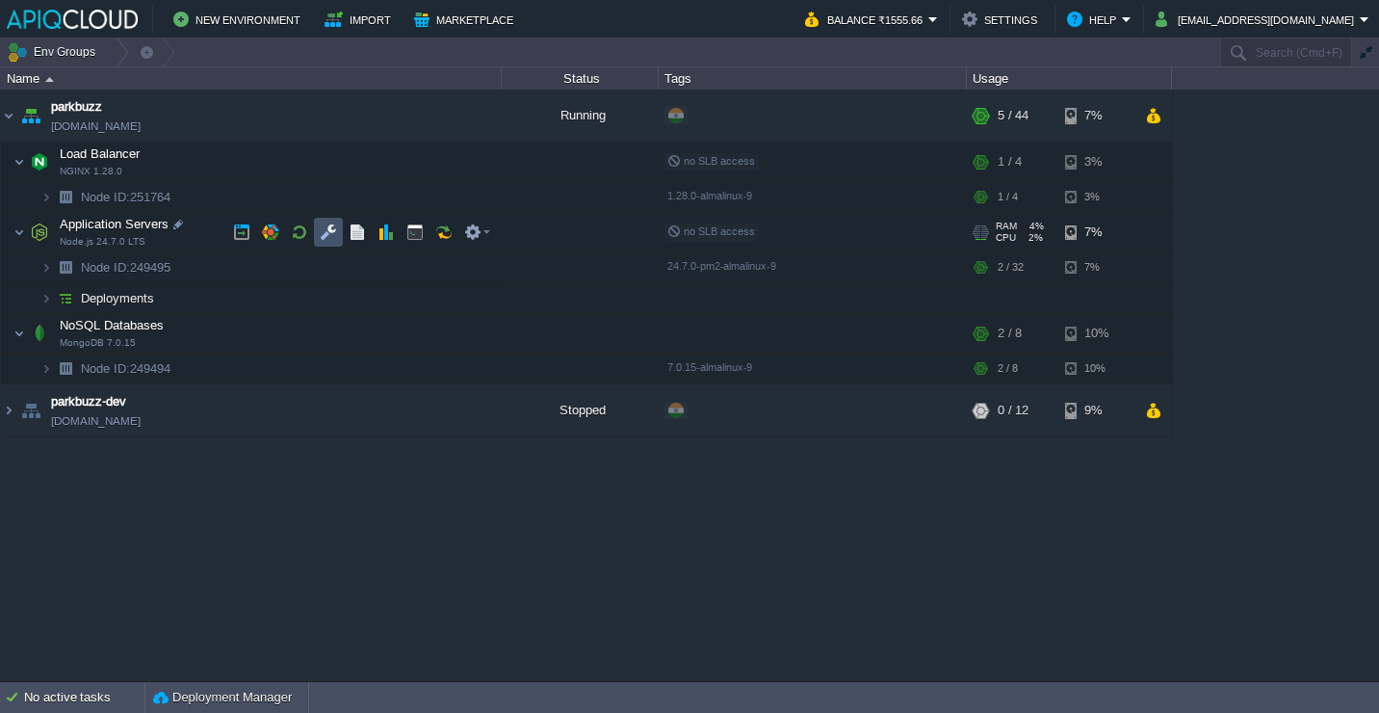
click at [325, 230] on button "button" at bounding box center [328, 231] width 17 height 17
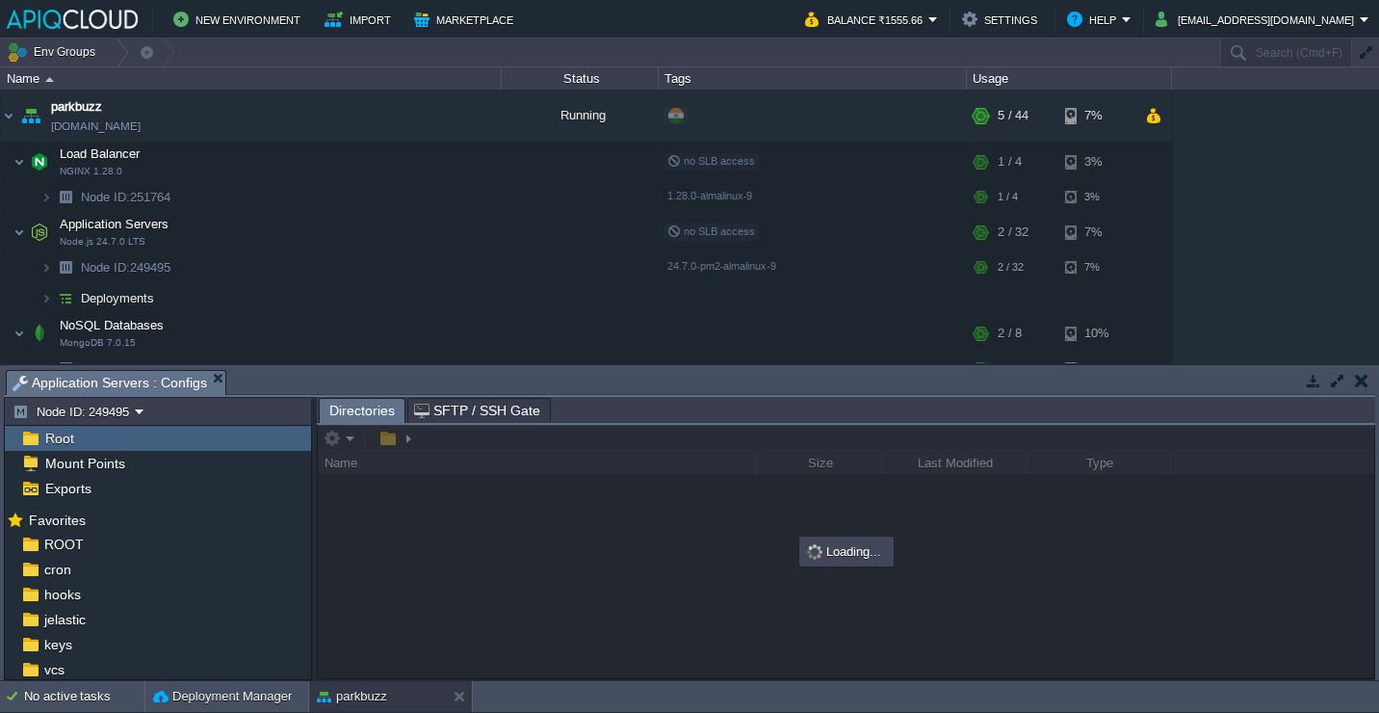
click at [1365, 380] on button "button" at bounding box center [1361, 380] width 13 height 17
